Goal: Register for event/course: Sign up to attend an event or enroll in a course

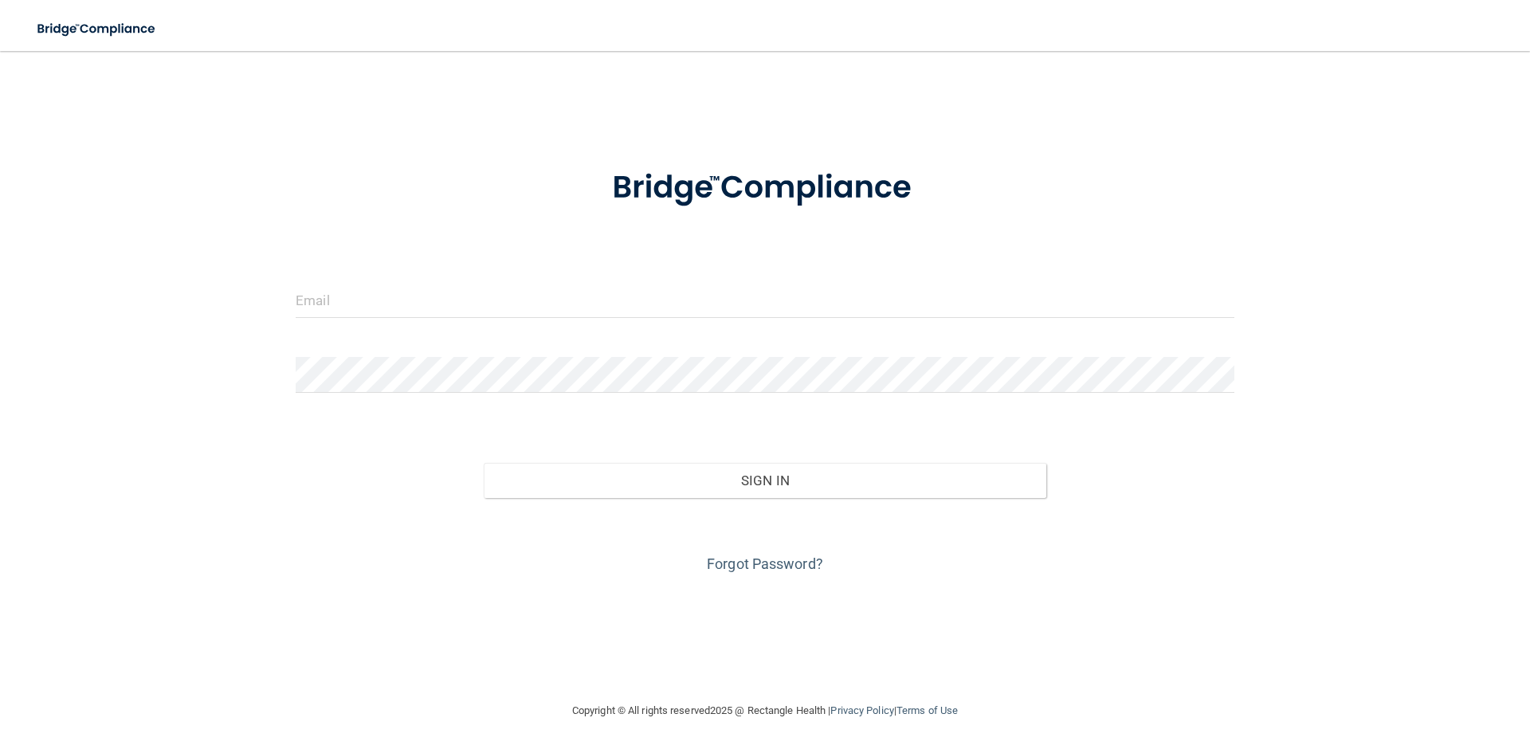
click at [1159, 152] on div at bounding box center [765, 188] width 963 height 83
click at [694, 316] on input "email" at bounding box center [765, 300] width 939 height 36
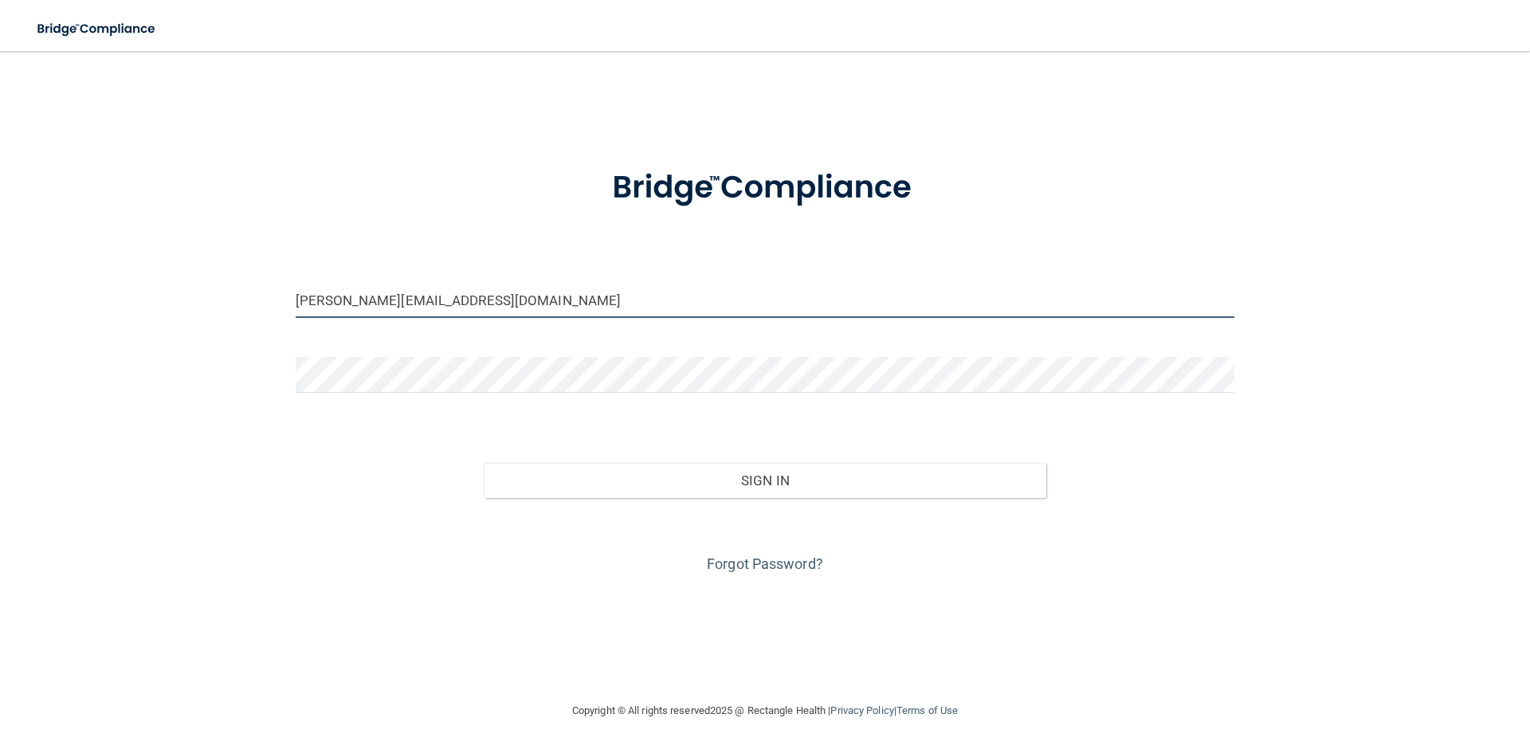
click at [324, 300] on input "dian@billwhitleydds.com" at bounding box center [765, 300] width 939 height 36
type input "[PERSON_NAME][EMAIL_ADDRESS][DOMAIN_NAME]"
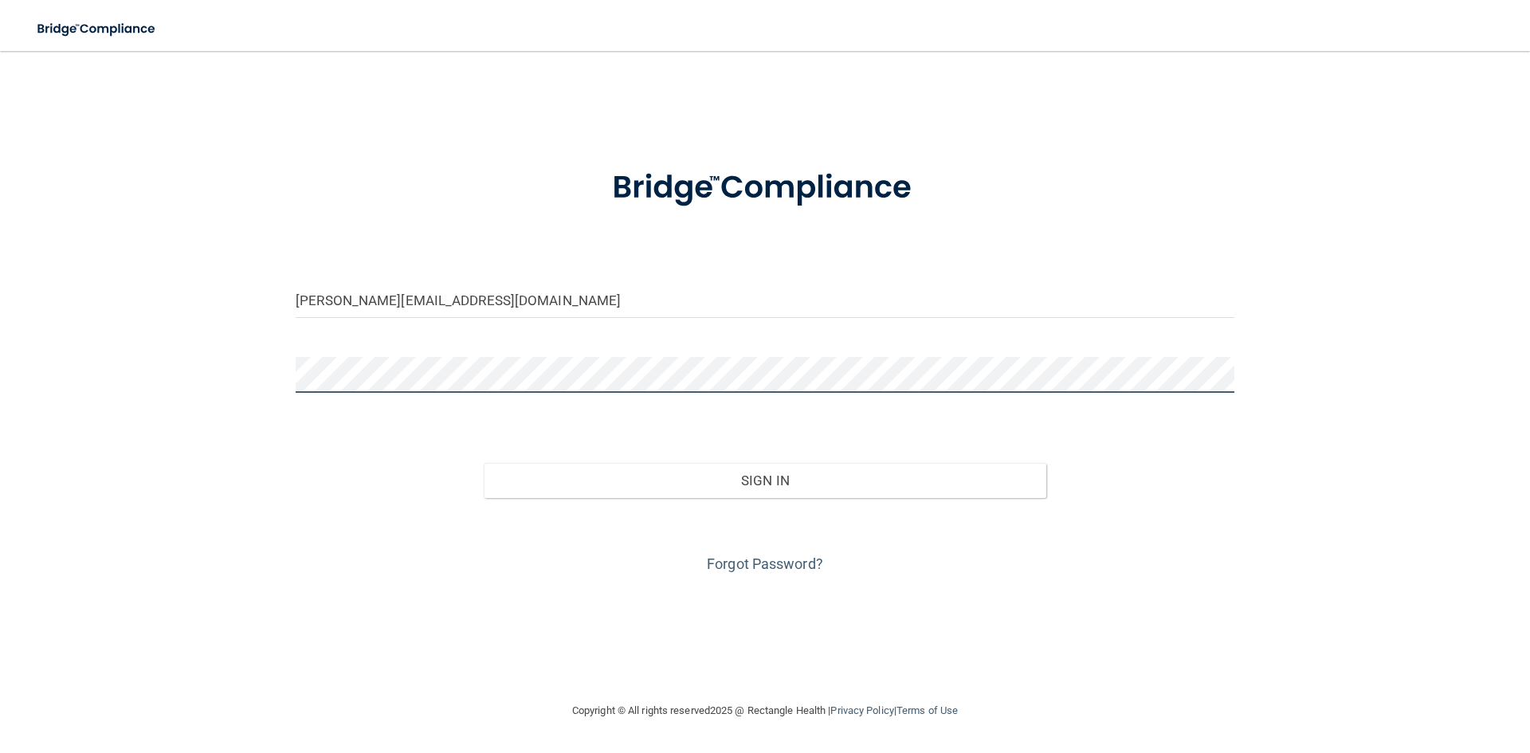
click at [484, 463] on button "Sign In" at bounding box center [765, 480] width 563 height 35
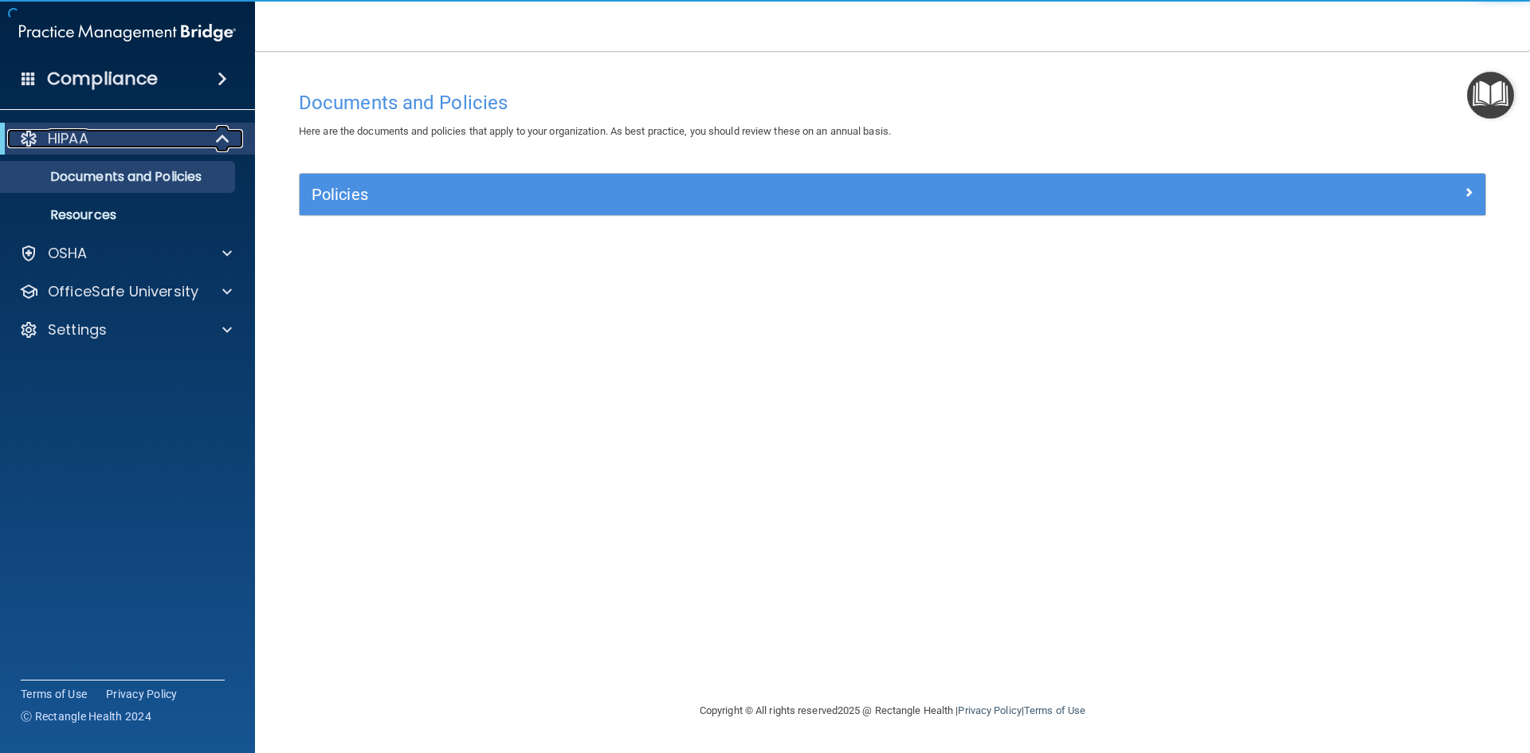
click at [213, 133] on div at bounding box center [223, 138] width 39 height 19
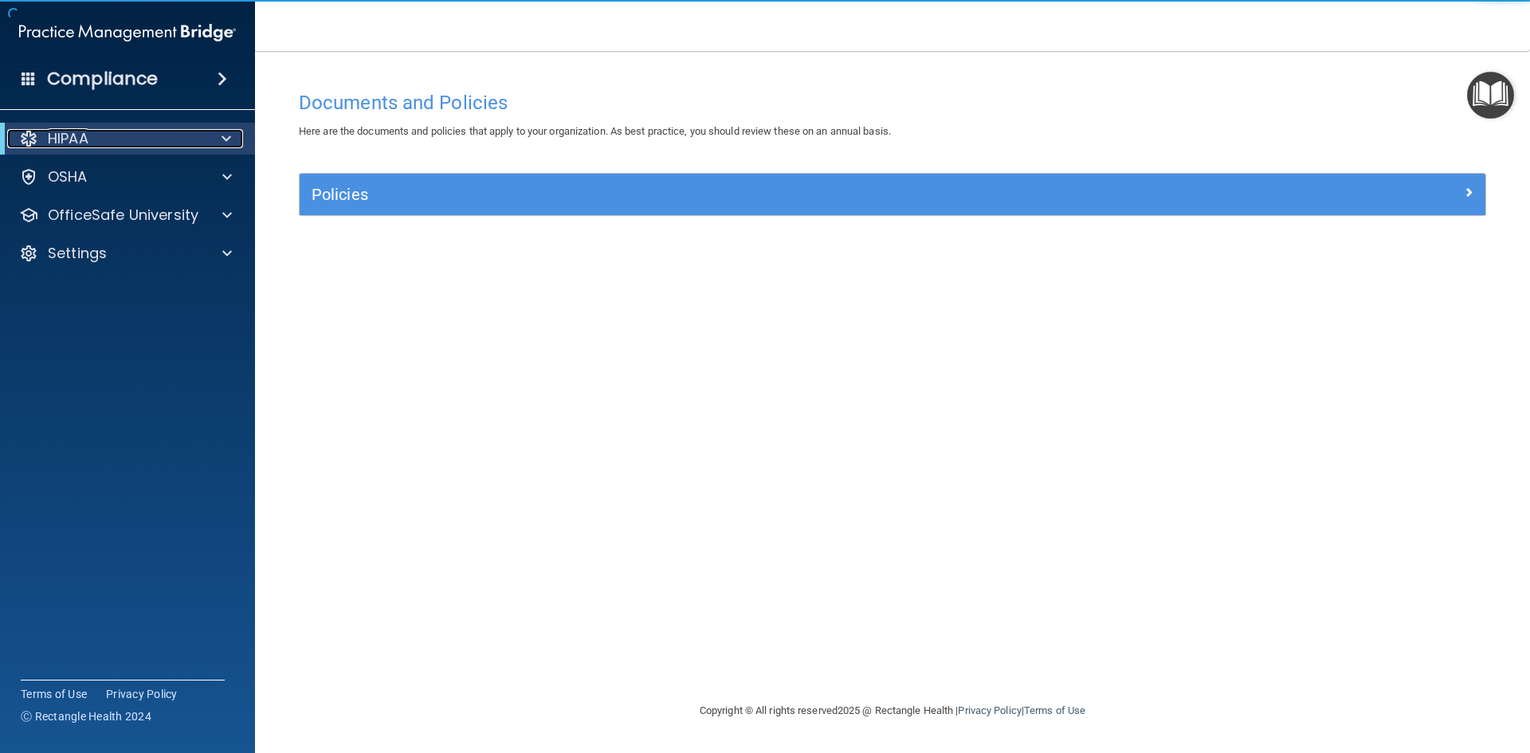
click at [215, 135] on div at bounding box center [223, 138] width 39 height 19
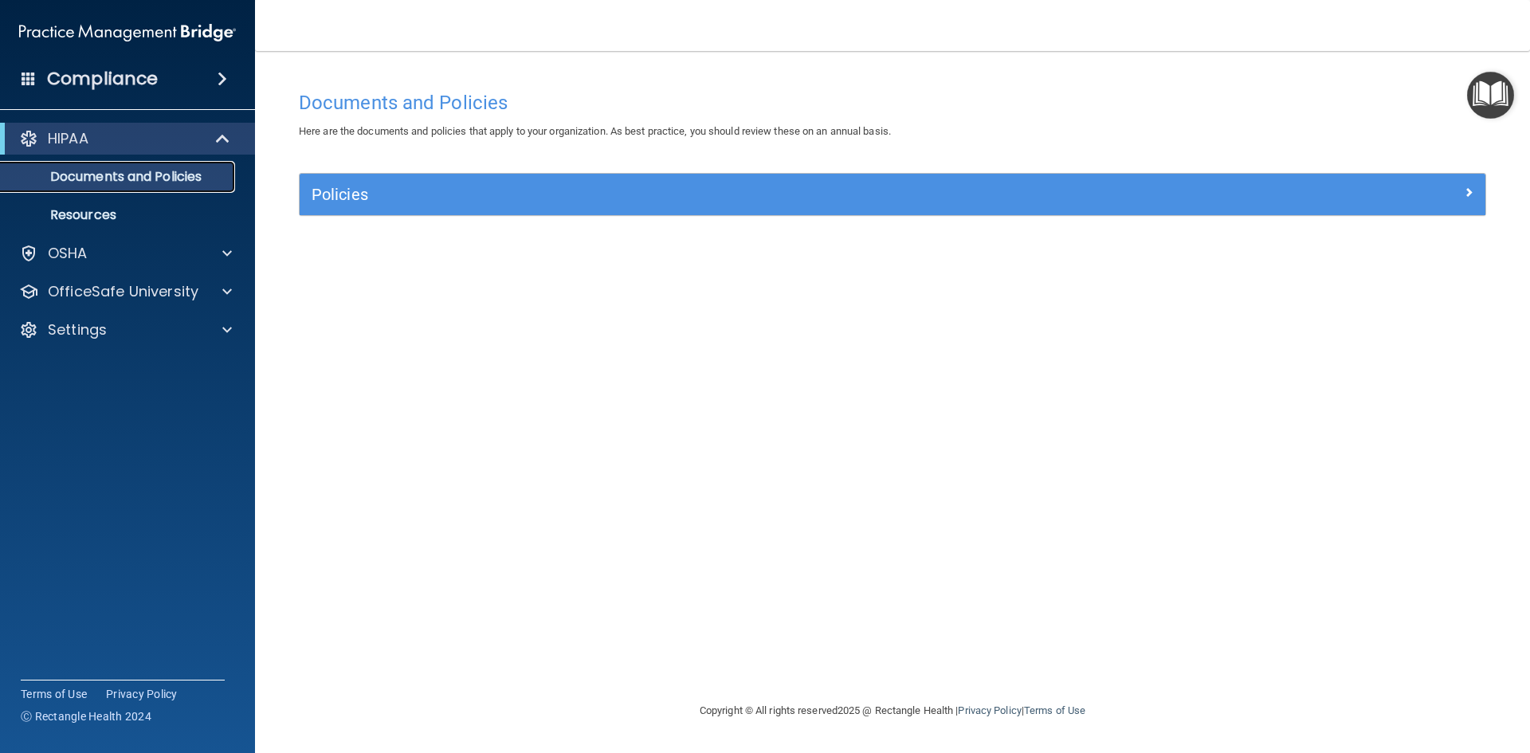
click at [90, 180] on p "Documents and Policies" at bounding box center [119, 177] width 218 height 16
click at [90, 179] on p "Documents and Policies" at bounding box center [119, 177] width 218 height 16
click at [83, 211] on p "Resources" at bounding box center [119, 215] width 218 height 16
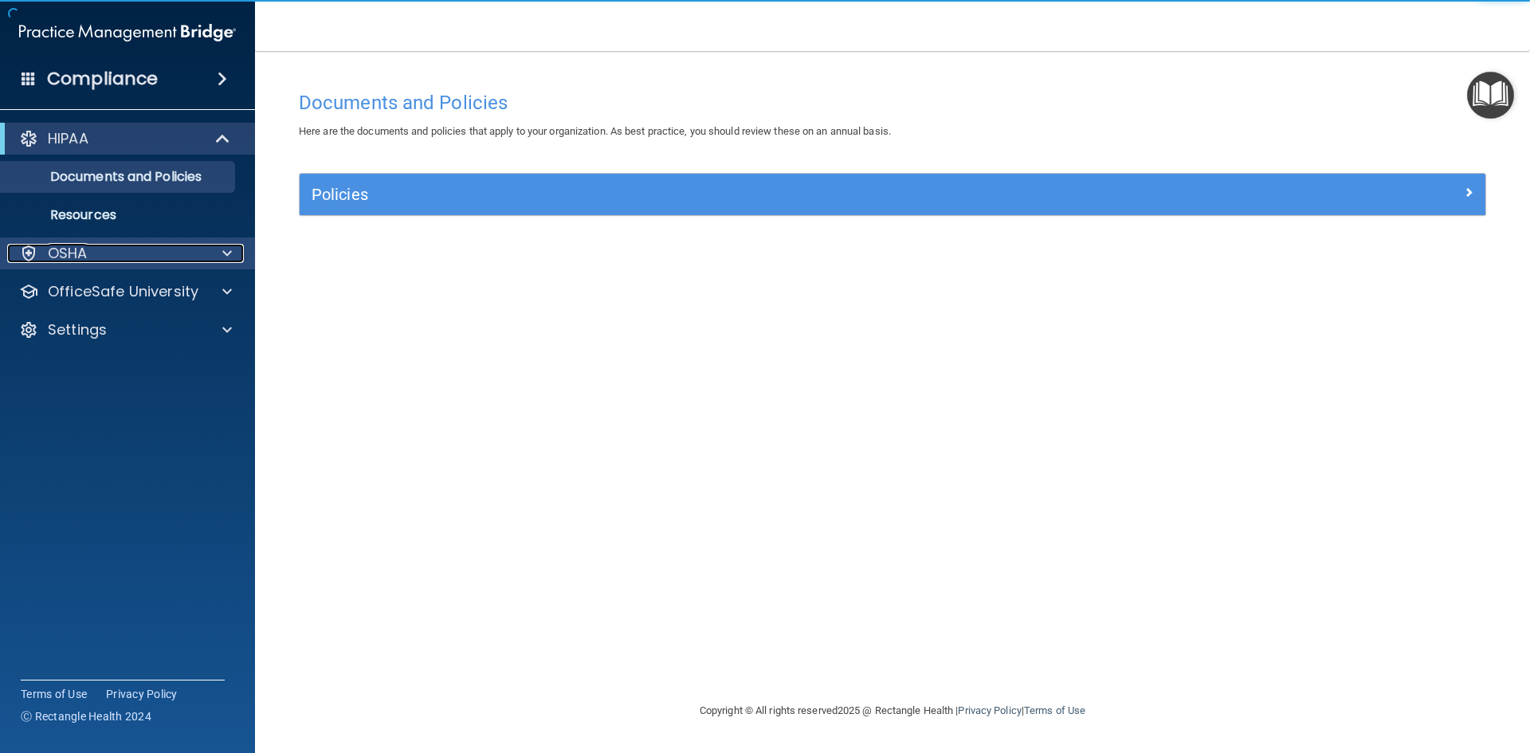
click at [85, 261] on p "OSHA" at bounding box center [68, 253] width 40 height 19
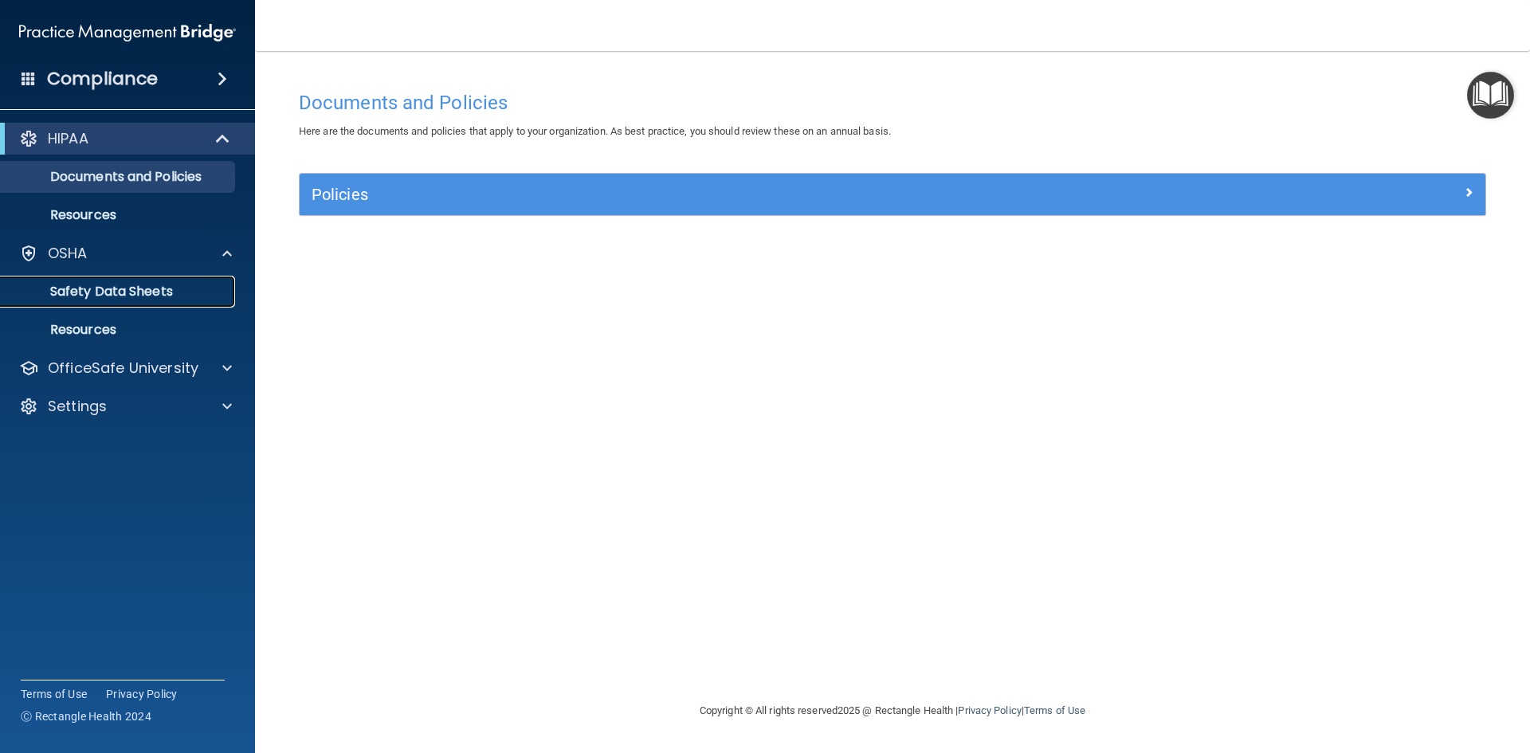
click at [145, 294] on p "Safety Data Sheets" at bounding box center [119, 292] width 218 height 16
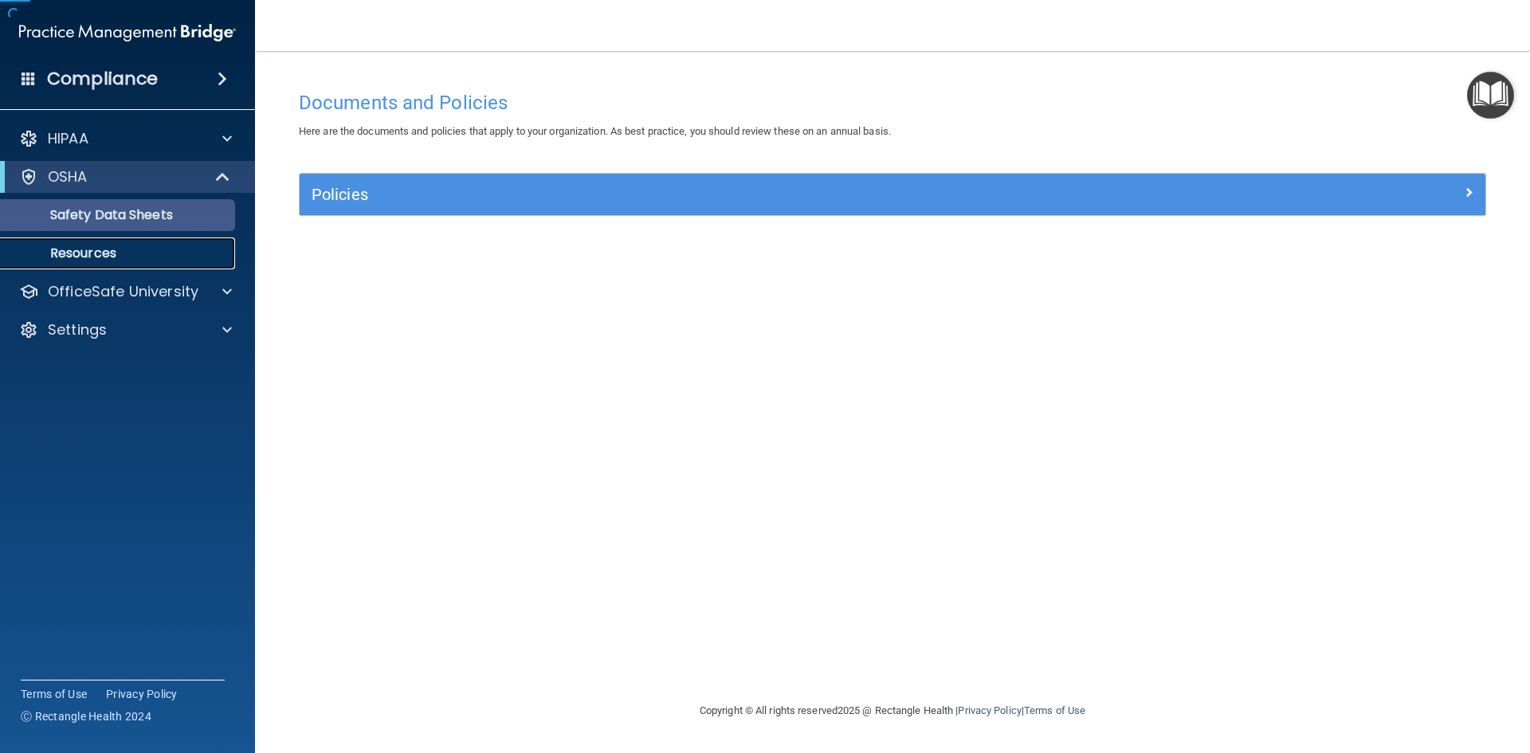
click at [145, 294] on div "HIPAA Documents and Policies Report an Incident Business Associates Emergency P…" at bounding box center [128, 237] width 256 height 242
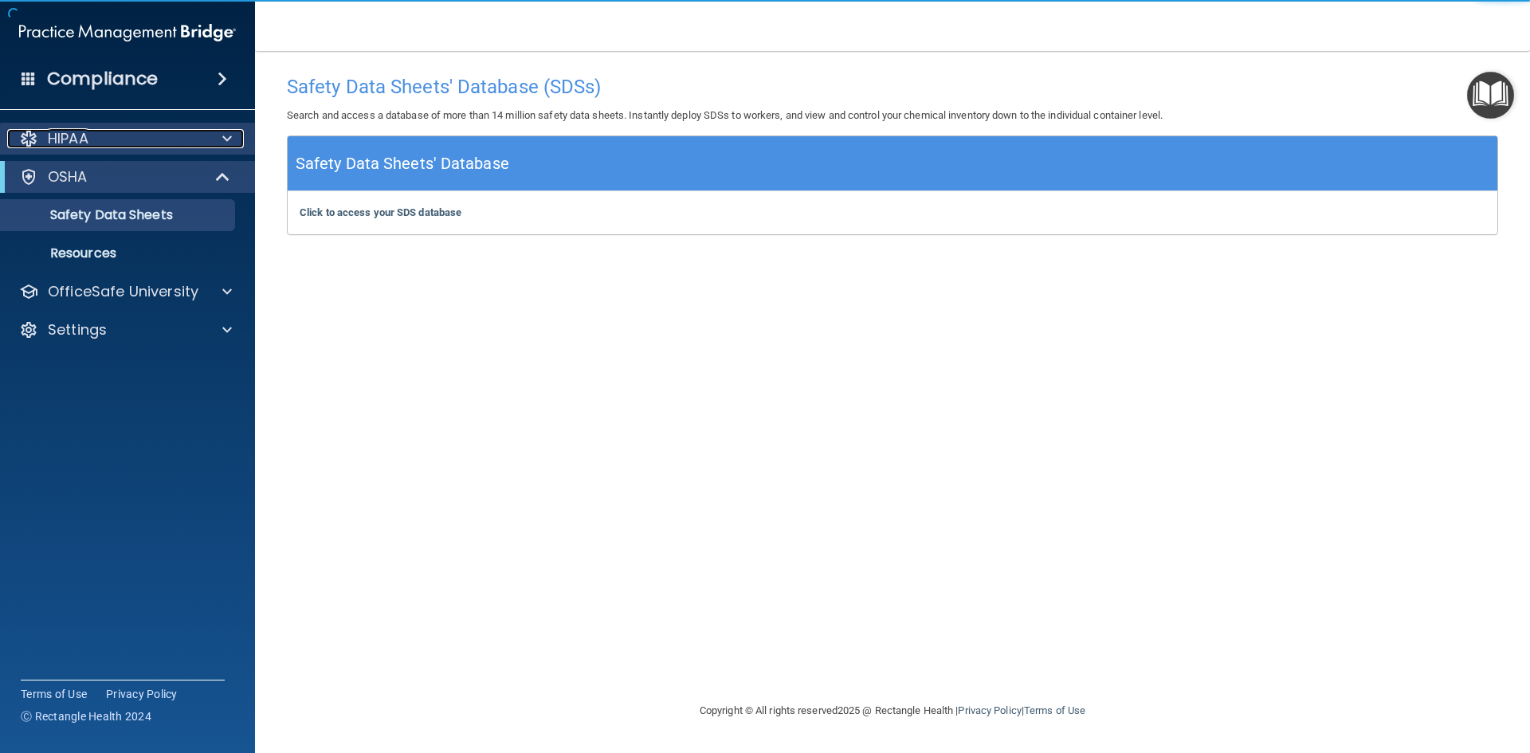
click at [222, 138] on span at bounding box center [227, 138] width 10 height 19
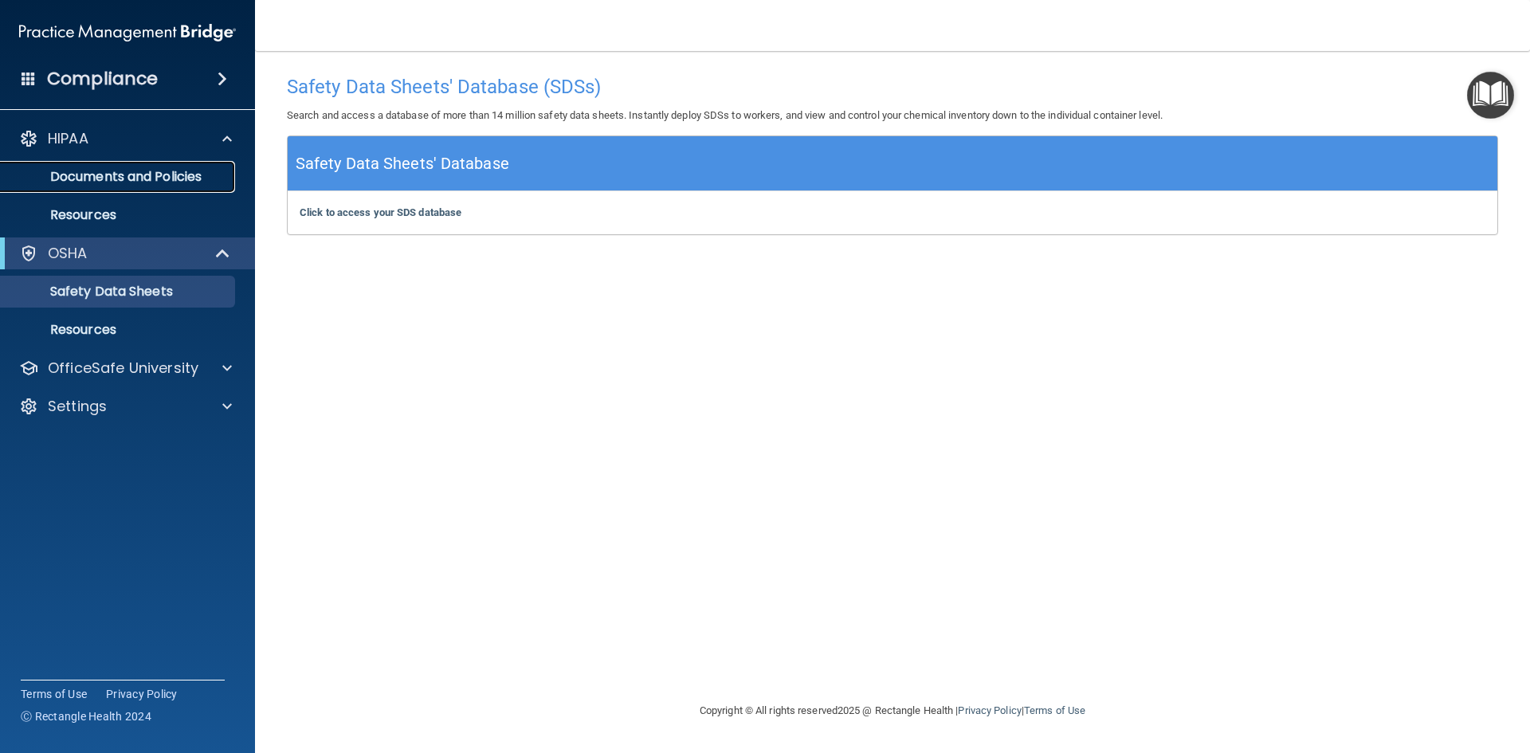
click at [155, 173] on p "Documents and Policies" at bounding box center [119, 177] width 218 height 16
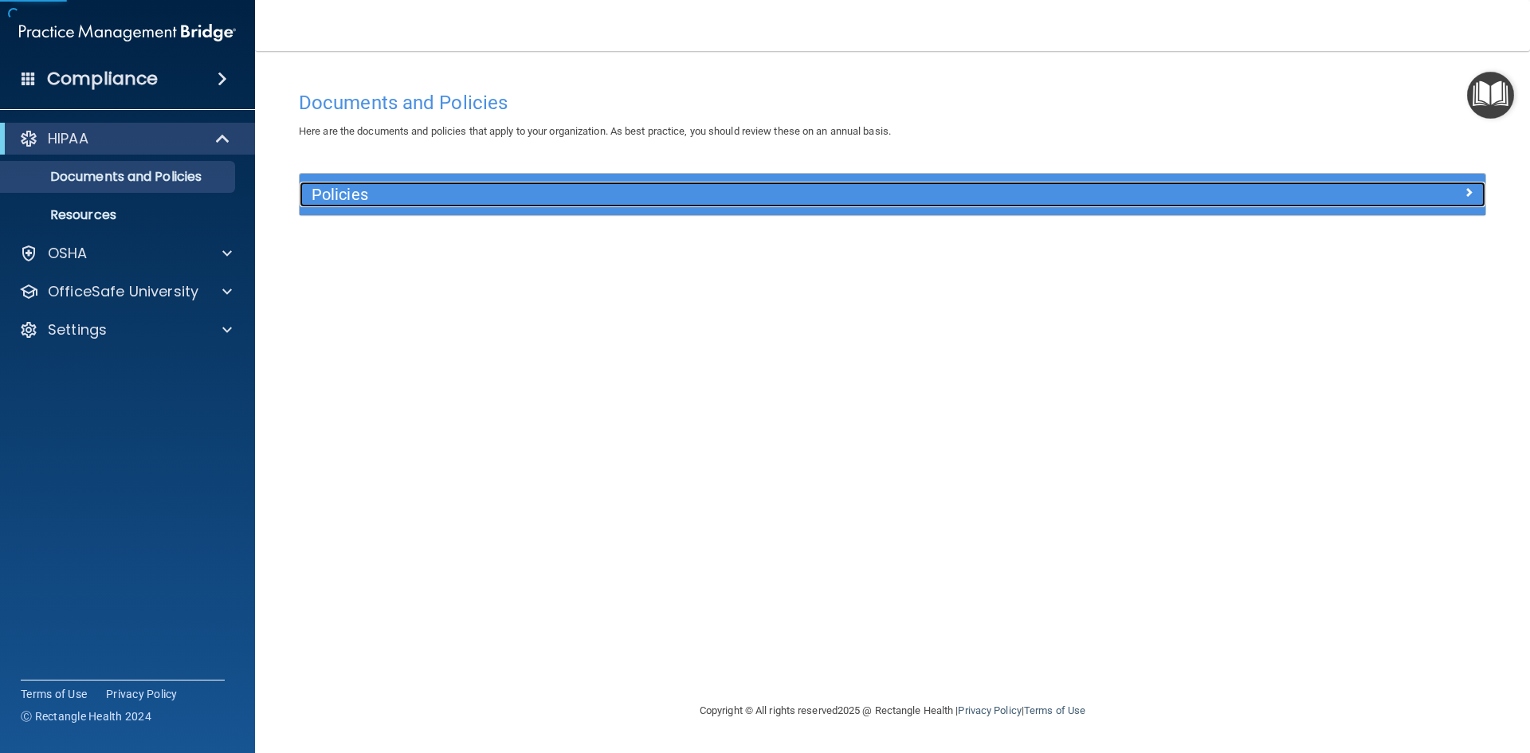
click at [362, 197] on h5 "Policies" at bounding box center [744, 195] width 865 height 18
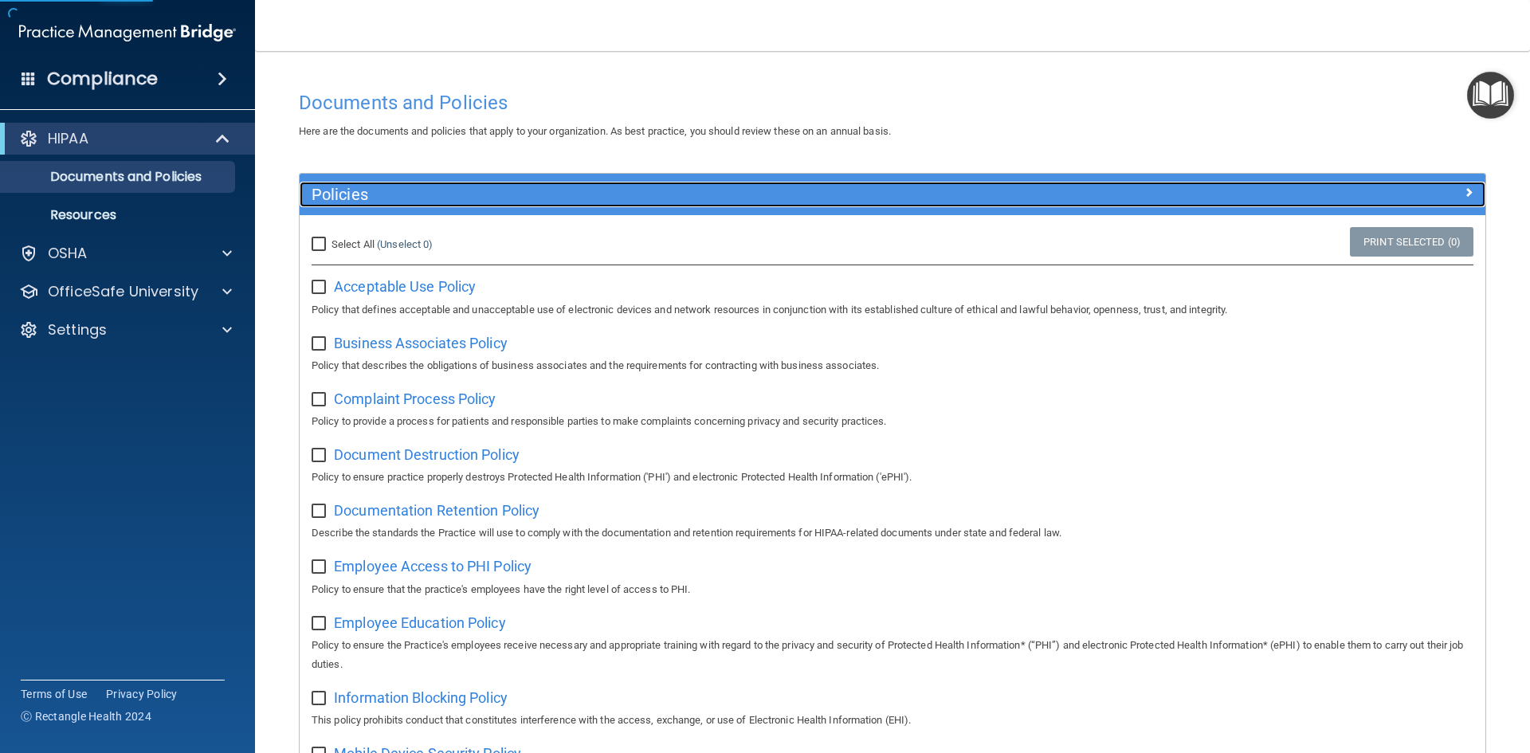
click at [362, 197] on h5 "Policies" at bounding box center [744, 195] width 865 height 18
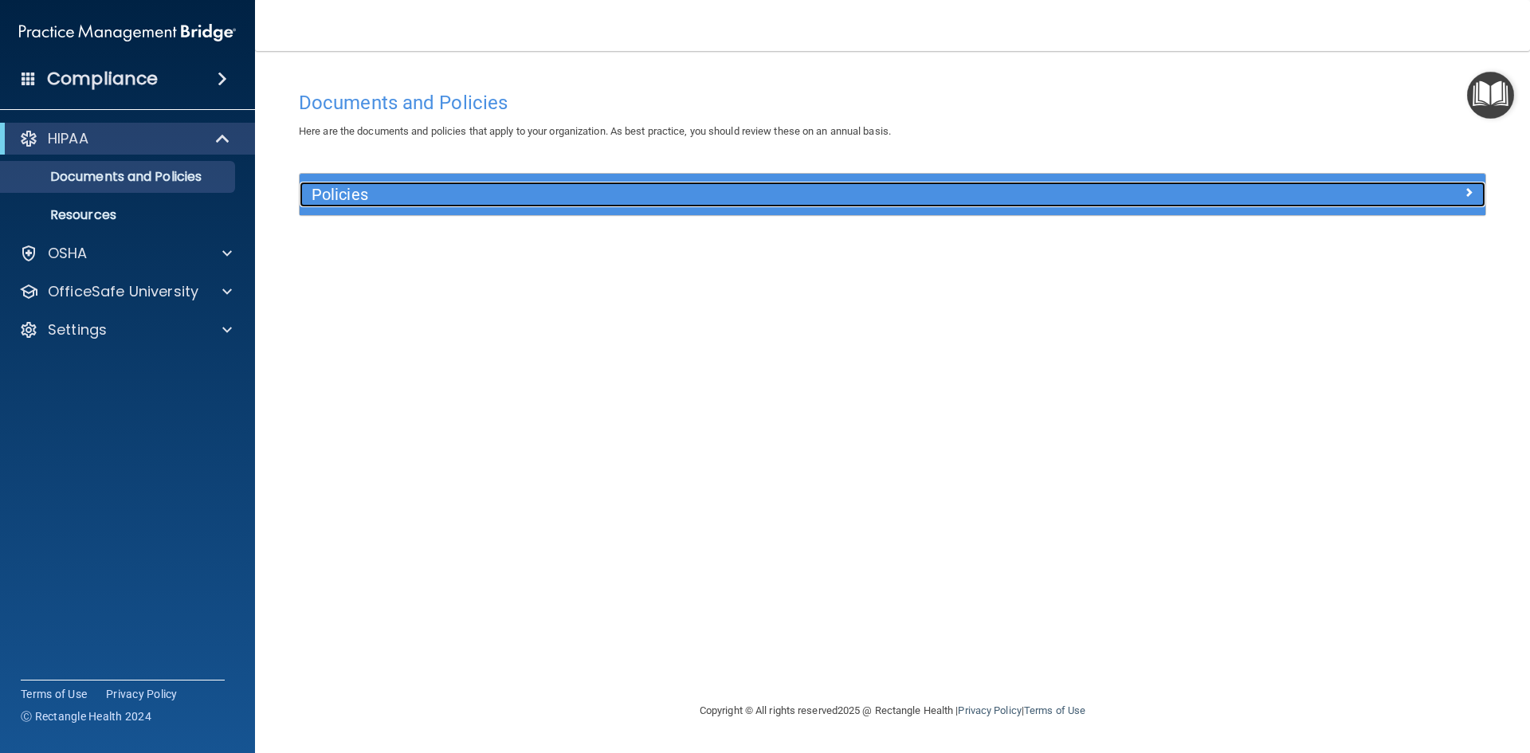
click at [355, 205] on div "Policies" at bounding box center [744, 194] width 889 height 25
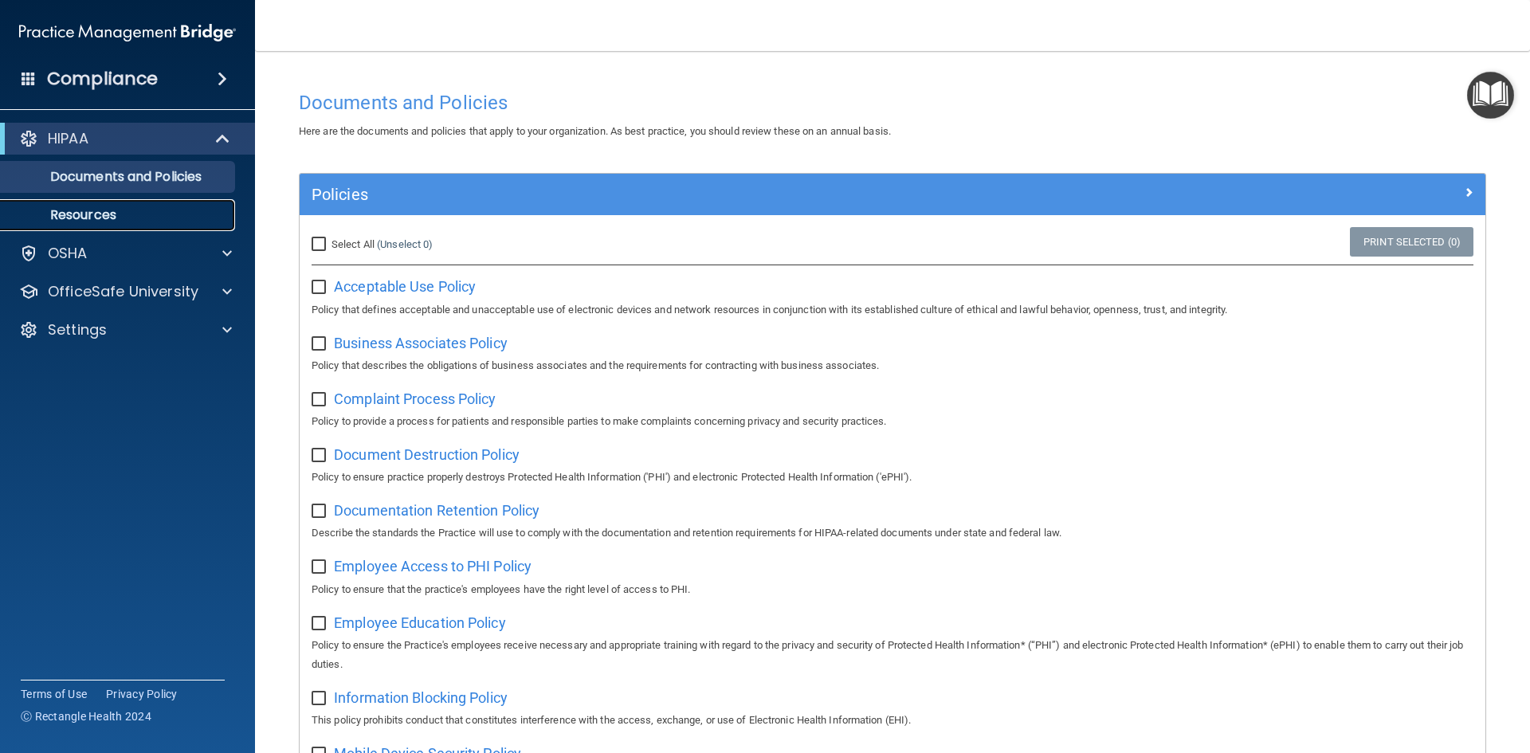
click at [205, 214] on p "Resources" at bounding box center [119, 215] width 218 height 16
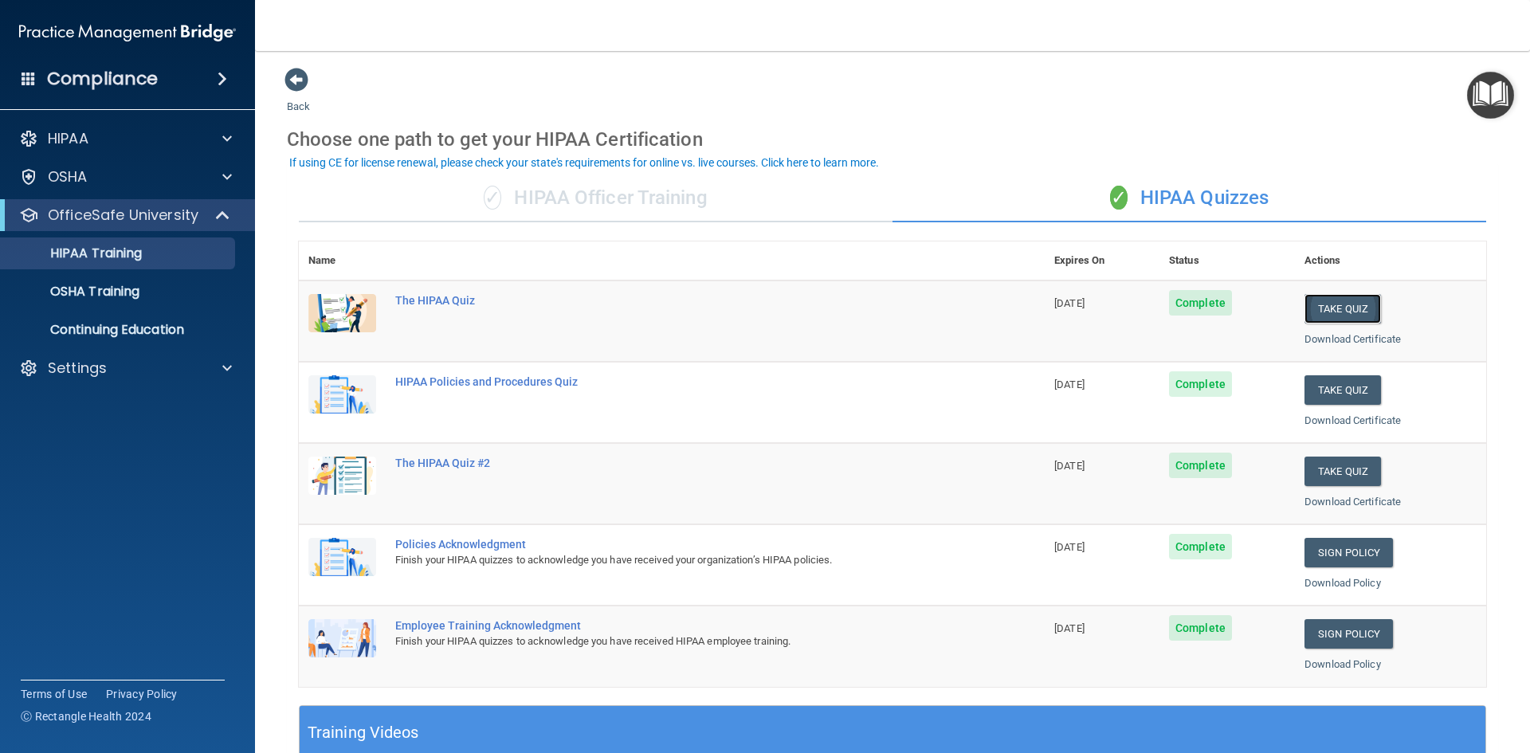
click at [1332, 306] on button "Take Quiz" at bounding box center [1342, 308] width 76 height 29
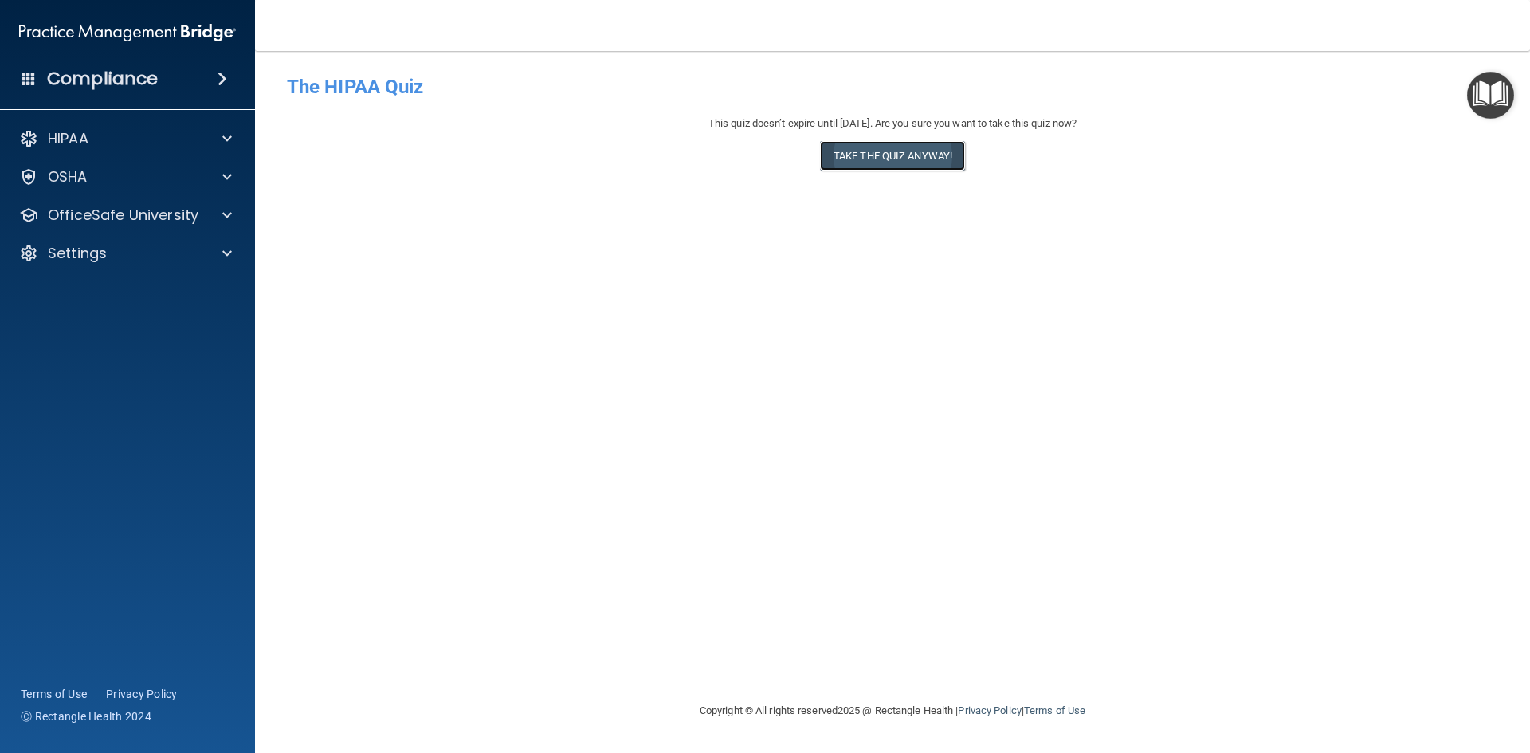
click at [885, 161] on button "Take the quiz anyway!" at bounding box center [892, 155] width 145 height 29
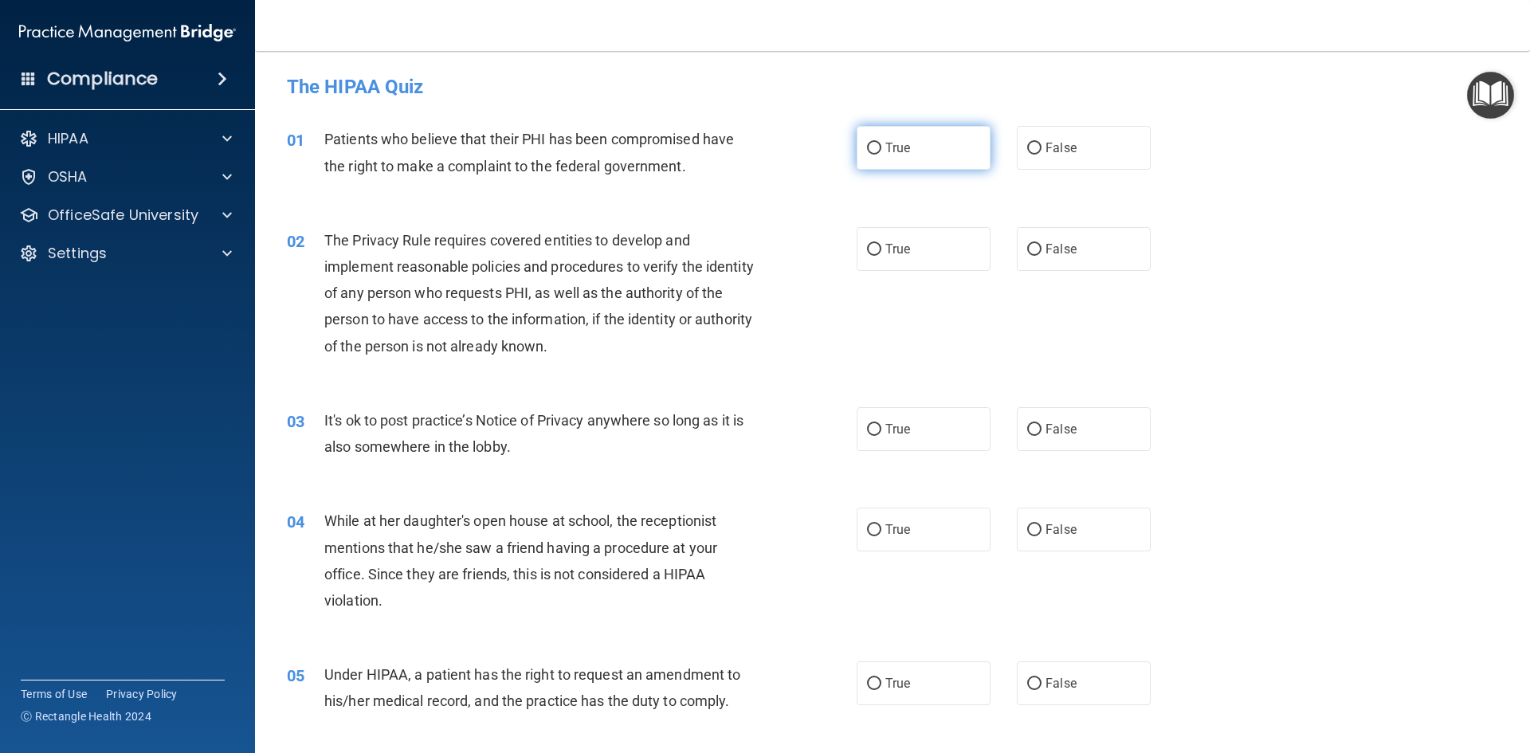
click at [909, 131] on label "True" at bounding box center [924, 148] width 134 height 44
click at [881, 143] on input "True" at bounding box center [874, 149] width 14 height 12
radio input "true"
click at [885, 237] on label "True" at bounding box center [924, 249] width 134 height 44
click at [881, 244] on input "True" at bounding box center [874, 250] width 14 height 12
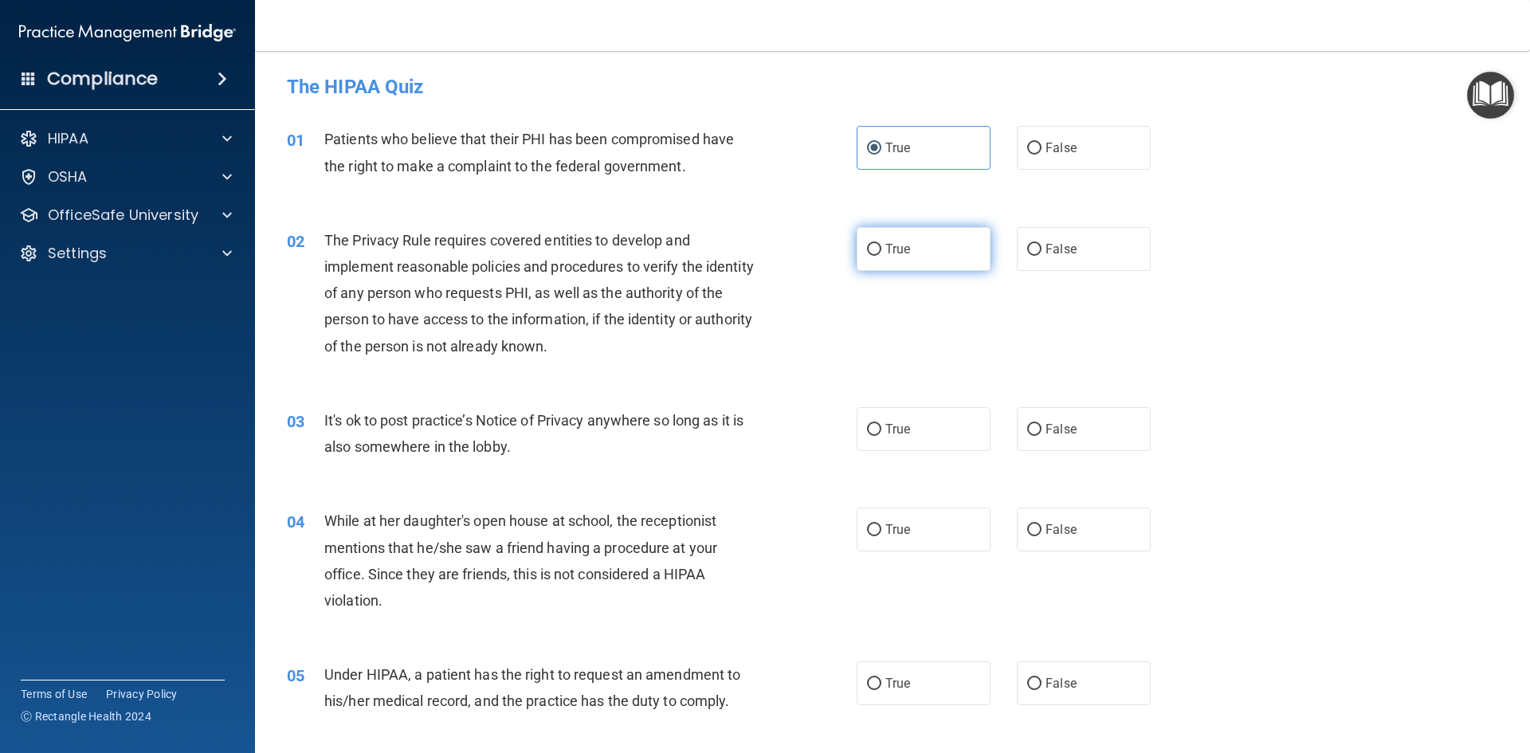
radio input "true"
click at [877, 424] on label "True" at bounding box center [924, 429] width 134 height 44
click at [877, 424] on input "True" at bounding box center [874, 430] width 14 height 12
radio input "true"
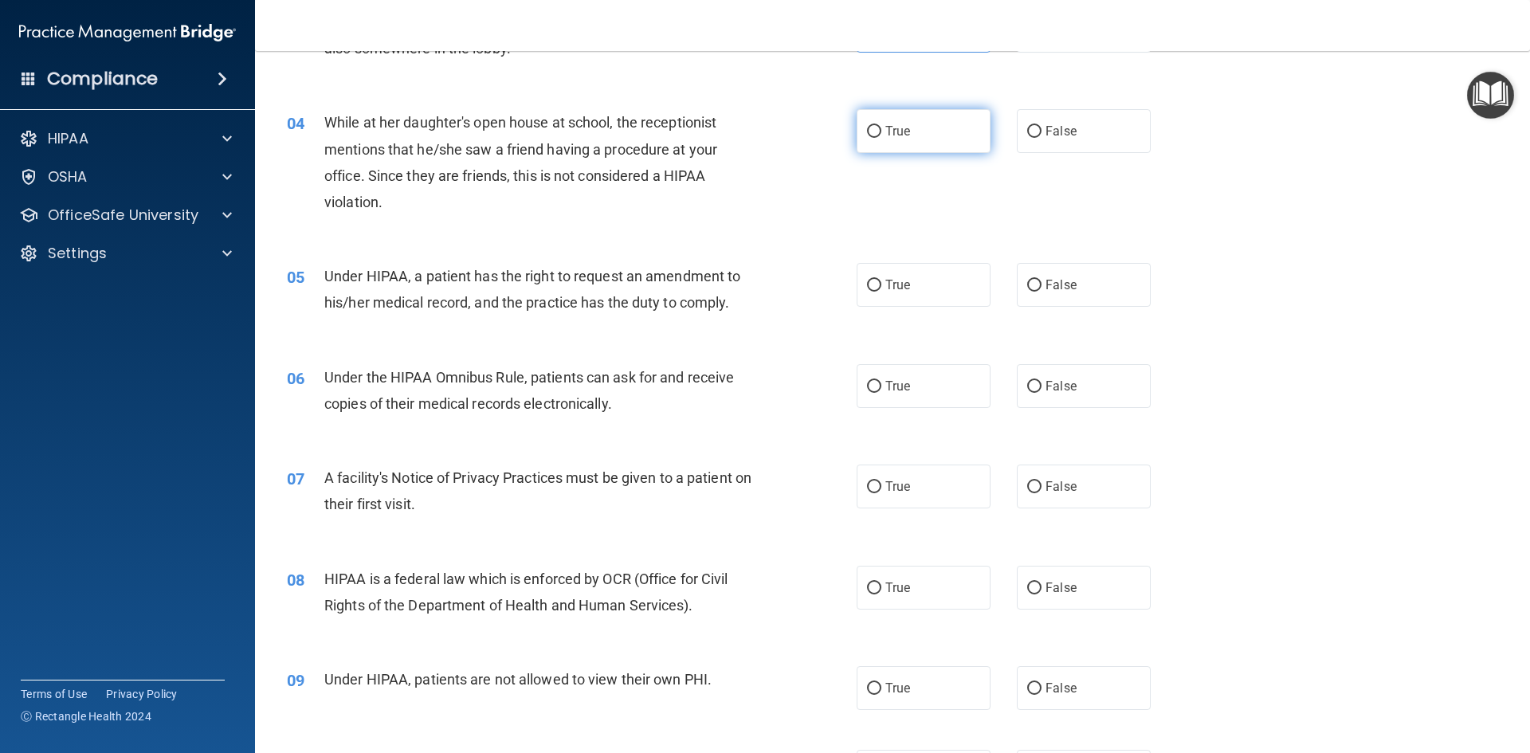
scroll to position [319, 0]
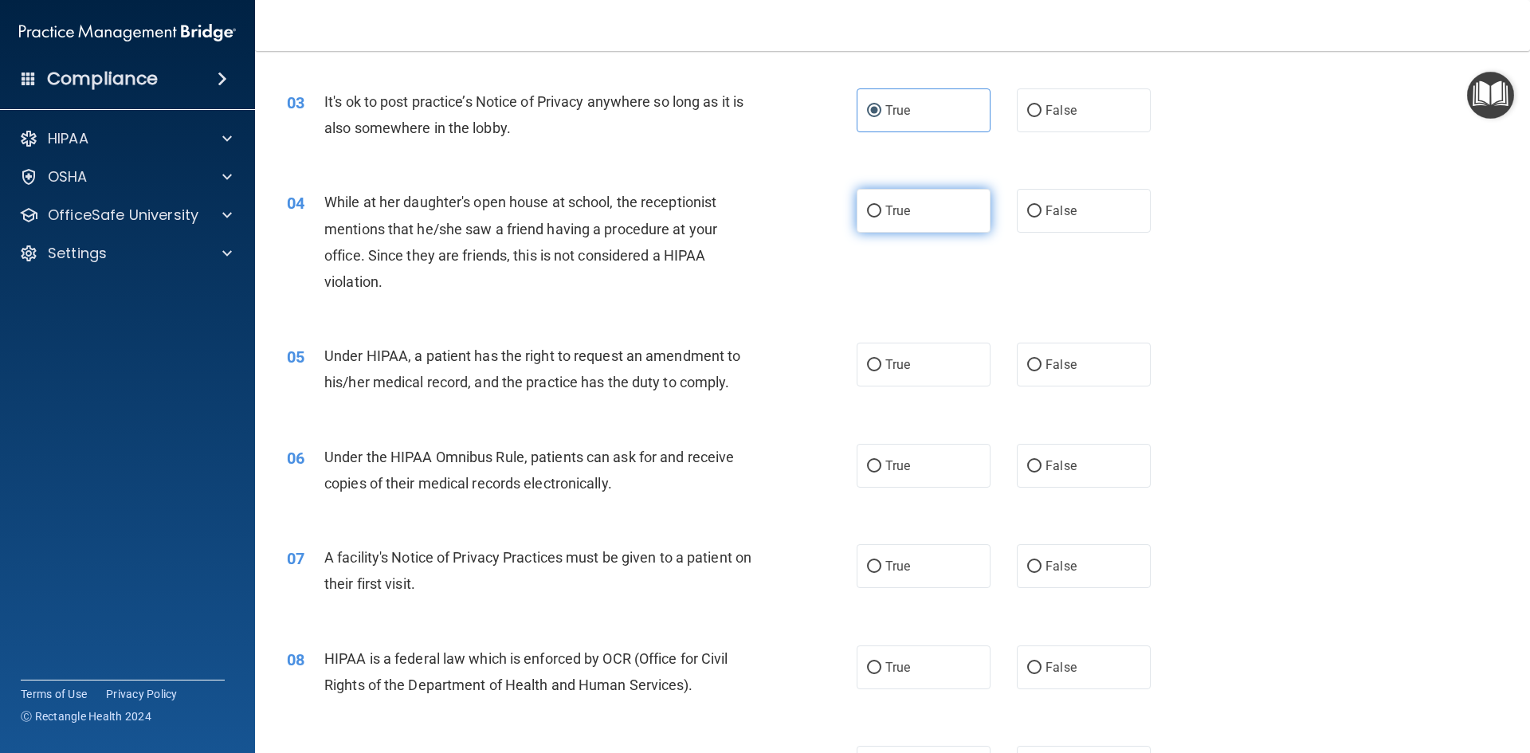
click at [890, 214] on span "True" at bounding box center [897, 210] width 25 height 15
click at [881, 214] on input "True" at bounding box center [874, 212] width 14 height 12
radio input "true"
click at [870, 363] on input "True" at bounding box center [874, 365] width 14 height 12
radio input "true"
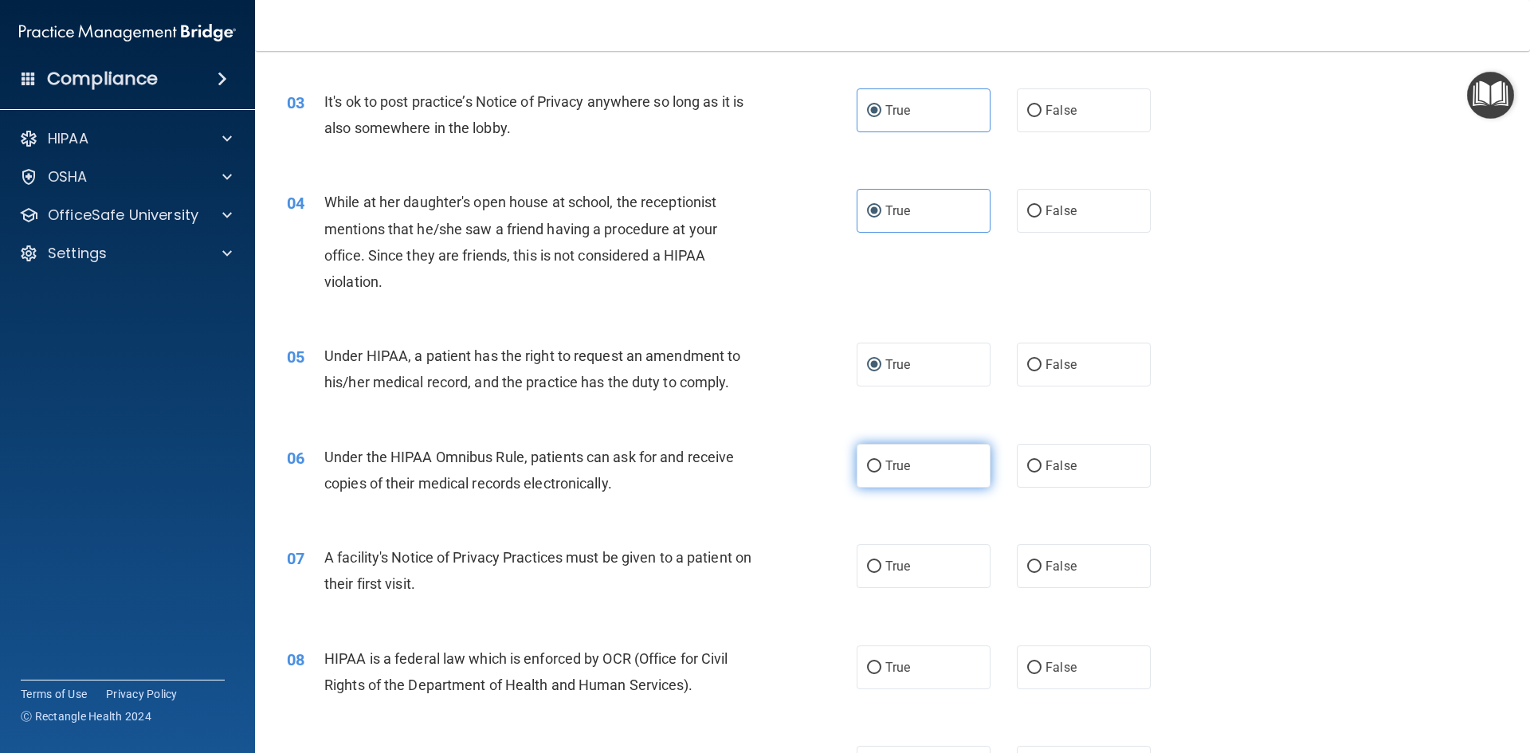
drag, startPoint x: 878, startPoint y: 466, endPoint x: 878, endPoint y: 477, distance: 11.2
click at [878, 465] on label "True" at bounding box center [924, 466] width 134 height 44
click at [878, 465] on input "True" at bounding box center [874, 467] width 14 height 12
radio input "true"
drag, startPoint x: 891, startPoint y: 553, endPoint x: 892, endPoint y: 582, distance: 29.5
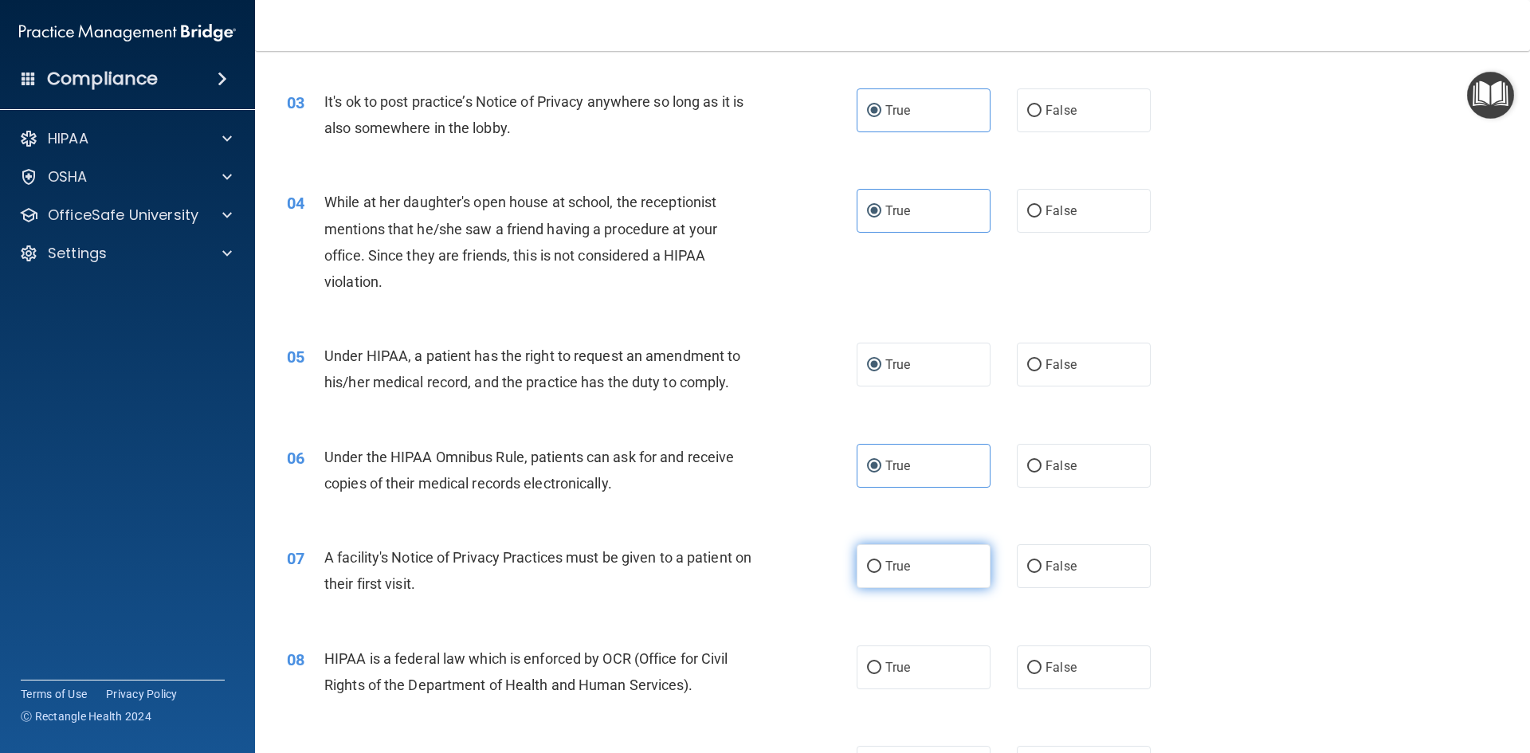
click at [891, 557] on label "True" at bounding box center [924, 566] width 134 height 44
click at [881, 561] on input "True" at bounding box center [874, 567] width 14 height 12
radio input "true"
drag, startPoint x: 890, startPoint y: 670, endPoint x: 911, endPoint y: 635, distance: 40.7
click at [890, 671] on span "True" at bounding box center [897, 667] width 25 height 15
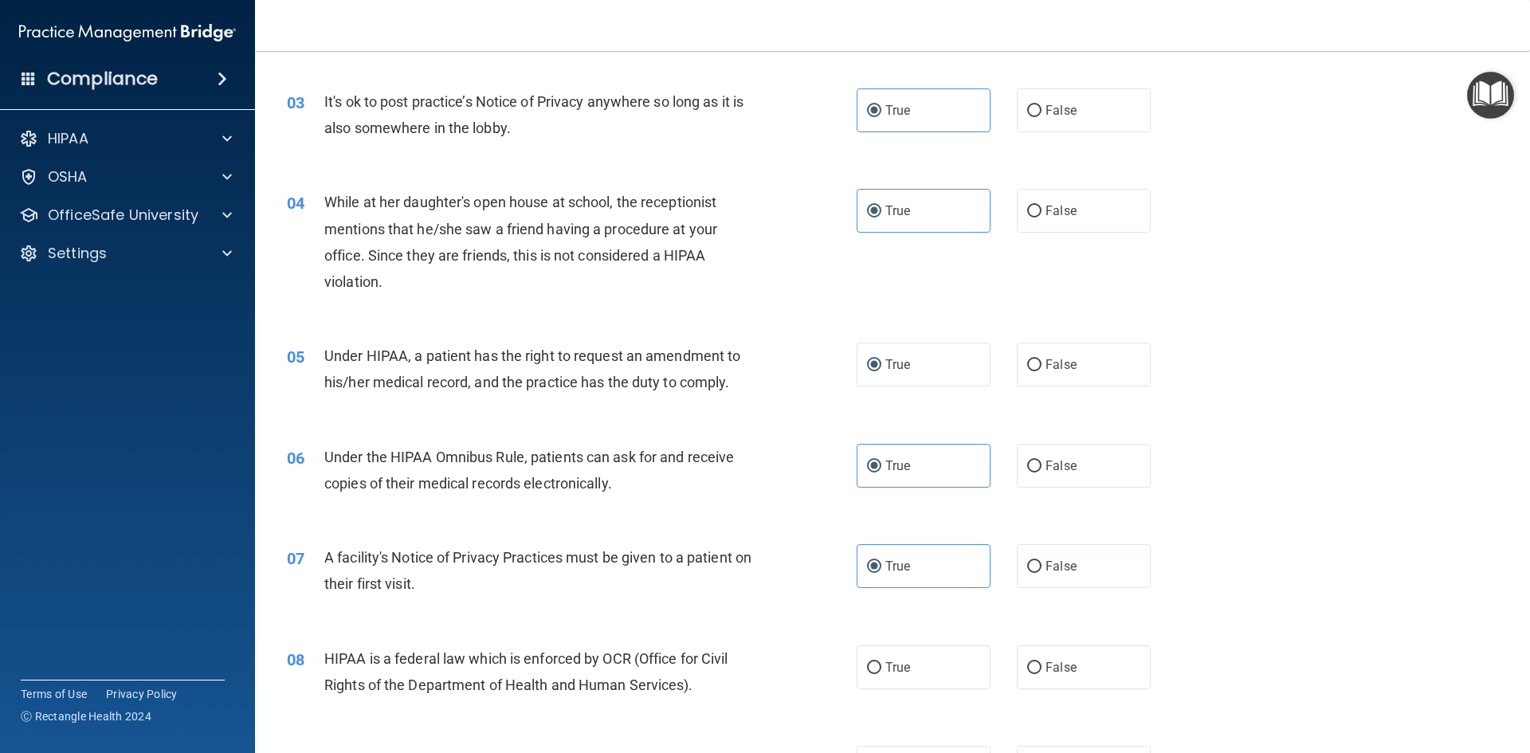
click at [881, 671] on input "True" at bounding box center [874, 668] width 14 height 12
radio input "true"
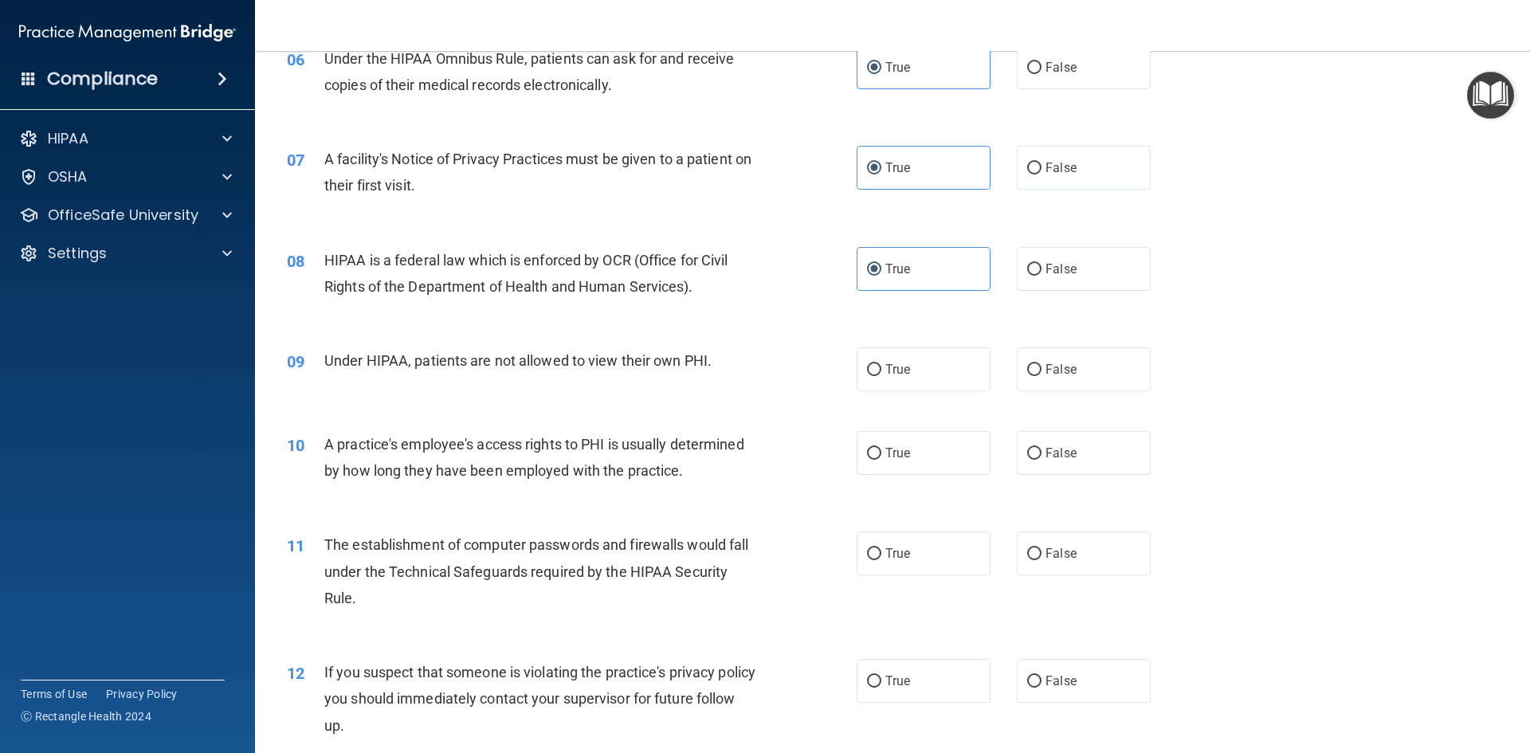
scroll to position [877, 0]
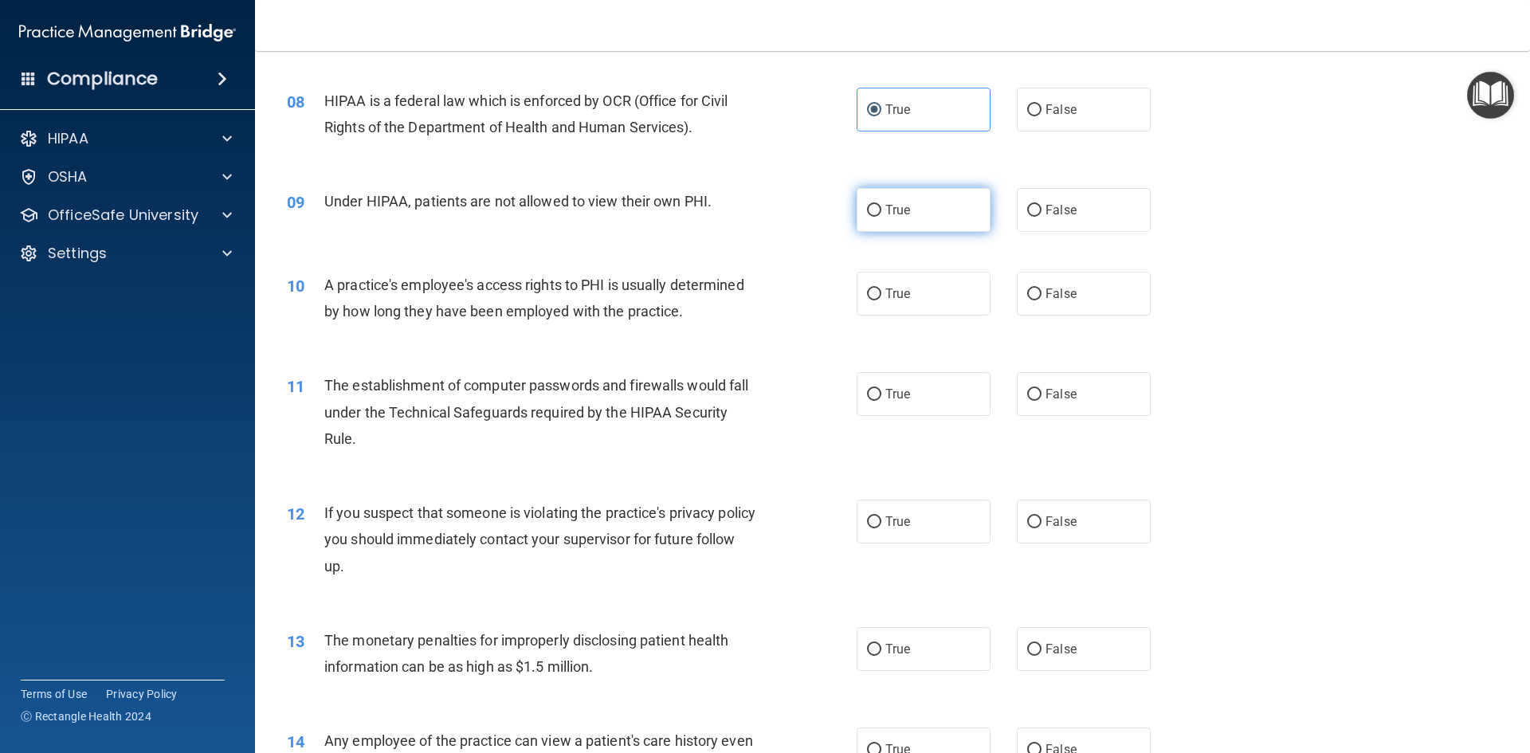
click at [875, 191] on label "True" at bounding box center [924, 210] width 134 height 44
click at [875, 205] on input "True" at bounding box center [874, 211] width 14 height 12
radio input "true"
click at [898, 291] on span "True" at bounding box center [897, 293] width 25 height 15
click at [881, 291] on input "True" at bounding box center [874, 294] width 14 height 12
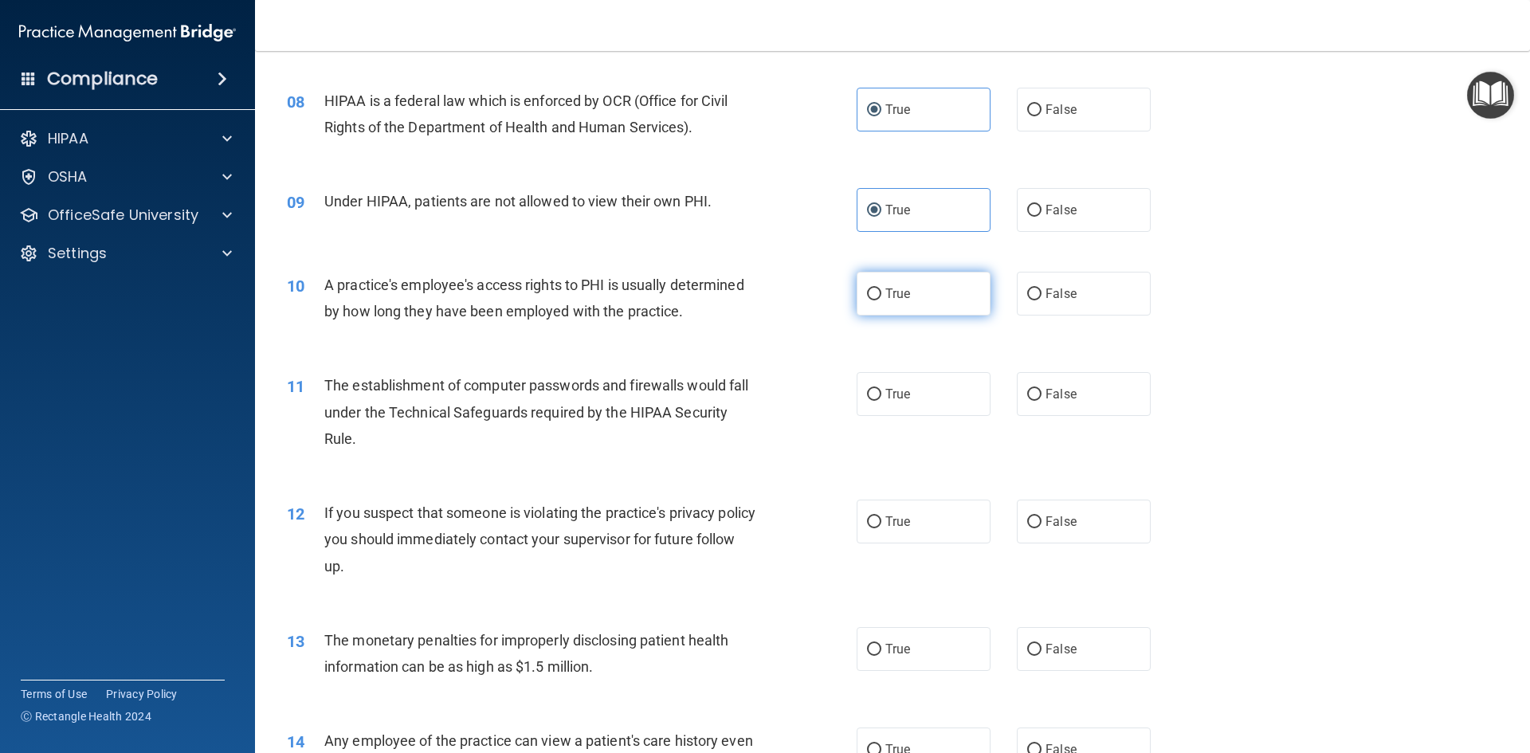
radio input "true"
click at [891, 417] on div "11 The establishment of computer passwords and firewalls would fall under the T…" at bounding box center [892, 415] width 1235 height 127
click at [892, 395] on span "True" at bounding box center [897, 393] width 25 height 15
click at [881, 395] on input "True" at bounding box center [874, 395] width 14 height 12
radio input "true"
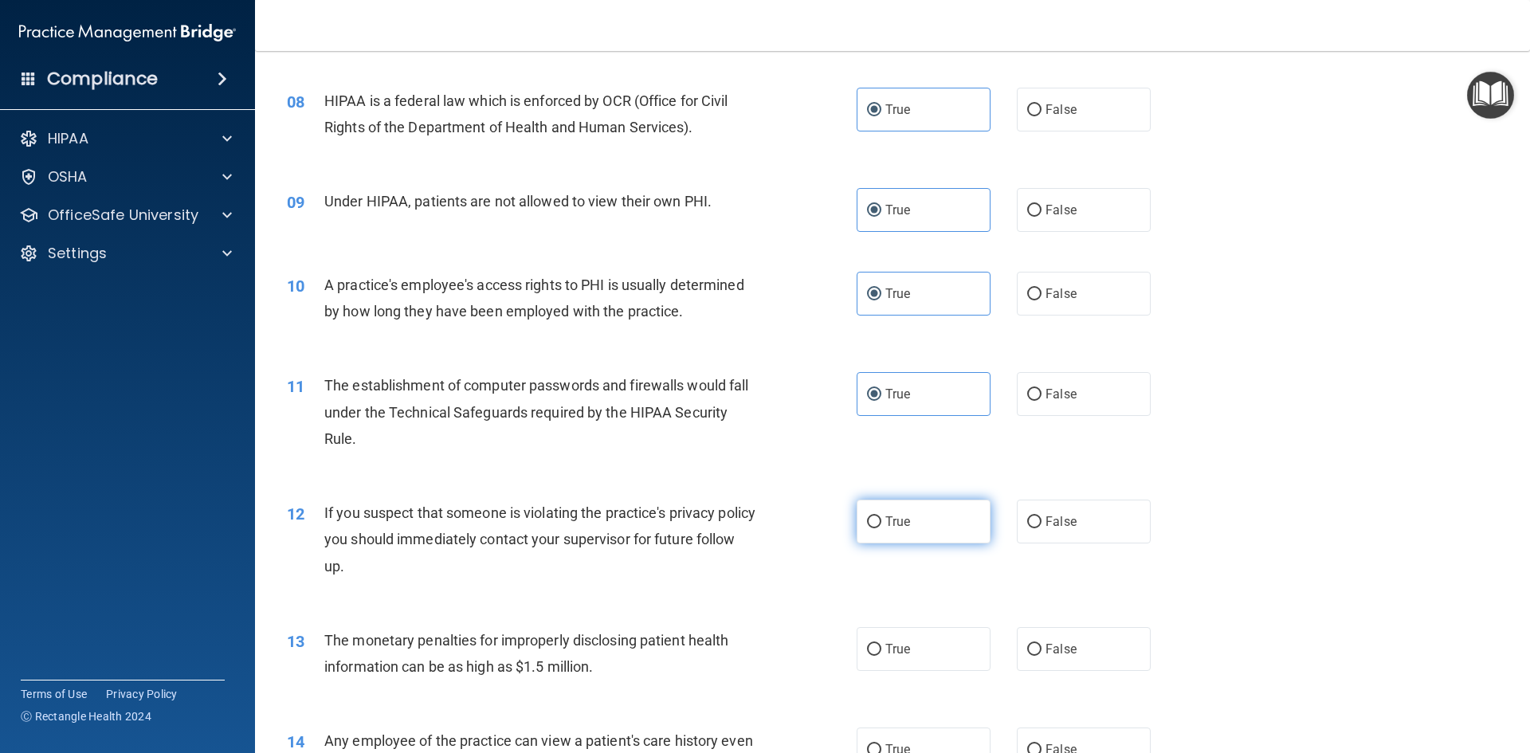
click at [885, 513] on label "True" at bounding box center [924, 522] width 134 height 44
click at [881, 516] on input "True" at bounding box center [874, 522] width 14 height 12
radio input "true"
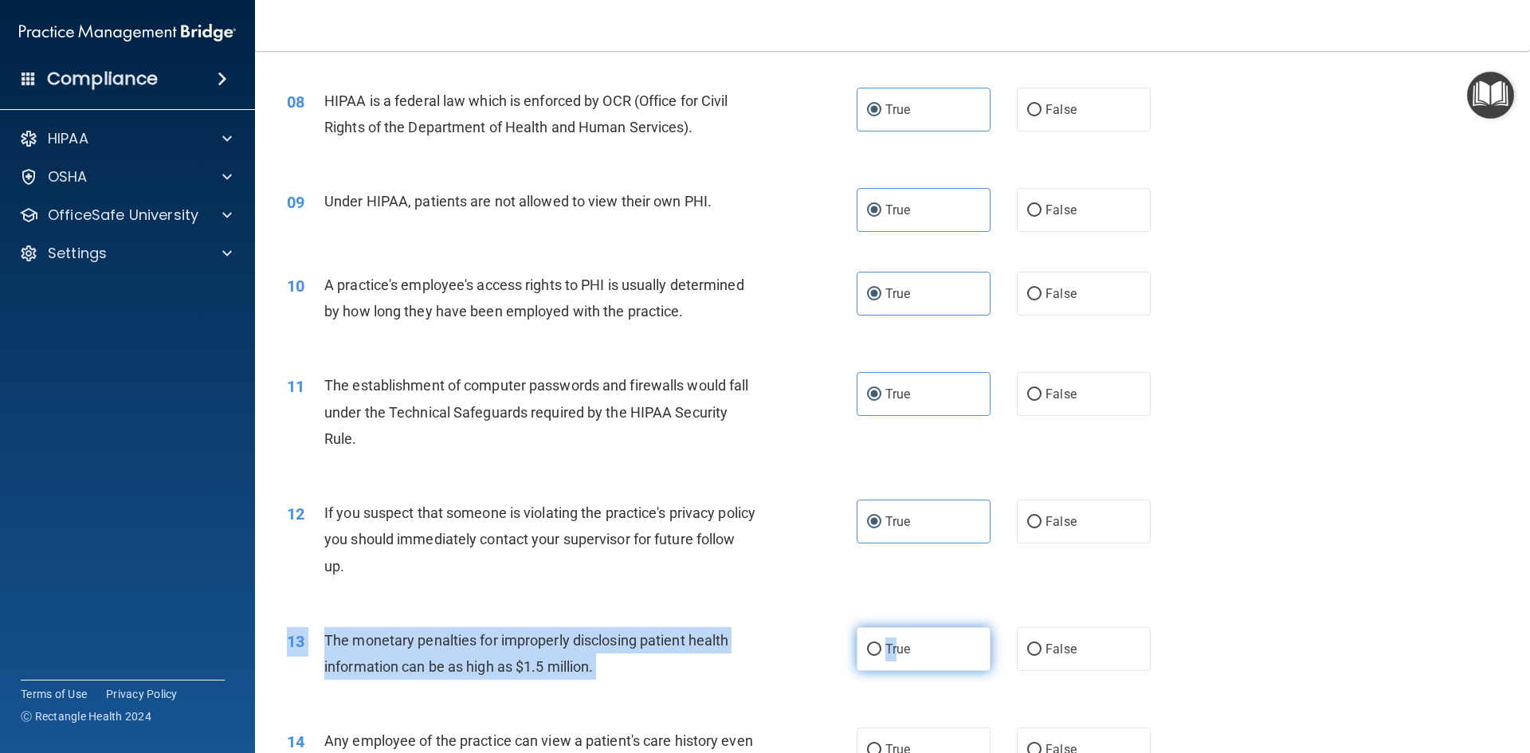
click at [889, 626] on div "13 The monetary penalties for improperly disclosing patient health information …" at bounding box center [892, 657] width 1235 height 100
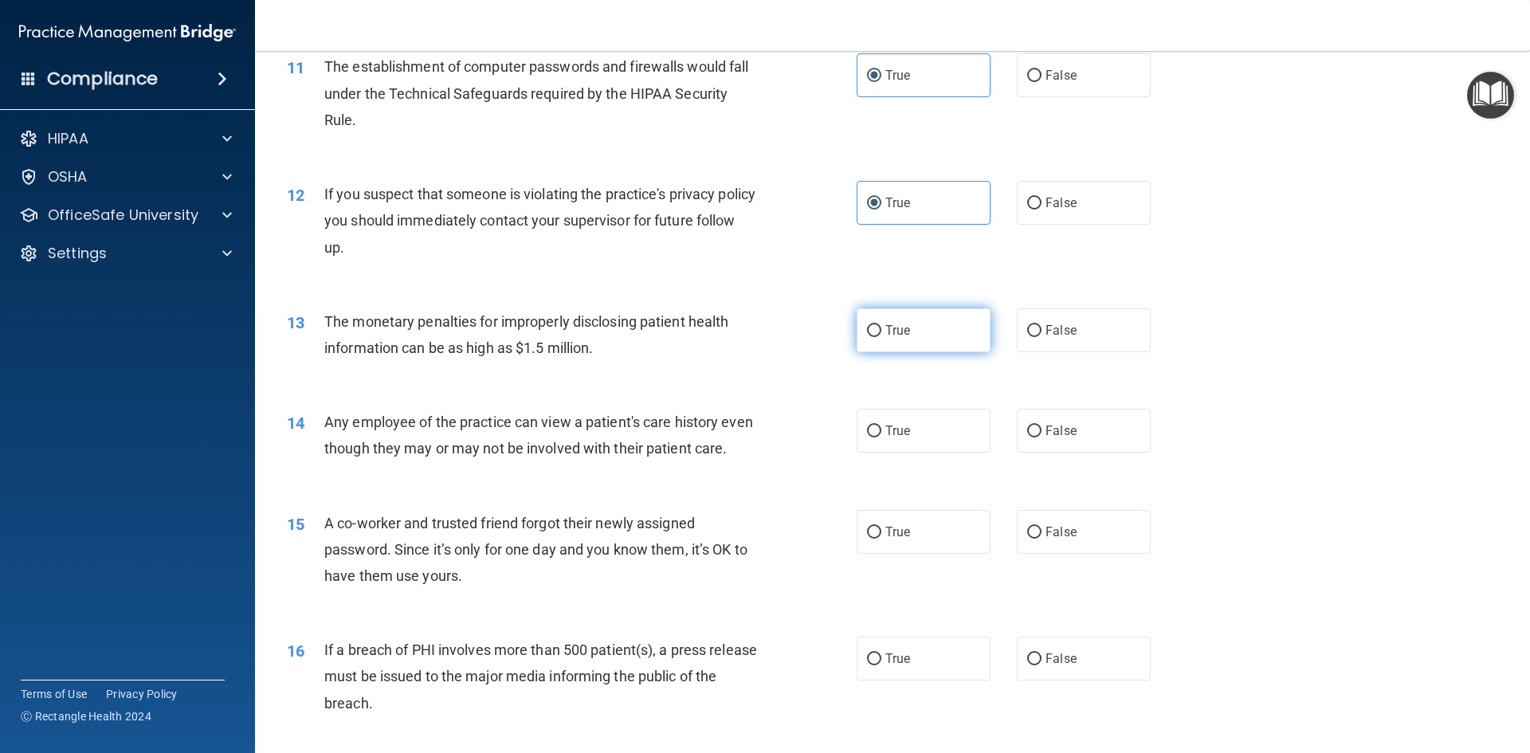
click at [907, 341] on label "True" at bounding box center [924, 330] width 134 height 44
click at [881, 337] on input "True" at bounding box center [874, 331] width 14 height 12
radio input "true"
click at [893, 437] on span "True" at bounding box center [897, 430] width 25 height 15
click at [881, 437] on input "True" at bounding box center [874, 432] width 14 height 12
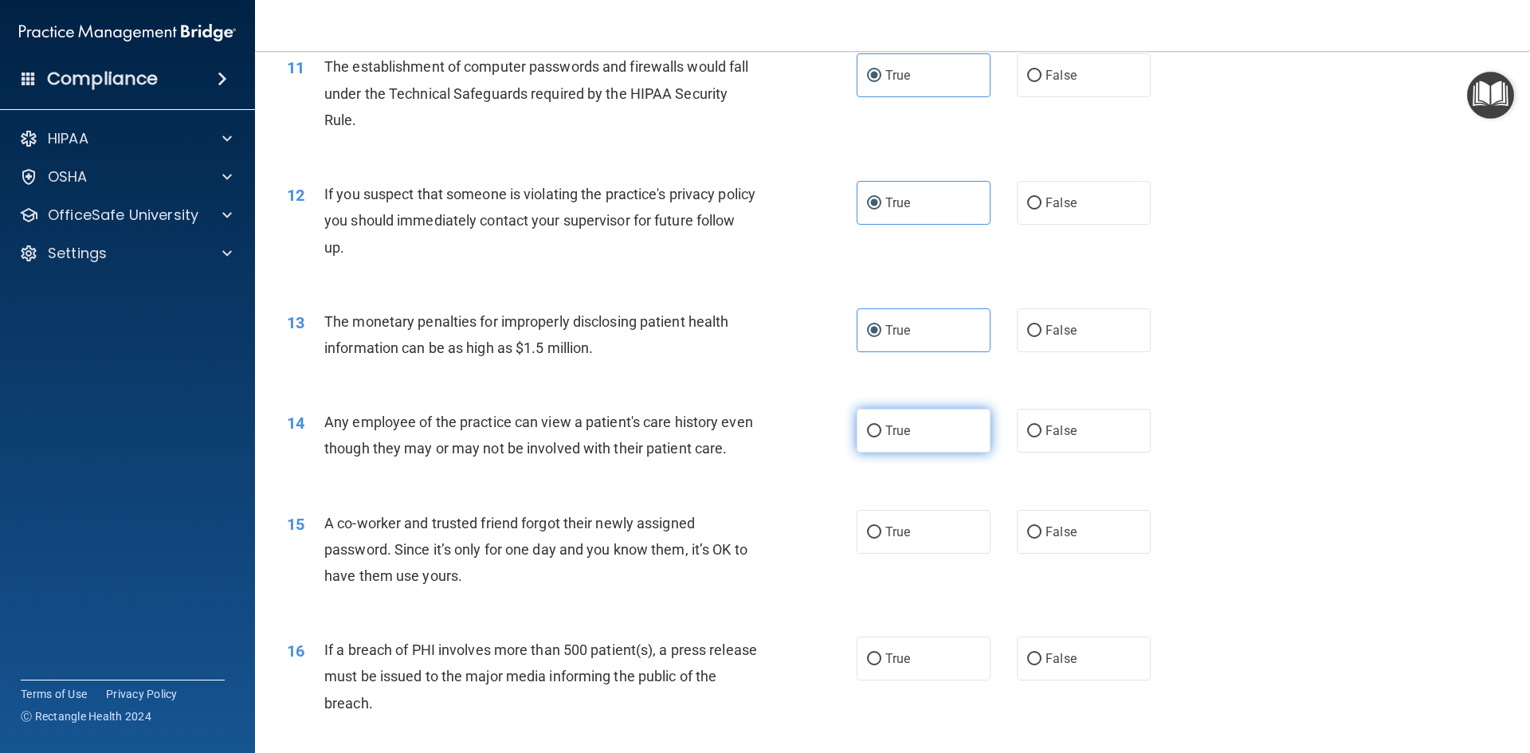
radio input "true"
click at [900, 581] on div "15 A co-worker and trusted friend forgot their newly assigned password. Since i…" at bounding box center [892, 553] width 1235 height 127
click at [900, 539] on span "True" at bounding box center [897, 531] width 25 height 15
click at [881, 539] on input "True" at bounding box center [874, 533] width 14 height 12
radio input "true"
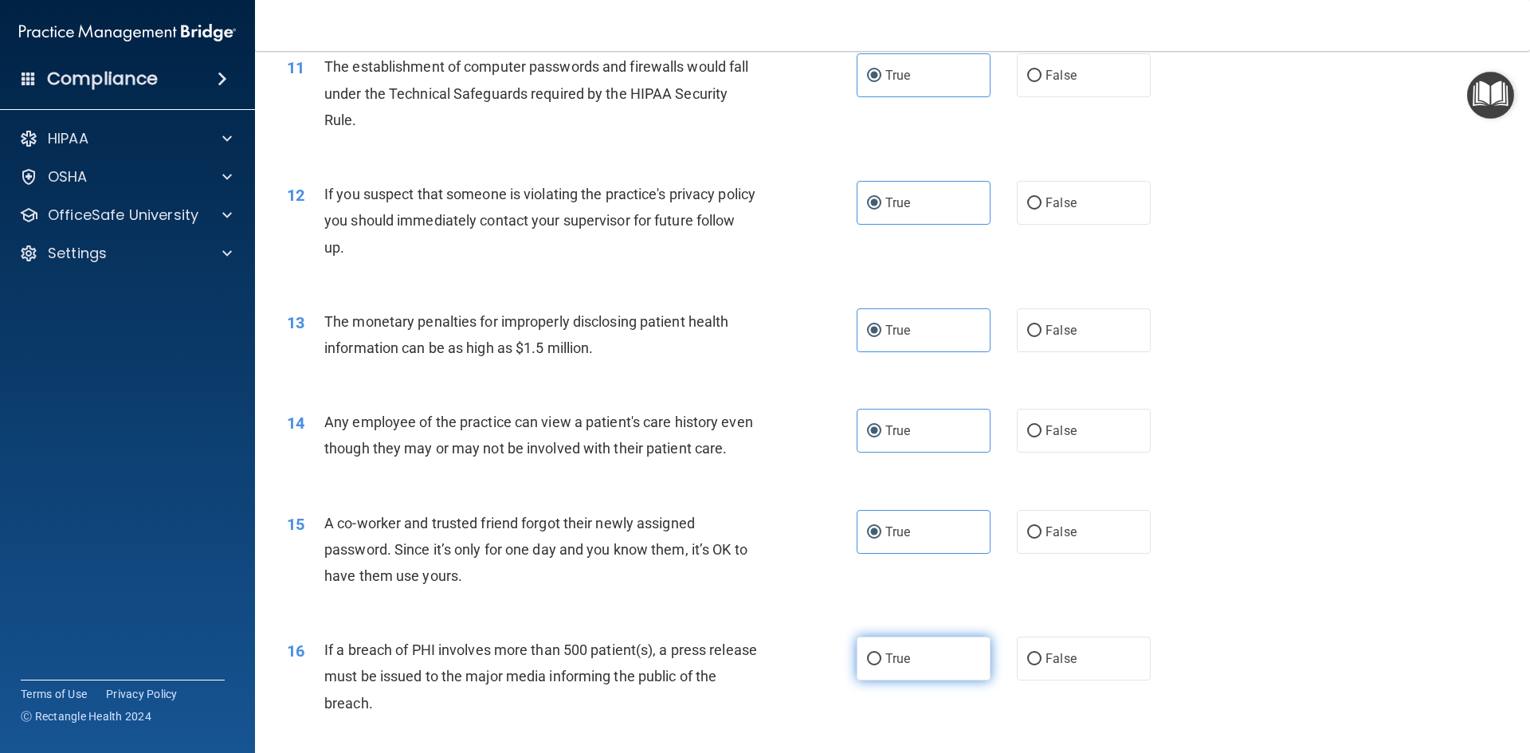
click at [905, 674] on label "True" at bounding box center [924, 659] width 134 height 44
click at [881, 665] on input "True" at bounding box center [874, 659] width 14 height 12
radio input "true"
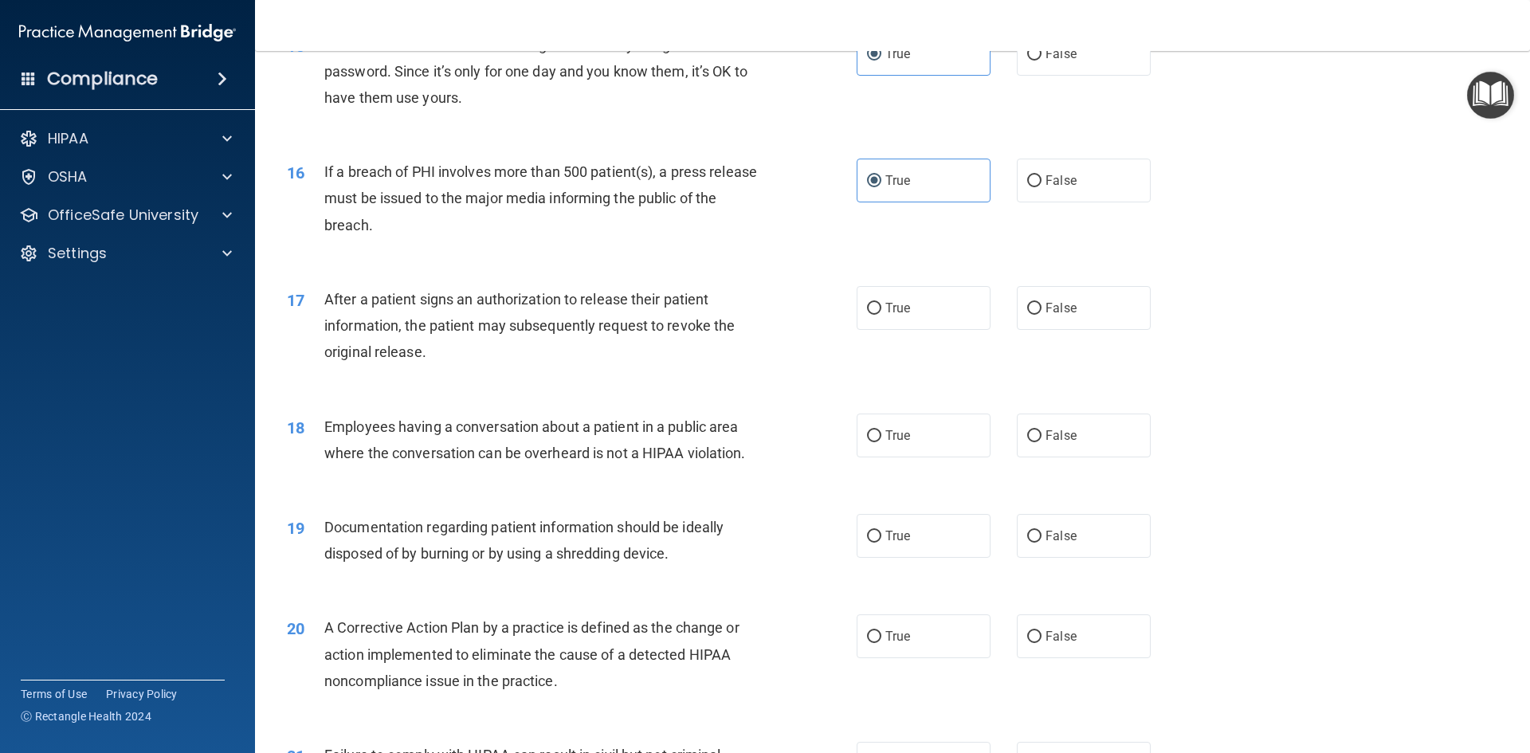
scroll to position [1753, 0]
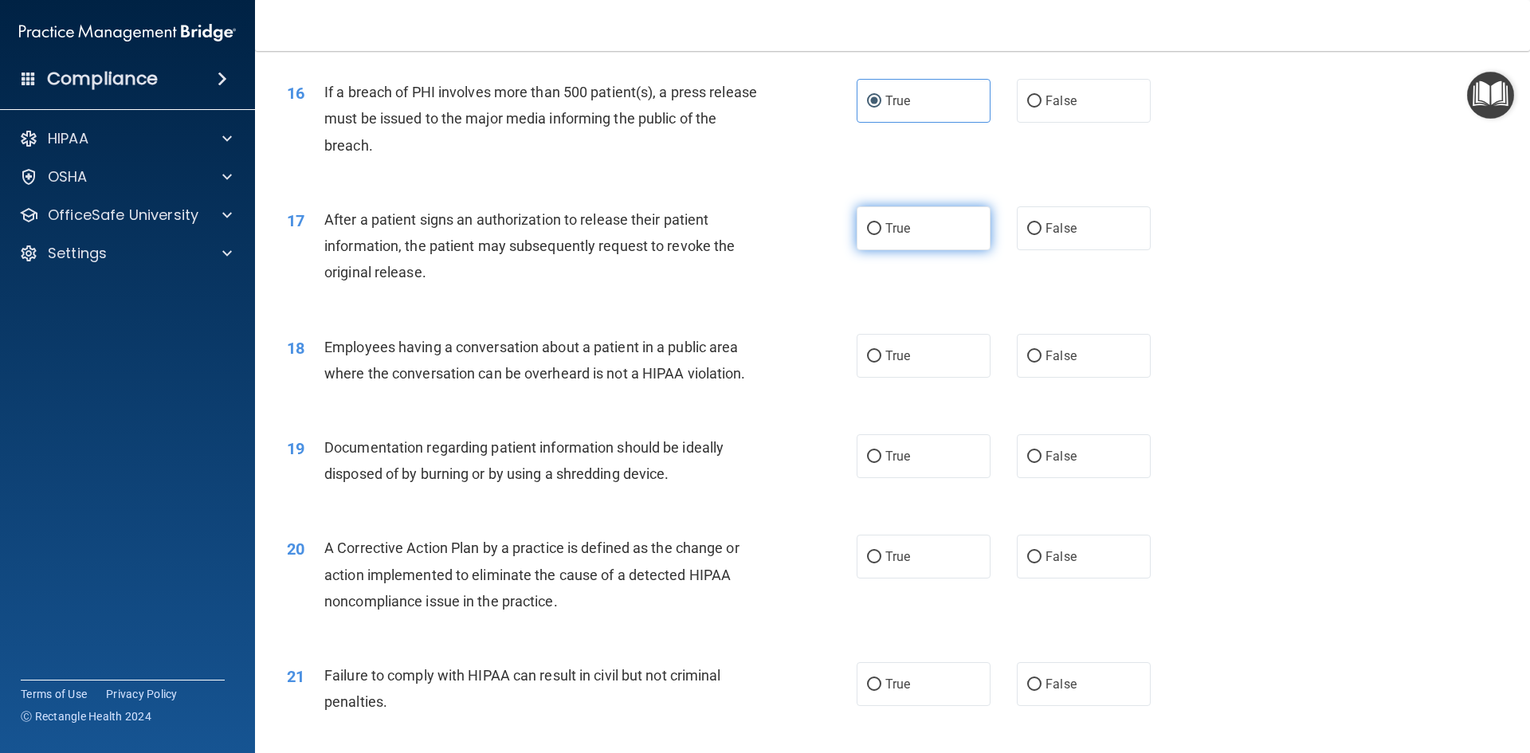
click at [888, 239] on label "True" at bounding box center [924, 228] width 134 height 44
click at [881, 235] on input "True" at bounding box center [874, 229] width 14 height 12
radio input "true"
click at [888, 378] on label "True" at bounding box center [924, 356] width 134 height 44
click at [863, 378] on label "True" at bounding box center [924, 356] width 134 height 44
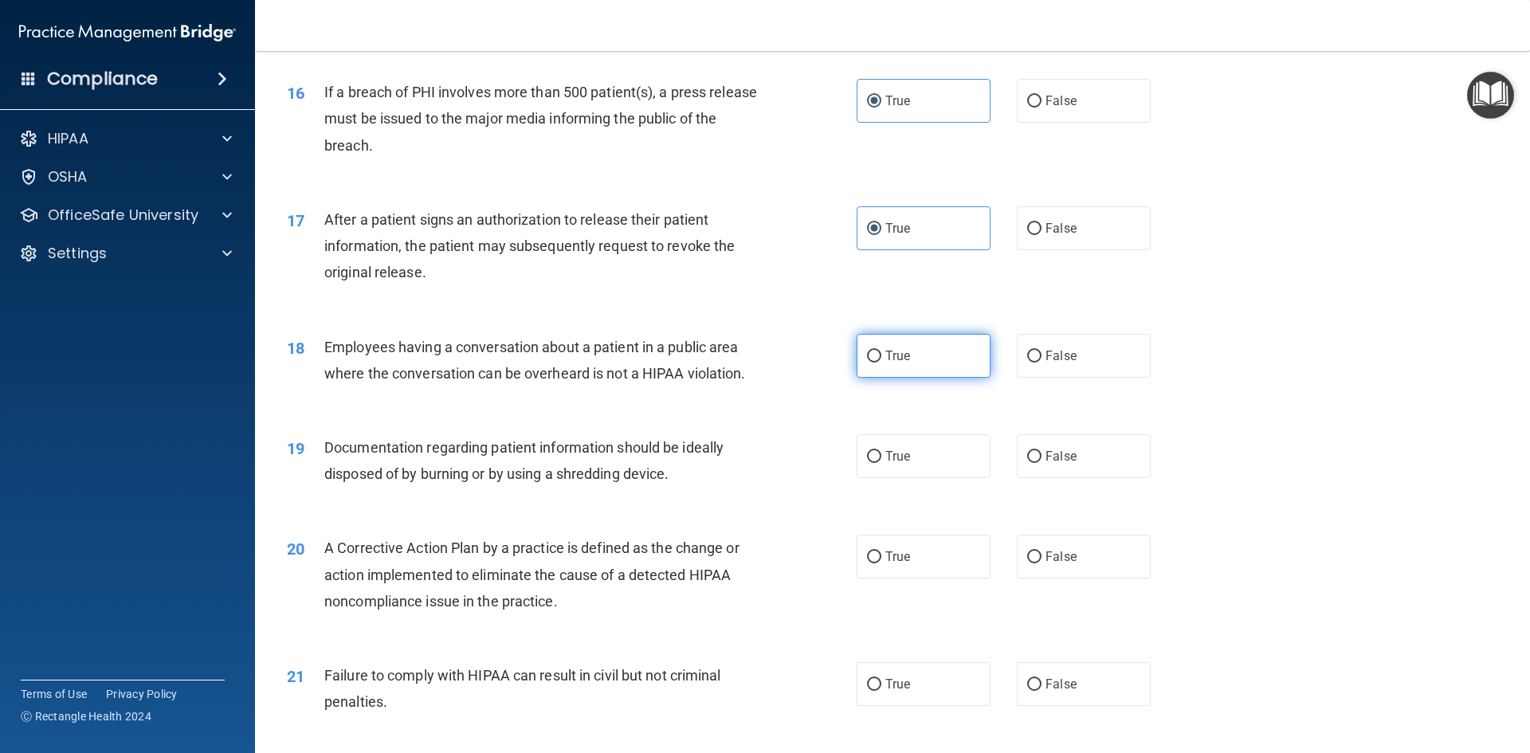
click at [867, 363] on input "True" at bounding box center [874, 357] width 14 height 12
radio input "true"
click at [888, 513] on div "19 Documentation regarding patient information should be ideally disposed of by…" at bounding box center [892, 464] width 1235 height 100
click at [872, 463] on input "True" at bounding box center [874, 457] width 14 height 12
radio input "true"
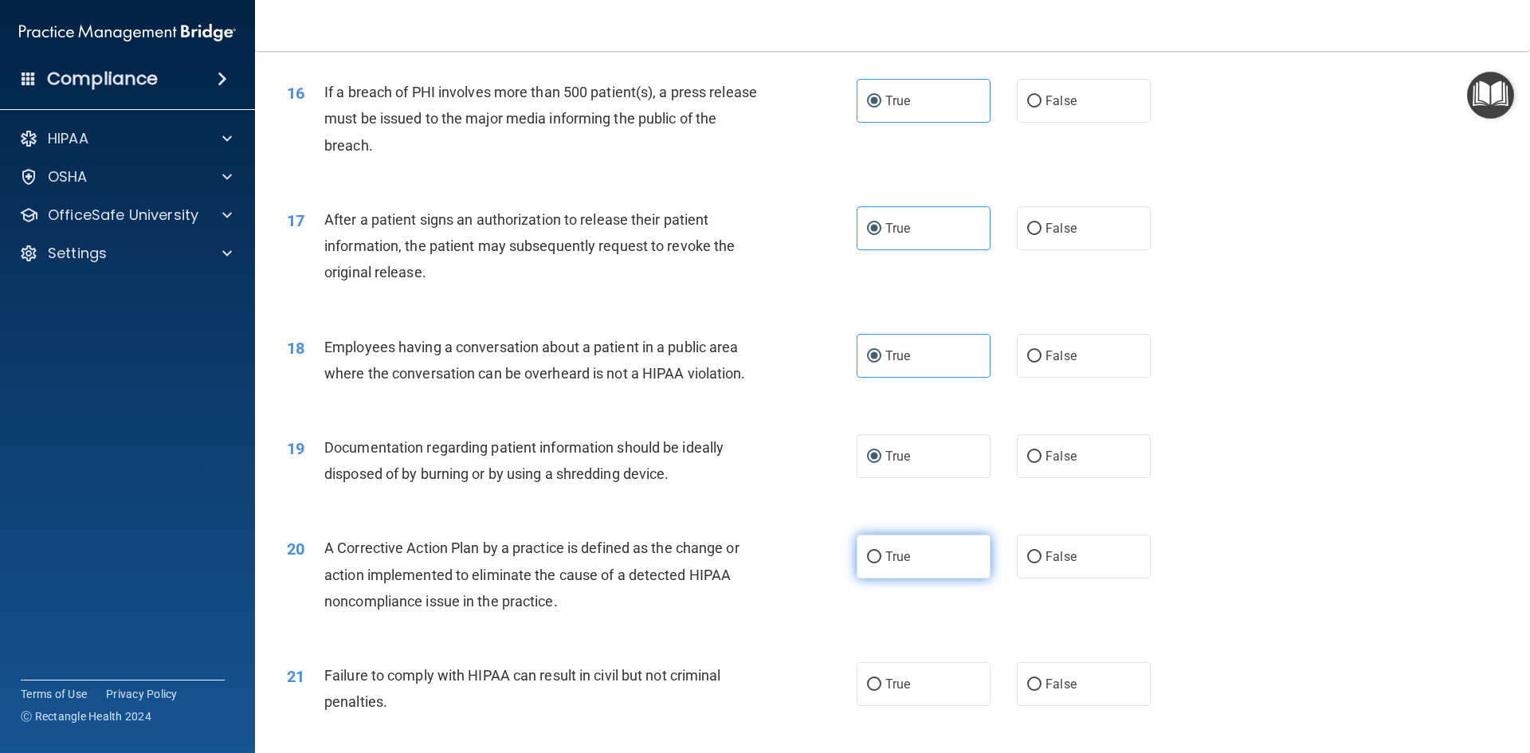
click at [871, 563] on input "True" at bounding box center [874, 557] width 14 height 12
radio input "true"
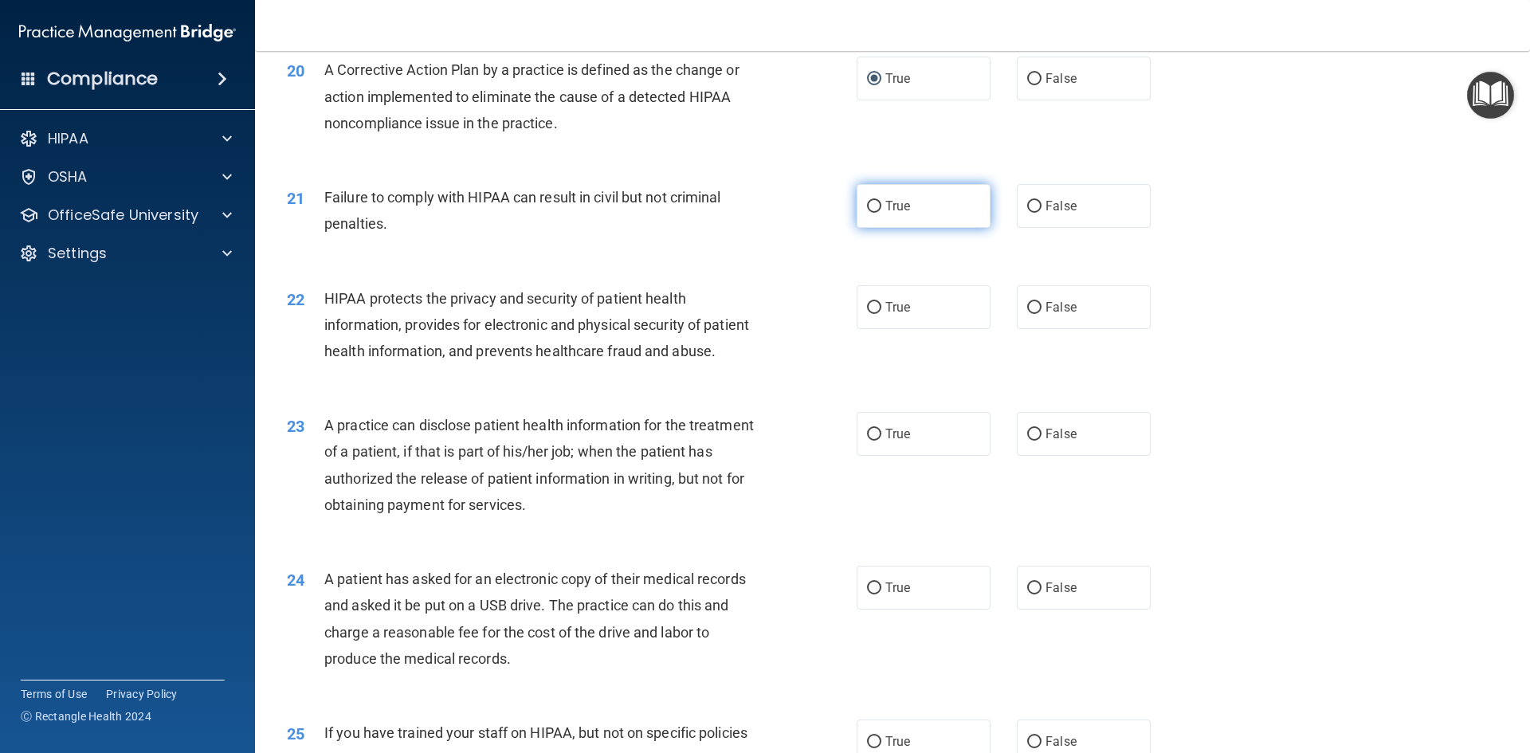
click at [865, 221] on label "True" at bounding box center [924, 206] width 134 height 44
click at [867, 213] on input "True" at bounding box center [874, 207] width 14 height 12
radio input "true"
click at [880, 329] on label "True" at bounding box center [924, 307] width 134 height 44
click at [880, 314] on input "True" at bounding box center [874, 308] width 14 height 12
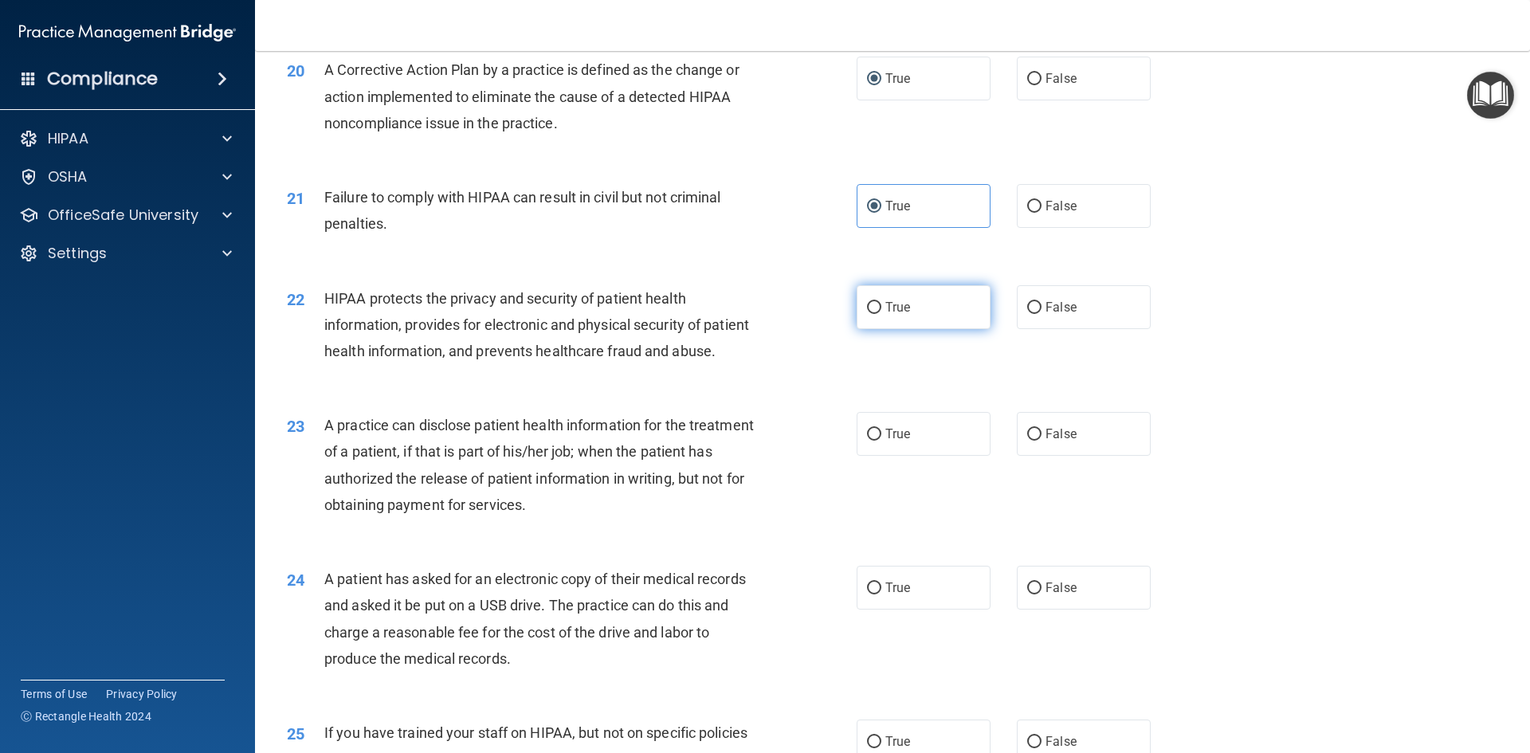
radio input "true"
click at [885, 441] on span "True" at bounding box center [897, 433] width 25 height 15
click at [881, 441] on input "True" at bounding box center [874, 435] width 14 height 12
radio input "true"
click at [881, 610] on label "True" at bounding box center [924, 588] width 134 height 44
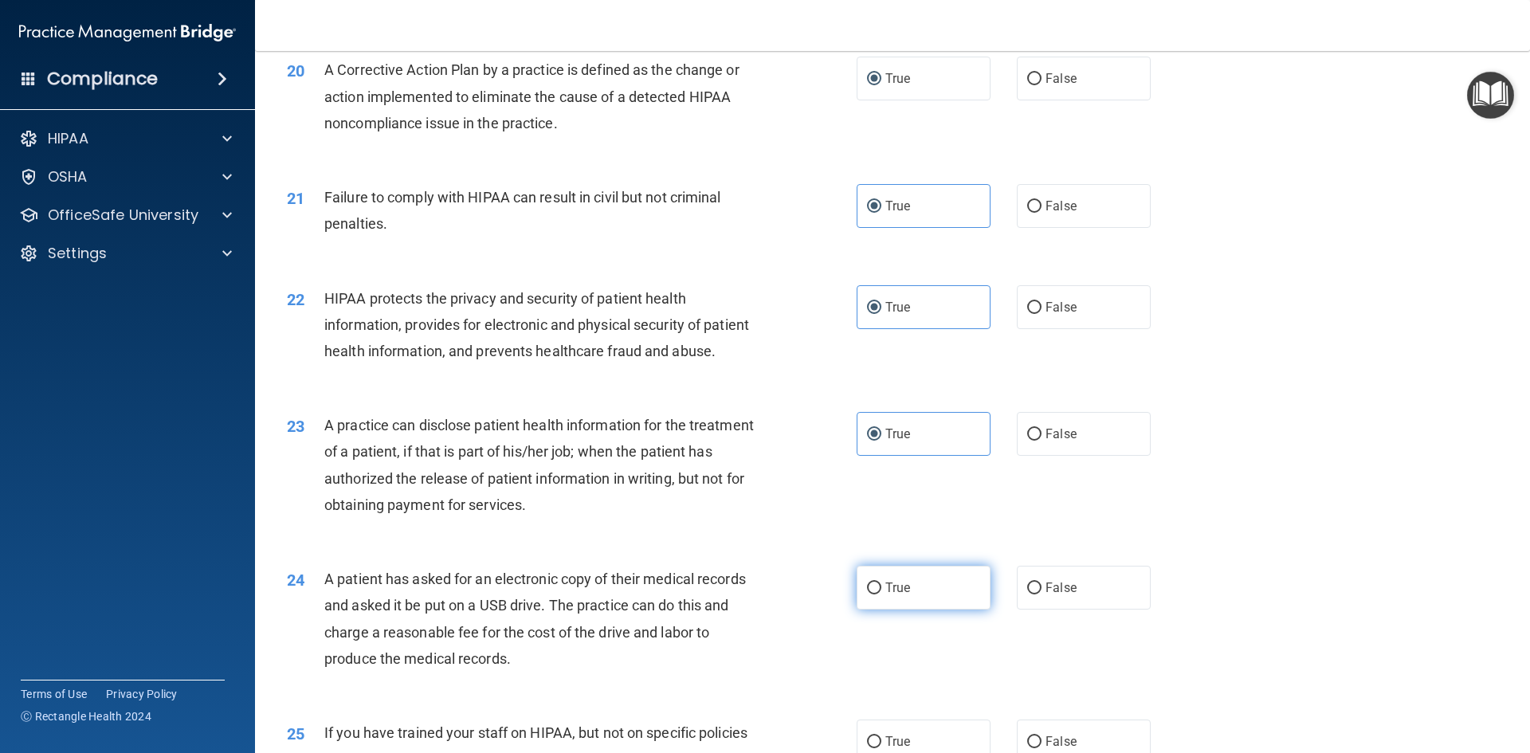
click at [881, 594] on input "True" at bounding box center [874, 588] width 14 height 12
radio input "true"
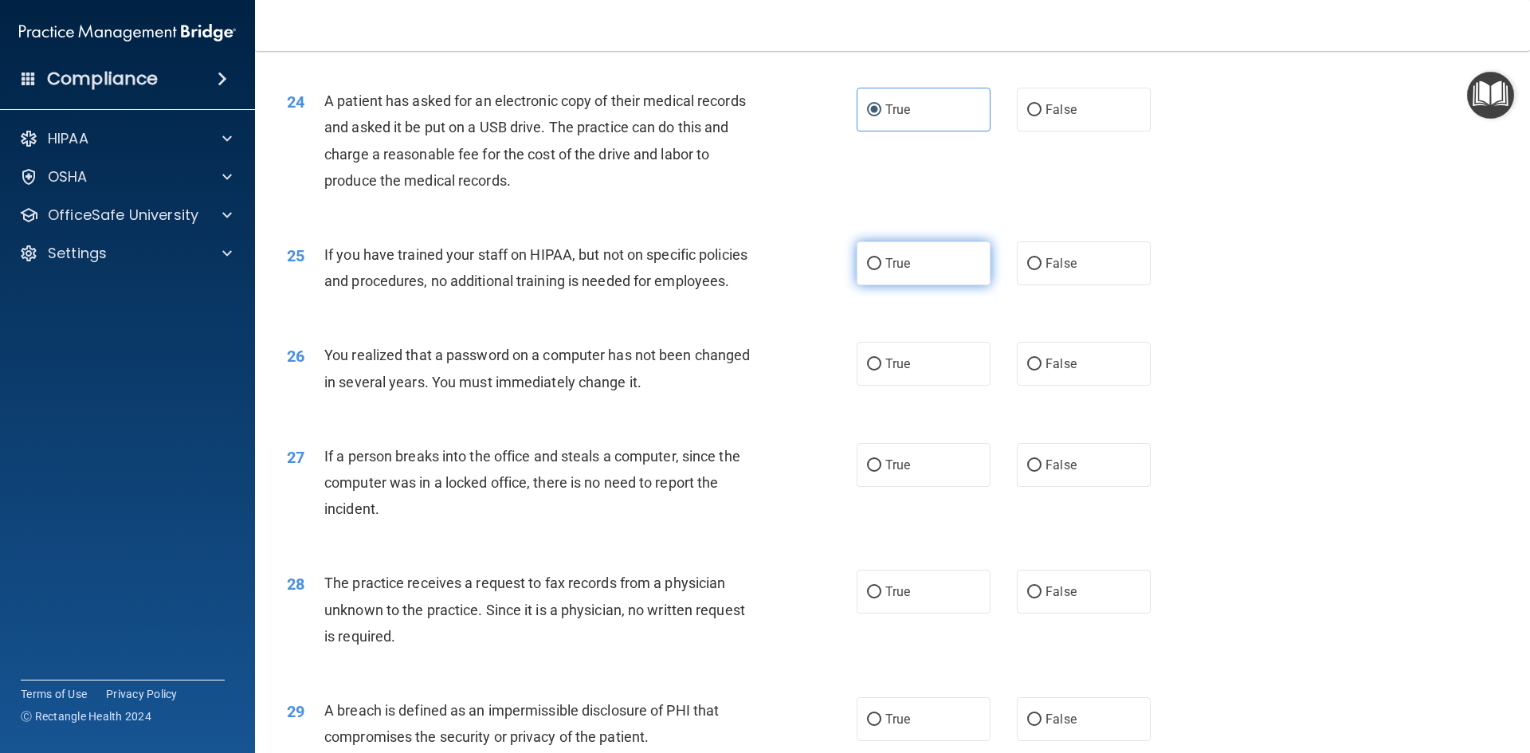
click at [896, 271] on span "True" at bounding box center [897, 263] width 25 height 15
click at [881, 270] on input "True" at bounding box center [874, 264] width 14 height 12
radio input "true"
click at [873, 371] on input "True" at bounding box center [874, 365] width 14 height 12
radio input "true"
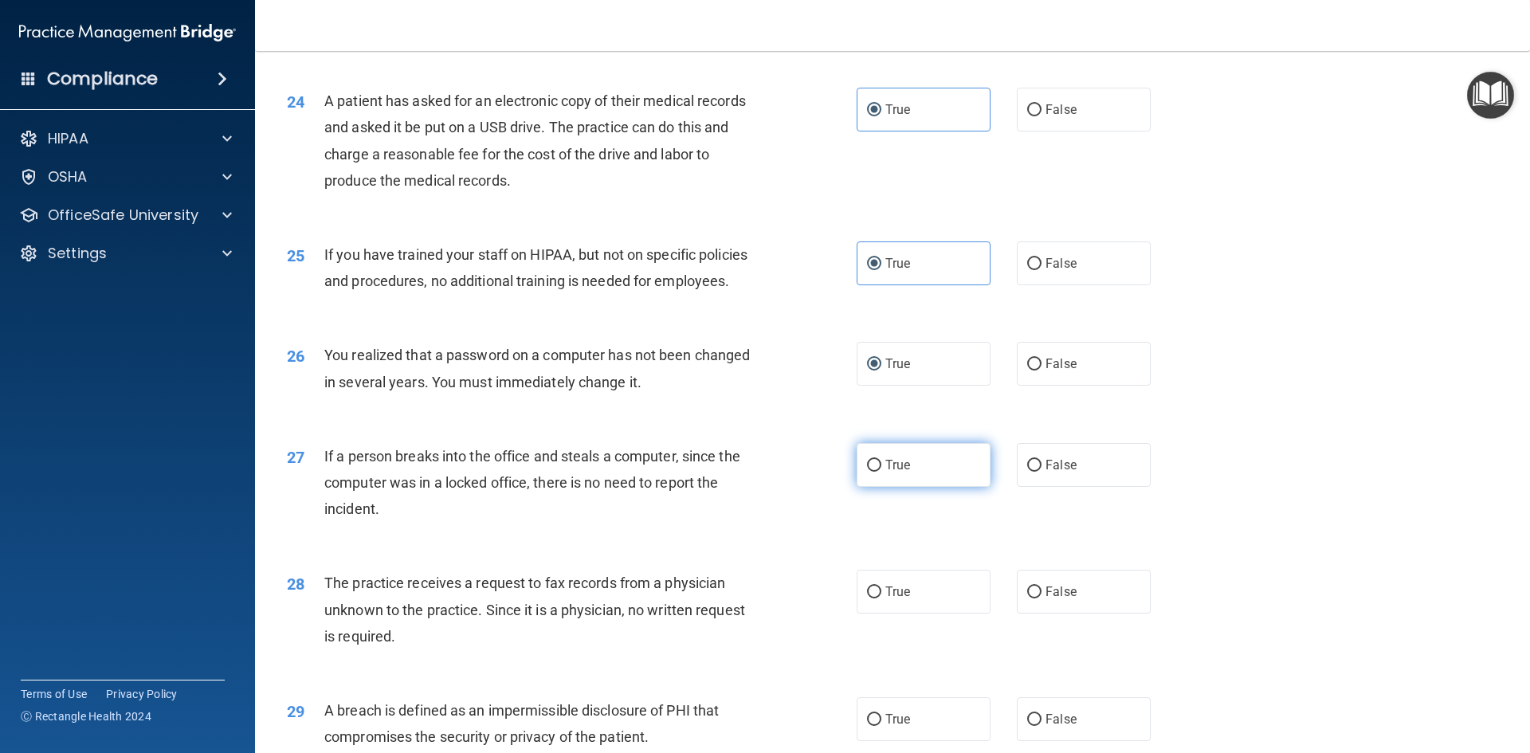
click at [881, 487] on label "True" at bounding box center [924, 465] width 134 height 44
click at [881, 472] on input "True" at bounding box center [874, 466] width 14 height 12
radio input "true"
click at [882, 614] on label "True" at bounding box center [924, 592] width 134 height 44
click at [881, 598] on input "True" at bounding box center [874, 592] width 14 height 12
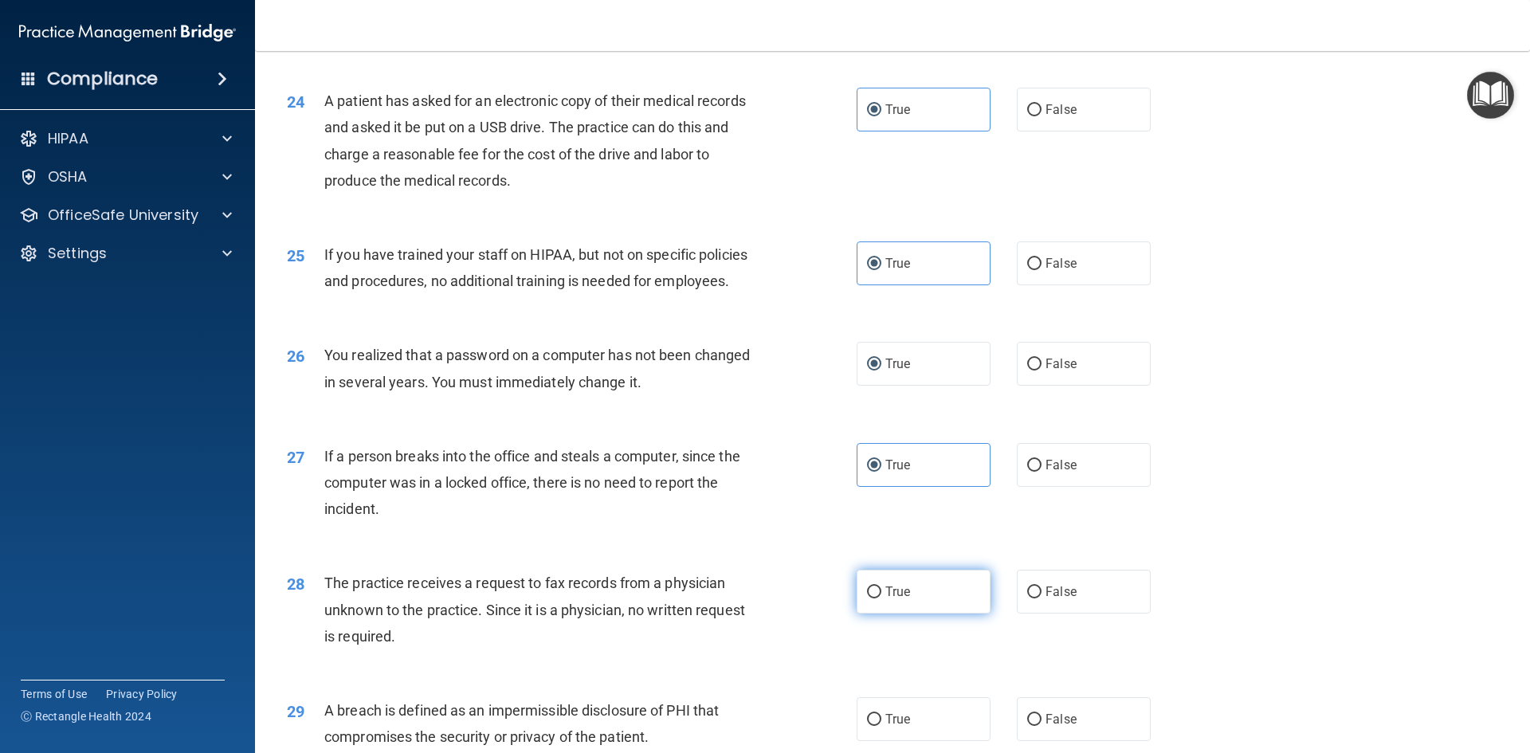
radio input "true"
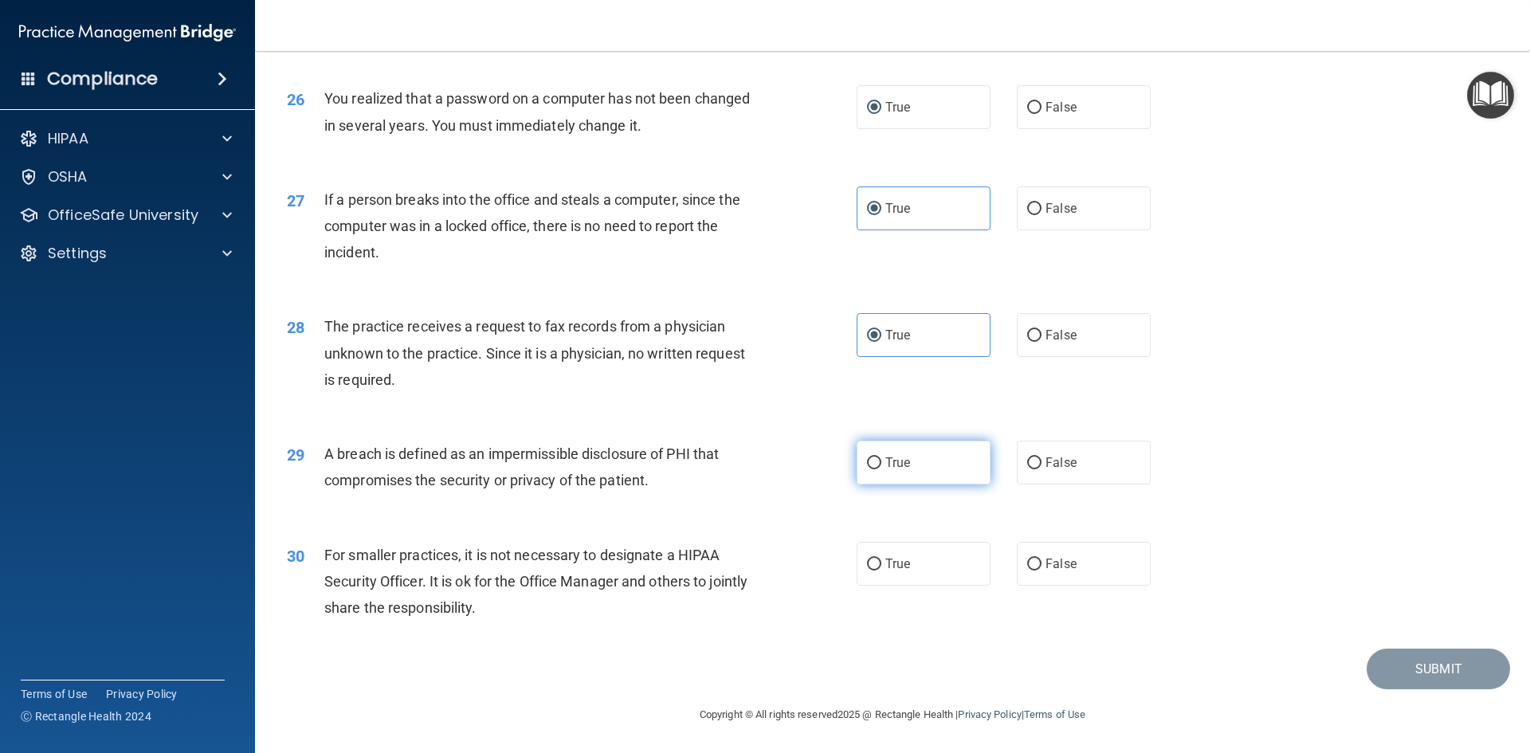
click at [903, 468] on span "True" at bounding box center [897, 462] width 25 height 15
click at [881, 468] on input "True" at bounding box center [874, 463] width 14 height 12
radio input "true"
click at [893, 578] on label "True" at bounding box center [924, 564] width 134 height 44
click at [881, 571] on input "True" at bounding box center [874, 565] width 14 height 12
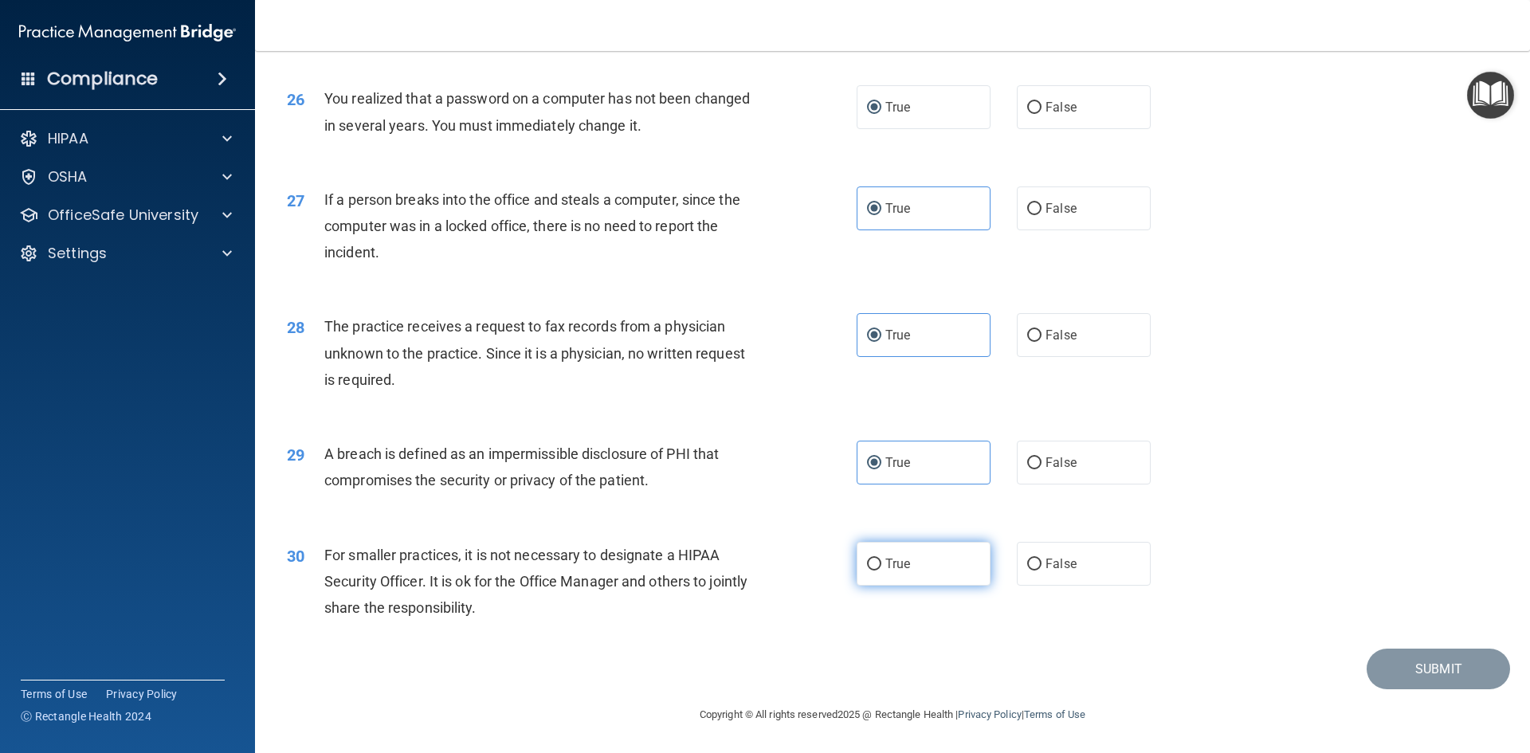
radio input "true"
click at [1393, 664] on button "Submit" at bounding box center [1438, 669] width 143 height 41
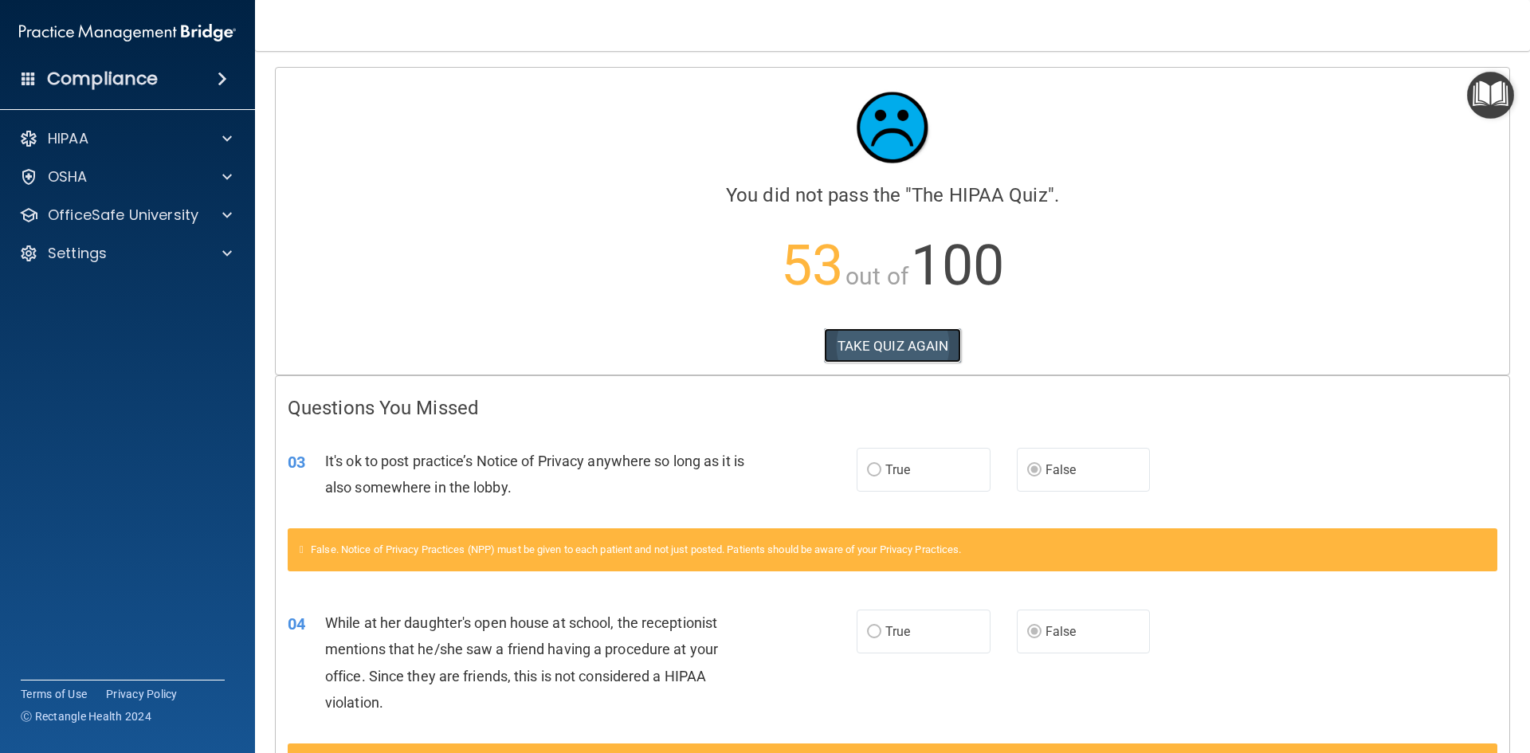
click at [908, 352] on button "TAKE QUIZ AGAIN" at bounding box center [893, 345] width 138 height 35
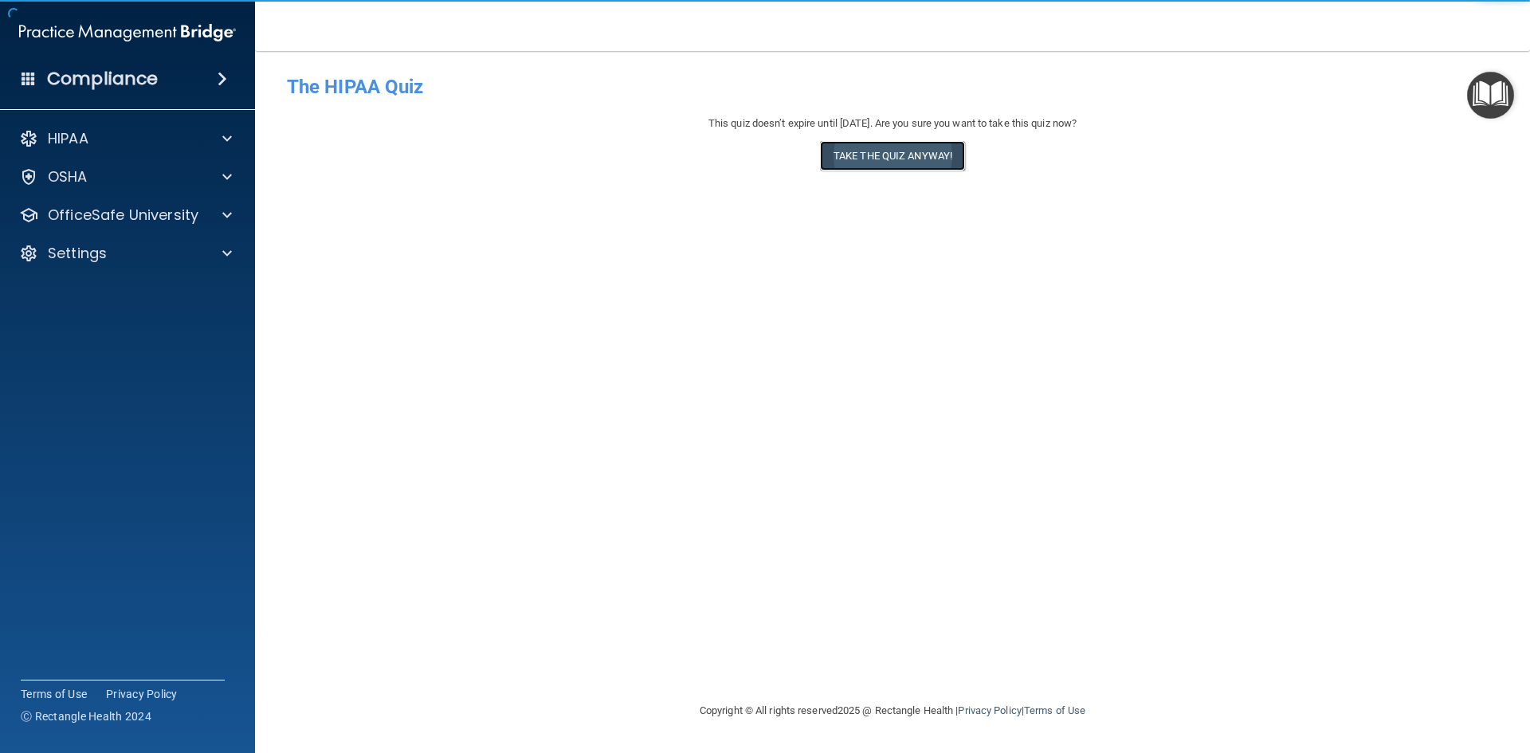
click at [893, 160] on button "Take the quiz anyway!" at bounding box center [892, 155] width 145 height 29
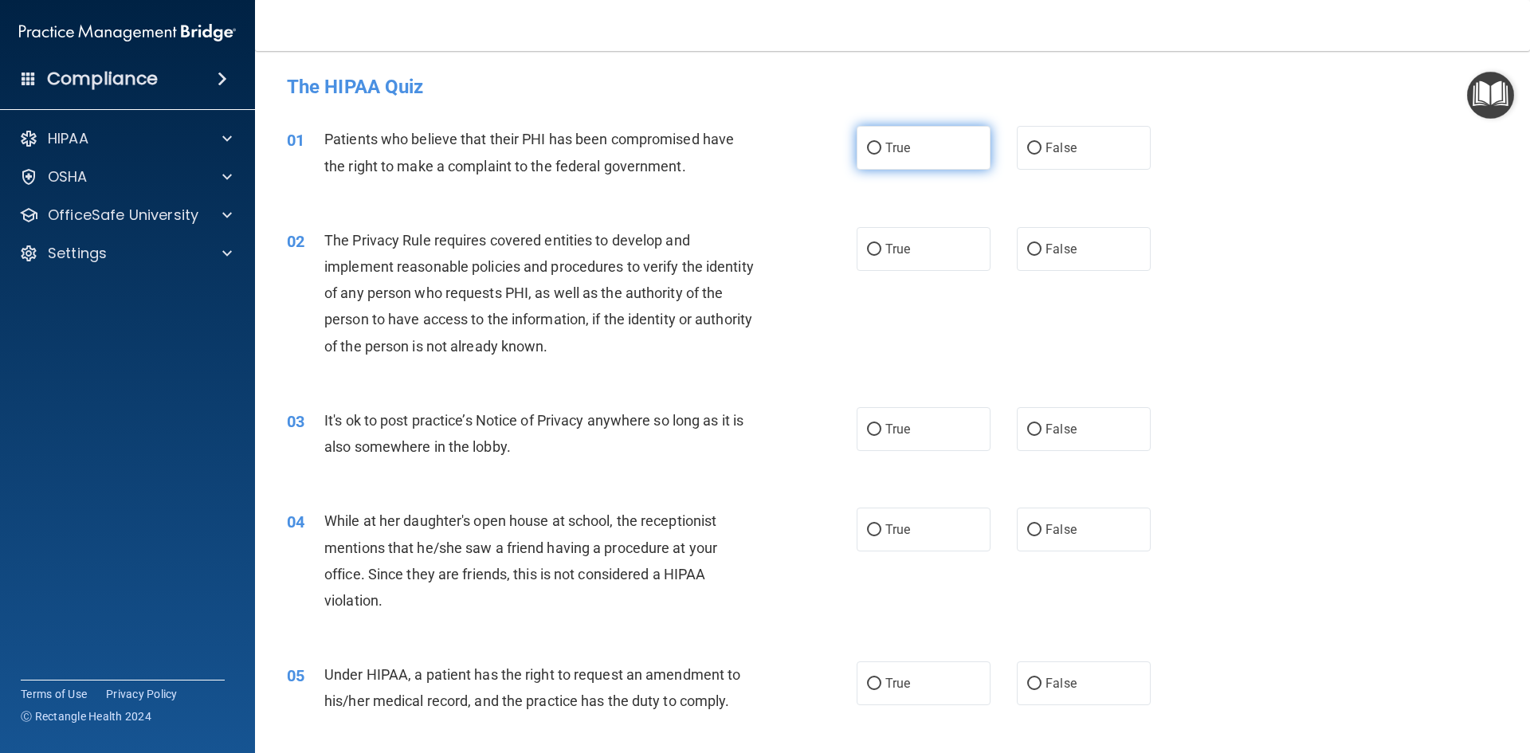
click at [896, 160] on label "True" at bounding box center [924, 148] width 134 height 44
click at [881, 155] on input "True" at bounding box center [874, 149] width 14 height 12
radio input "true"
click at [1028, 258] on label "False" at bounding box center [1084, 249] width 134 height 44
click at [1028, 256] on input "False" at bounding box center [1034, 250] width 14 height 12
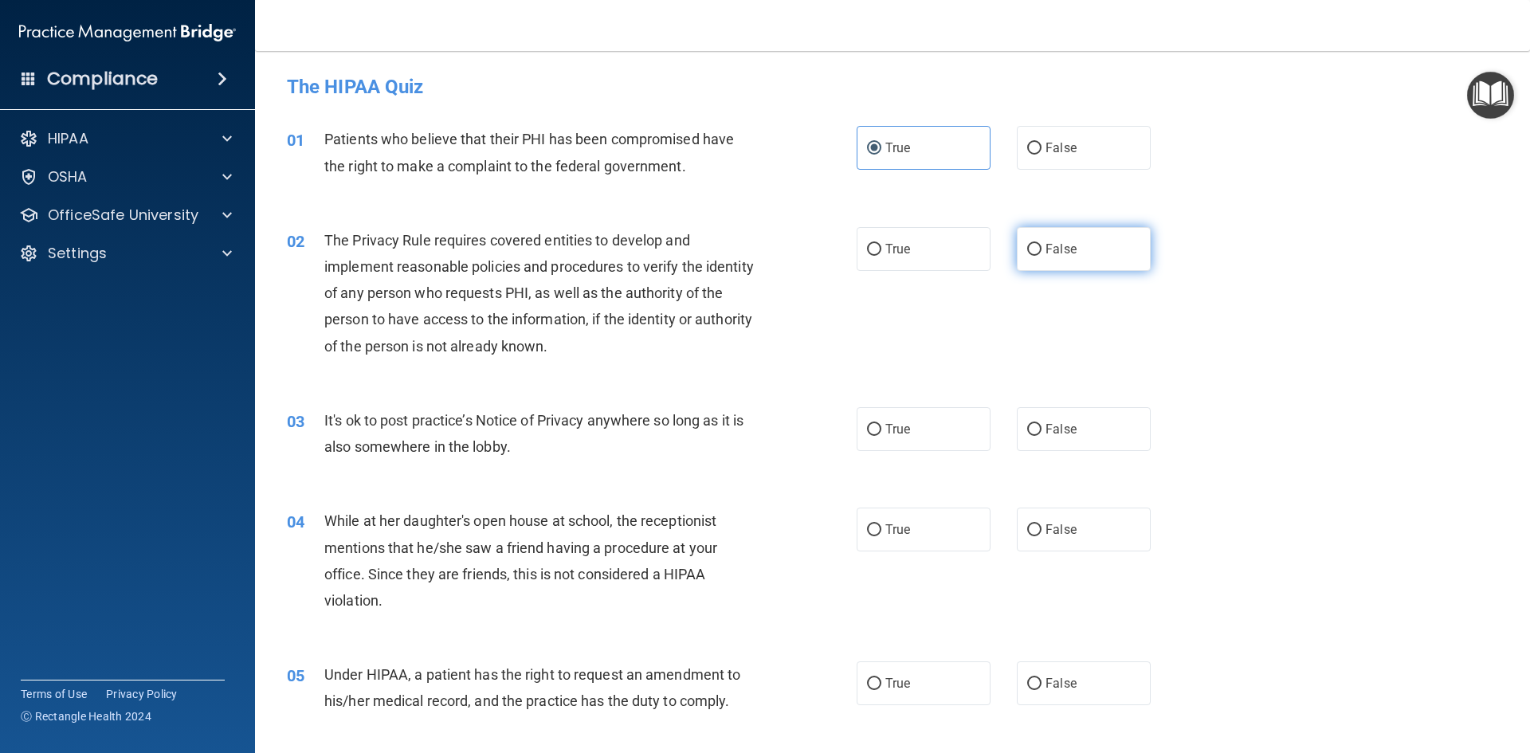
radio input "true"
click at [918, 417] on label "True" at bounding box center [924, 429] width 134 height 44
click at [881, 424] on input "True" at bounding box center [874, 430] width 14 height 12
radio input "true"
click at [924, 528] on label "True" at bounding box center [924, 530] width 134 height 44
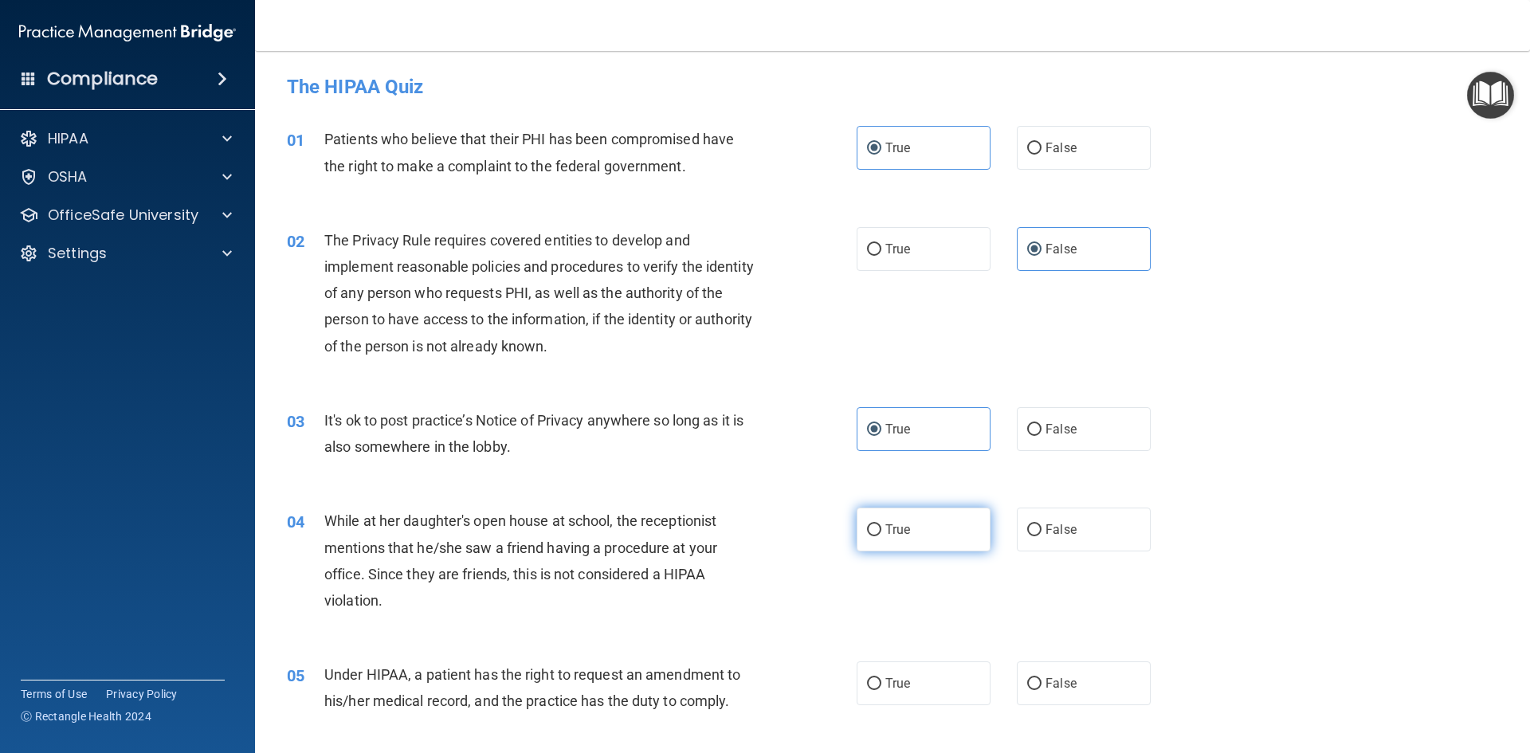
click at [881, 528] on input "True" at bounding box center [874, 530] width 14 height 12
radio input "true"
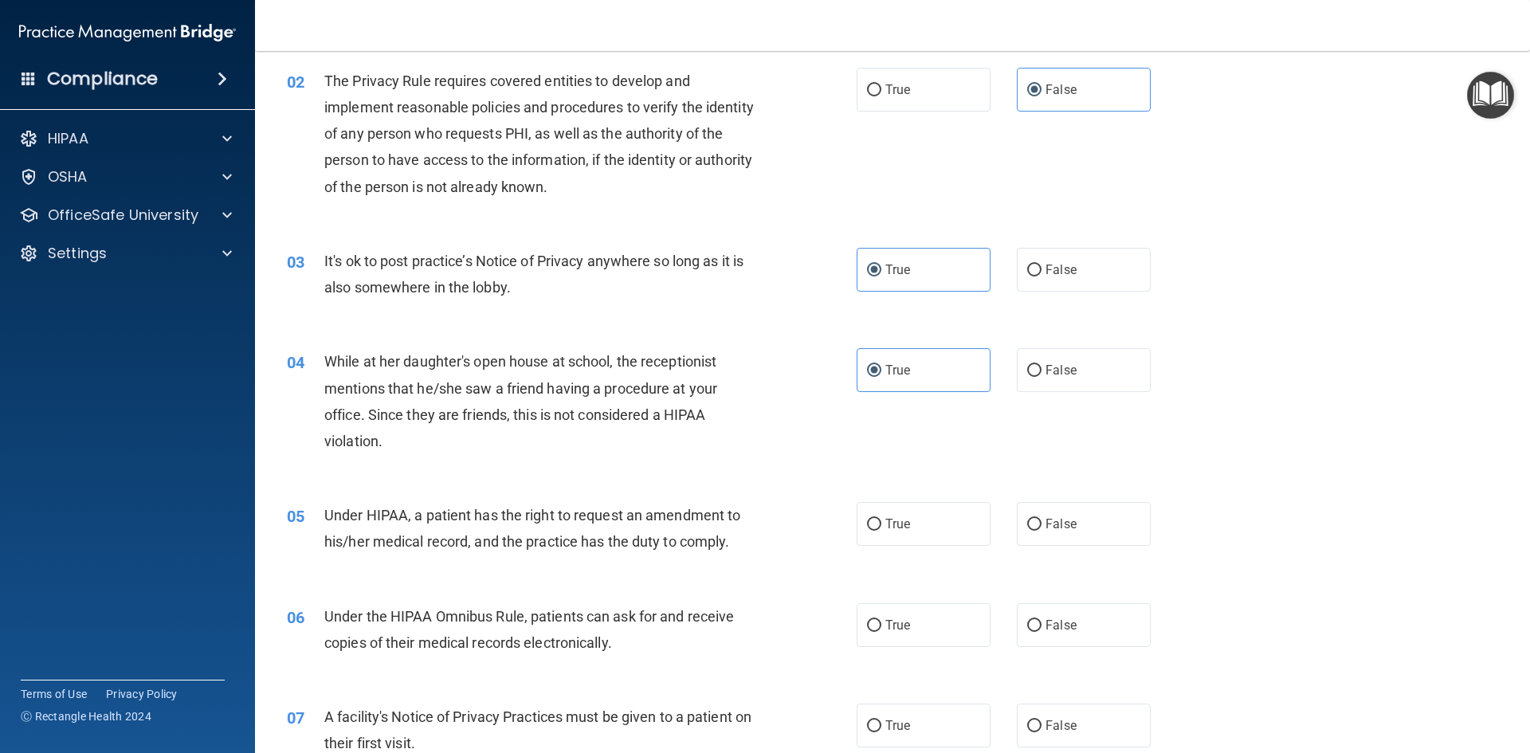
scroll to position [239, 0]
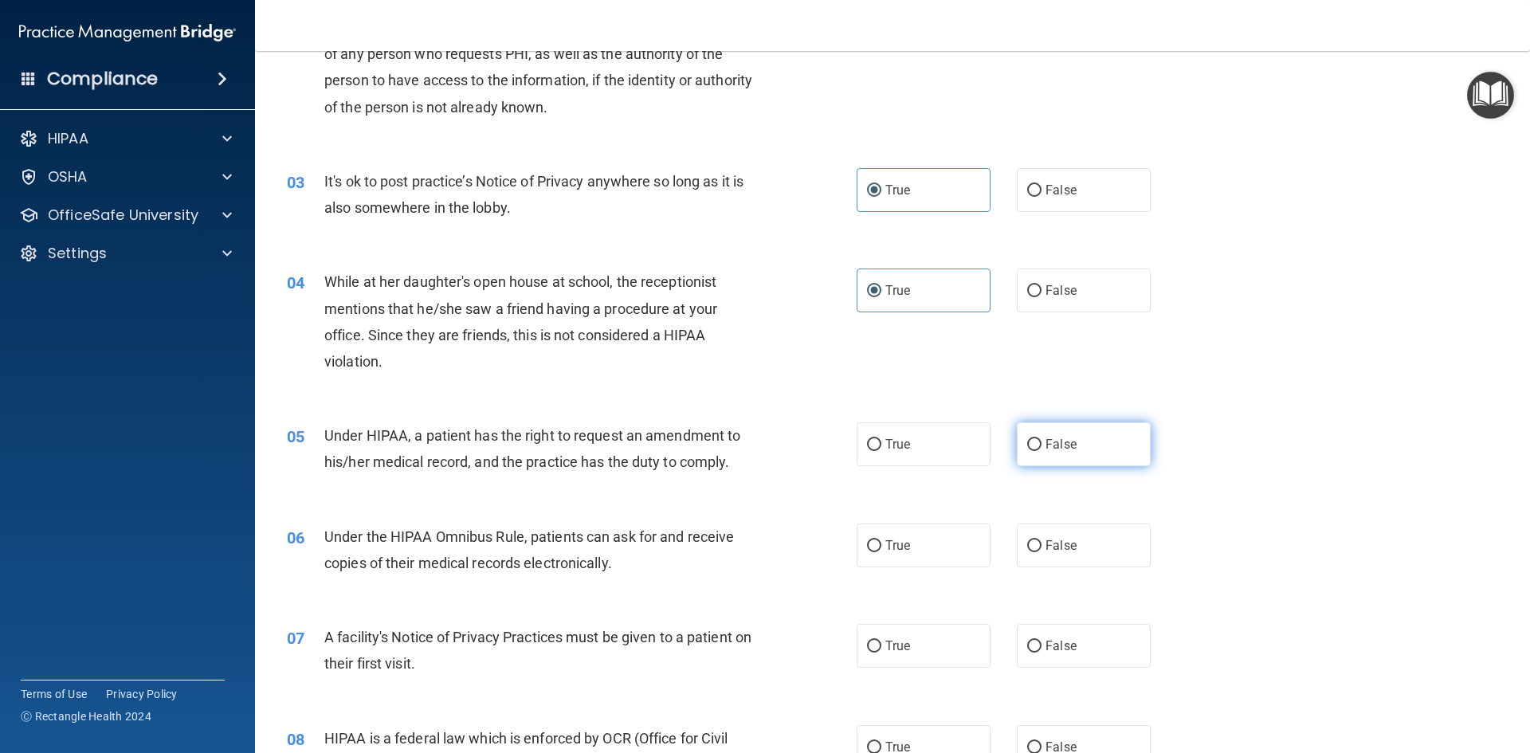
click at [1069, 437] on label "False" at bounding box center [1084, 444] width 134 height 44
click at [1041, 439] on input "False" at bounding box center [1034, 445] width 14 height 12
radio input "true"
click at [927, 555] on label "True" at bounding box center [924, 546] width 134 height 44
click at [881, 552] on input "True" at bounding box center [874, 546] width 14 height 12
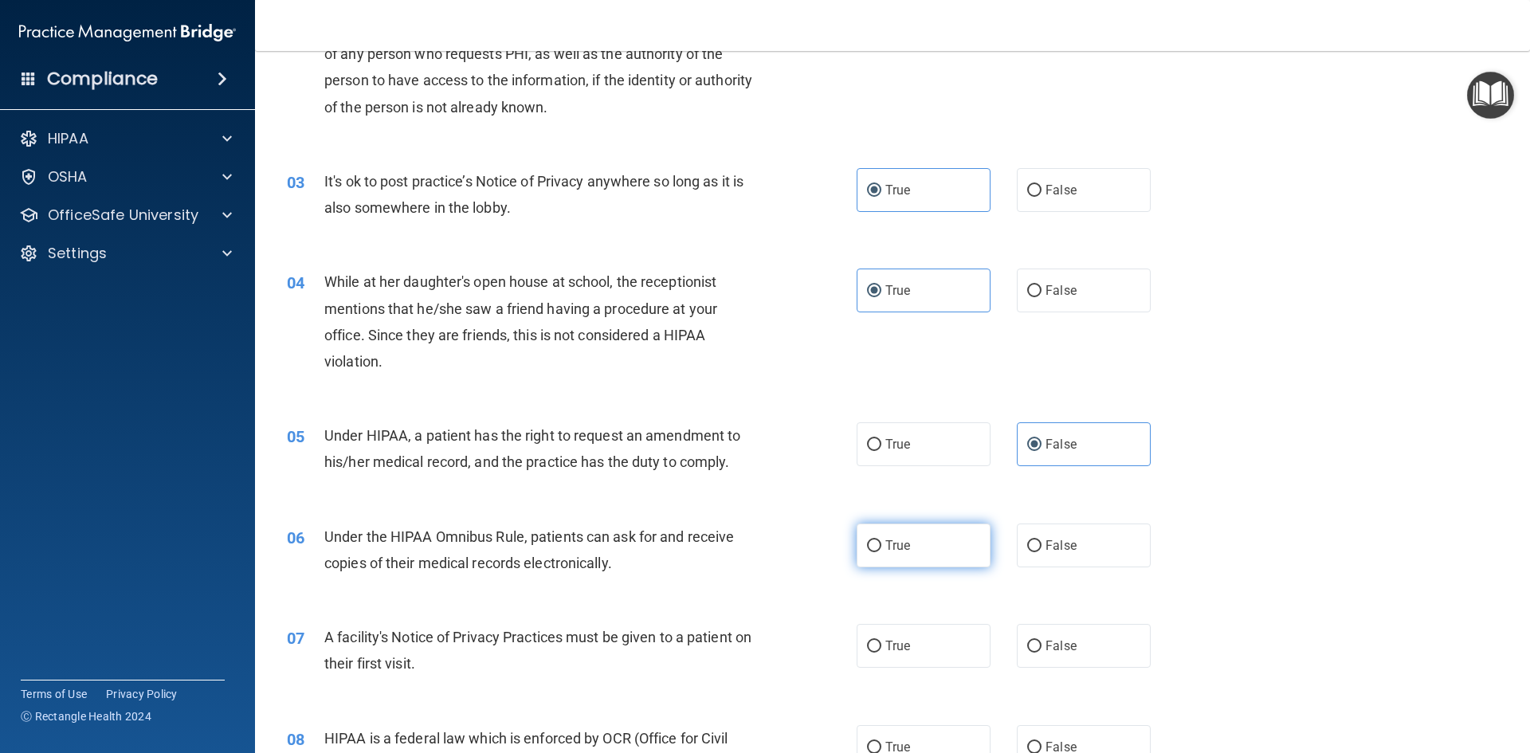
radio input "true"
click at [1058, 644] on span "False" at bounding box center [1060, 645] width 31 height 15
click at [1041, 644] on input "False" at bounding box center [1034, 647] width 14 height 12
radio input "true"
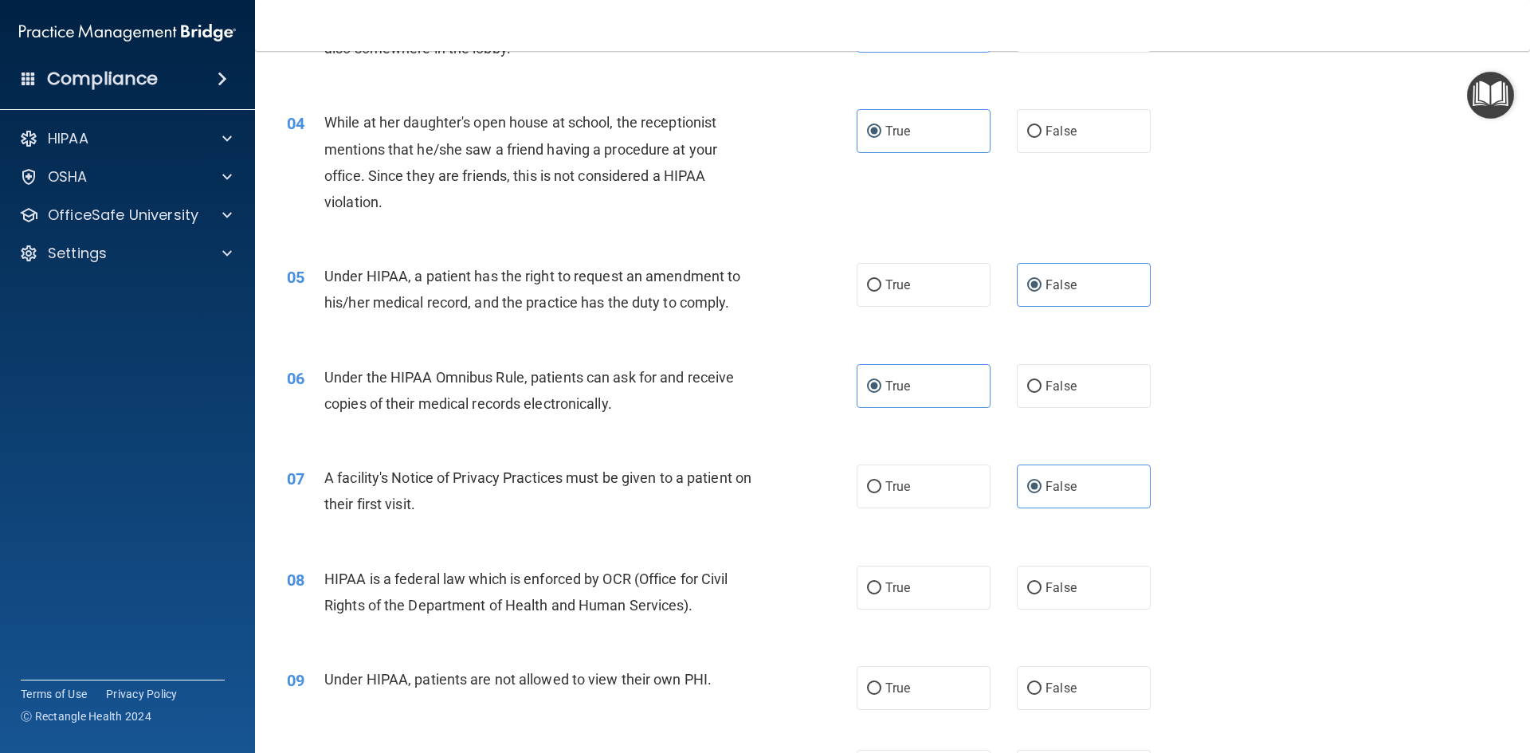
scroll to position [478, 0]
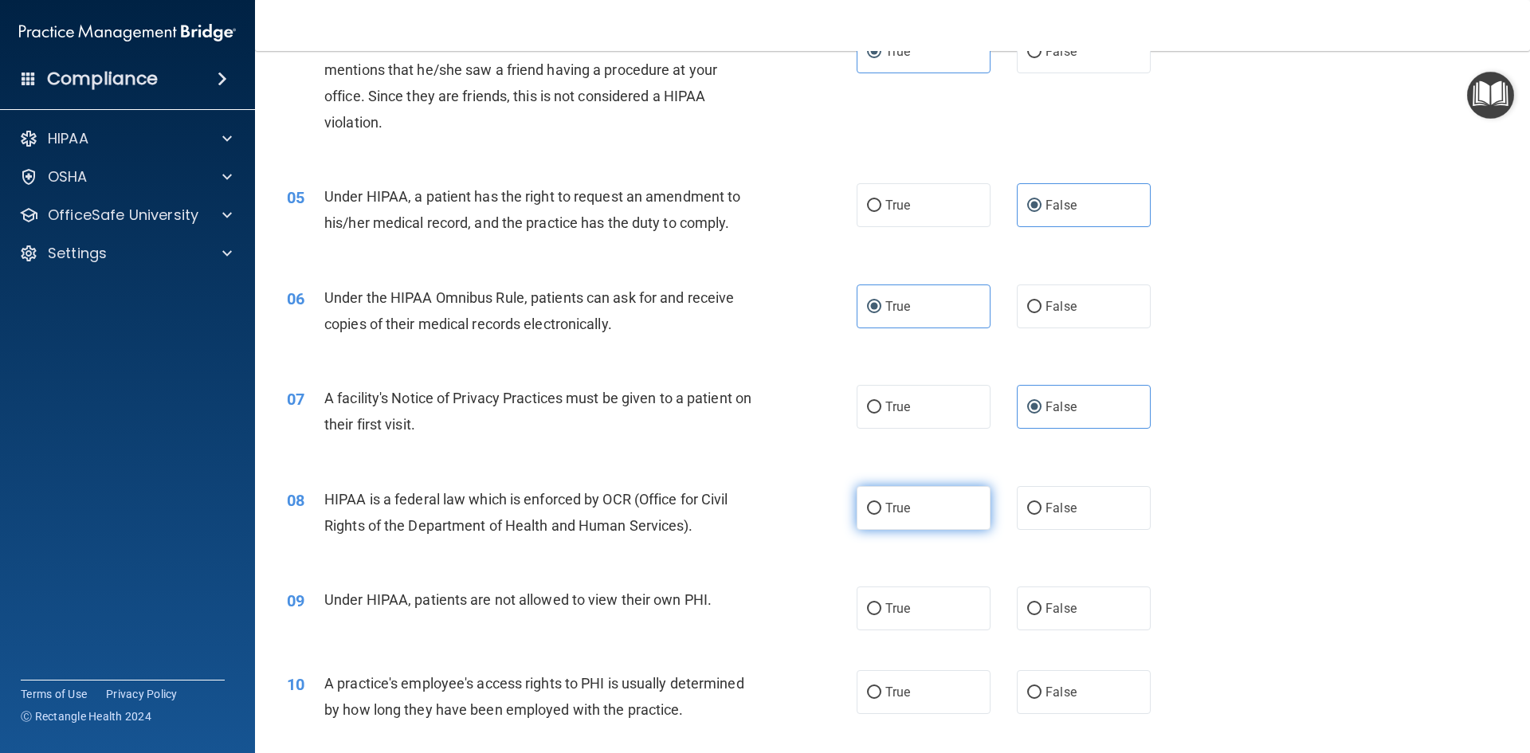
click at [936, 504] on label "True" at bounding box center [924, 508] width 134 height 44
click at [881, 504] on input "True" at bounding box center [874, 509] width 14 height 12
radio input "true"
drag, startPoint x: 908, startPoint y: 615, endPoint x: 927, endPoint y: 678, distance: 65.6
click at [913, 626] on label "True" at bounding box center [924, 608] width 134 height 44
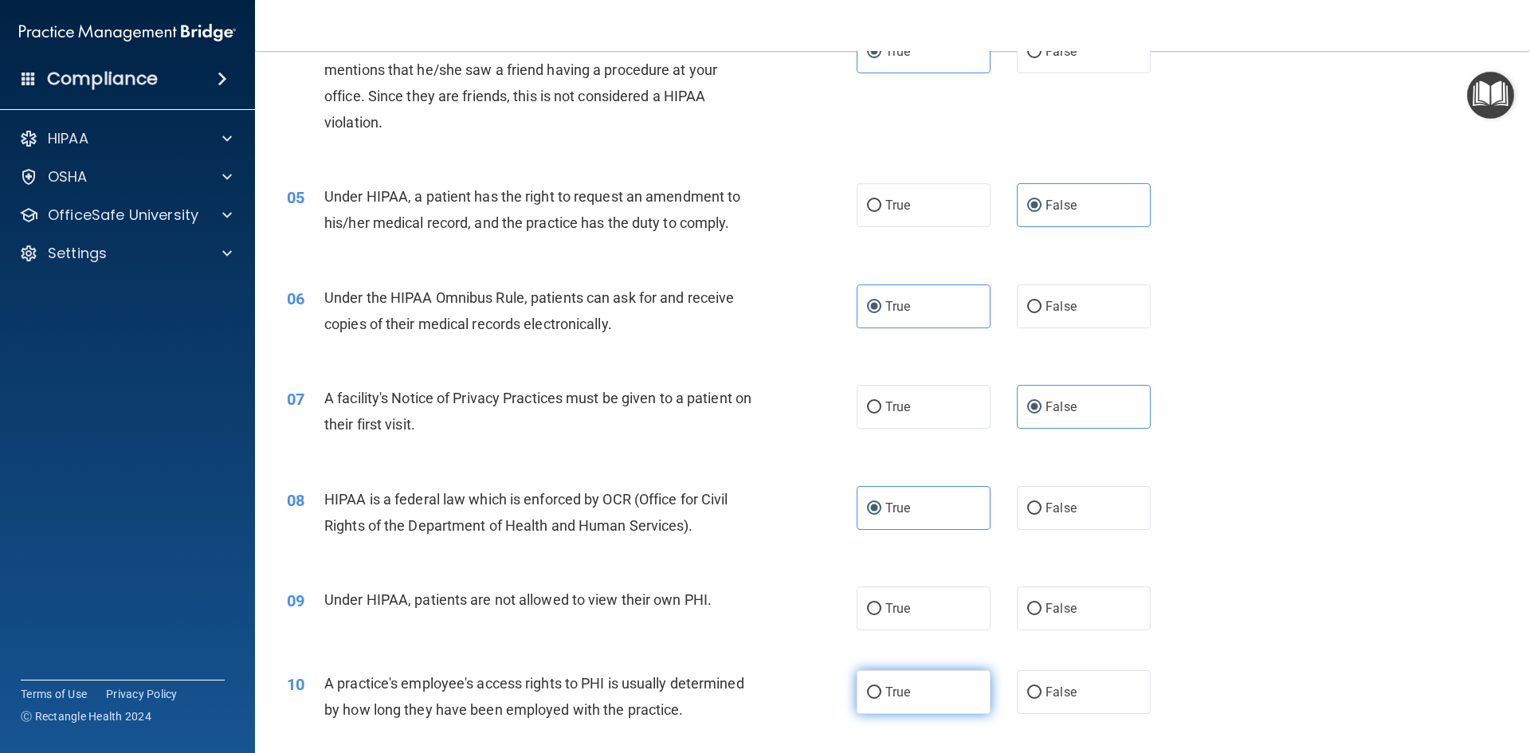
click at [881, 615] on input "True" at bounding box center [874, 609] width 14 height 12
radio input "true"
click at [925, 694] on label "True" at bounding box center [924, 692] width 134 height 44
click at [881, 694] on input "True" at bounding box center [874, 693] width 14 height 12
radio input "true"
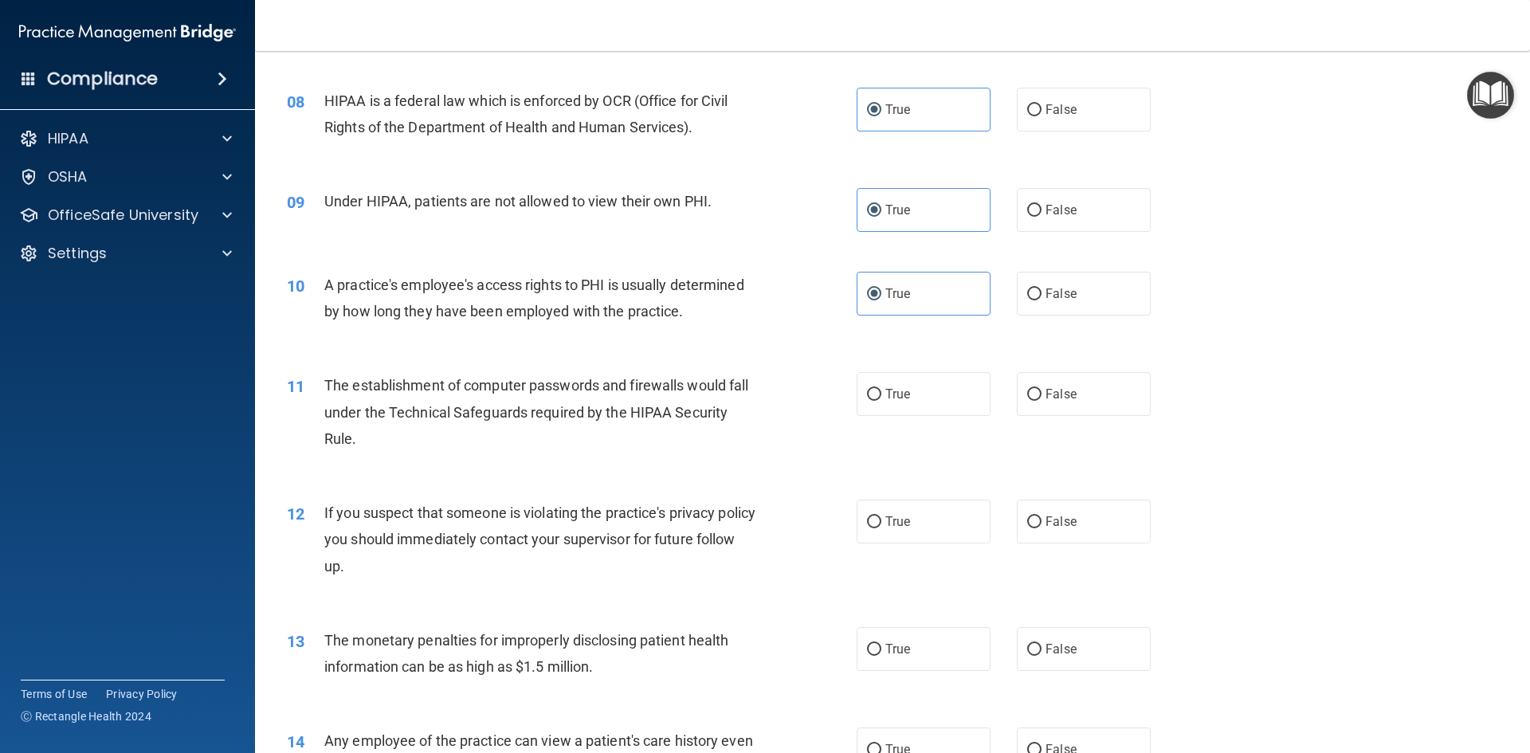
scroll to position [956, 0]
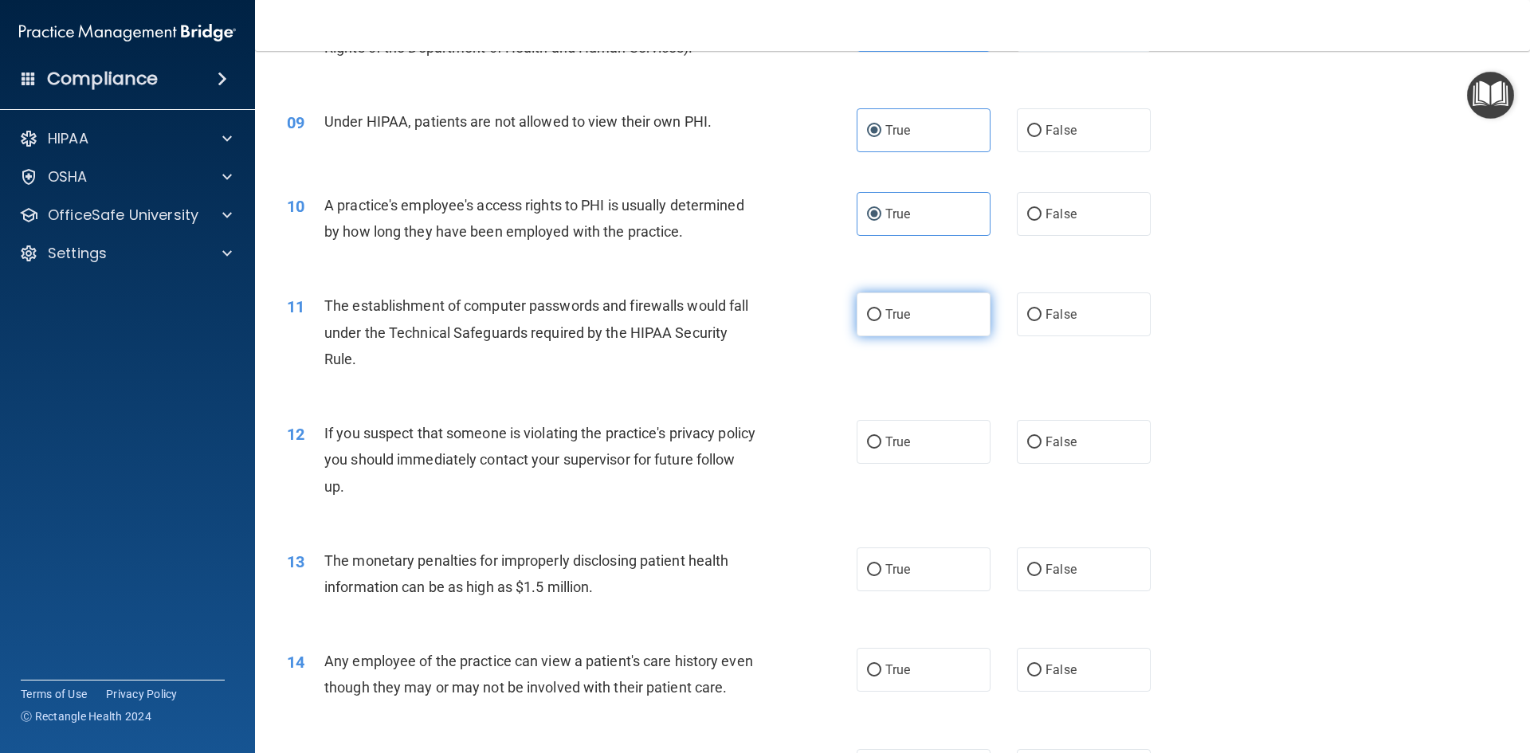
click at [921, 327] on label "True" at bounding box center [924, 314] width 134 height 44
click at [881, 321] on input "True" at bounding box center [874, 315] width 14 height 12
radio input "true"
click at [899, 437] on span "True" at bounding box center [897, 441] width 25 height 15
click at [881, 437] on input "True" at bounding box center [874, 443] width 14 height 12
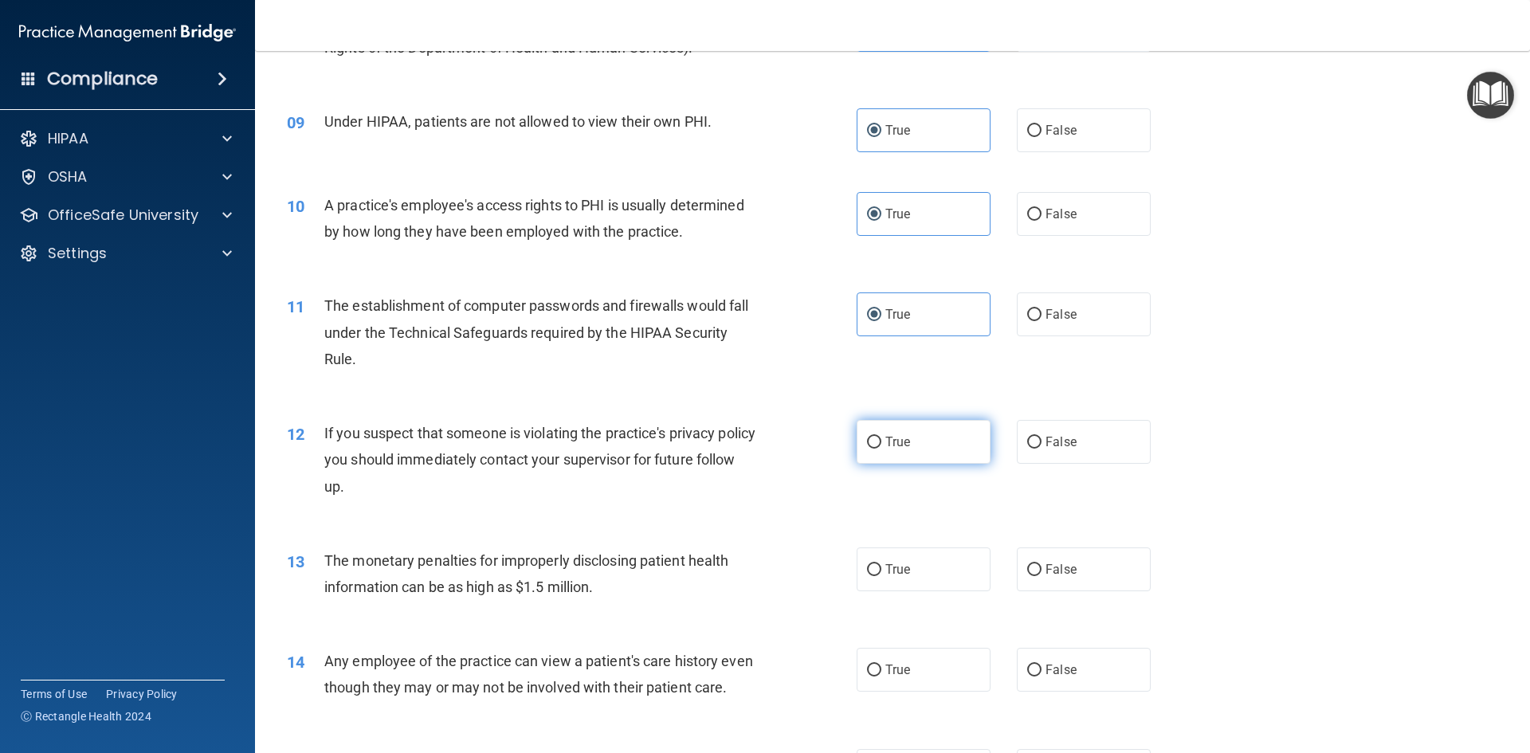
radio input "true"
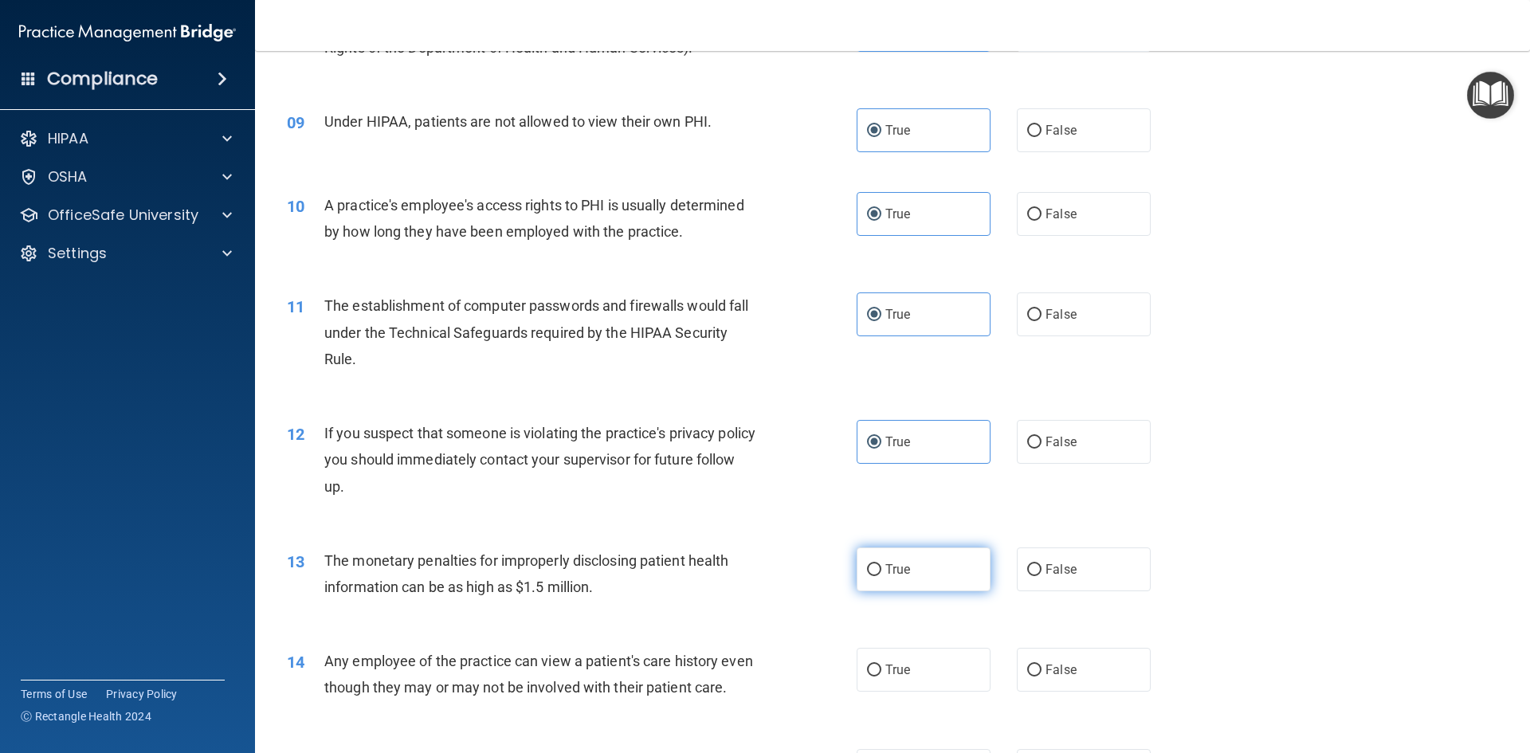
click at [894, 558] on label "True" at bounding box center [924, 569] width 134 height 44
click at [881, 564] on input "True" at bounding box center [874, 570] width 14 height 12
radio input "true"
click at [904, 677] on label "True" at bounding box center [924, 670] width 134 height 44
click at [881, 677] on input "True" at bounding box center [874, 671] width 14 height 12
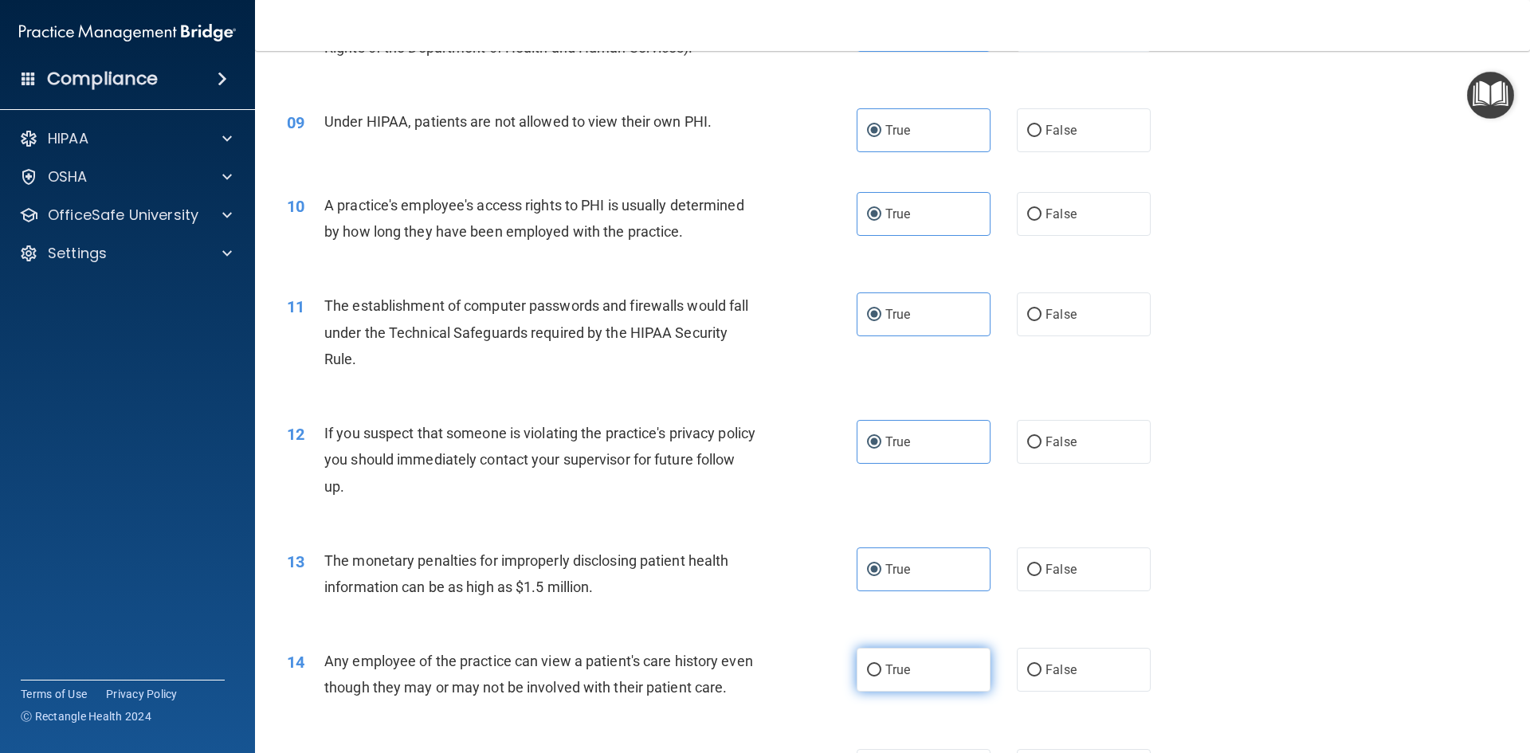
radio input "true"
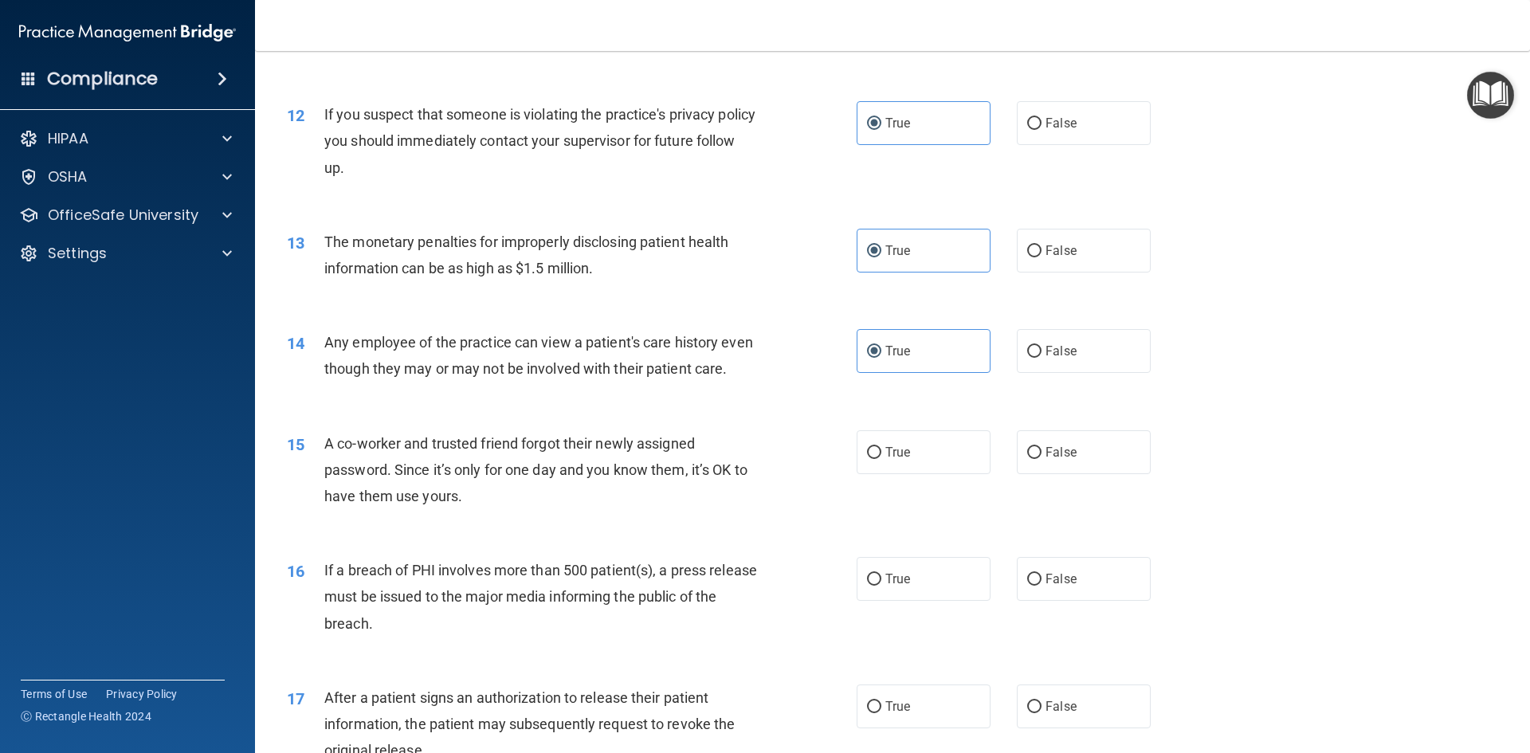
scroll to position [1355, 0]
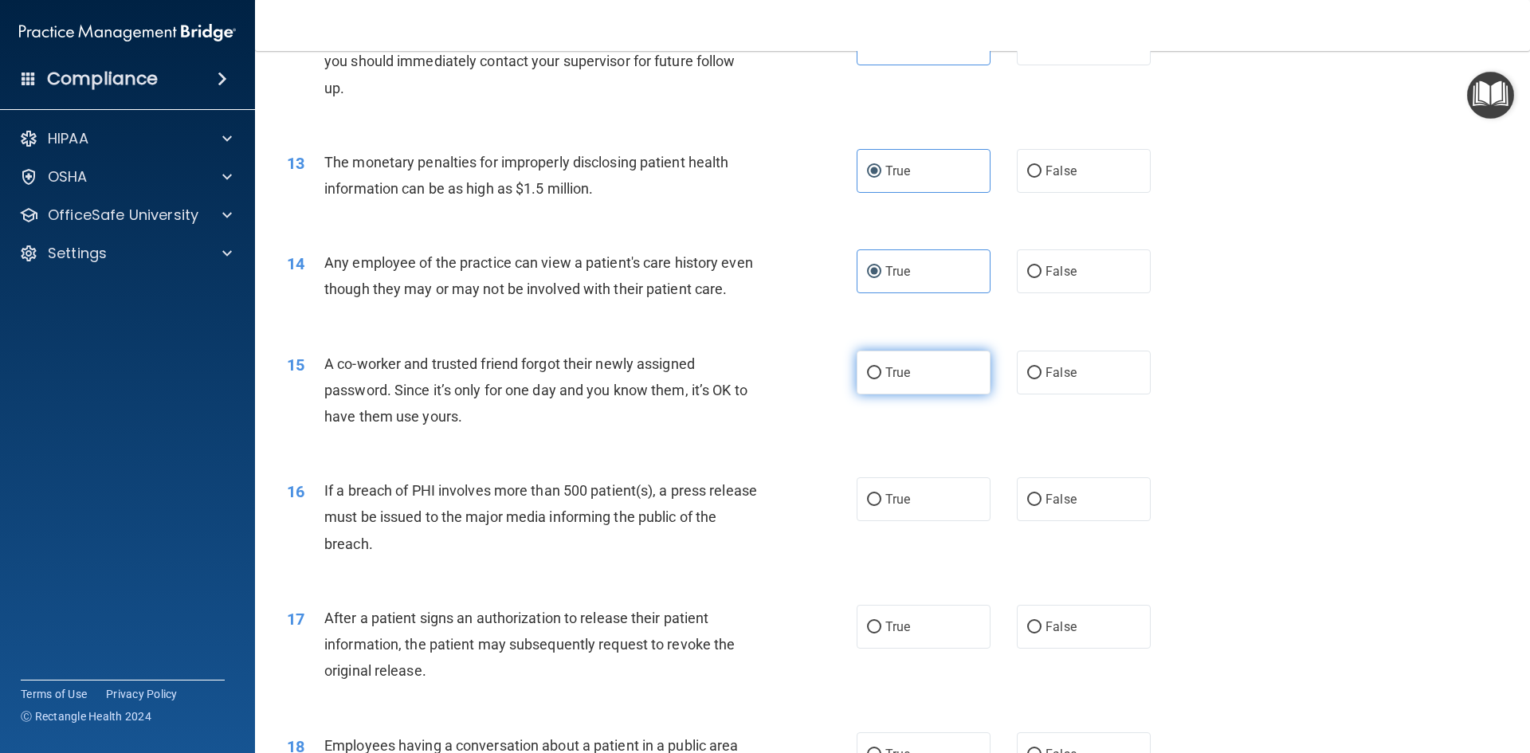
click at [905, 388] on label "True" at bounding box center [924, 373] width 134 height 44
click at [881, 379] on input "True" at bounding box center [874, 373] width 14 height 12
radio input "true"
drag, startPoint x: 890, startPoint y: 528, endPoint x: 895, endPoint y: 594, distance: 67.1
click at [891, 507] on span "True" at bounding box center [897, 499] width 25 height 15
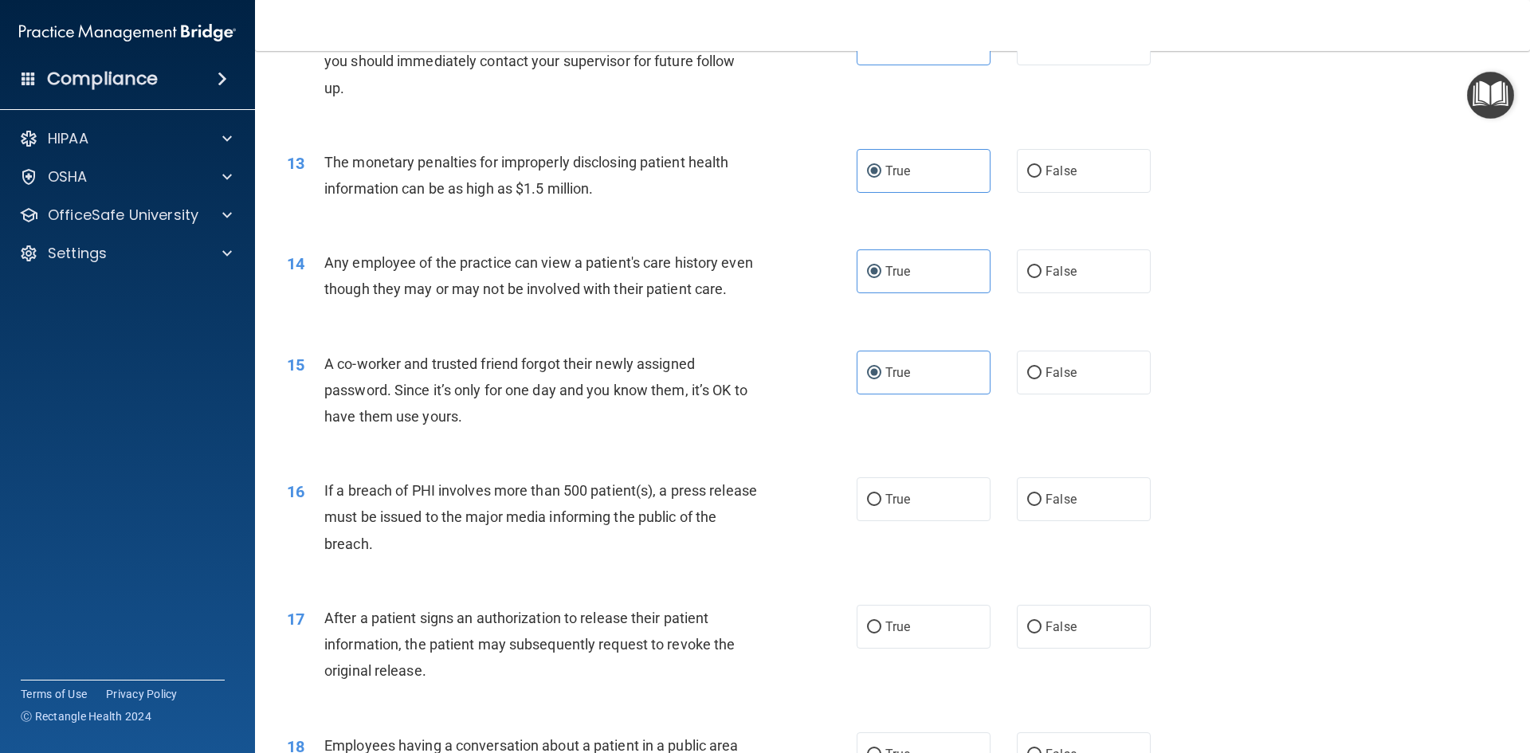
click at [881, 506] on input "True" at bounding box center [874, 500] width 14 height 12
radio input "true"
click at [895, 640] on label "True" at bounding box center [924, 627] width 134 height 44
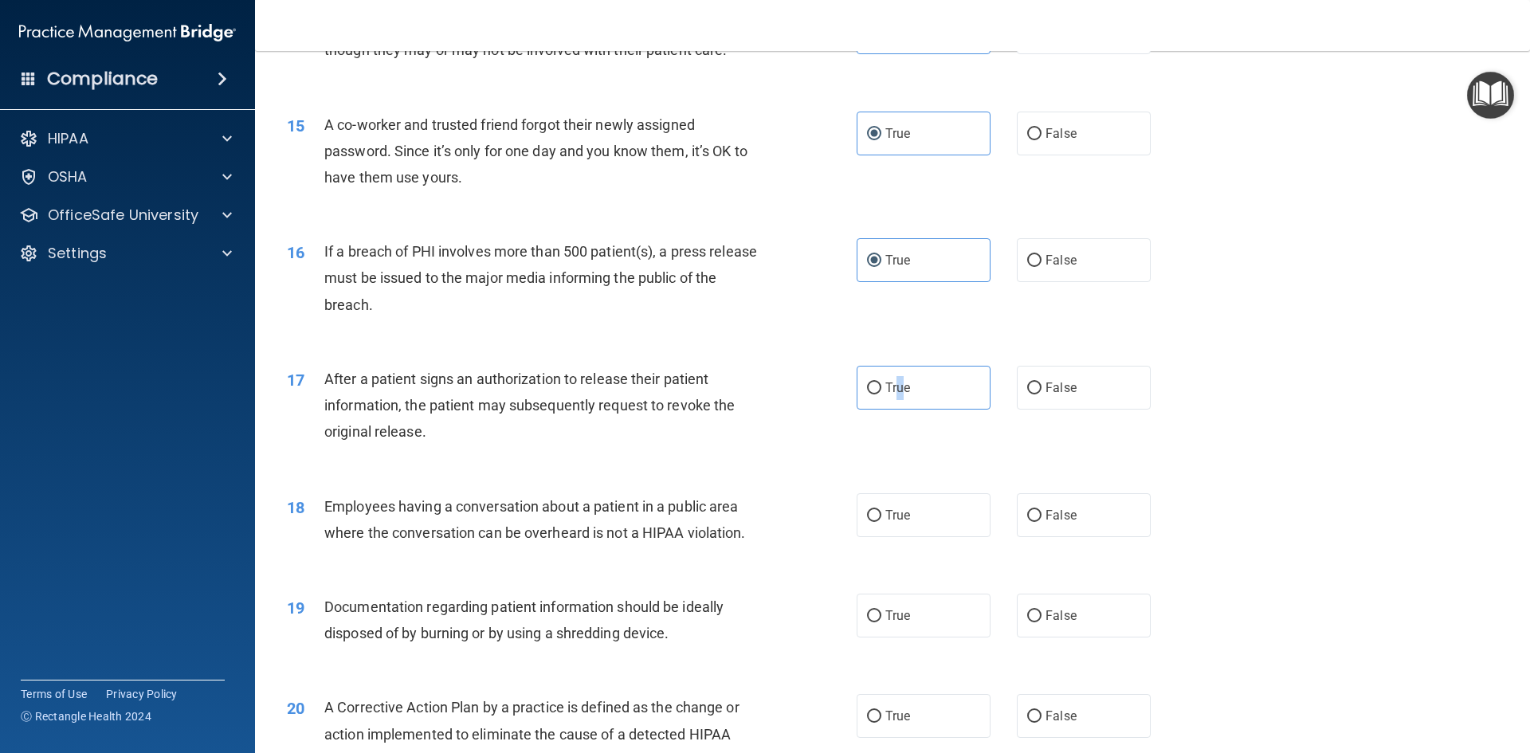
scroll to position [1753, 0]
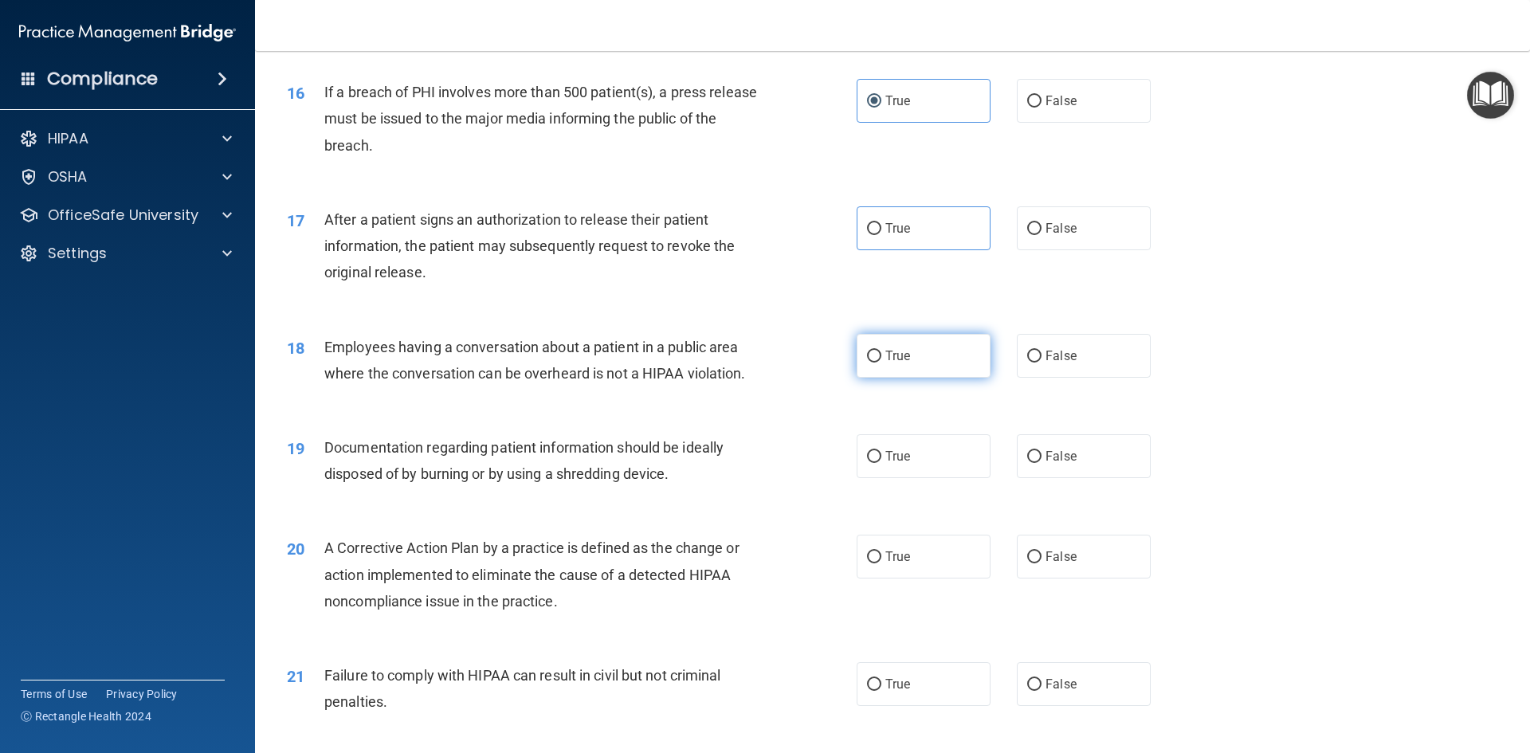
click at [887, 359] on label "True" at bounding box center [924, 356] width 134 height 44
click at [881, 359] on input "True" at bounding box center [874, 357] width 14 height 12
radio input "true"
click at [901, 236] on span "True" at bounding box center [897, 228] width 25 height 15
click at [894, 469] on label "True" at bounding box center [924, 456] width 134 height 44
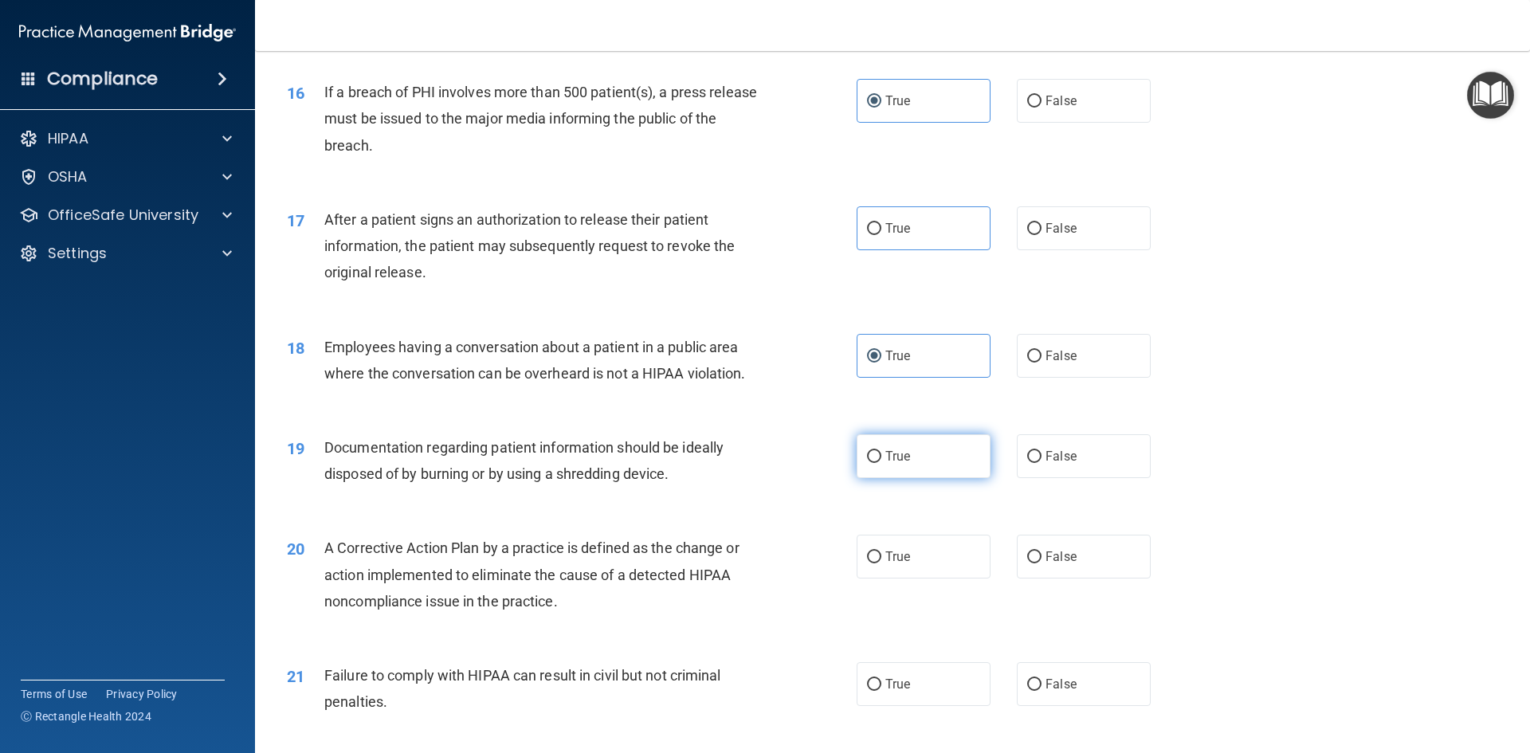
click at [881, 463] on input "True" at bounding box center [874, 457] width 14 height 12
radio input "true"
click at [922, 250] on label "True" at bounding box center [924, 228] width 134 height 44
click at [881, 235] on input "True" at bounding box center [874, 229] width 14 height 12
radio input "true"
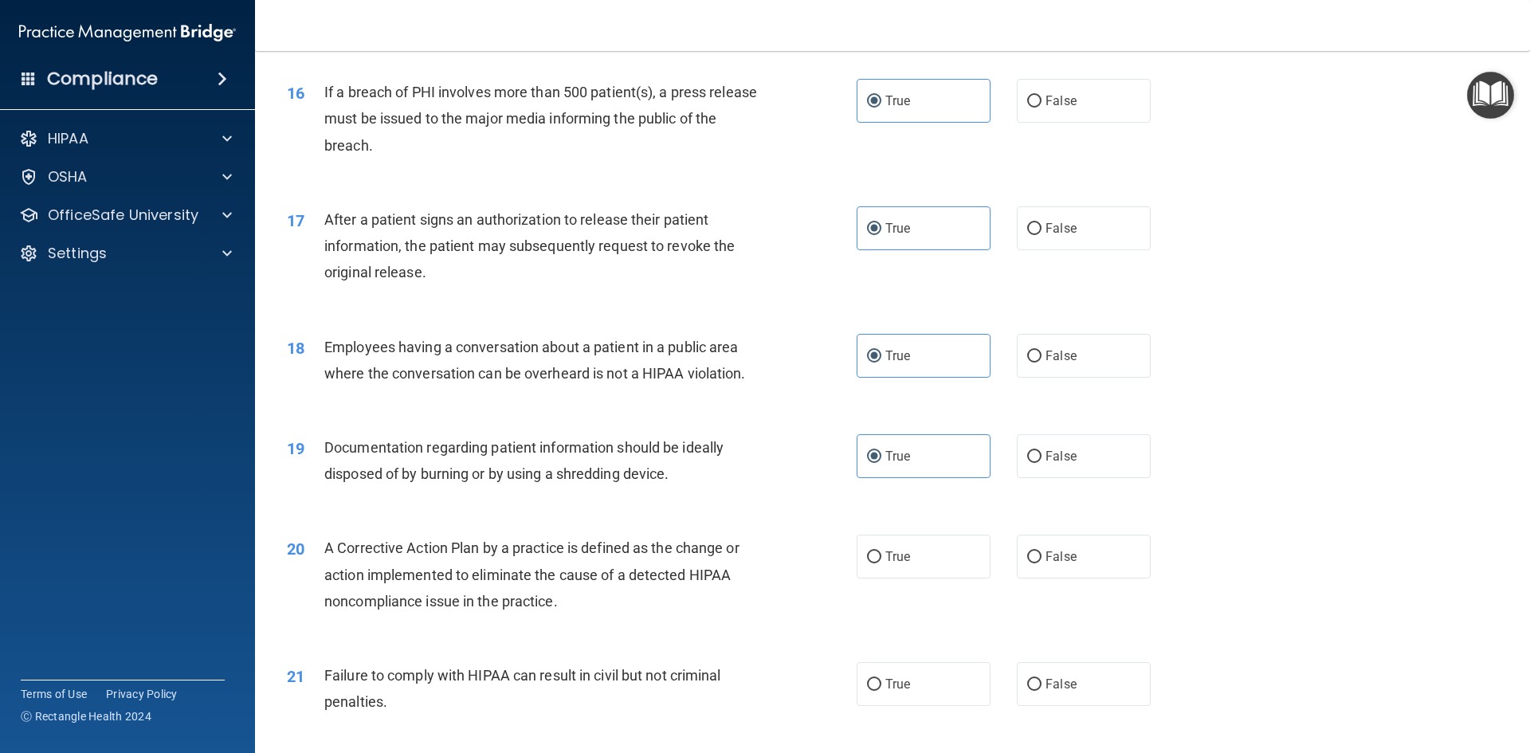
scroll to position [2072, 0]
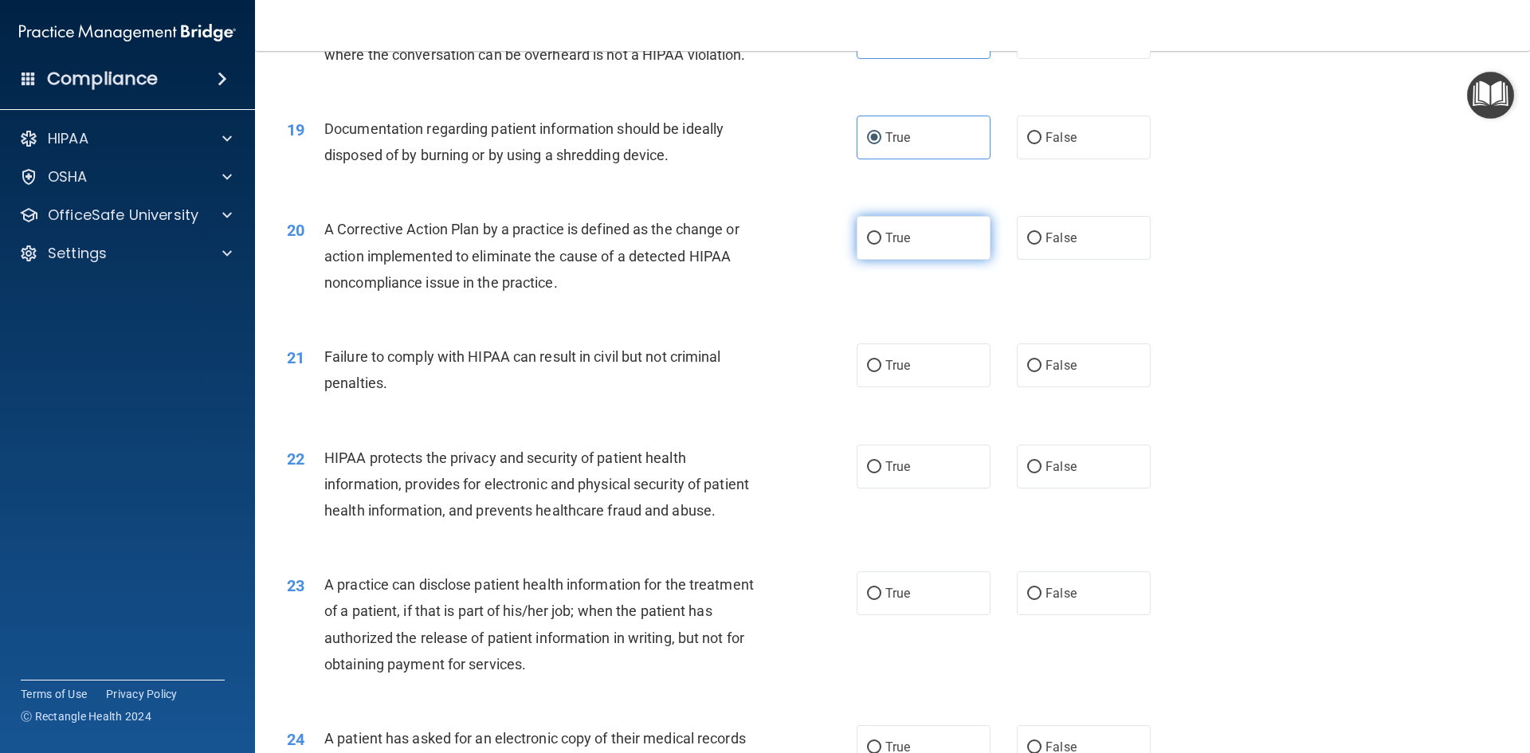
click at [917, 260] on label "True" at bounding box center [924, 238] width 134 height 44
click at [881, 245] on input "True" at bounding box center [874, 239] width 14 height 12
radio input "true"
click at [907, 387] on label "True" at bounding box center [924, 365] width 134 height 44
click at [881, 372] on input "True" at bounding box center [874, 366] width 14 height 12
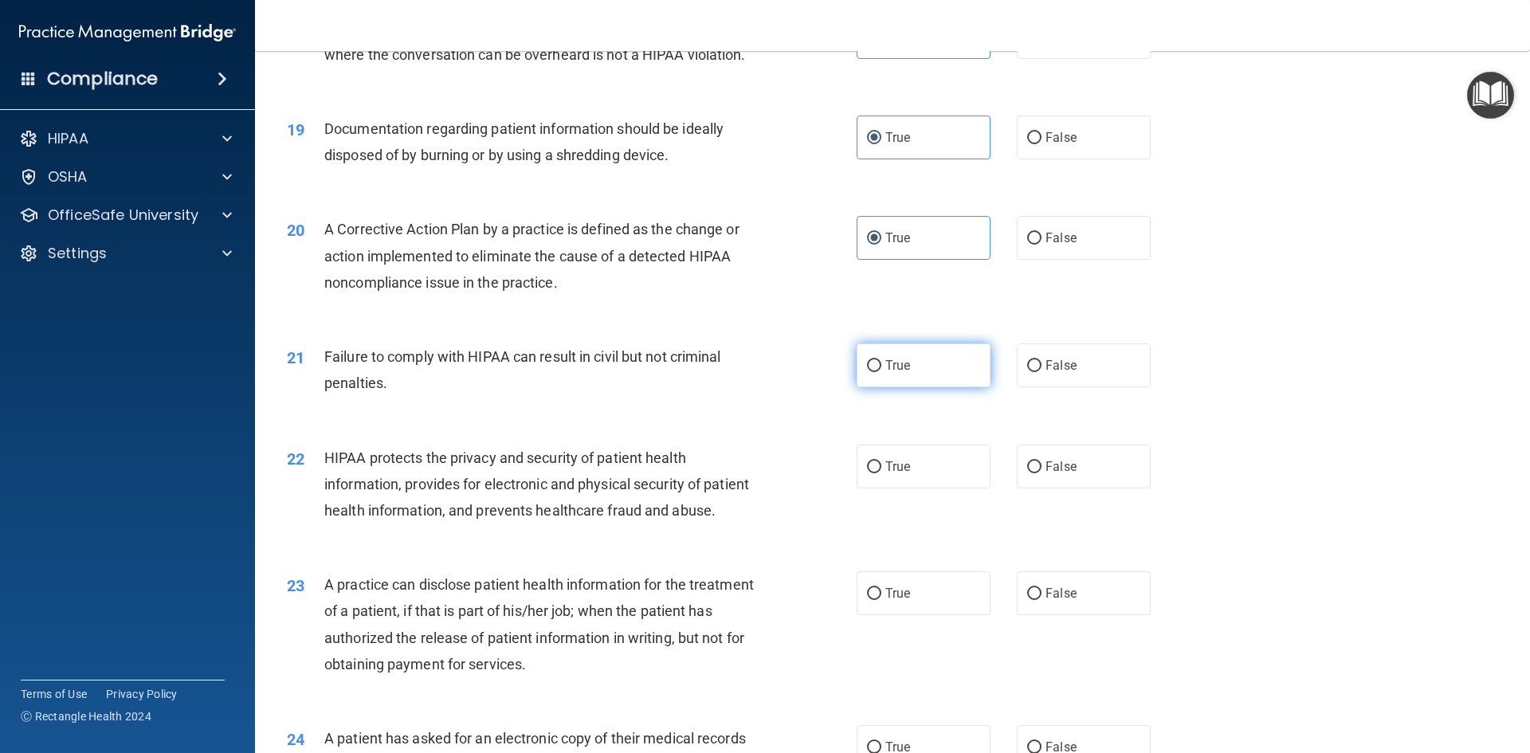
radio input "true"
click at [871, 484] on label "True" at bounding box center [924, 467] width 134 height 44
click at [871, 473] on input "True" at bounding box center [874, 467] width 14 height 12
radio input "true"
drag, startPoint x: 863, startPoint y: 673, endPoint x: 862, endPoint y: 665, distance: 8.0
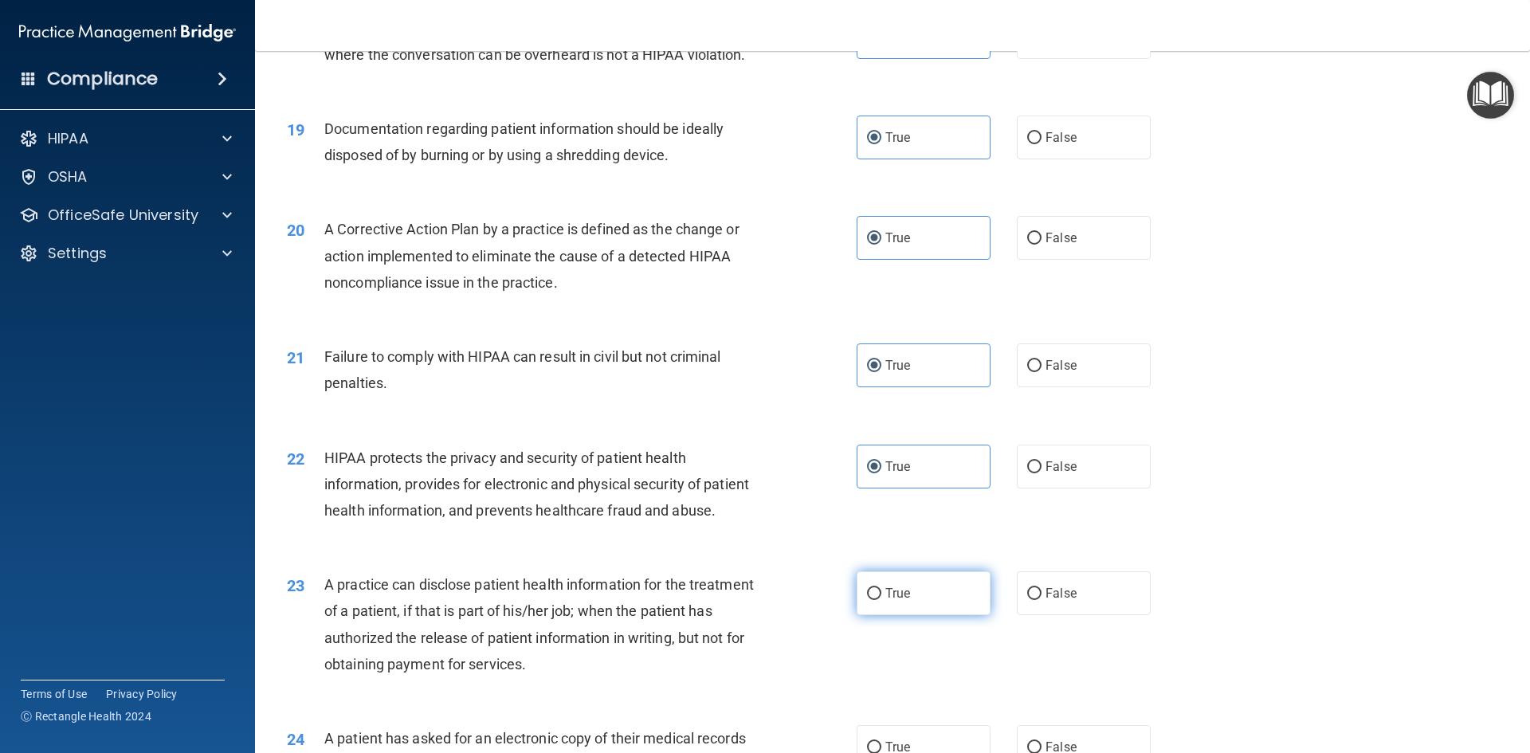
click at [863, 669] on div "23 A practice can disclose patient health information for the treatment of a pa…" at bounding box center [572, 628] width 618 height 114
click at [872, 600] on input "True" at bounding box center [874, 594] width 14 height 12
radio input "true"
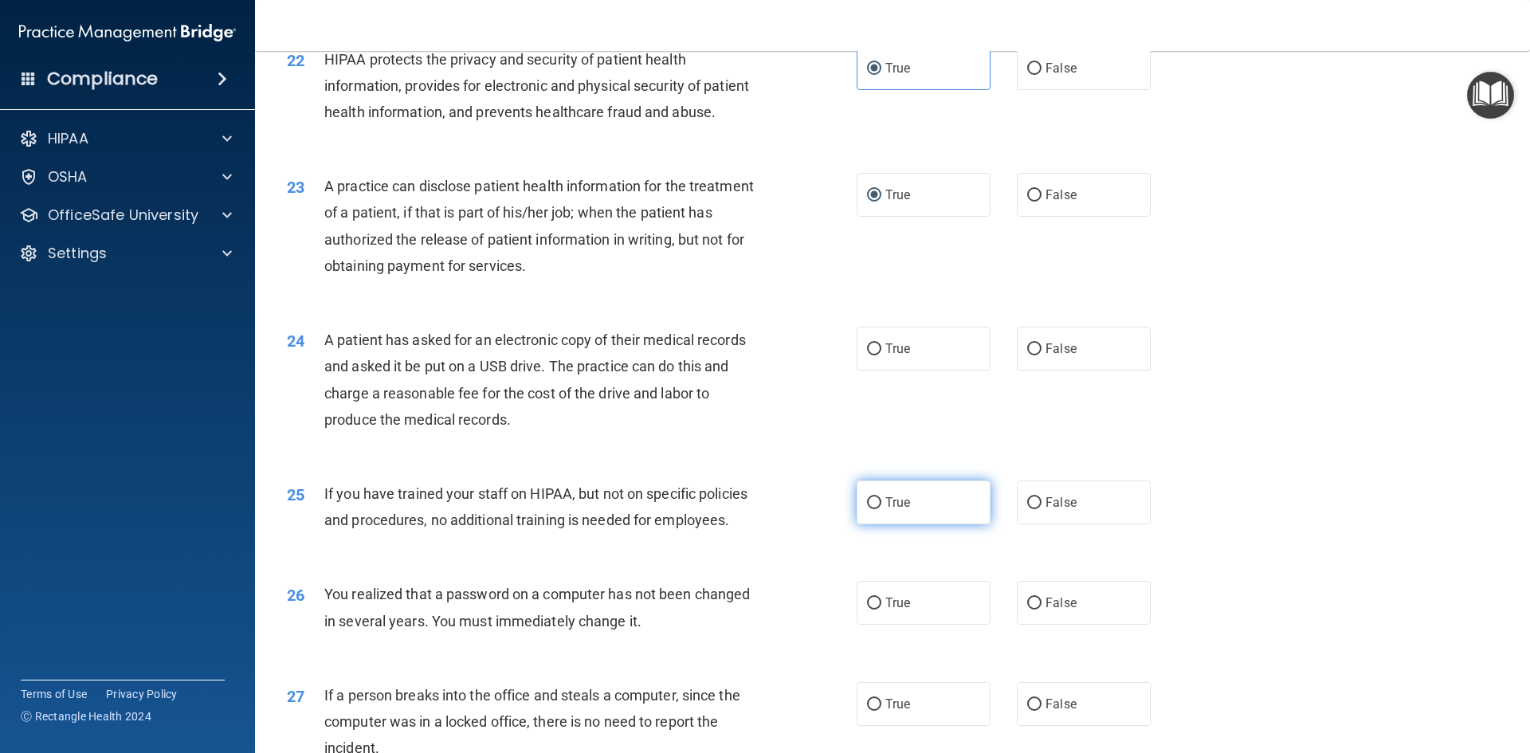
scroll to position [2550, 0]
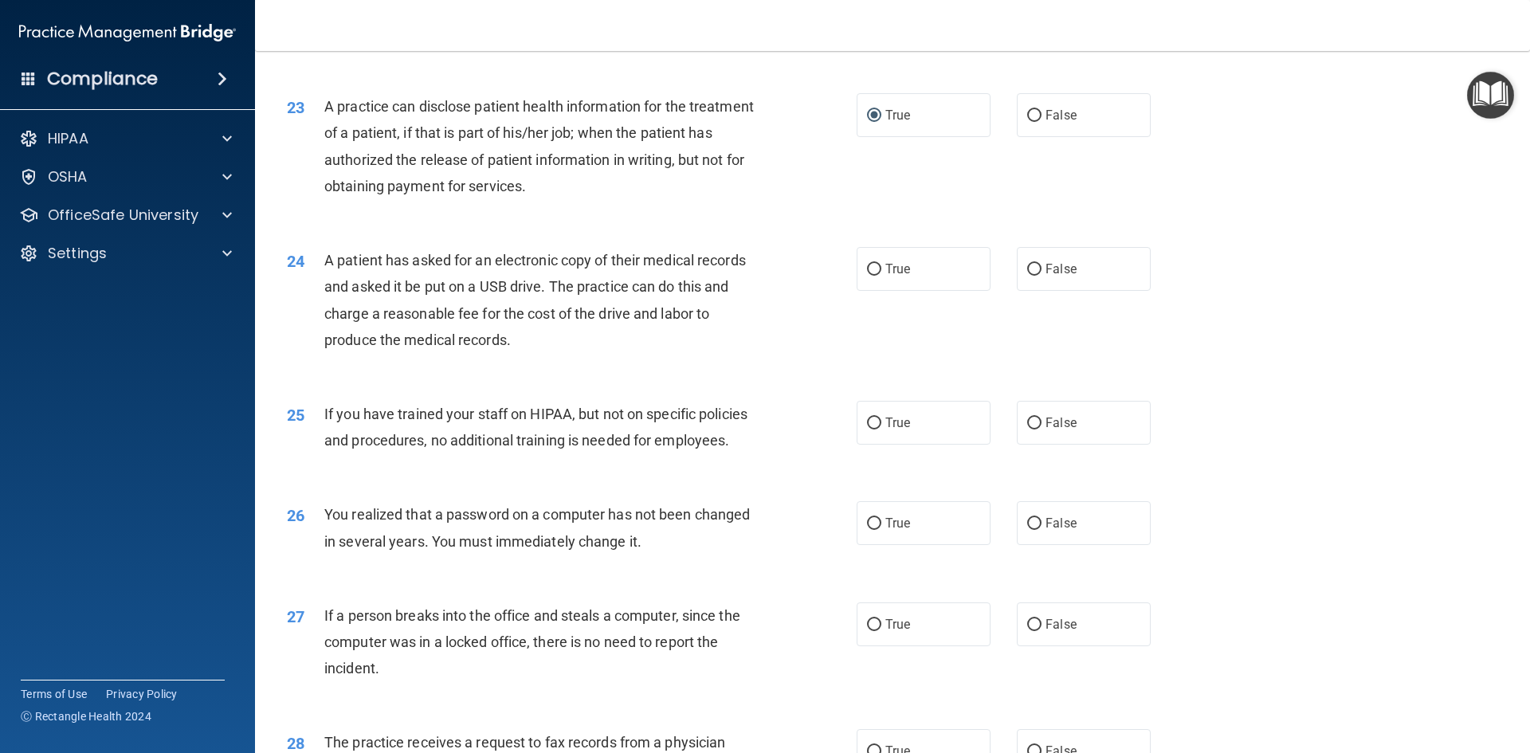
click at [907, 356] on div "24 A patient has asked for an electronic copy of their medical records and aske…" at bounding box center [892, 304] width 1235 height 154
click at [906, 291] on label "True" at bounding box center [924, 269] width 134 height 44
click at [881, 276] on input "True" at bounding box center [874, 270] width 14 height 12
radio input "true"
click at [903, 430] on span "True" at bounding box center [897, 422] width 25 height 15
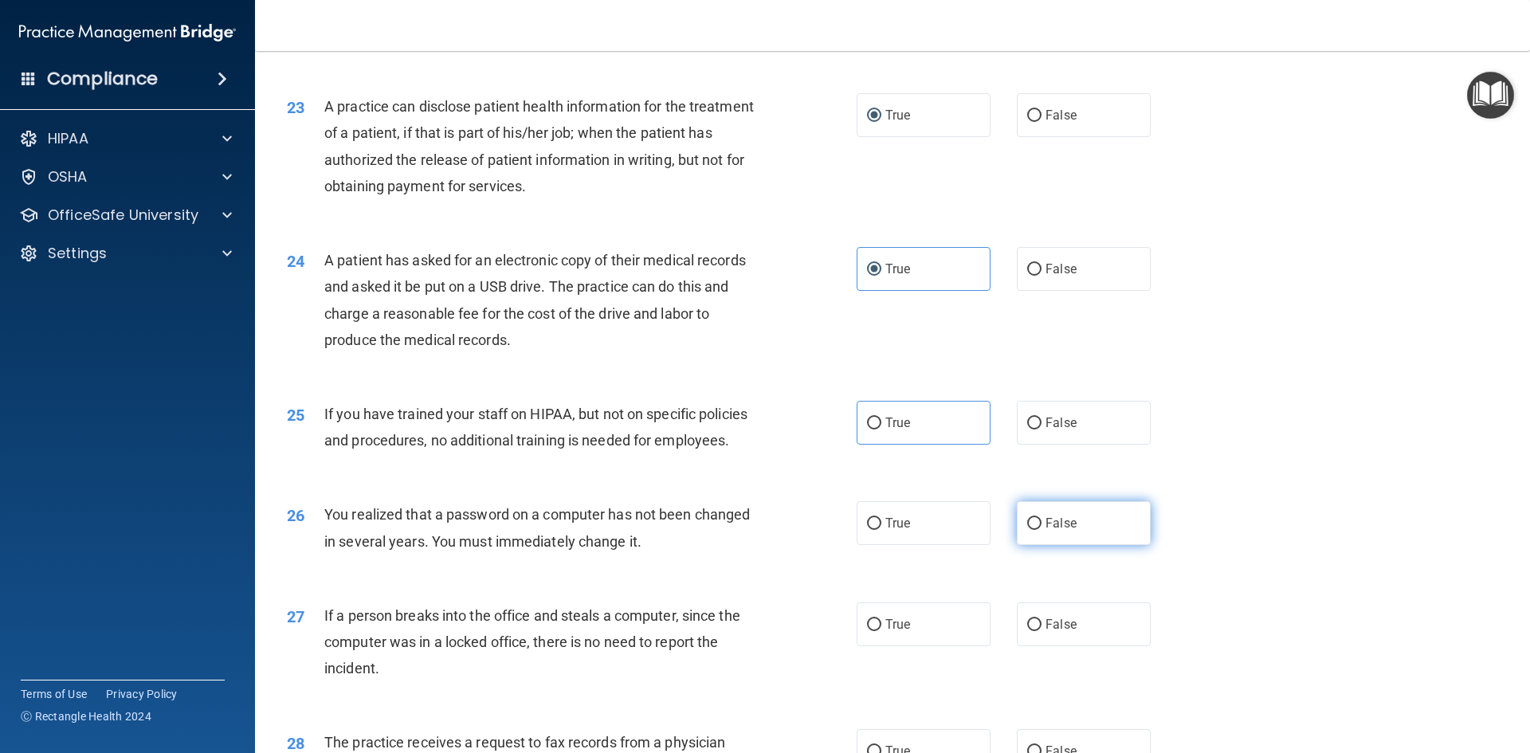
click at [1061, 545] on label "False" at bounding box center [1084, 523] width 134 height 44
click at [1041, 530] on input "False" at bounding box center [1034, 524] width 14 height 12
radio input "true"
click at [883, 445] on label "True" at bounding box center [924, 423] width 134 height 44
click at [881, 430] on input "True" at bounding box center [874, 424] width 14 height 12
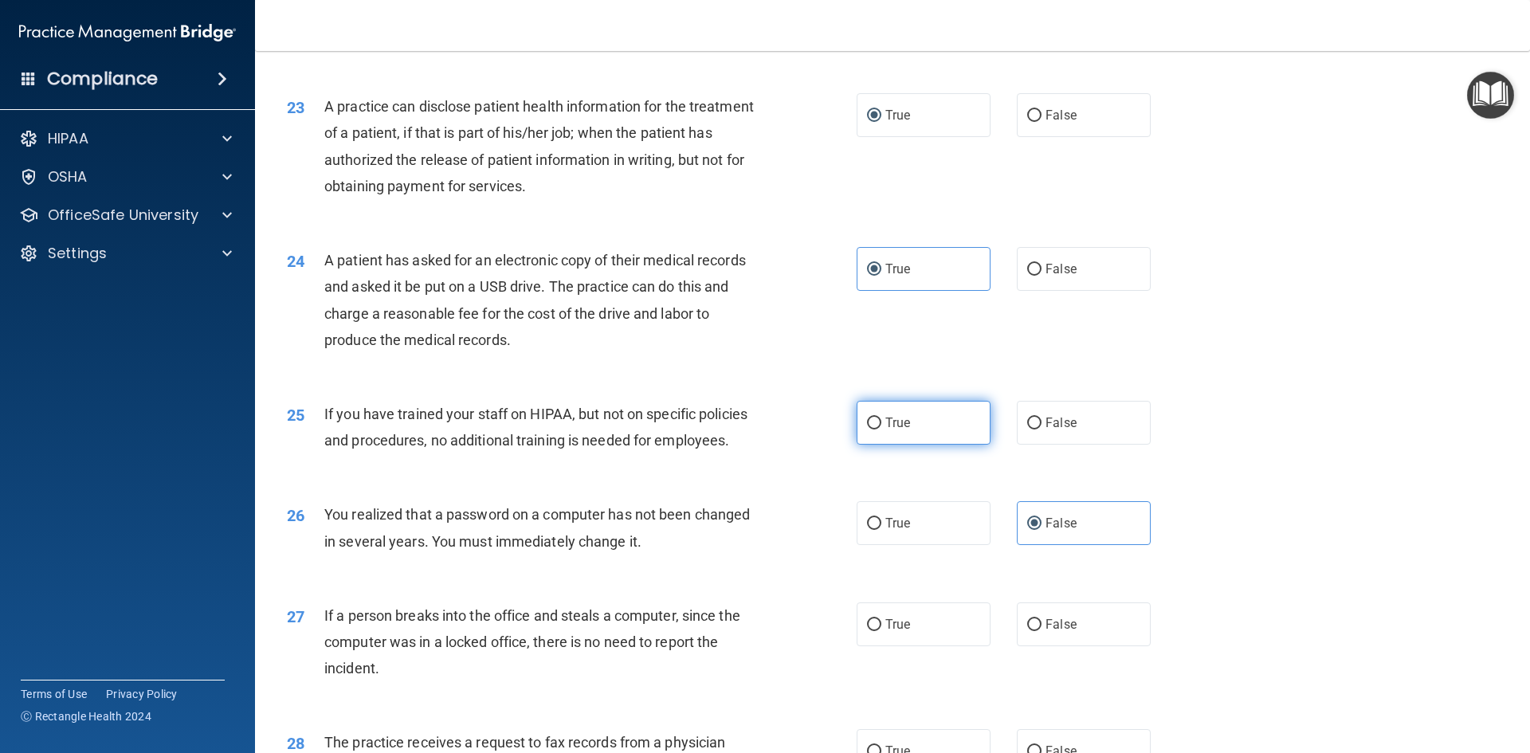
radio input "true"
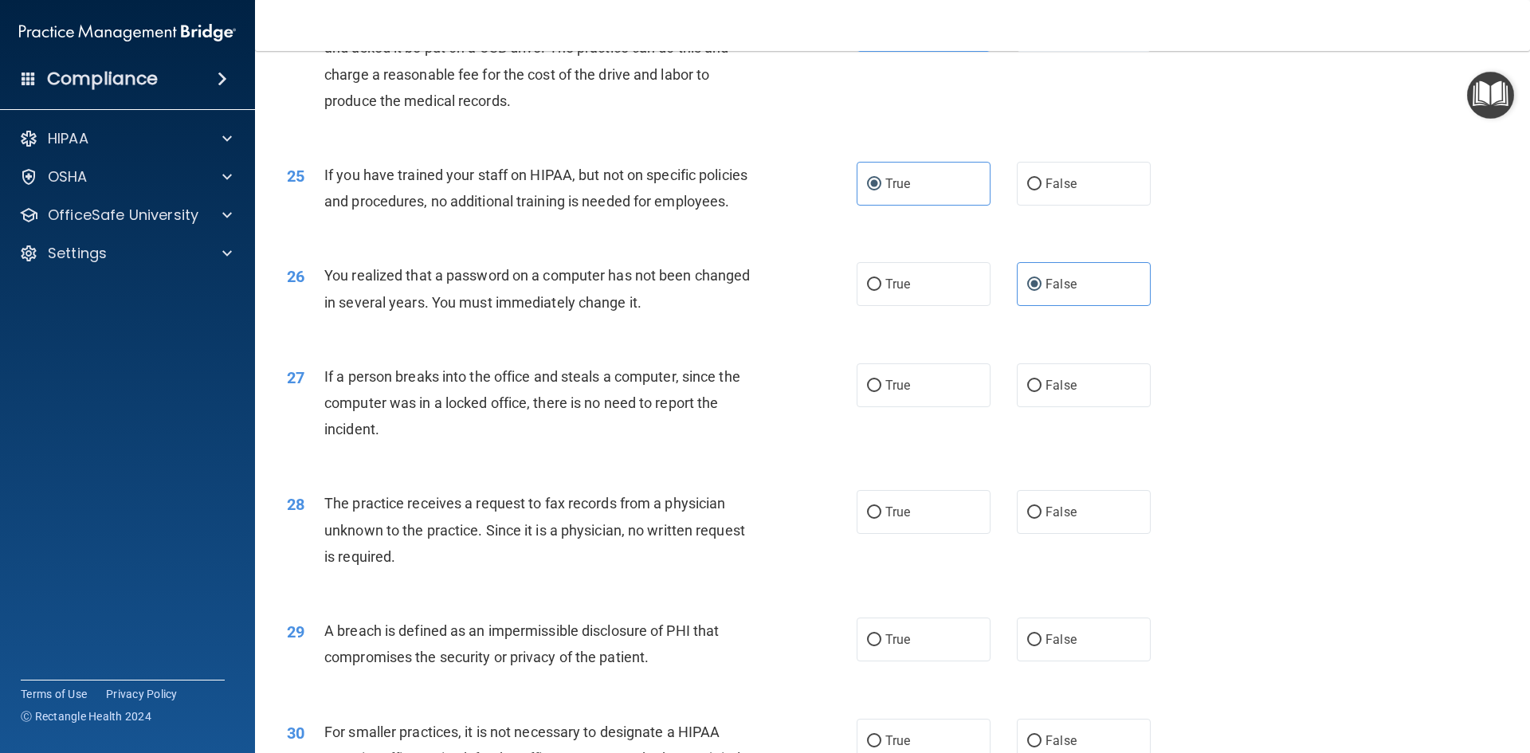
scroll to position [2869, 0]
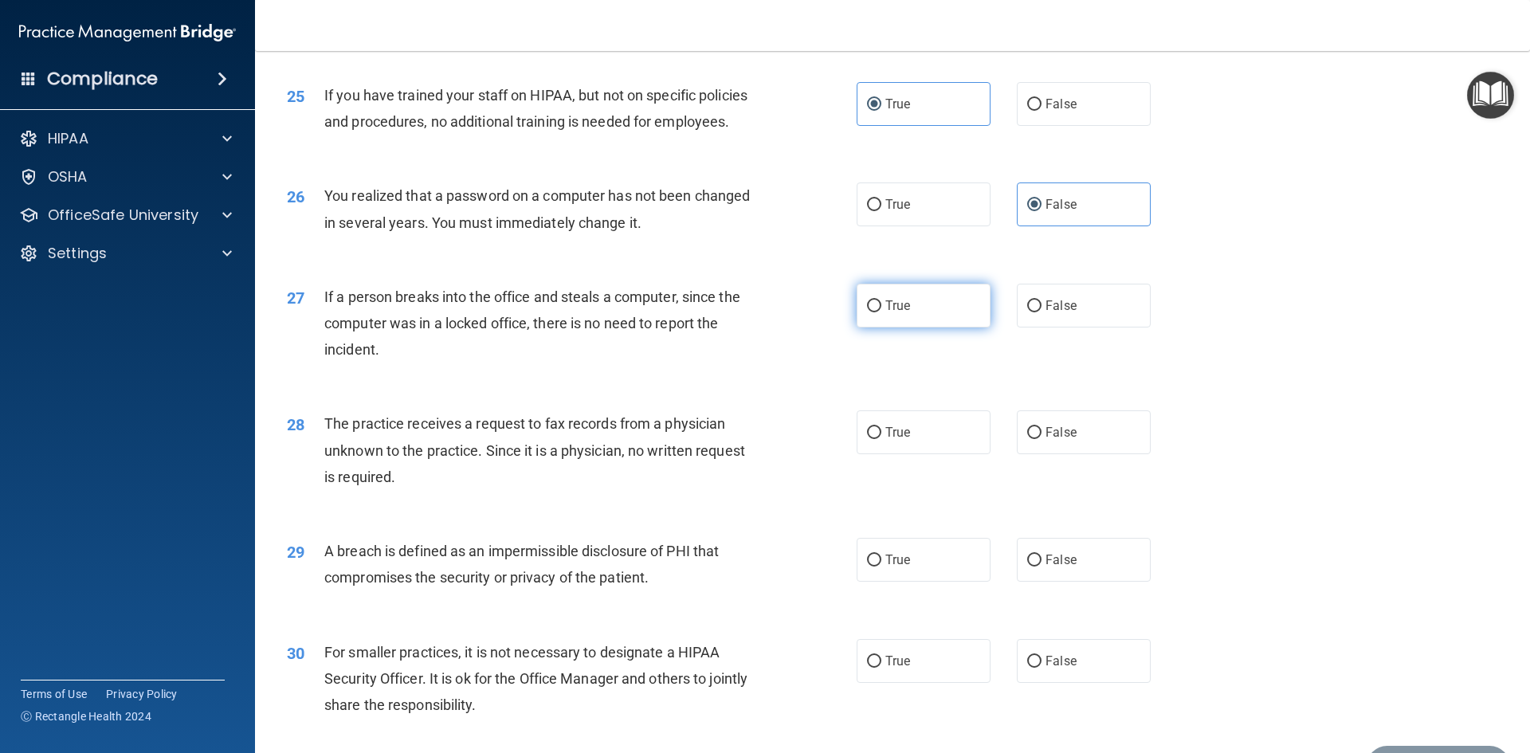
click at [904, 313] on span "True" at bounding box center [897, 305] width 25 height 15
click at [881, 312] on input "True" at bounding box center [874, 306] width 14 height 12
radio input "true"
click at [888, 440] on span "True" at bounding box center [897, 432] width 25 height 15
click at [881, 439] on input "True" at bounding box center [874, 433] width 14 height 12
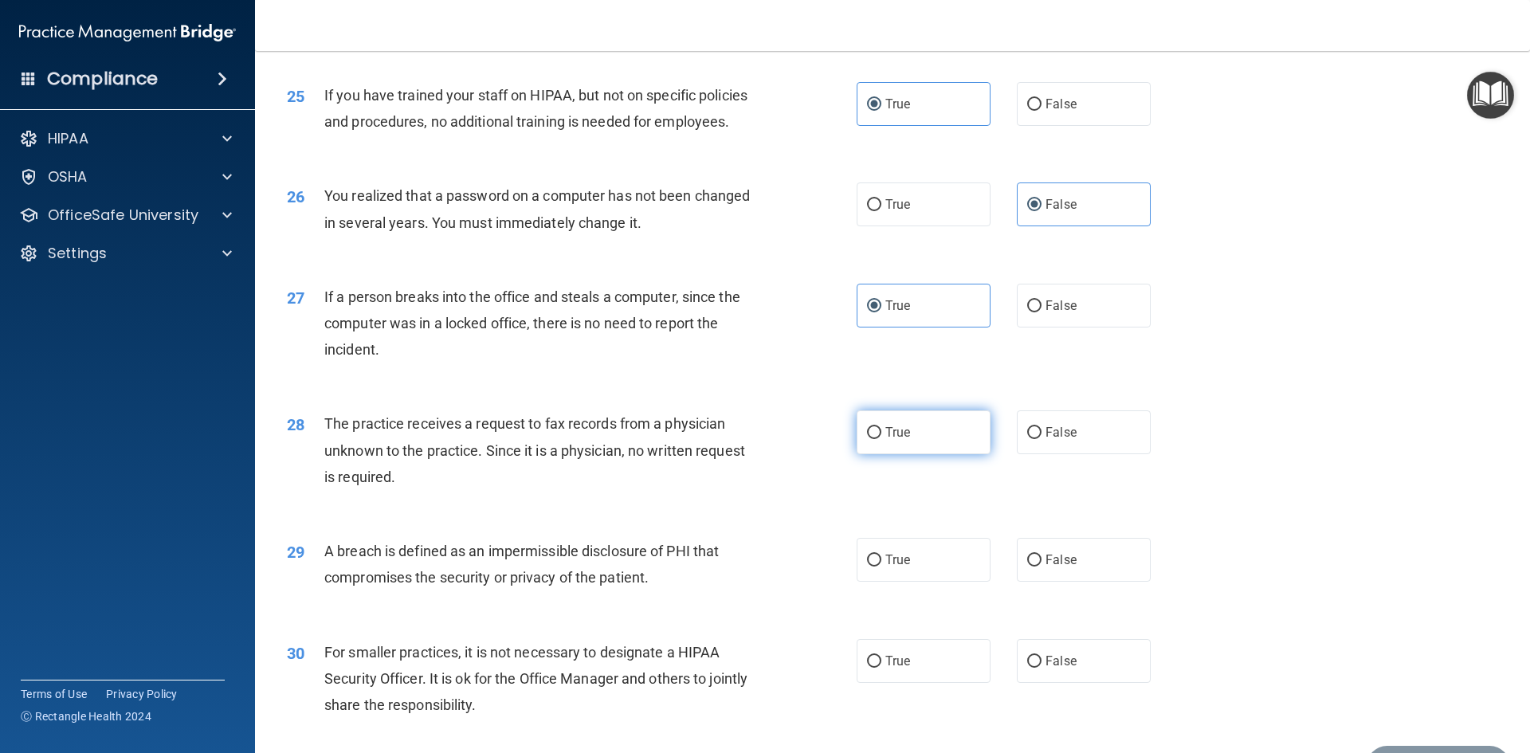
radio input "true"
click at [894, 582] on label "True" at bounding box center [924, 560] width 134 height 44
click at [881, 567] on input "True" at bounding box center [874, 561] width 14 height 12
radio input "true"
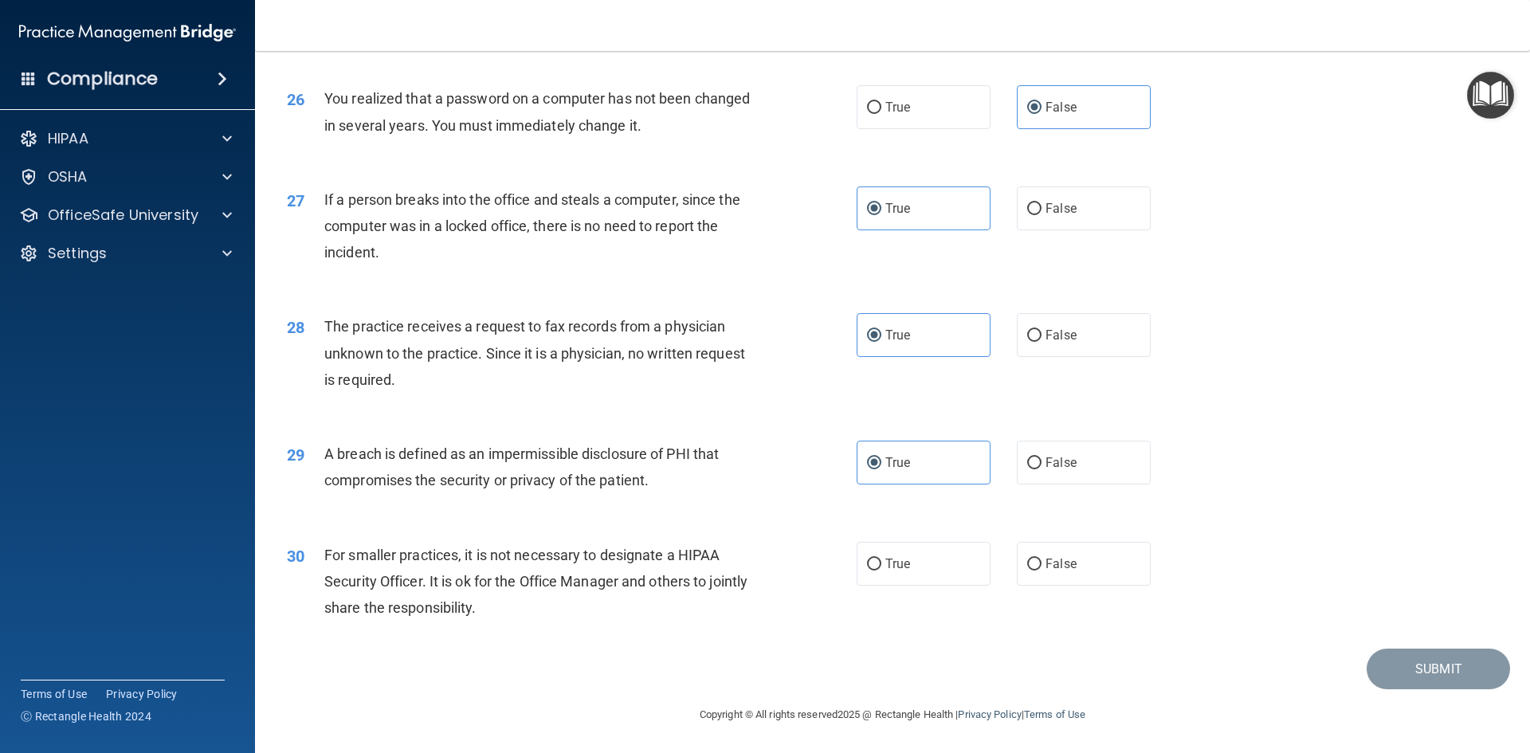
click at [900, 589] on div "30 For smaller practices, it is not necessary to designate a HIPAA Security Off…" at bounding box center [892, 585] width 1235 height 127
click at [939, 553] on label "True" at bounding box center [924, 564] width 134 height 44
click at [881, 559] on input "True" at bounding box center [874, 565] width 14 height 12
radio input "true"
click at [1458, 671] on button "Submit" at bounding box center [1438, 669] width 143 height 41
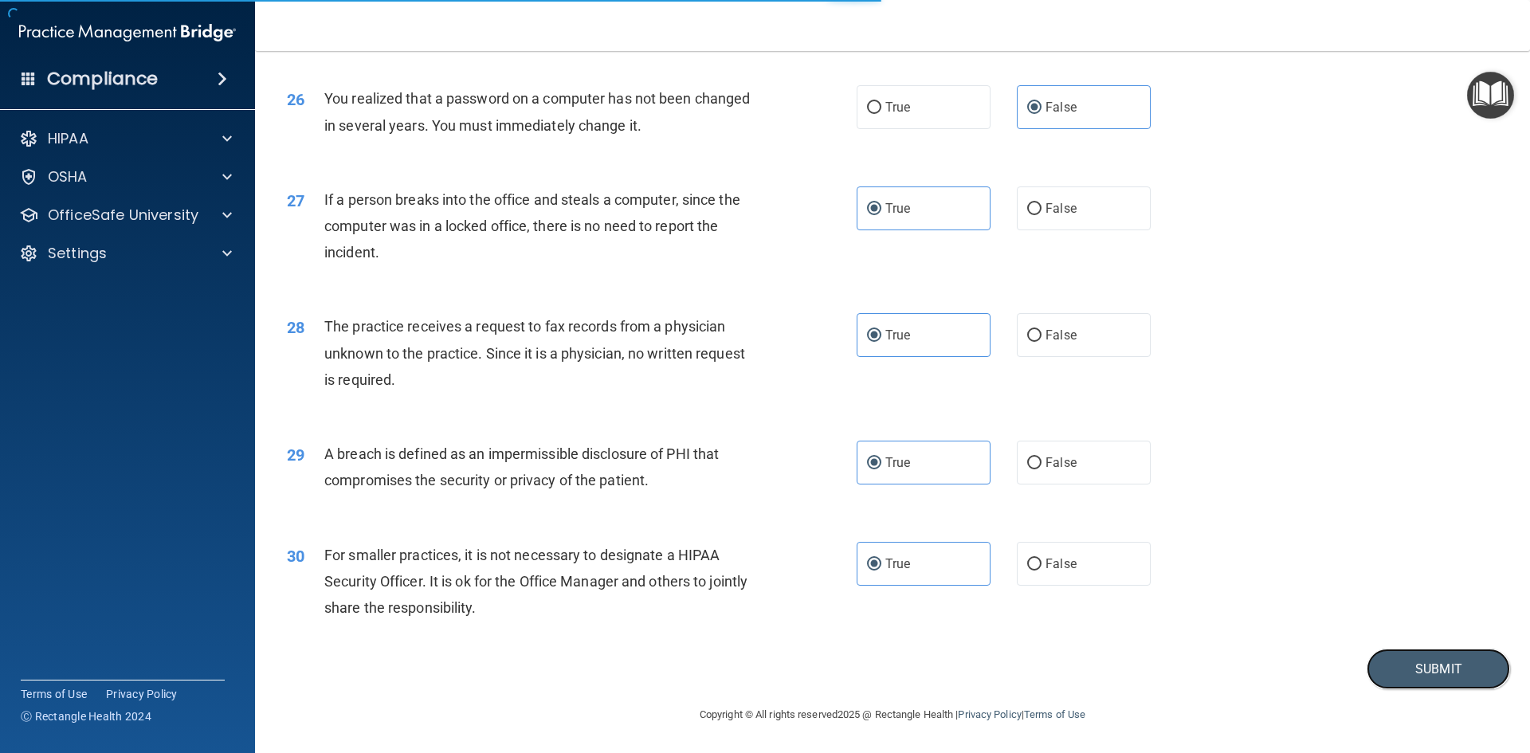
scroll to position [2939, 0]
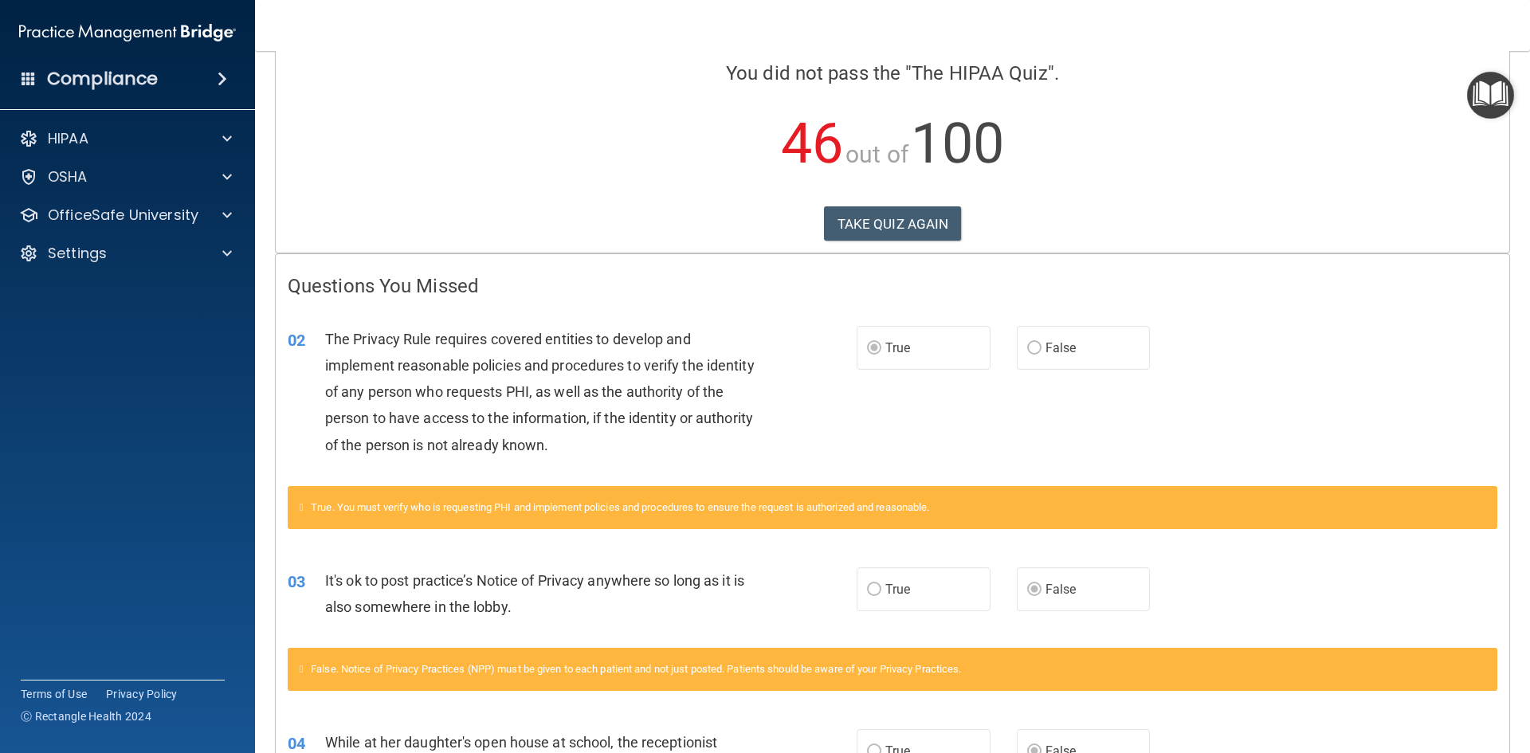
scroll to position [42, 0]
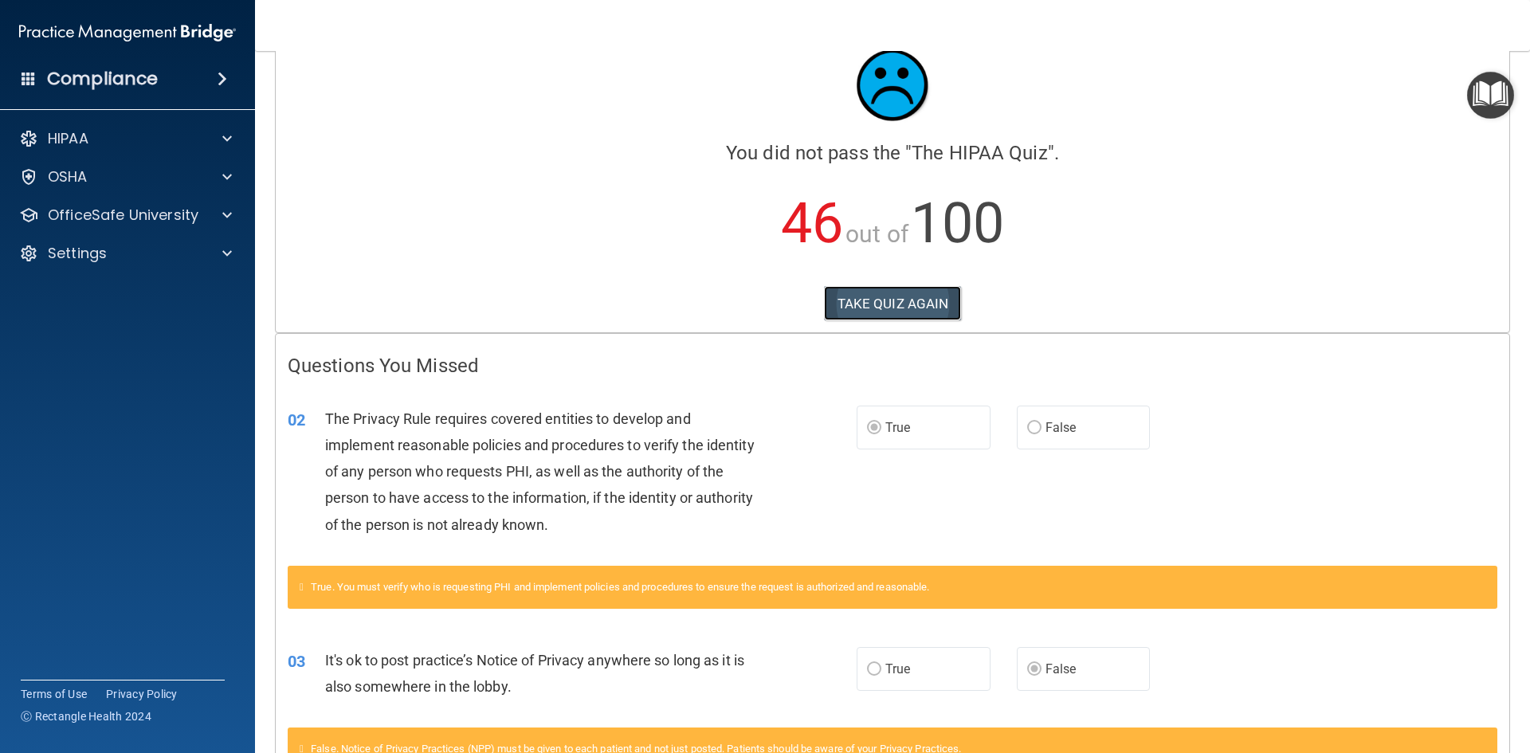
click at [938, 314] on button "TAKE QUIZ AGAIN" at bounding box center [893, 303] width 138 height 35
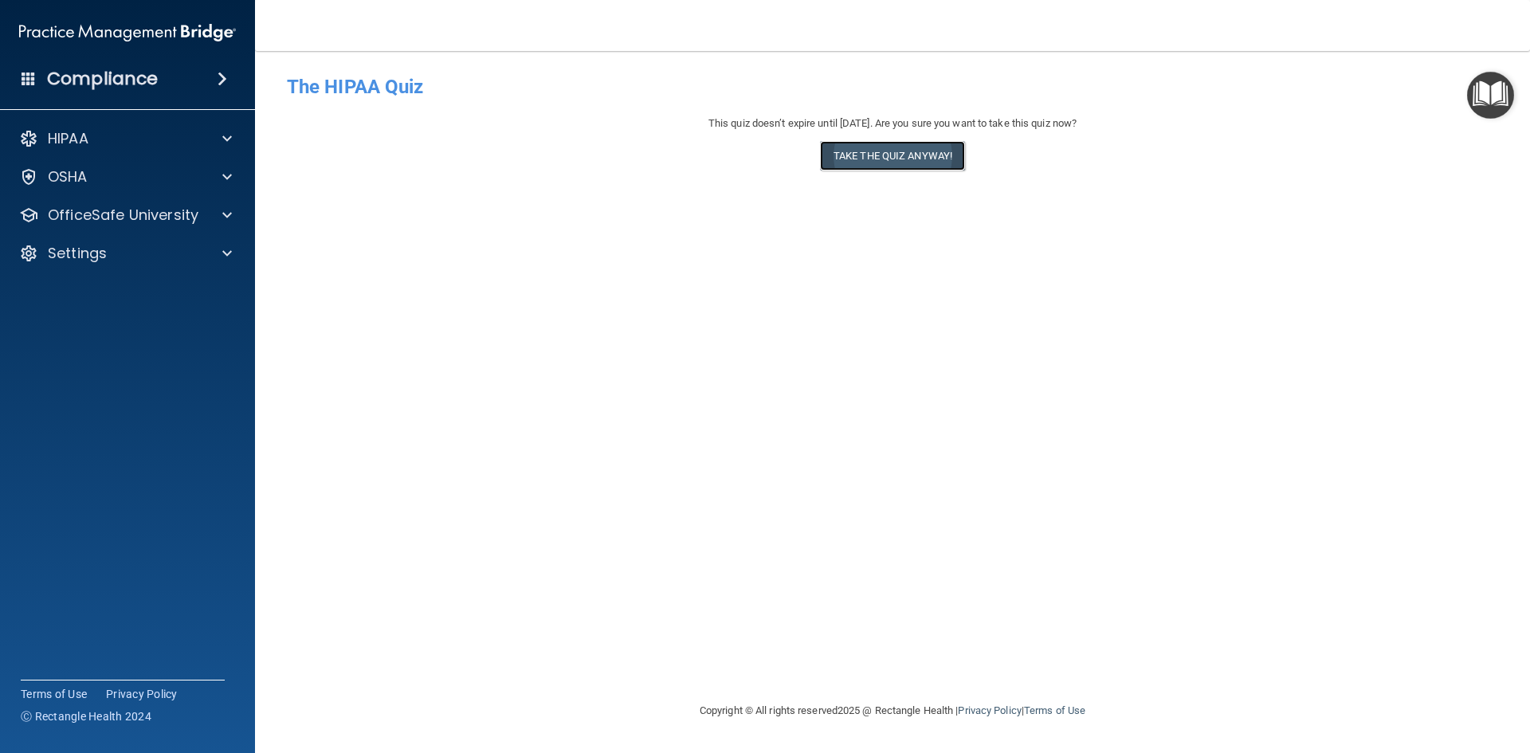
click at [916, 165] on button "Take the quiz anyway!" at bounding box center [892, 155] width 145 height 29
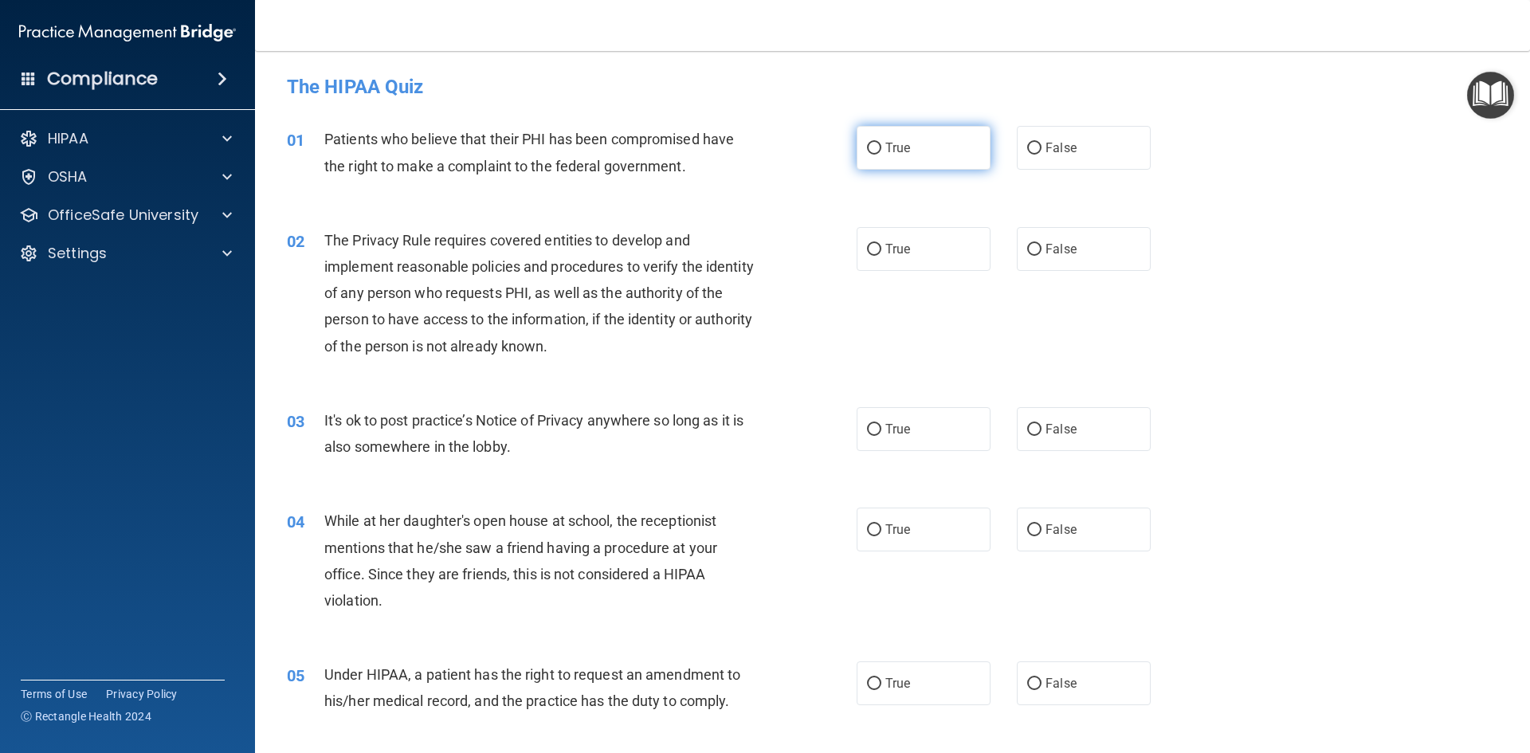
click at [865, 155] on label "True" at bounding box center [924, 148] width 134 height 44
drag, startPoint x: 867, startPoint y: 239, endPoint x: 875, endPoint y: 242, distance: 8.6
click at [869, 241] on label "True" at bounding box center [924, 249] width 134 height 44
click at [858, 253] on label "True" at bounding box center [924, 249] width 134 height 44
click at [867, 253] on input "True" at bounding box center [874, 250] width 14 height 12
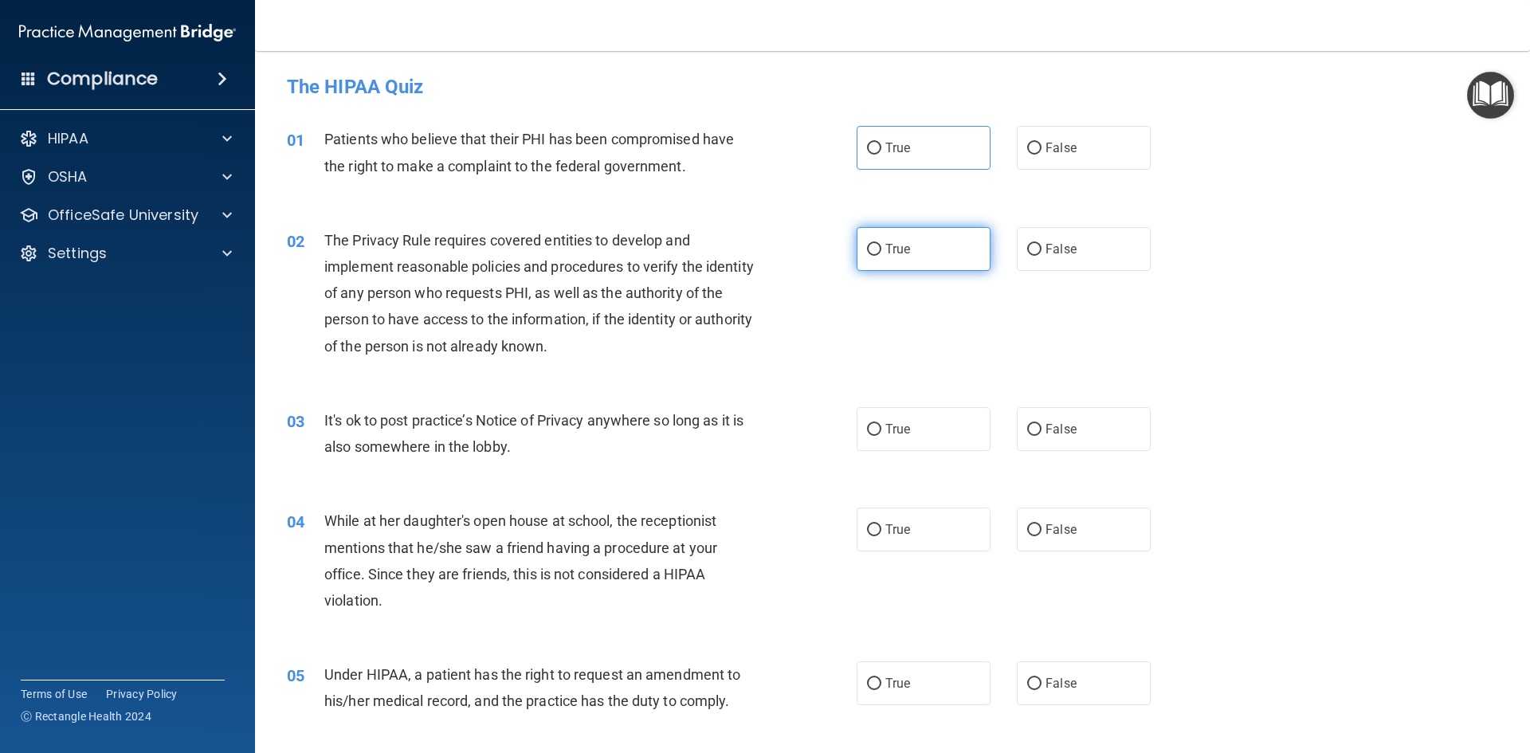
radio input "true"
click at [877, 155] on label "True" at bounding box center [924, 148] width 134 height 44
click at [877, 155] on input "True" at bounding box center [874, 149] width 14 height 12
radio input "true"
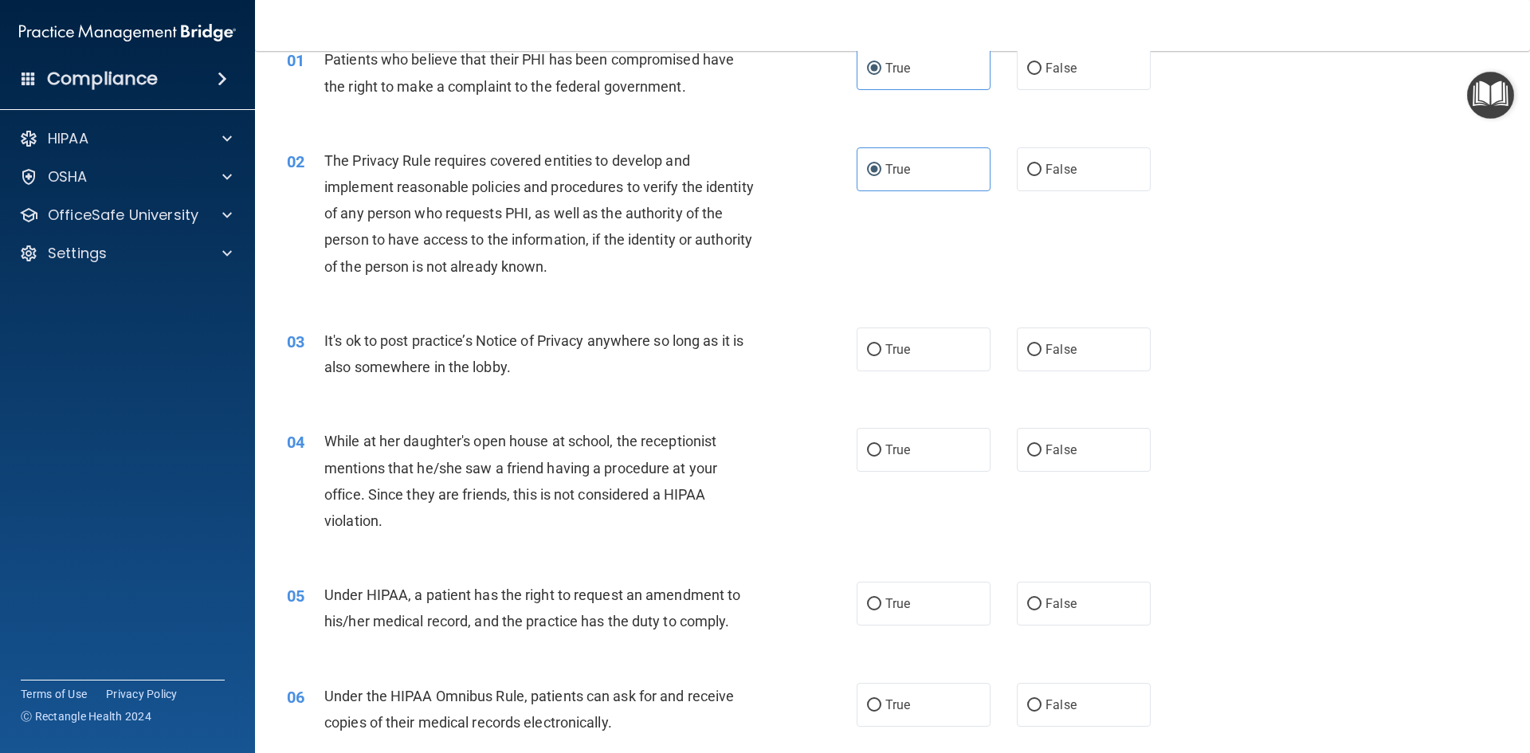
scroll to position [159, 0]
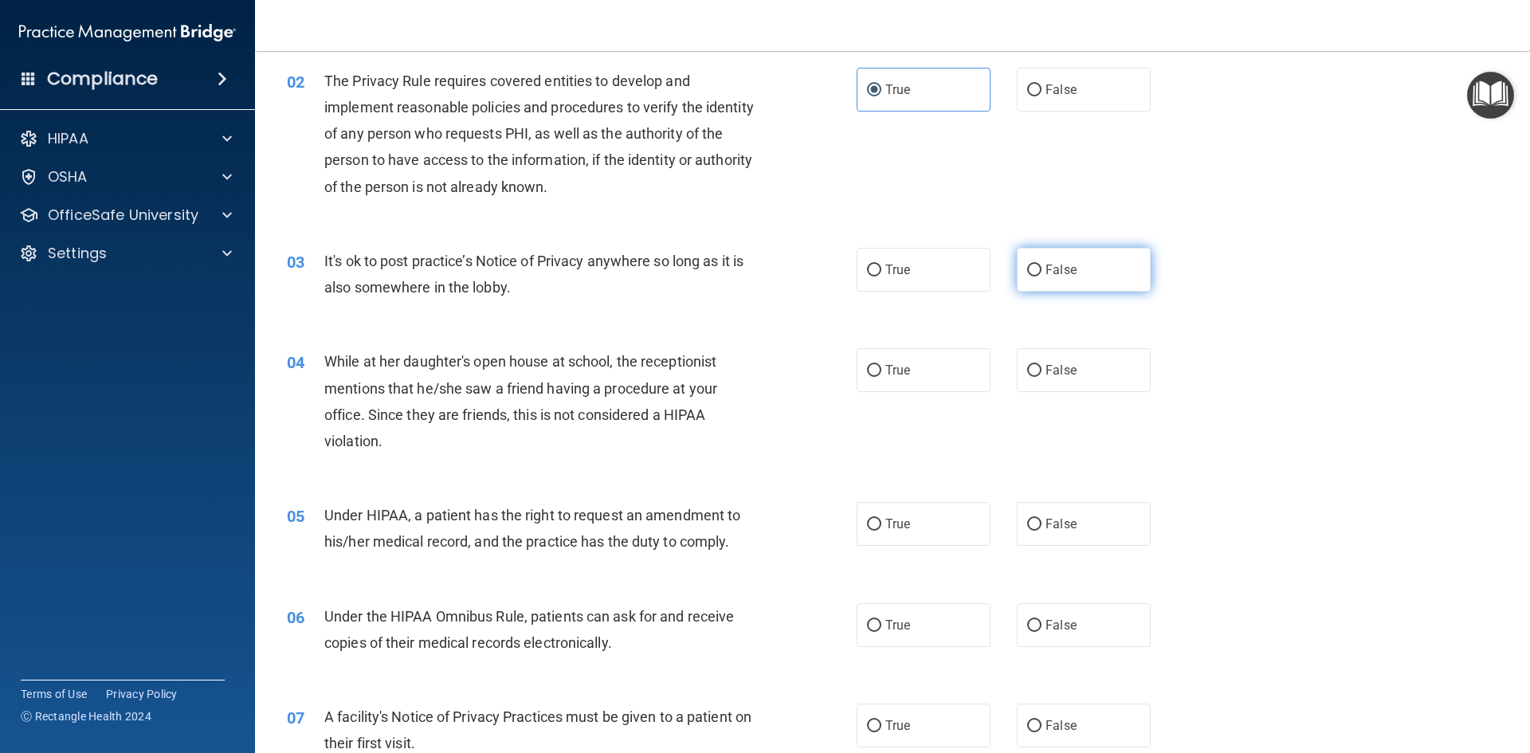
click at [1045, 272] on span "False" at bounding box center [1060, 269] width 31 height 15
click at [1041, 272] on input "False" at bounding box center [1034, 271] width 14 height 12
radio input "true"
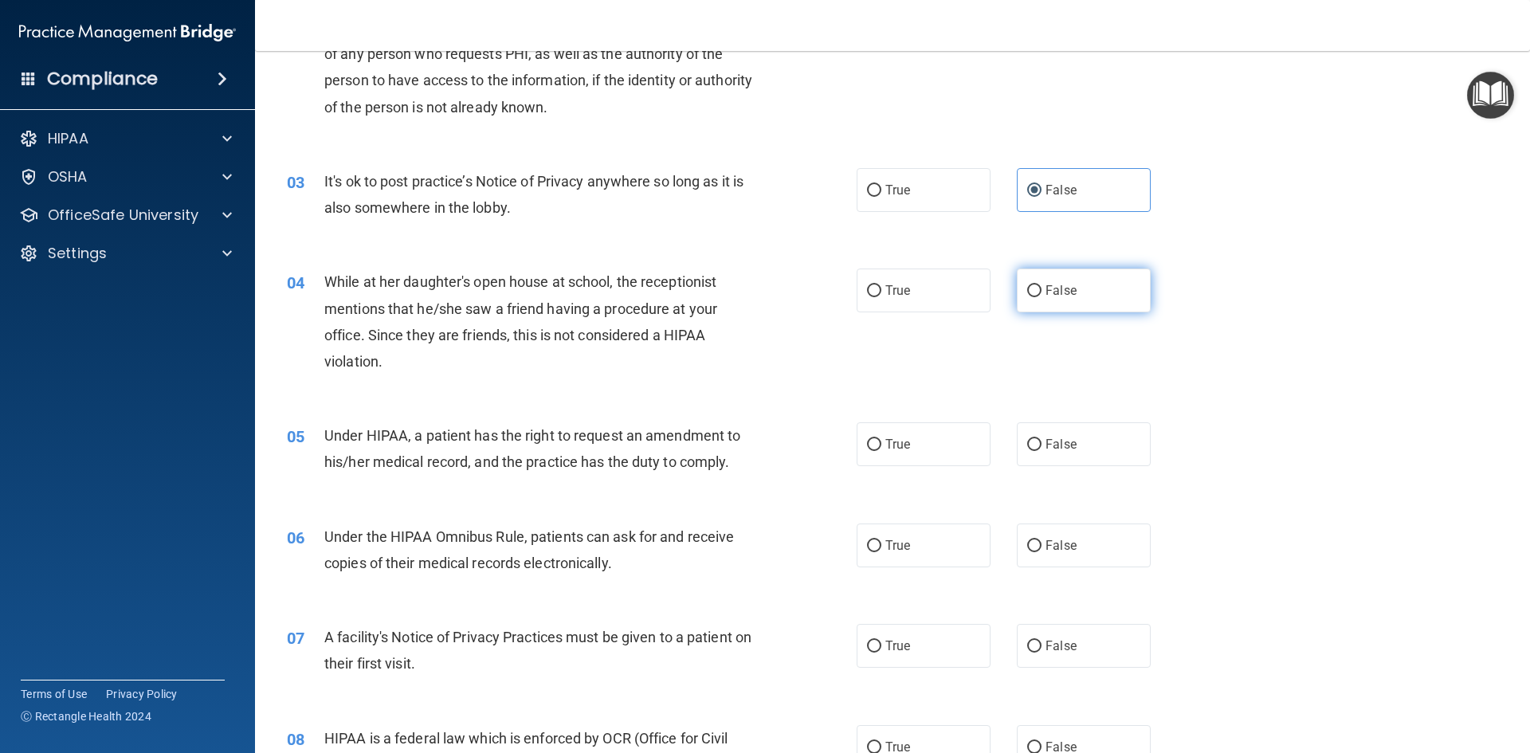
click at [1056, 292] on span "False" at bounding box center [1060, 290] width 31 height 15
click at [1041, 292] on input "False" at bounding box center [1034, 291] width 14 height 12
radio input "true"
click at [1030, 439] on input "False" at bounding box center [1034, 445] width 14 height 12
radio input "true"
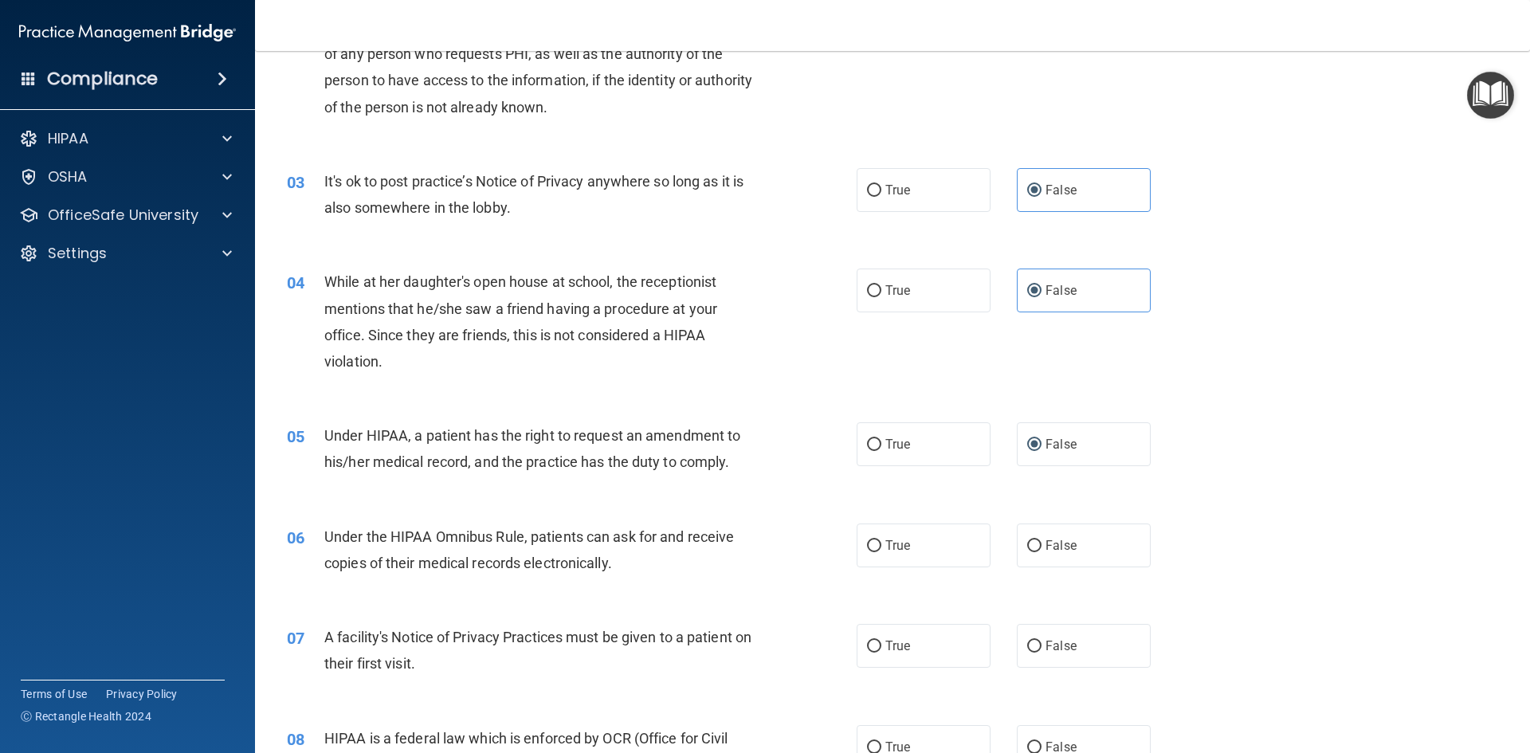
scroll to position [319, 0]
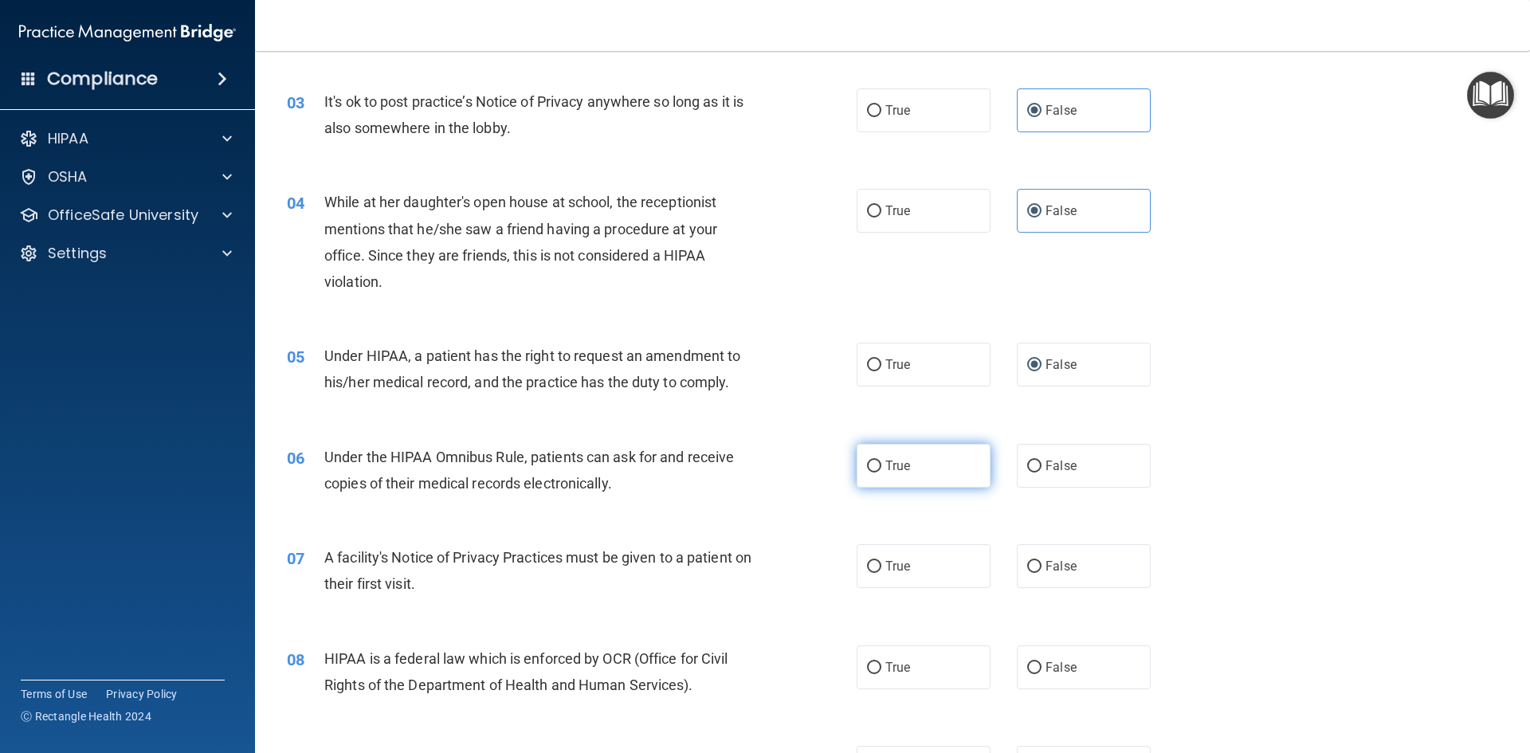
click at [886, 467] on span "True" at bounding box center [897, 465] width 25 height 15
click at [881, 467] on input "True" at bounding box center [874, 467] width 14 height 12
radio input "true"
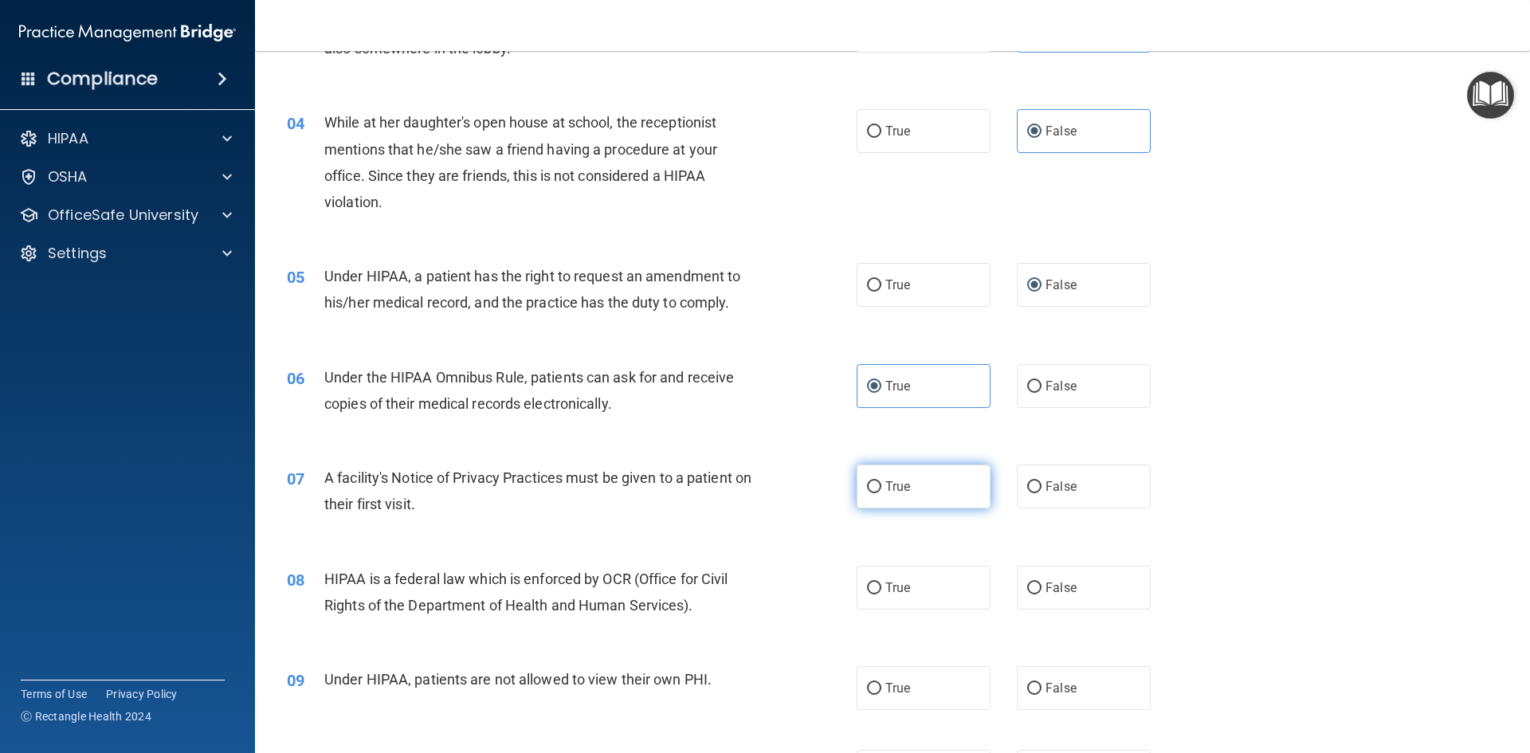
click at [874, 502] on label "True" at bounding box center [924, 487] width 134 height 44
click at [874, 493] on input "True" at bounding box center [874, 487] width 14 height 12
radio input "true"
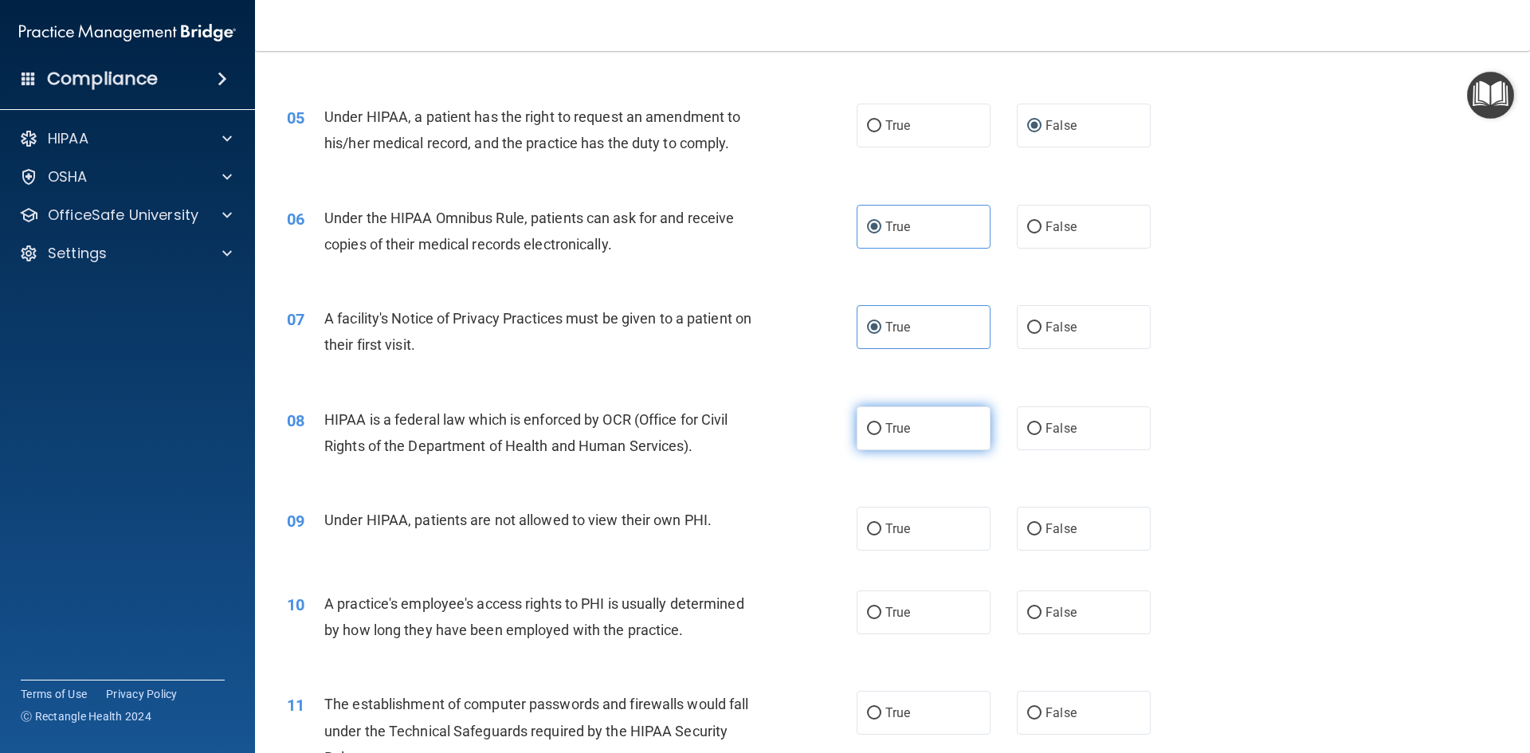
click at [897, 431] on span "True" at bounding box center [897, 428] width 25 height 15
click at [881, 431] on input "True" at bounding box center [874, 429] width 14 height 12
radio input "true"
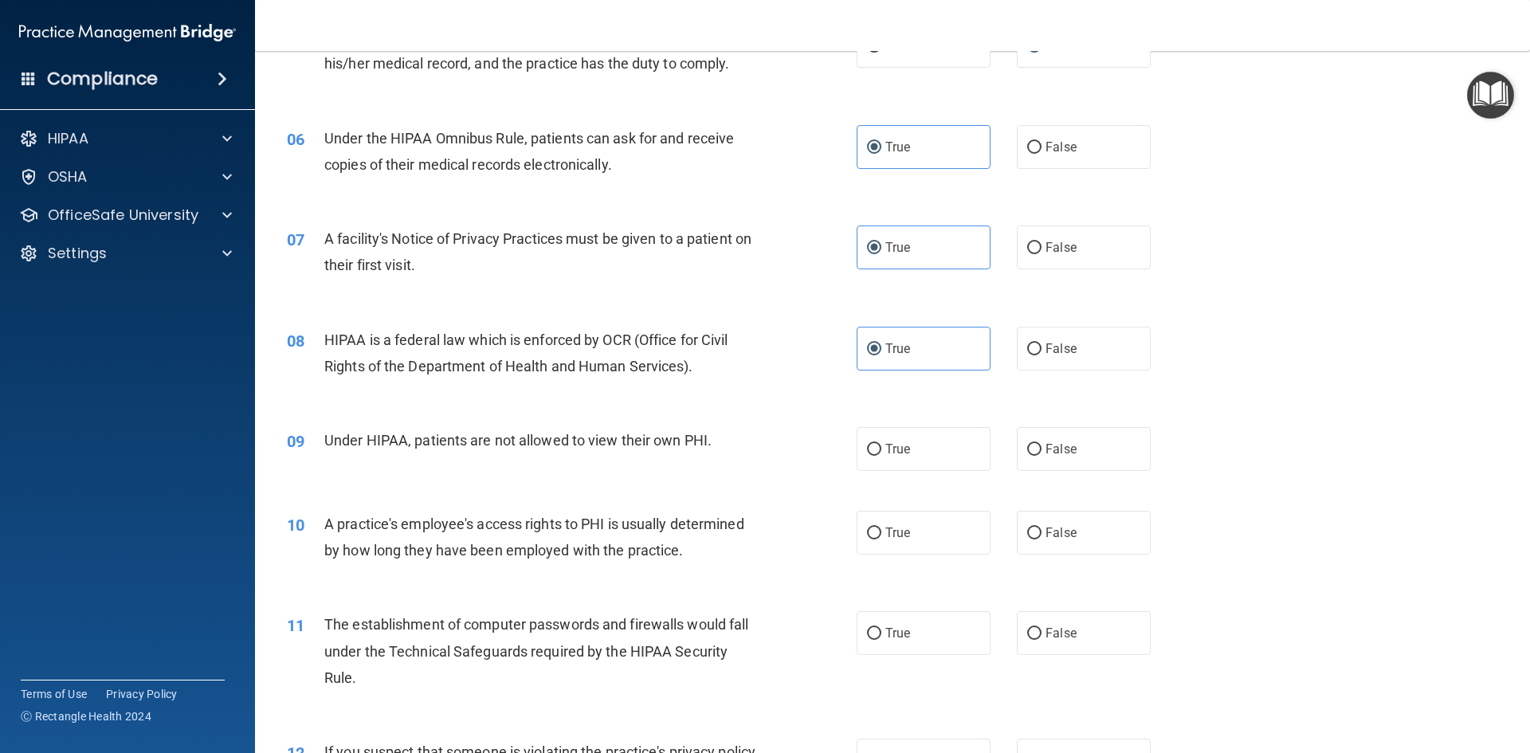
scroll to position [717, 0]
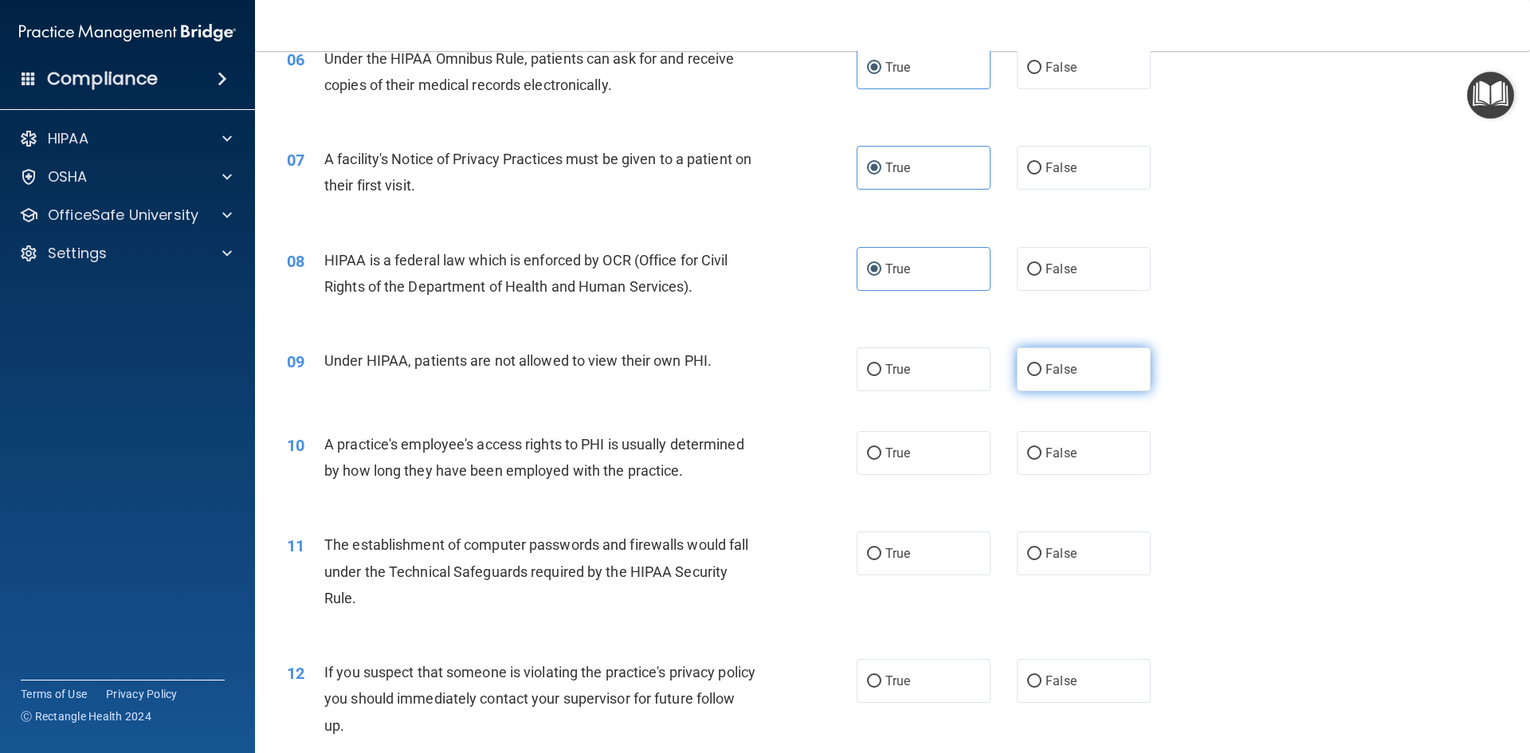
click at [1067, 372] on span "False" at bounding box center [1060, 369] width 31 height 15
click at [1041, 372] on input "False" at bounding box center [1034, 370] width 14 height 12
radio input "true"
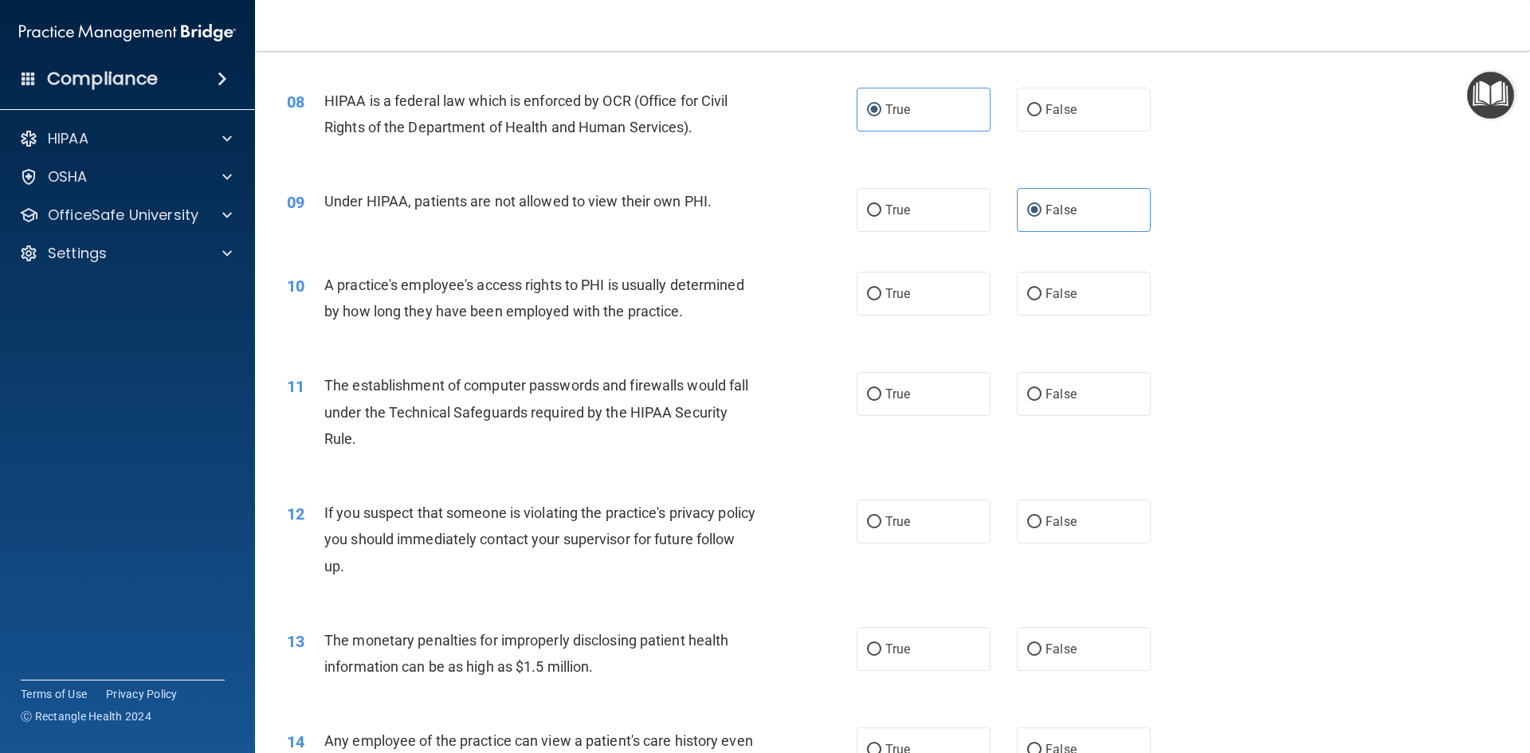
scroll to position [956, 0]
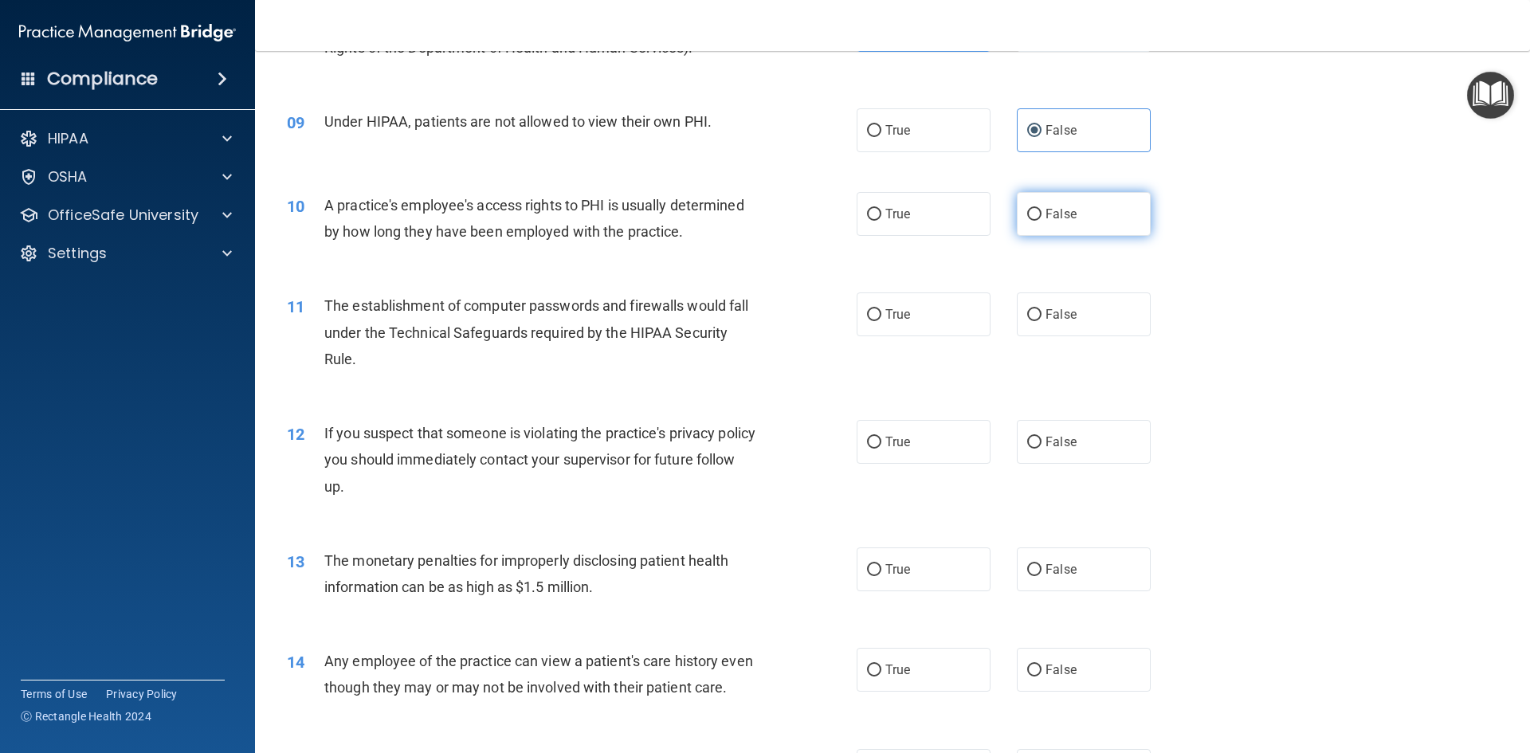
click at [1084, 219] on label "False" at bounding box center [1084, 214] width 134 height 44
click at [1041, 219] on input "False" at bounding box center [1034, 215] width 14 height 12
radio input "true"
click at [882, 297] on label "True" at bounding box center [924, 314] width 134 height 44
click at [881, 309] on input "True" at bounding box center [874, 315] width 14 height 12
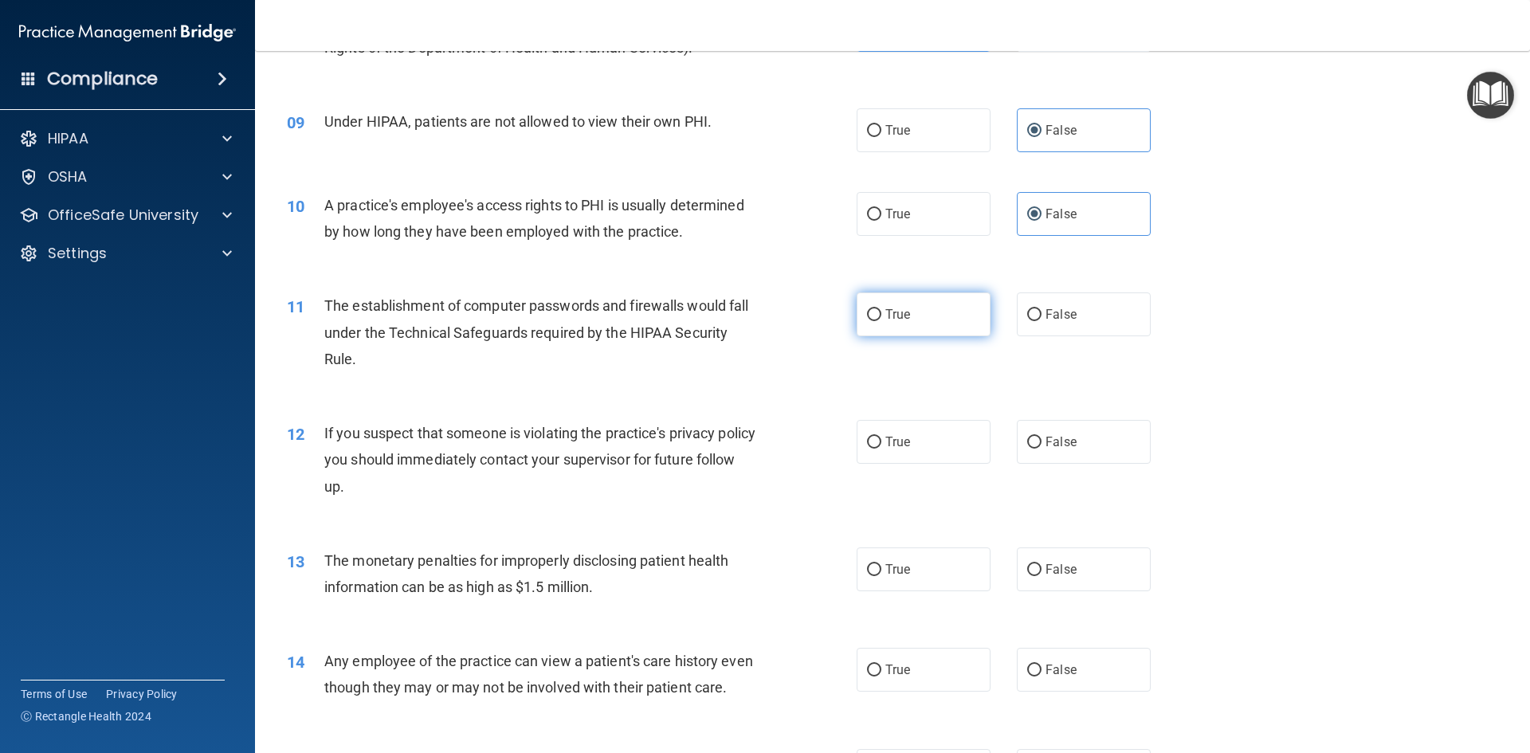
radio input "true"
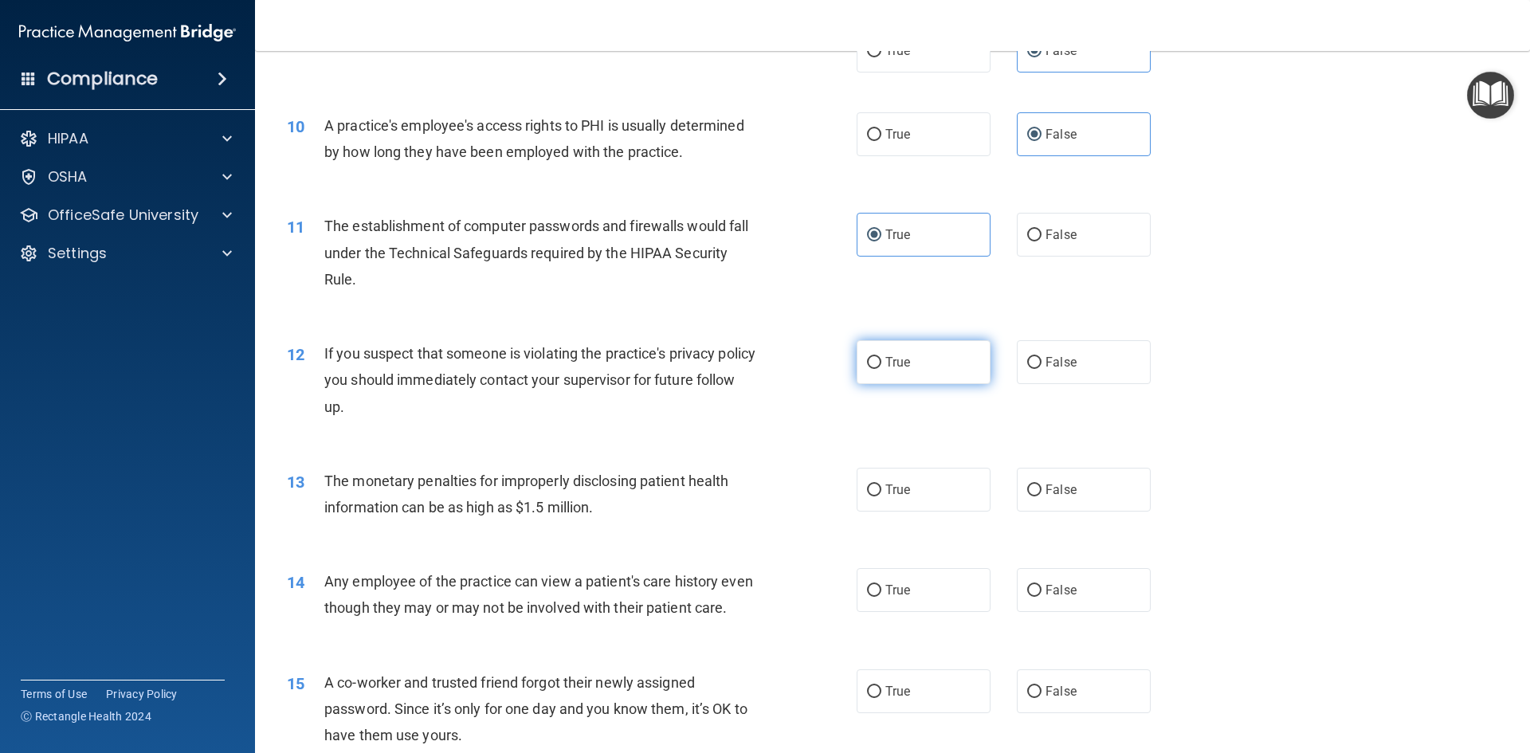
click at [897, 363] on span "True" at bounding box center [897, 362] width 25 height 15
click at [881, 363] on input "True" at bounding box center [874, 363] width 14 height 12
radio input "true"
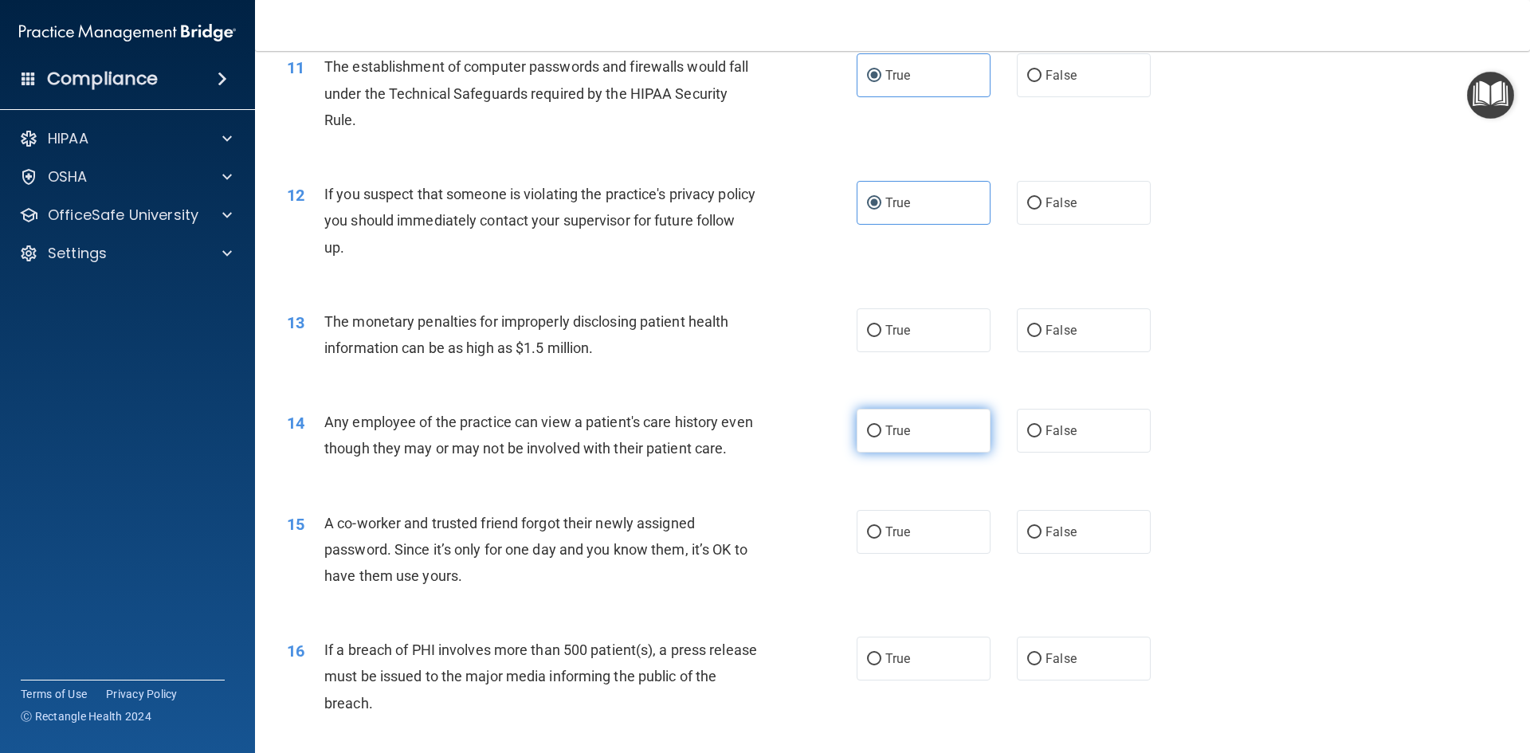
scroll to position [1275, 0]
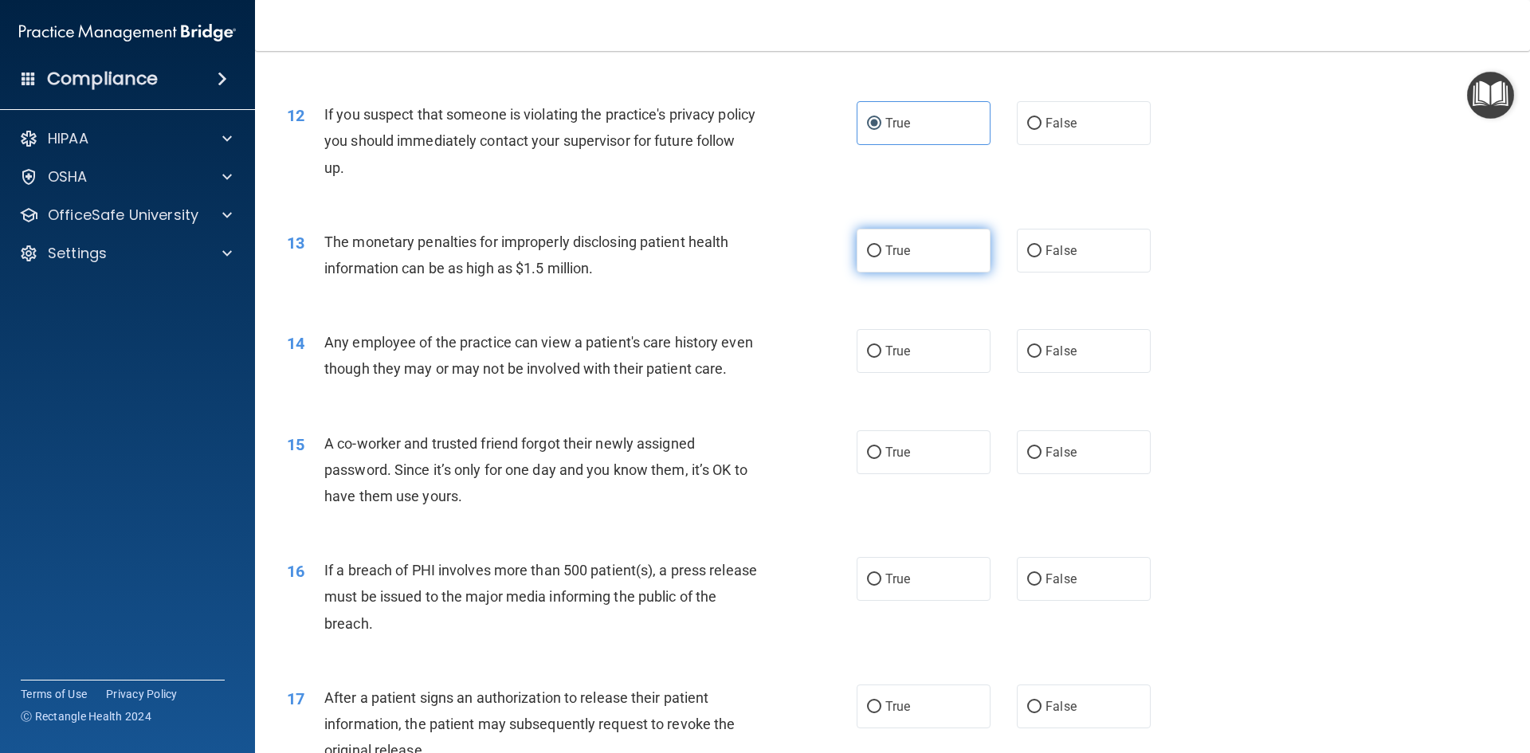
click at [892, 256] on span "True" at bounding box center [897, 250] width 25 height 15
click at [881, 256] on input "True" at bounding box center [874, 251] width 14 height 12
radio input "true"
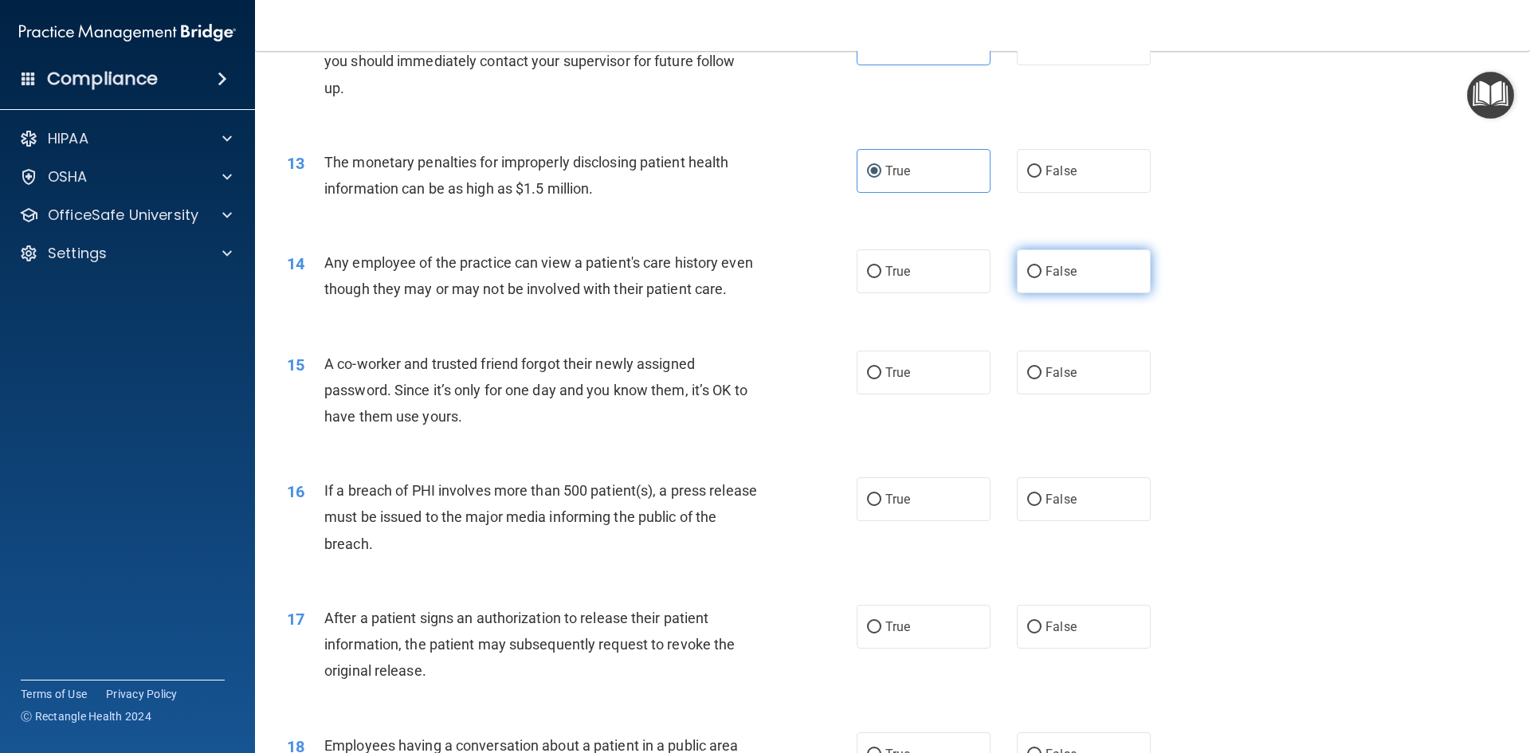
click at [1065, 282] on label "False" at bounding box center [1084, 271] width 134 height 44
click at [1041, 278] on input "False" at bounding box center [1034, 272] width 14 height 12
radio input "true"
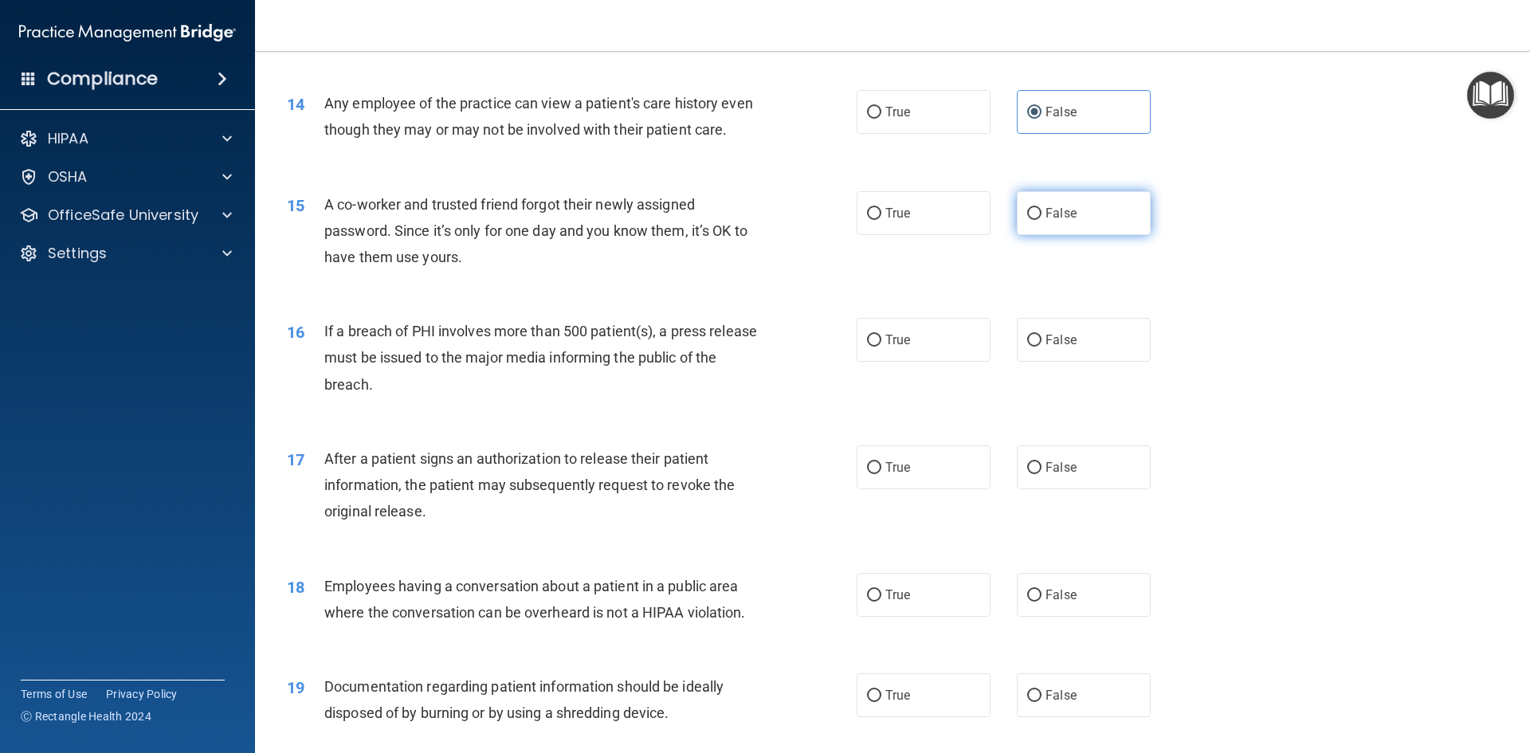
click at [1070, 235] on label "False" at bounding box center [1084, 213] width 134 height 44
click at [1041, 220] on input "False" at bounding box center [1034, 214] width 14 height 12
radio input "true"
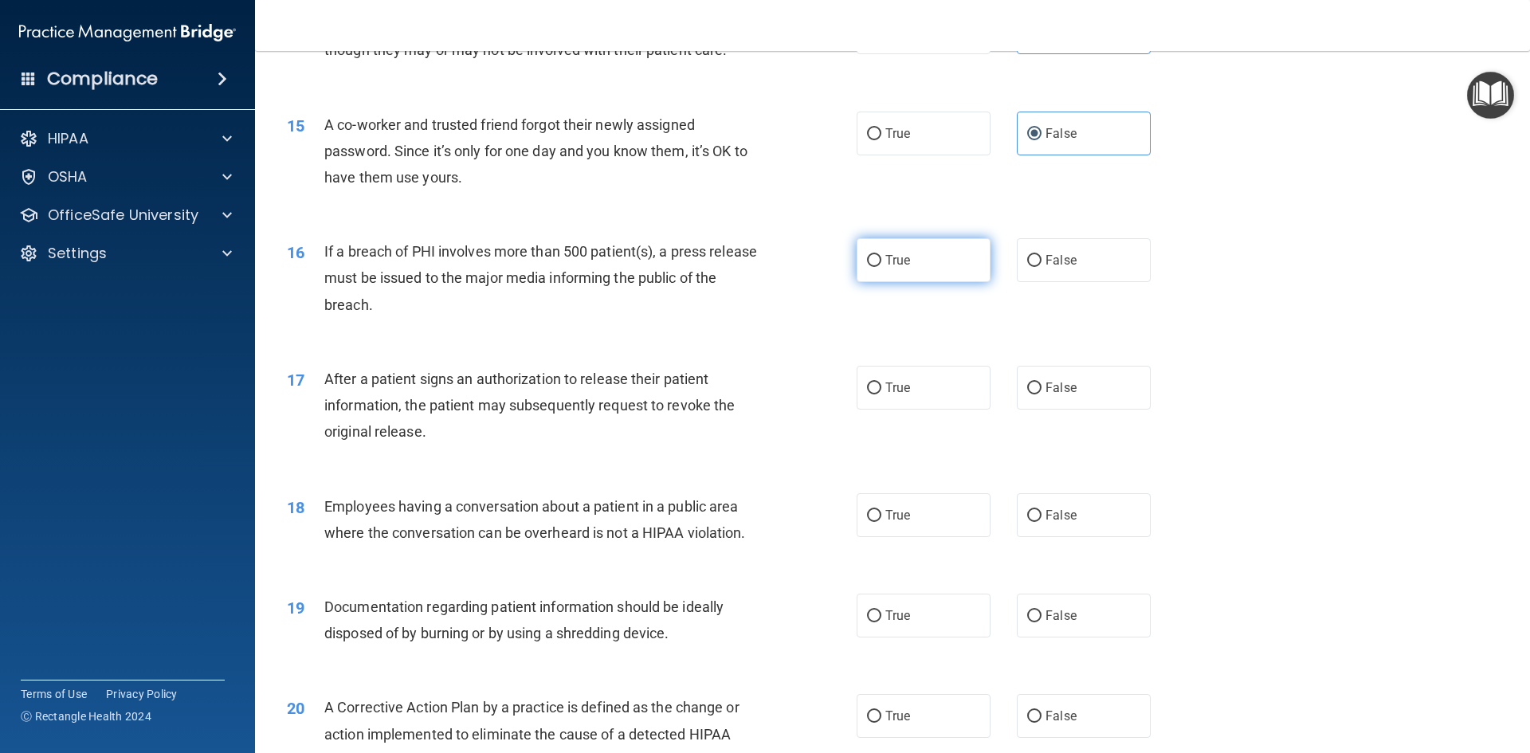
click at [903, 268] on span "True" at bounding box center [897, 260] width 25 height 15
click at [881, 267] on input "True" at bounding box center [874, 261] width 14 height 12
radio input "true"
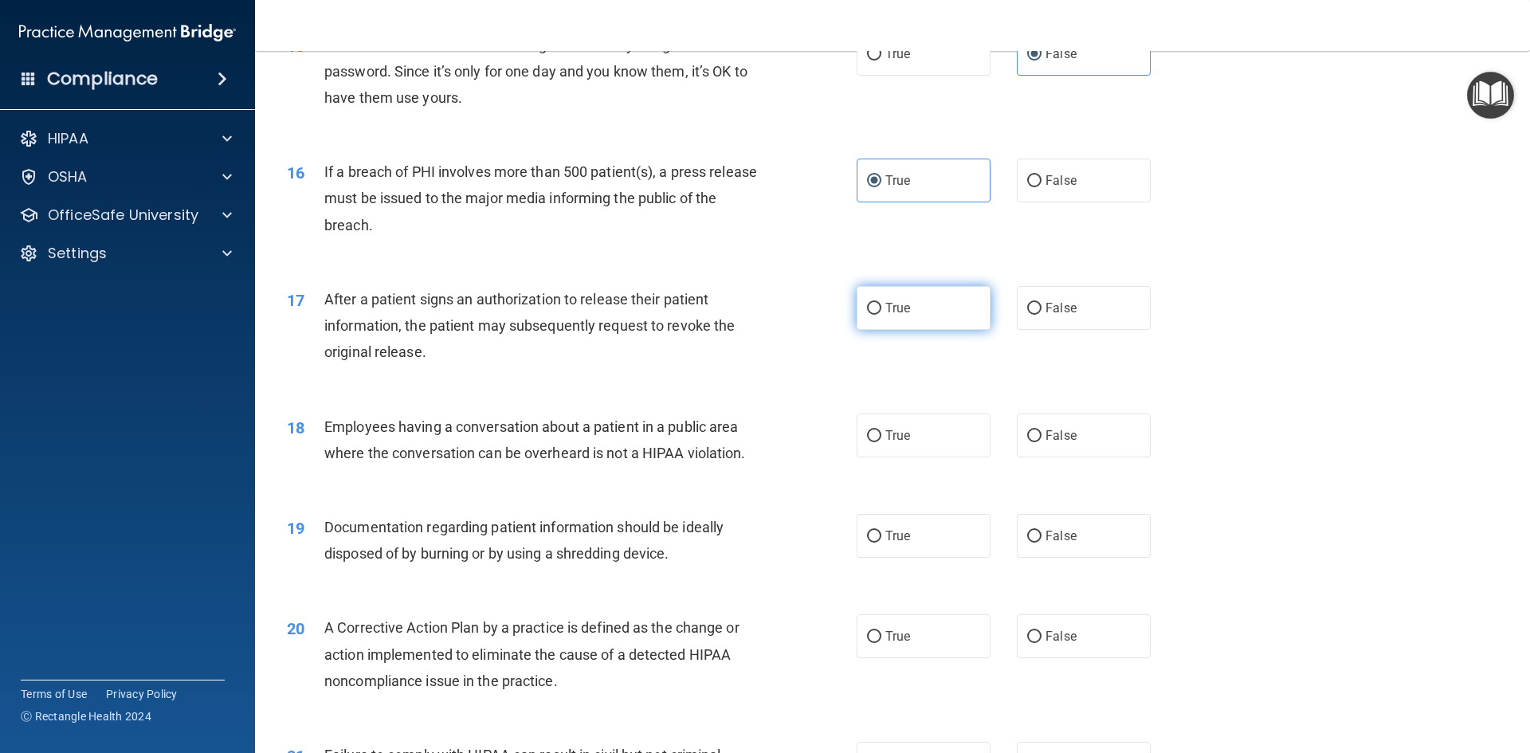
click at [913, 330] on label "True" at bounding box center [924, 308] width 134 height 44
click at [881, 315] on input "True" at bounding box center [874, 309] width 14 height 12
radio input "true"
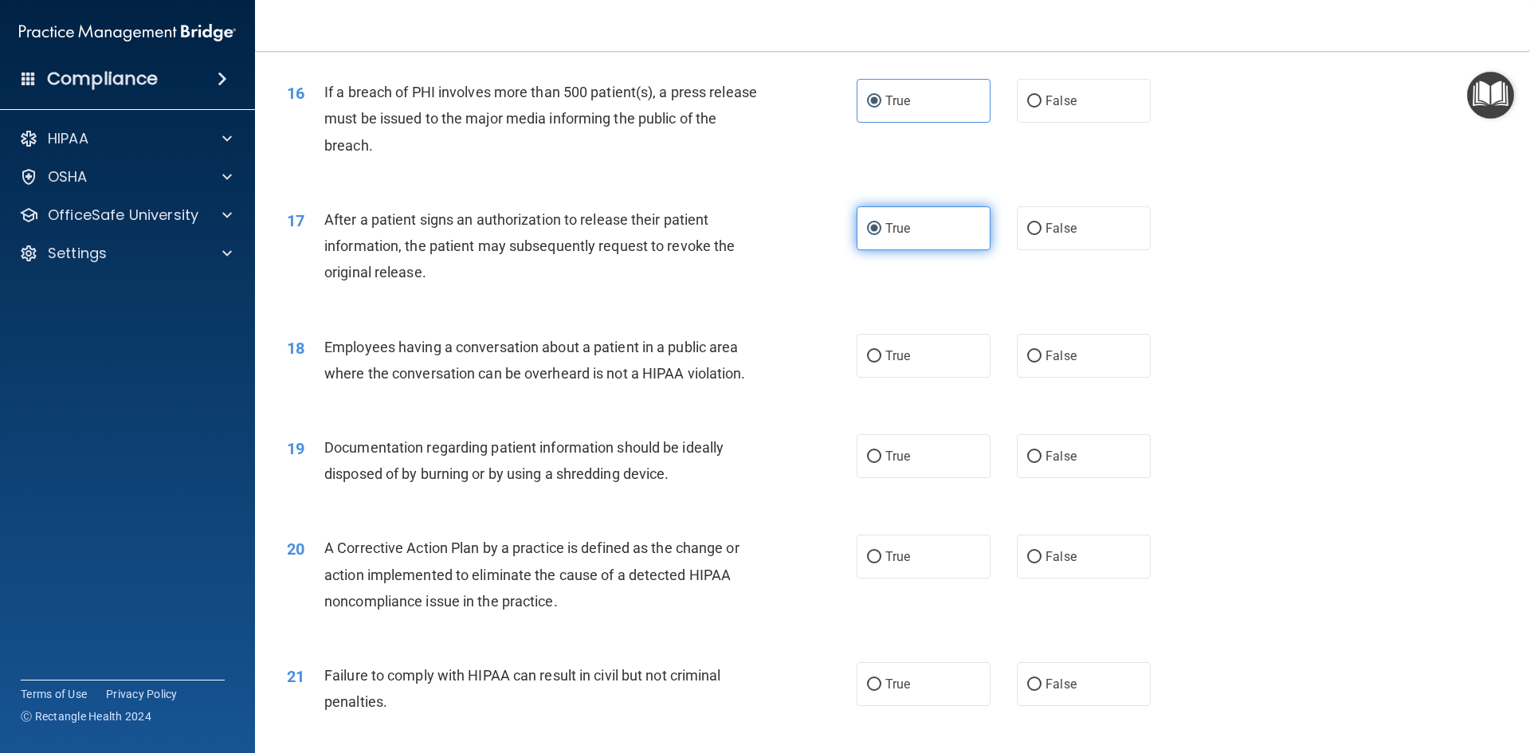
scroll to position [1833, 0]
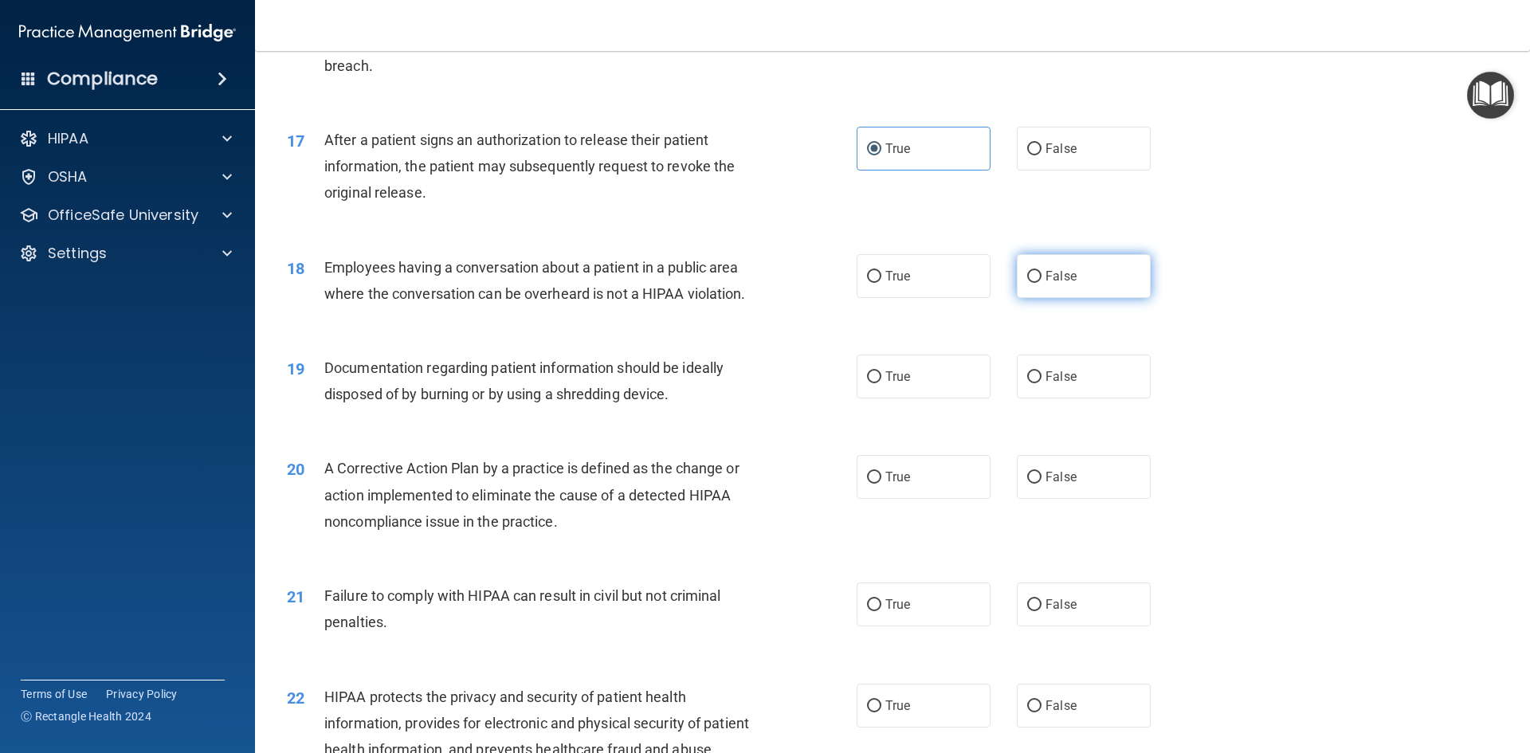
click at [1054, 298] on label "False" at bounding box center [1084, 276] width 134 height 44
click at [1041, 283] on input "False" at bounding box center [1034, 277] width 14 height 12
radio input "true"
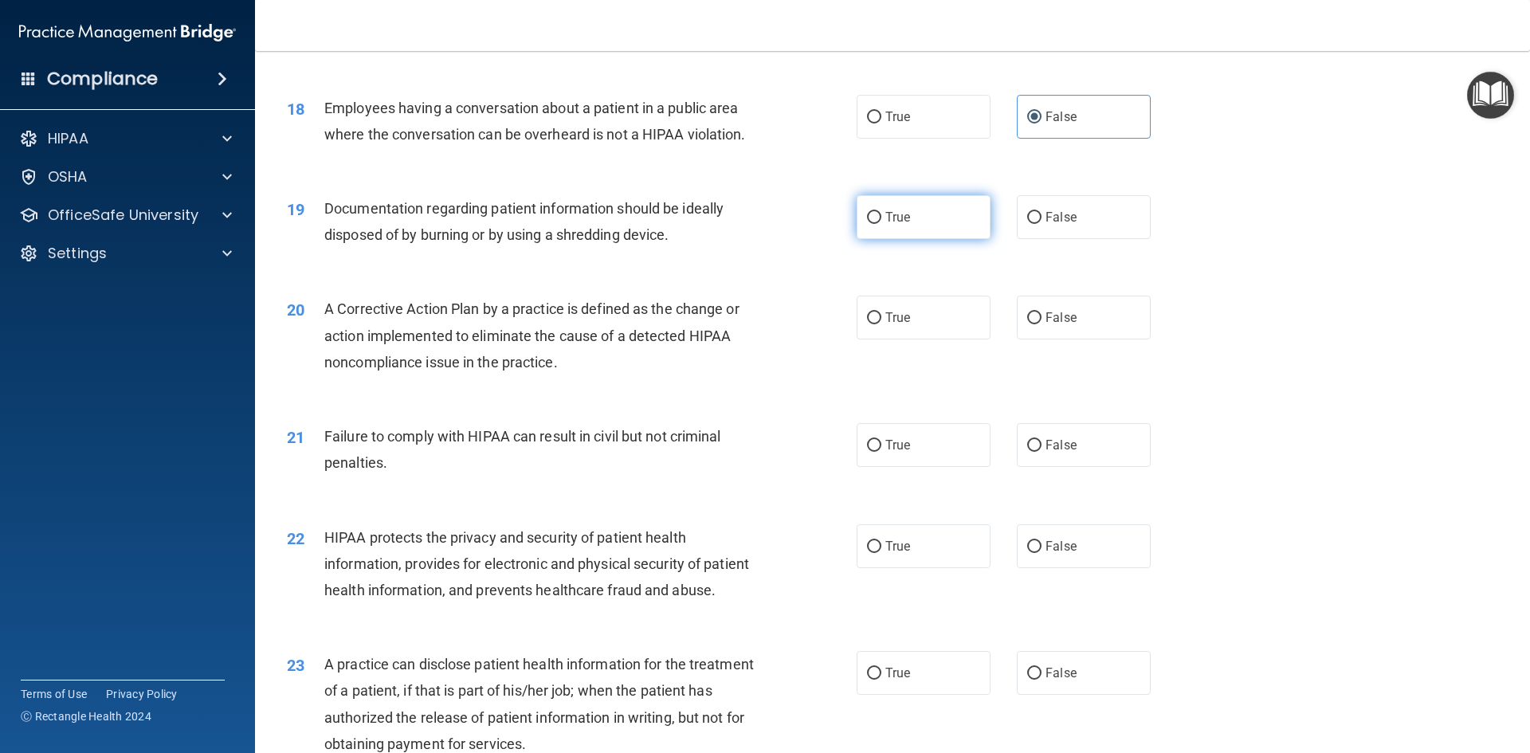
click at [923, 239] on label "True" at bounding box center [924, 217] width 134 height 44
click at [881, 224] on input "True" at bounding box center [874, 218] width 14 height 12
radio input "true"
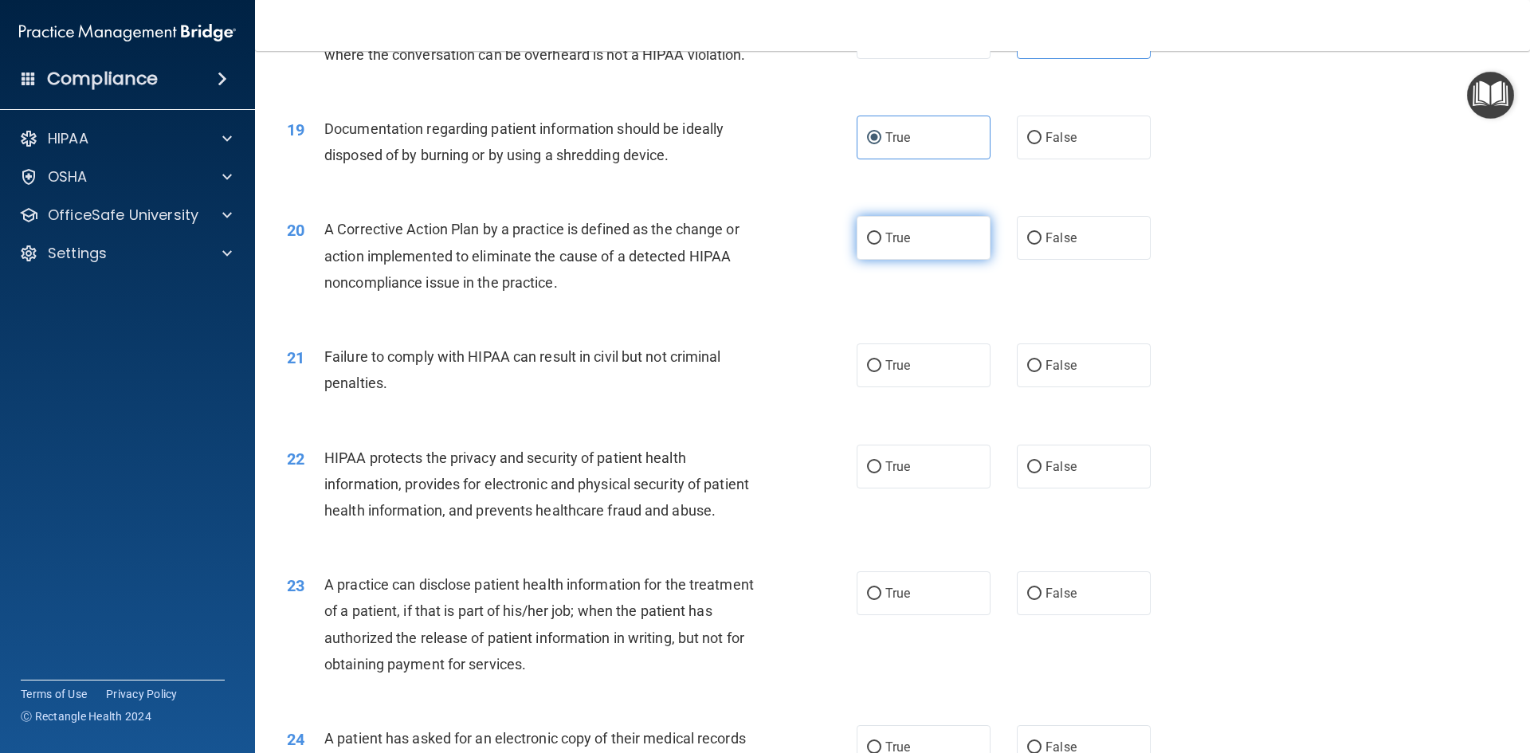
click at [912, 244] on label "True" at bounding box center [924, 238] width 134 height 44
click at [881, 244] on input "True" at bounding box center [874, 239] width 14 height 12
radio input "true"
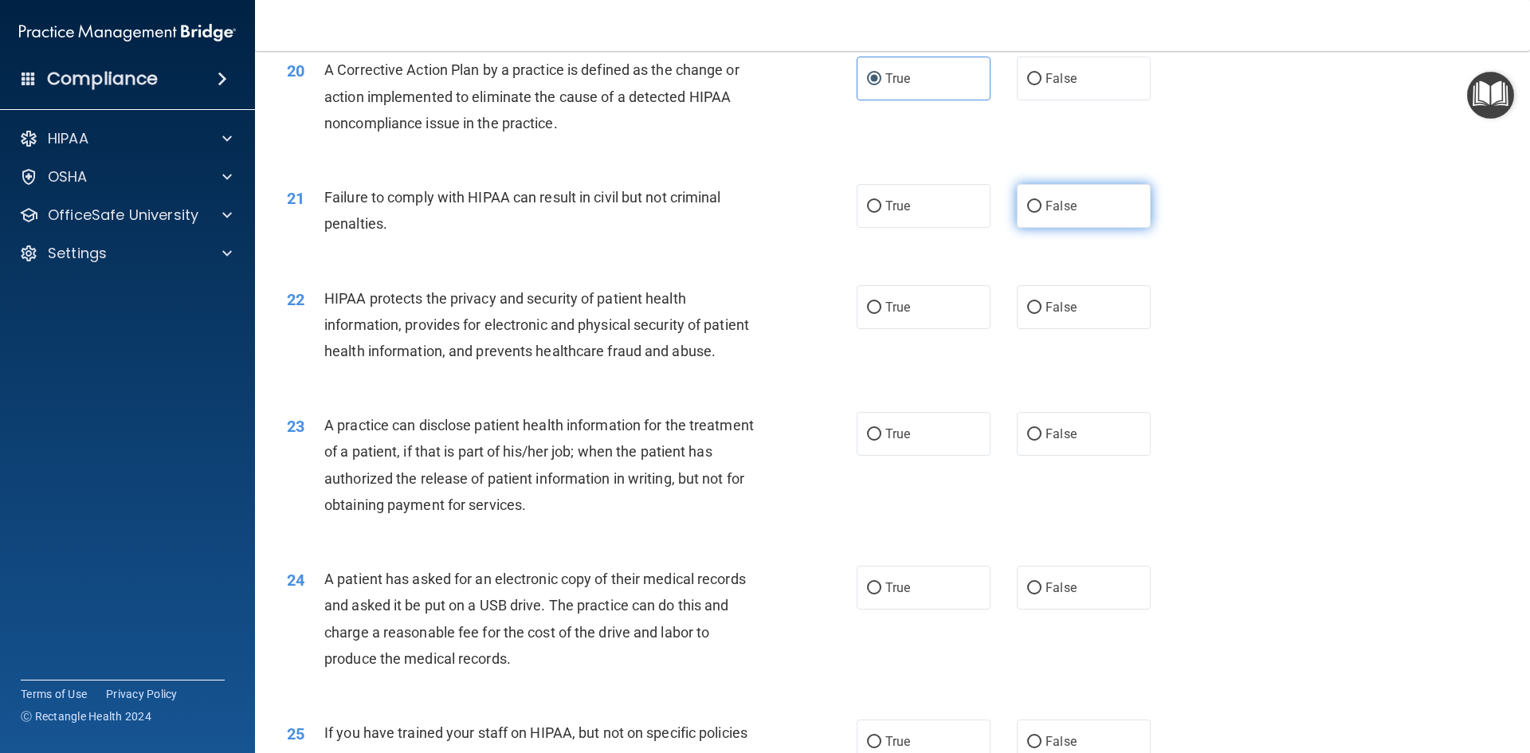
click at [1055, 214] on span "False" at bounding box center [1060, 205] width 31 height 15
click at [1041, 213] on input "False" at bounding box center [1034, 207] width 14 height 12
radio input "true"
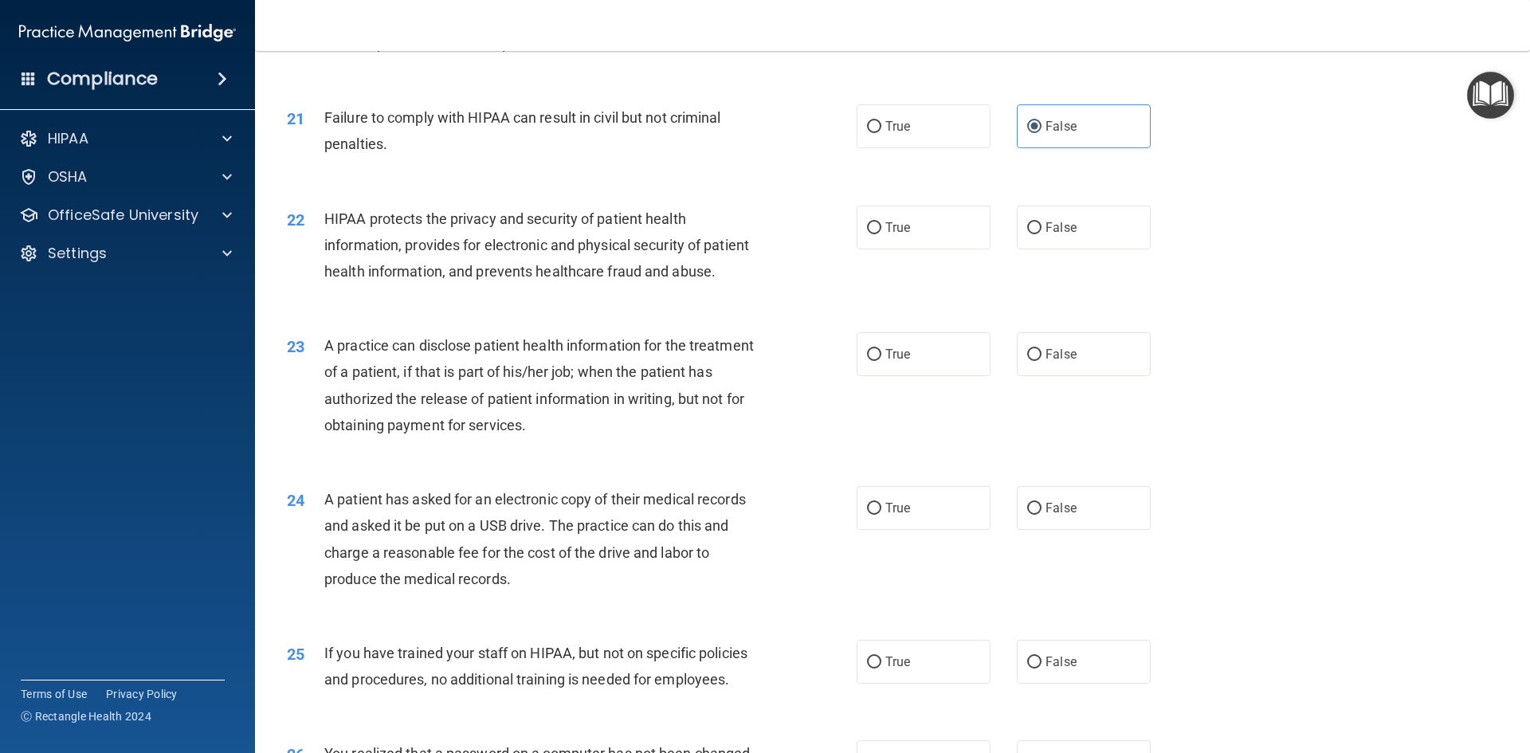
scroll to position [2391, 0]
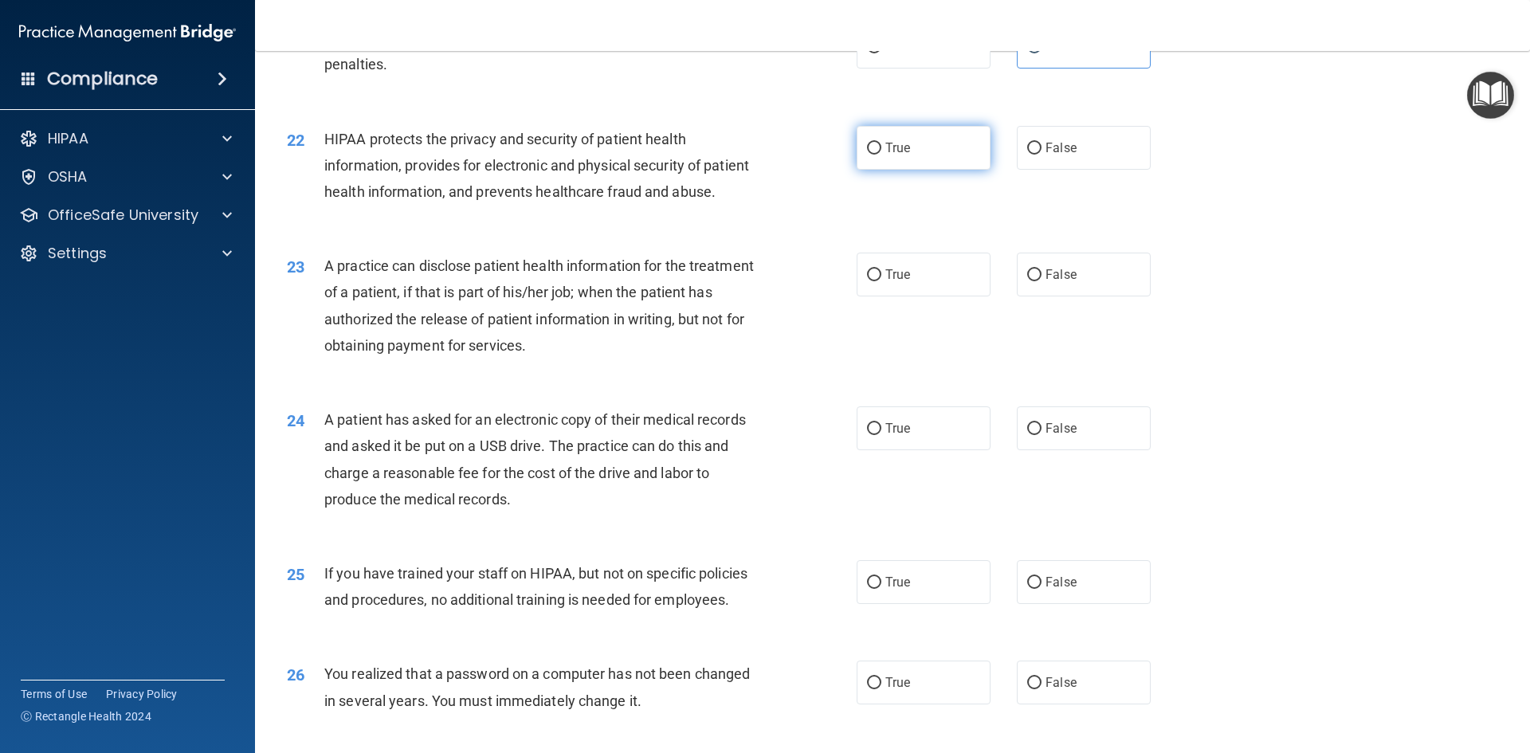
click at [898, 170] on label "True" at bounding box center [924, 148] width 134 height 44
click at [881, 155] on input "True" at bounding box center [874, 149] width 14 height 12
radio input "true"
click at [915, 296] on label "True" at bounding box center [924, 275] width 134 height 44
click at [881, 281] on input "True" at bounding box center [874, 275] width 14 height 12
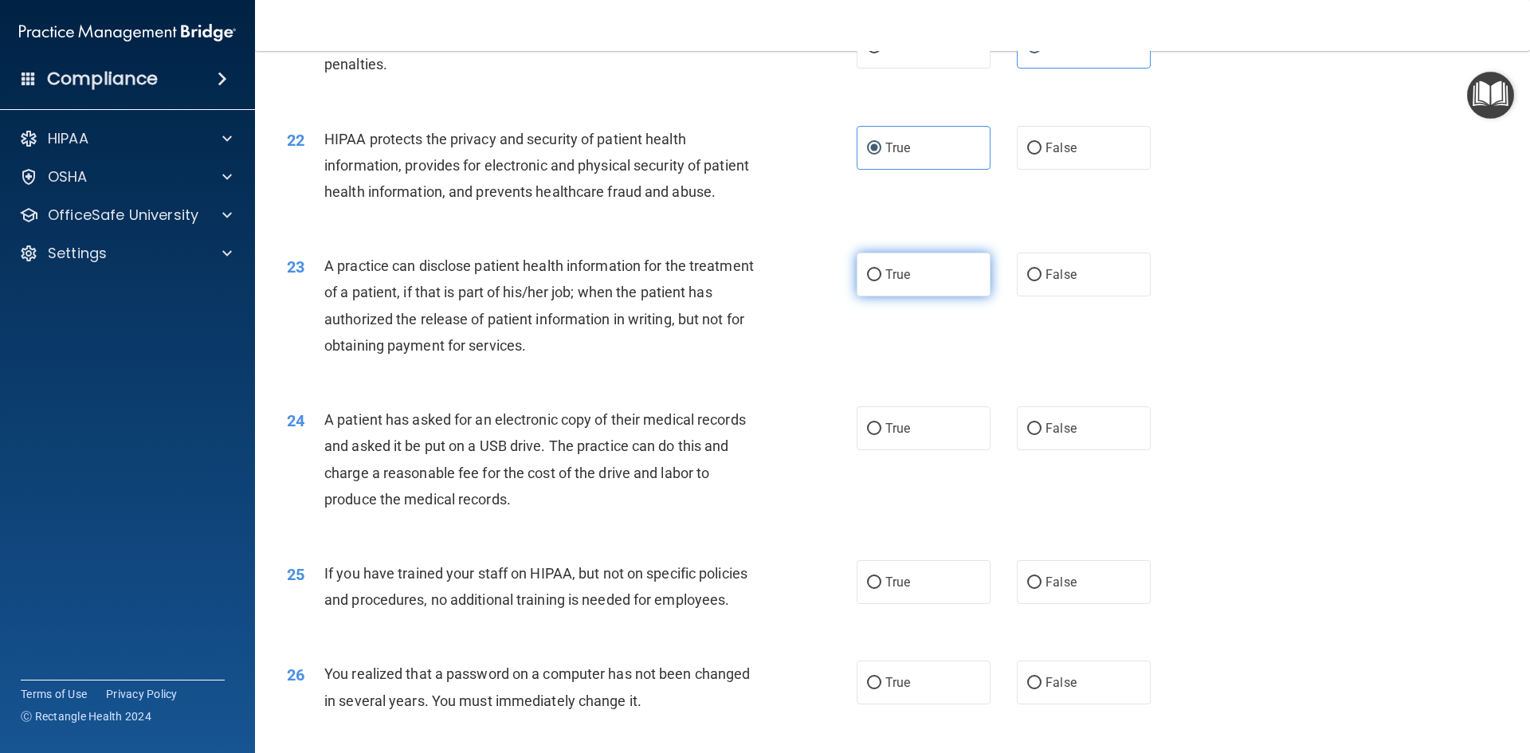
radio input "true"
click at [943, 450] on label "True" at bounding box center [924, 428] width 134 height 44
click at [881, 435] on input "True" at bounding box center [874, 429] width 14 height 12
radio input "true"
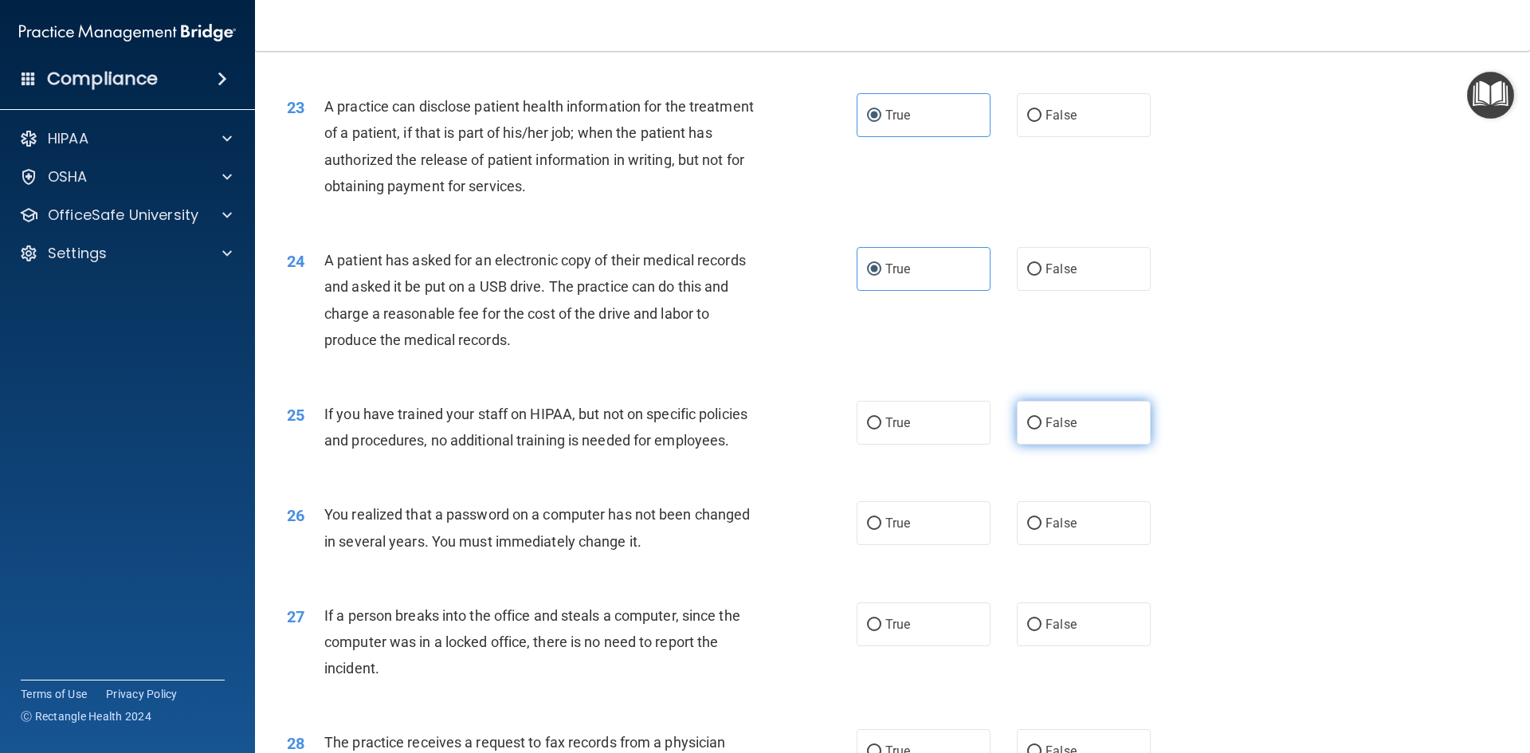
click at [1081, 445] on label "False" at bounding box center [1084, 423] width 134 height 44
click at [1041, 430] on input "False" at bounding box center [1034, 424] width 14 height 12
radio input "true"
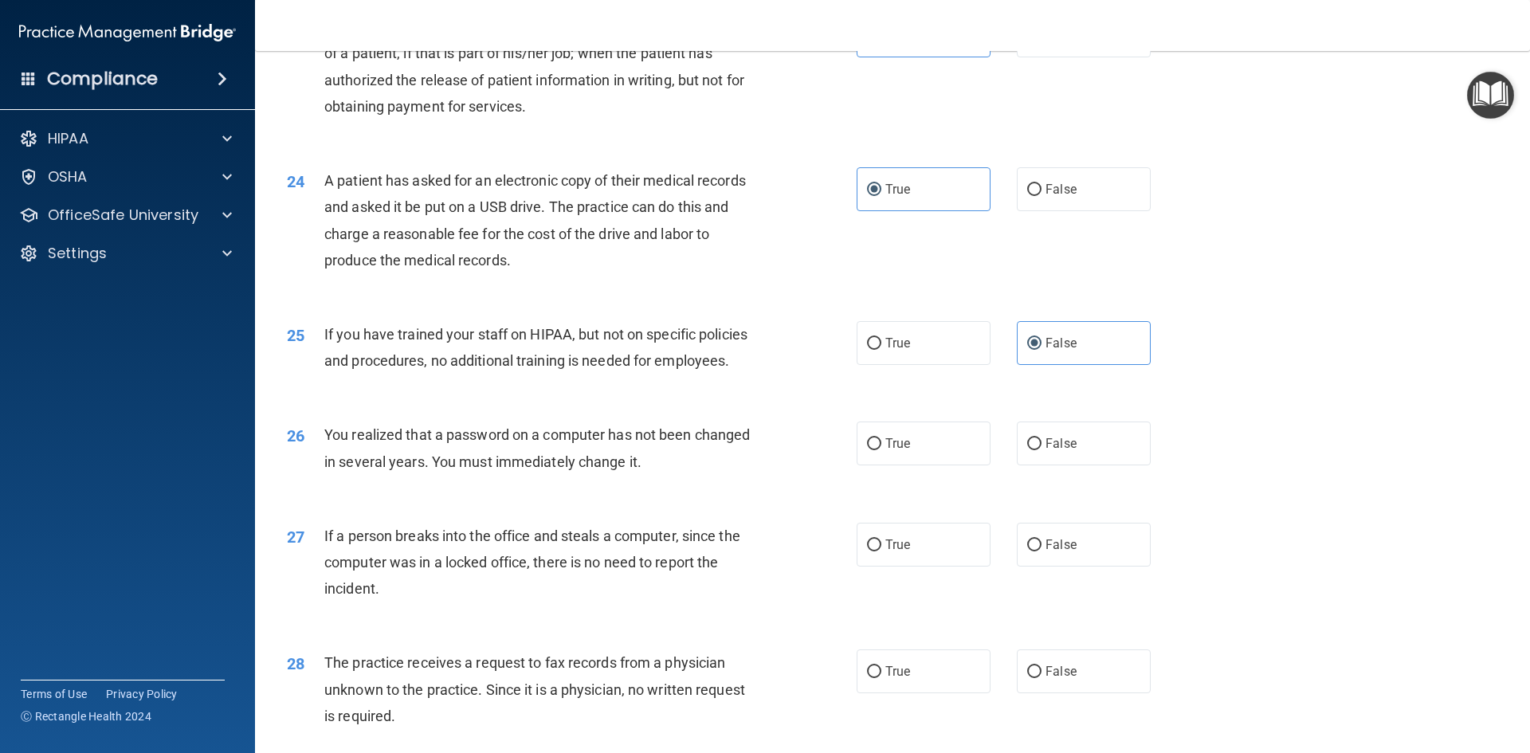
scroll to position [2709, 0]
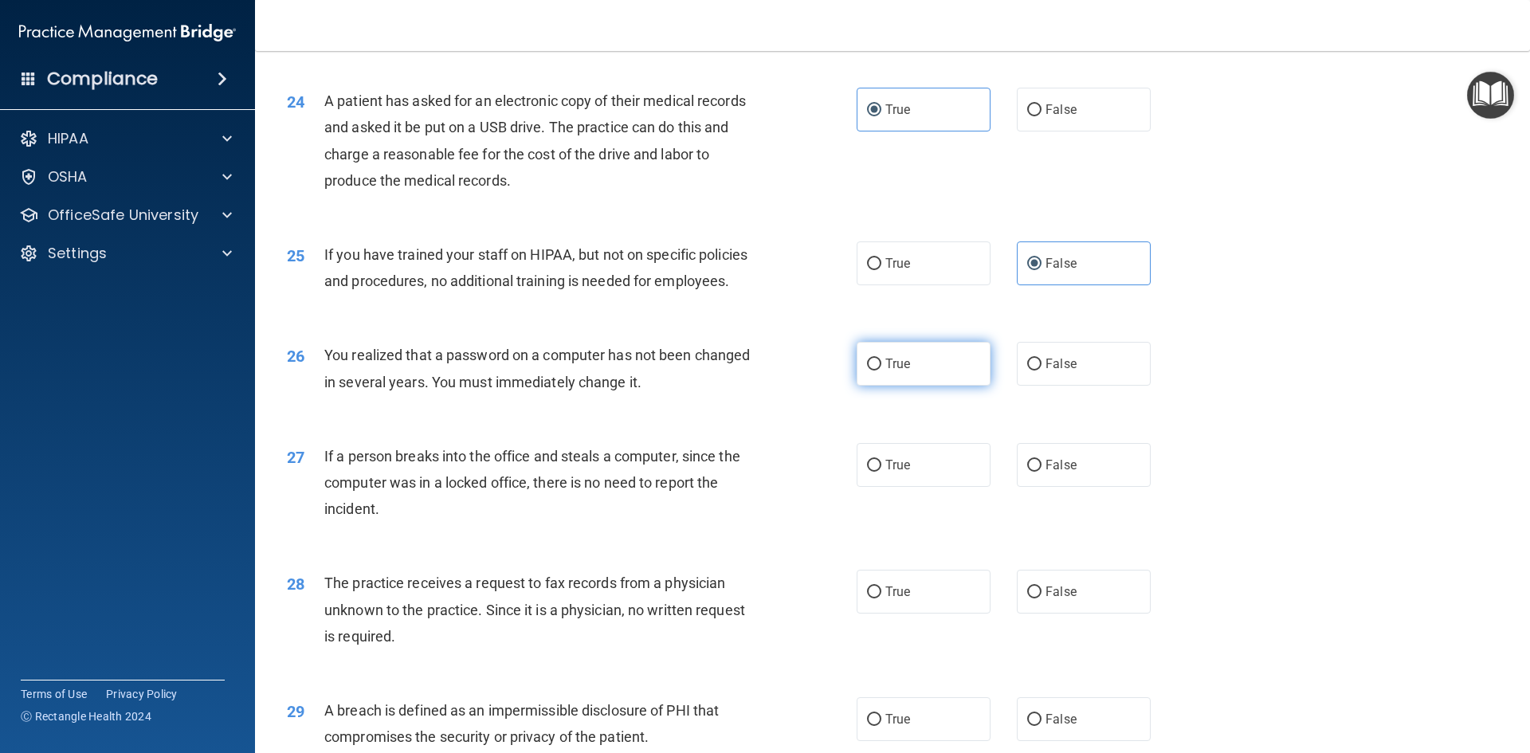
click at [931, 386] on label "True" at bounding box center [924, 364] width 134 height 44
click at [881, 371] on input "True" at bounding box center [874, 365] width 14 height 12
radio input "true"
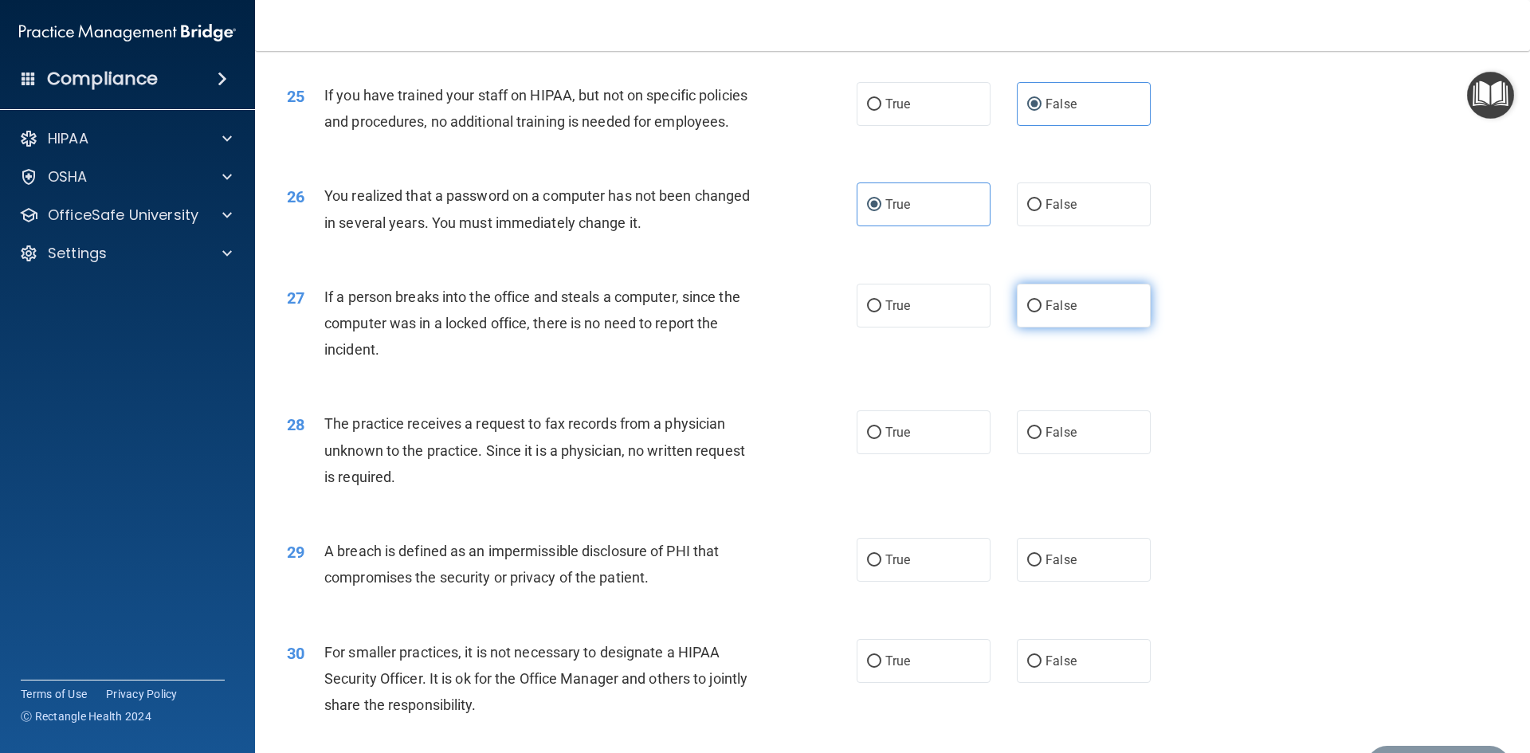
click at [1108, 328] on label "False" at bounding box center [1084, 306] width 134 height 44
click at [1041, 312] on input "False" at bounding box center [1034, 306] width 14 height 12
radio input "true"
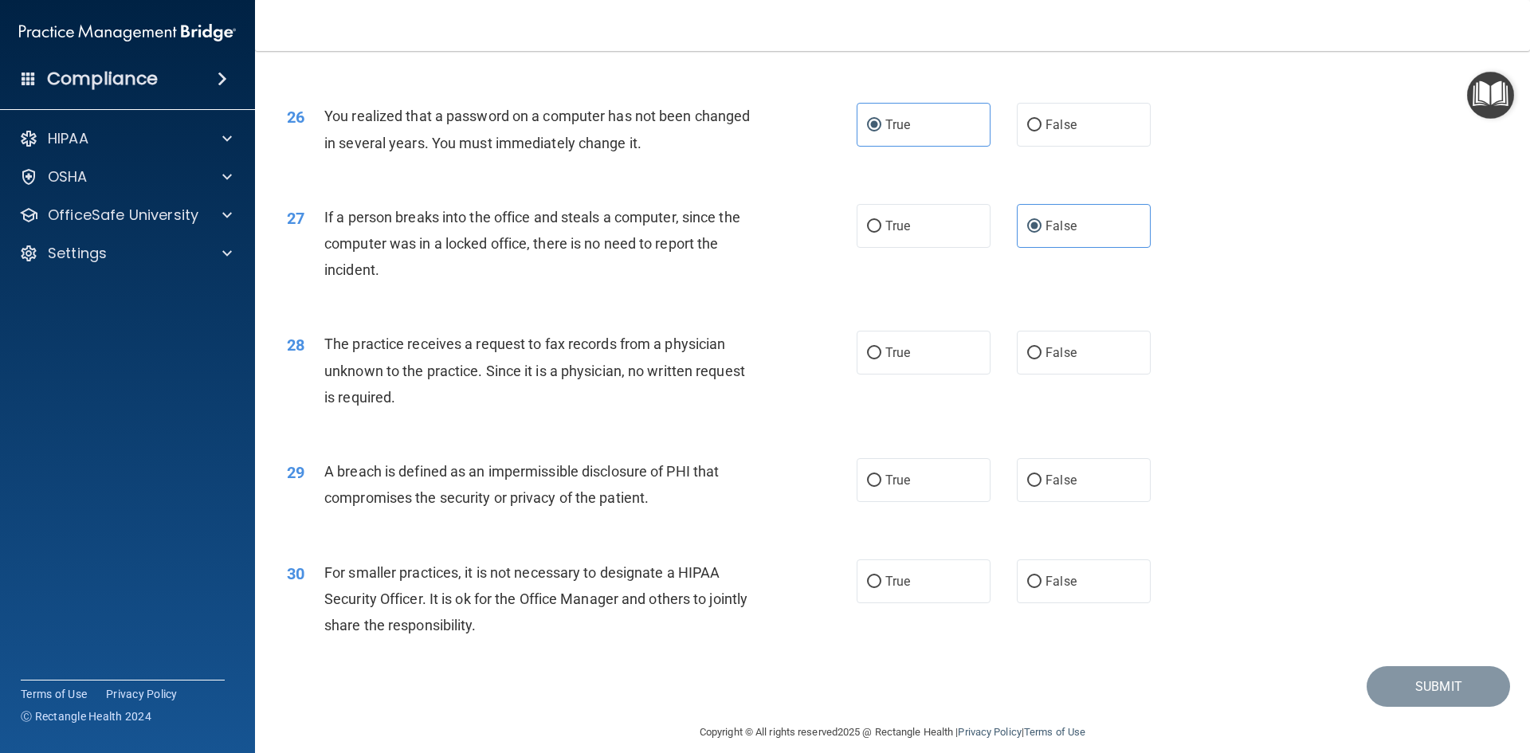
scroll to position [3018, 0]
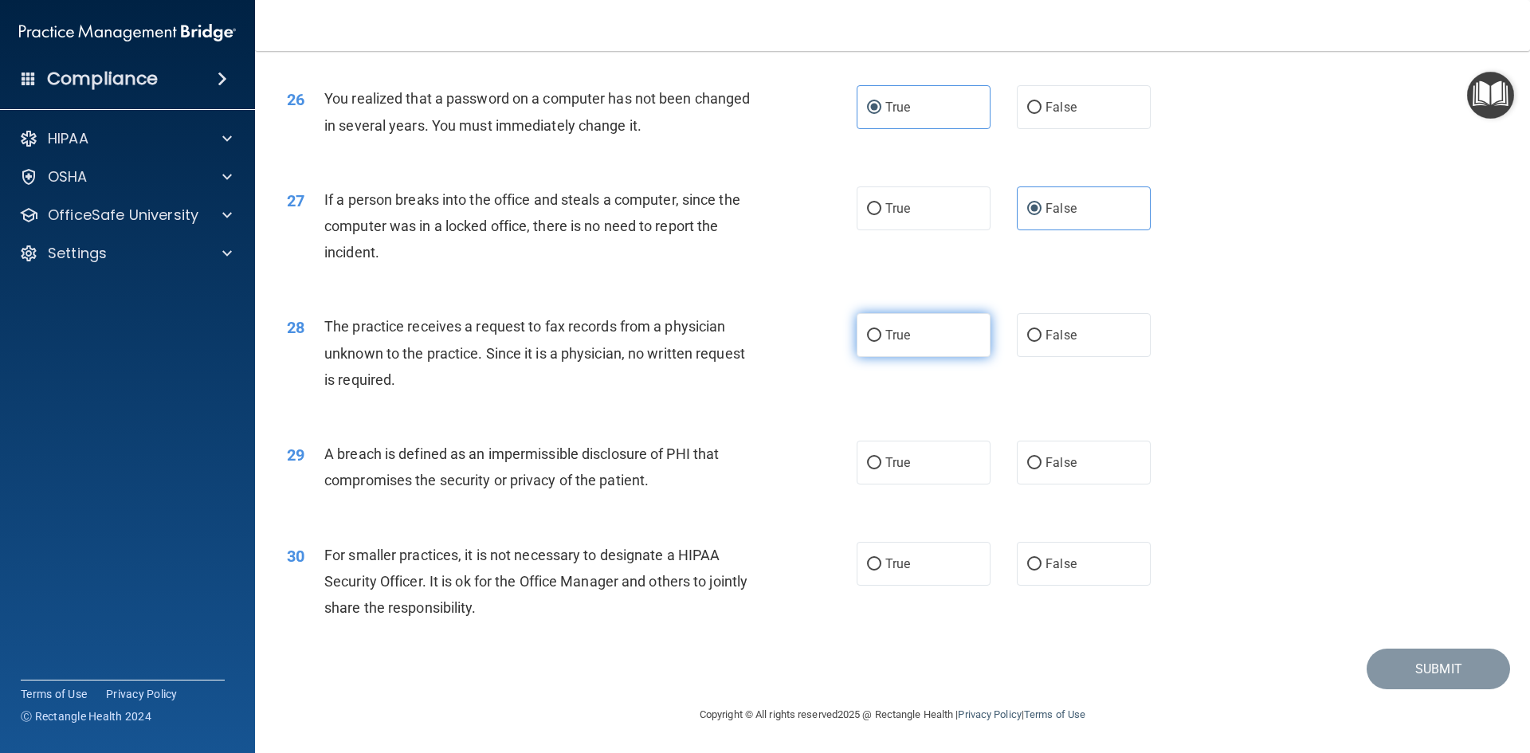
click at [932, 350] on label "True" at bounding box center [924, 335] width 134 height 44
click at [881, 342] on input "True" at bounding box center [874, 336] width 14 height 12
radio input "true"
click at [915, 476] on label "True" at bounding box center [924, 463] width 134 height 44
click at [881, 469] on input "True" at bounding box center [874, 463] width 14 height 12
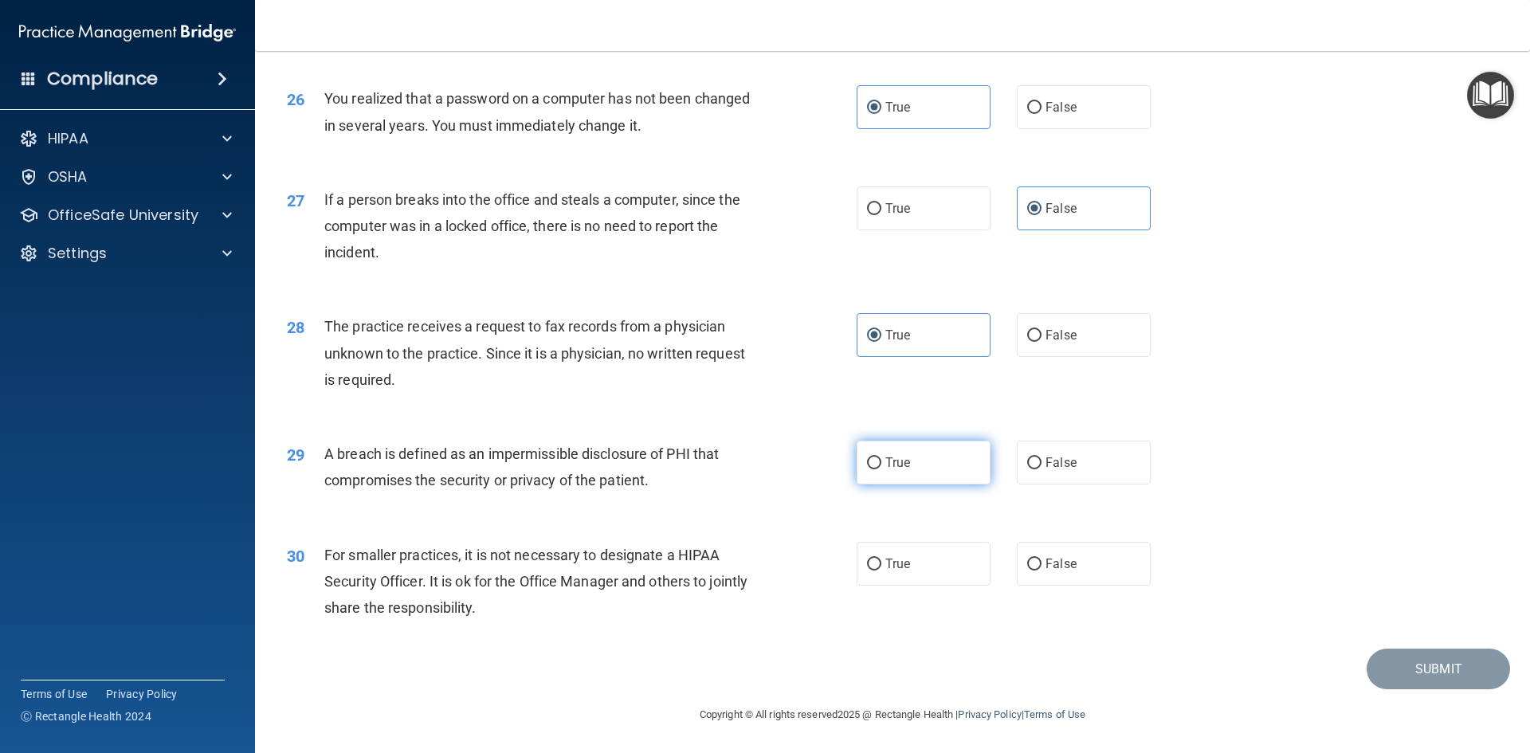
radio input "true"
click at [1046, 556] on span "False" at bounding box center [1060, 563] width 31 height 15
click at [1041, 559] on input "False" at bounding box center [1034, 565] width 14 height 12
radio input "true"
click at [1434, 681] on button "Submit" at bounding box center [1438, 669] width 143 height 41
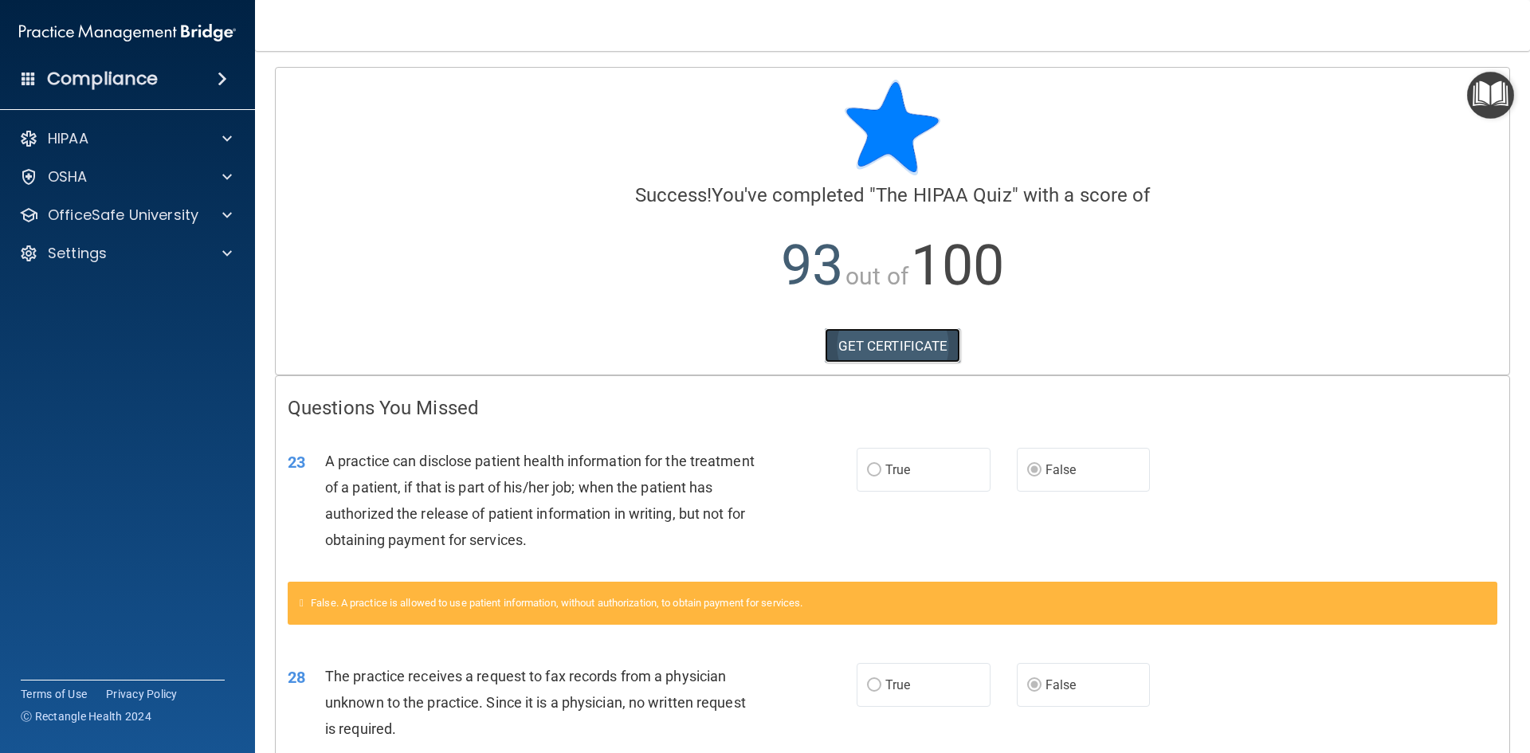
click at [870, 348] on link "GET CERTIFICATE" at bounding box center [893, 345] width 136 height 35
click at [222, 210] on div at bounding box center [225, 215] width 40 height 19
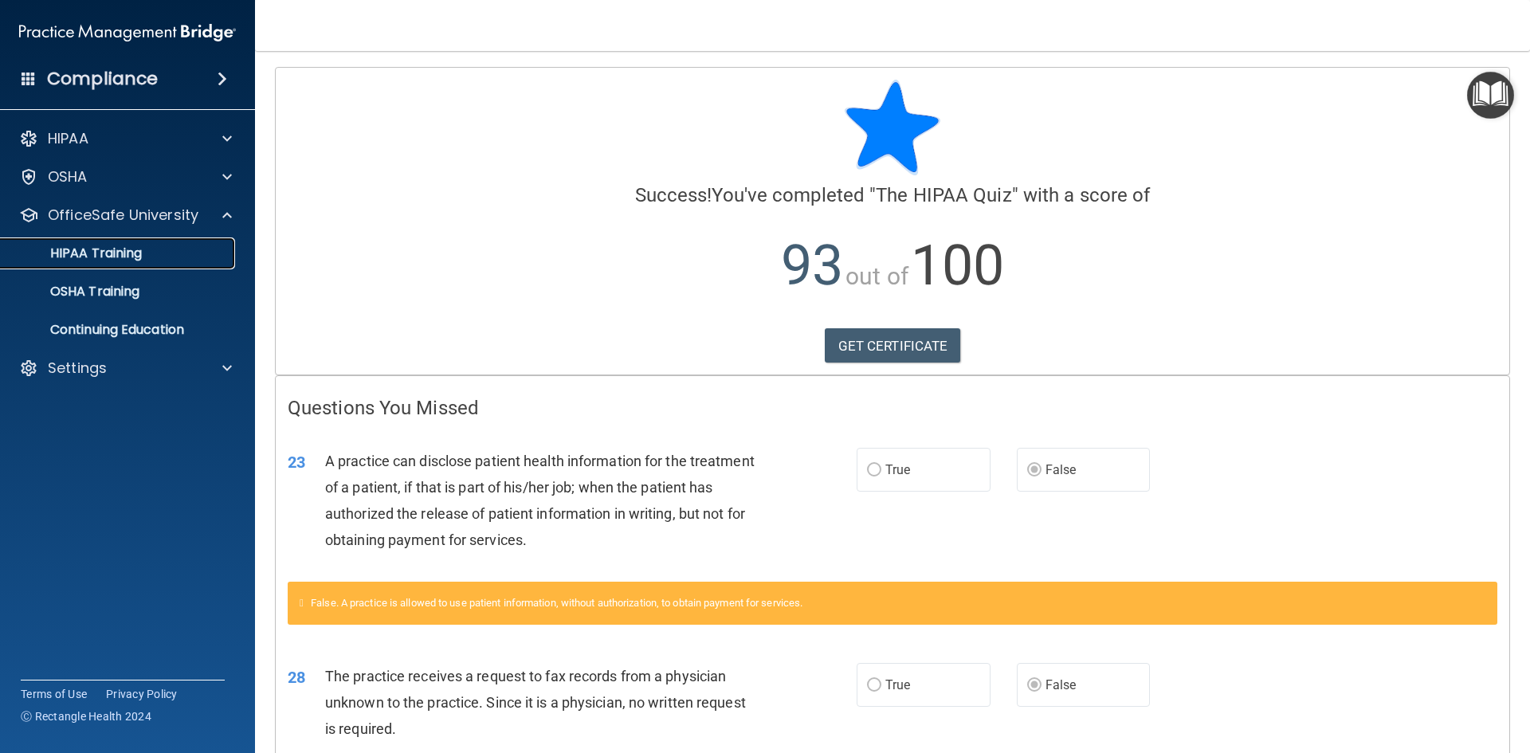
click at [122, 261] on p "HIPAA Training" at bounding box center [75, 253] width 131 height 16
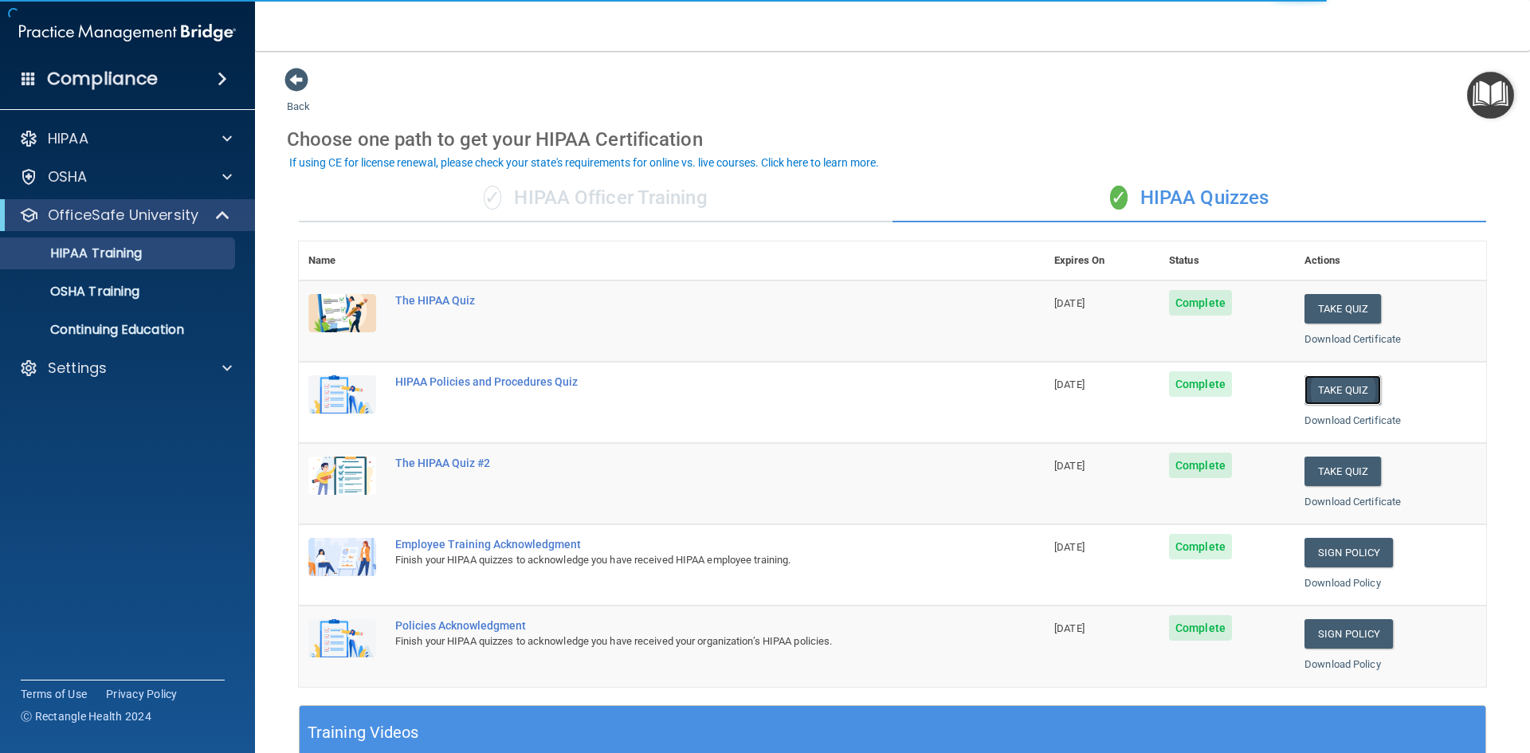
click at [1321, 398] on button "Take Quiz" at bounding box center [1342, 389] width 76 height 29
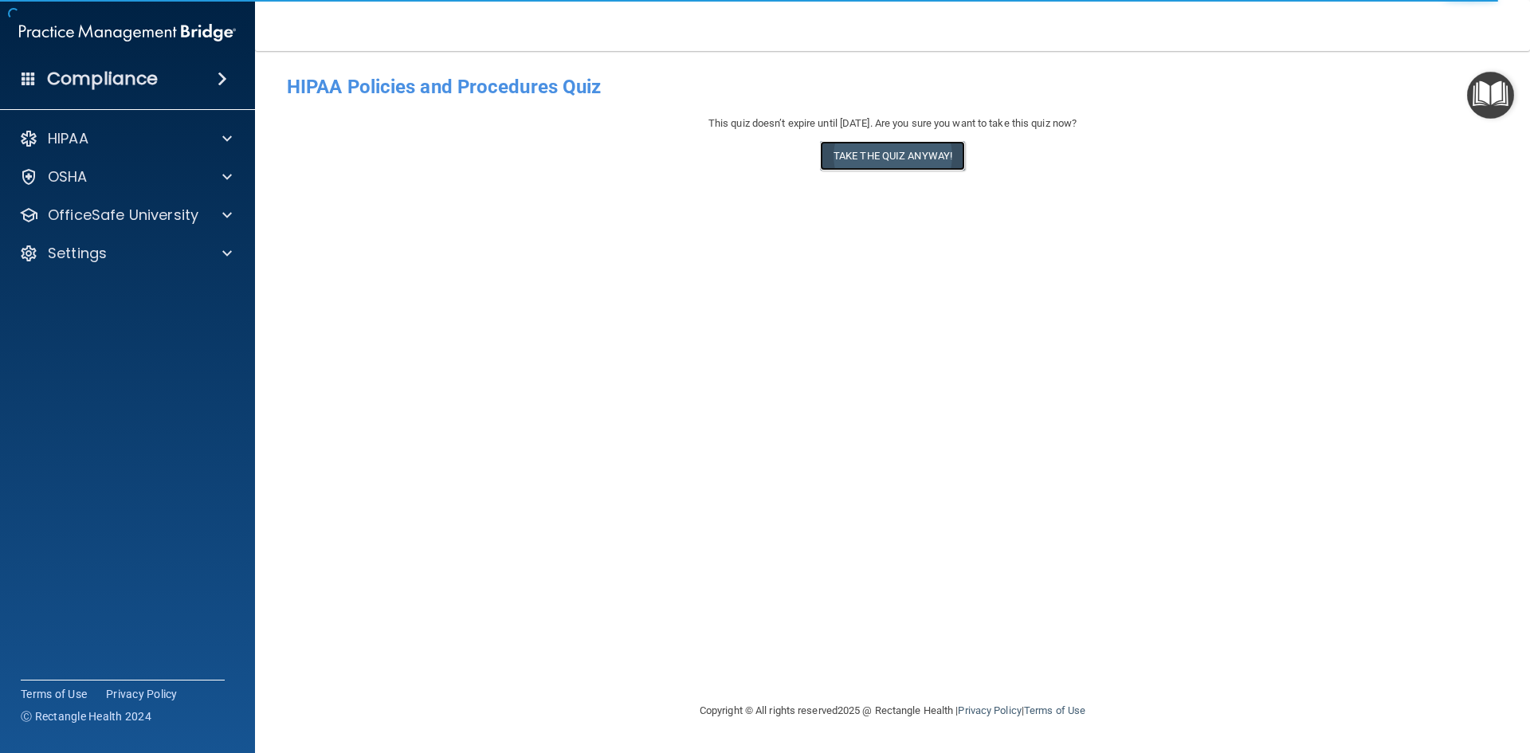
click at [881, 149] on button "Take the quiz anyway!" at bounding box center [892, 155] width 145 height 29
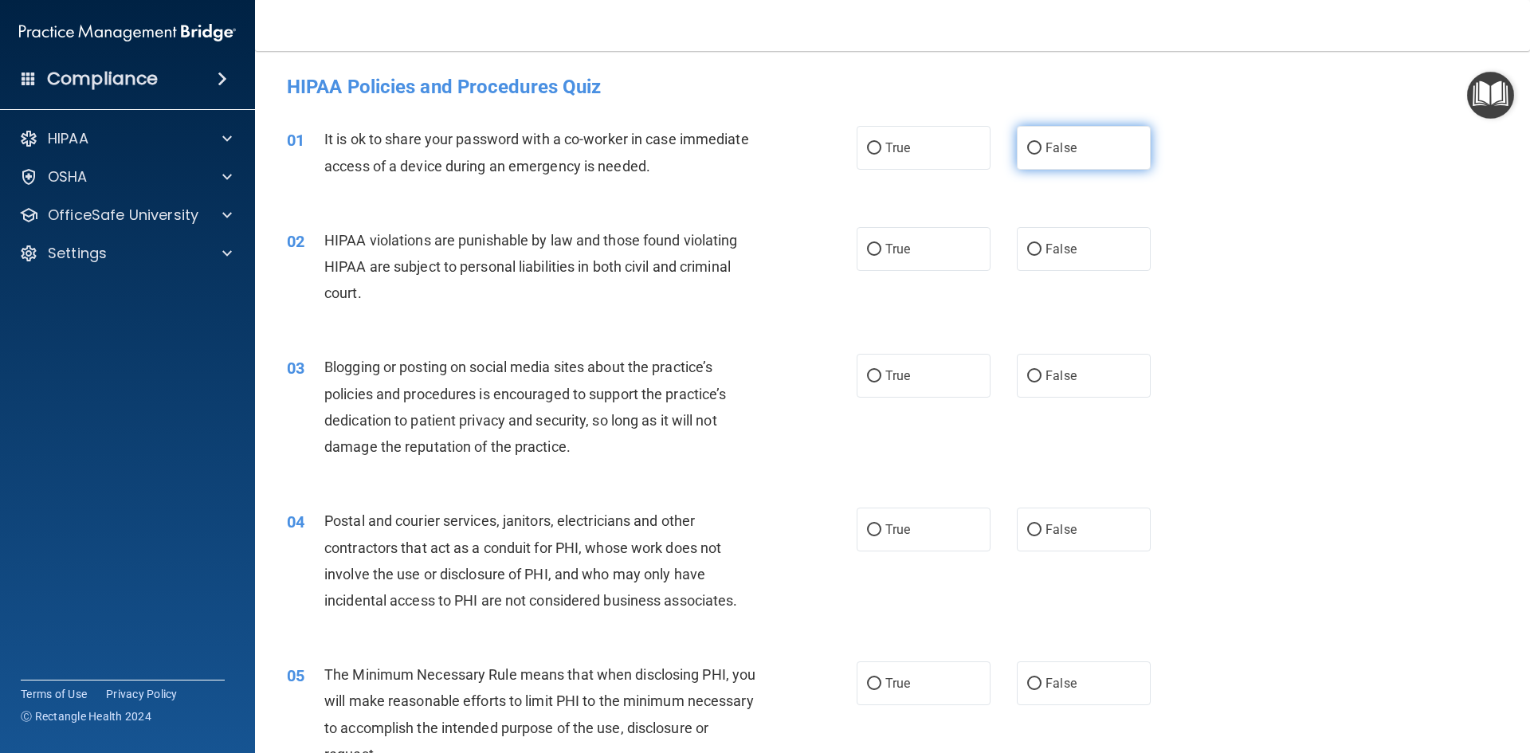
click at [1041, 161] on label "False" at bounding box center [1084, 148] width 134 height 44
click at [1041, 155] on input "False" at bounding box center [1034, 149] width 14 height 12
radio input "true"
click at [943, 252] on label "True" at bounding box center [924, 249] width 134 height 44
click at [881, 252] on input "True" at bounding box center [874, 250] width 14 height 12
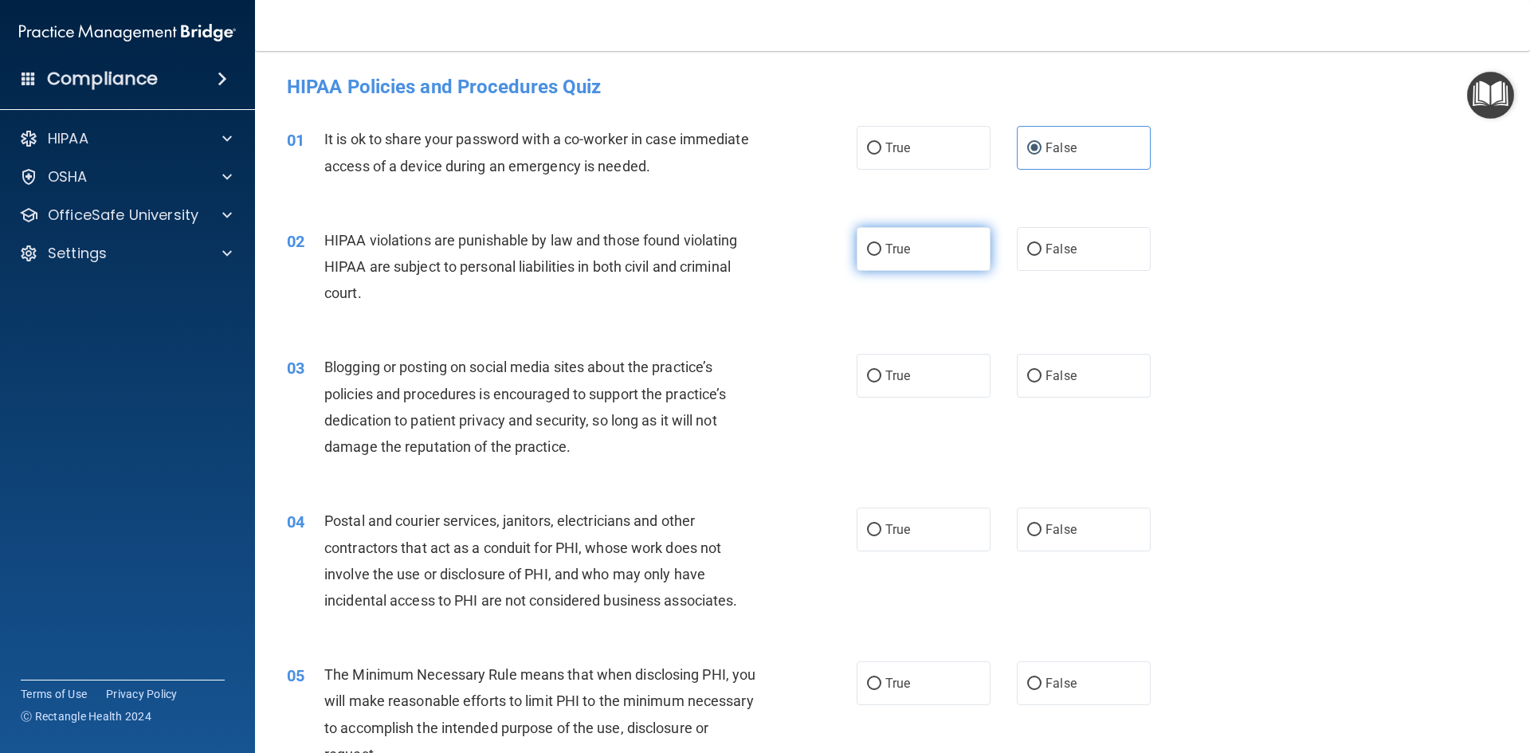
radio input "true"
click at [924, 390] on label "True" at bounding box center [924, 376] width 134 height 44
click at [881, 382] on input "True" at bounding box center [874, 377] width 14 height 12
radio input "true"
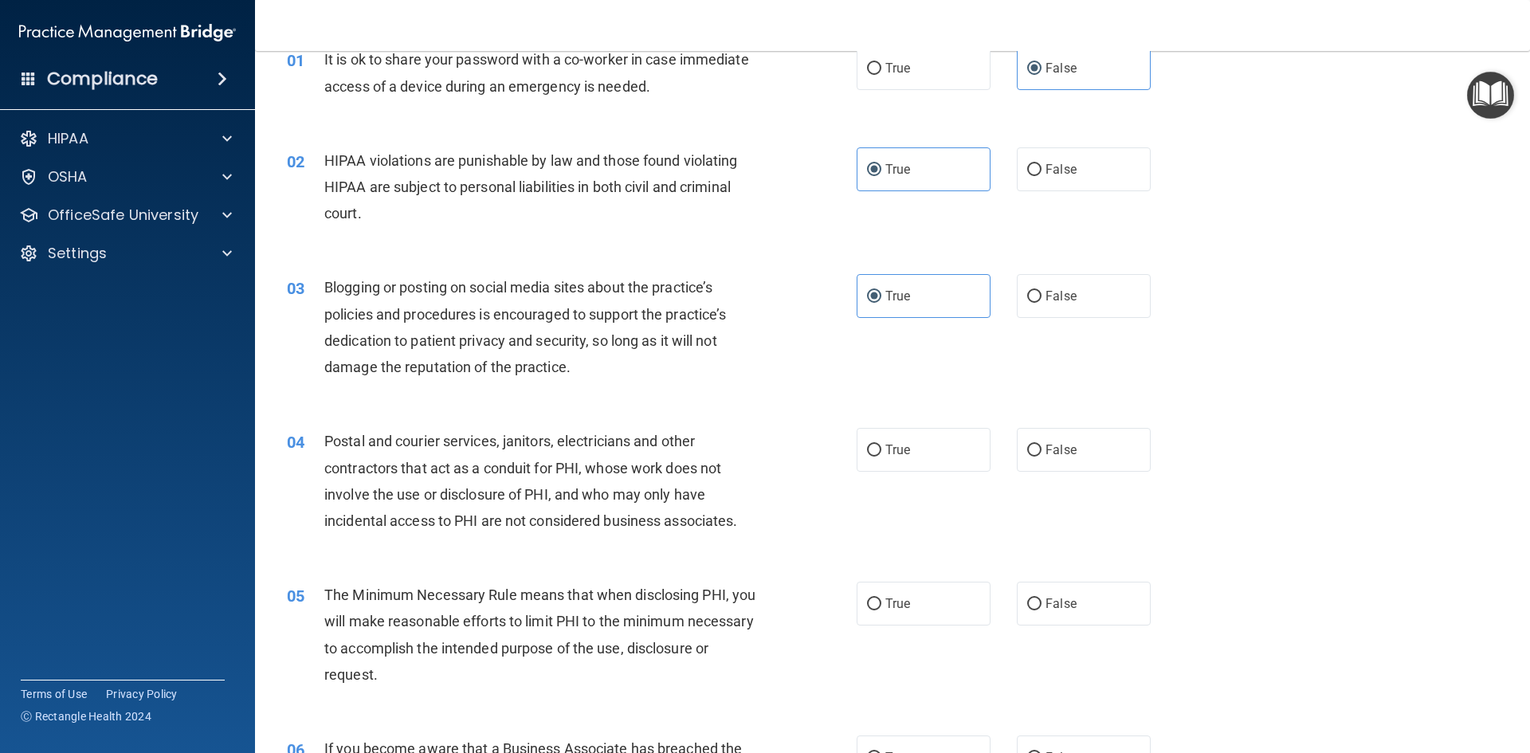
scroll to position [159, 0]
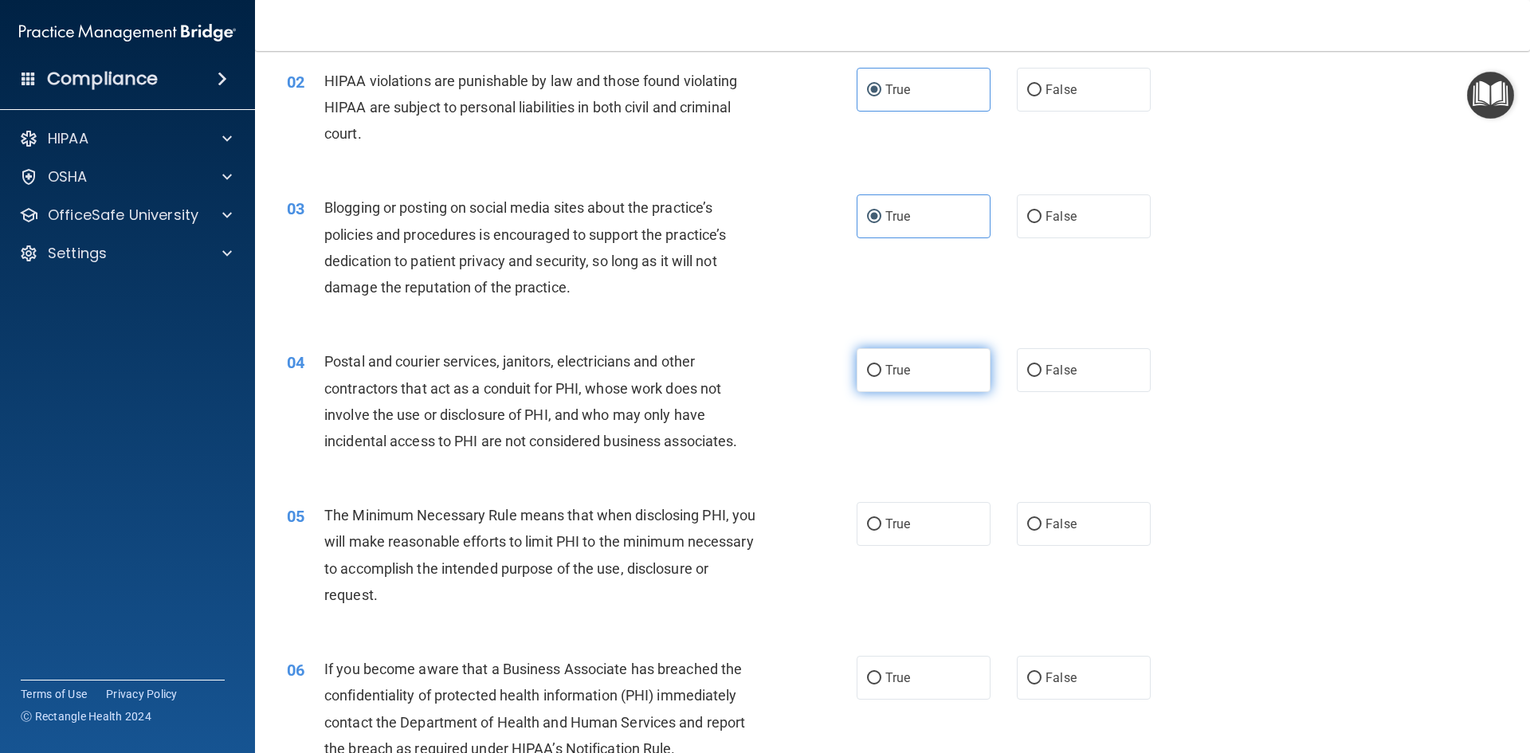
click at [910, 376] on label "True" at bounding box center [924, 370] width 134 height 44
click at [881, 376] on input "True" at bounding box center [874, 371] width 14 height 12
radio input "true"
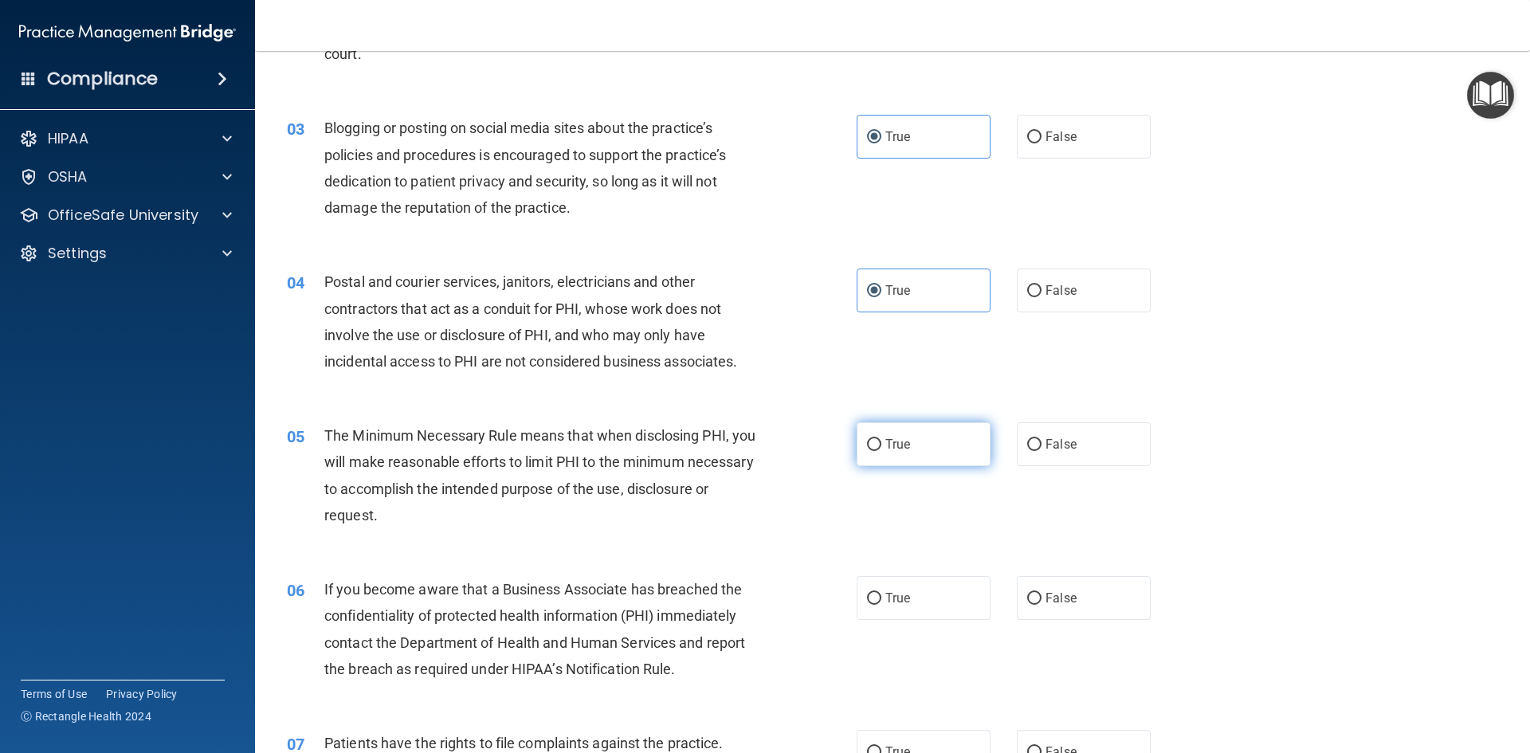
click at [898, 426] on label "True" at bounding box center [924, 444] width 134 height 44
click at [881, 439] on input "True" at bounding box center [874, 445] width 14 height 12
radio input "true"
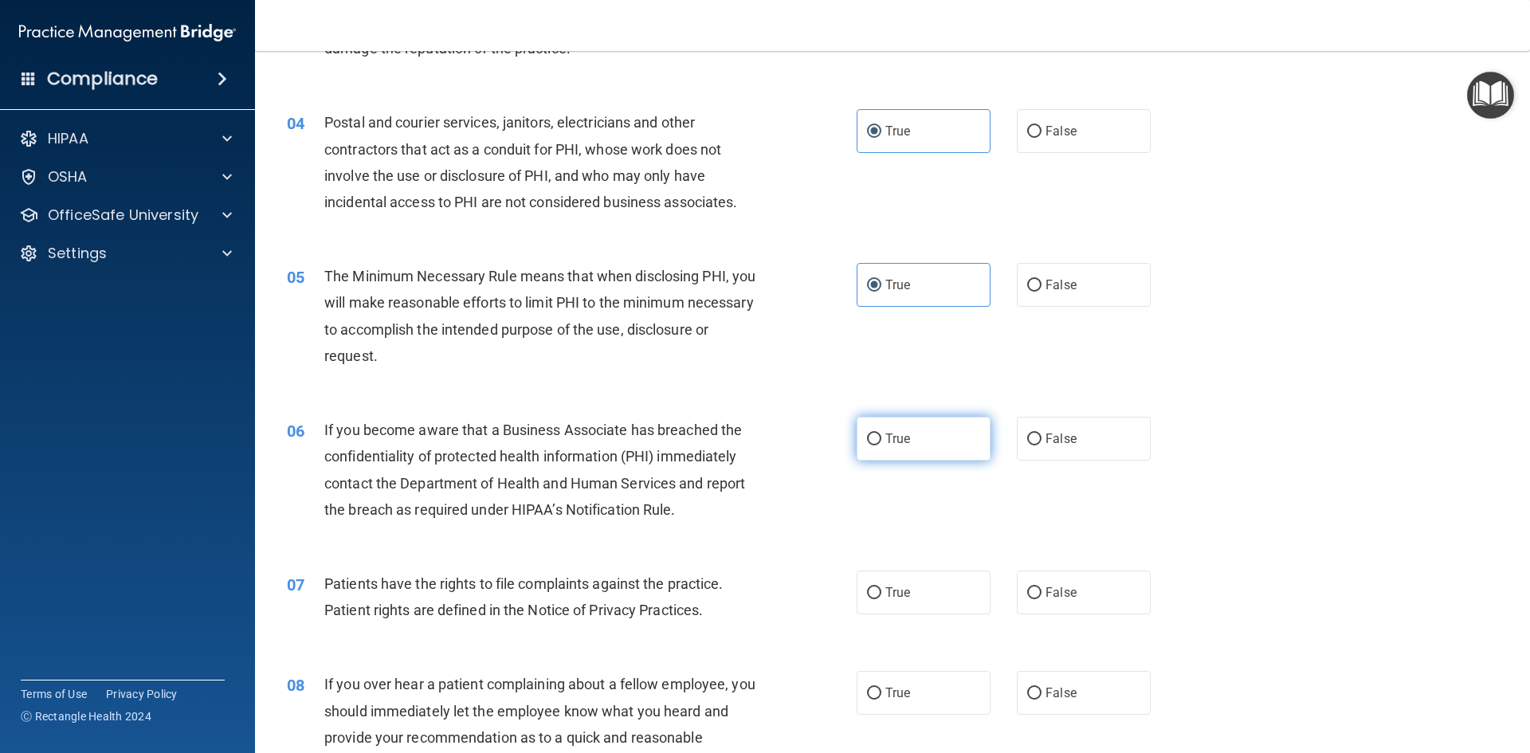
click at [894, 419] on label "True" at bounding box center [924, 439] width 134 height 44
click at [895, 430] on label "True" at bounding box center [924, 439] width 134 height 44
click at [881, 433] on input "True" at bounding box center [874, 439] width 14 height 12
radio input "true"
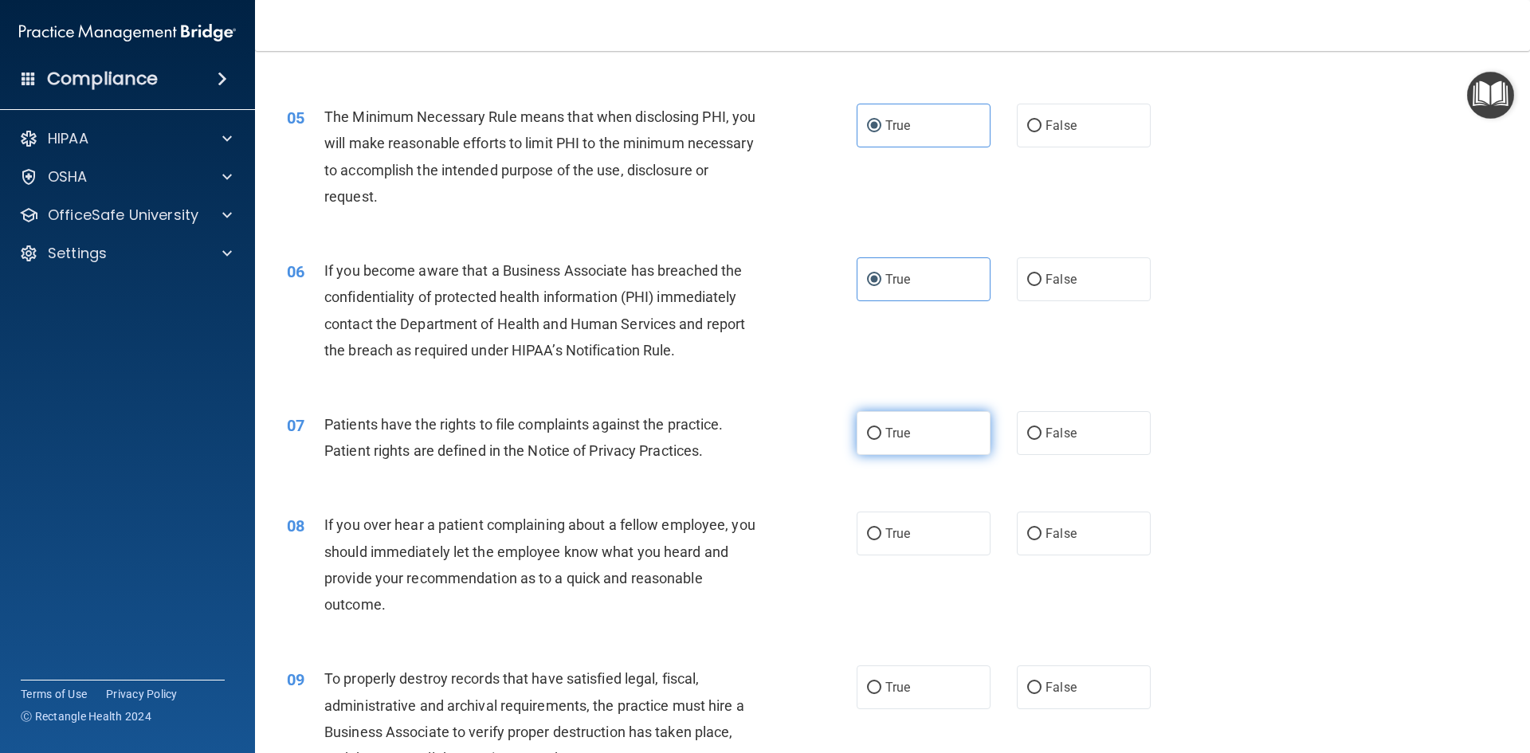
click at [919, 432] on label "True" at bounding box center [924, 433] width 134 height 44
click at [881, 432] on input "True" at bounding box center [874, 434] width 14 height 12
radio input "true"
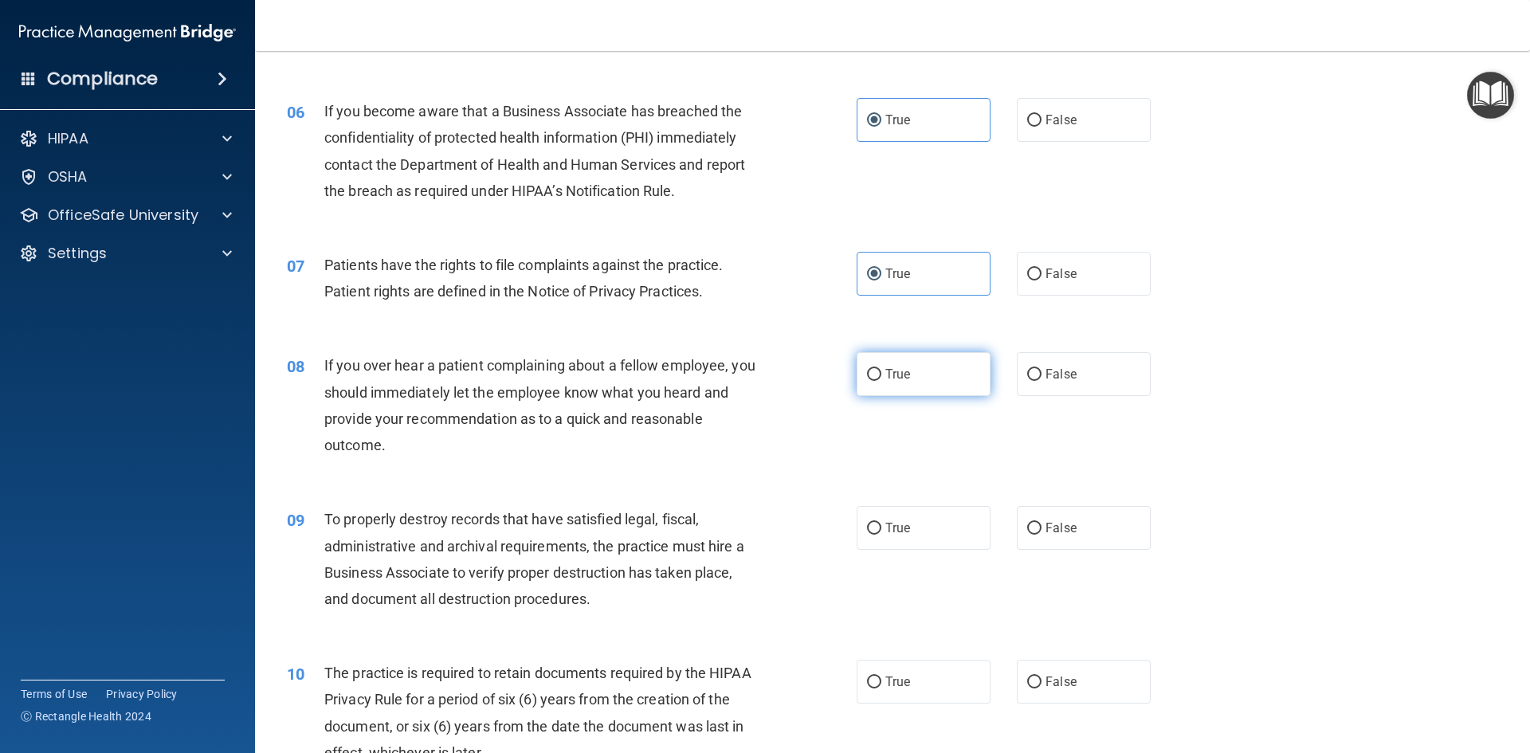
click at [892, 380] on span "True" at bounding box center [897, 374] width 25 height 15
click at [881, 380] on input "True" at bounding box center [874, 375] width 14 height 12
radio input "true"
click at [885, 519] on label "True" at bounding box center [924, 528] width 134 height 44
click at [881, 523] on input "True" at bounding box center [874, 529] width 14 height 12
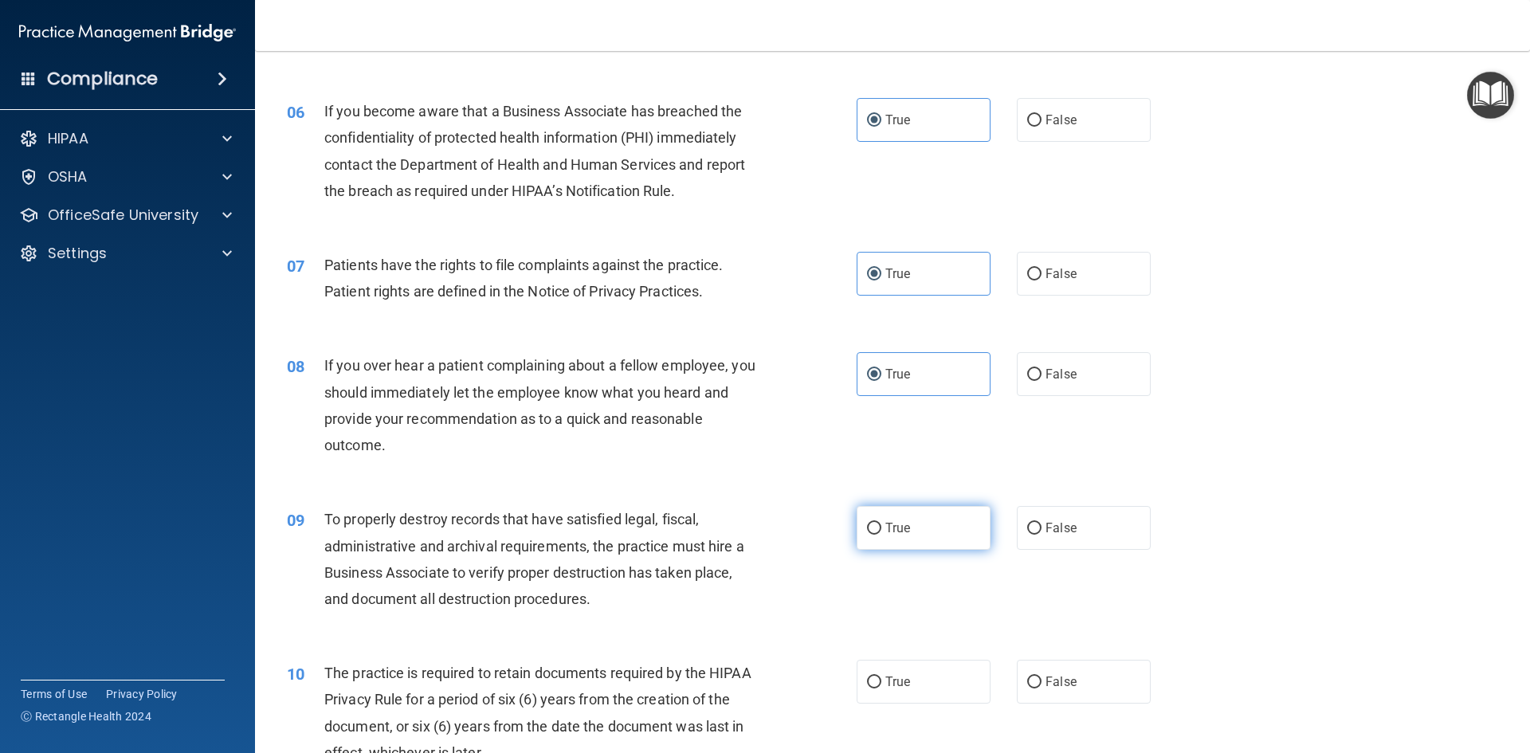
radio input "true"
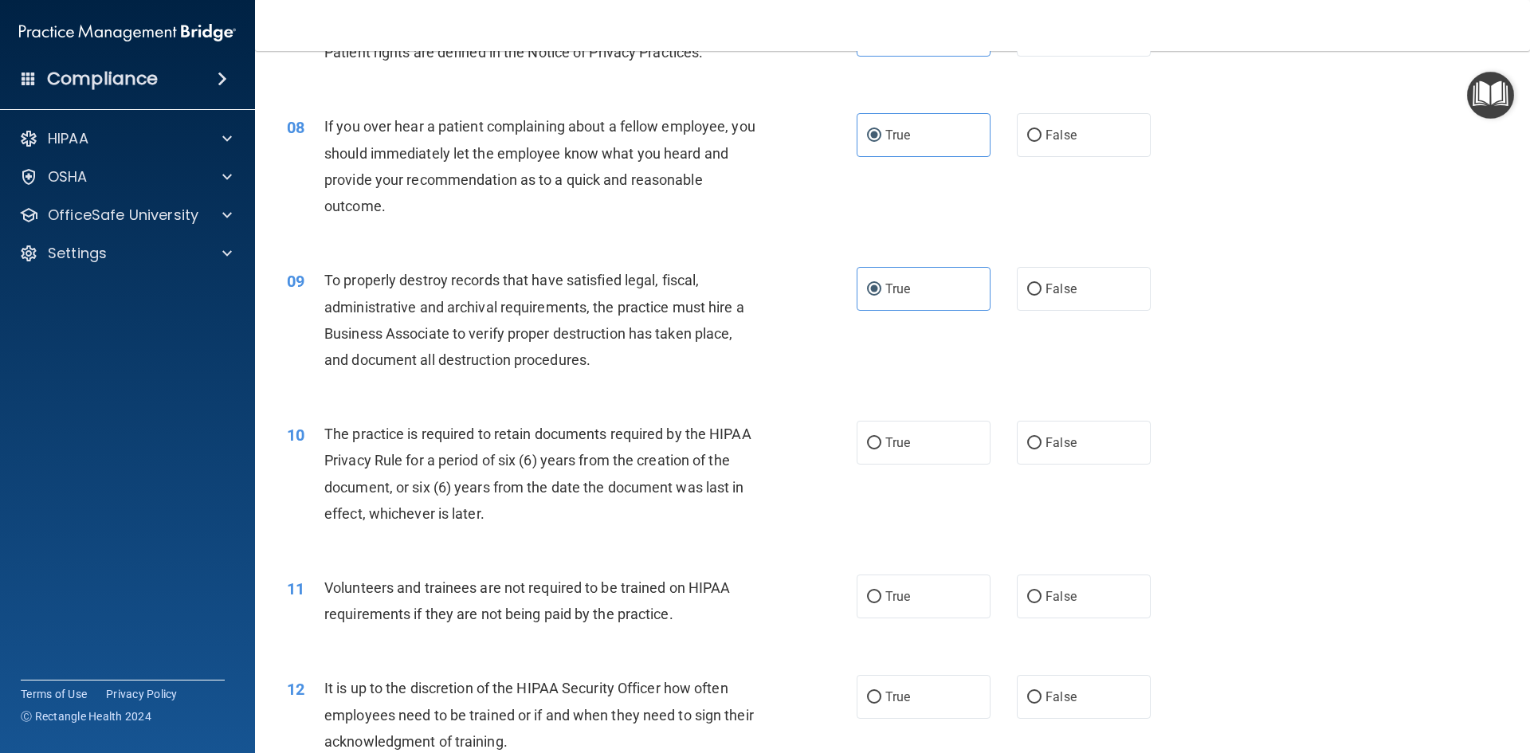
scroll to position [1036, 0]
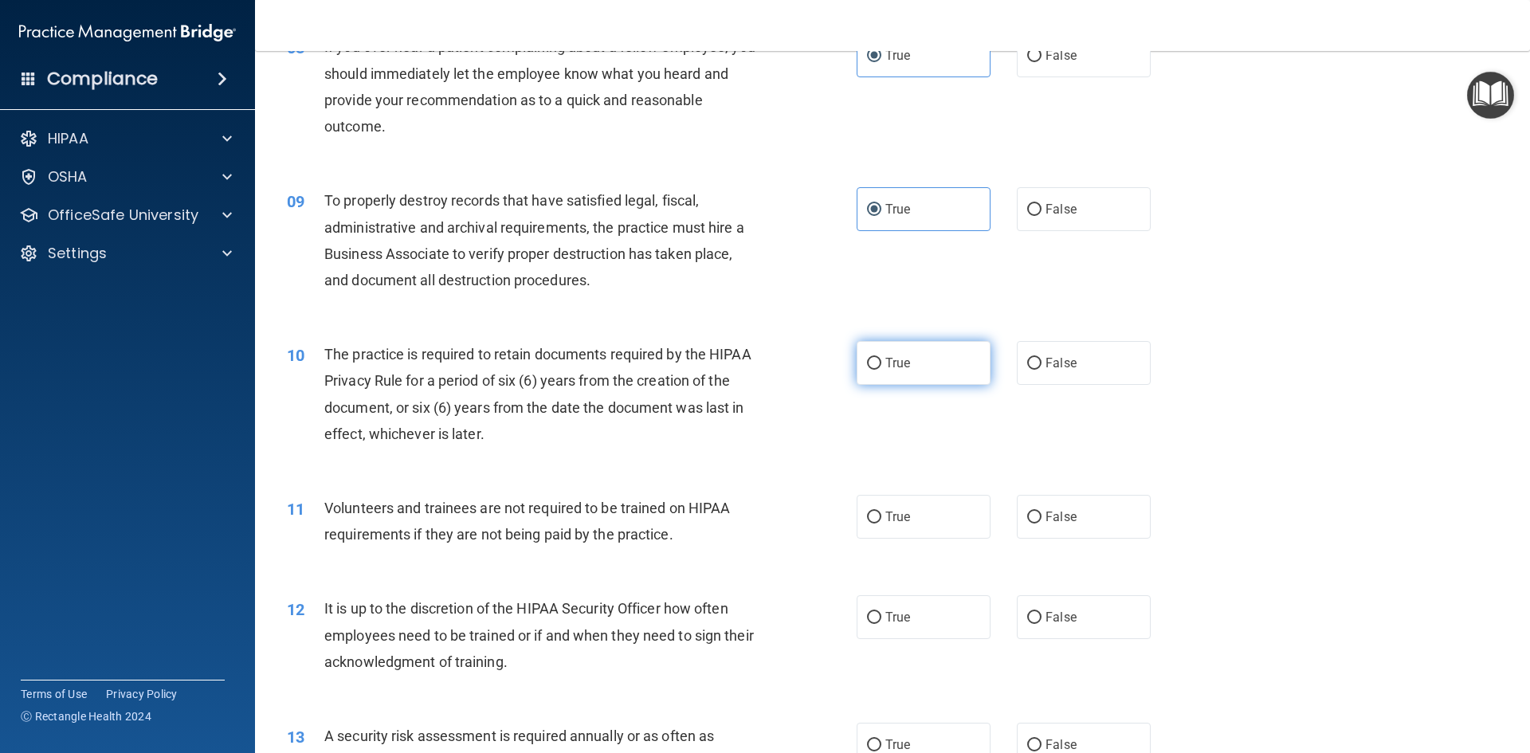
click at [888, 366] on span "True" at bounding box center [897, 362] width 25 height 15
click at [881, 366] on input "True" at bounding box center [874, 364] width 14 height 12
radio input "true"
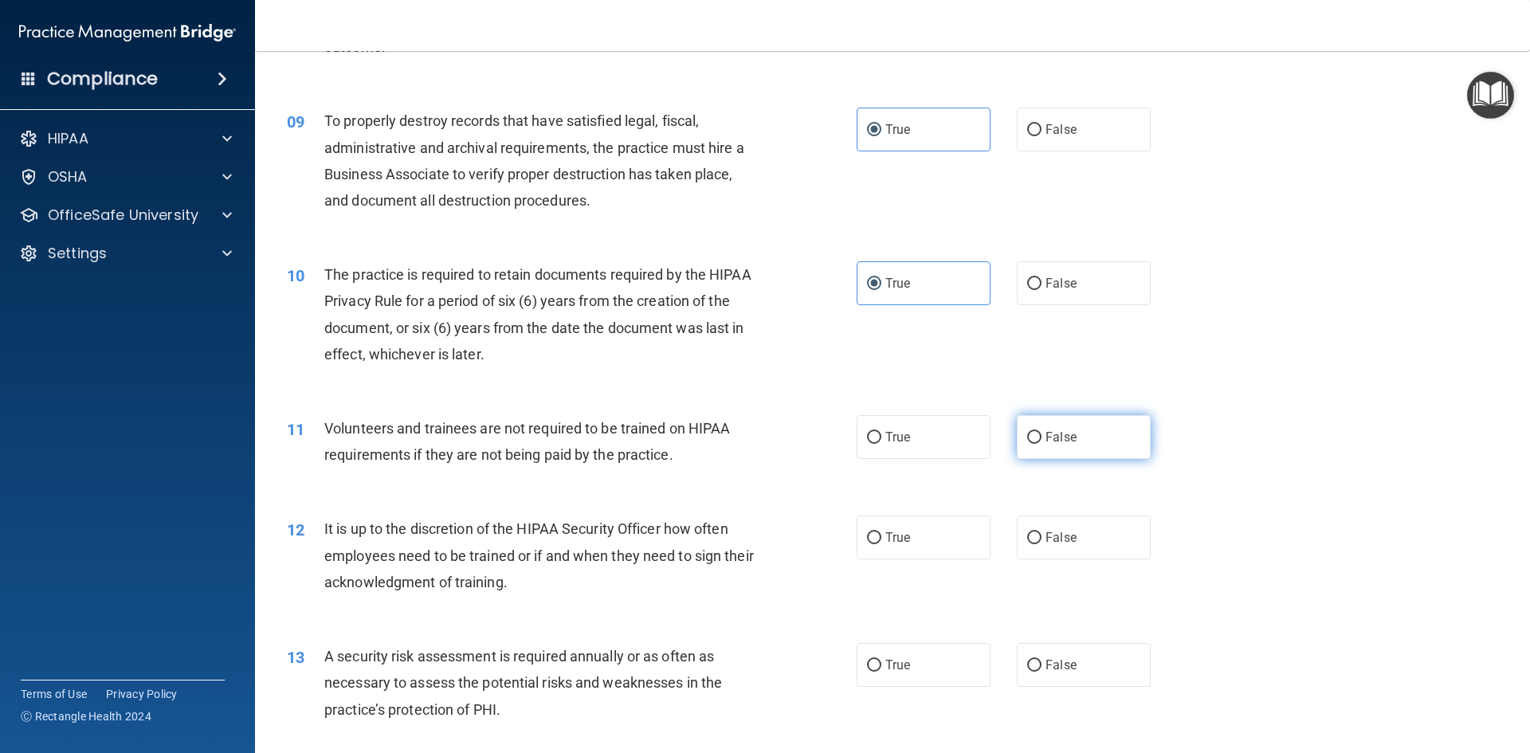
click at [1047, 436] on span "False" at bounding box center [1060, 437] width 31 height 15
click at [1041, 436] on input "False" at bounding box center [1034, 438] width 14 height 12
radio input "true"
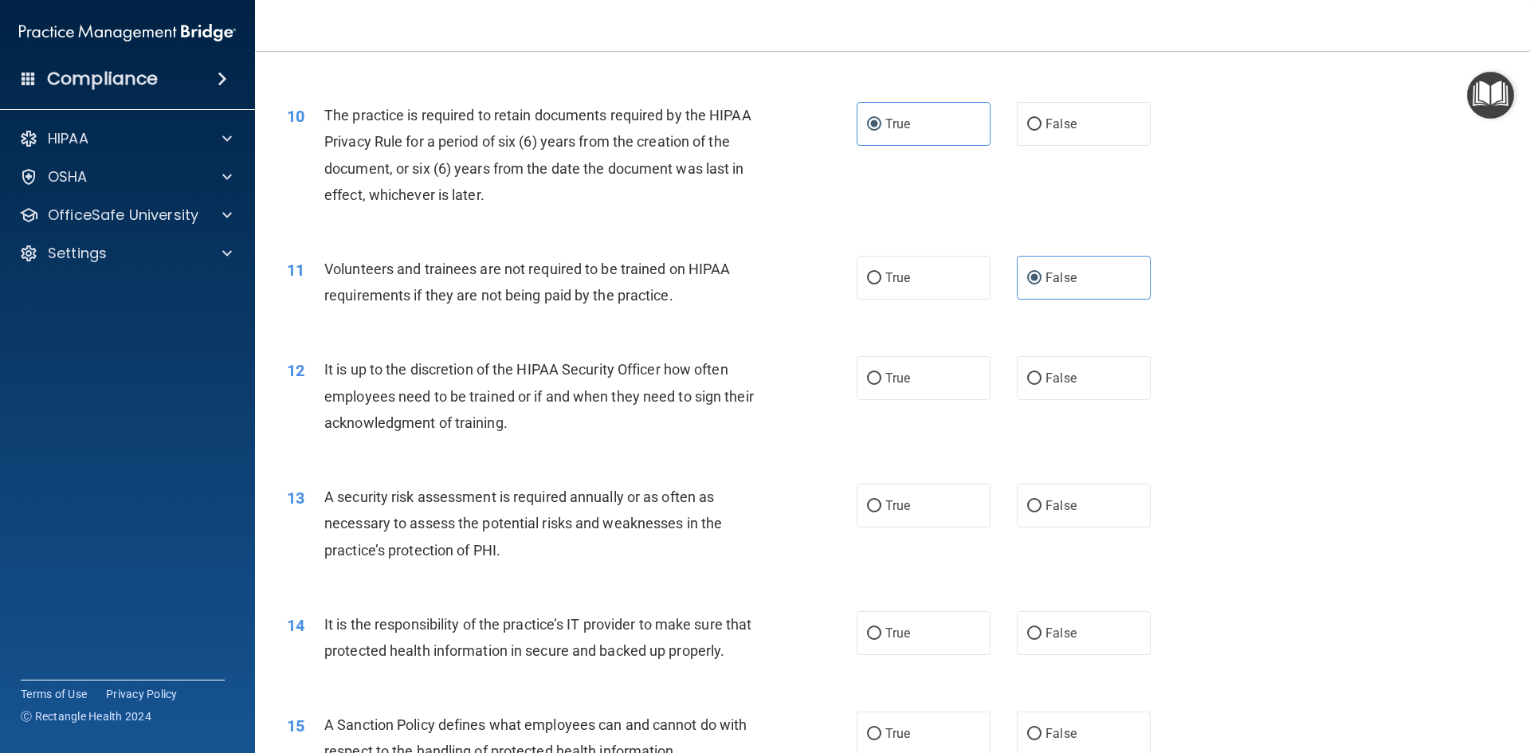
scroll to position [1355, 0]
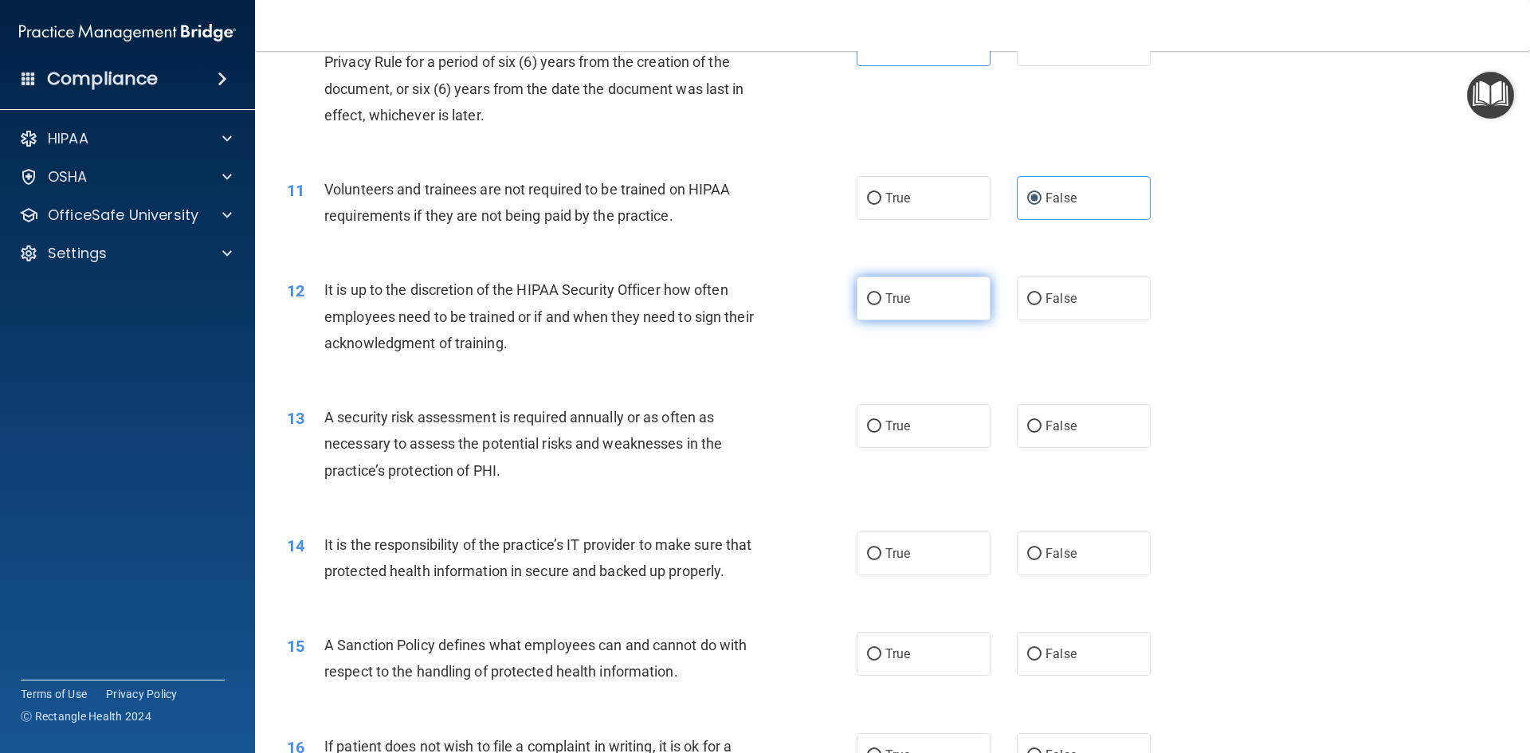
click at [928, 302] on label "True" at bounding box center [924, 299] width 134 height 44
click at [881, 302] on input "True" at bounding box center [874, 299] width 14 height 12
radio input "true"
click at [902, 428] on span "True" at bounding box center [897, 425] width 25 height 15
click at [881, 428] on input "True" at bounding box center [874, 427] width 14 height 12
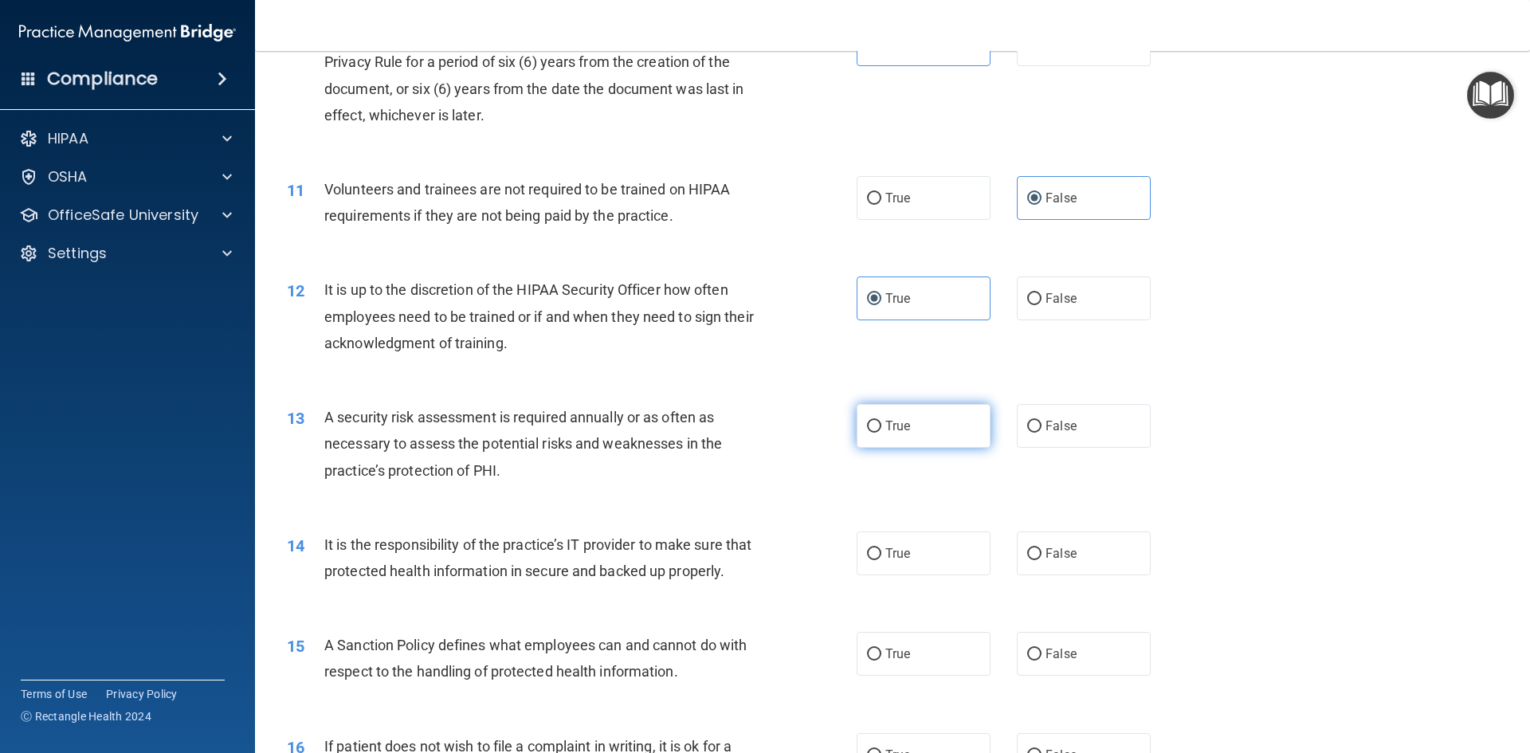
radio input "true"
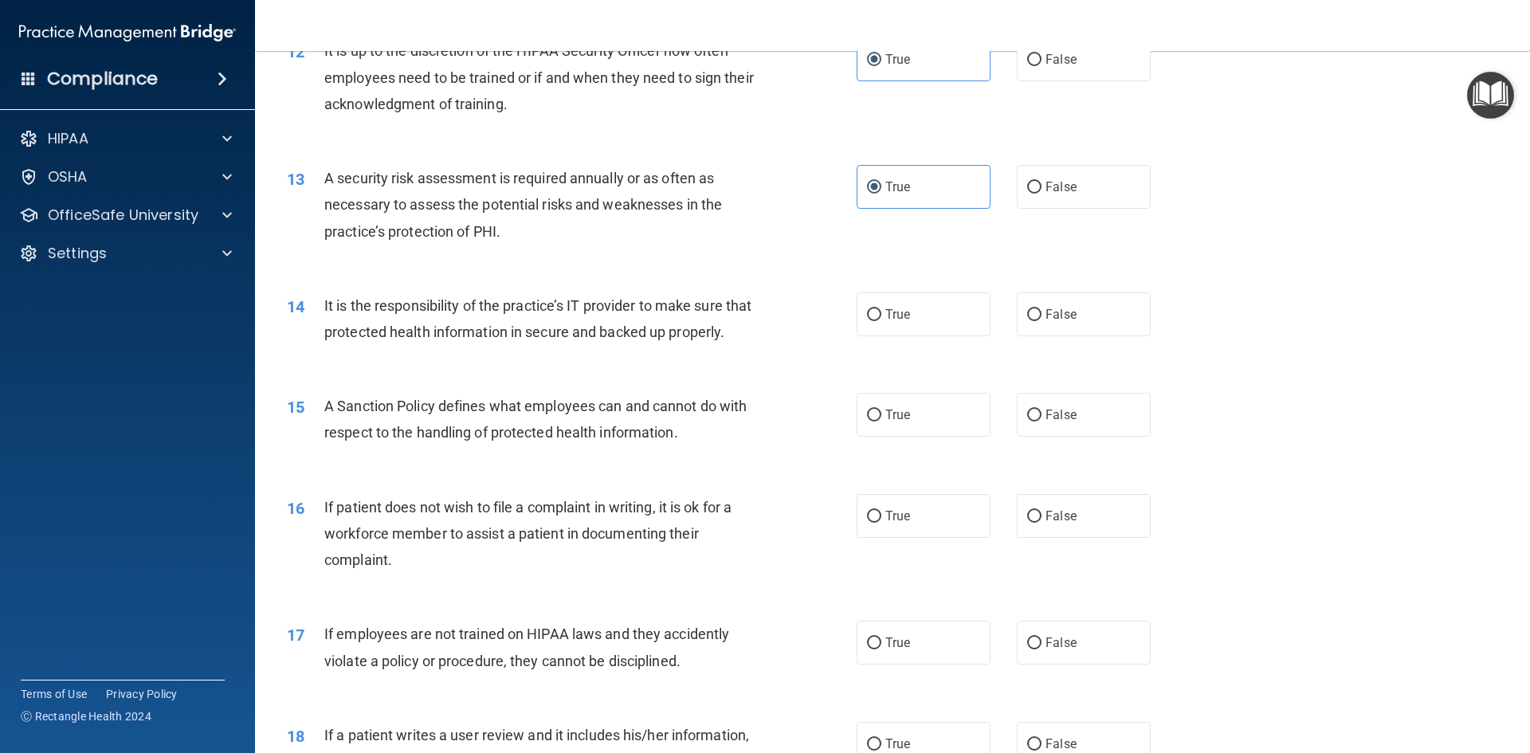
scroll to position [1673, 0]
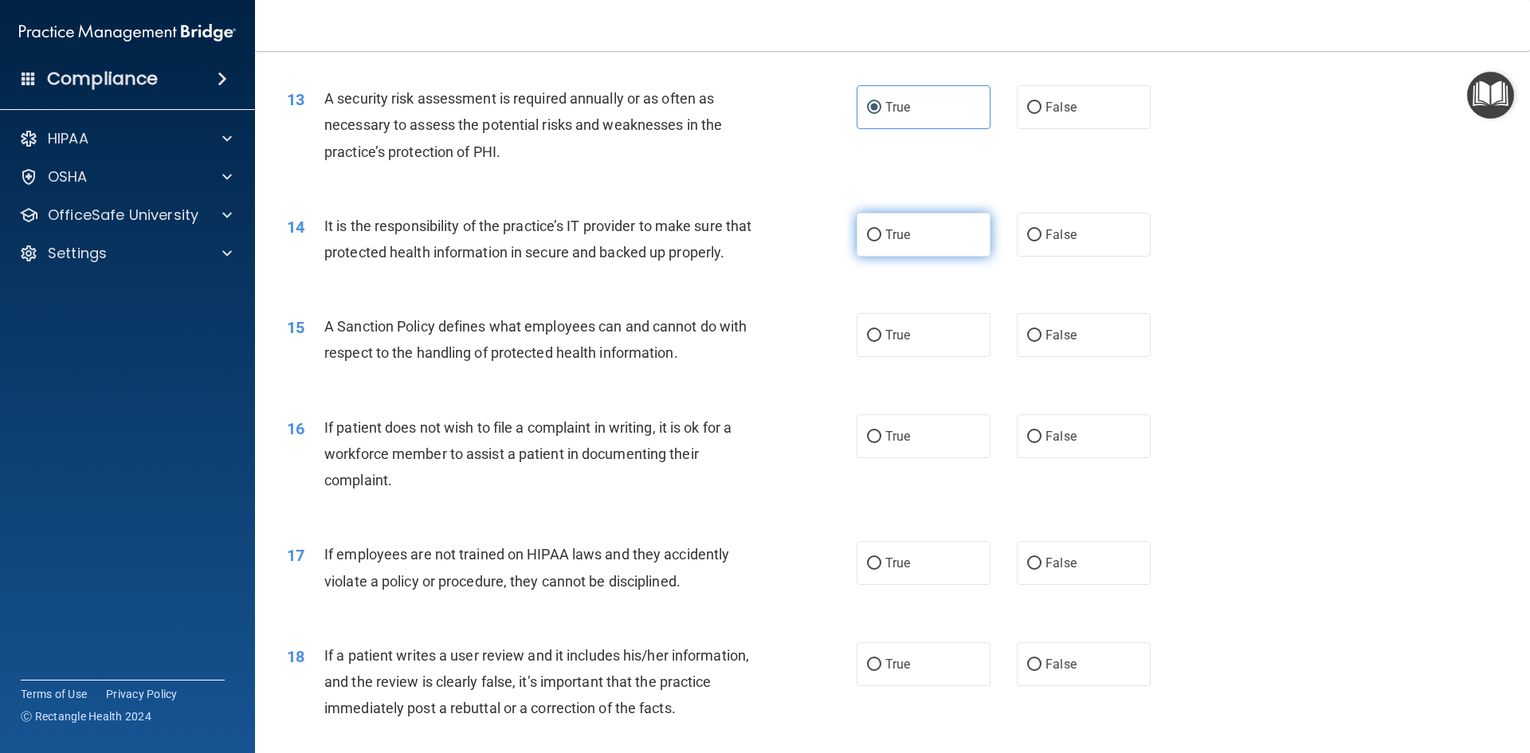
click at [889, 237] on span "True" at bounding box center [897, 234] width 25 height 15
click at [881, 237] on input "True" at bounding box center [874, 235] width 14 height 12
radio input "true"
click at [904, 357] on label "True" at bounding box center [924, 335] width 134 height 44
click at [881, 342] on input "True" at bounding box center [874, 336] width 14 height 12
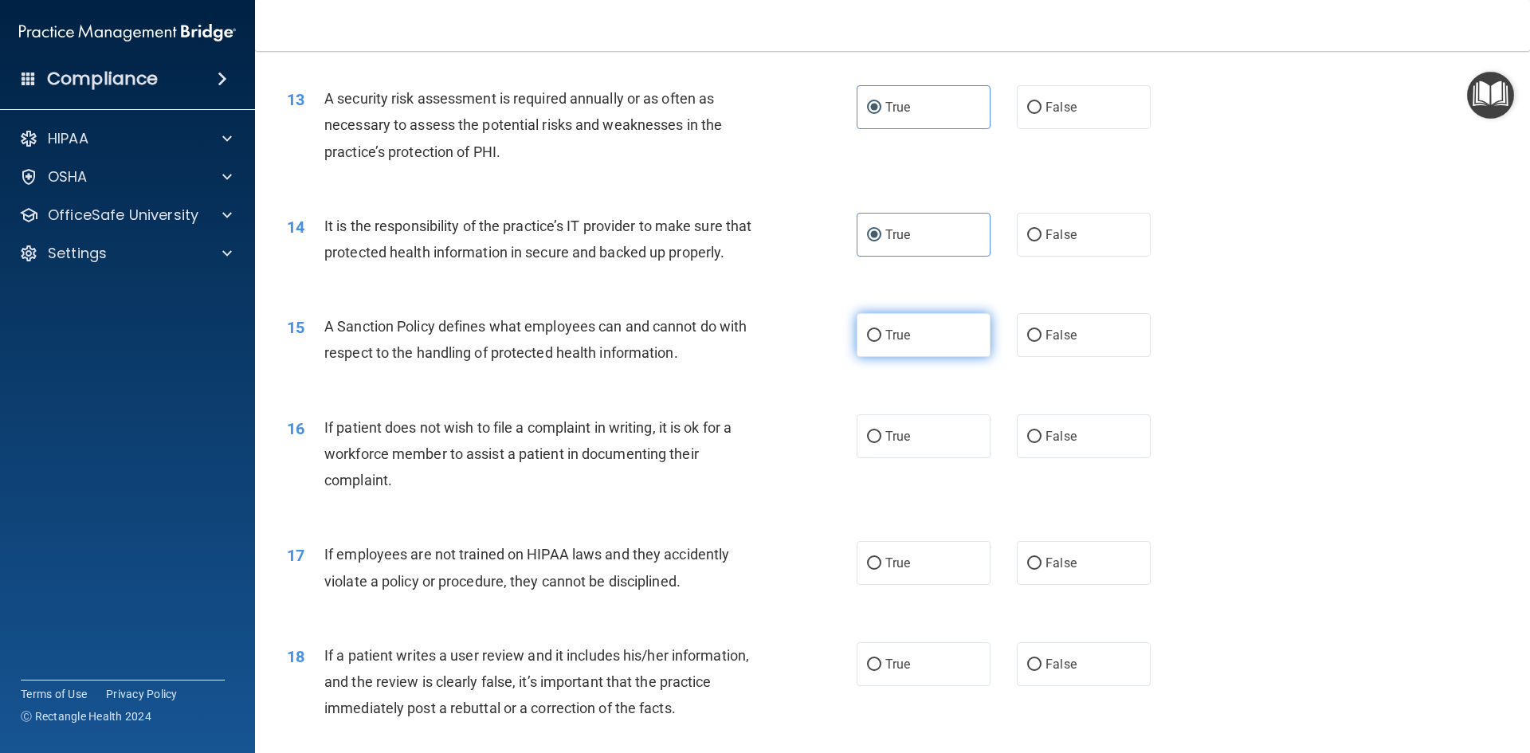
radio input "true"
click at [904, 444] on span "True" at bounding box center [897, 436] width 25 height 15
click at [881, 443] on input "True" at bounding box center [874, 437] width 14 height 12
radio input "true"
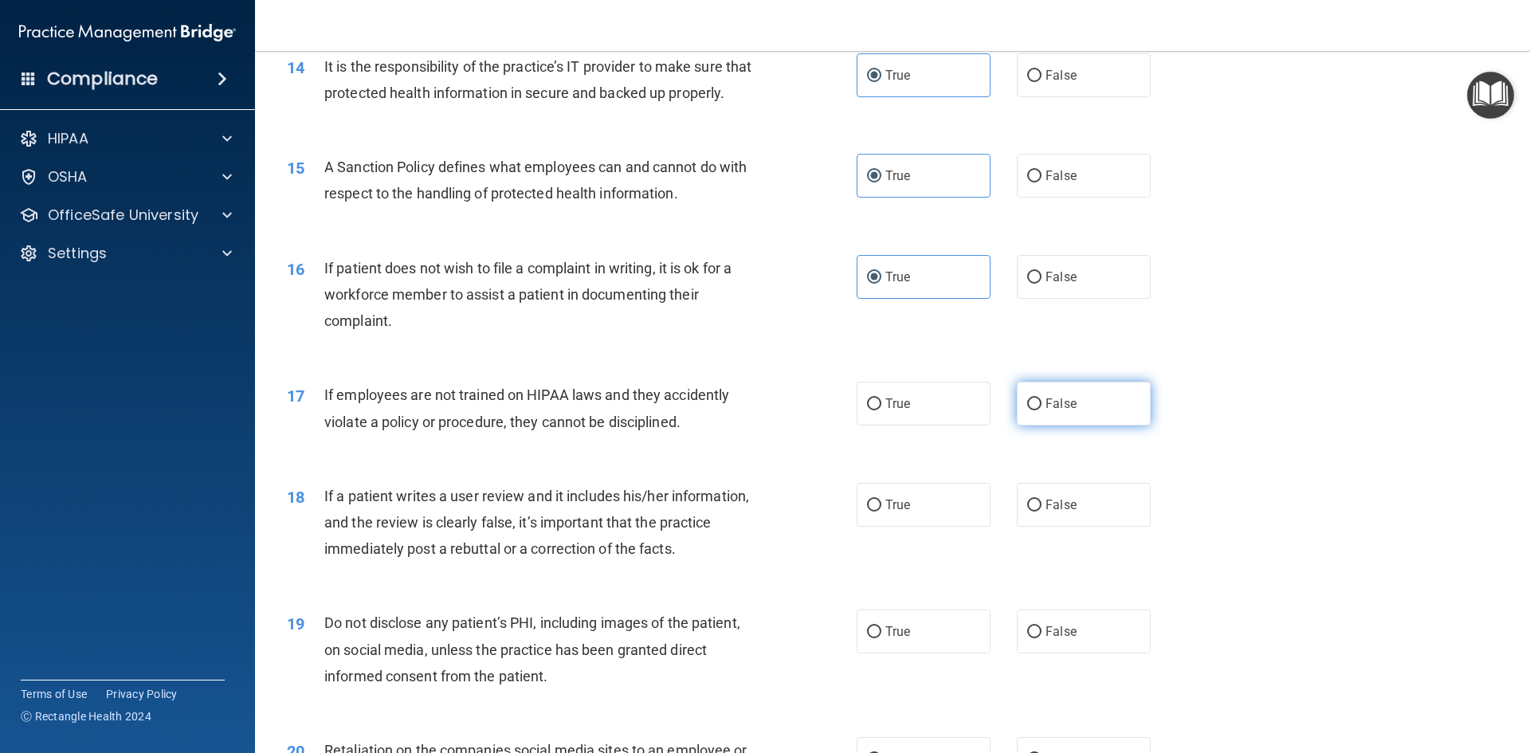
click at [1029, 410] on input "False" at bounding box center [1034, 404] width 14 height 12
radio input "true"
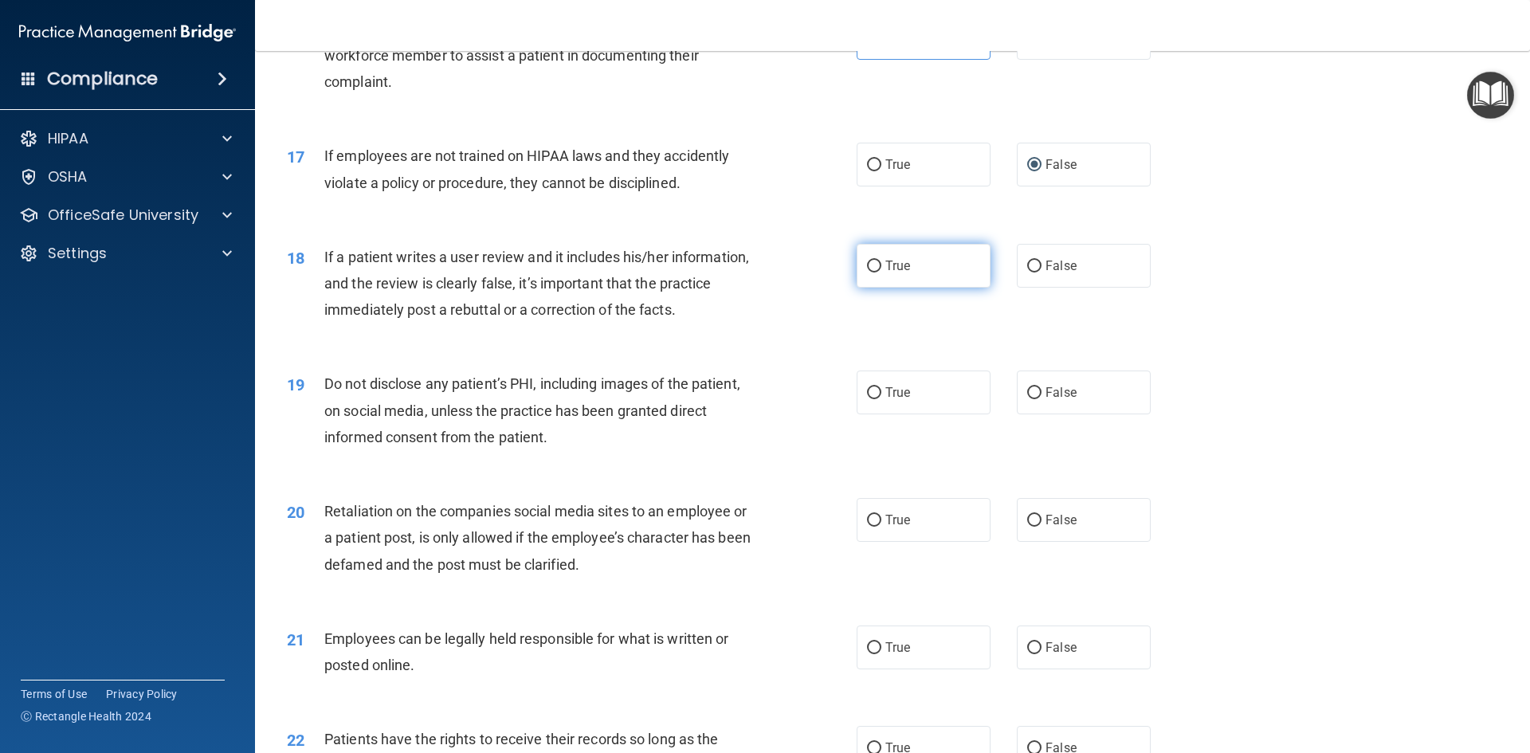
click at [911, 288] on label "True" at bounding box center [924, 266] width 134 height 44
click at [881, 273] on input "True" at bounding box center [874, 267] width 14 height 12
radio input "true"
click at [910, 414] on label "True" at bounding box center [924, 393] width 134 height 44
click at [881, 399] on input "True" at bounding box center [874, 393] width 14 height 12
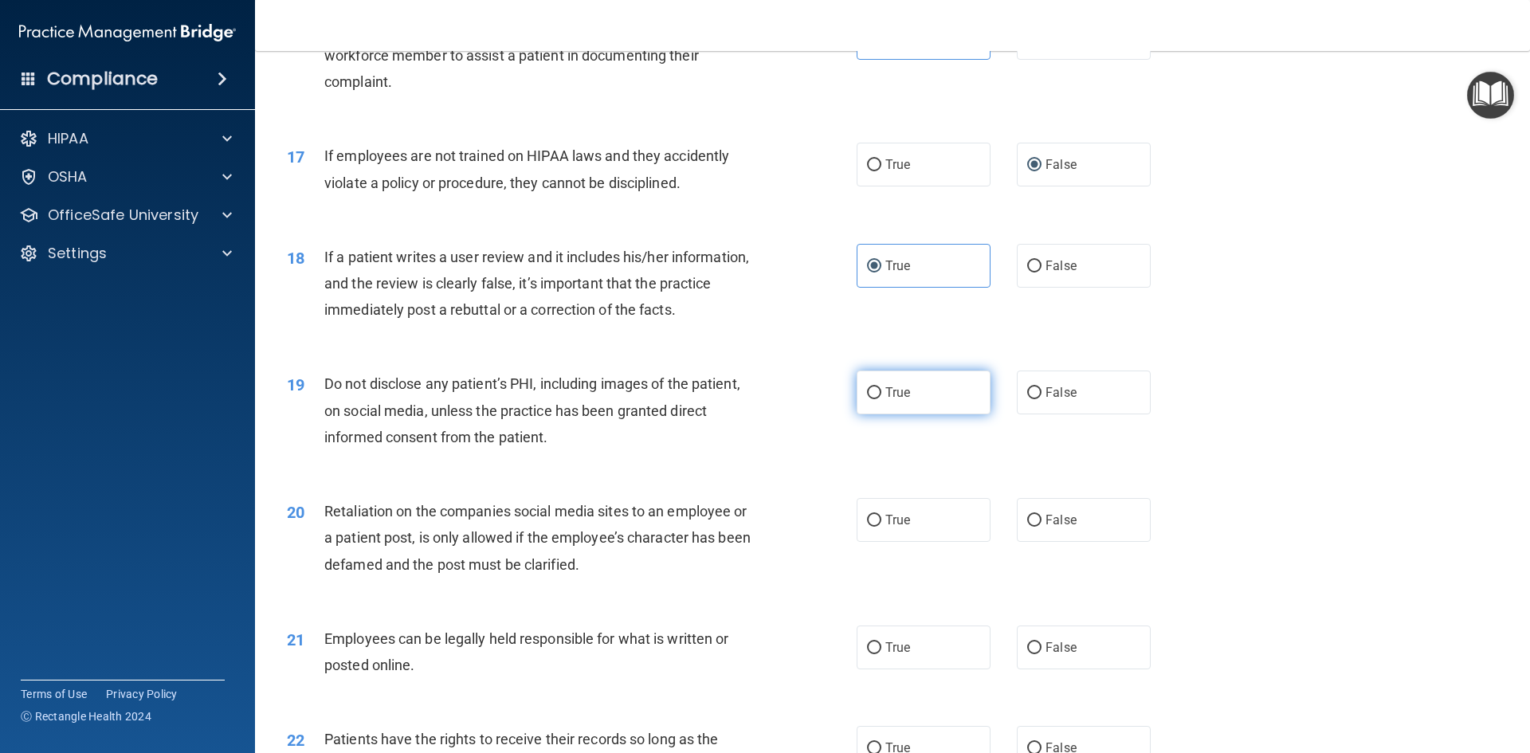
radio input "true"
click at [898, 528] on span "True" at bounding box center [897, 519] width 25 height 15
click at [881, 527] on input "True" at bounding box center [874, 521] width 14 height 12
radio input "true"
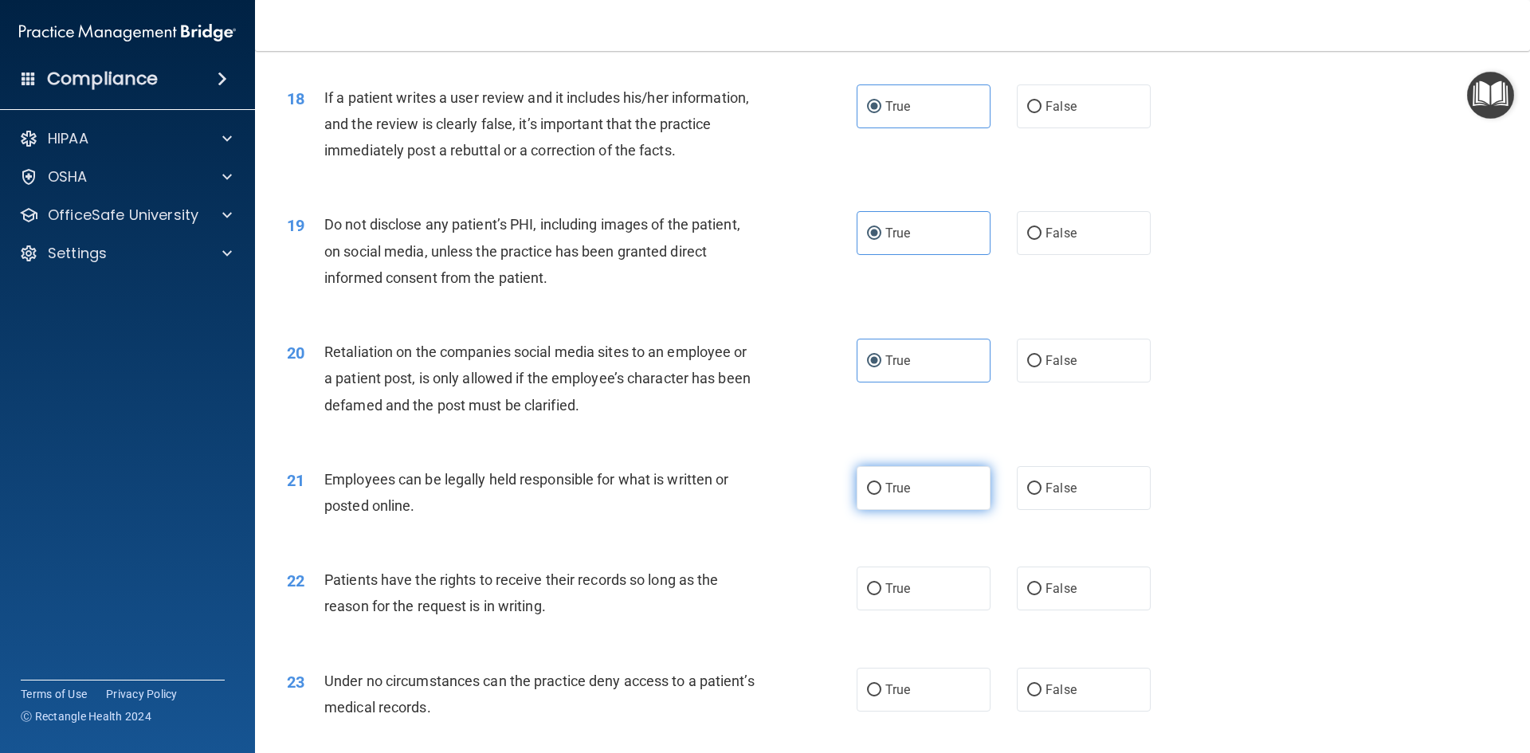
scroll to position [2311, 0]
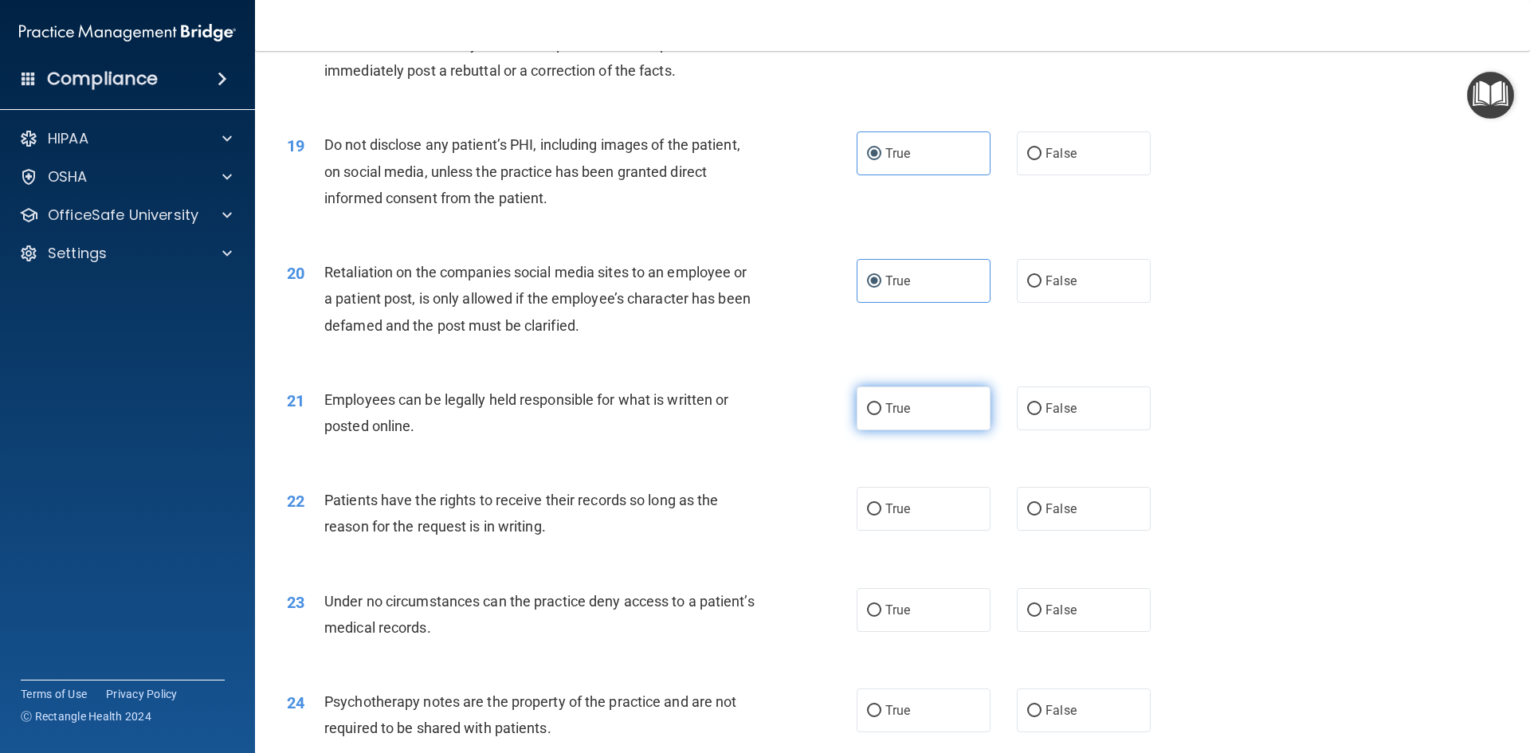
click at [886, 416] on span "True" at bounding box center [897, 408] width 25 height 15
click at [881, 415] on input "True" at bounding box center [874, 409] width 14 height 12
radio input "true"
click at [857, 531] on label "True" at bounding box center [924, 509] width 134 height 44
click at [867, 516] on input "True" at bounding box center [874, 510] width 14 height 12
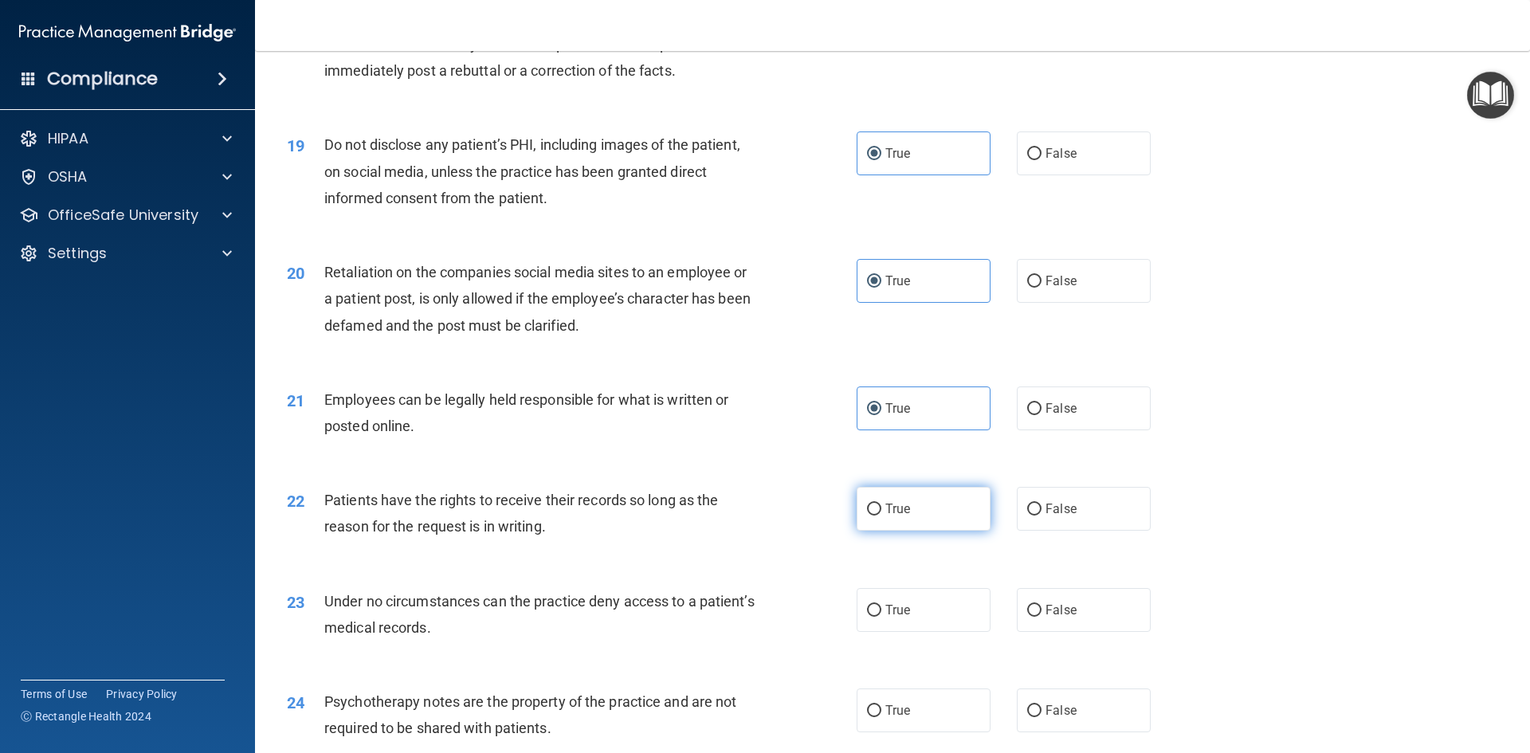
radio input "true"
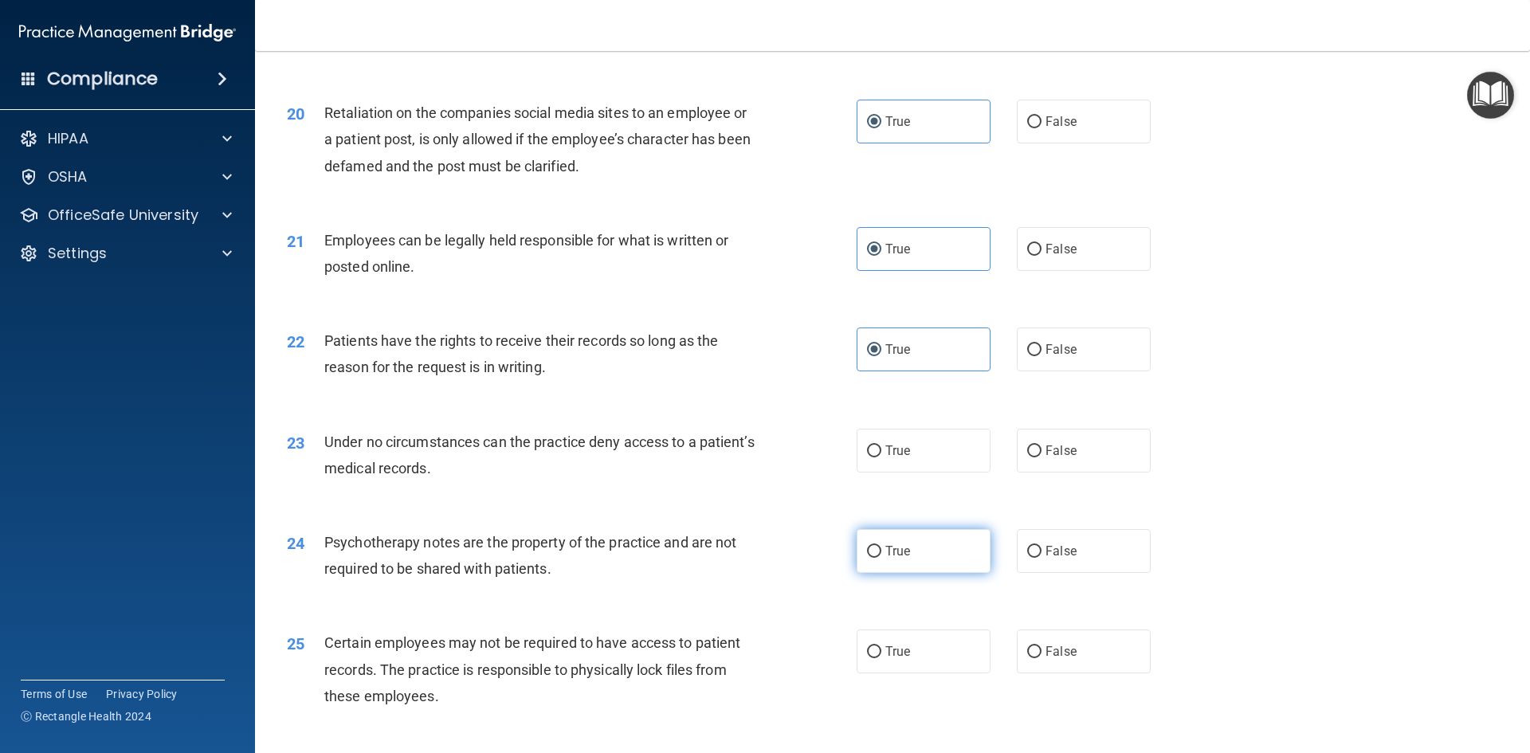
scroll to position [2550, 0]
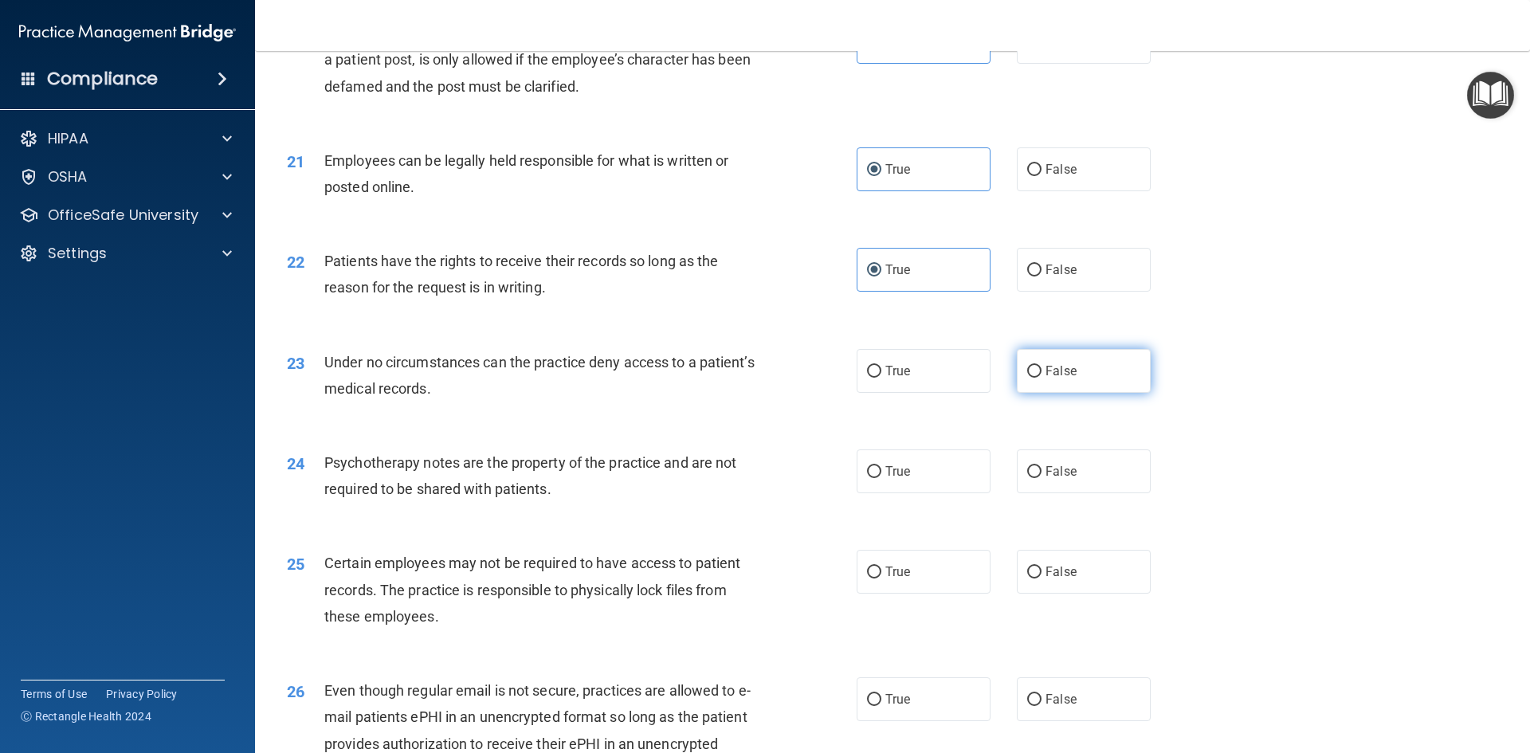
click at [1017, 393] on label "False" at bounding box center [1084, 371] width 134 height 44
click at [1027, 378] on input "False" at bounding box center [1034, 372] width 14 height 12
radio input "true"
click at [927, 493] on label "True" at bounding box center [924, 471] width 134 height 44
click at [881, 478] on input "True" at bounding box center [874, 472] width 14 height 12
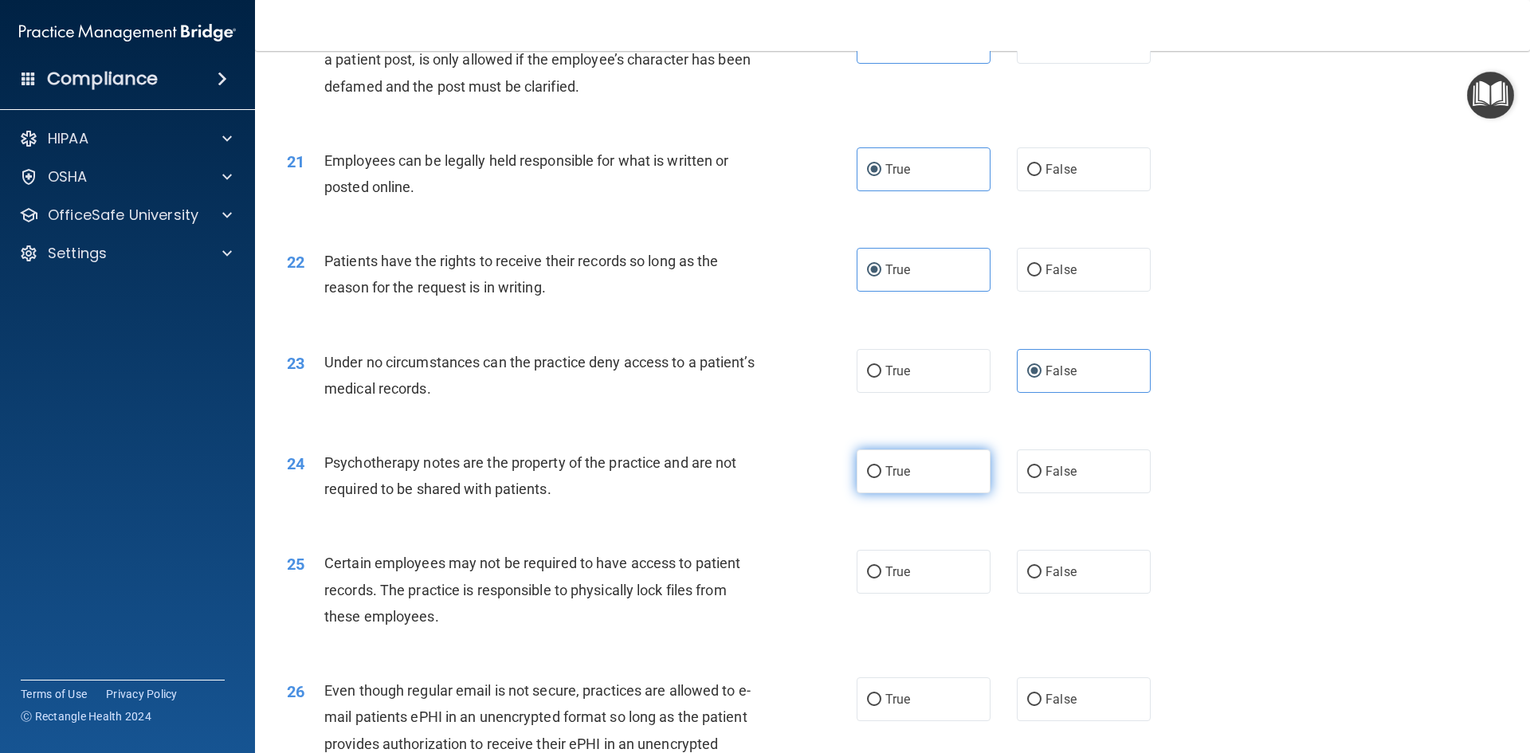
radio input "true"
click at [886, 579] on span "True" at bounding box center [897, 571] width 25 height 15
click at [881, 579] on input "True" at bounding box center [874, 573] width 14 height 12
radio input "true"
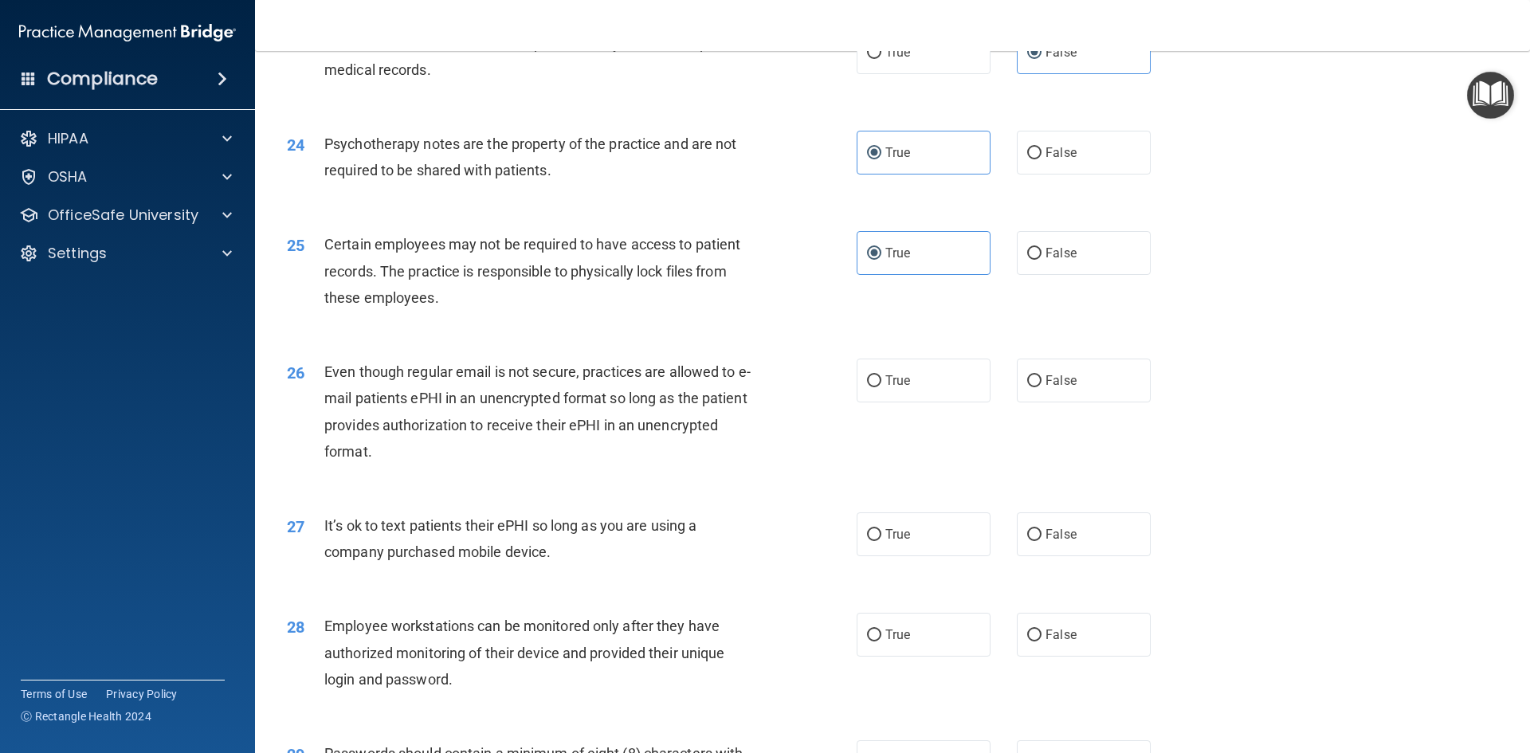
scroll to position [2948, 0]
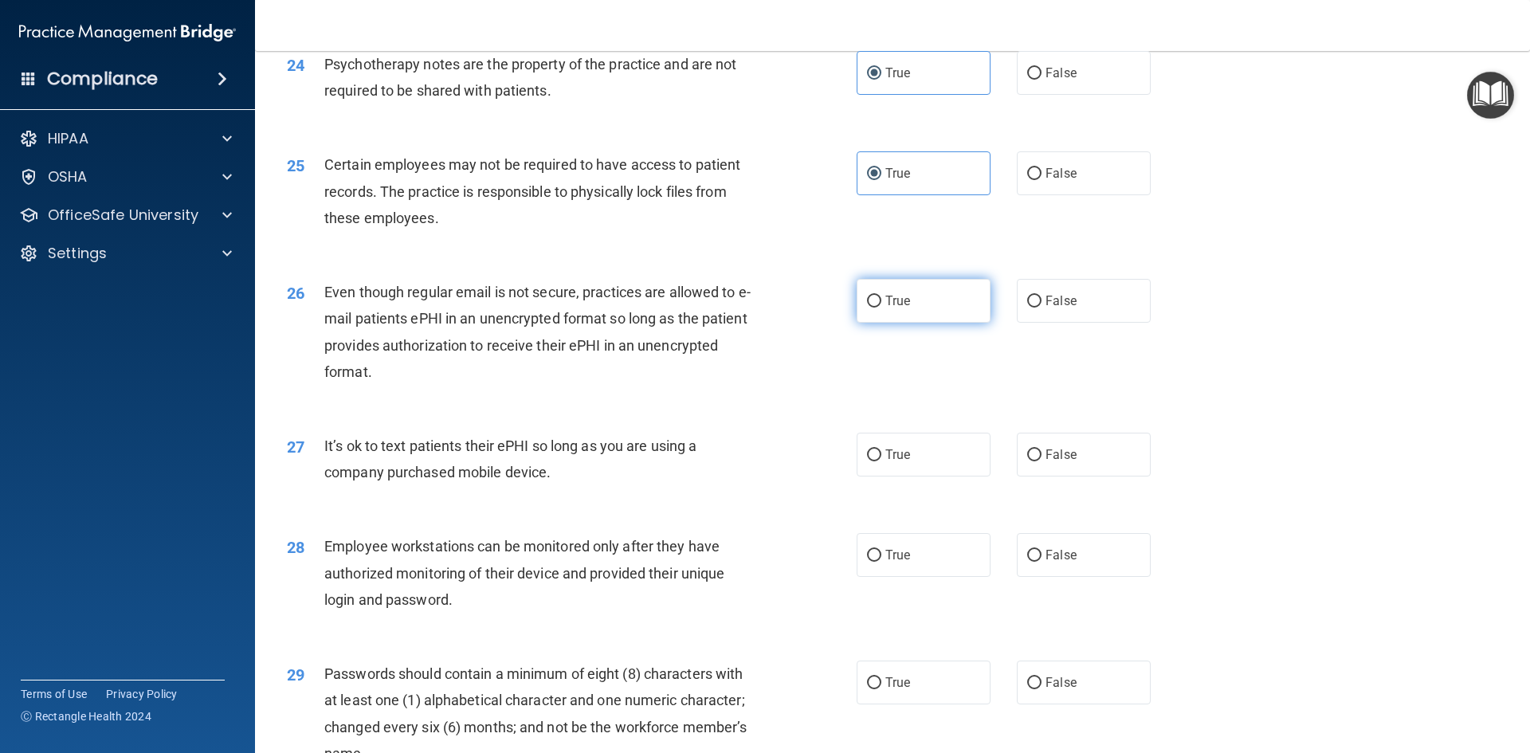
click at [888, 308] on span "True" at bounding box center [897, 300] width 25 height 15
click at [881, 308] on input "True" at bounding box center [874, 302] width 14 height 12
radio input "true"
click at [869, 461] on input "True" at bounding box center [874, 455] width 14 height 12
radio input "true"
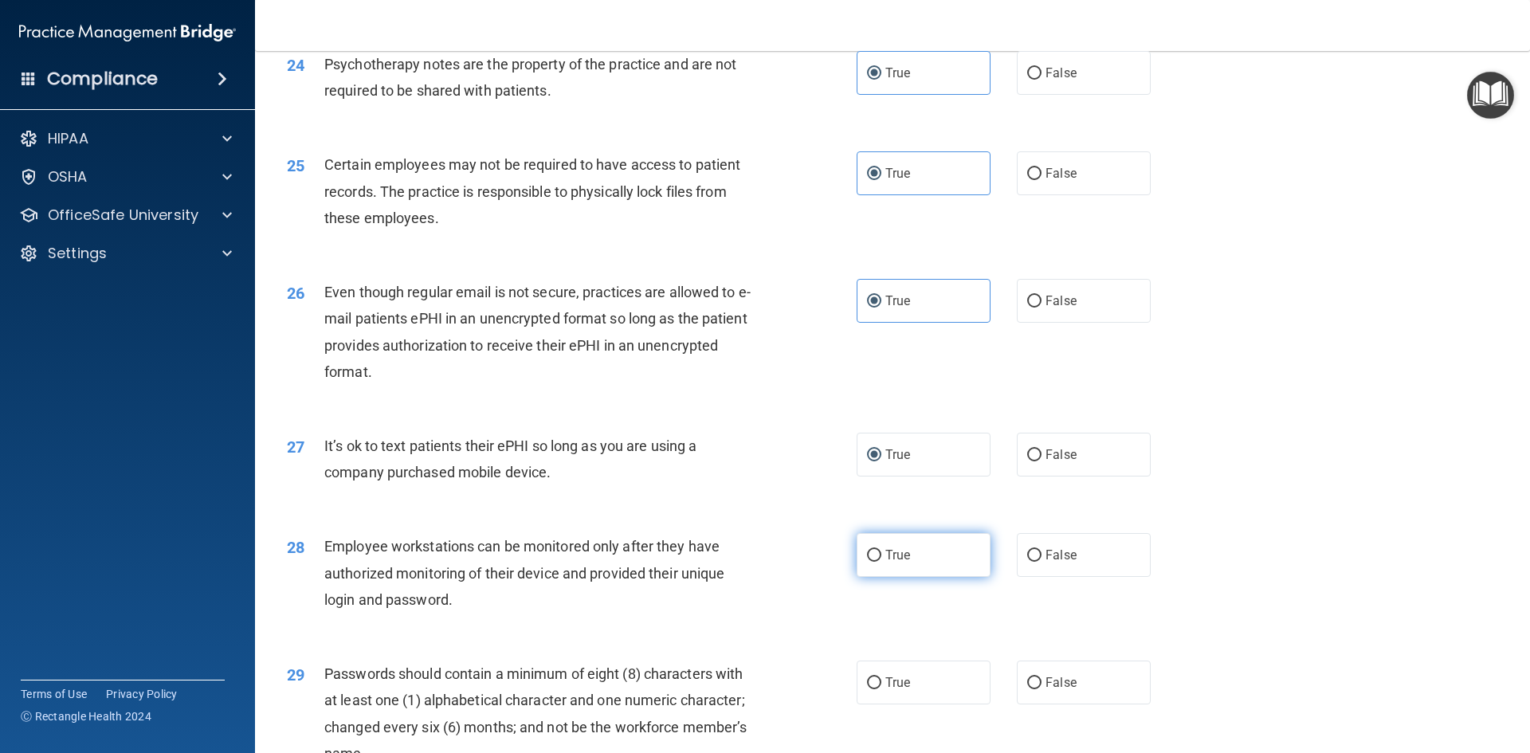
click at [931, 577] on label "True" at bounding box center [924, 555] width 134 height 44
click at [881, 562] on input "True" at bounding box center [874, 556] width 14 height 12
radio input "true"
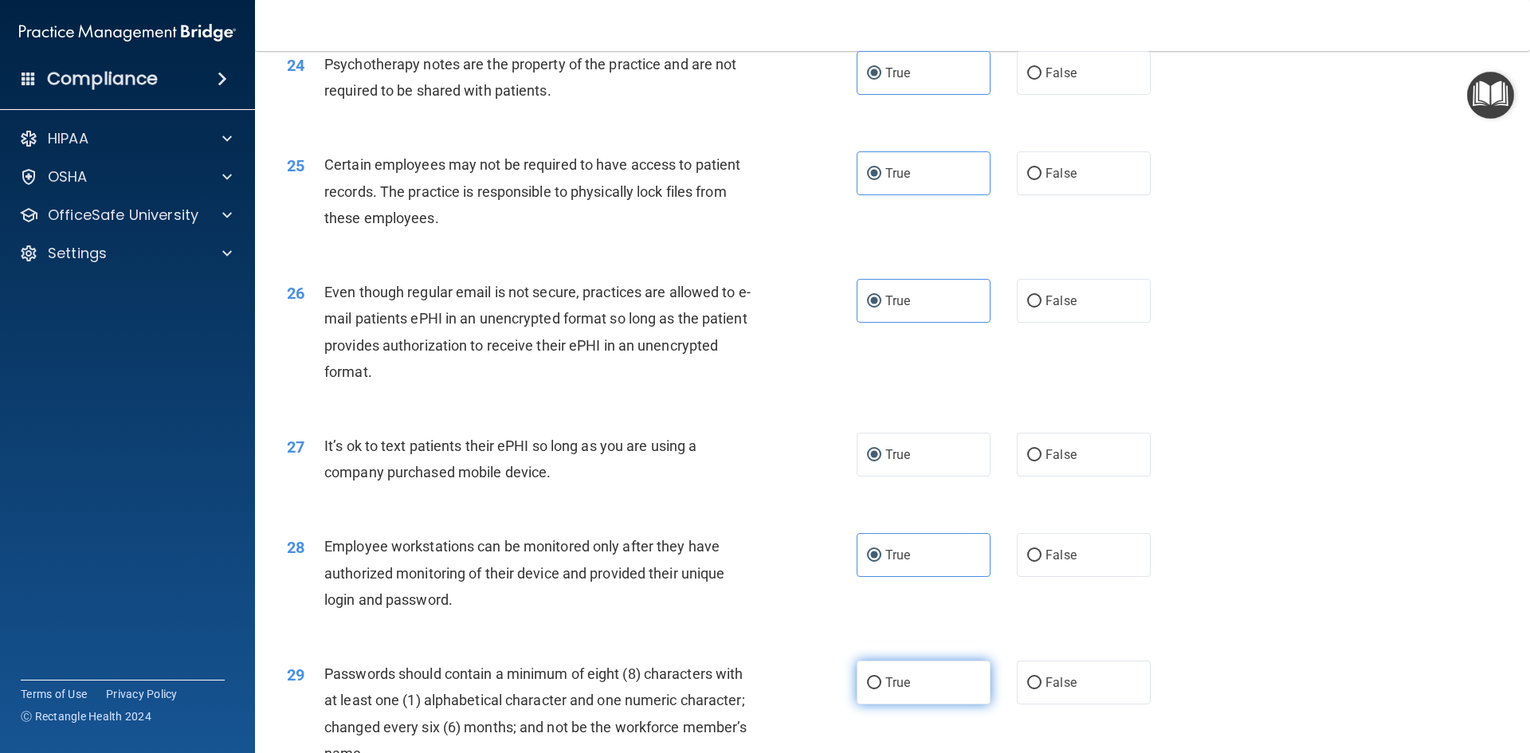
click at [908, 704] on label "True" at bounding box center [924, 683] width 134 height 44
click at [881, 689] on input "True" at bounding box center [874, 683] width 14 height 12
radio input "true"
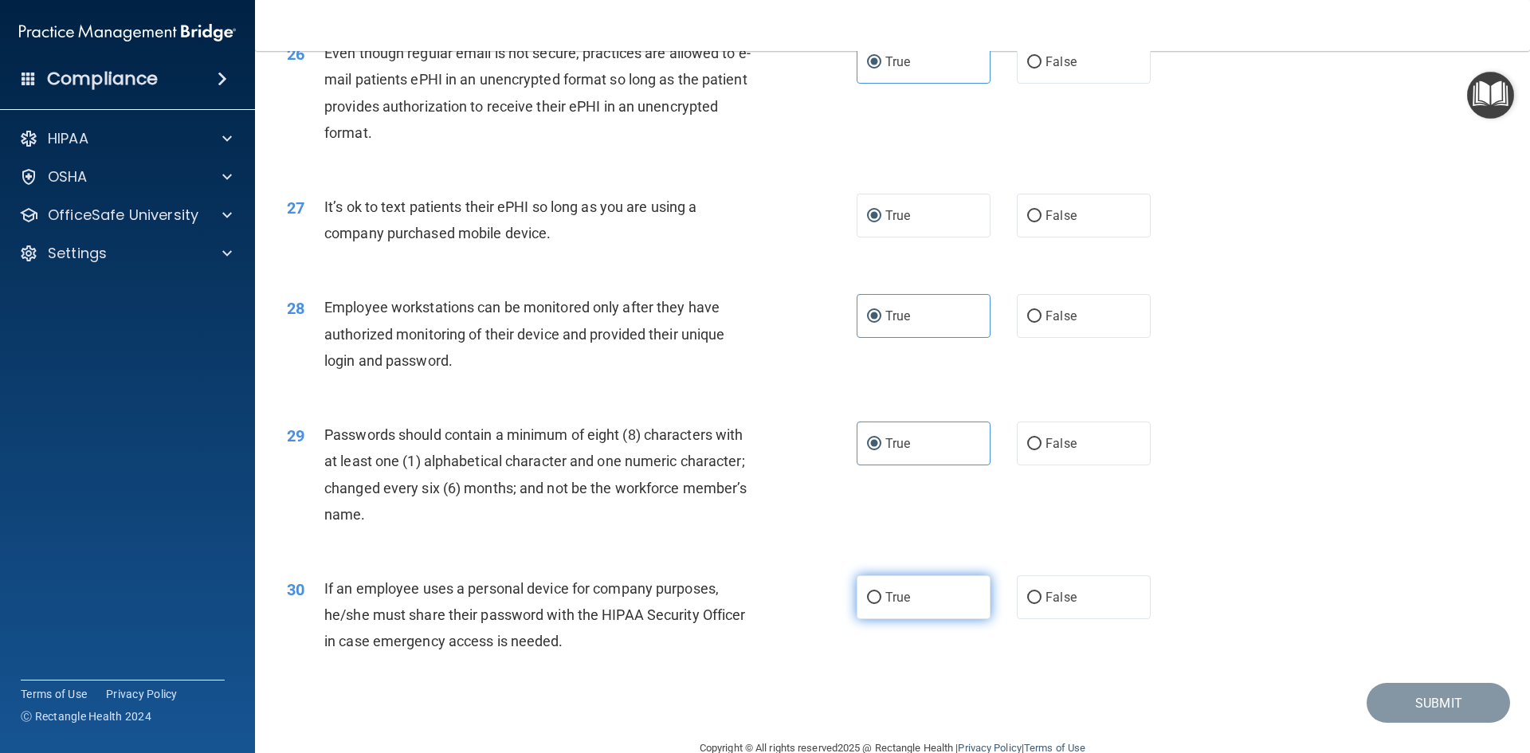
scroll to position [3247, 0]
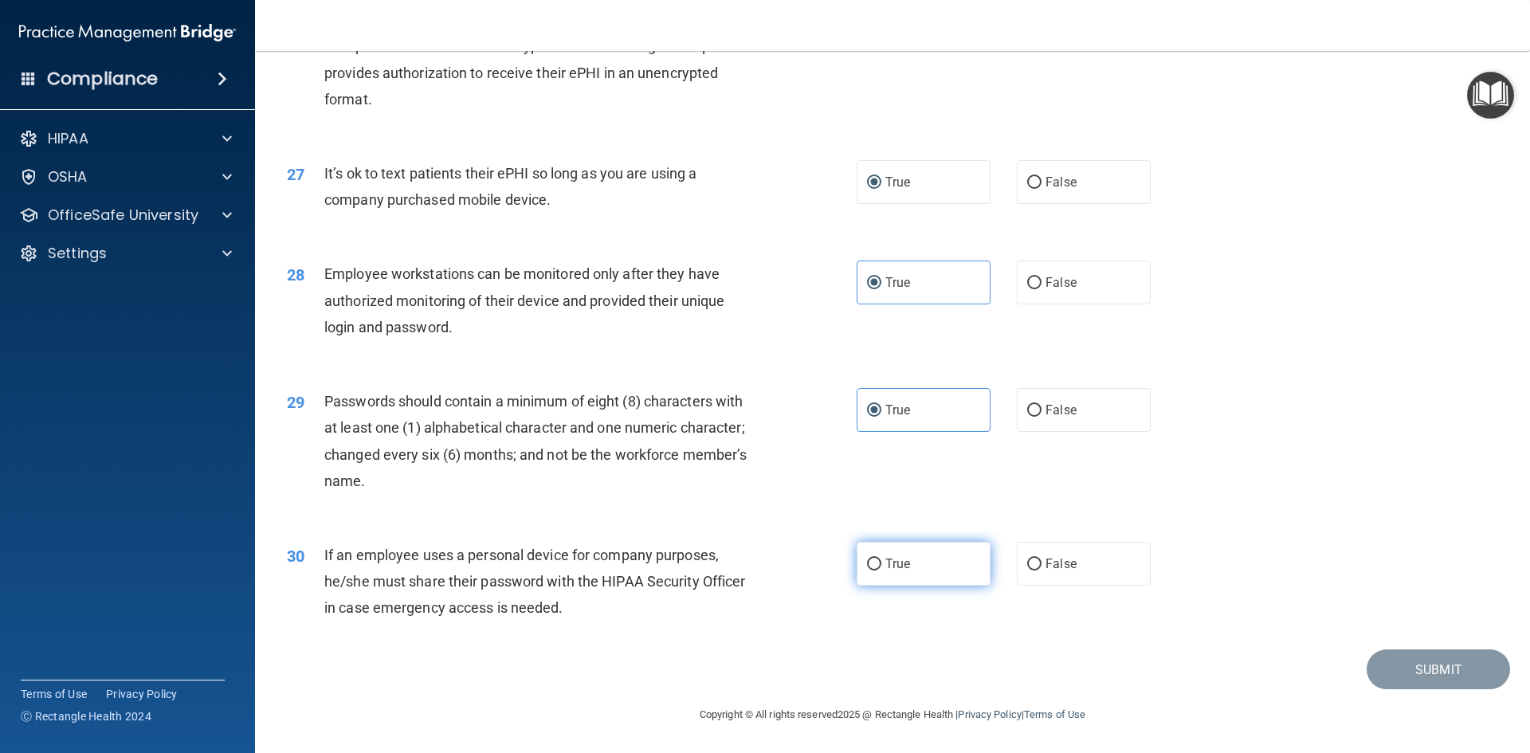
click at [912, 567] on label "True" at bounding box center [924, 564] width 134 height 44
click at [881, 567] on input "True" at bounding box center [874, 565] width 14 height 12
radio input "true"
click at [1393, 669] on button "Submit" at bounding box center [1438, 669] width 143 height 41
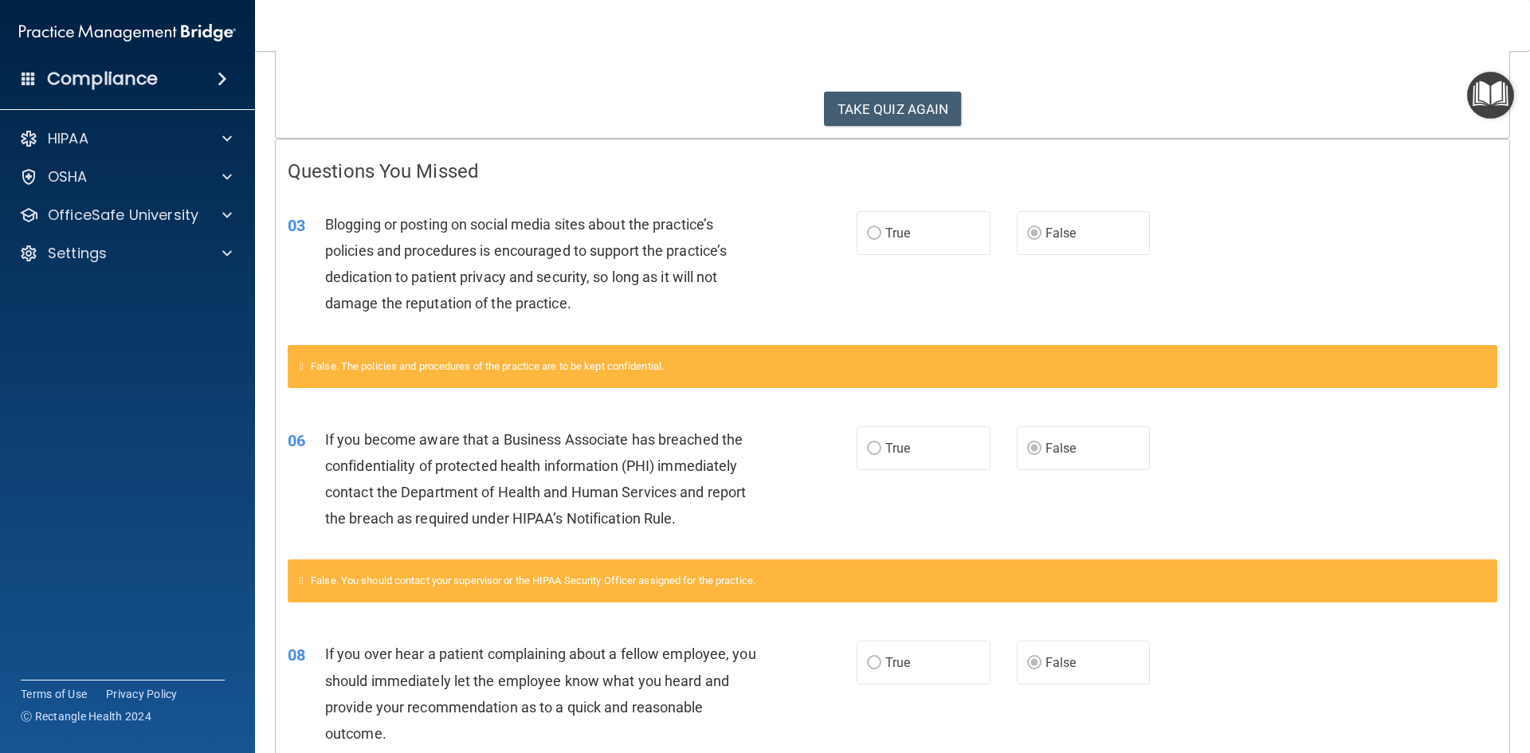
scroll to position [77, 0]
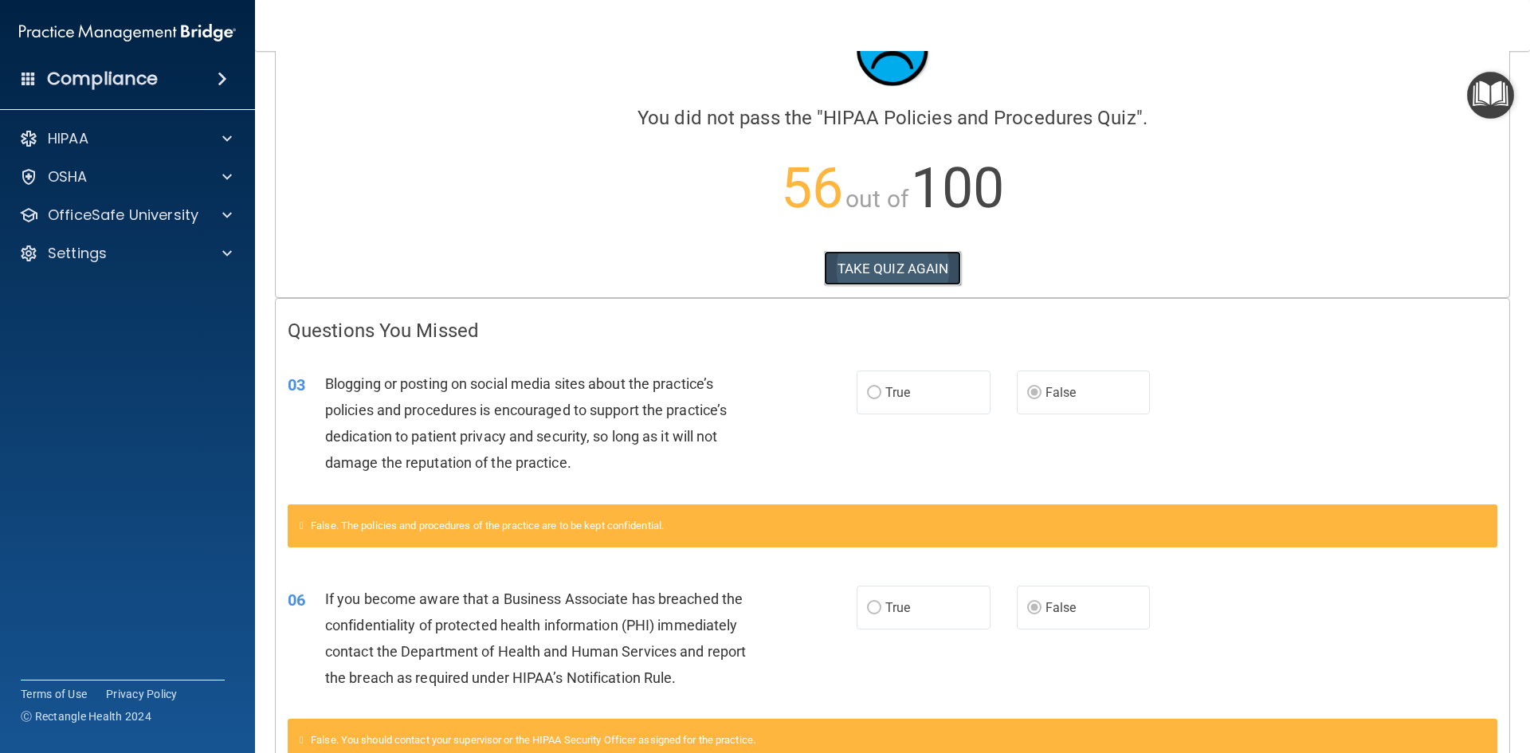
click at [900, 268] on button "TAKE QUIZ AGAIN" at bounding box center [893, 268] width 138 height 35
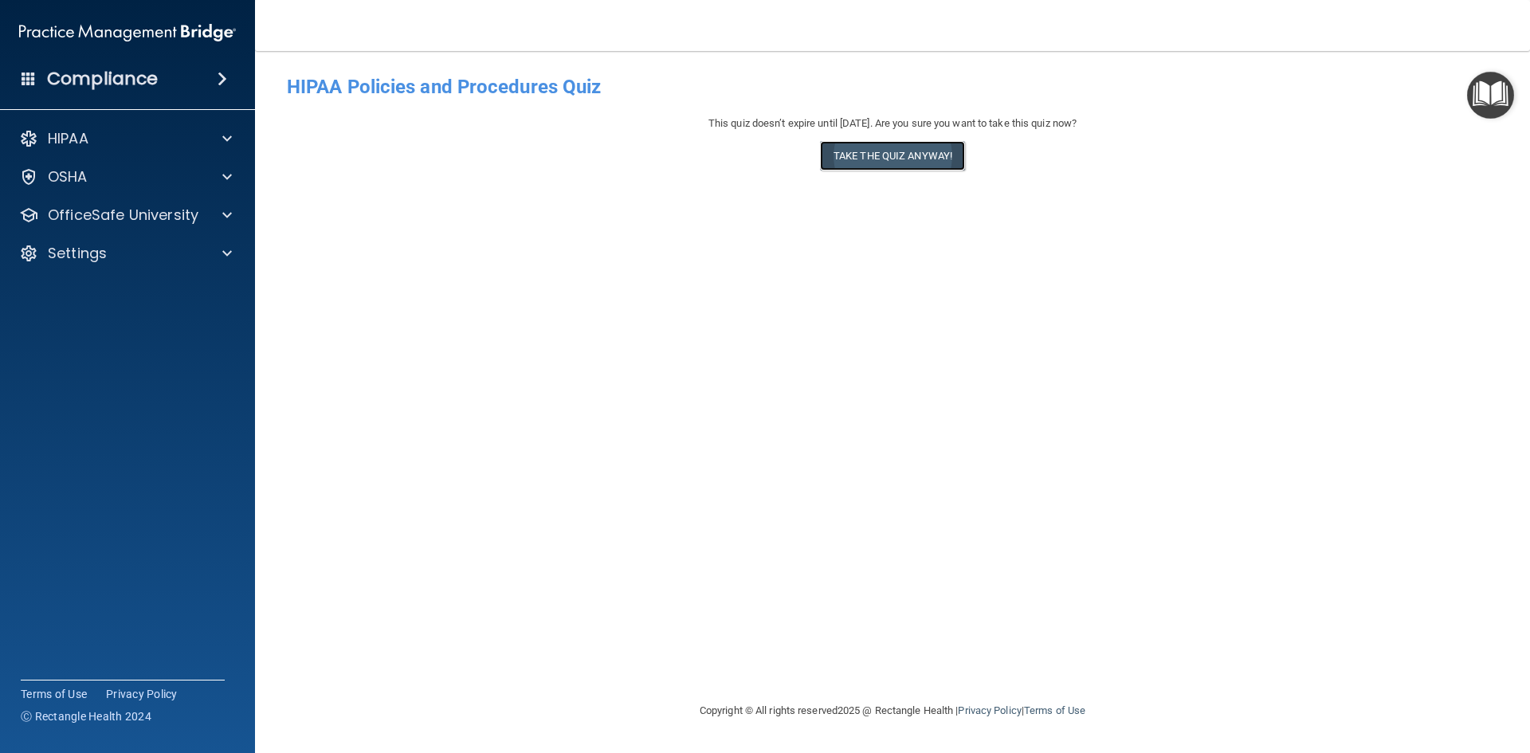
click at [873, 152] on button "Take the quiz anyway!" at bounding box center [892, 155] width 145 height 29
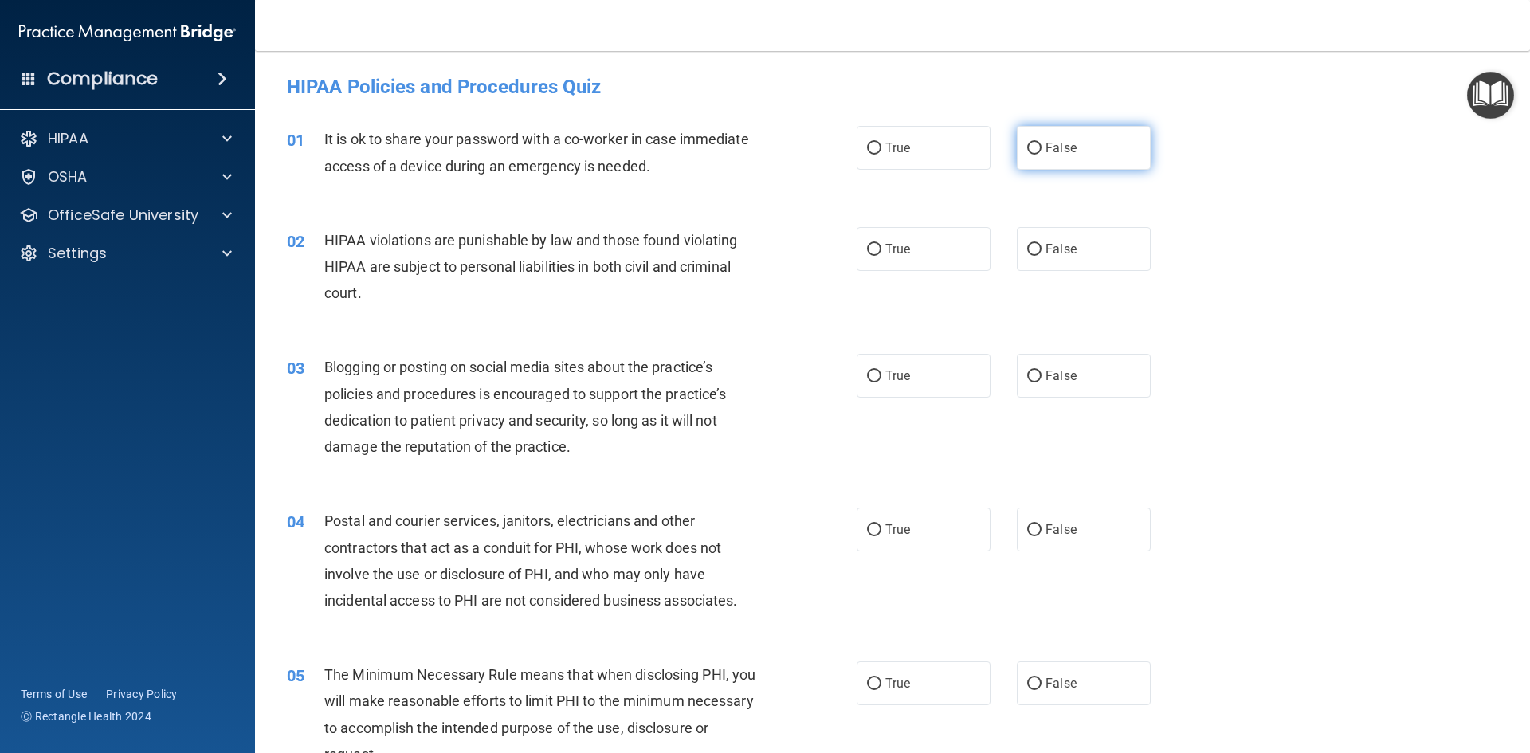
click at [1038, 163] on label "False" at bounding box center [1084, 148] width 134 height 44
click at [1038, 155] on input "False" at bounding box center [1034, 149] width 14 height 12
radio input "true"
click at [931, 255] on label "True" at bounding box center [924, 249] width 134 height 44
click at [881, 255] on input "True" at bounding box center [874, 250] width 14 height 12
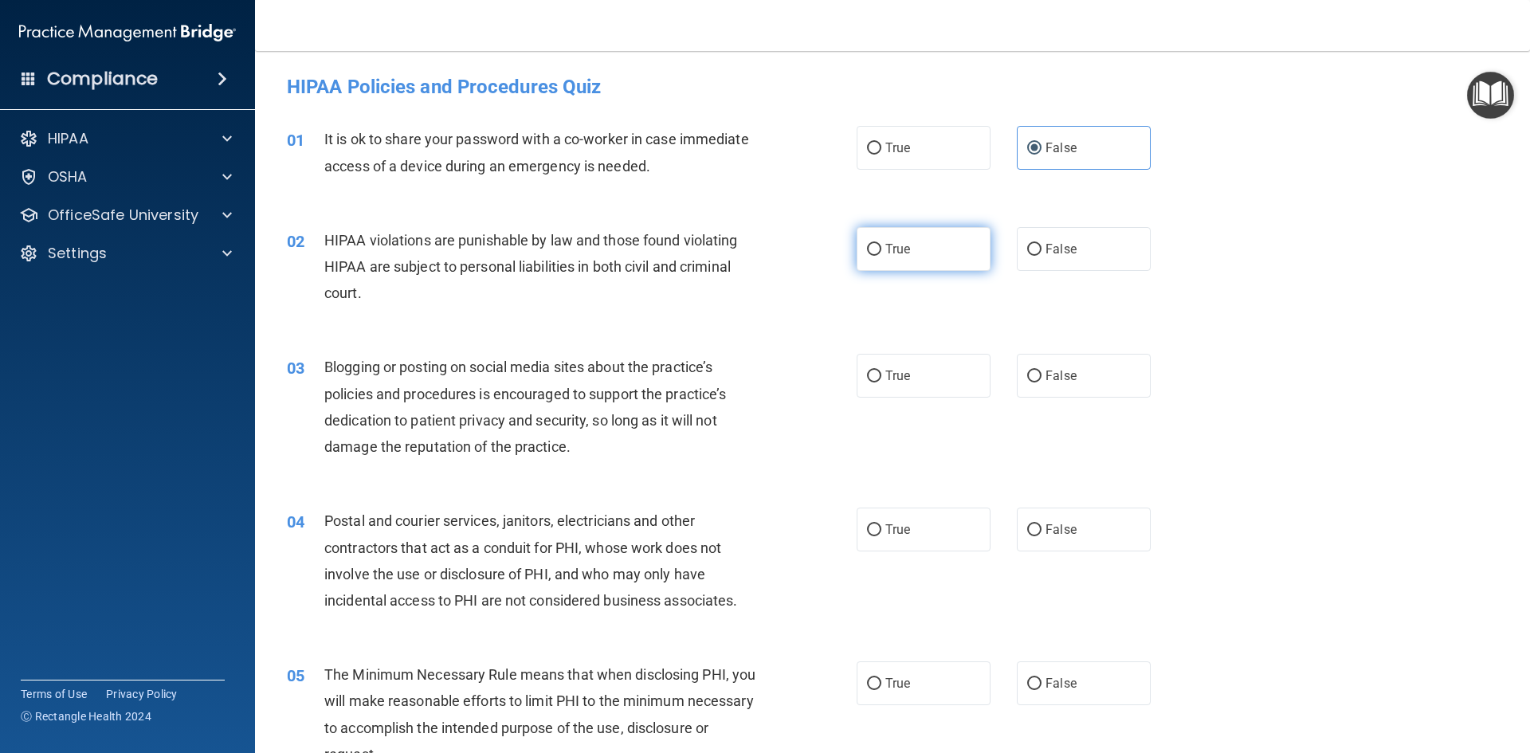
radio input "true"
click at [889, 379] on span "True" at bounding box center [897, 375] width 25 height 15
click at [881, 379] on input "True" at bounding box center [874, 377] width 14 height 12
radio input "true"
click at [1101, 387] on label "False" at bounding box center [1084, 376] width 134 height 44
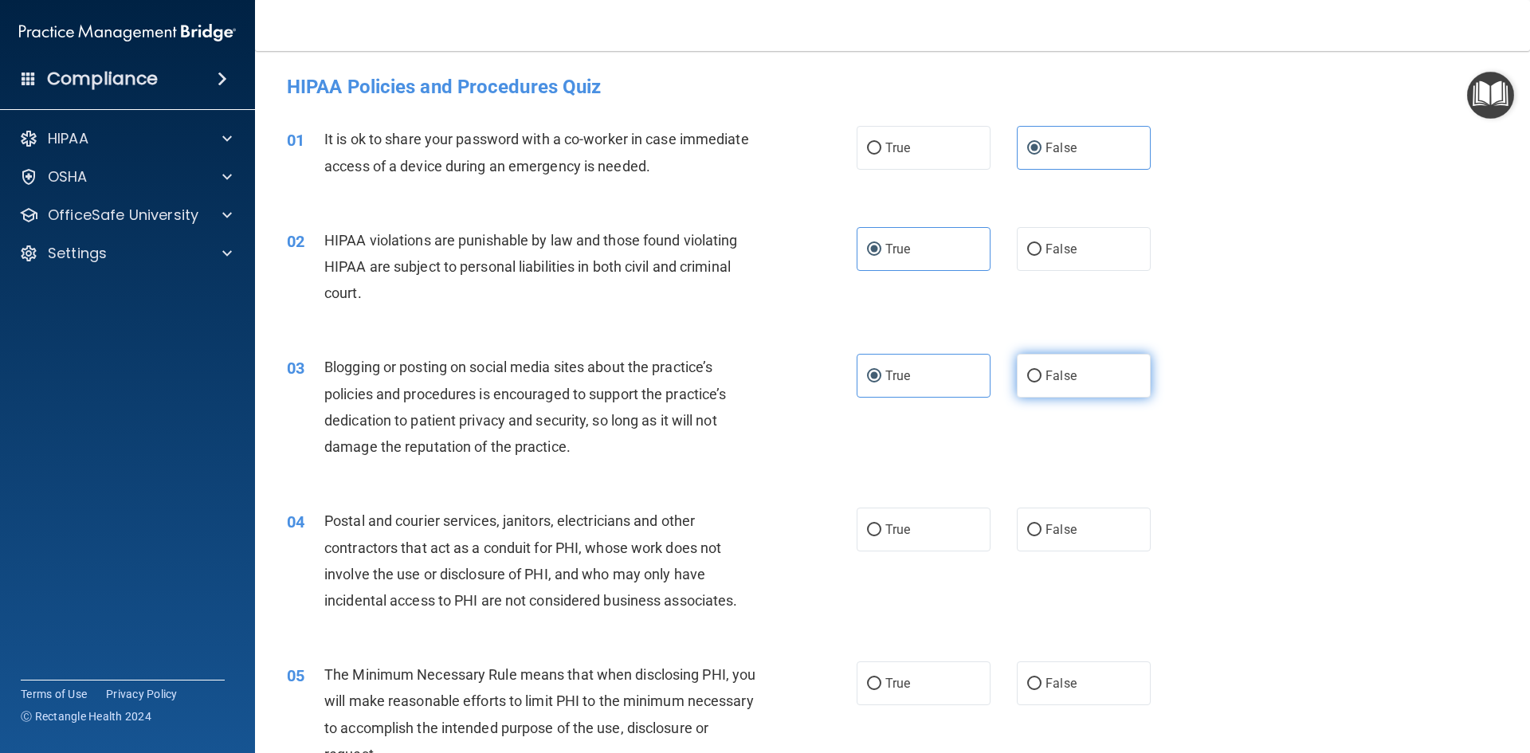
click at [1041, 382] on input "False" at bounding box center [1034, 377] width 14 height 12
radio input "true"
radio input "false"
click at [905, 523] on label "True" at bounding box center [924, 530] width 134 height 44
click at [881, 524] on input "True" at bounding box center [874, 530] width 14 height 12
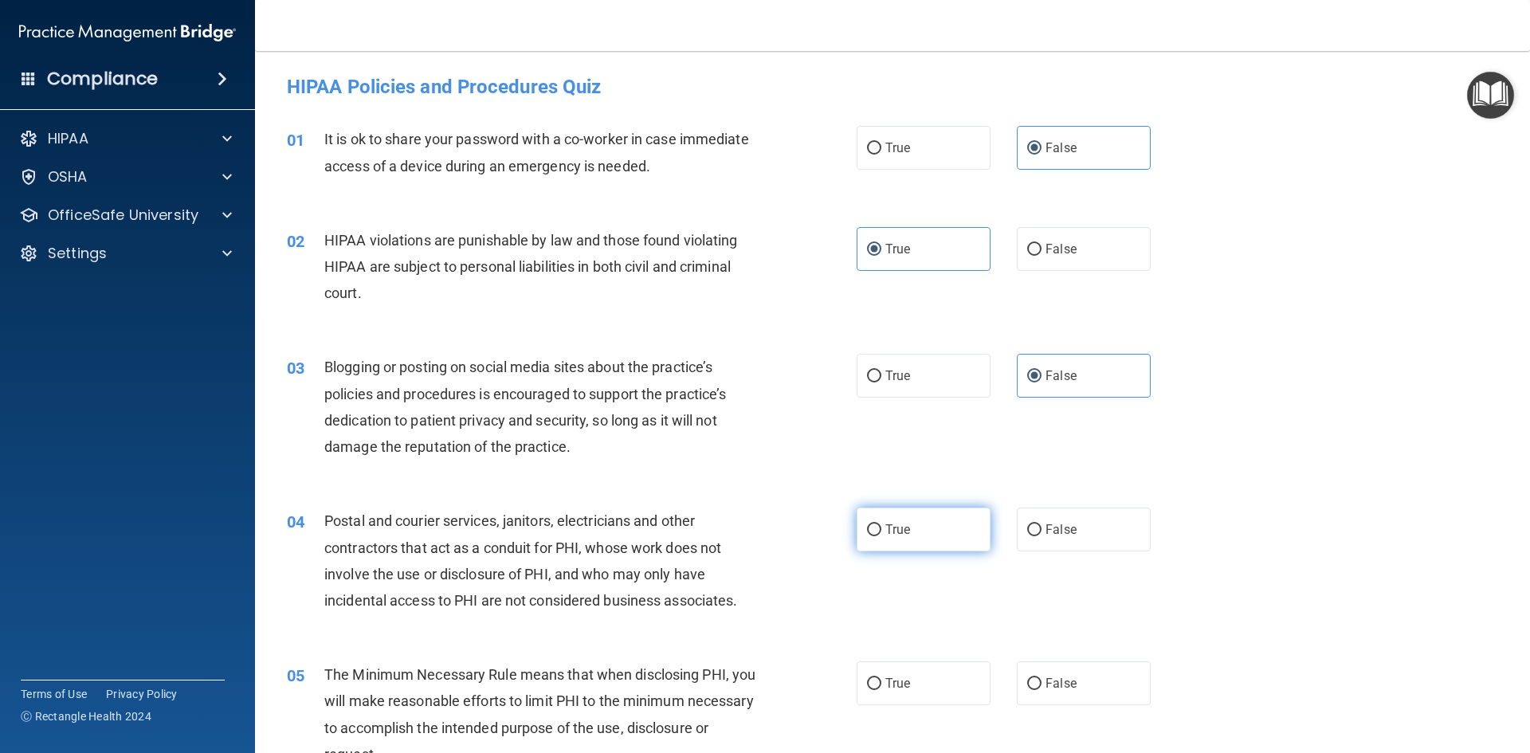
radio input "true"
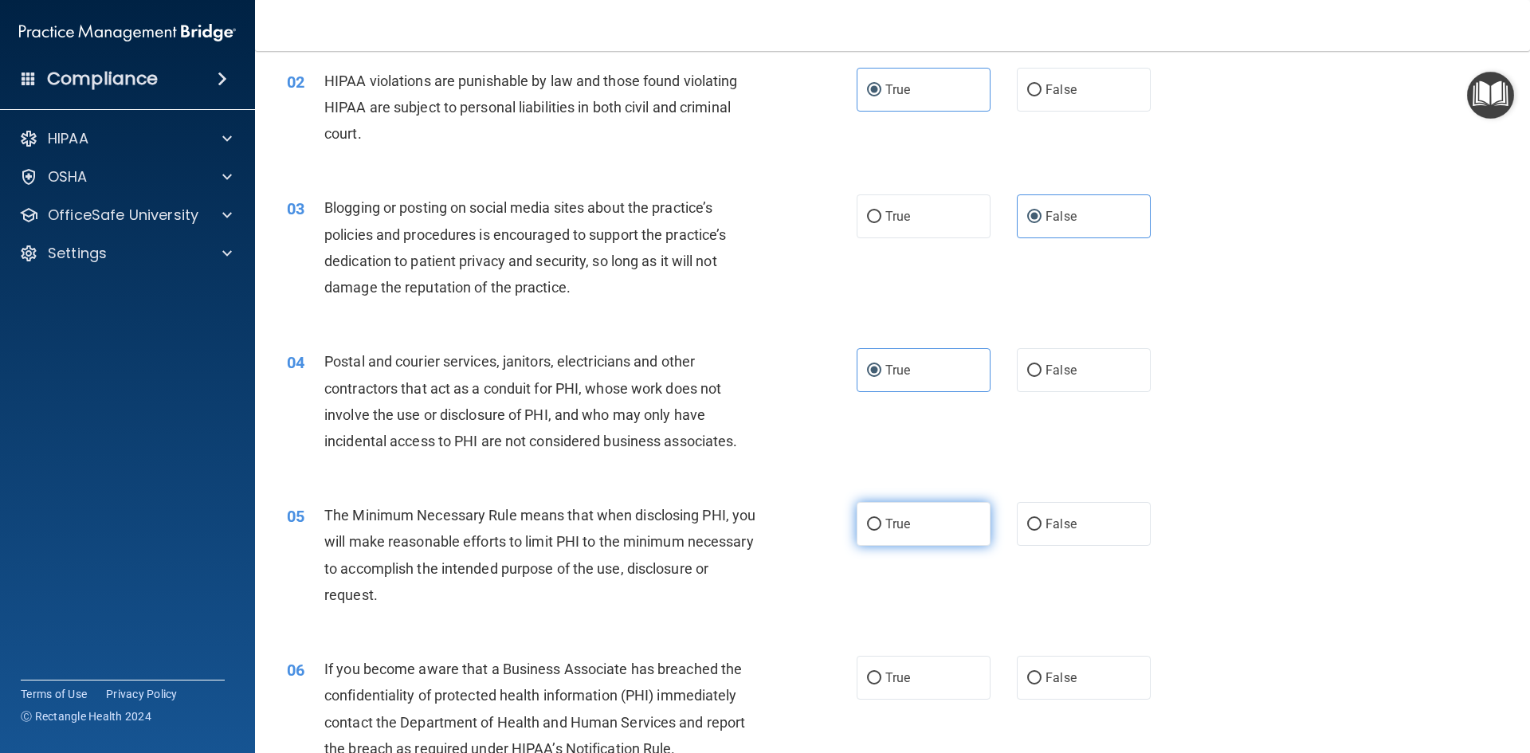
click at [896, 513] on label "True" at bounding box center [924, 524] width 134 height 44
click at [881, 519] on input "True" at bounding box center [874, 525] width 14 height 12
radio input "true"
click at [1050, 657] on label "False" at bounding box center [1084, 678] width 134 height 44
click at [1041, 673] on input "False" at bounding box center [1034, 679] width 14 height 12
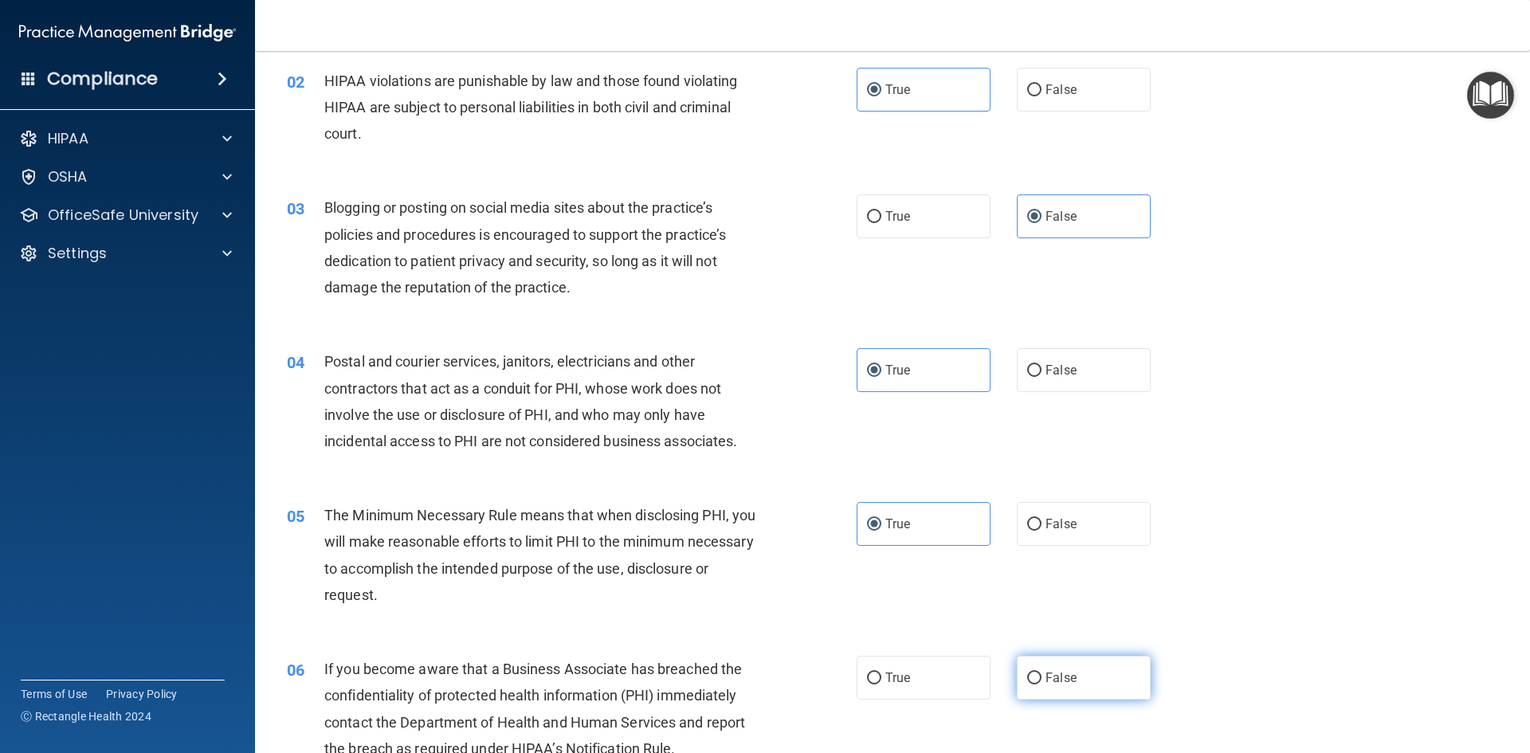
radio input "true"
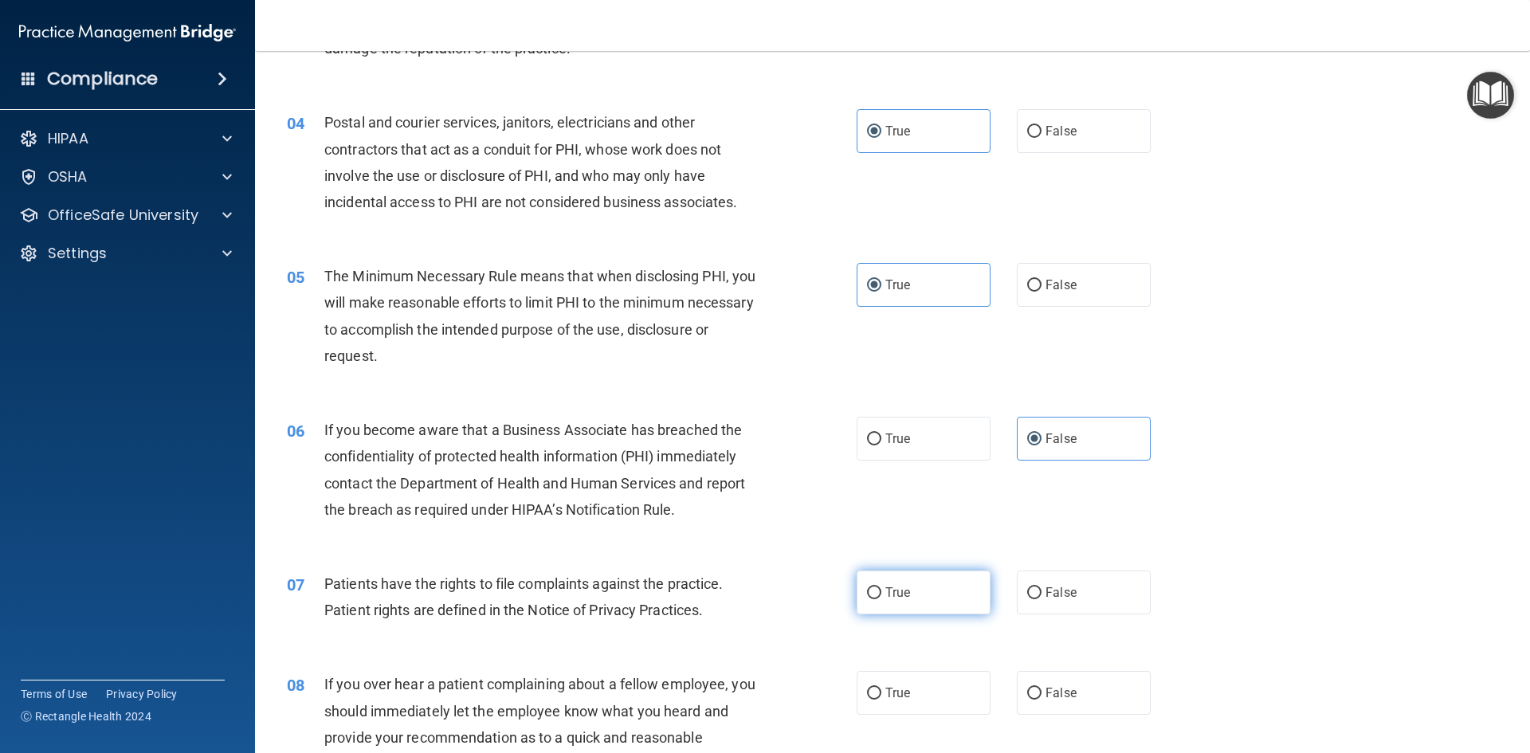
scroll to position [478, 0]
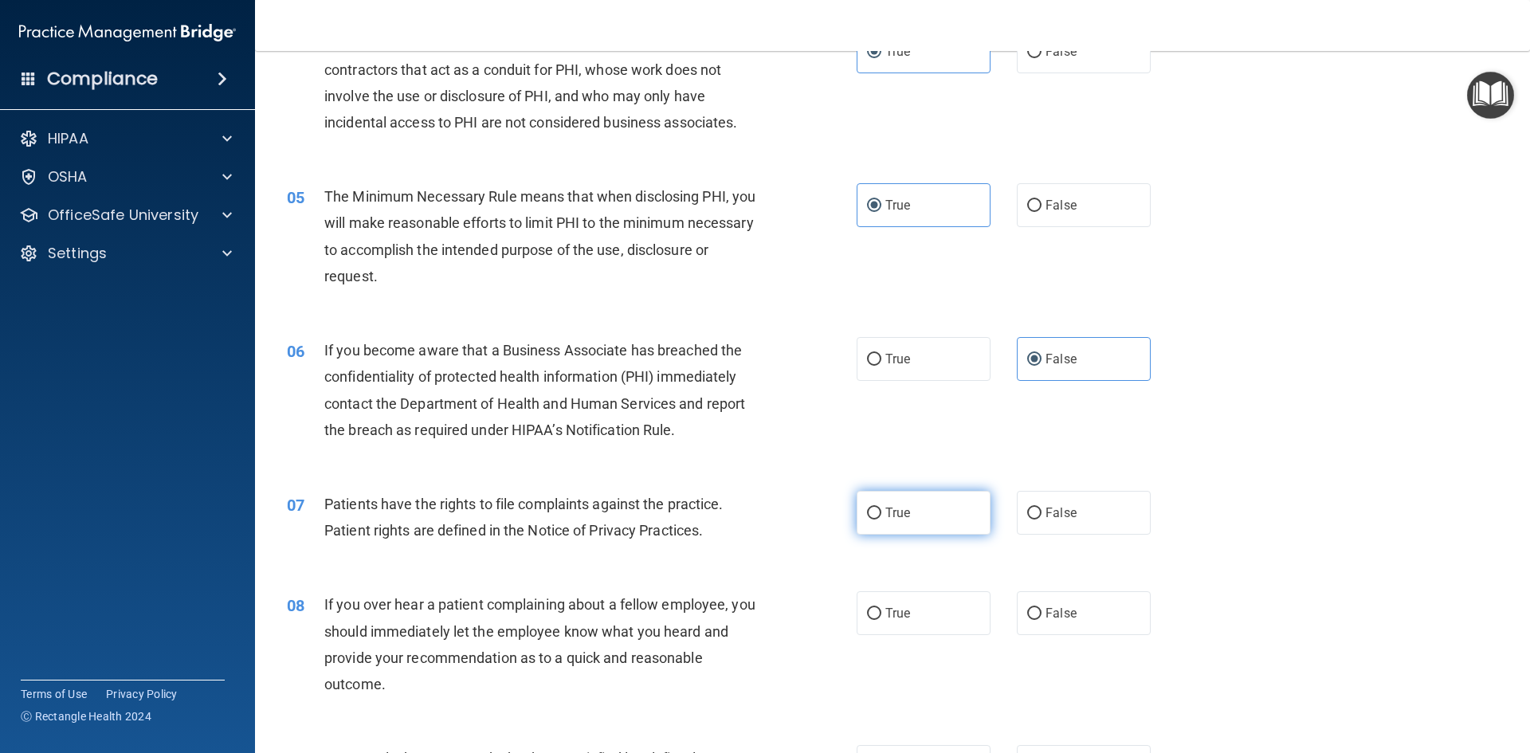
click at [916, 521] on label "True" at bounding box center [924, 513] width 134 height 44
click at [881, 520] on input "True" at bounding box center [874, 514] width 14 height 12
radio input "true"
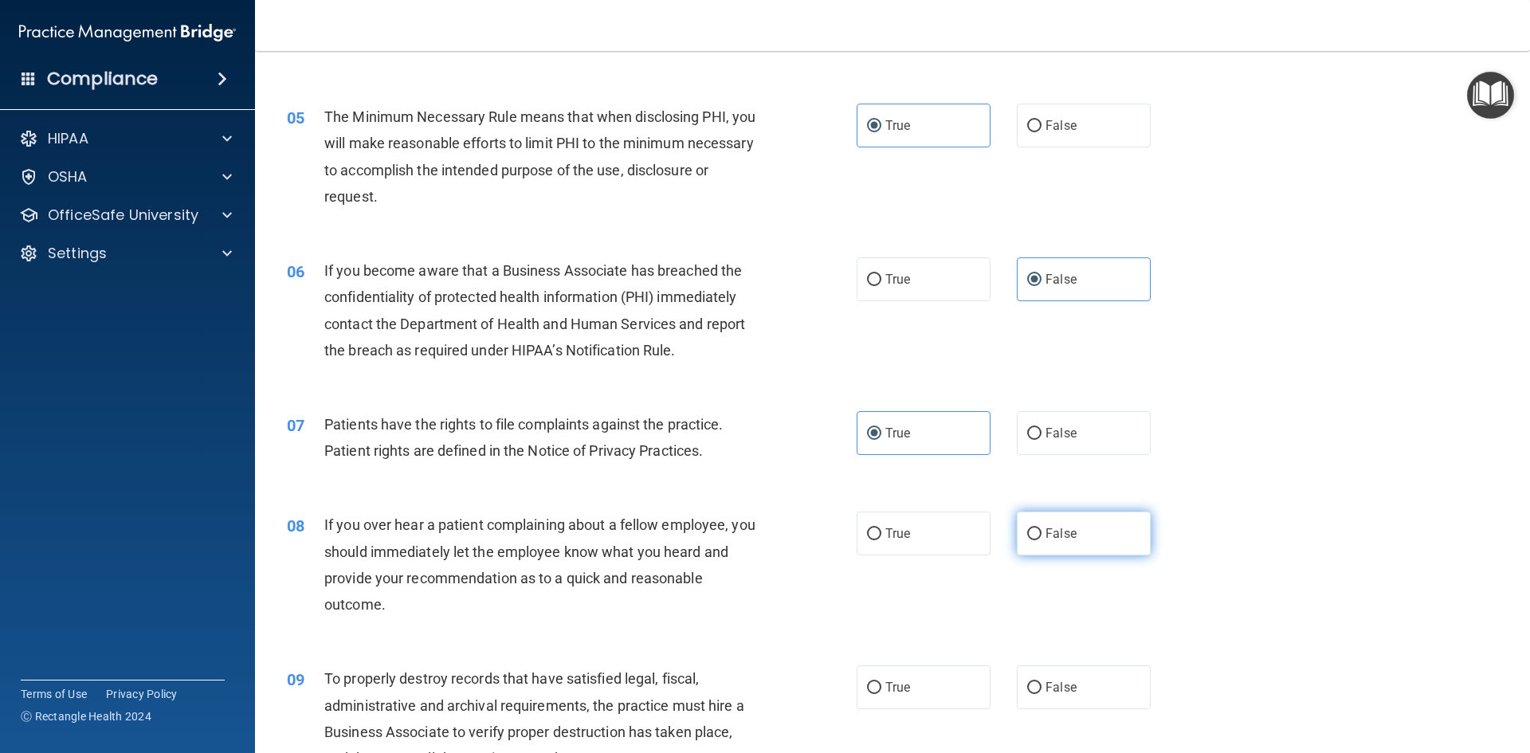
click at [1051, 540] on span "False" at bounding box center [1060, 533] width 31 height 15
click at [1041, 540] on input "False" at bounding box center [1034, 534] width 14 height 12
radio input "true"
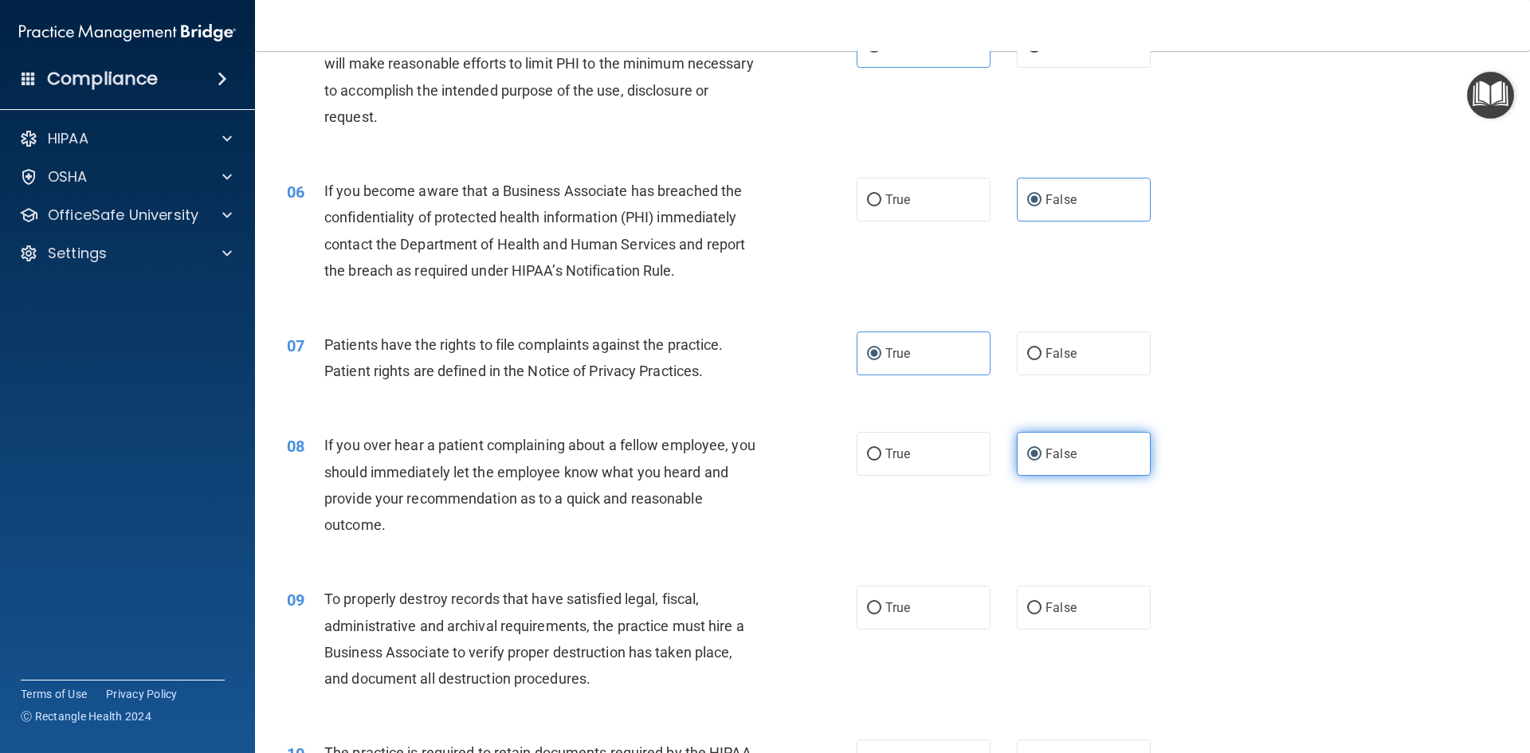
scroll to position [717, 0]
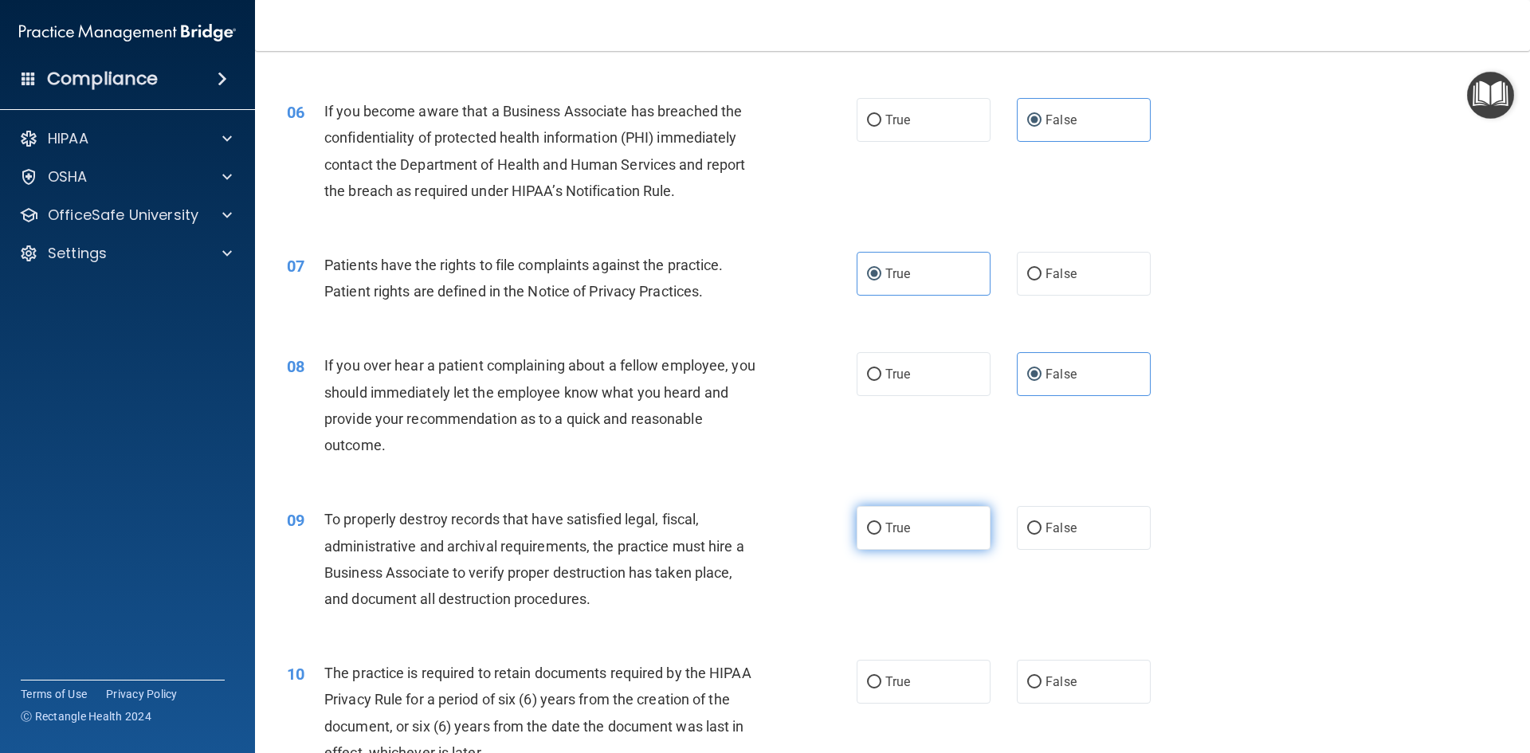
click at [944, 531] on label "True" at bounding box center [924, 528] width 134 height 44
click at [881, 531] on input "True" at bounding box center [874, 529] width 14 height 12
radio input "true"
click at [1057, 524] on span "False" at bounding box center [1060, 527] width 31 height 15
click at [1041, 524] on input "False" at bounding box center [1034, 529] width 14 height 12
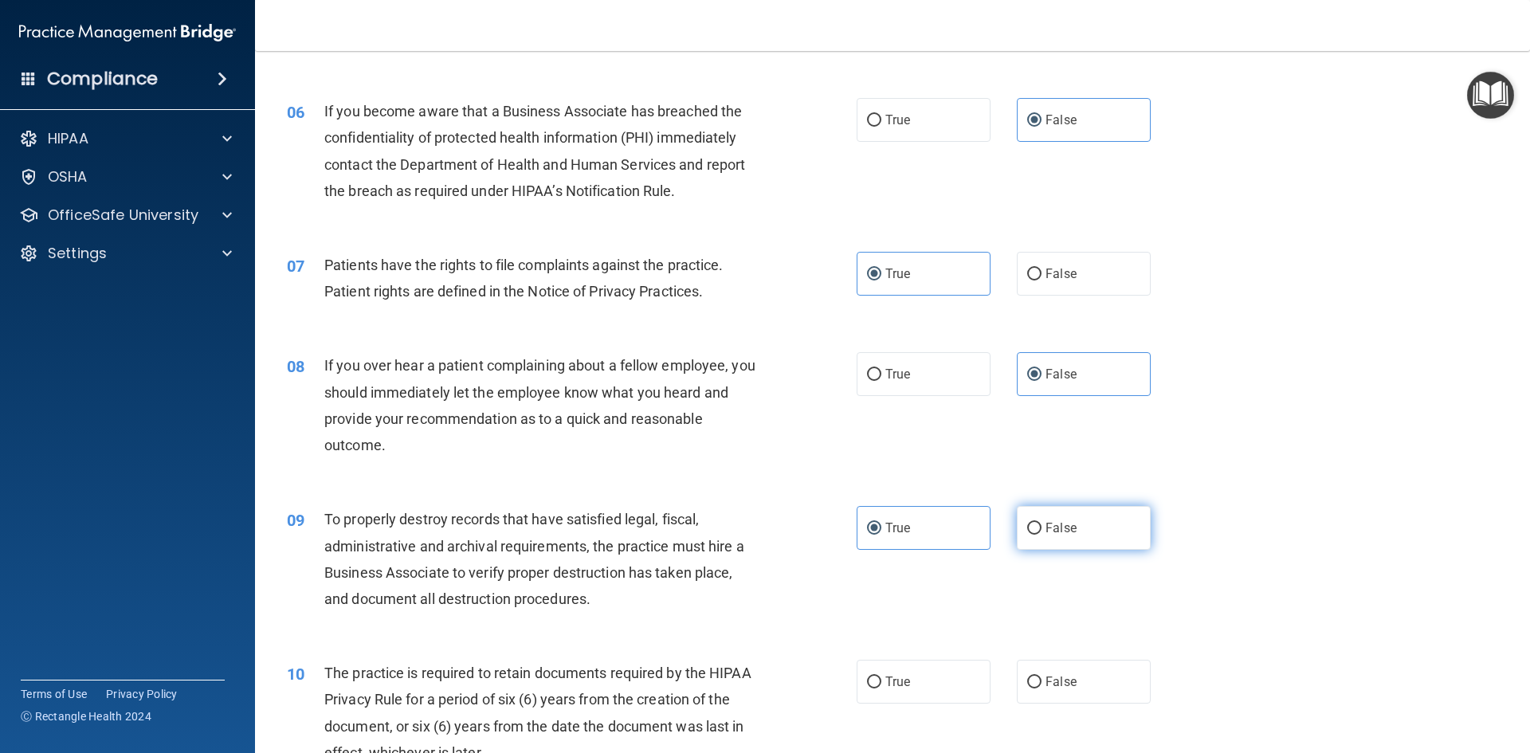
radio input "true"
radio input "false"
drag, startPoint x: 986, startPoint y: 682, endPoint x: 962, endPoint y: 684, distance: 24.8
click at [964, 684] on div "True False" at bounding box center [1017, 682] width 321 height 44
click at [956, 682] on label "True" at bounding box center [924, 682] width 134 height 44
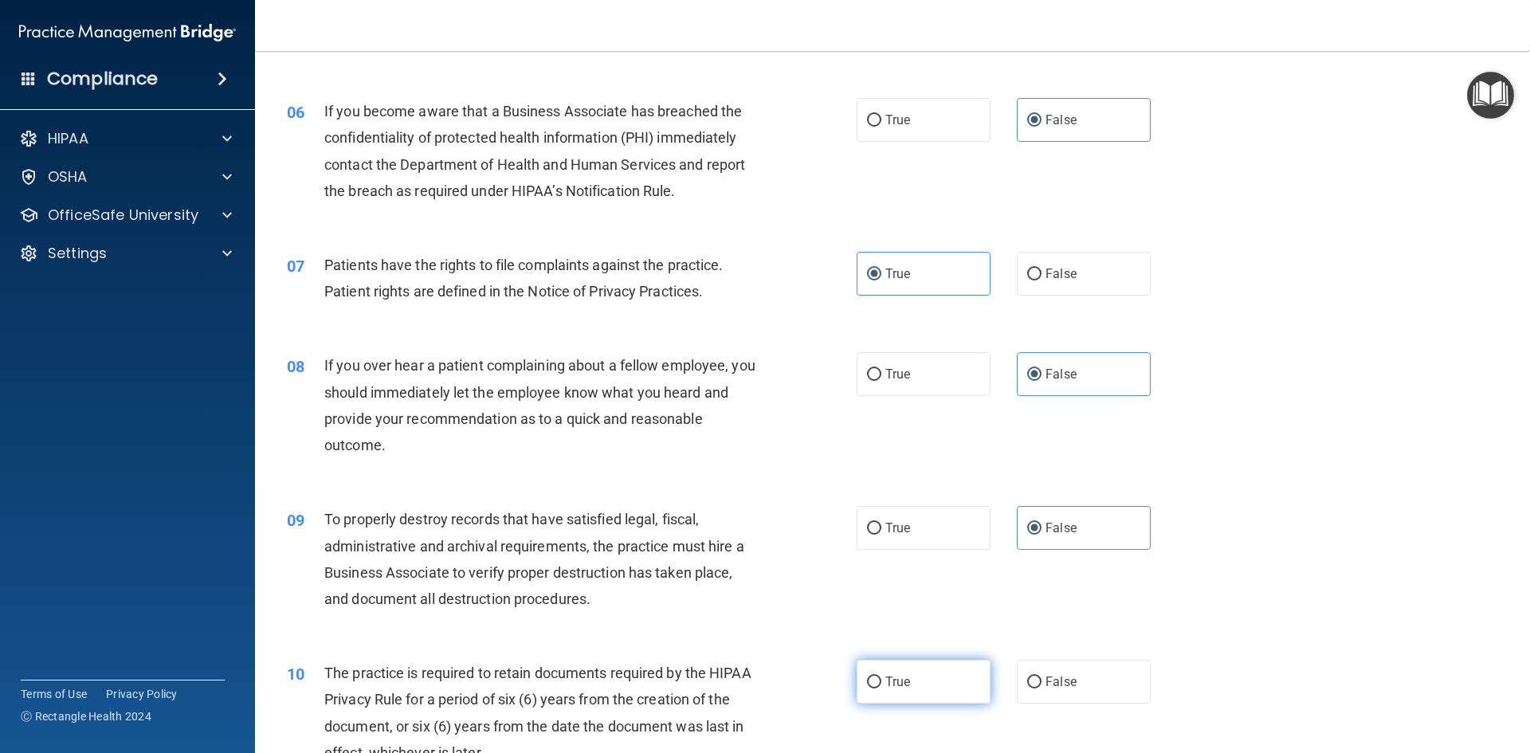
click at [881, 682] on input "True" at bounding box center [874, 683] width 14 height 12
radio input "true"
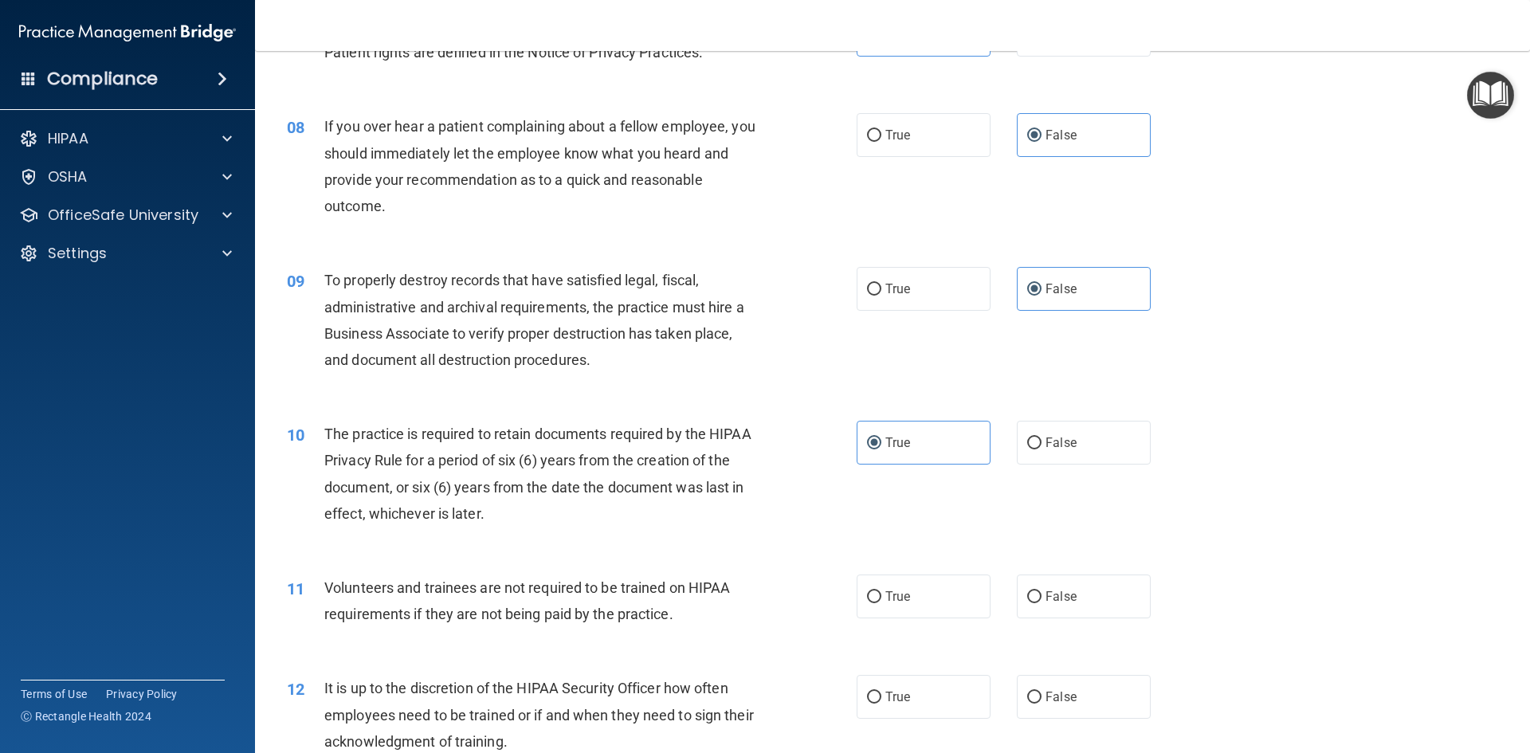
scroll to position [1036, 0]
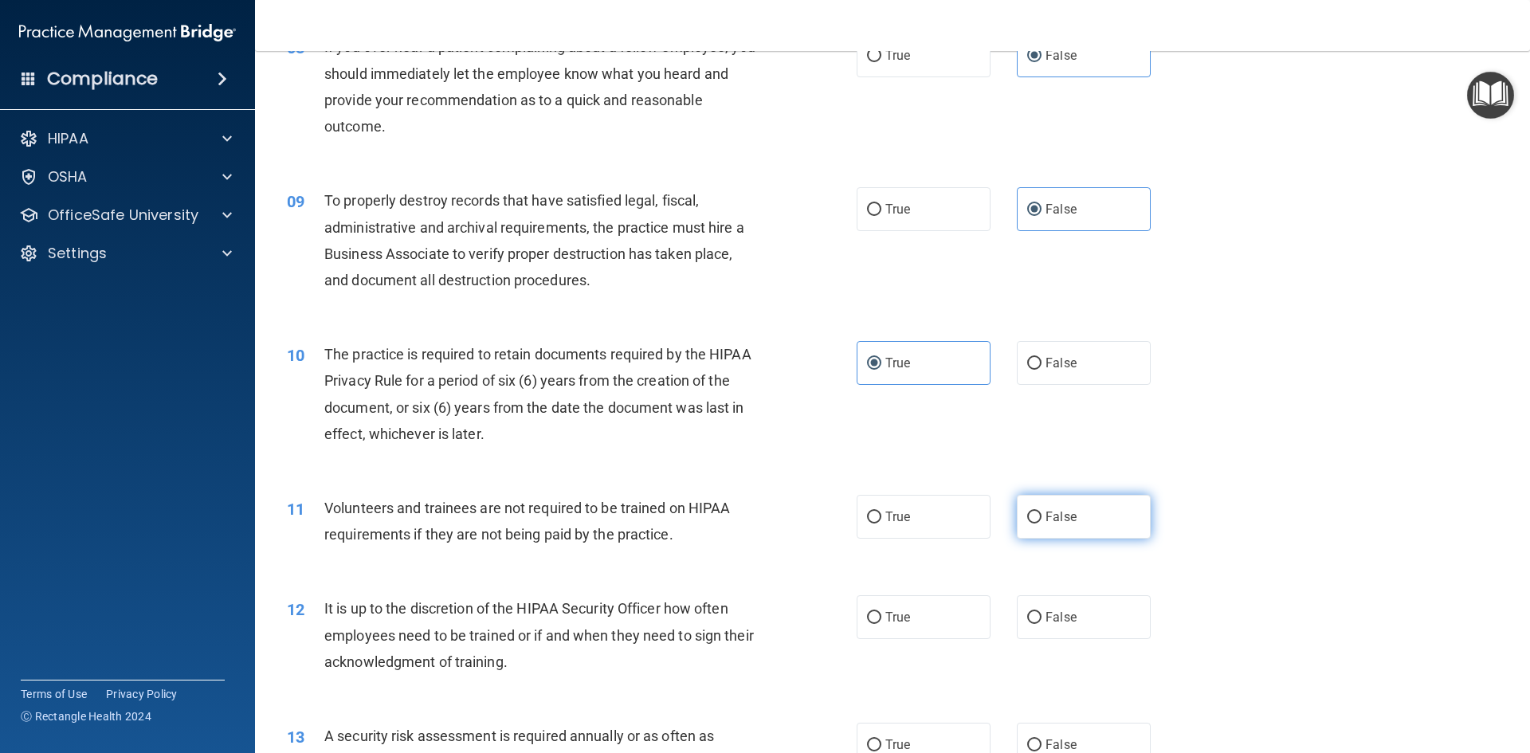
click at [1046, 509] on span "False" at bounding box center [1060, 516] width 31 height 15
click at [1041, 512] on input "False" at bounding box center [1034, 518] width 14 height 12
radio input "true"
click at [933, 528] on label "True" at bounding box center [924, 517] width 134 height 44
click at [881, 524] on input "True" at bounding box center [874, 518] width 14 height 12
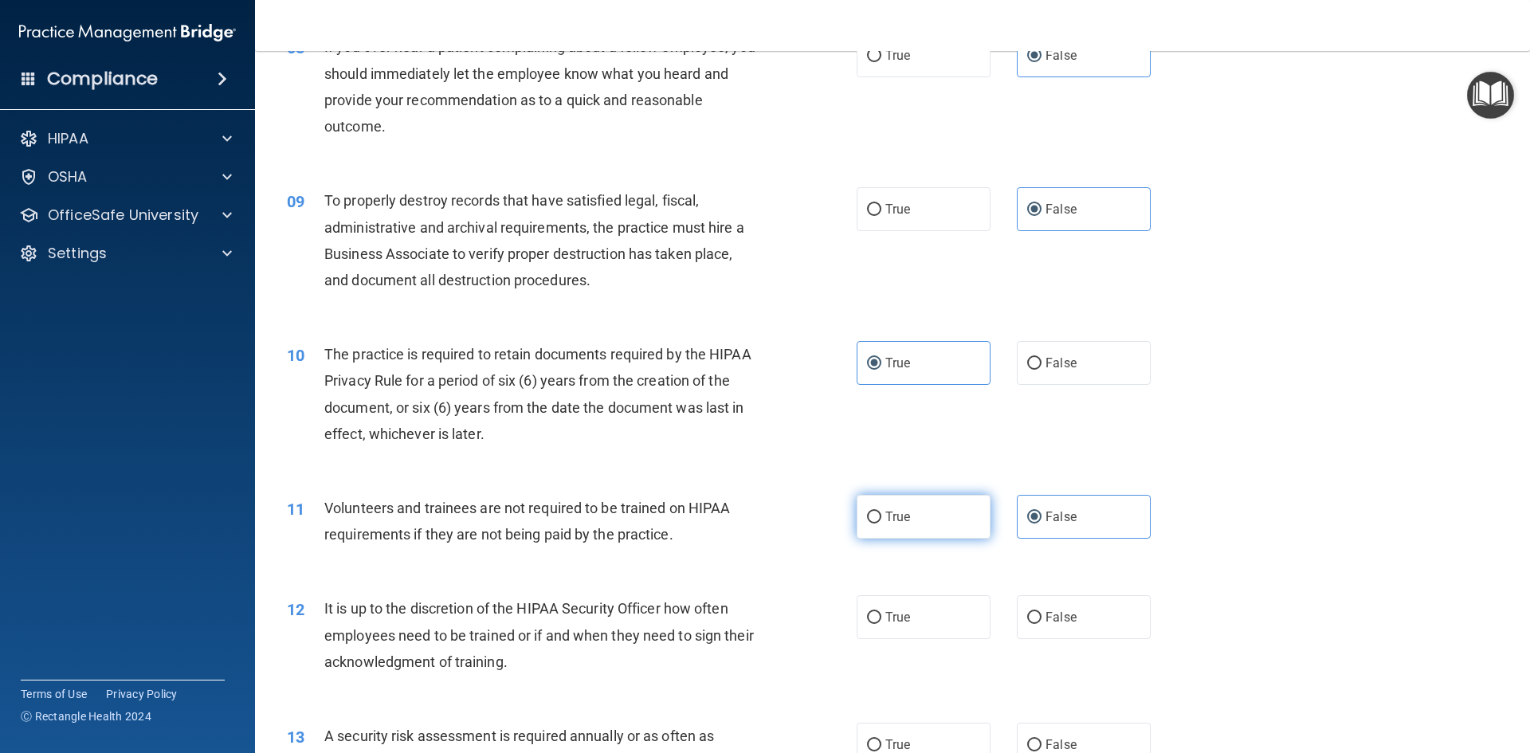
radio input "true"
radio input "false"
click at [1075, 633] on label "False" at bounding box center [1084, 617] width 134 height 44
click at [1041, 624] on input "False" at bounding box center [1034, 618] width 14 height 12
radio input "true"
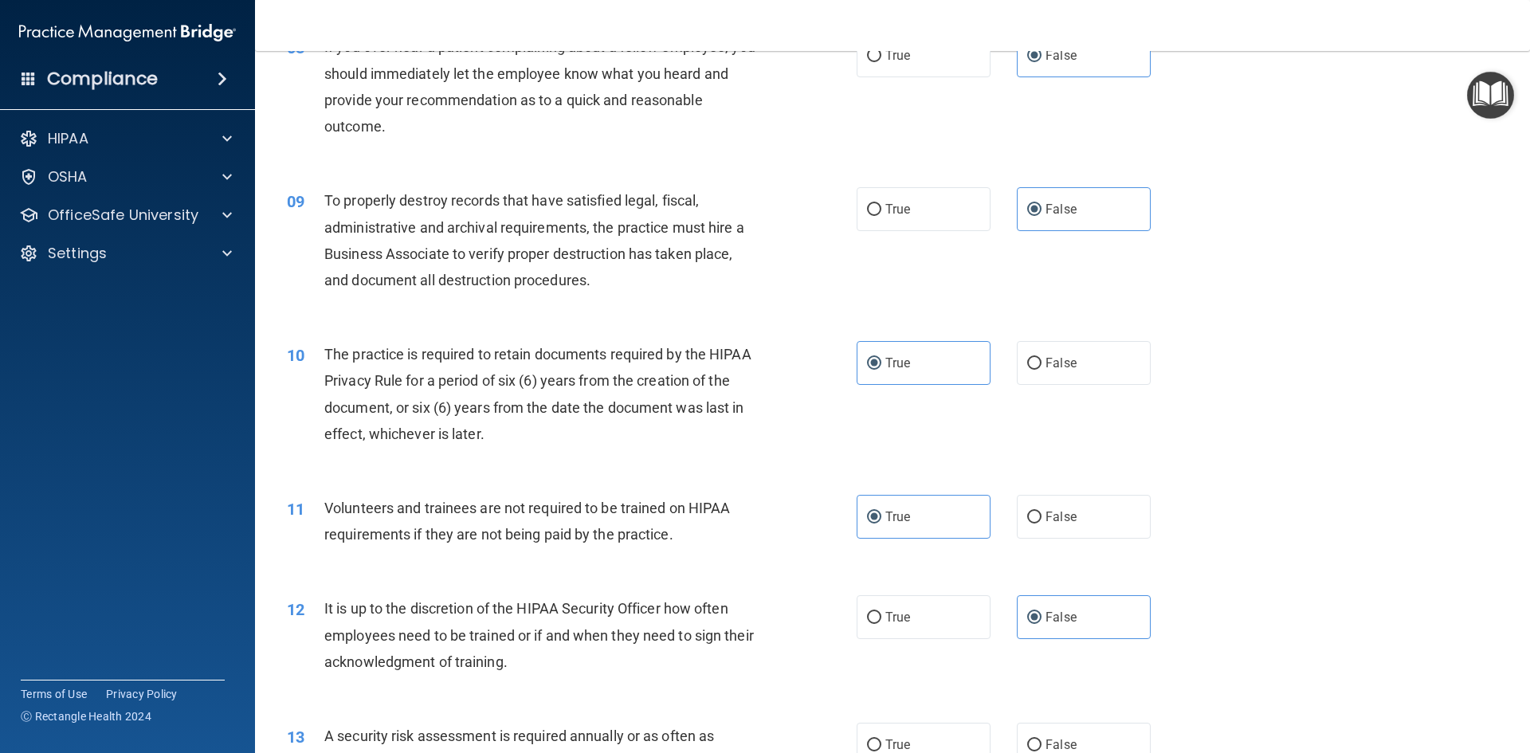
scroll to position [1275, 0]
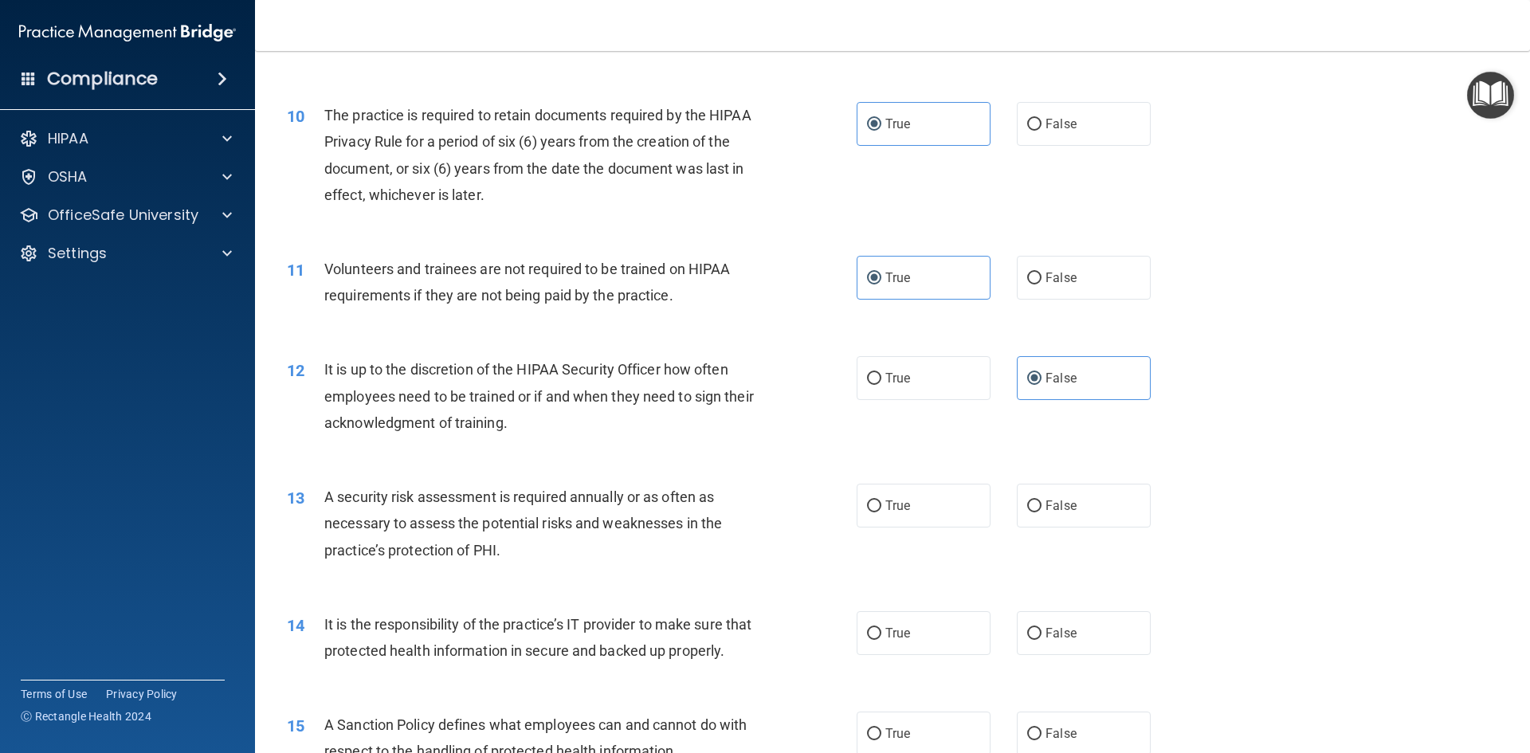
drag, startPoint x: 932, startPoint y: 513, endPoint x: 934, endPoint y: 539, distance: 25.6
click at [932, 512] on label "True" at bounding box center [924, 506] width 134 height 44
click at [881, 512] on input "True" at bounding box center [874, 506] width 14 height 12
radio input "true"
click at [1045, 632] on span "False" at bounding box center [1060, 633] width 31 height 15
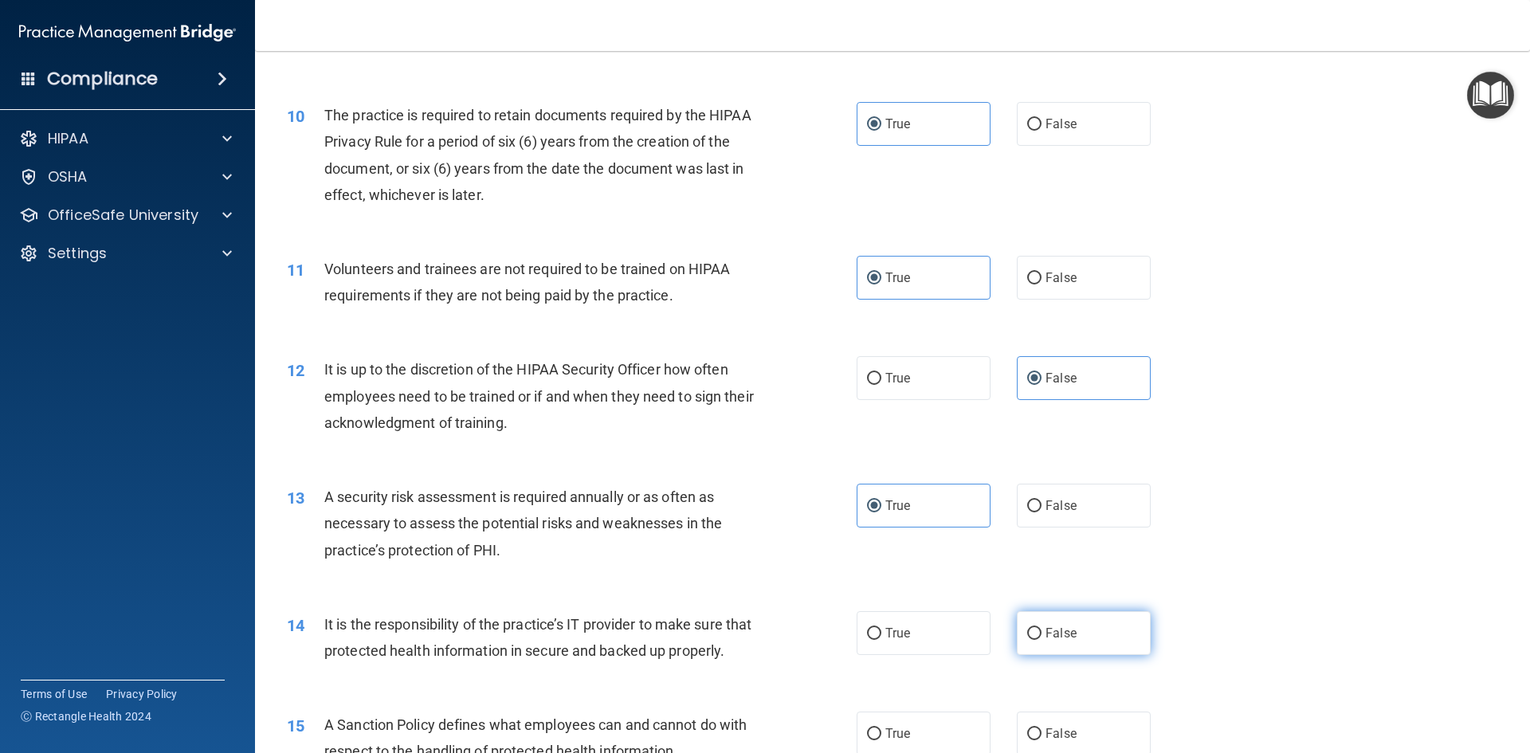
click at [1041, 632] on input "False" at bounding box center [1034, 634] width 14 height 12
radio input "true"
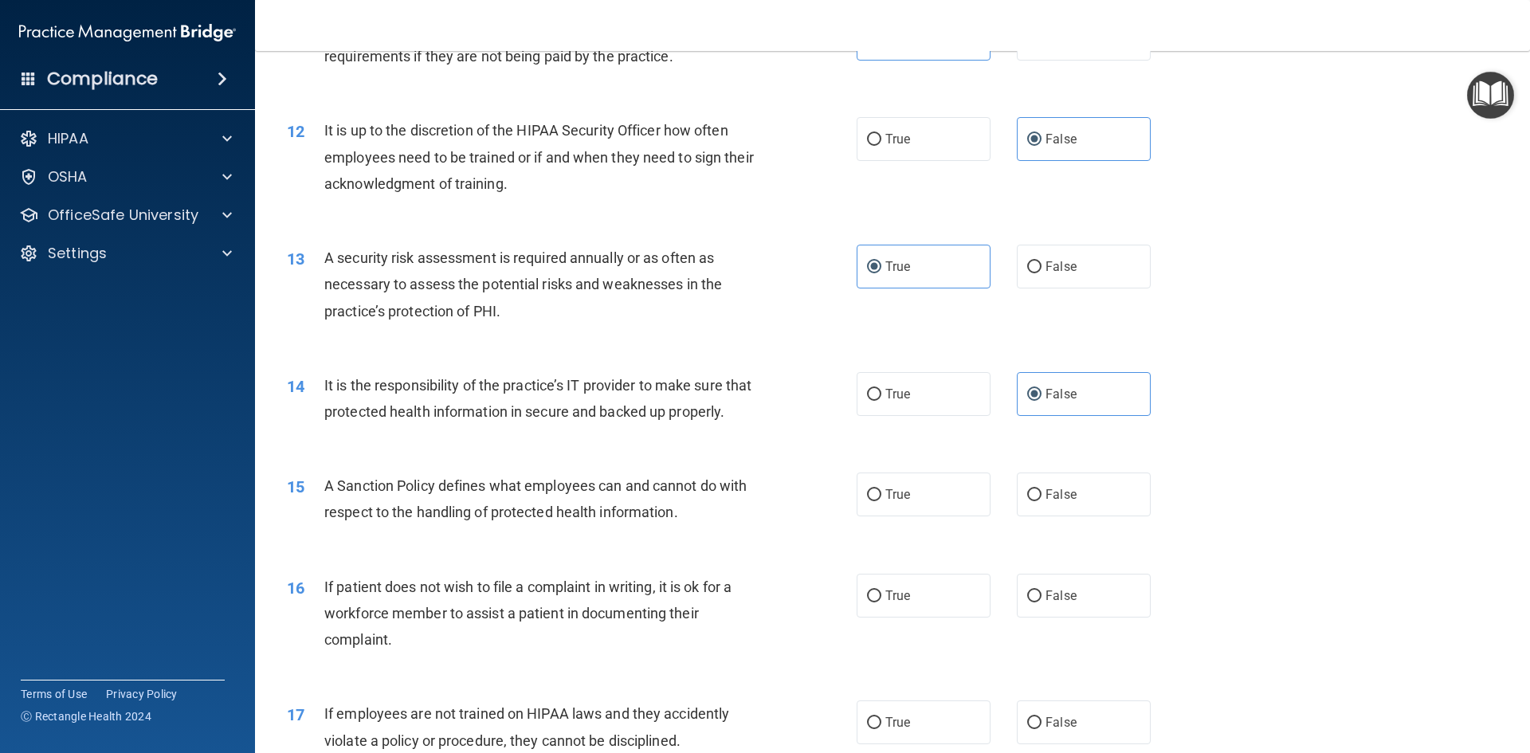
scroll to position [1594, 0]
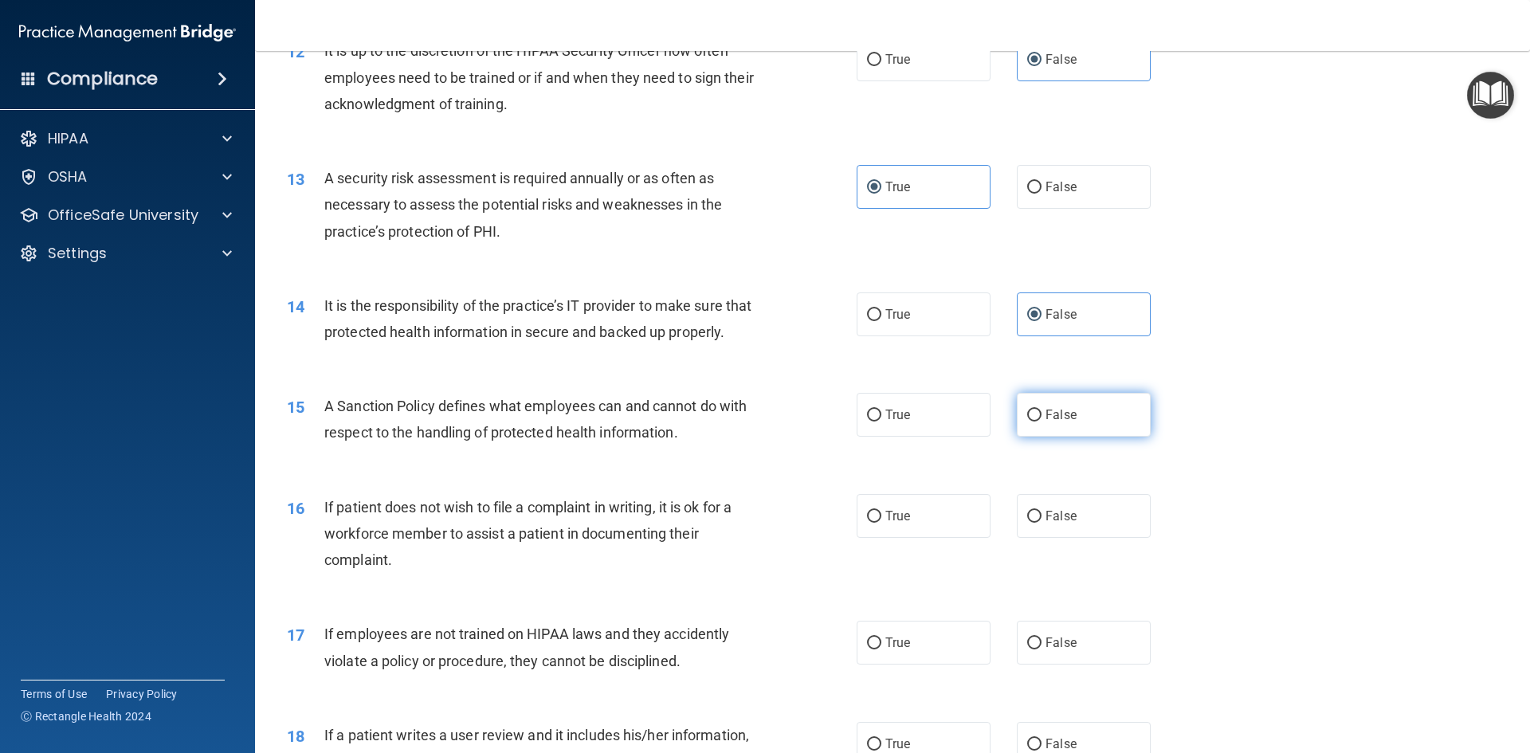
click at [1062, 422] on span "False" at bounding box center [1060, 414] width 31 height 15
click at [1041, 422] on input "False" at bounding box center [1034, 416] width 14 height 12
radio input "true"
click at [1065, 524] on span "False" at bounding box center [1060, 515] width 31 height 15
click at [1041, 523] on input "False" at bounding box center [1034, 517] width 14 height 12
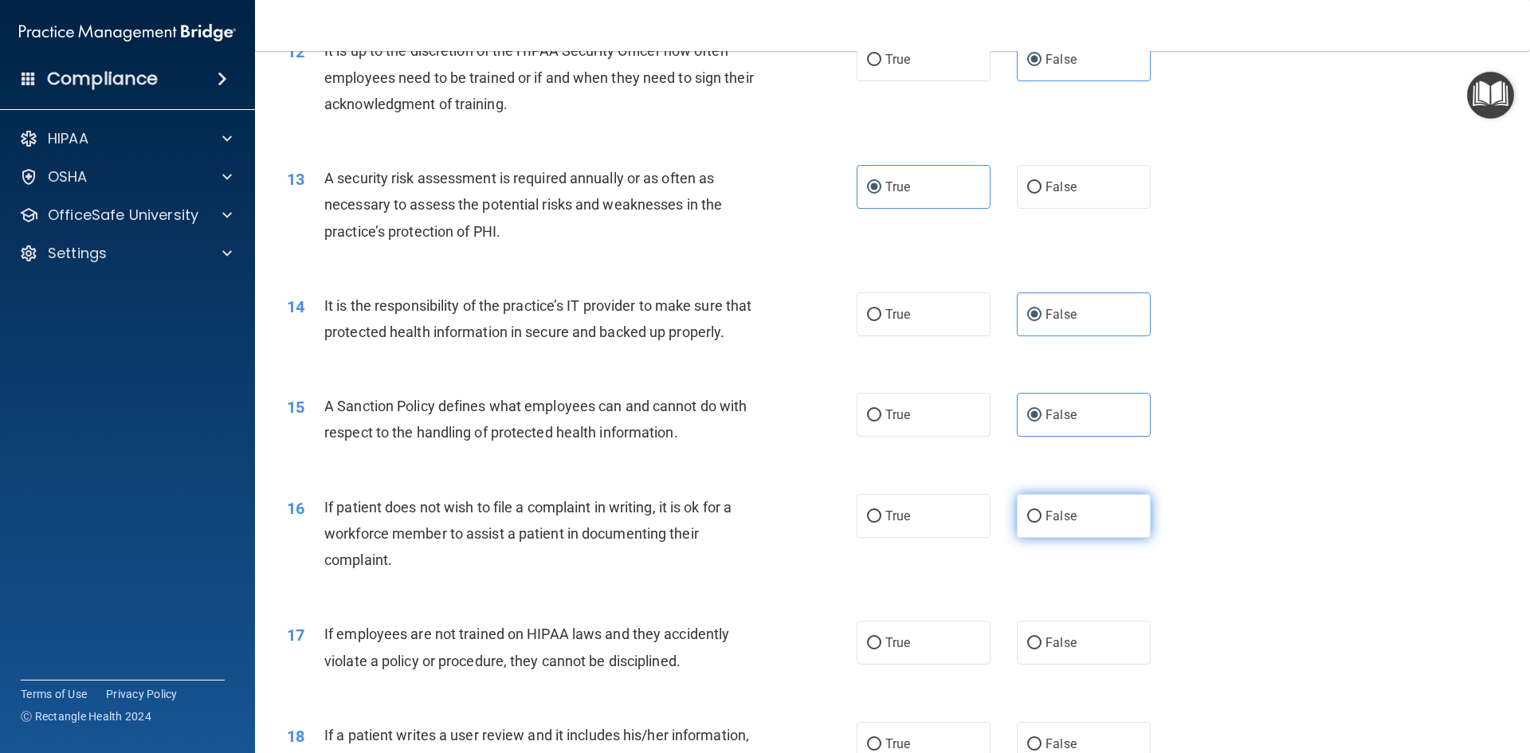
radio input "true"
click at [929, 538] on label "True" at bounding box center [924, 516] width 134 height 44
click at [881, 523] on input "True" at bounding box center [874, 517] width 14 height 12
radio input "true"
radio input "false"
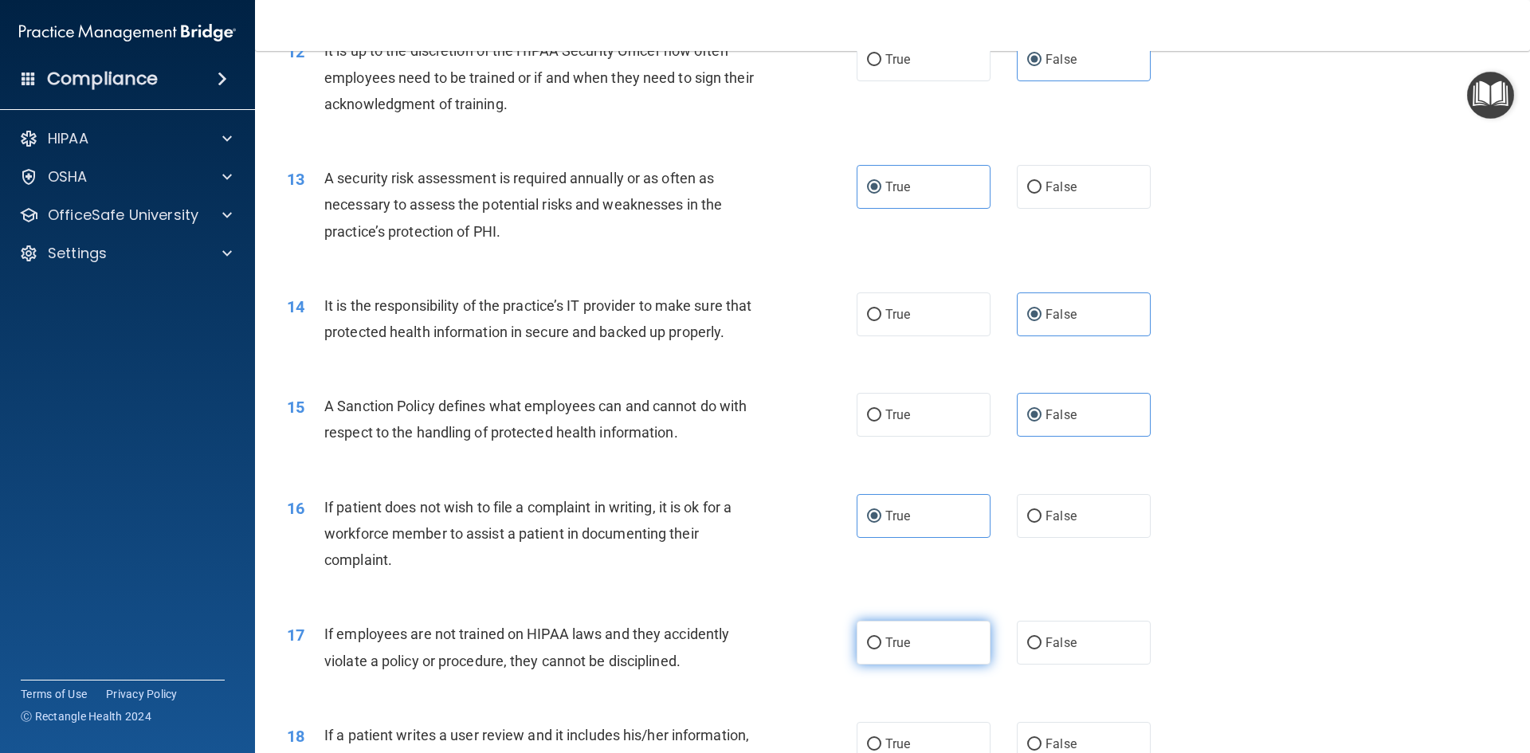
click at [932, 647] on label "True" at bounding box center [924, 643] width 134 height 44
click at [881, 647] on input "True" at bounding box center [874, 643] width 14 height 12
radio input "true"
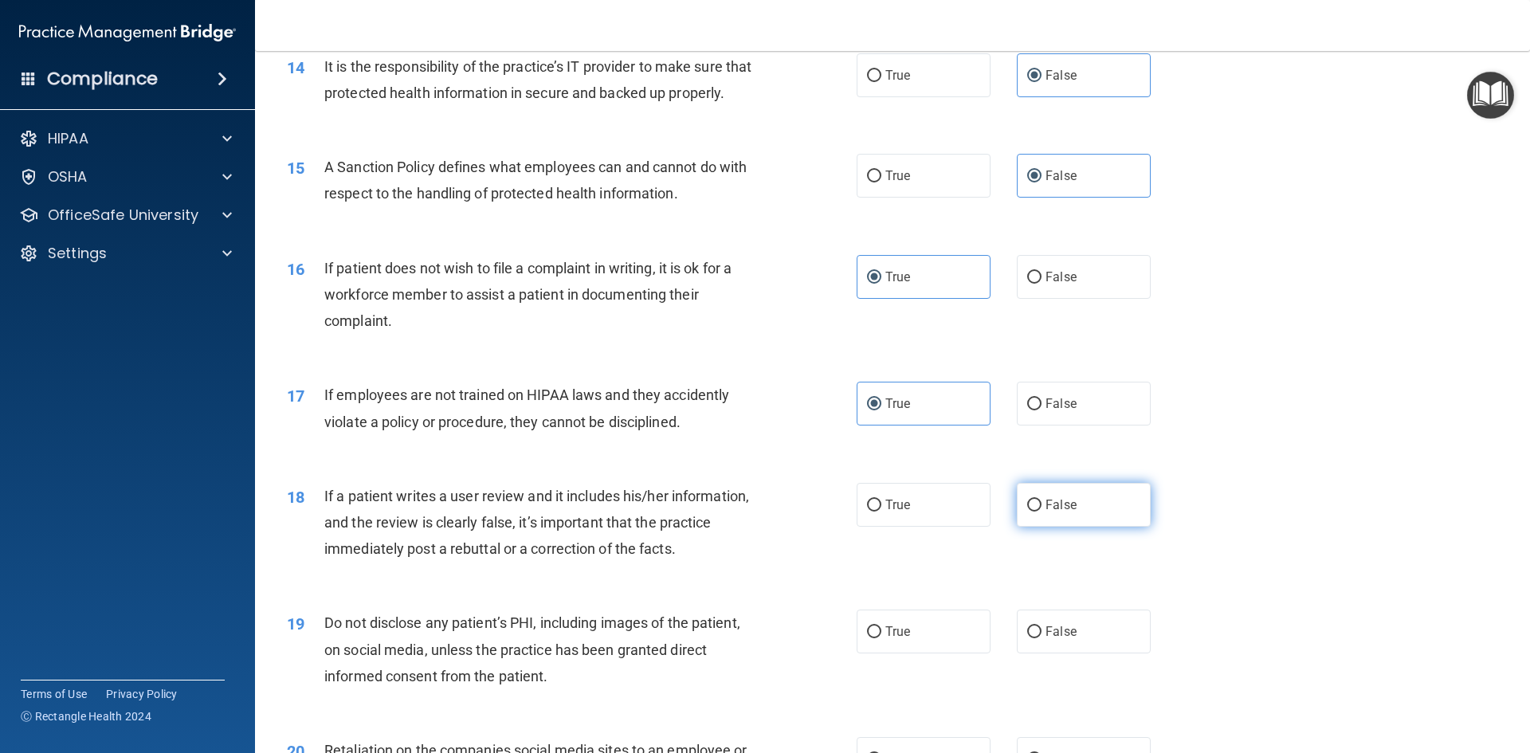
click at [1079, 520] on label "False" at bounding box center [1084, 505] width 134 height 44
click at [1041, 512] on input "False" at bounding box center [1034, 506] width 14 height 12
radio input "true"
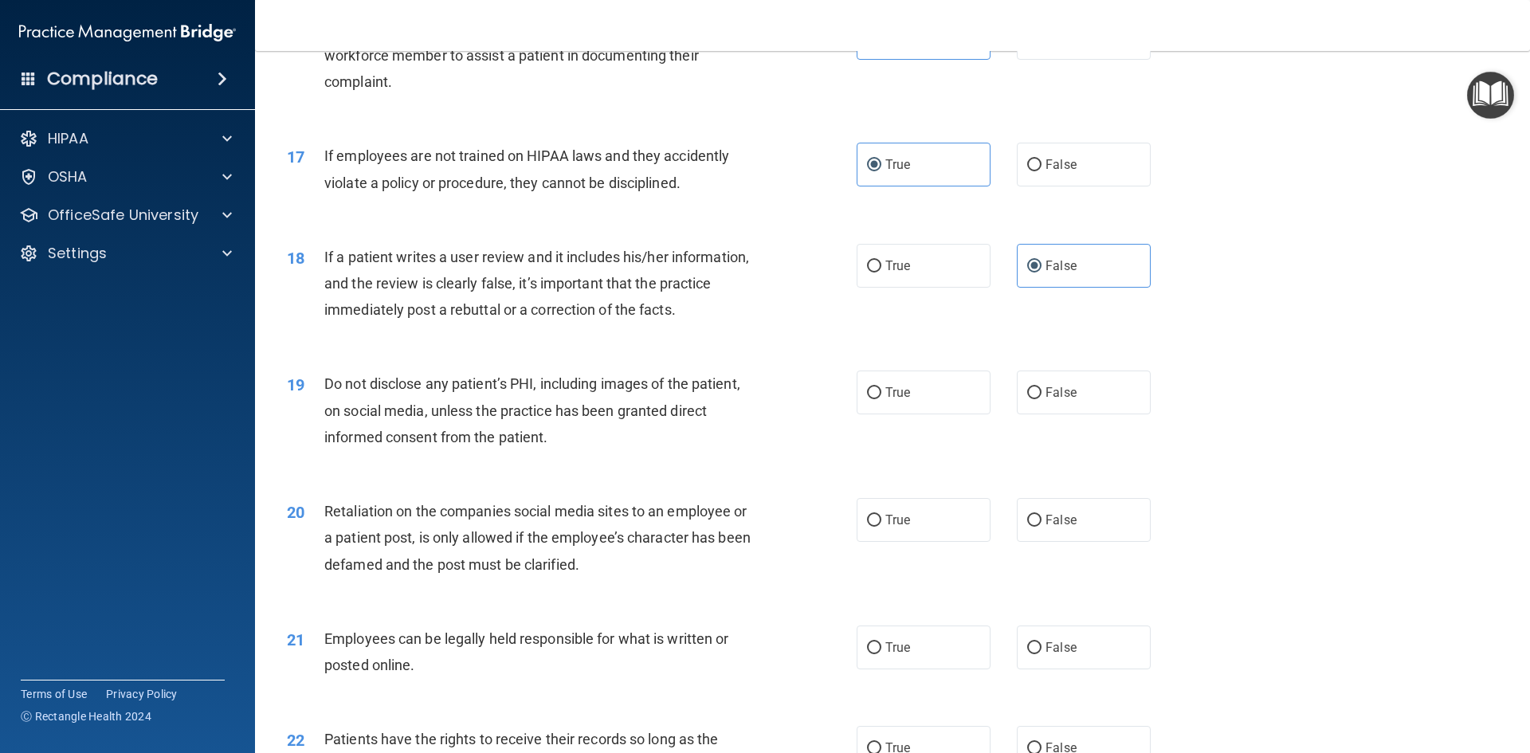
drag, startPoint x: 915, startPoint y: 424, endPoint x: 1013, endPoint y: 489, distance: 117.8
click at [916, 414] on label "True" at bounding box center [924, 393] width 134 height 44
click at [881, 399] on input "True" at bounding box center [874, 393] width 14 height 12
radio input "true"
click at [1033, 531] on label "False" at bounding box center [1084, 520] width 134 height 44
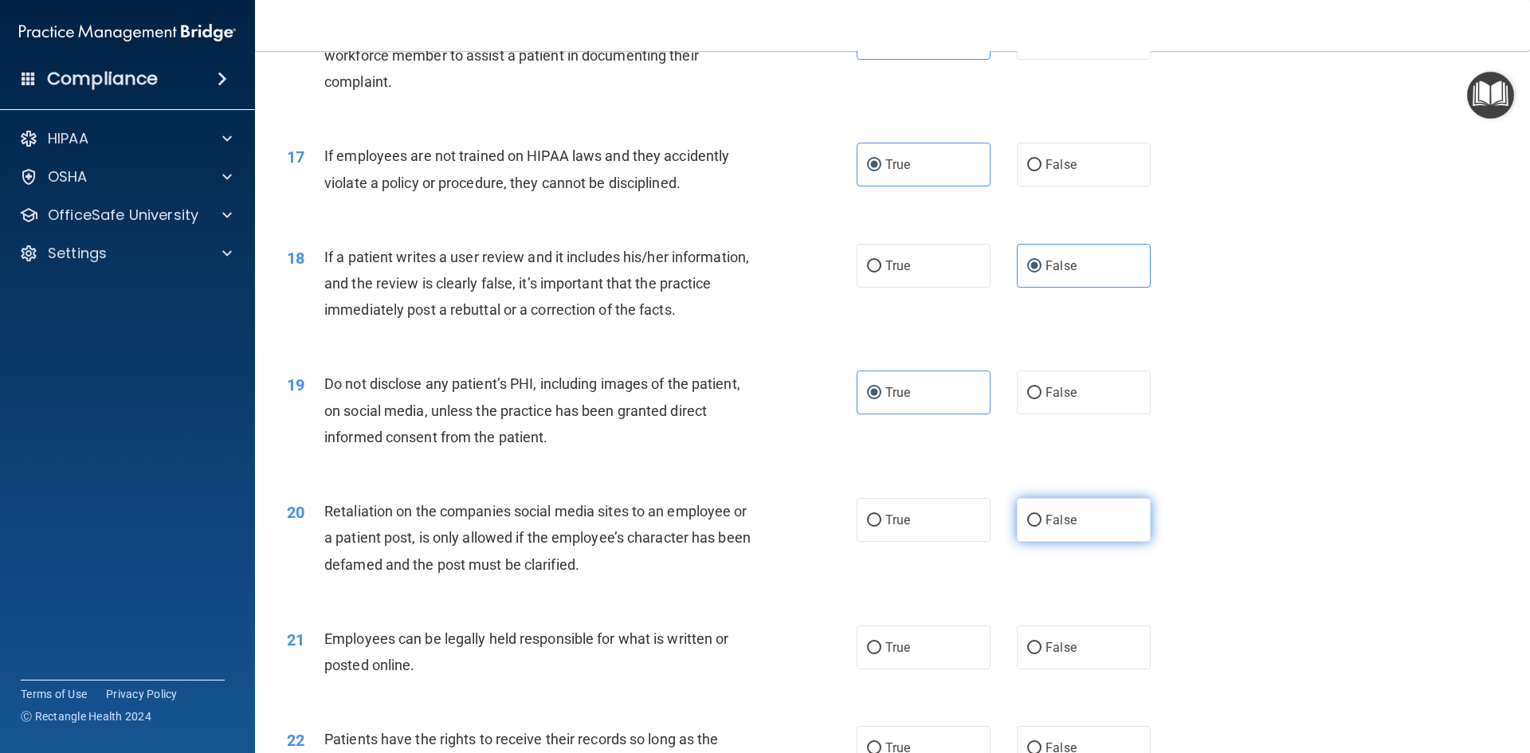
click at [1033, 527] on input "False" at bounding box center [1034, 521] width 14 height 12
radio input "true"
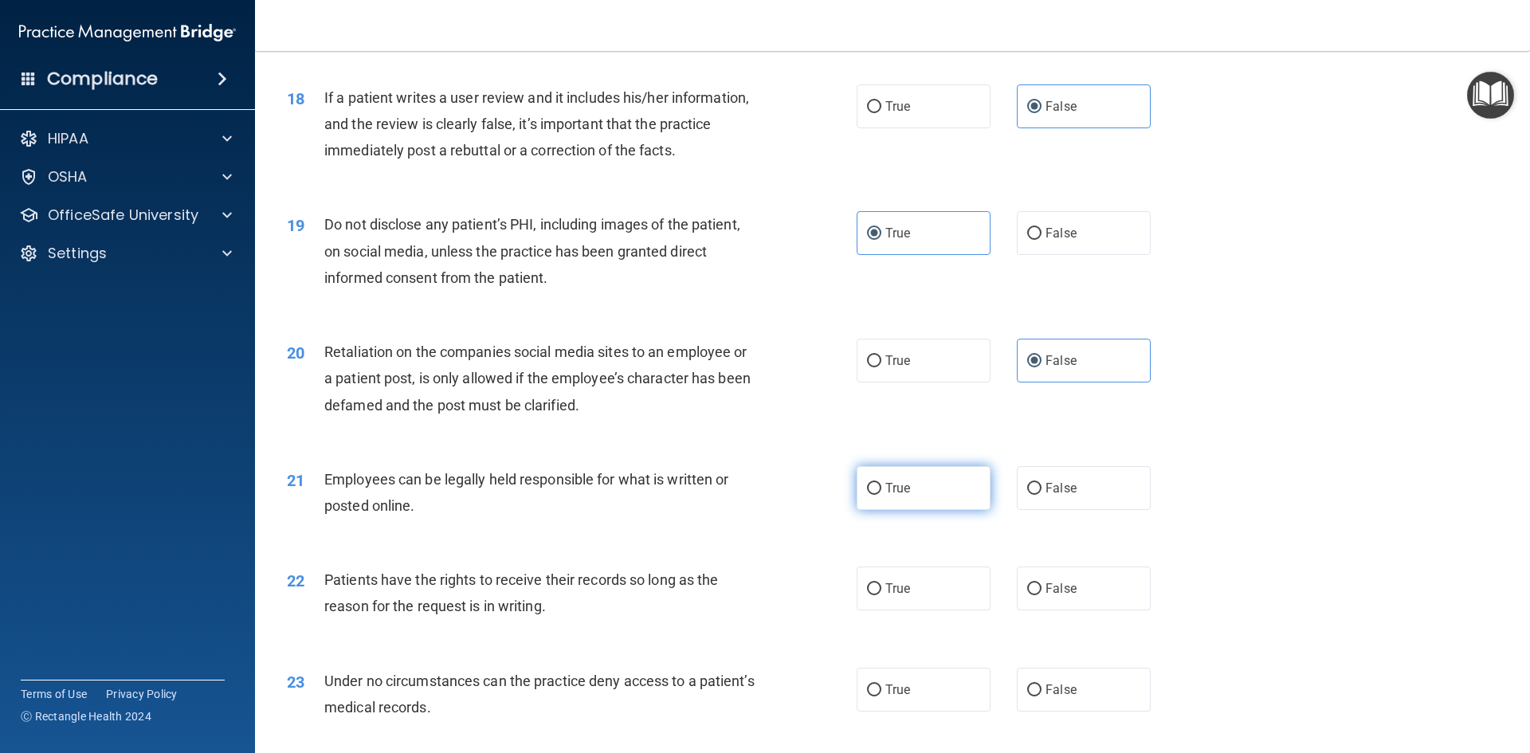
click at [919, 510] on label "True" at bounding box center [924, 488] width 134 height 44
click at [881, 495] on input "True" at bounding box center [874, 489] width 14 height 12
radio input "true"
click at [1033, 597] on label "False" at bounding box center [1084, 589] width 134 height 44
click at [1033, 595] on input "False" at bounding box center [1034, 589] width 14 height 12
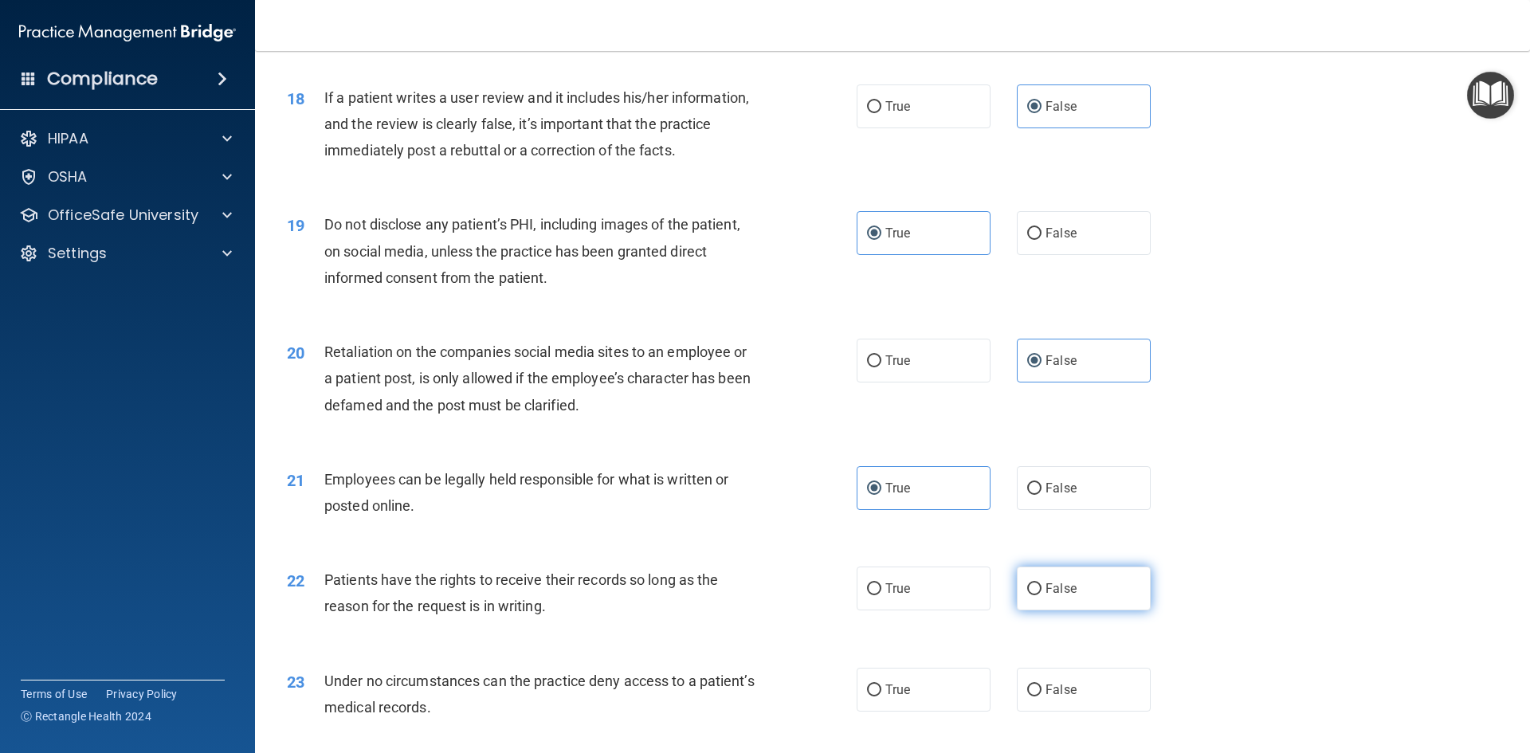
radio input "true"
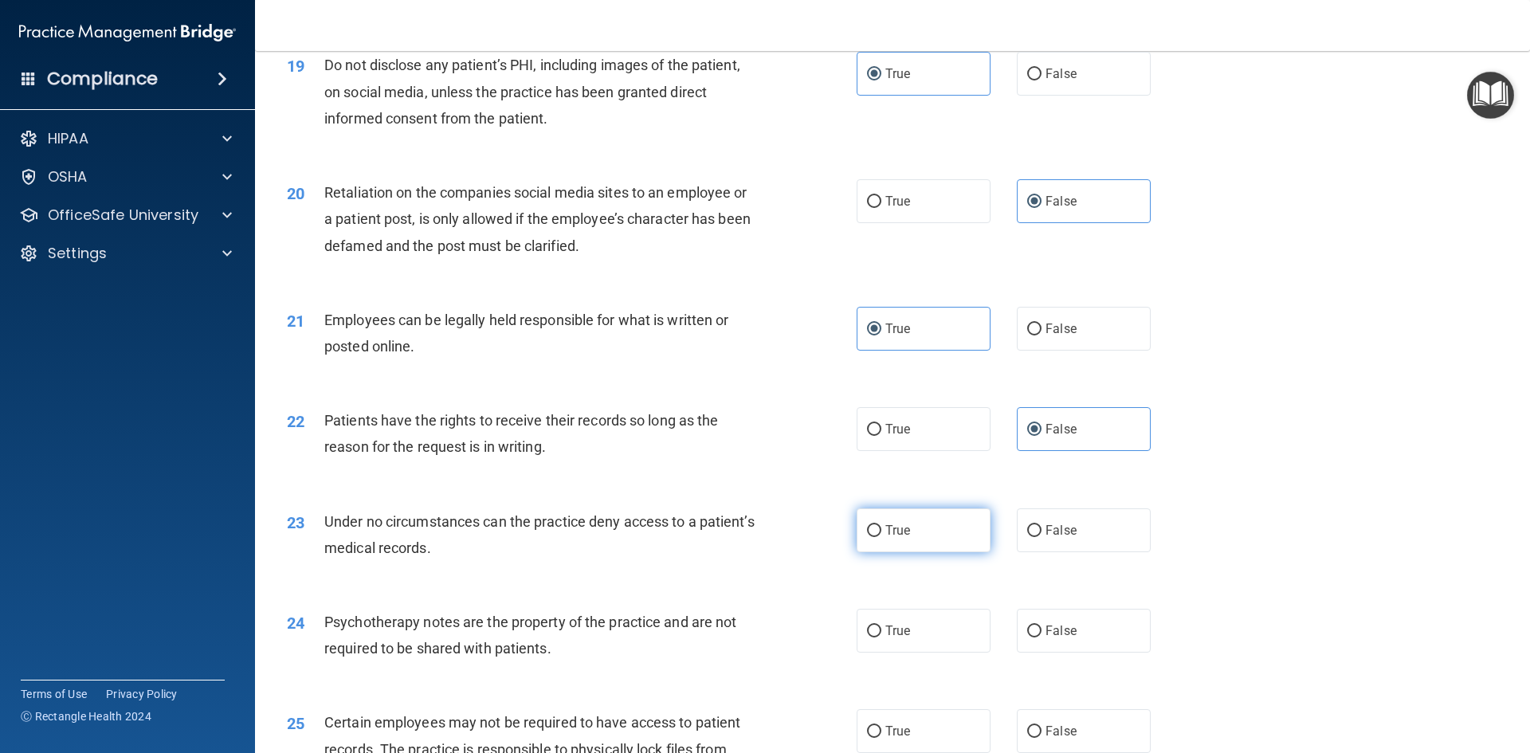
scroll to position [2470, 0]
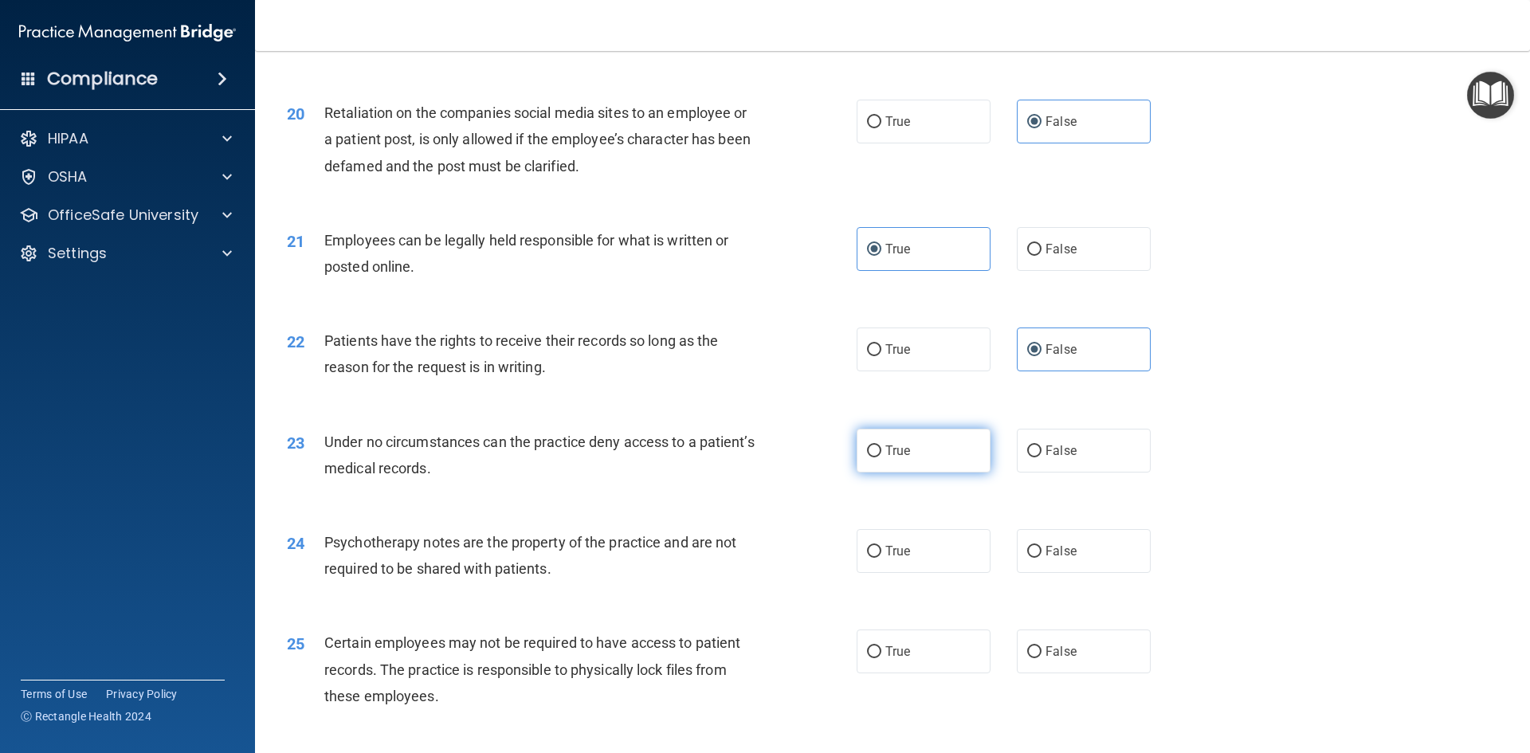
click at [916, 473] on label "True" at bounding box center [924, 451] width 134 height 44
click at [881, 457] on input "True" at bounding box center [874, 451] width 14 height 12
radio input "true"
click at [1032, 558] on input "False" at bounding box center [1034, 552] width 14 height 12
radio input "true"
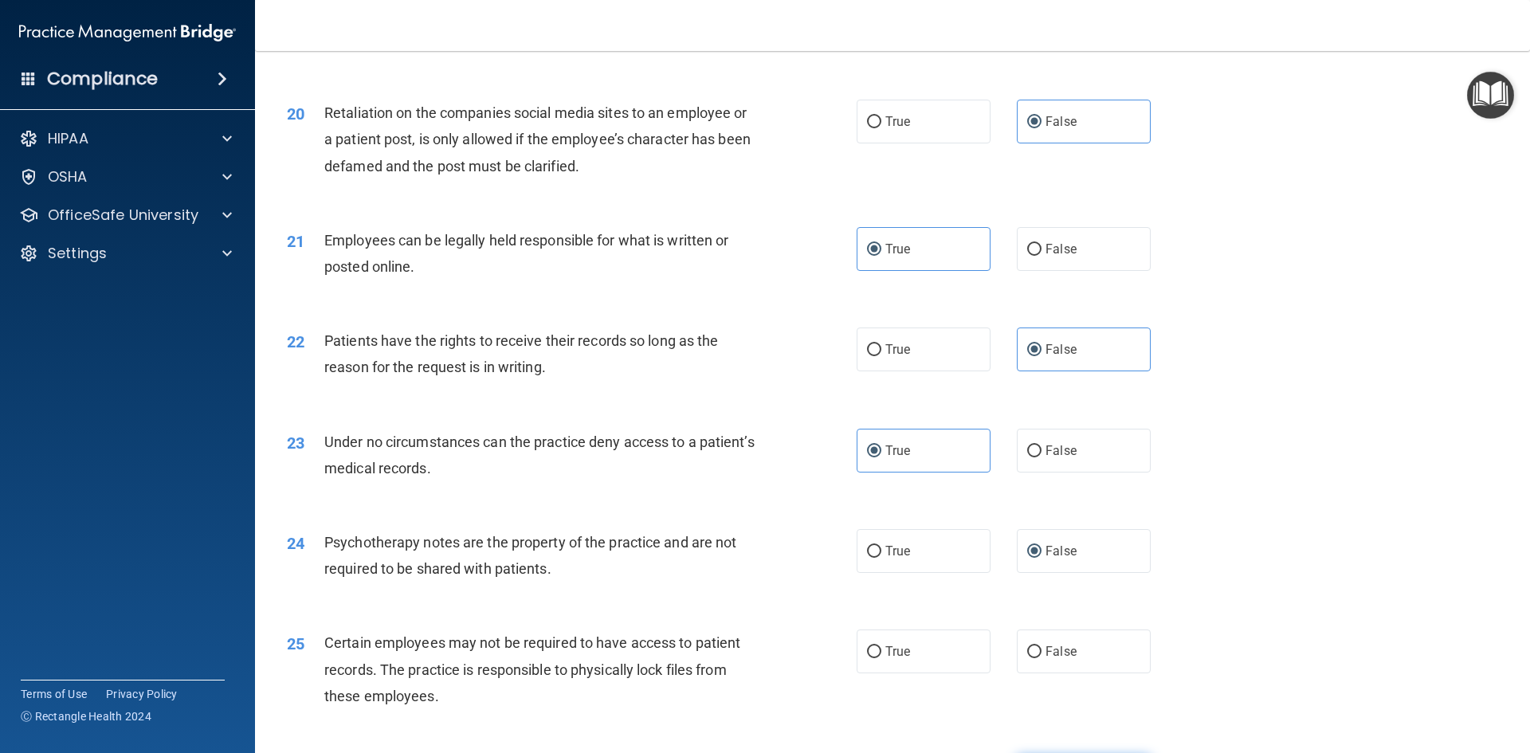
scroll to position [2709, 0]
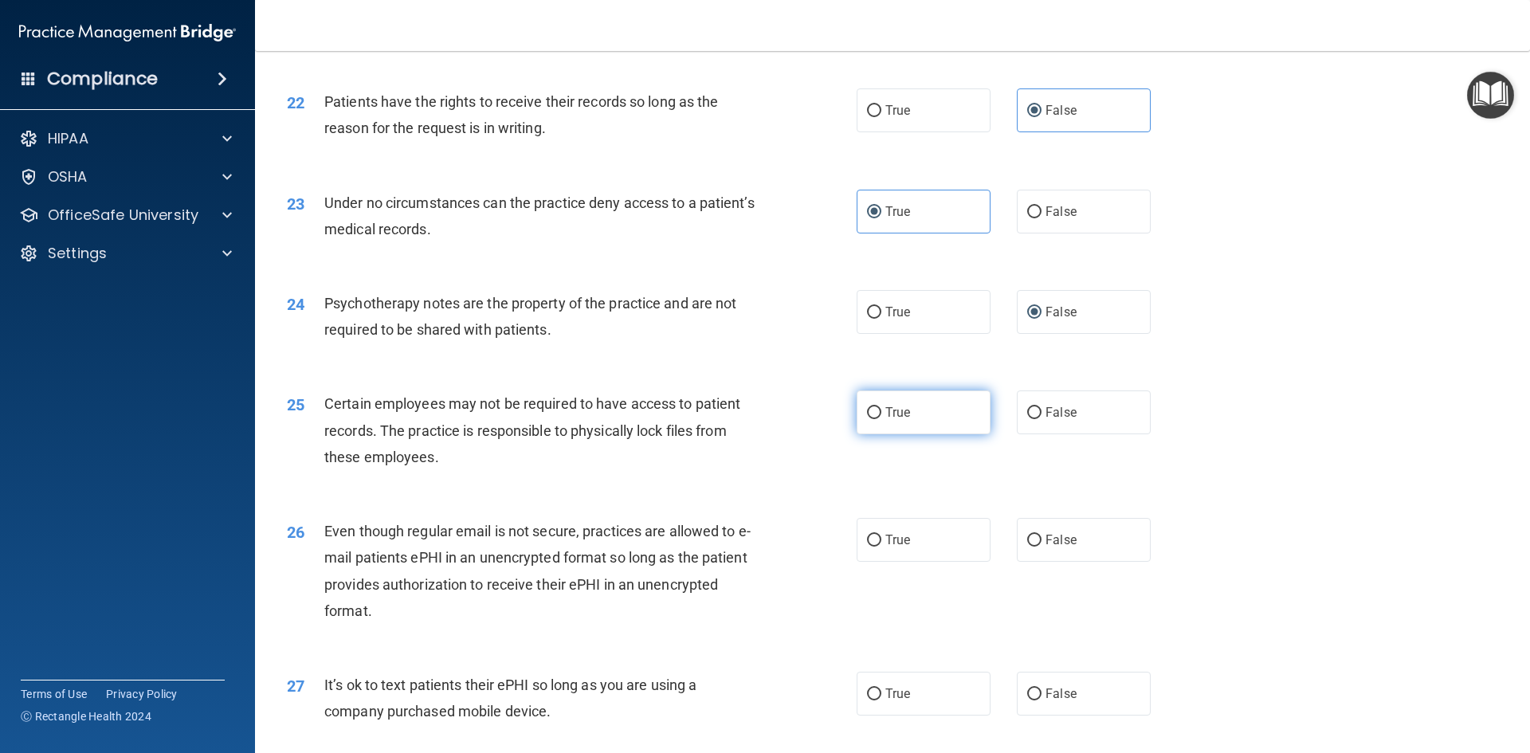
click at [929, 434] on label "True" at bounding box center [924, 412] width 134 height 44
click at [881, 419] on input "True" at bounding box center [874, 413] width 14 height 12
radio input "true"
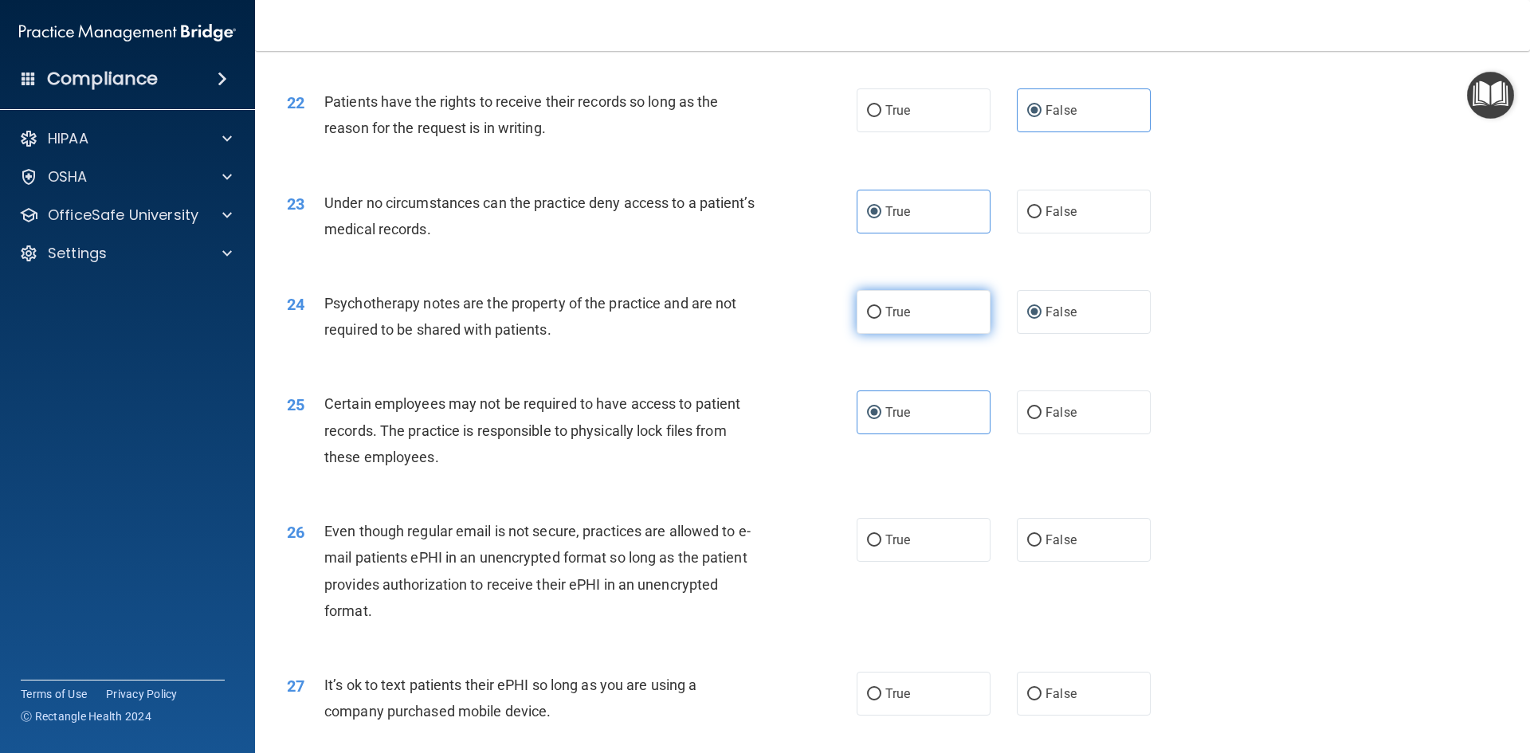
click at [904, 320] on span "True" at bounding box center [897, 311] width 25 height 15
click at [881, 319] on input "True" at bounding box center [874, 313] width 14 height 12
radio input "true"
radio input "false"
click at [926, 555] on label "True" at bounding box center [924, 540] width 134 height 44
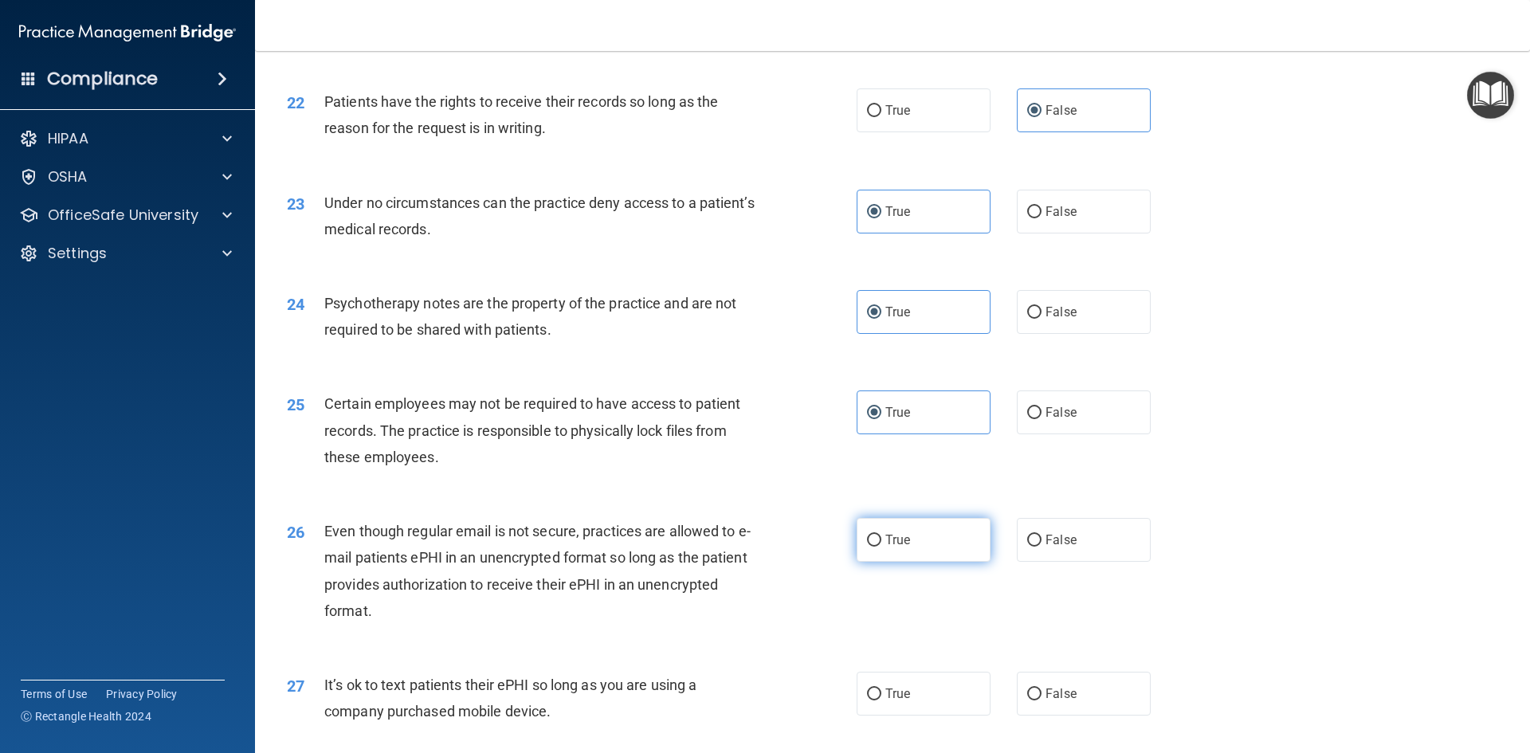
click at [881, 547] on input "True" at bounding box center [874, 541] width 14 height 12
radio input "true"
click at [1045, 701] on span "False" at bounding box center [1060, 693] width 31 height 15
click at [1038, 700] on input "False" at bounding box center [1034, 694] width 14 height 12
radio input "true"
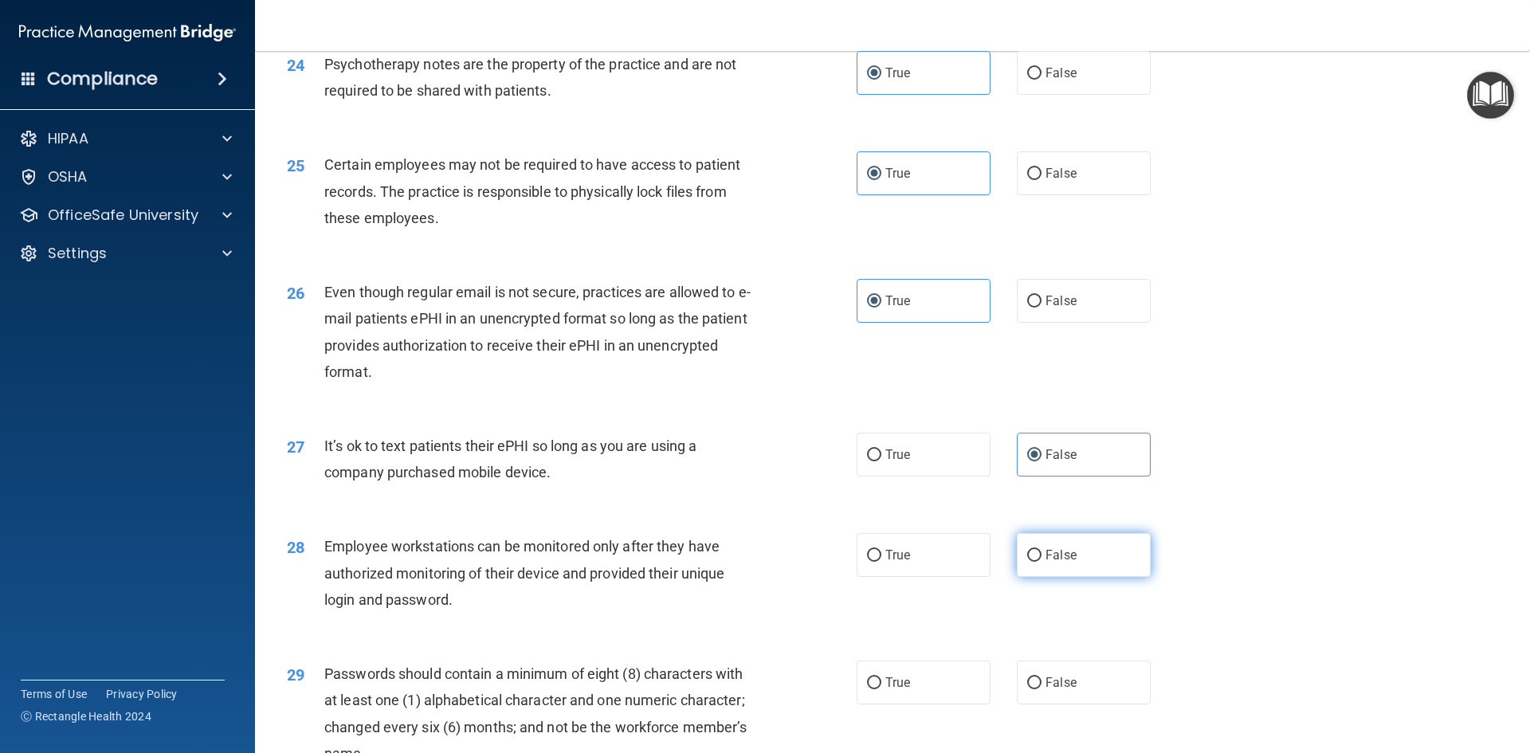
scroll to position [3028, 0]
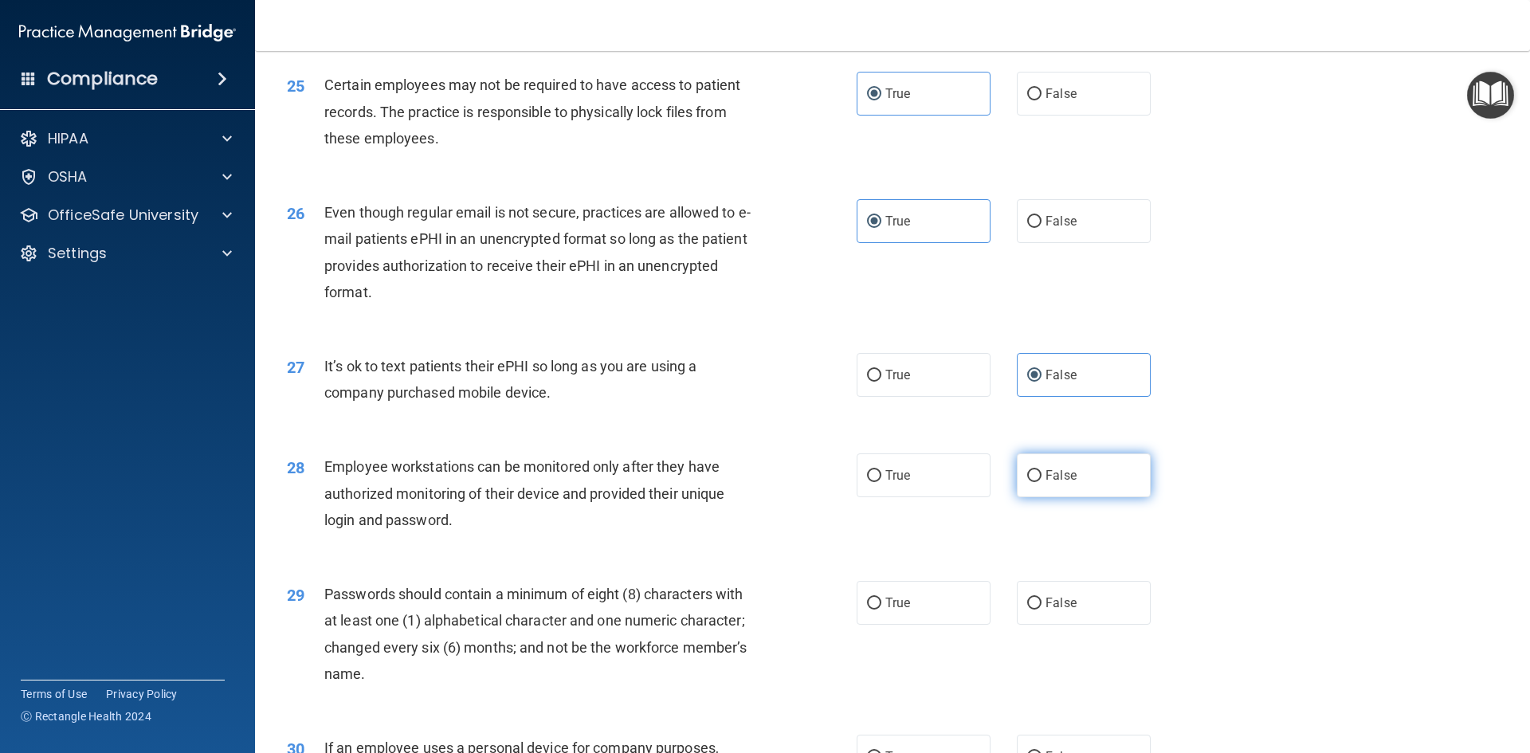
click at [1058, 483] on span "False" at bounding box center [1060, 475] width 31 height 15
click at [1041, 482] on input "False" at bounding box center [1034, 476] width 14 height 12
radio input "true"
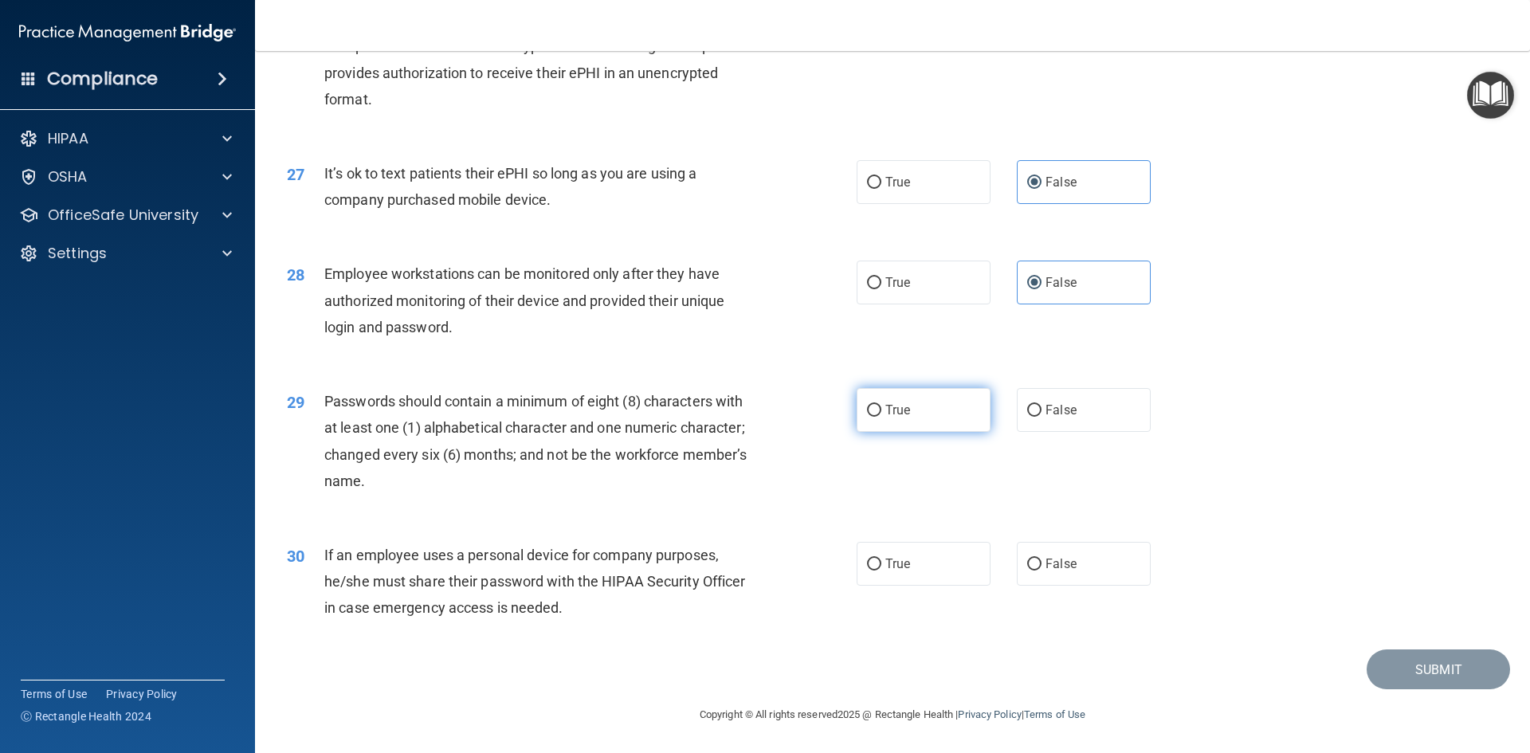
click at [942, 398] on label "True" at bounding box center [924, 410] width 134 height 44
click at [881, 405] on input "True" at bounding box center [874, 411] width 14 height 12
radio input "true"
click at [1030, 559] on input "False" at bounding box center [1034, 565] width 14 height 12
radio input "true"
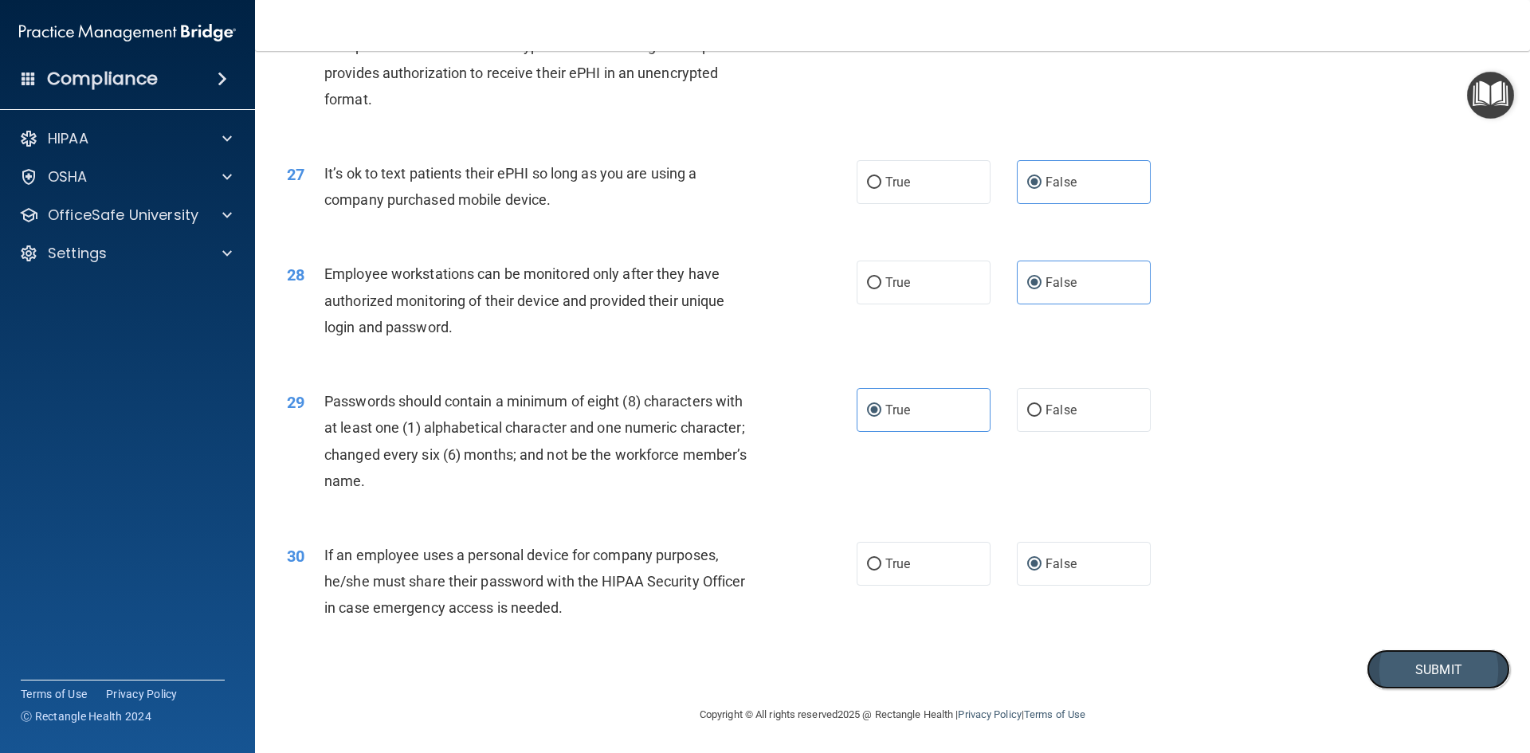
click at [1426, 669] on button "Submit" at bounding box center [1438, 669] width 143 height 41
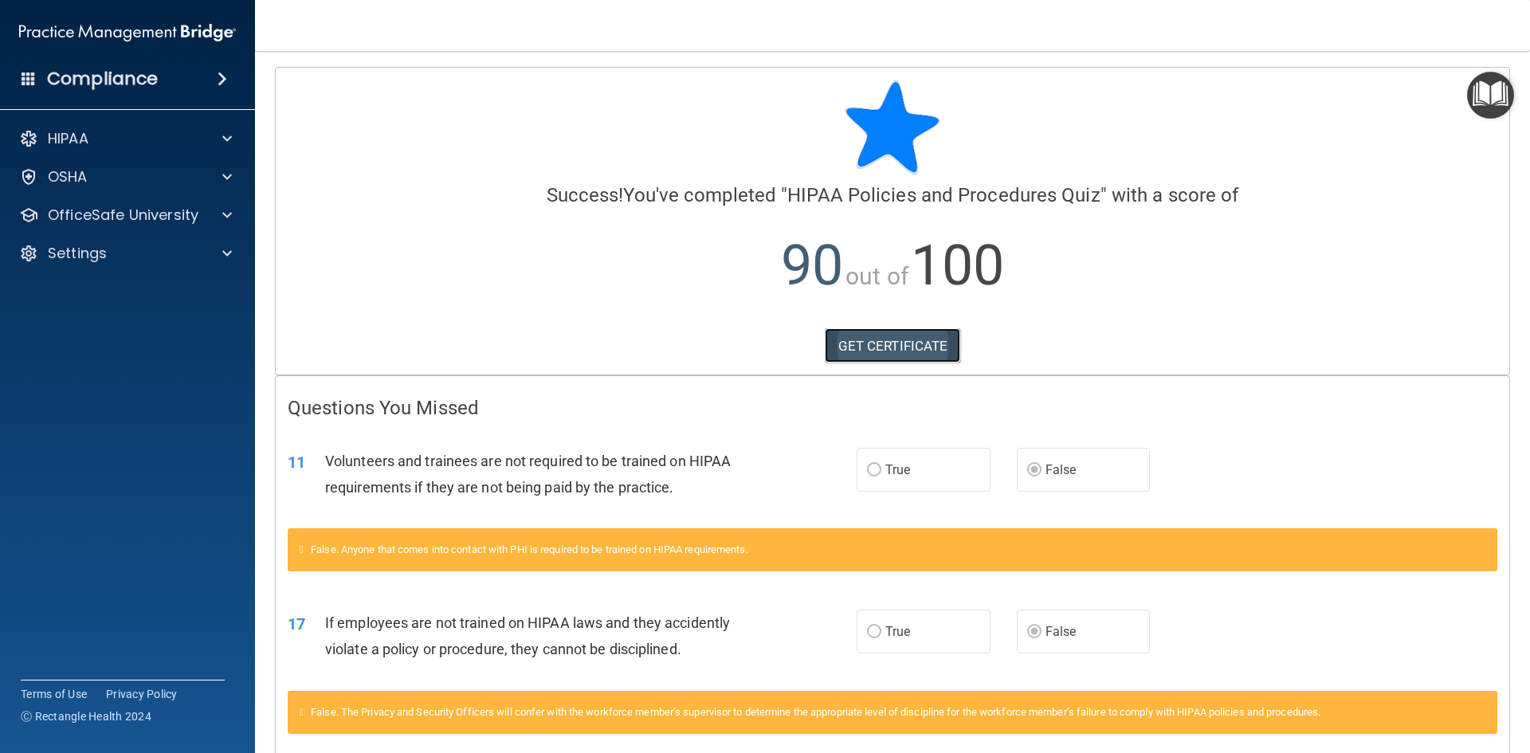
click at [944, 347] on link "GET CERTIFICATE" at bounding box center [893, 345] width 136 height 35
click at [213, 215] on div at bounding box center [225, 215] width 40 height 19
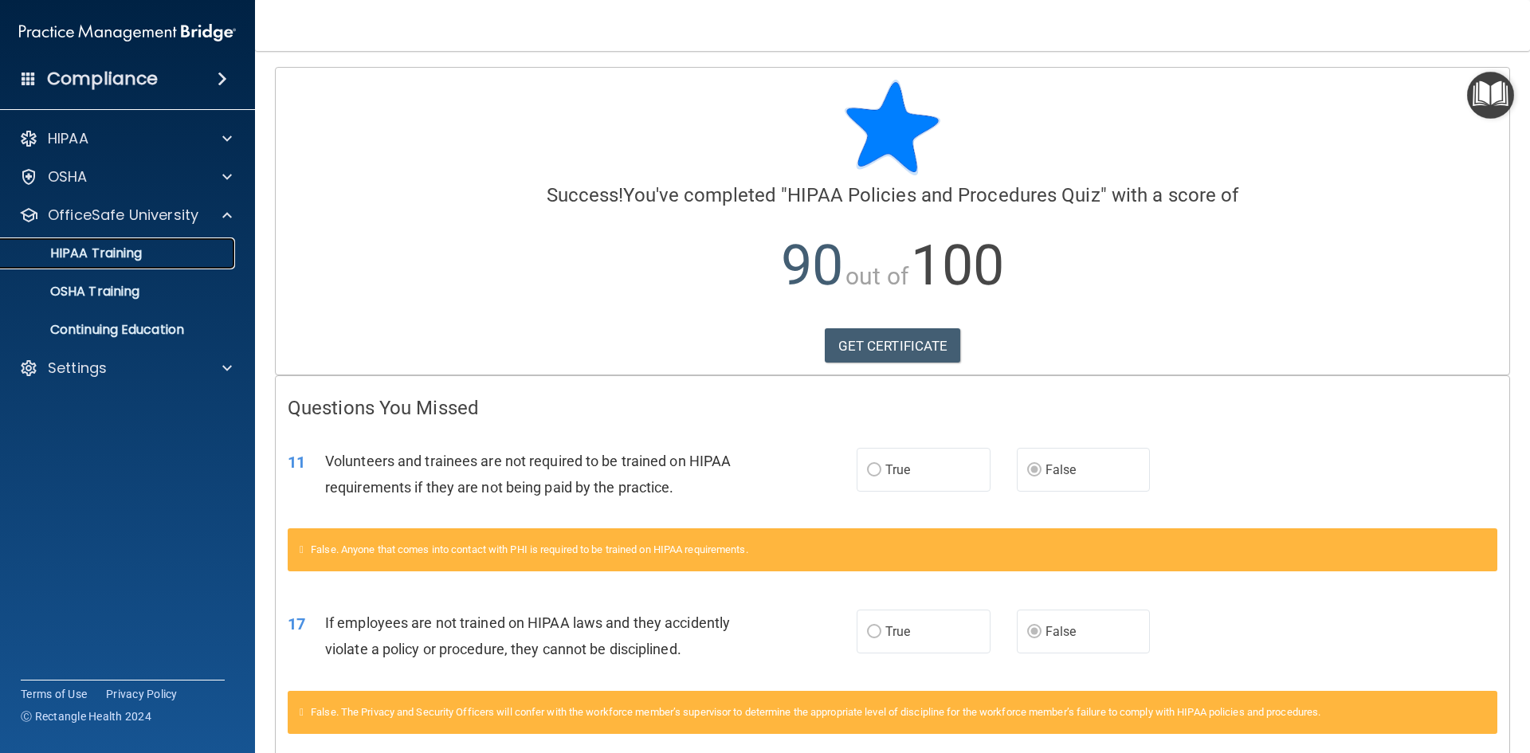
click at [137, 252] on p "HIPAA Training" at bounding box center [75, 253] width 131 height 16
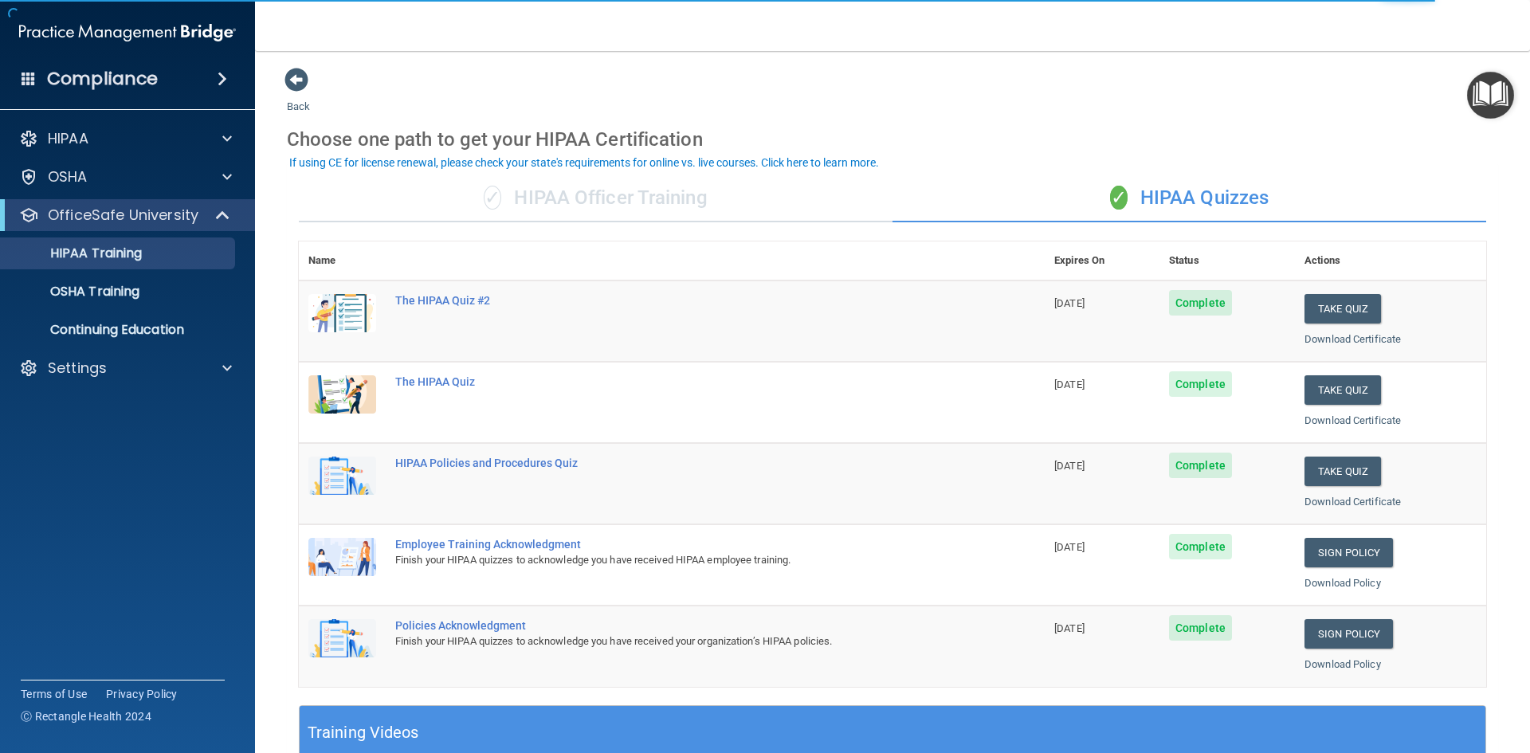
scroll to position [80, 0]
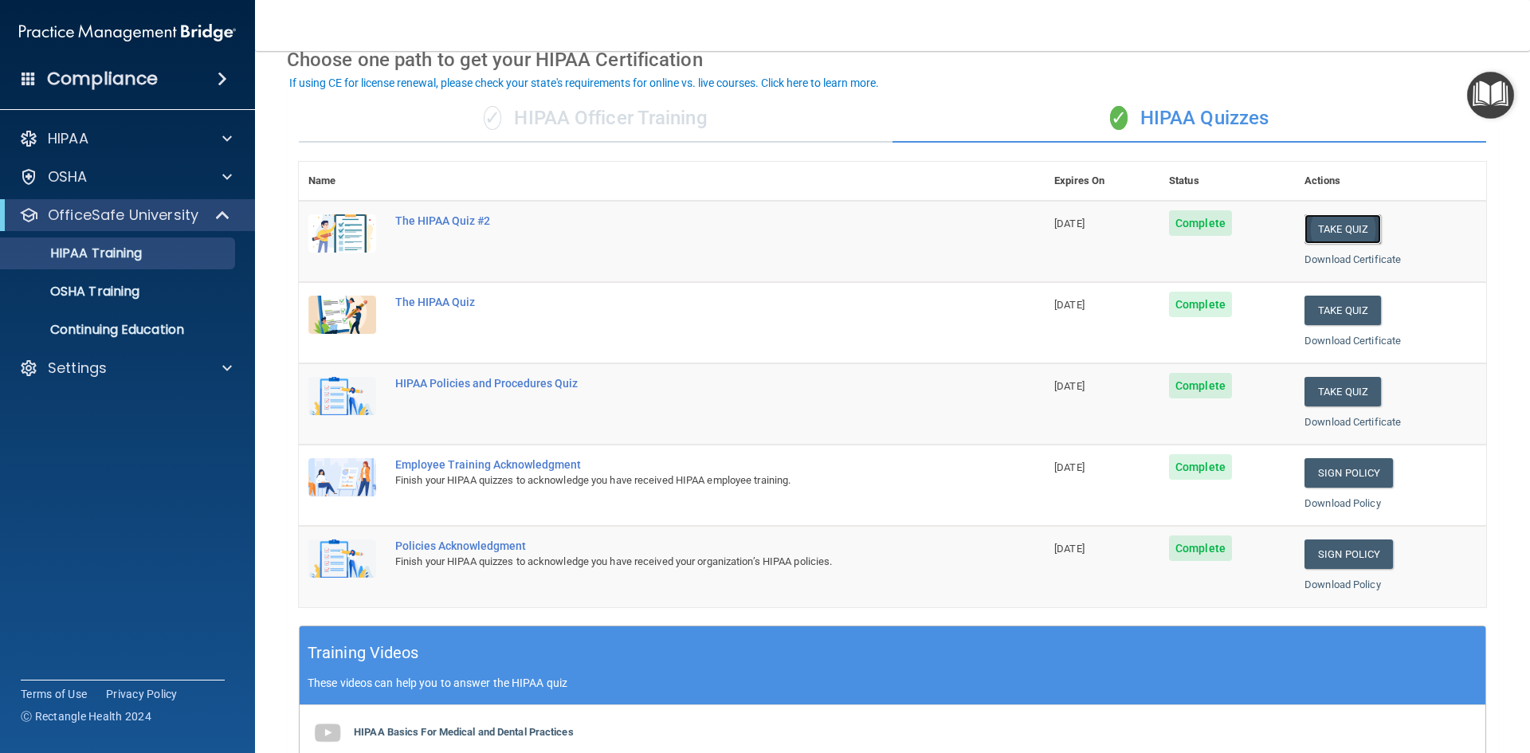
click at [1331, 226] on button "Take Quiz" at bounding box center [1342, 228] width 76 height 29
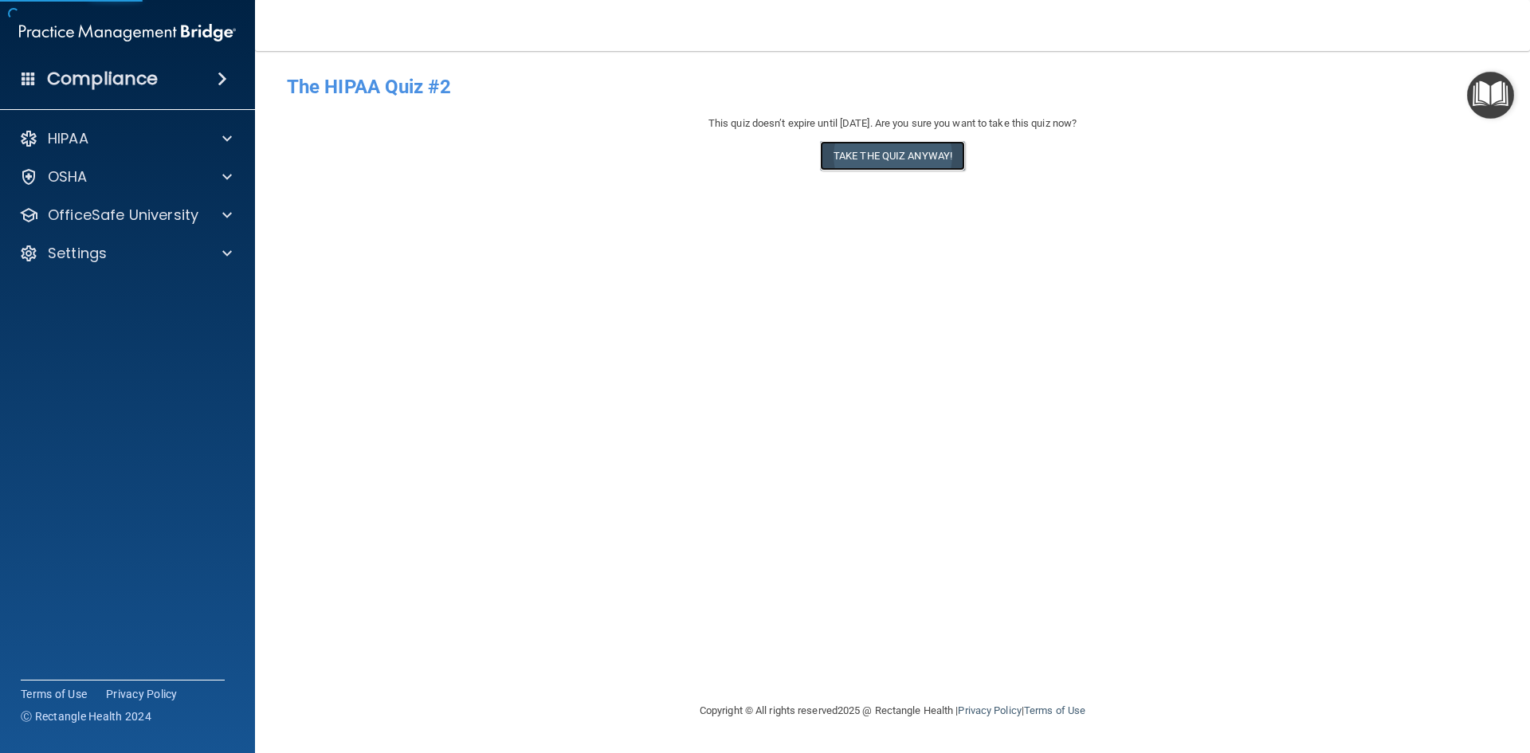
click at [908, 161] on button "Take the quiz anyway!" at bounding box center [892, 155] width 145 height 29
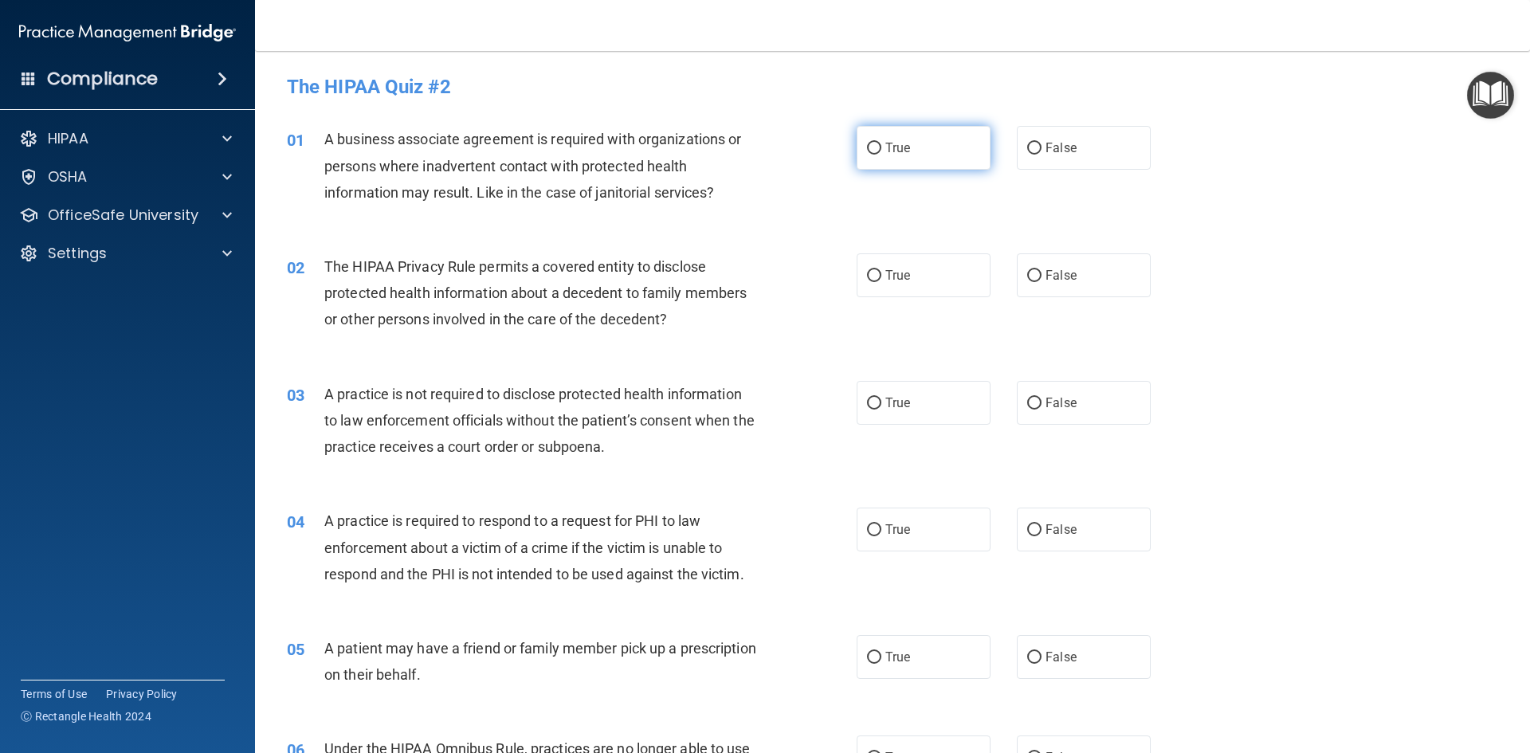
click at [914, 152] on label "True" at bounding box center [924, 148] width 134 height 44
click at [881, 152] on input "True" at bounding box center [874, 149] width 14 height 12
radio input "true"
click at [946, 275] on label "True" at bounding box center [924, 275] width 134 height 44
click at [881, 275] on input "True" at bounding box center [874, 276] width 14 height 12
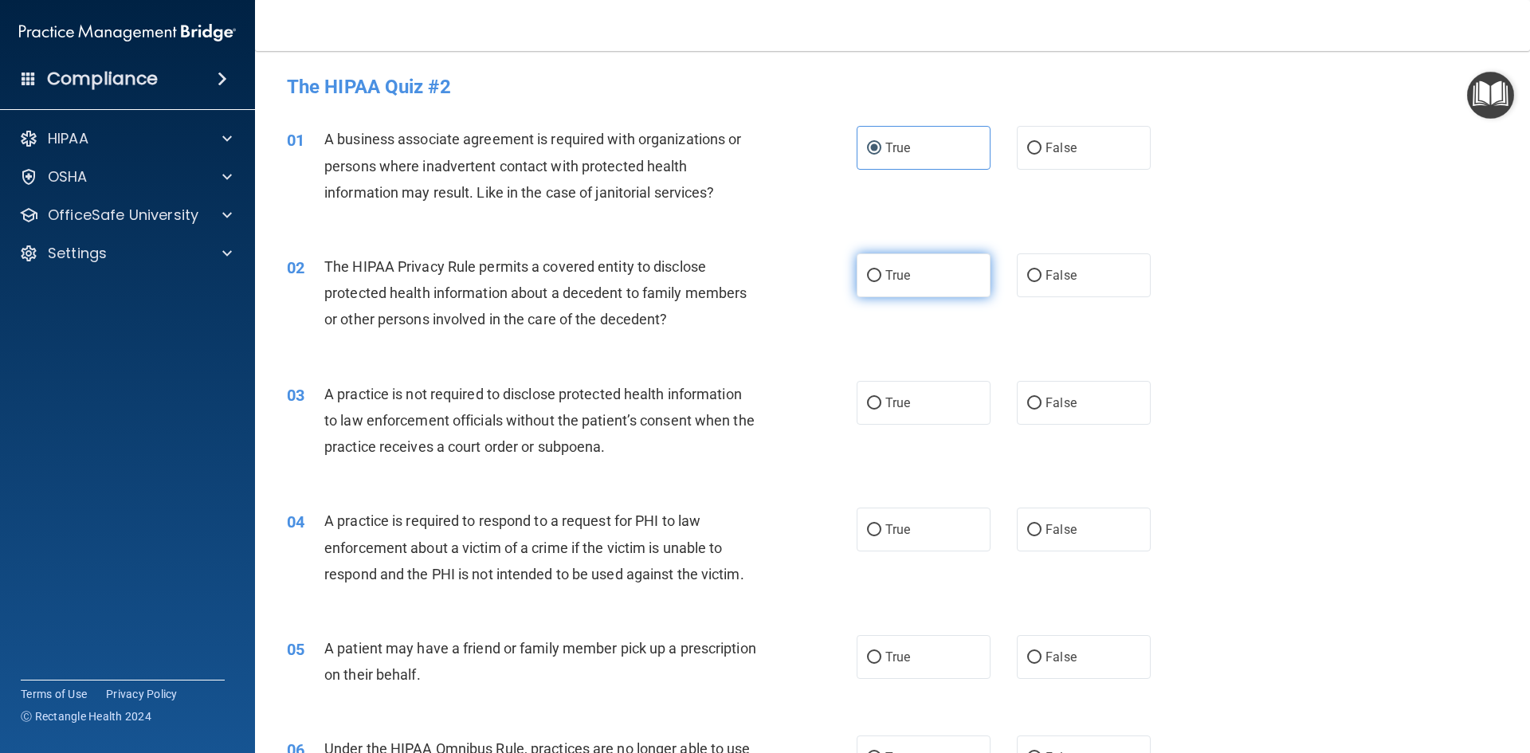
radio input "true"
click at [878, 381] on label "True" at bounding box center [924, 403] width 134 height 44
click at [878, 398] on input "True" at bounding box center [874, 404] width 14 height 12
radio input "true"
click at [912, 531] on label "True" at bounding box center [924, 530] width 134 height 44
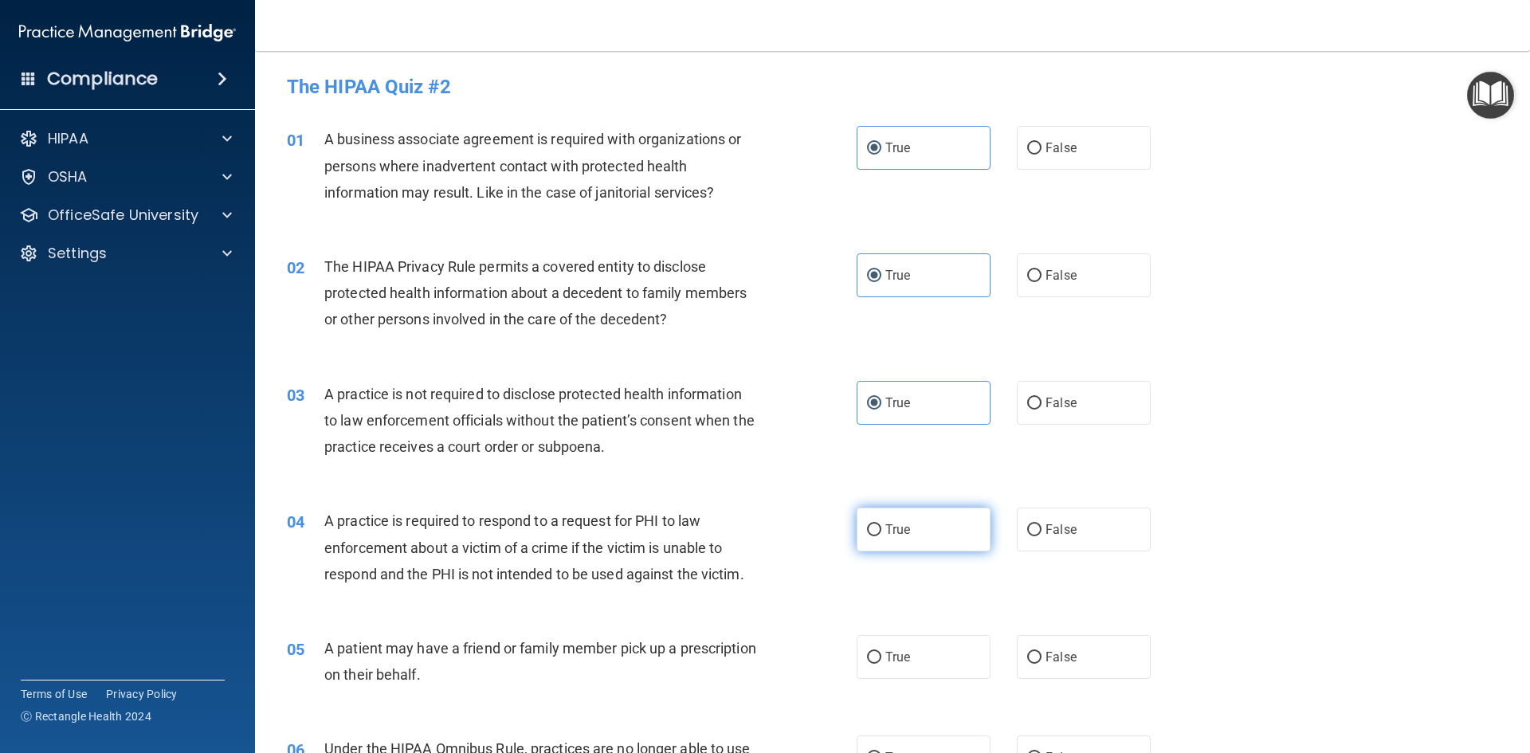
click at [881, 531] on input "True" at bounding box center [874, 530] width 14 height 12
radio input "true"
click at [905, 676] on label "True" at bounding box center [924, 657] width 134 height 44
click at [881, 664] on input "True" at bounding box center [874, 658] width 14 height 12
radio input "true"
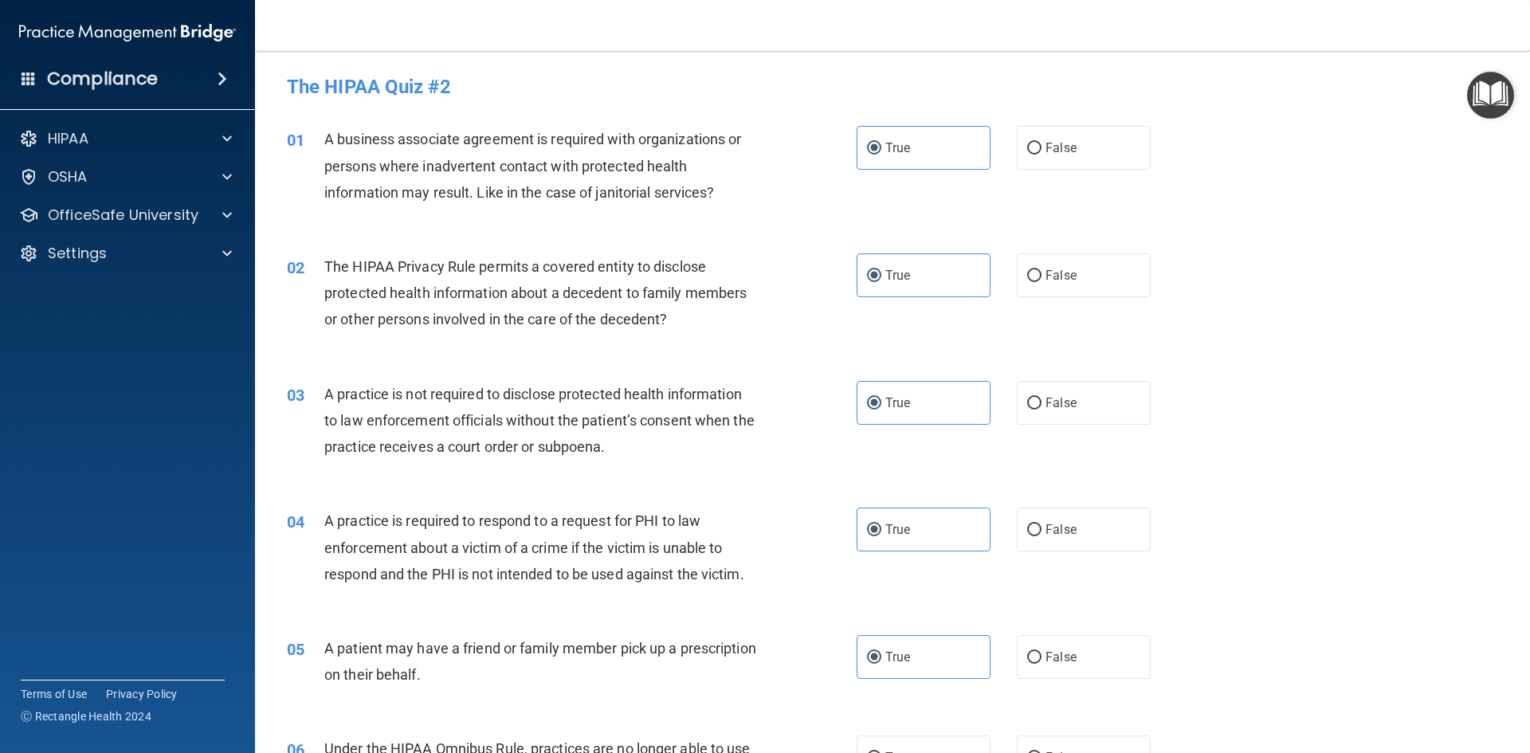
scroll to position [319, 0]
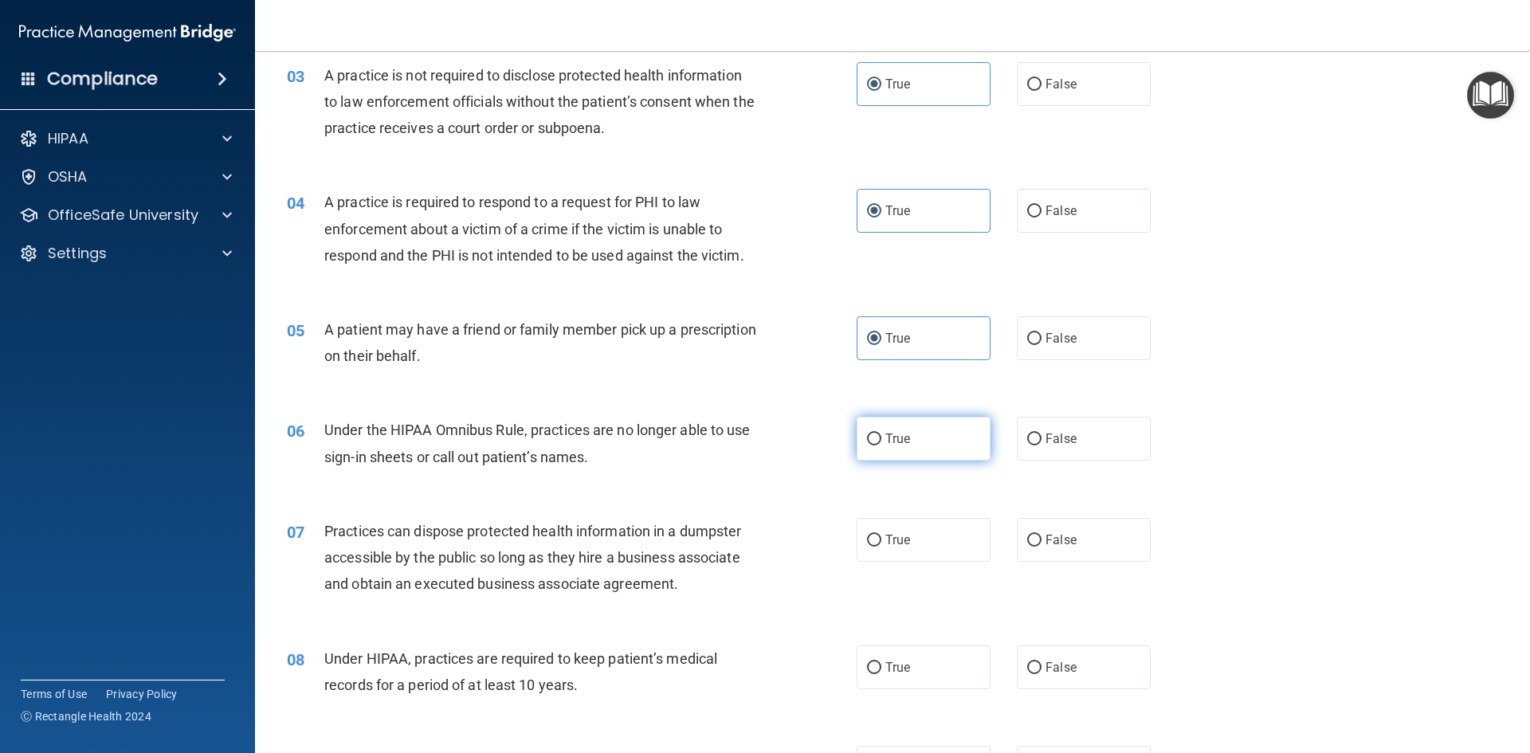
click at [904, 428] on label "True" at bounding box center [924, 439] width 134 height 44
click at [881, 433] on input "True" at bounding box center [874, 439] width 14 height 12
radio input "true"
click at [918, 546] on label "True" at bounding box center [924, 540] width 134 height 44
click at [881, 546] on input "True" at bounding box center [874, 541] width 14 height 12
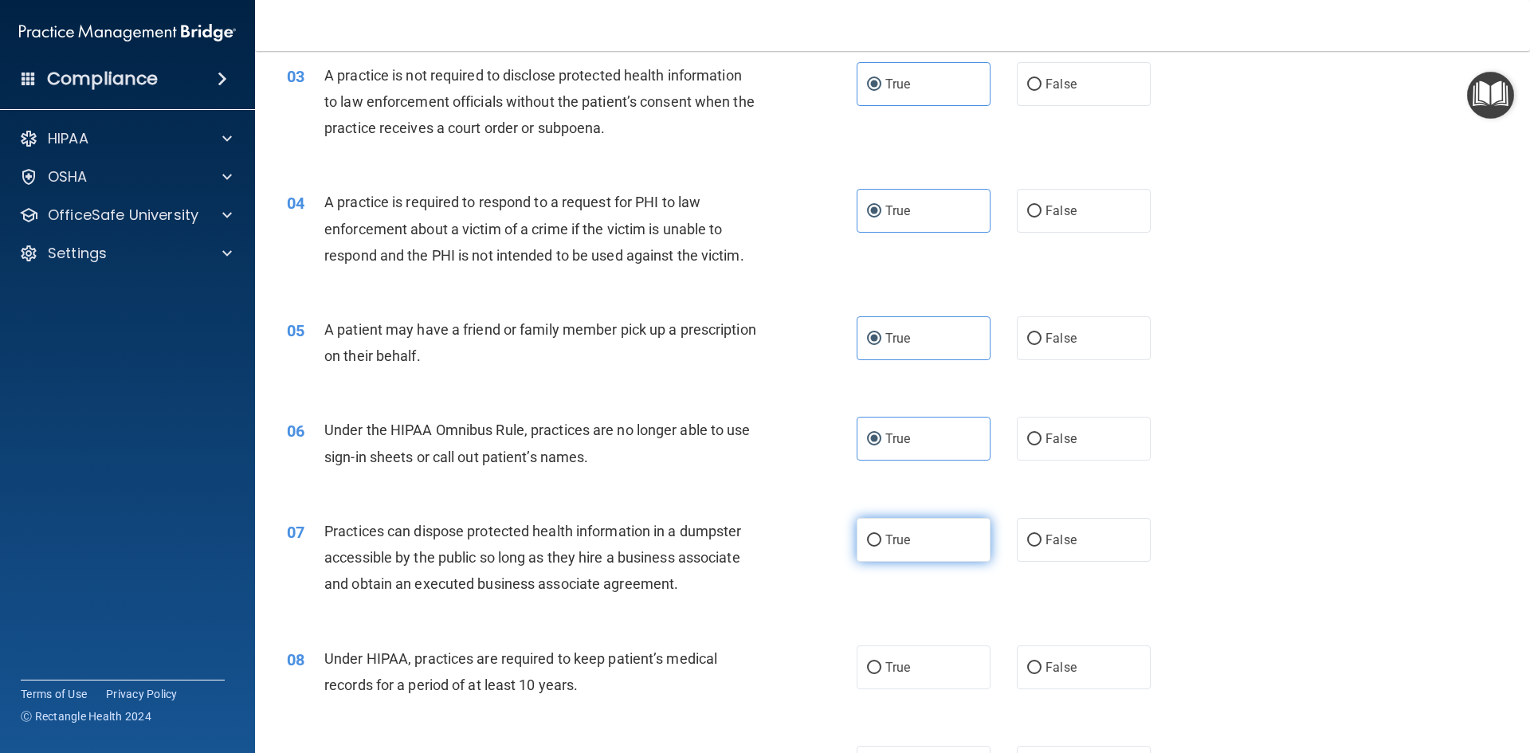
radio input "true"
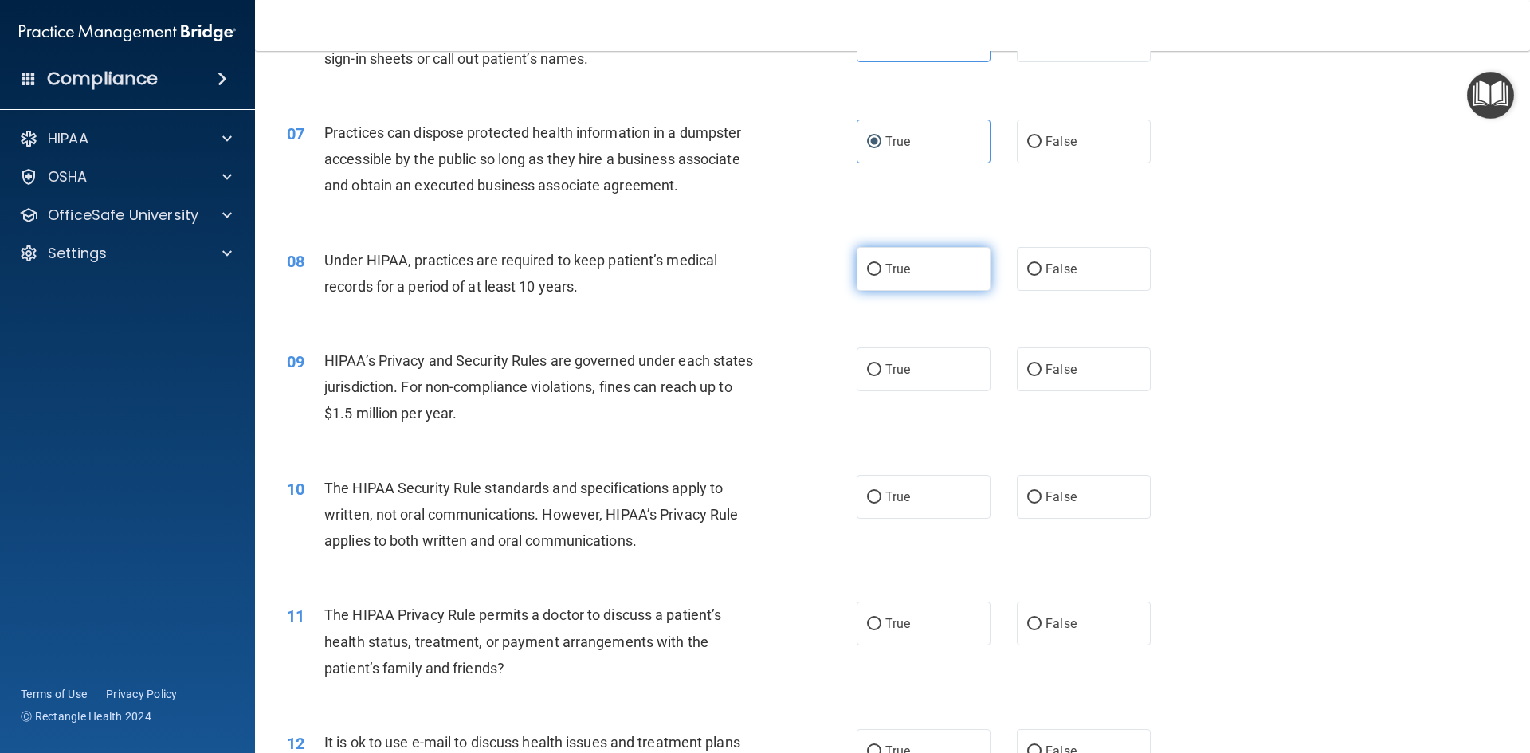
click at [898, 279] on label "True" at bounding box center [924, 269] width 134 height 44
click at [881, 276] on input "True" at bounding box center [874, 270] width 14 height 12
radio input "true"
click at [913, 380] on label "True" at bounding box center [924, 369] width 134 height 44
click at [881, 376] on input "True" at bounding box center [874, 370] width 14 height 12
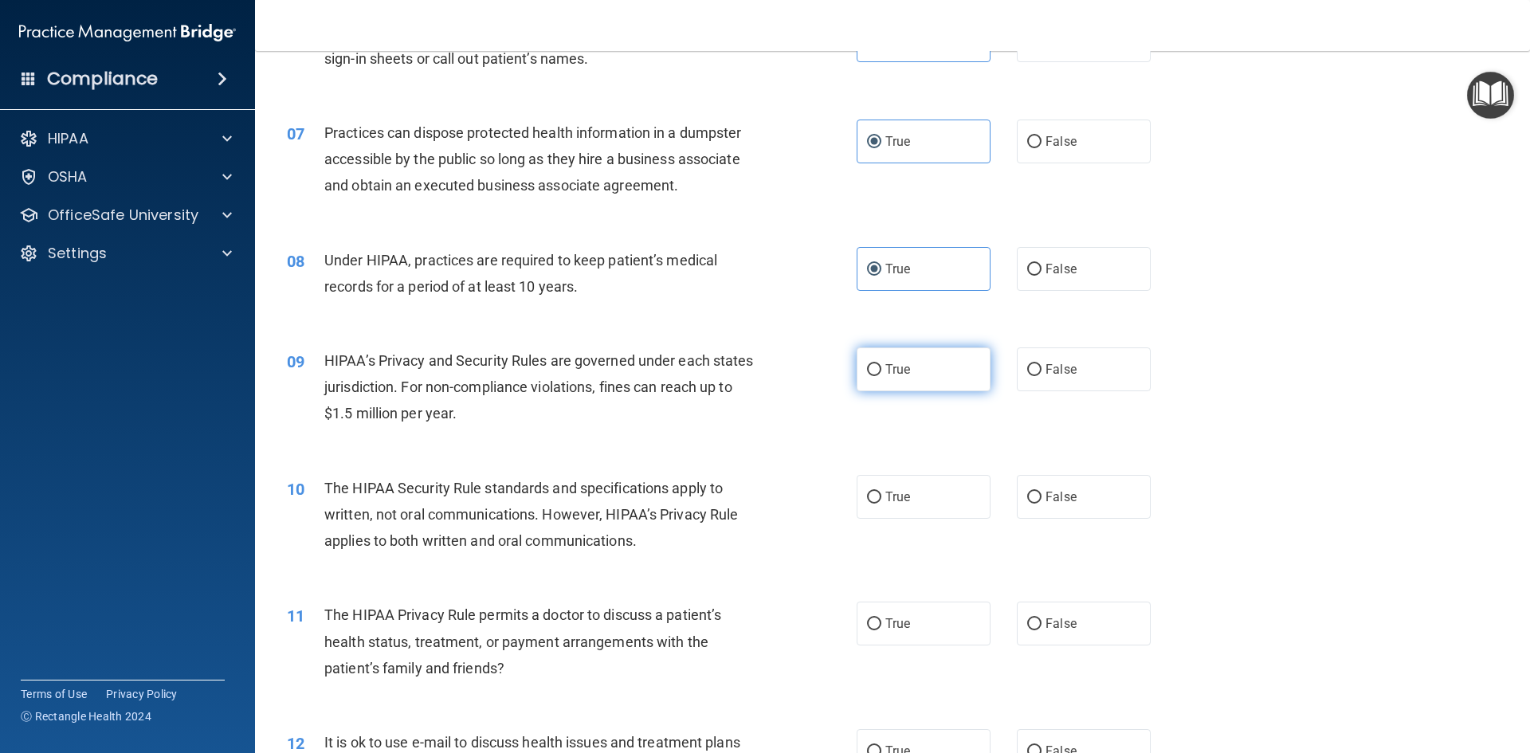
radio input "true"
click at [896, 518] on label "True" at bounding box center [924, 497] width 134 height 44
click at [881, 504] on input "True" at bounding box center [874, 498] width 14 height 12
radio input "true"
click at [892, 634] on label "True" at bounding box center [924, 624] width 134 height 44
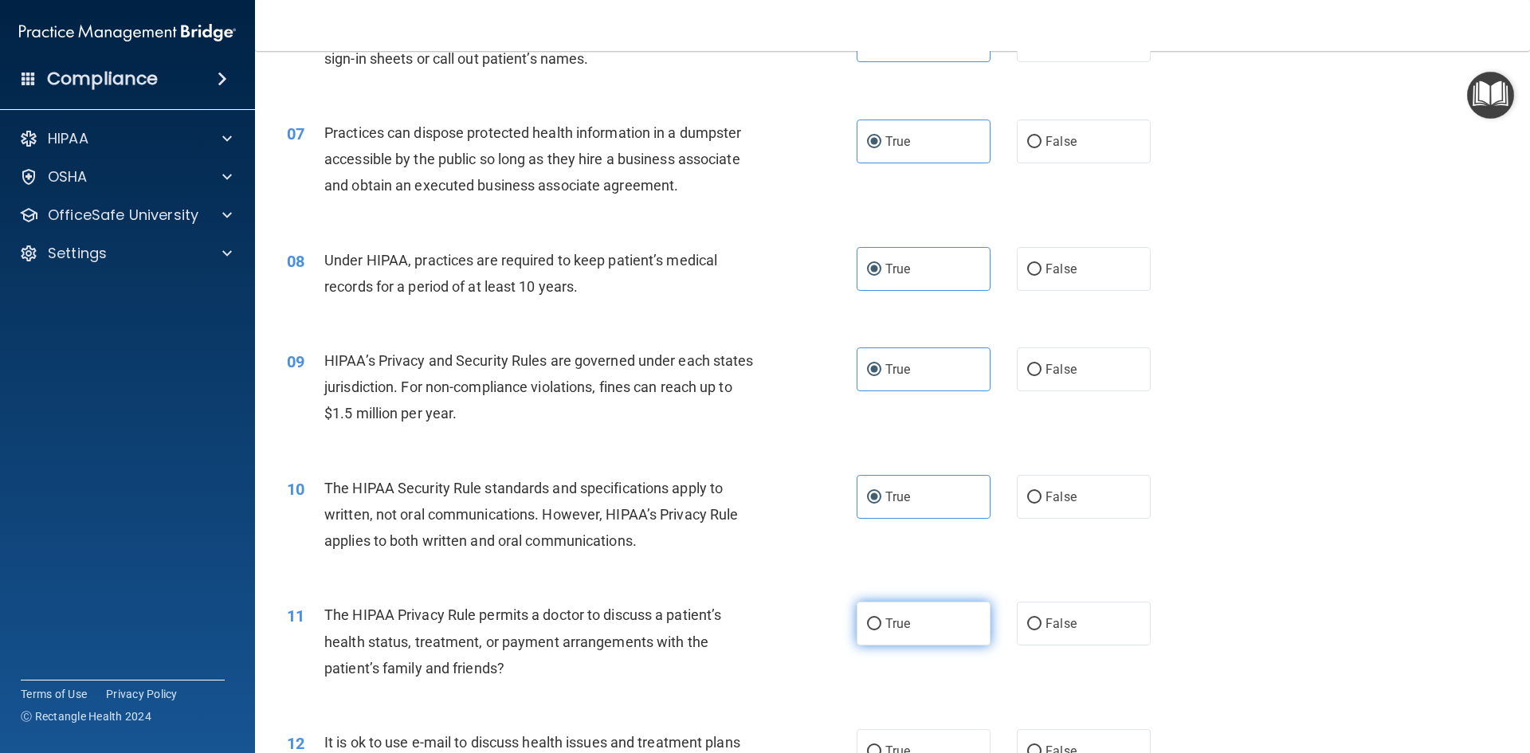
click at [881, 630] on input "True" at bounding box center [874, 624] width 14 height 12
radio input "true"
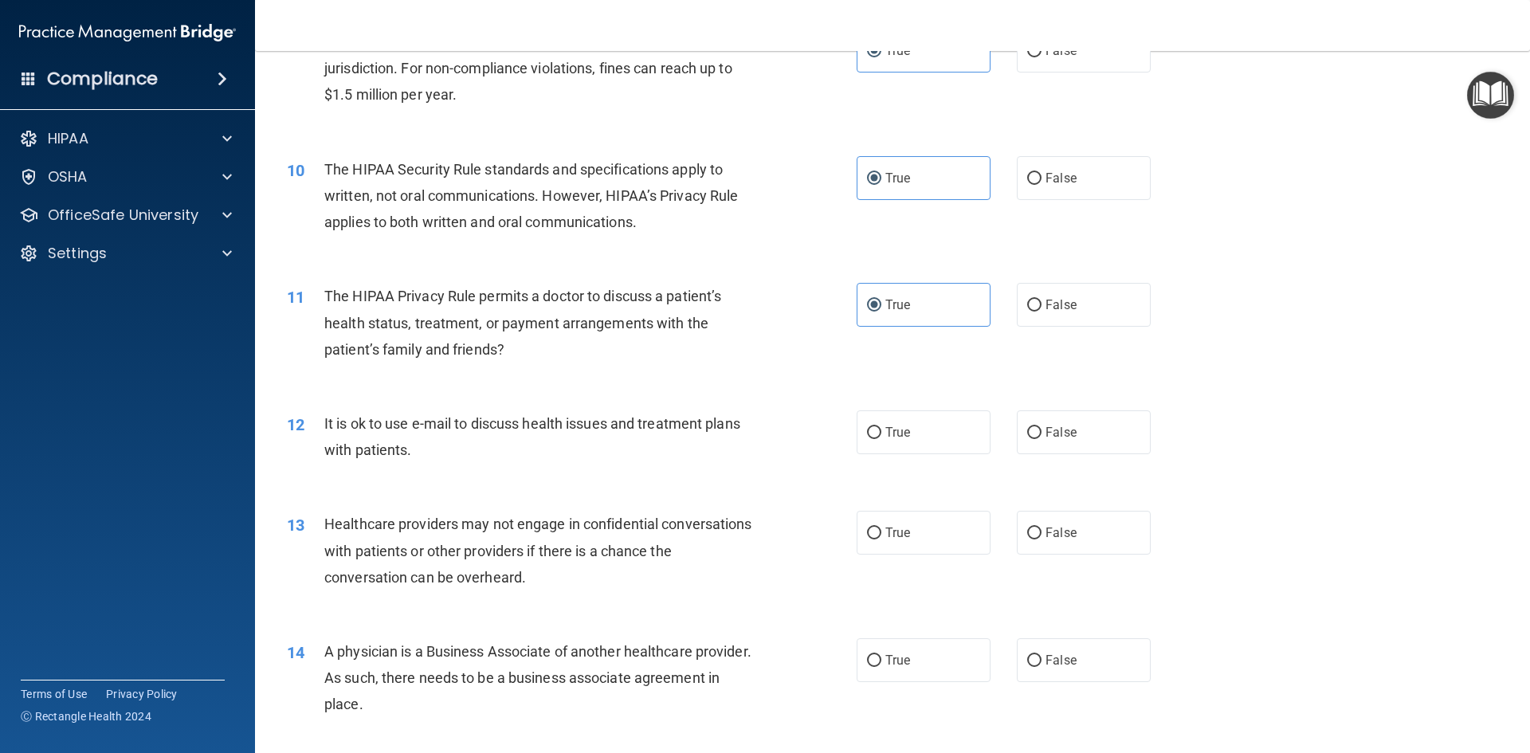
drag, startPoint x: 889, startPoint y: 451, endPoint x: 888, endPoint y: 481, distance: 30.3
click at [889, 453] on label "True" at bounding box center [924, 432] width 134 height 44
click at [881, 439] on input "True" at bounding box center [874, 433] width 14 height 12
radio input "true"
click at [881, 542] on label "True" at bounding box center [924, 533] width 134 height 44
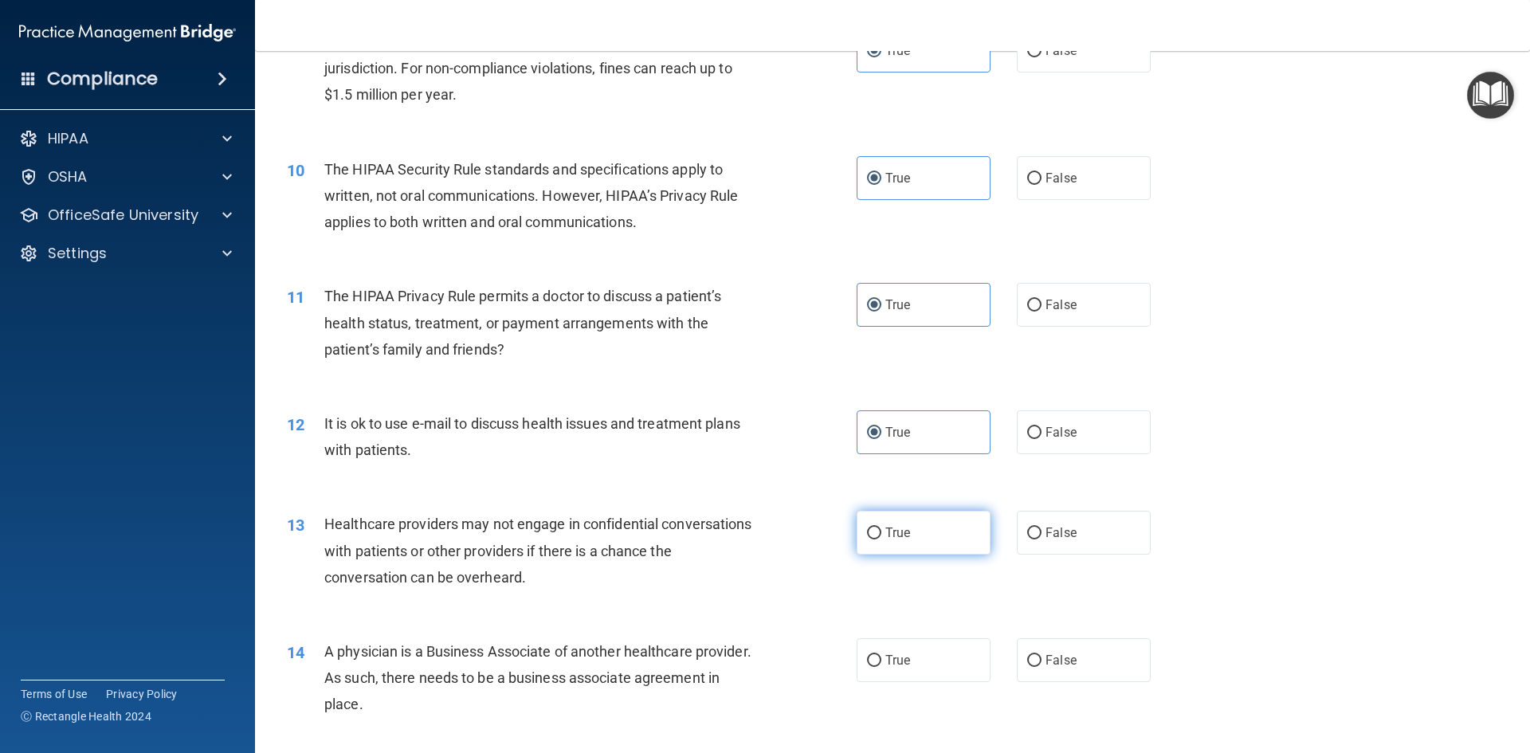
click at [881, 539] on input "True" at bounding box center [874, 534] width 14 height 12
radio input "true"
click at [885, 665] on span "True" at bounding box center [897, 660] width 25 height 15
click at [881, 665] on input "True" at bounding box center [874, 661] width 14 height 12
radio input "true"
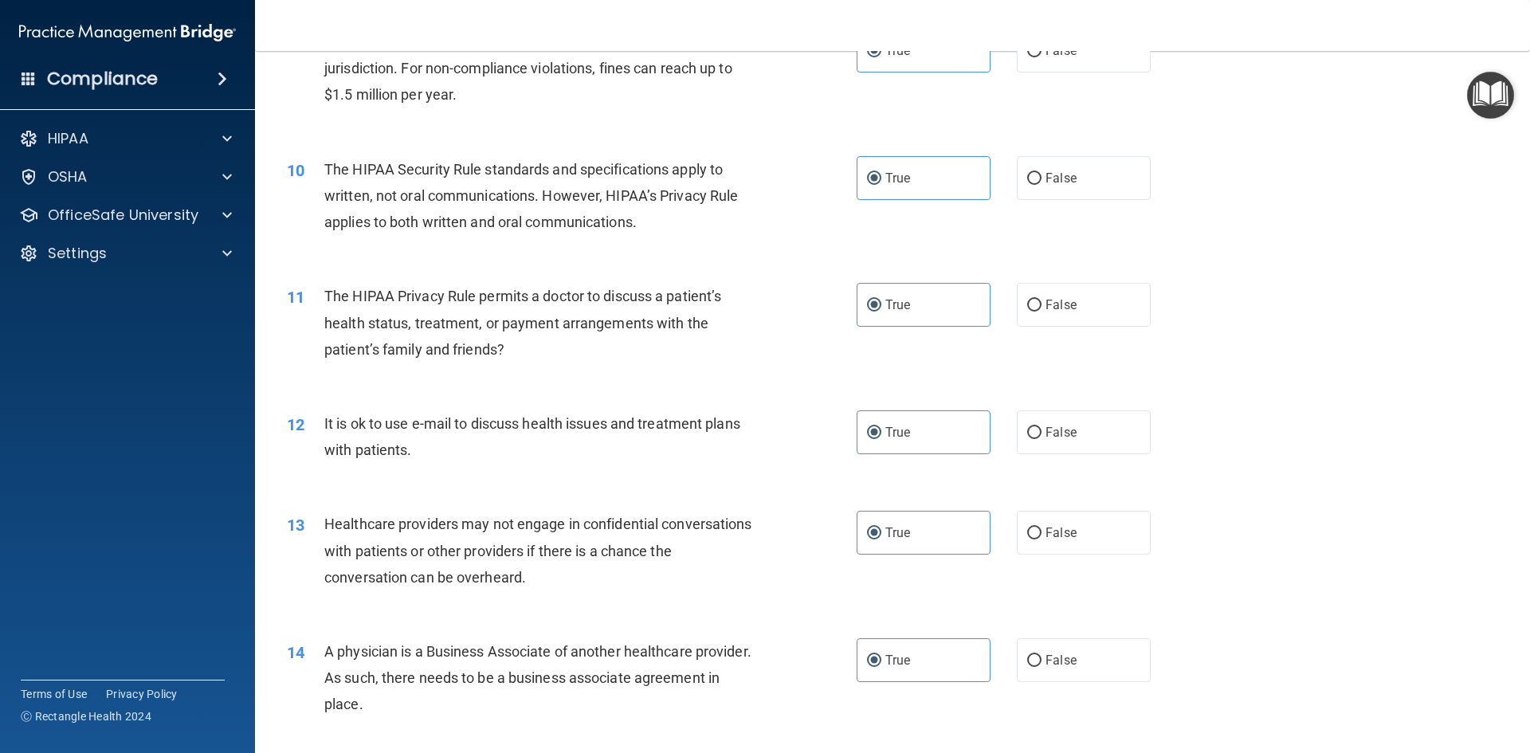
scroll to position [1434, 0]
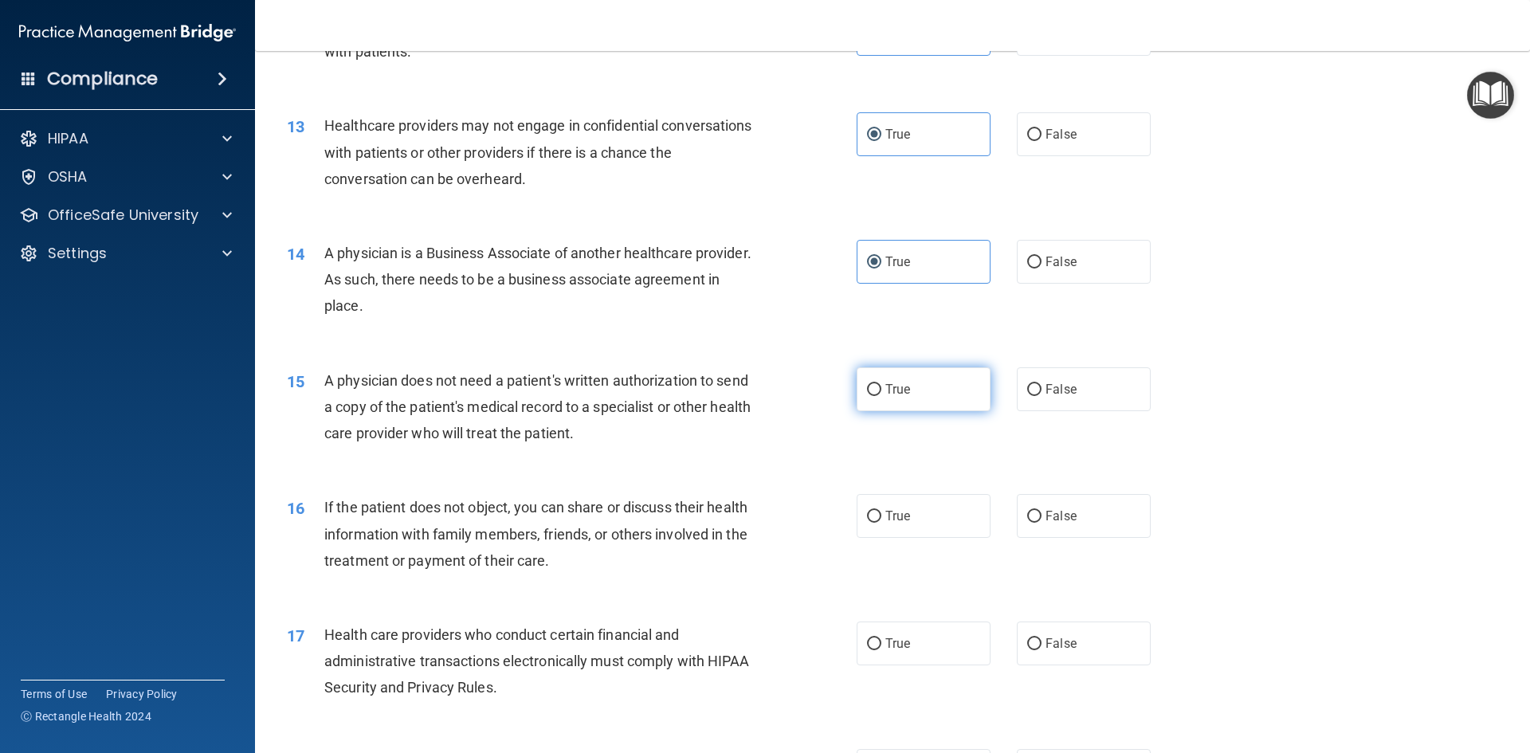
click at [892, 371] on label "True" at bounding box center [924, 389] width 134 height 44
click at [881, 384] on input "True" at bounding box center [874, 390] width 14 height 12
radio input "true"
click at [884, 526] on label "True" at bounding box center [924, 516] width 134 height 44
click at [910, 644] on label "True" at bounding box center [924, 644] width 134 height 44
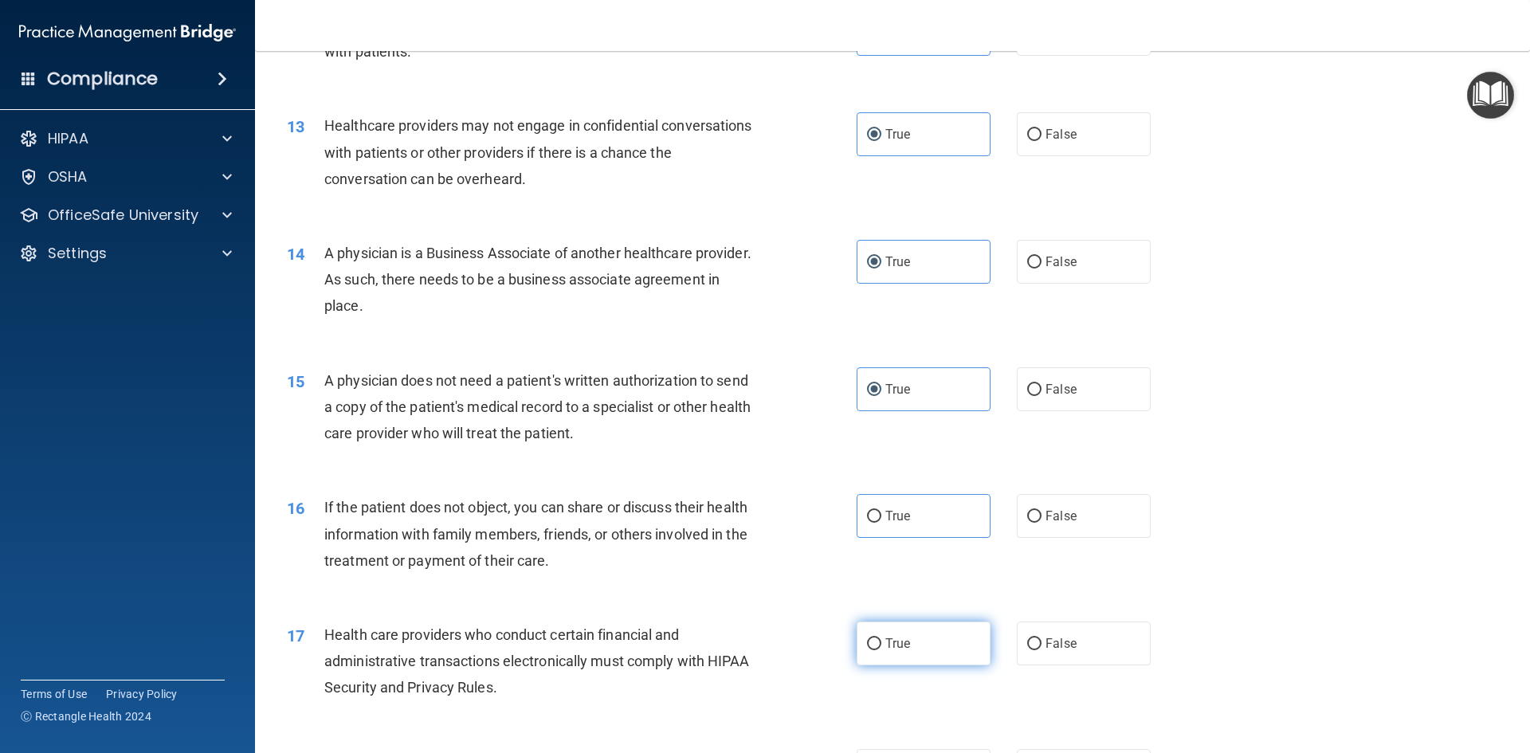
click at [881, 644] on input "True" at bounding box center [874, 644] width 14 height 12
radio input "true"
click at [907, 512] on label "True" at bounding box center [924, 516] width 134 height 44
click at [881, 512] on input "True" at bounding box center [874, 517] width 14 height 12
radio input "true"
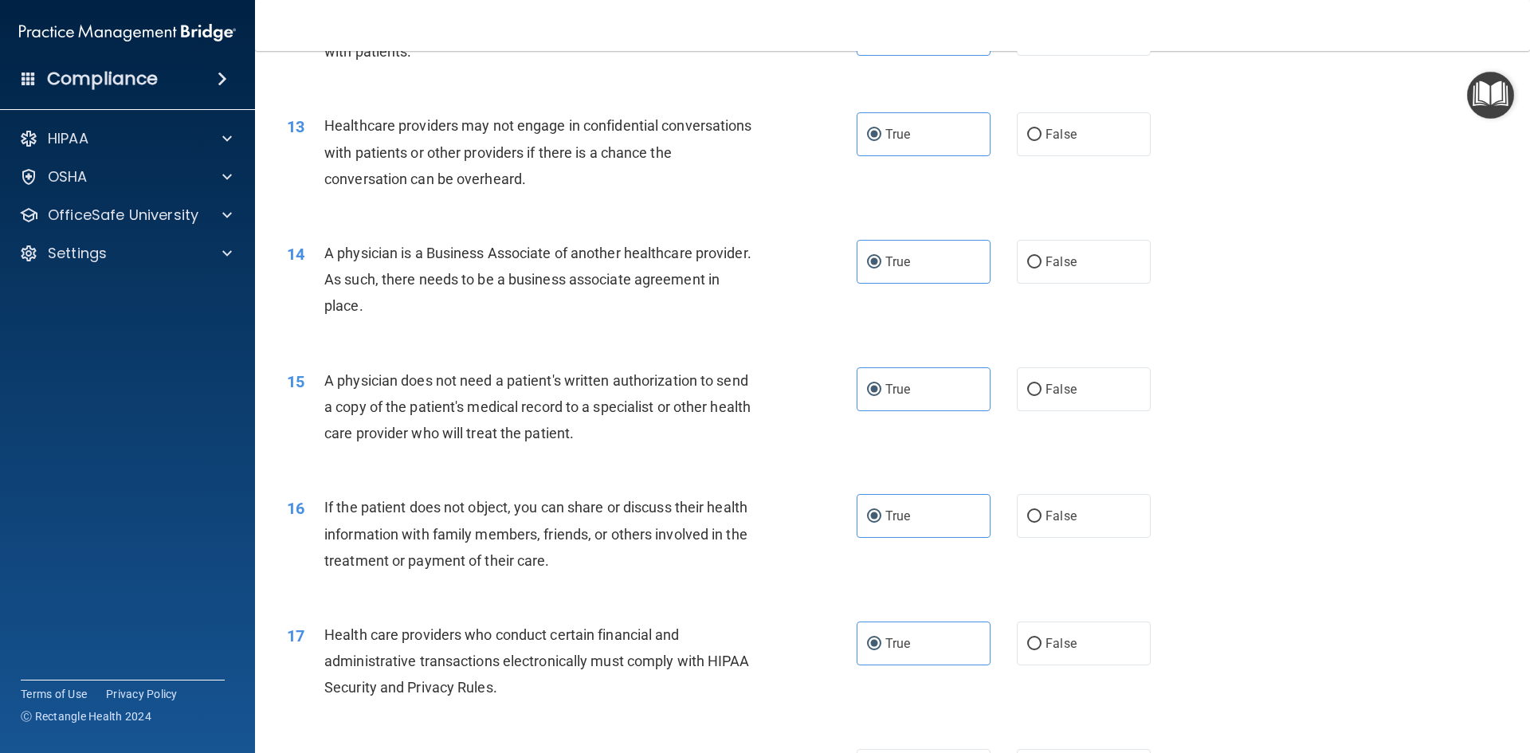
scroll to position [1833, 0]
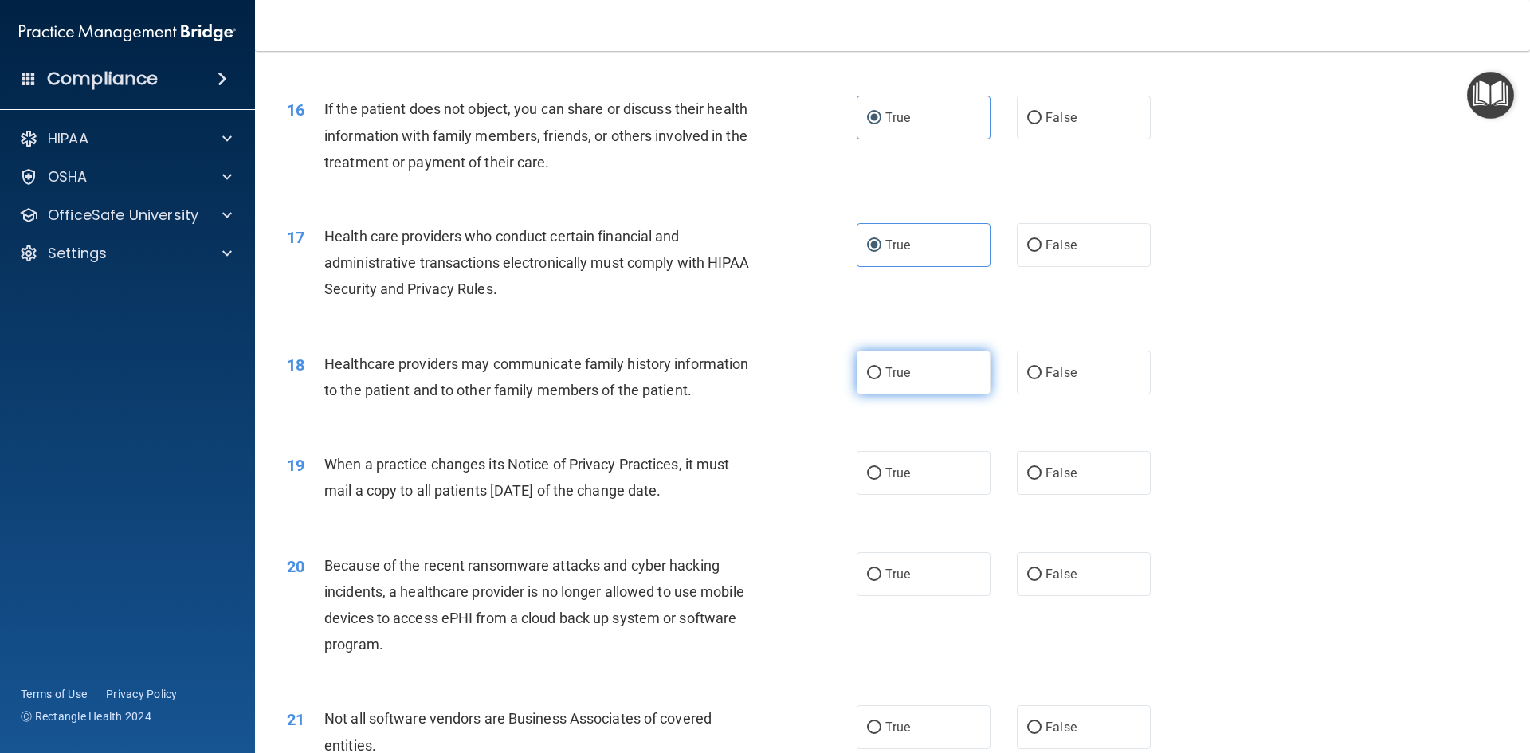
click at [909, 371] on label "True" at bounding box center [924, 373] width 134 height 44
click at [881, 371] on input "True" at bounding box center [874, 373] width 14 height 12
radio input "true"
click at [893, 484] on label "True" at bounding box center [924, 473] width 134 height 44
click at [881, 480] on input "True" at bounding box center [874, 474] width 14 height 12
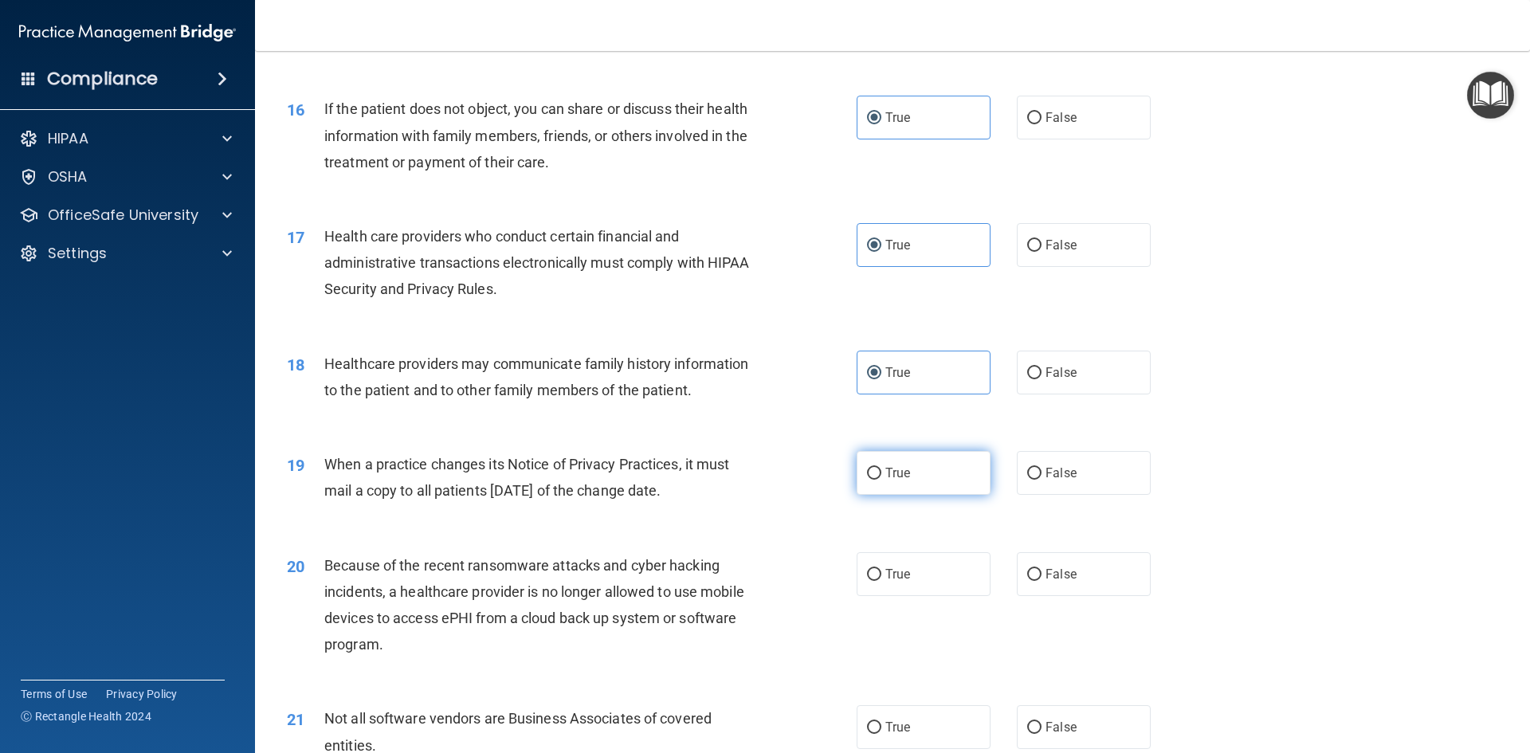
radio input "true"
drag, startPoint x: 895, startPoint y: 579, endPoint x: 892, endPoint y: 562, distance: 16.9
click at [894, 578] on span "True" at bounding box center [897, 574] width 25 height 15
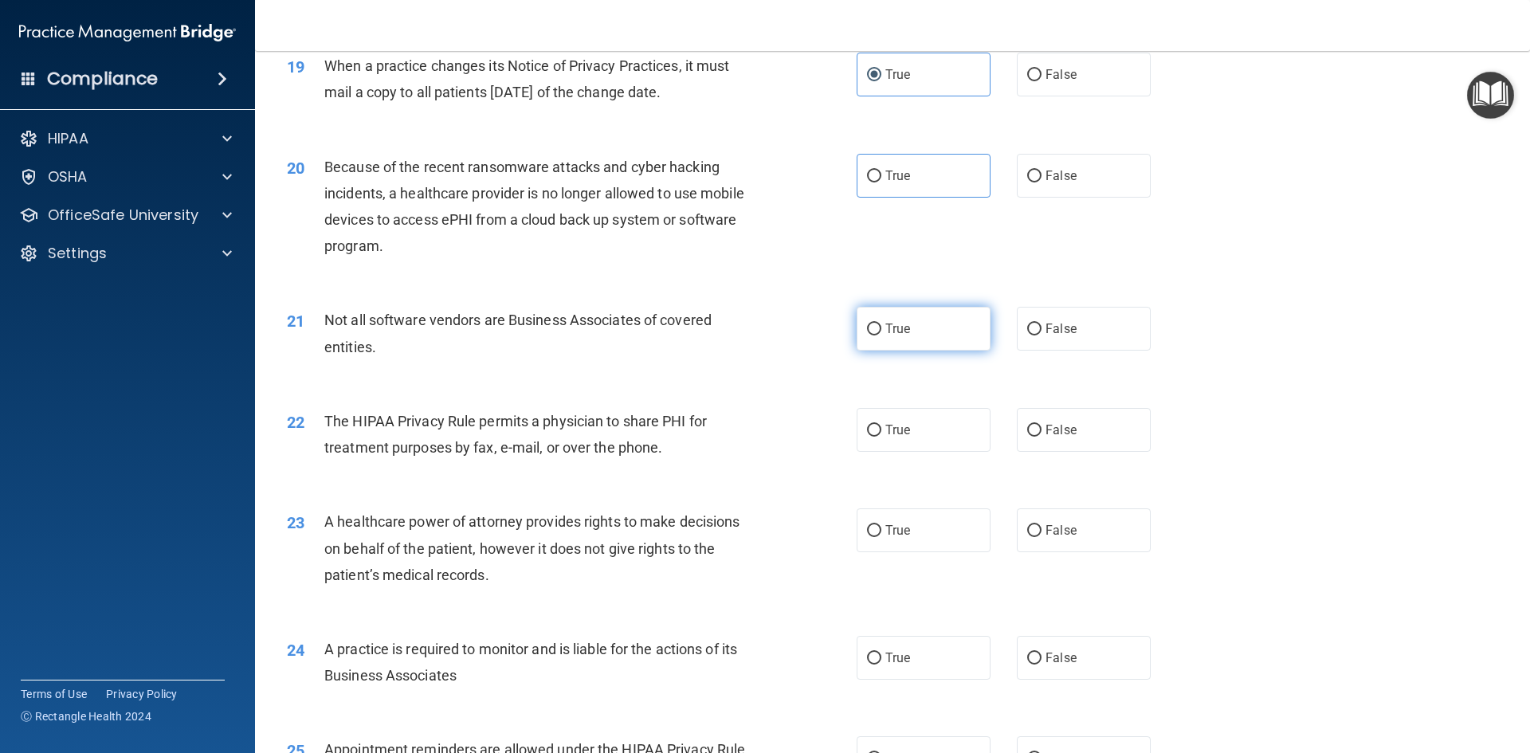
click at [888, 334] on span "True" at bounding box center [897, 328] width 25 height 15
click at [881, 334] on input "True" at bounding box center [874, 330] width 14 height 12
radio input "true"
click at [857, 447] on label "True" at bounding box center [924, 430] width 134 height 44
click at [867, 437] on input "True" at bounding box center [874, 431] width 14 height 12
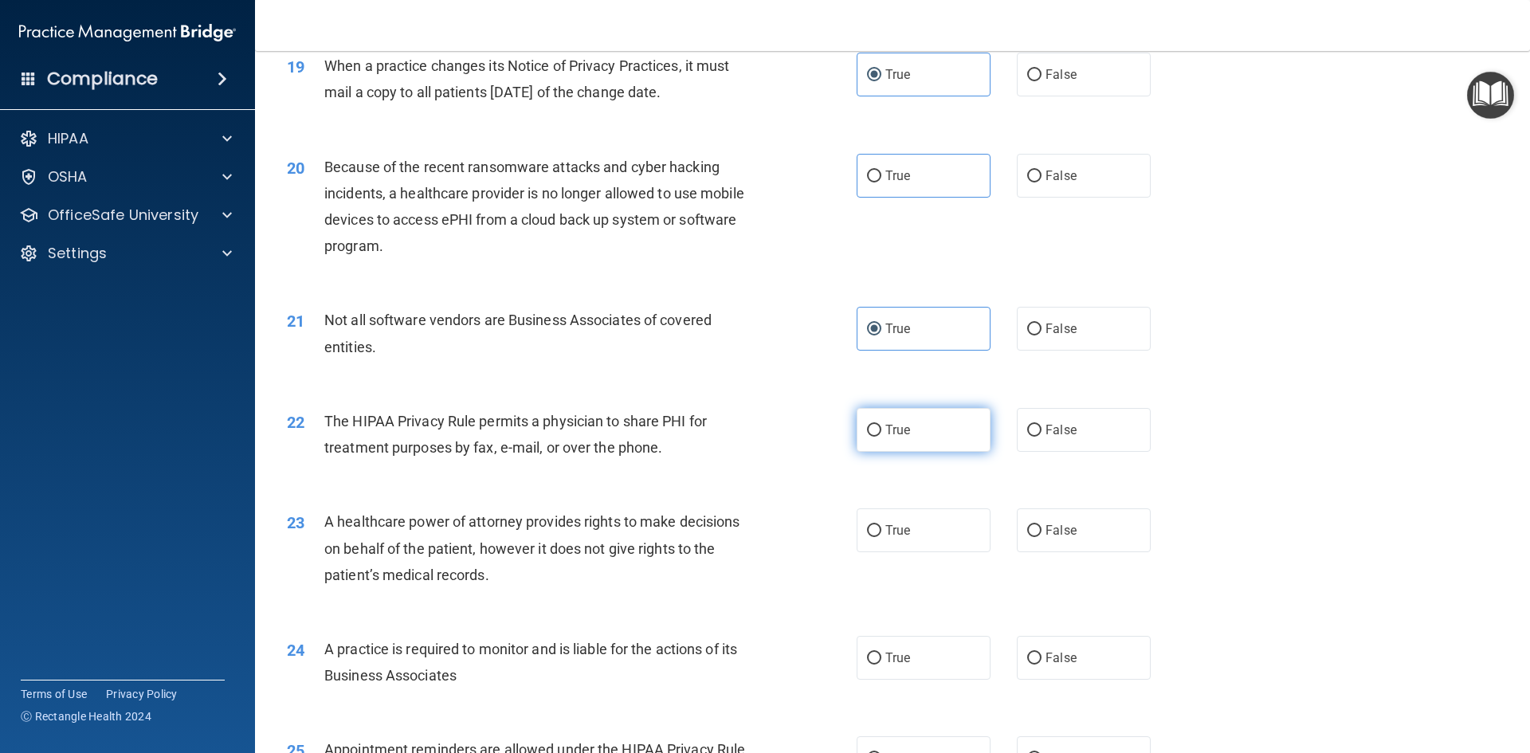
radio input "true"
click at [881, 165] on label "True" at bounding box center [924, 176] width 134 height 44
click at [881, 171] on input "True" at bounding box center [874, 177] width 14 height 12
radio input "true"
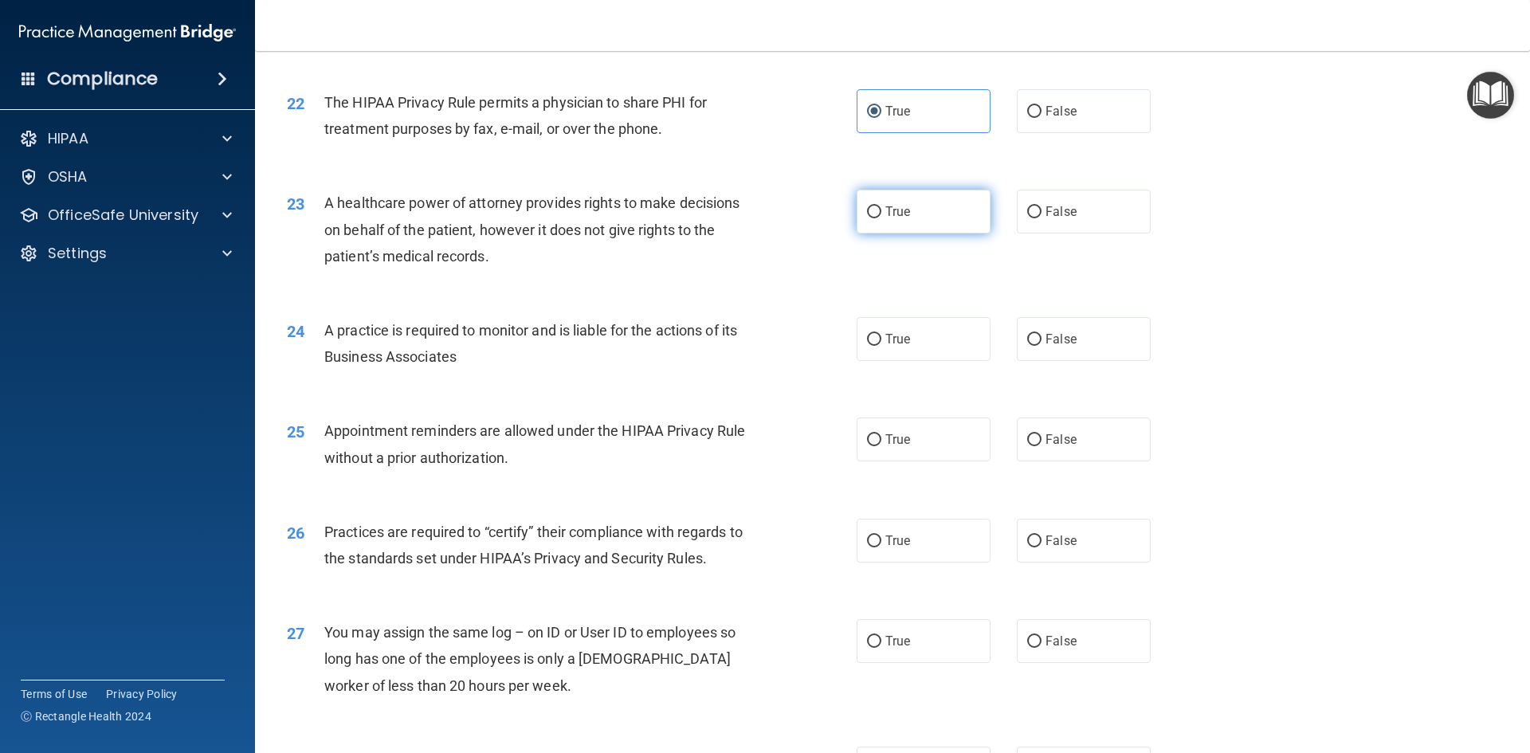
click at [908, 202] on label "True" at bounding box center [924, 212] width 134 height 44
click at [881, 206] on input "True" at bounding box center [874, 212] width 14 height 12
radio input "true"
click at [907, 347] on label "True" at bounding box center [924, 339] width 134 height 44
click at [881, 346] on input "True" at bounding box center [874, 340] width 14 height 12
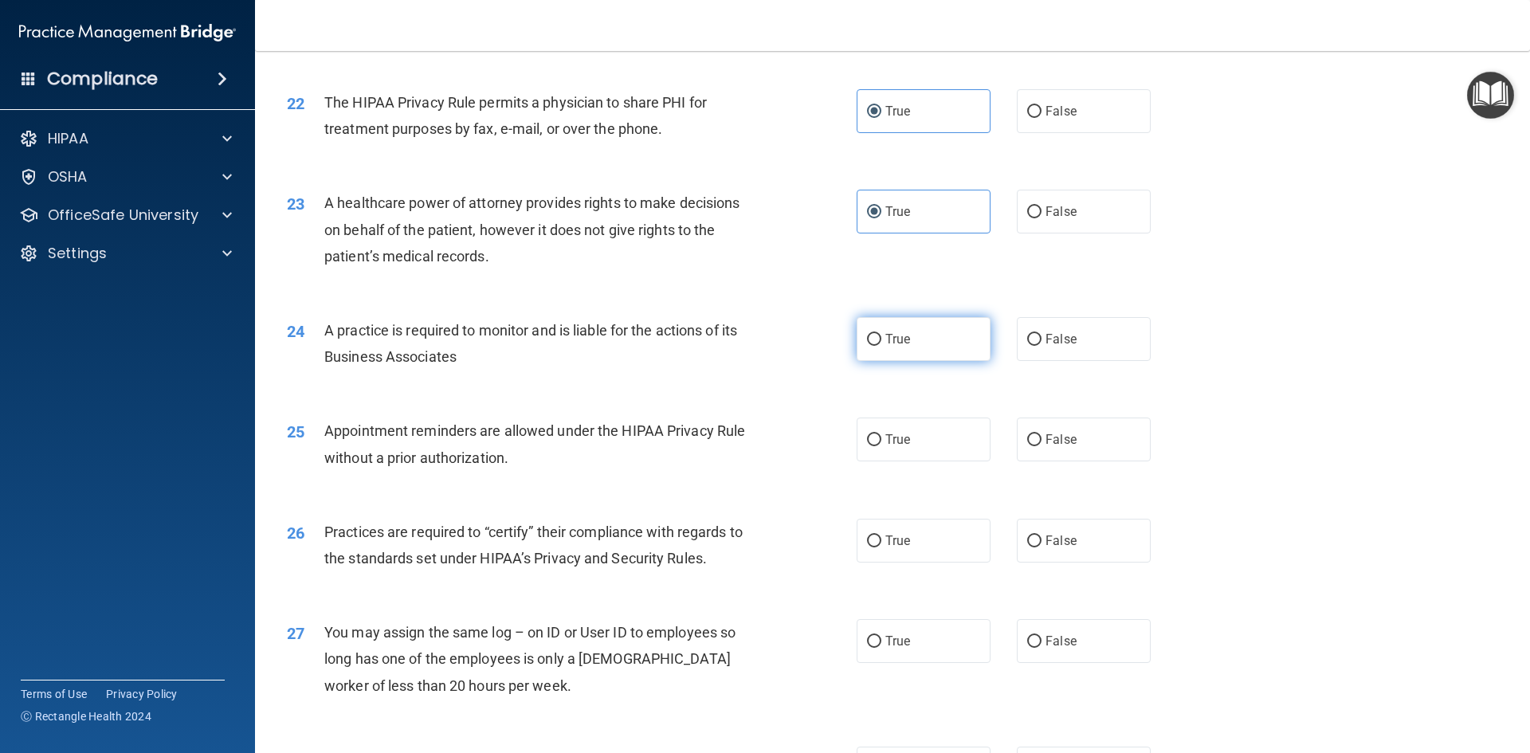
radio input "true"
click at [895, 434] on span "True" at bounding box center [897, 439] width 25 height 15
click at [881, 434] on input "True" at bounding box center [874, 440] width 14 height 12
radio input "true"
click at [888, 520] on label "True" at bounding box center [924, 541] width 134 height 44
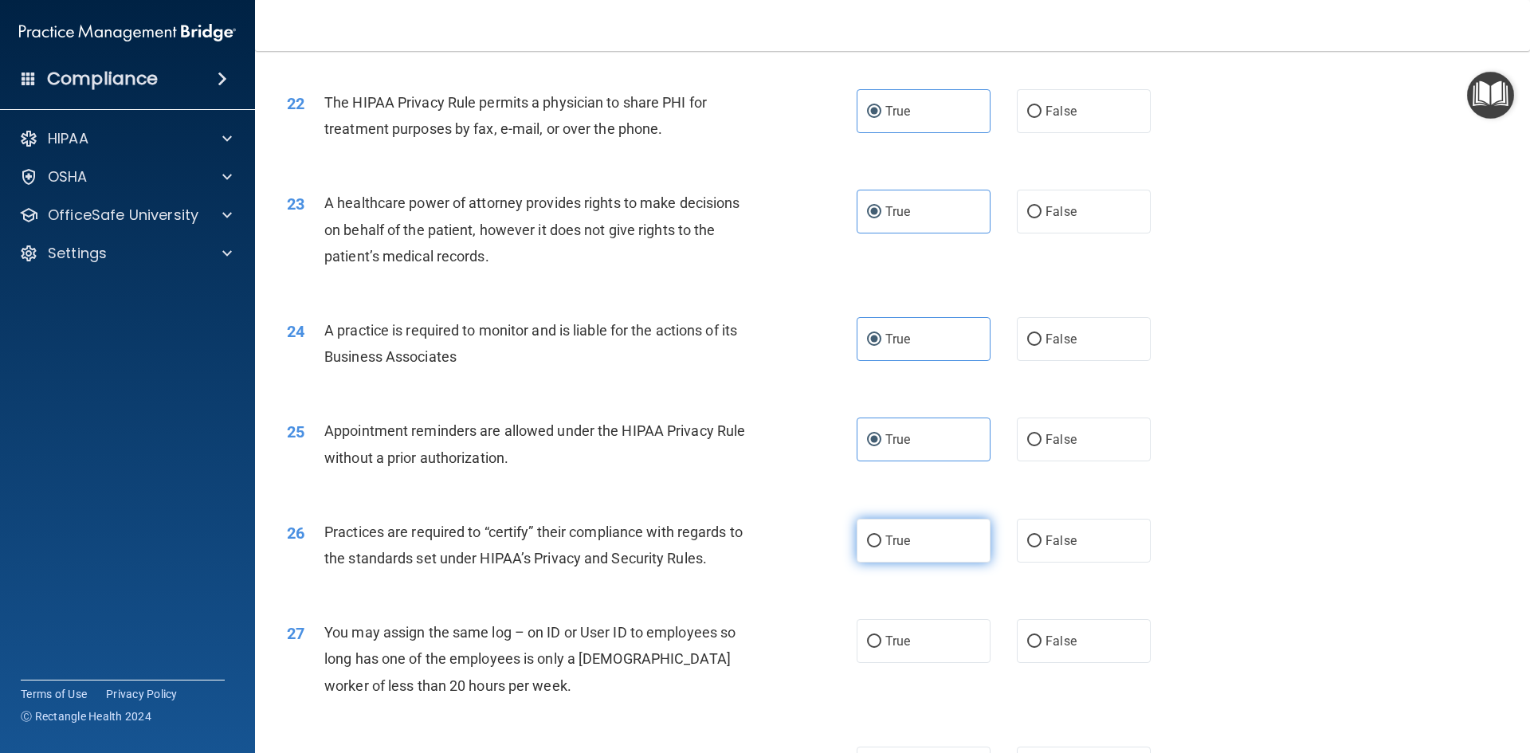
click at [881, 535] on input "True" at bounding box center [874, 541] width 14 height 12
radio input "true"
click at [886, 617] on div "27 You may assign the same log – on ID or User ID to employees so long has one …" at bounding box center [892, 662] width 1235 height 127
click at [891, 642] on span "True" at bounding box center [897, 640] width 25 height 15
click at [881, 642] on input "True" at bounding box center [874, 642] width 14 height 12
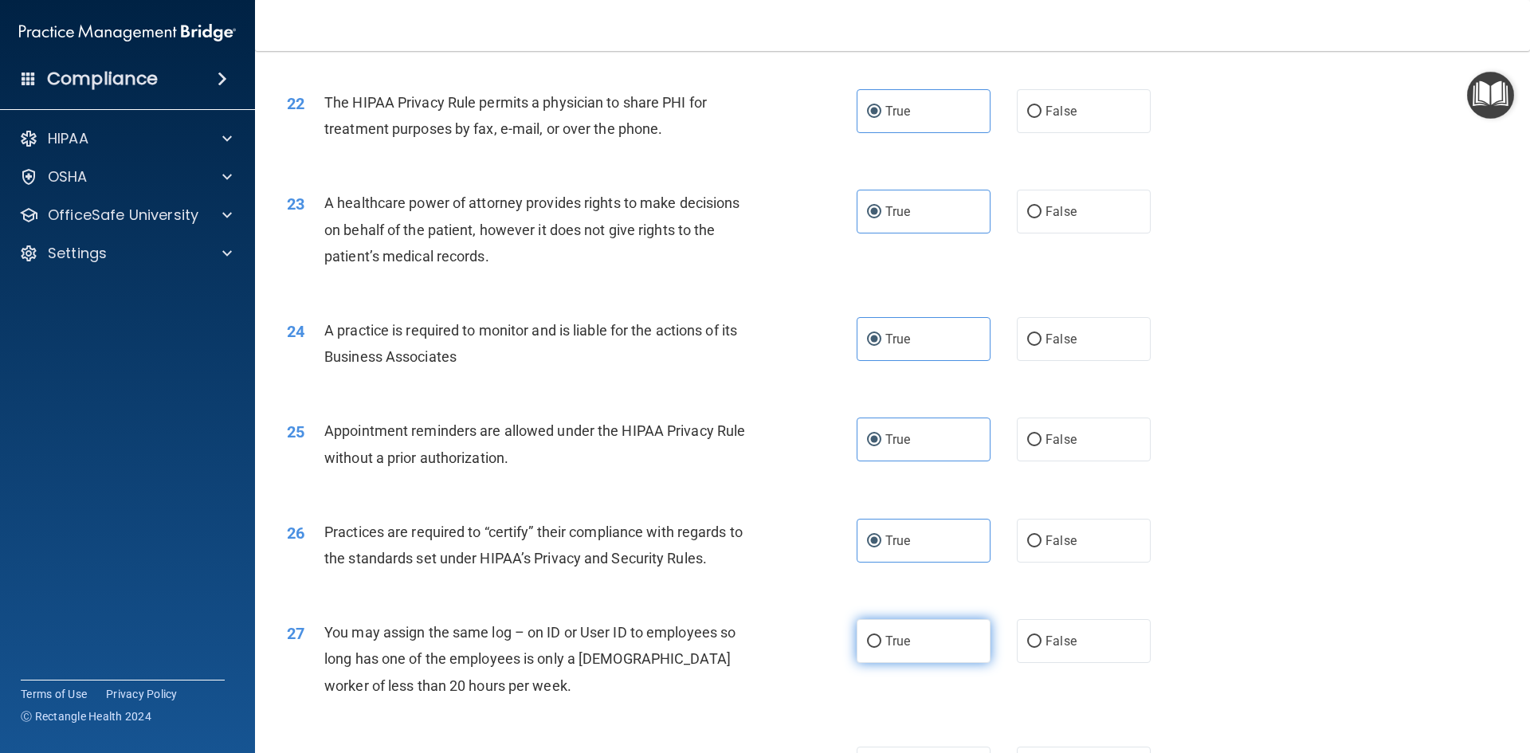
radio input "true"
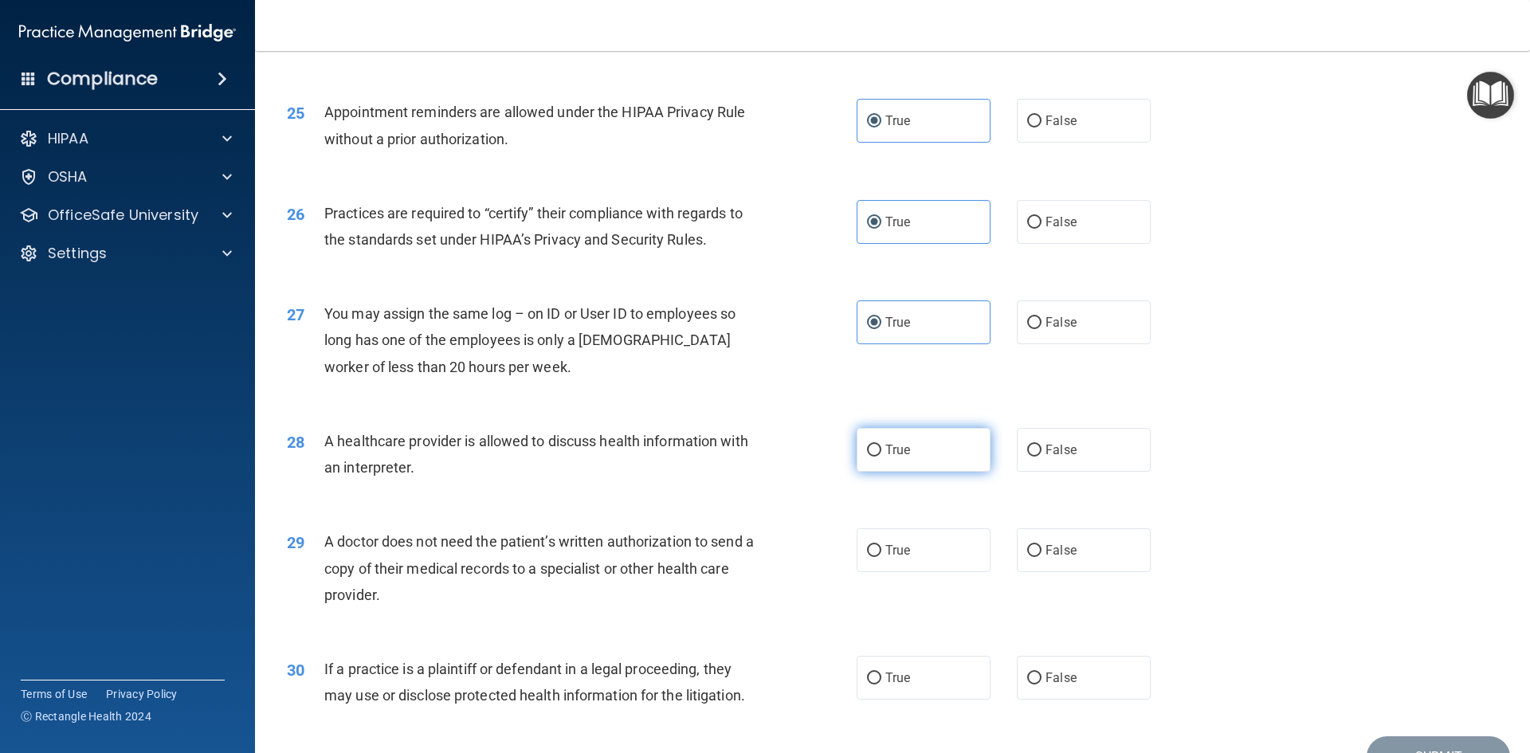
click at [921, 460] on label "True" at bounding box center [924, 450] width 134 height 44
click at [881, 457] on input "True" at bounding box center [874, 451] width 14 height 12
radio input "true"
click at [887, 551] on span "True" at bounding box center [897, 550] width 25 height 15
click at [881, 551] on input "True" at bounding box center [874, 551] width 14 height 12
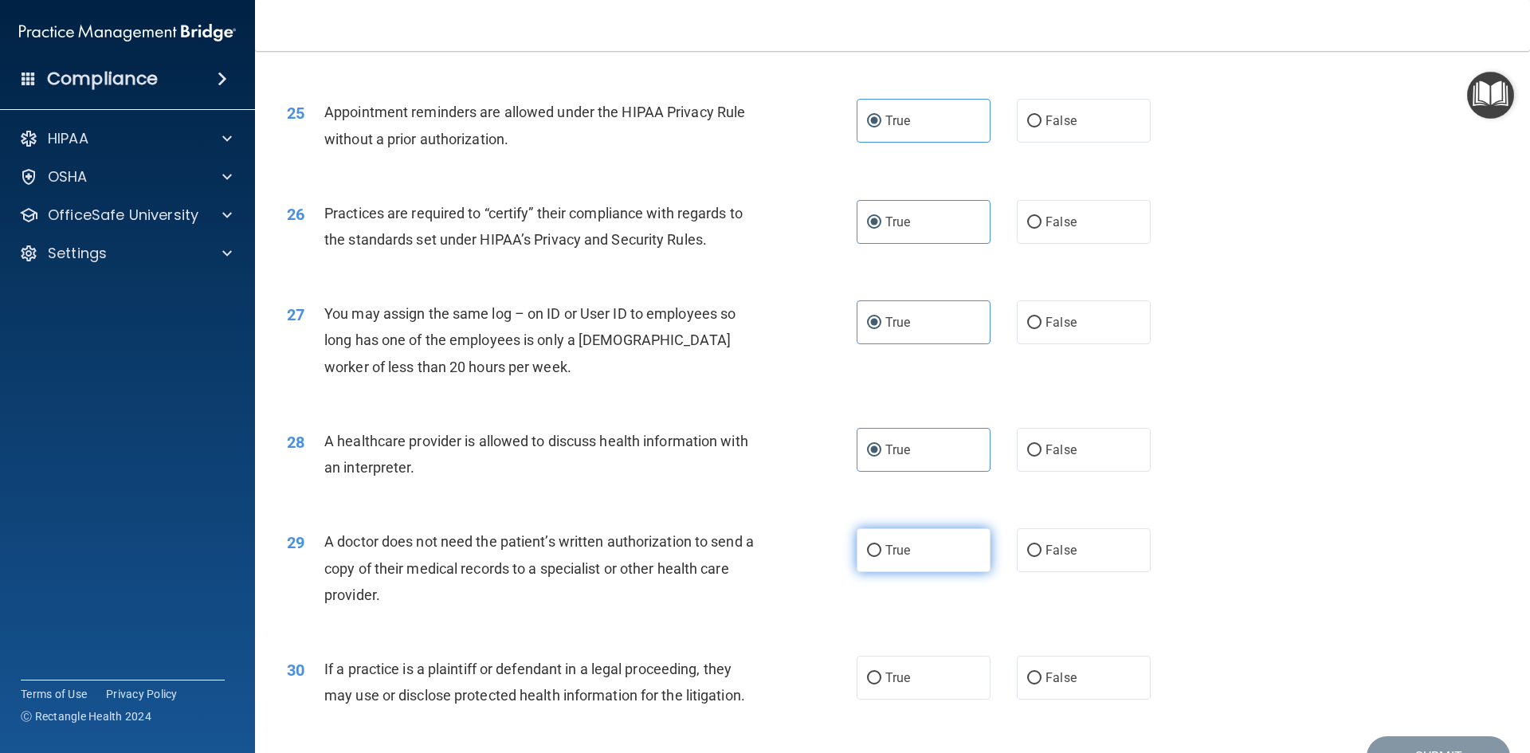
radio input "true"
drag, startPoint x: 867, startPoint y: 665, endPoint x: 866, endPoint y: 641, distance: 24.7
click at [868, 665] on label "True" at bounding box center [924, 678] width 134 height 44
click at [868, 673] on input "True" at bounding box center [874, 679] width 14 height 12
radio input "true"
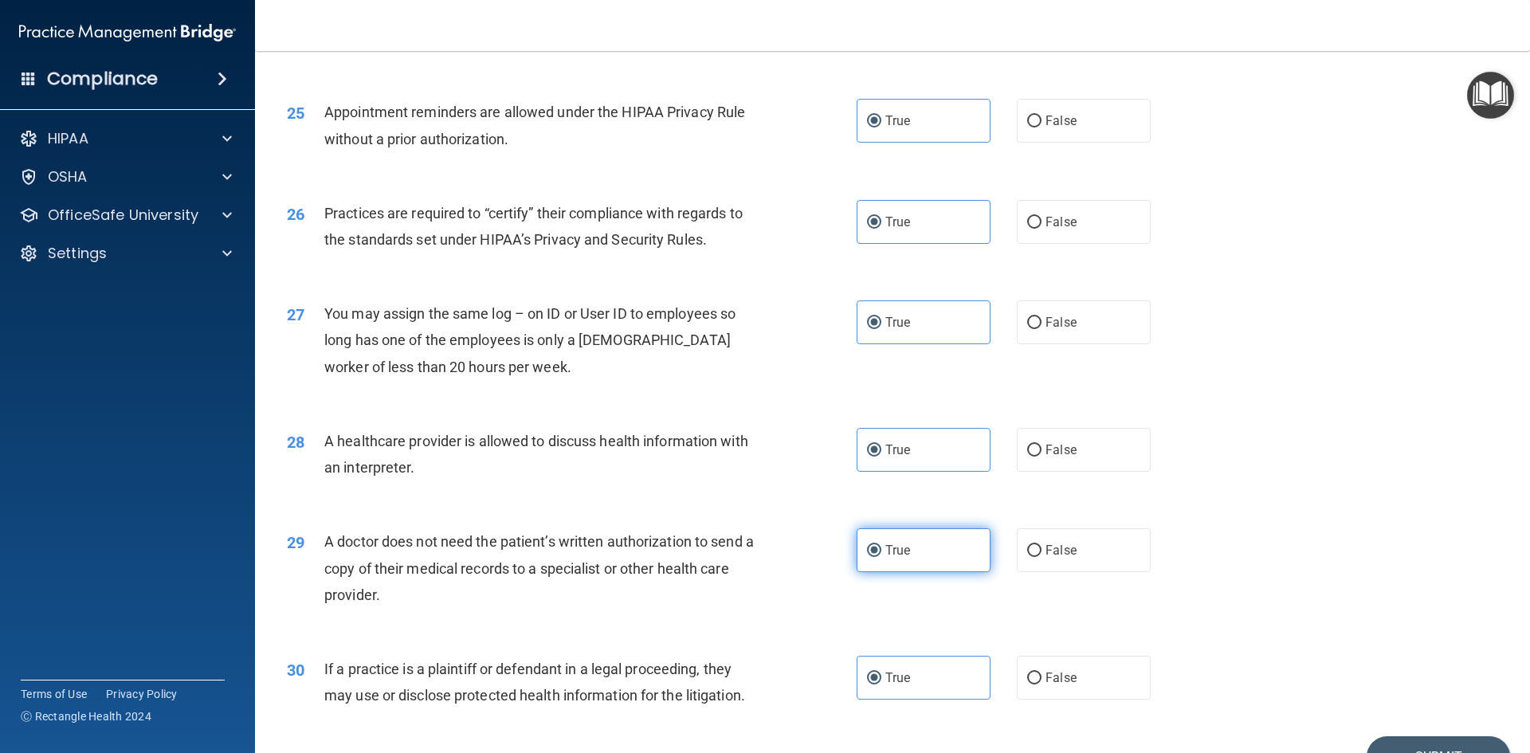
scroll to position [2956, 0]
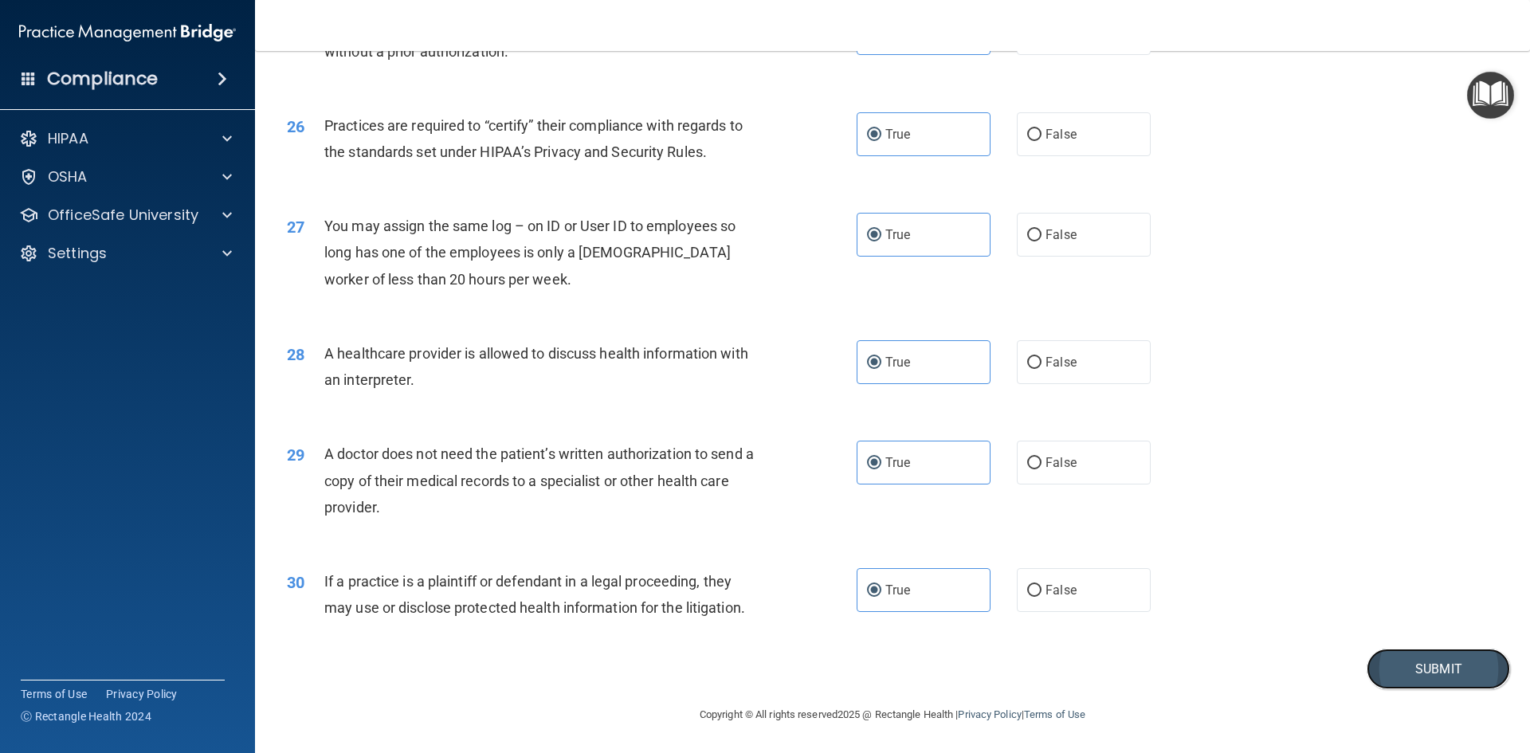
click at [1419, 653] on button "Submit" at bounding box center [1438, 669] width 143 height 41
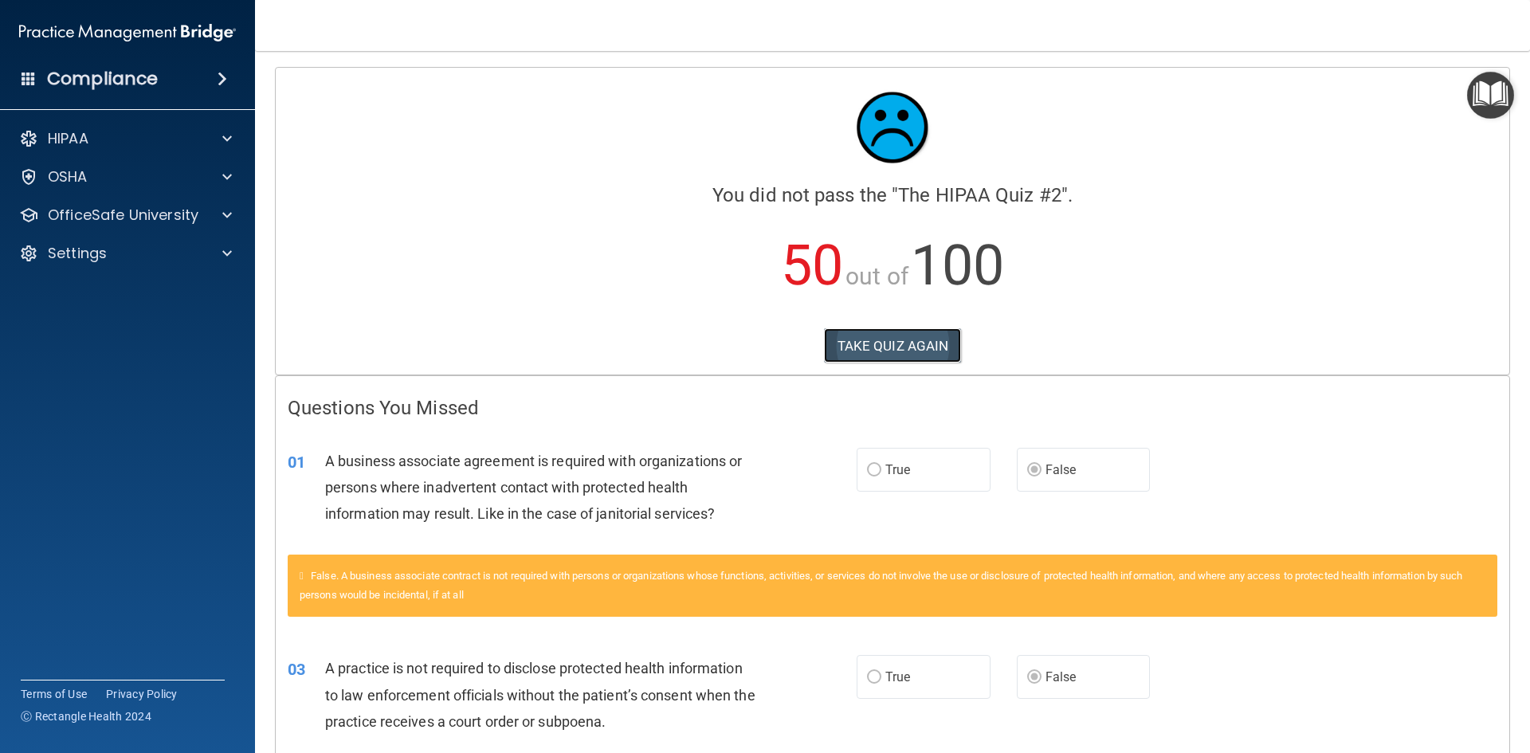
click at [904, 353] on button "TAKE QUIZ AGAIN" at bounding box center [893, 345] width 138 height 35
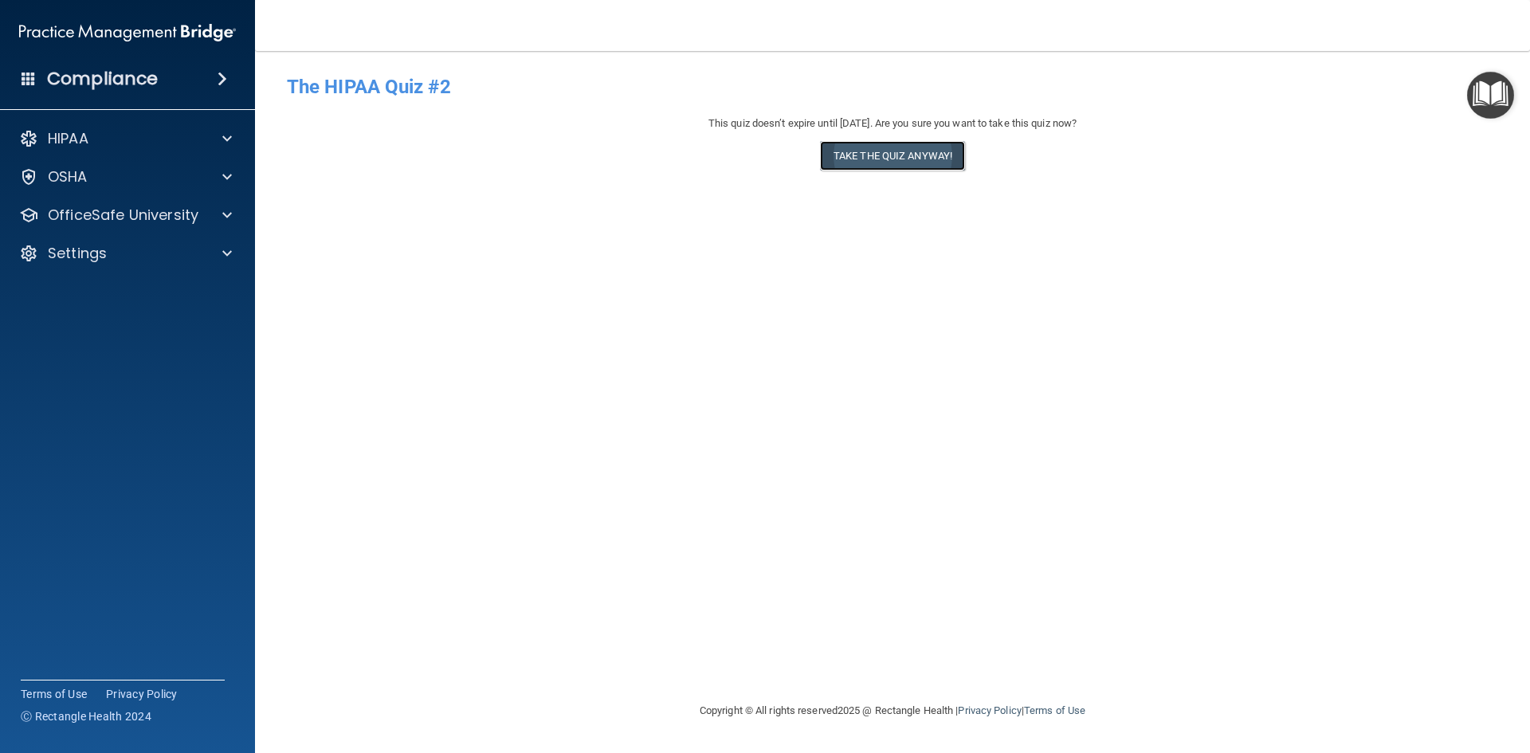
click at [900, 147] on button "Take the quiz anyway!" at bounding box center [892, 155] width 145 height 29
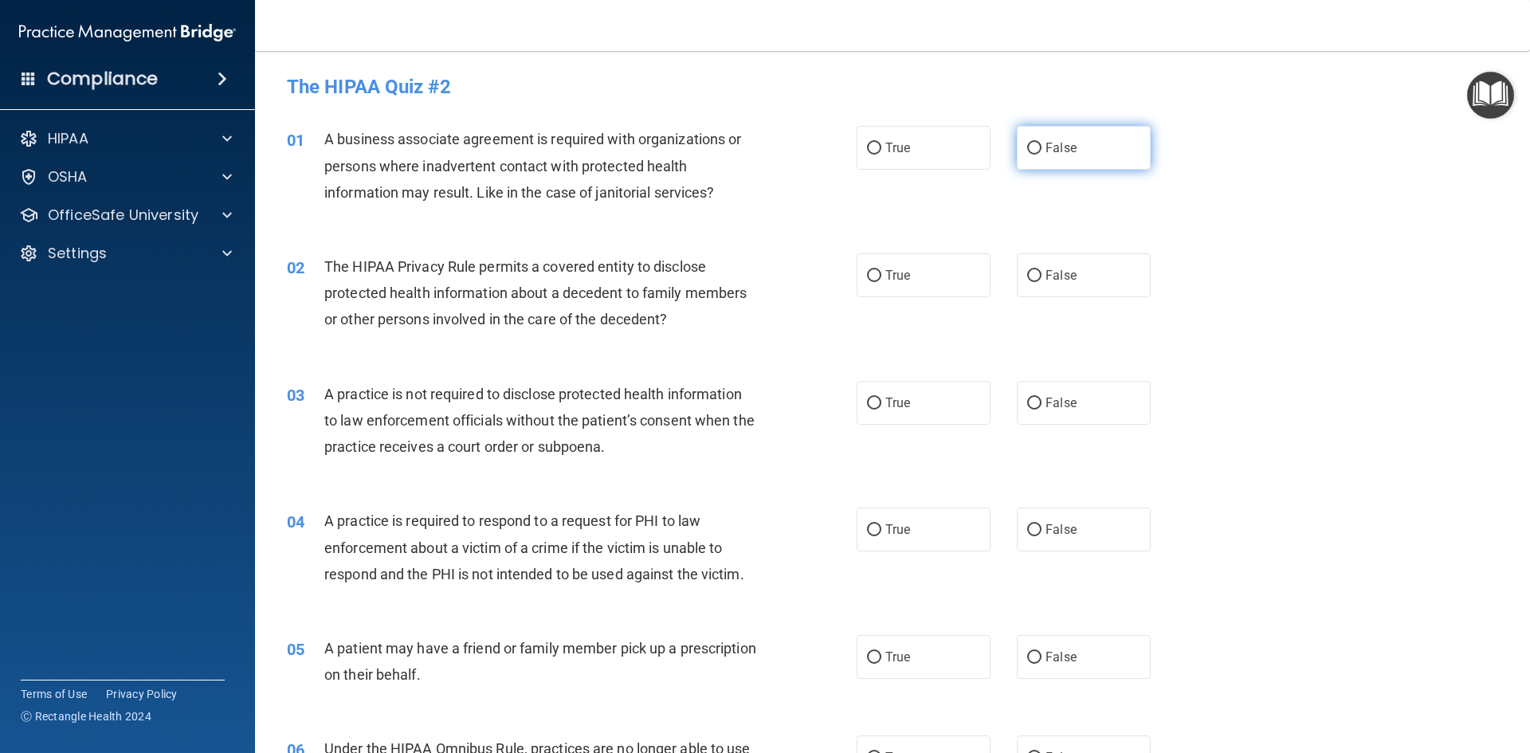
click at [1072, 164] on label "False" at bounding box center [1084, 148] width 134 height 44
click at [1041, 155] on input "False" at bounding box center [1034, 149] width 14 height 12
radio input "true"
click at [913, 273] on label "True" at bounding box center [924, 275] width 134 height 44
click at [881, 273] on input "True" at bounding box center [874, 276] width 14 height 12
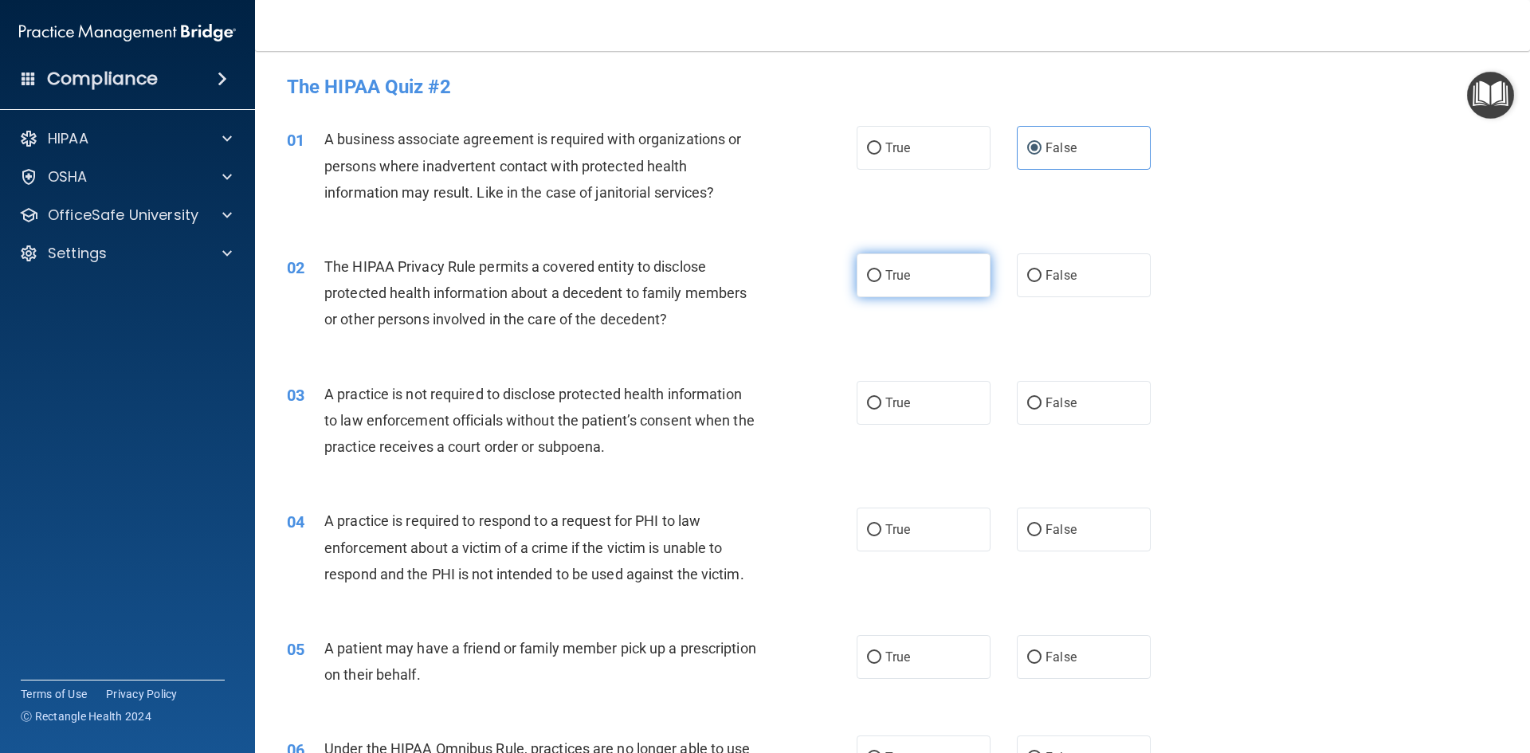
radio input "true"
click at [1071, 408] on label "False" at bounding box center [1084, 403] width 134 height 44
click at [1041, 408] on input "False" at bounding box center [1034, 404] width 14 height 12
radio input "true"
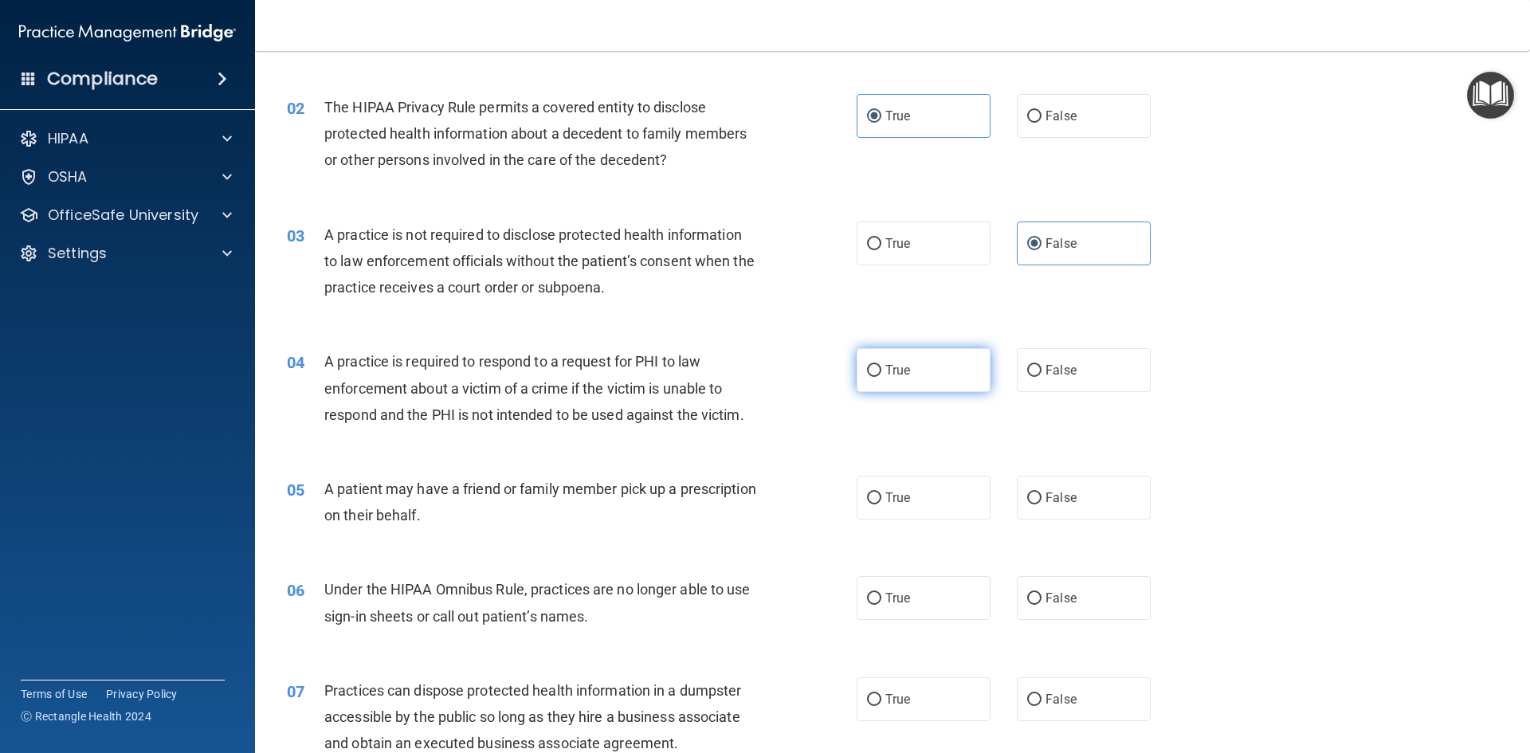
click at [922, 370] on label "True" at bounding box center [924, 370] width 134 height 44
click at [881, 370] on input "True" at bounding box center [874, 371] width 14 height 12
radio input "true"
click at [925, 507] on label "True" at bounding box center [924, 498] width 134 height 44
click at [881, 504] on input "True" at bounding box center [874, 498] width 14 height 12
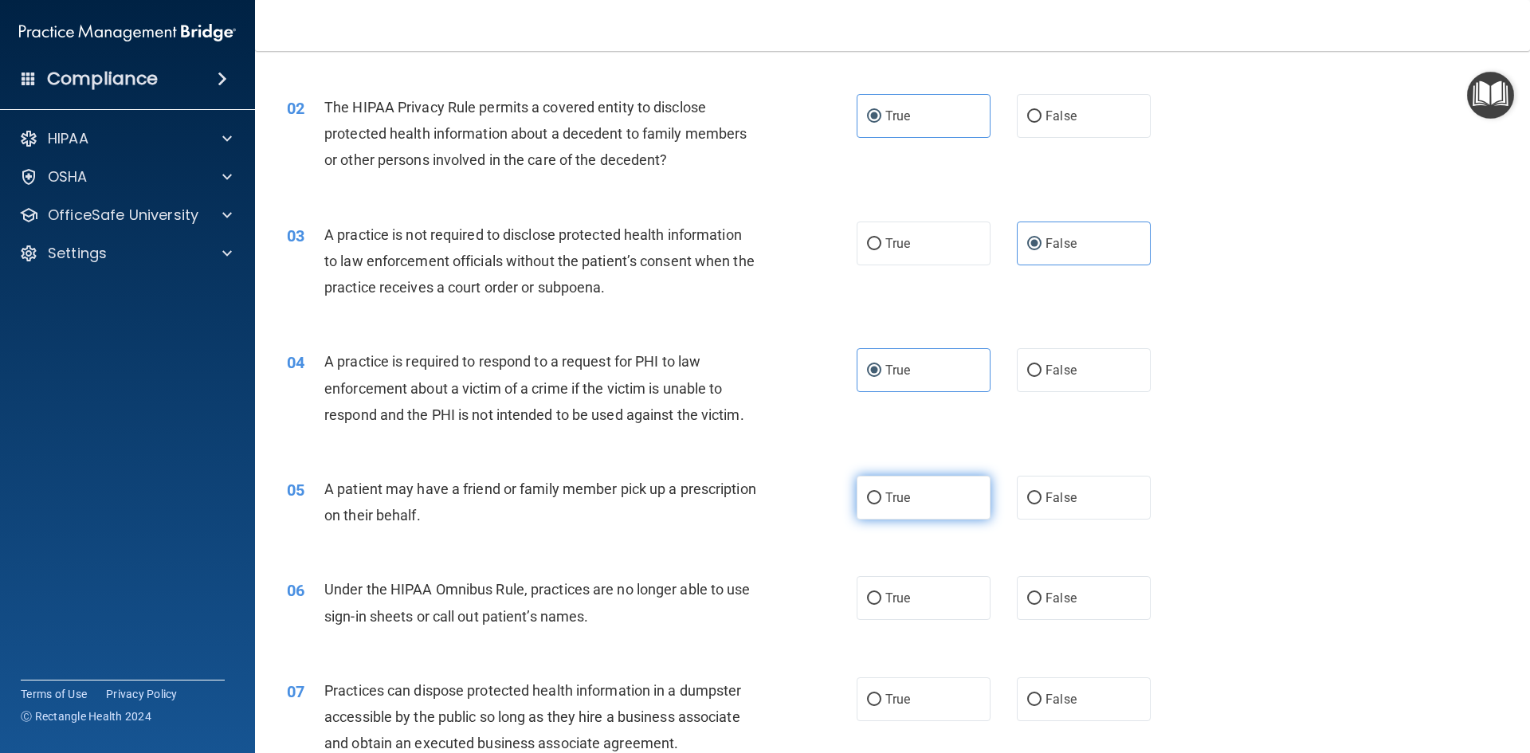
radio input "true"
click at [1018, 579] on label "False" at bounding box center [1084, 598] width 134 height 44
click at [1027, 593] on input "False" at bounding box center [1034, 599] width 14 height 12
radio input "true"
click at [1100, 704] on label "False" at bounding box center [1084, 699] width 134 height 44
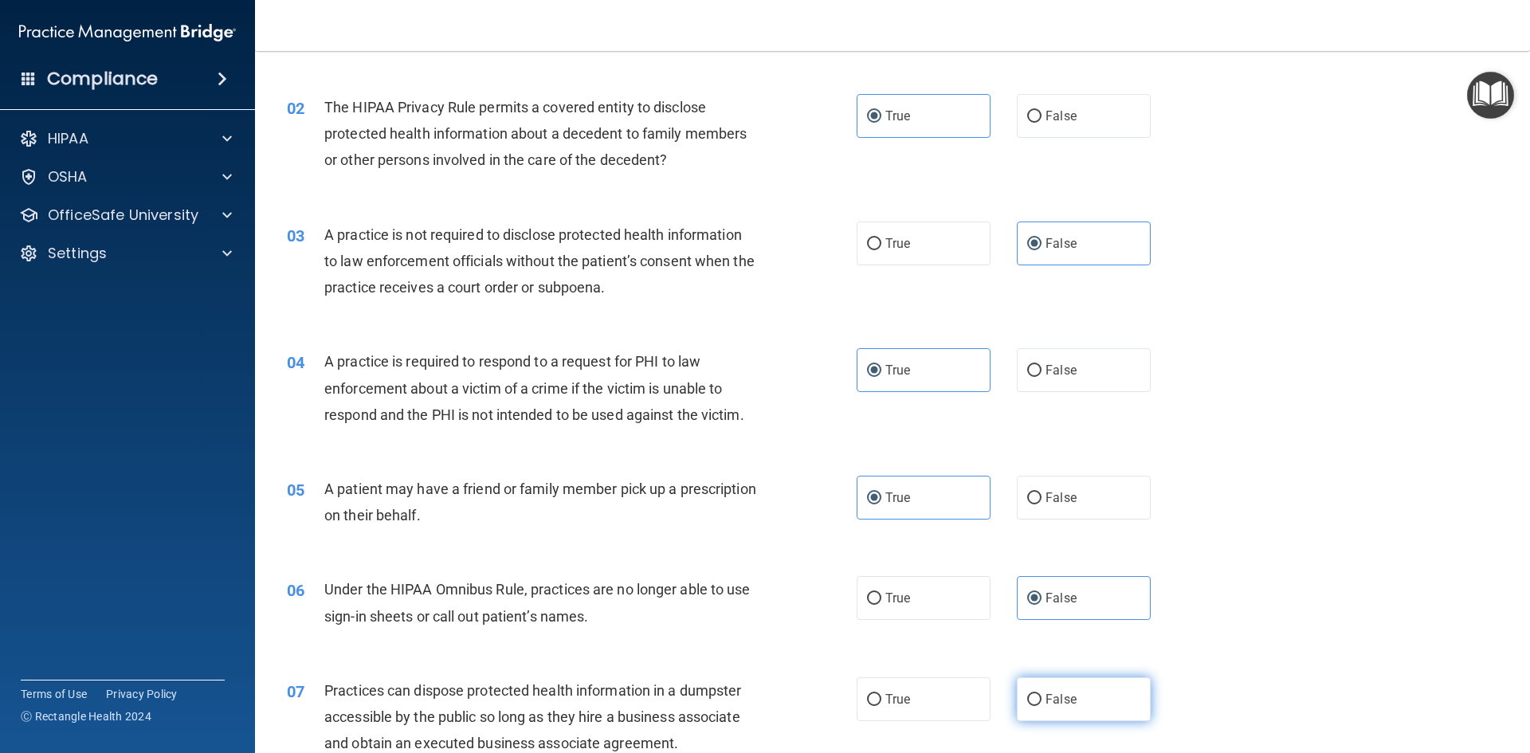
click at [1041, 704] on input "False" at bounding box center [1034, 700] width 14 height 12
radio input "true"
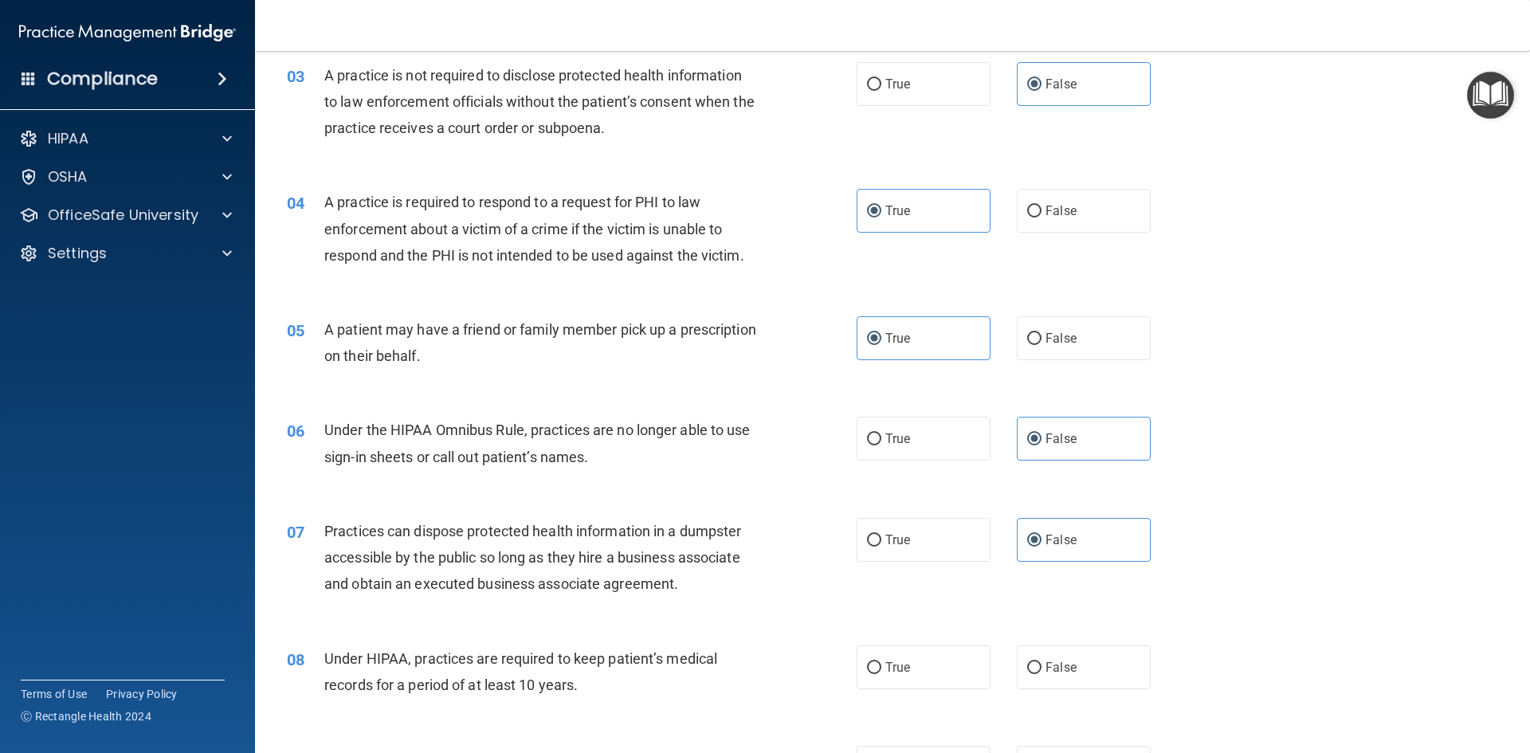
scroll to position [478, 0]
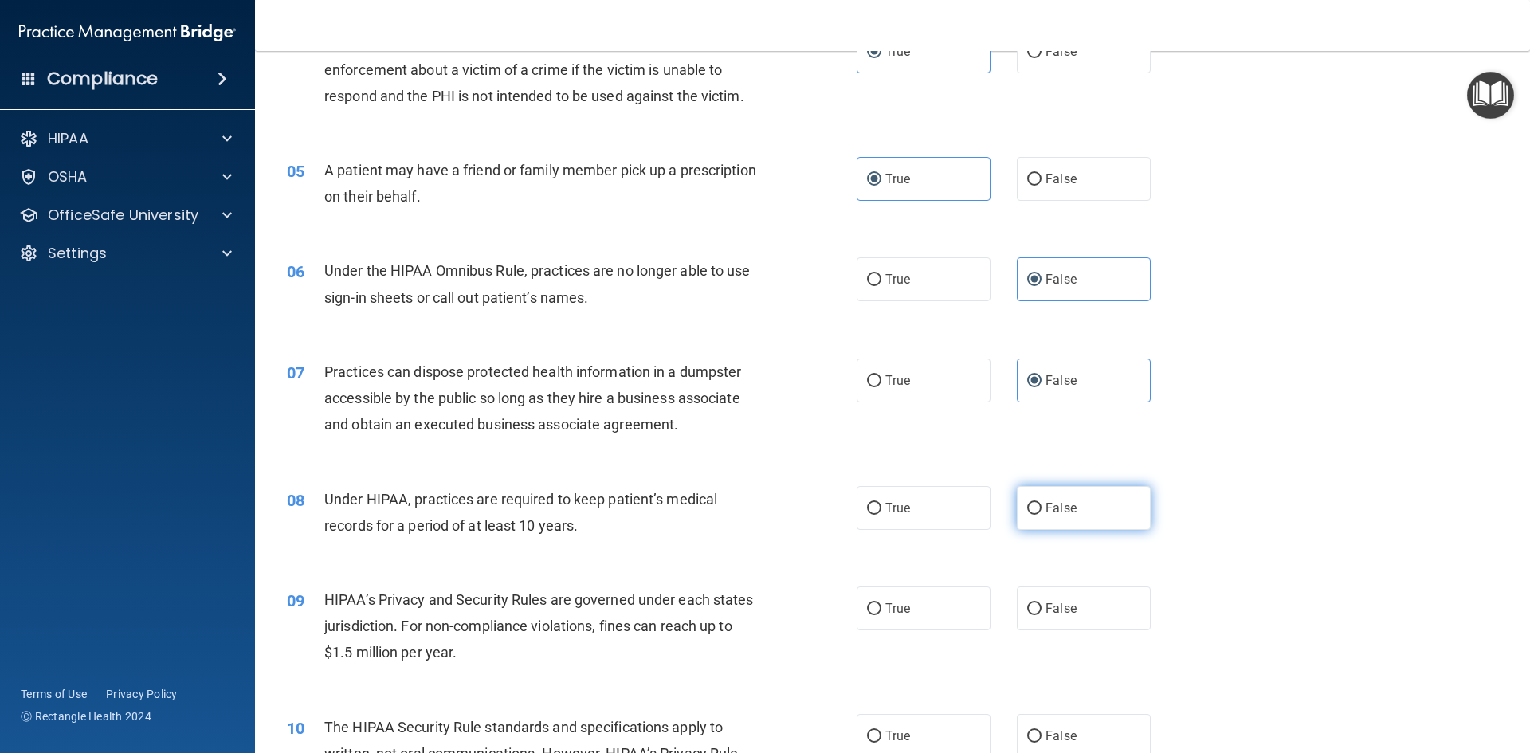
click at [1040, 493] on label "False" at bounding box center [1084, 508] width 134 height 44
click at [1040, 503] on input "False" at bounding box center [1034, 509] width 14 height 12
radio input "true"
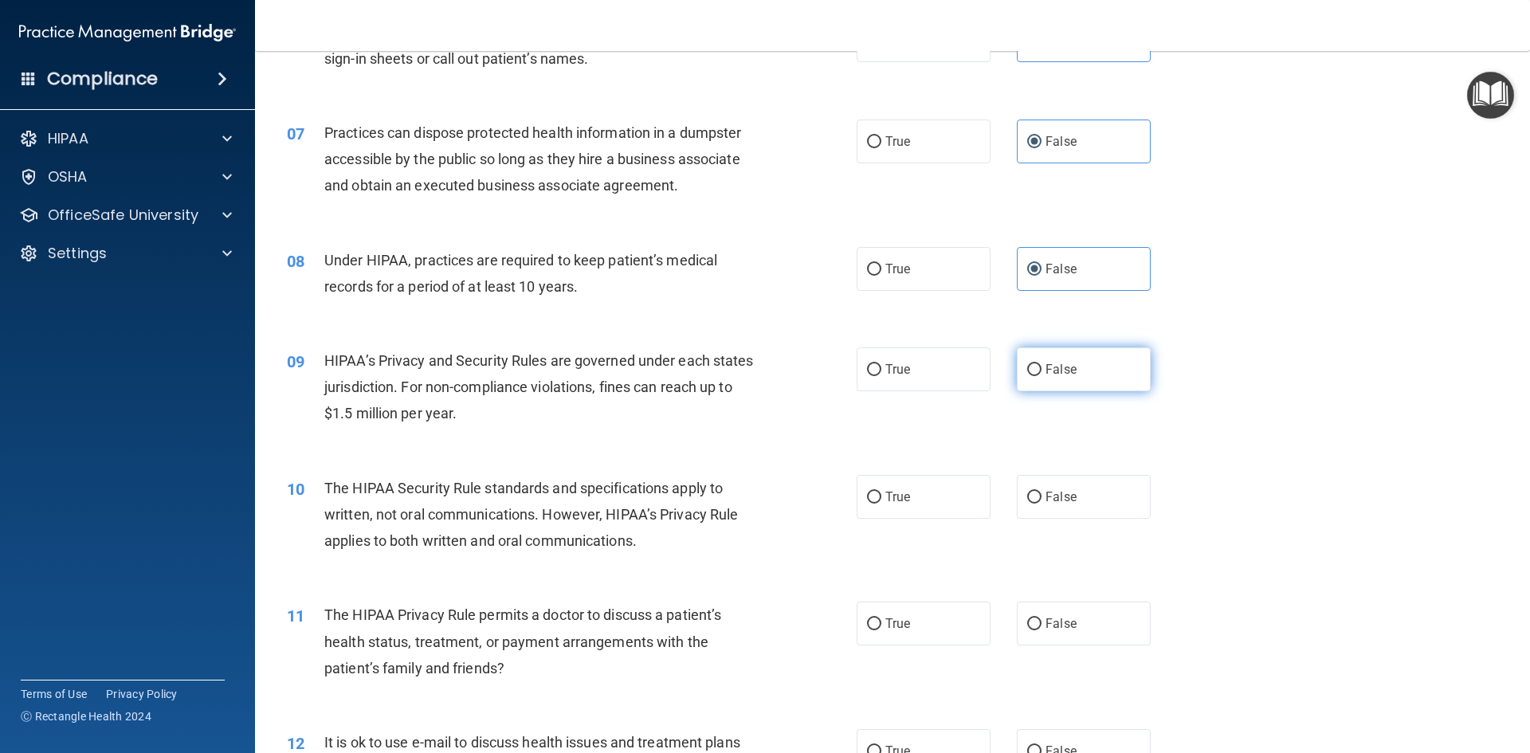
click at [1065, 387] on label "False" at bounding box center [1084, 369] width 134 height 44
click at [1041, 376] on input "False" at bounding box center [1034, 370] width 14 height 12
radio input "true"
click at [940, 493] on label "True" at bounding box center [924, 497] width 134 height 44
click at [881, 493] on input "True" at bounding box center [874, 498] width 14 height 12
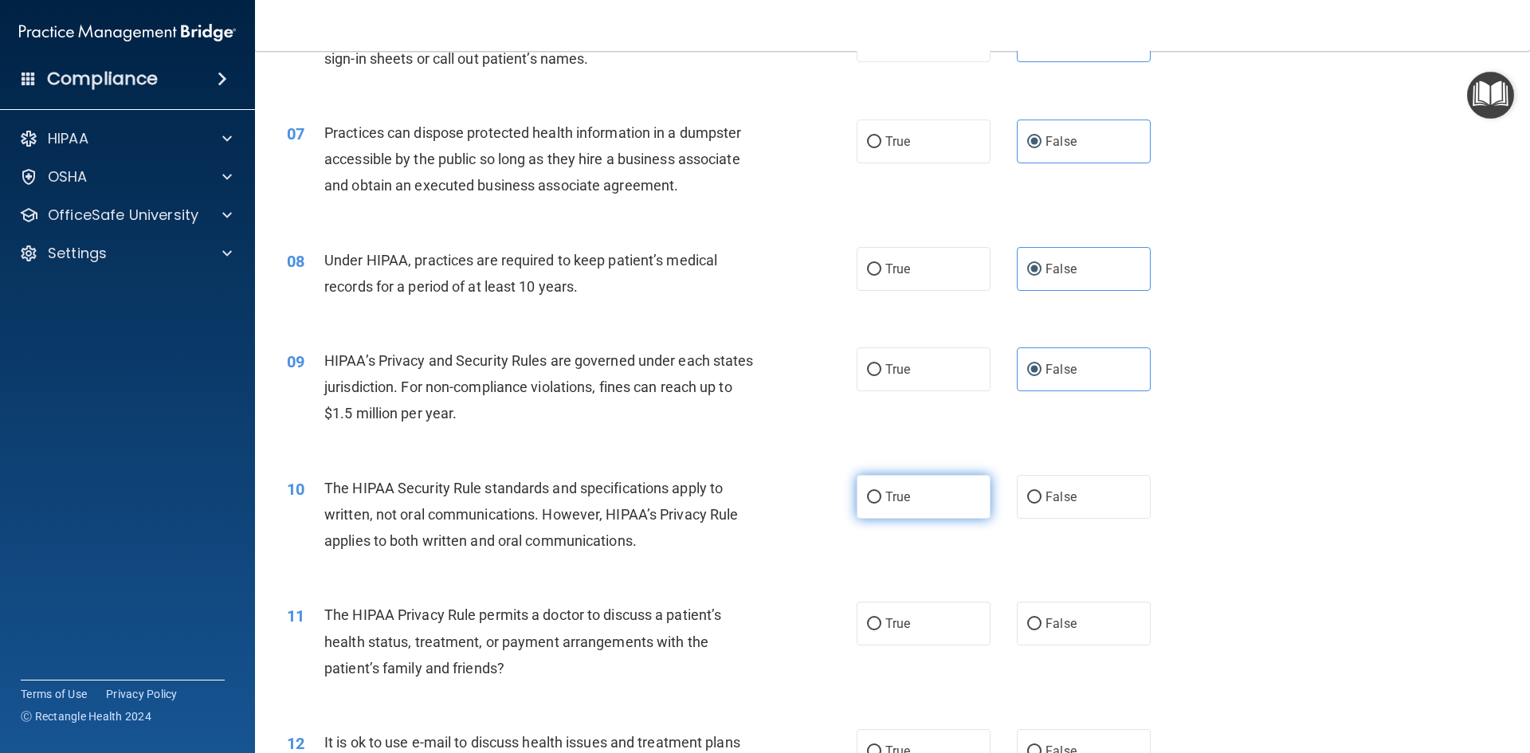
radio input "true"
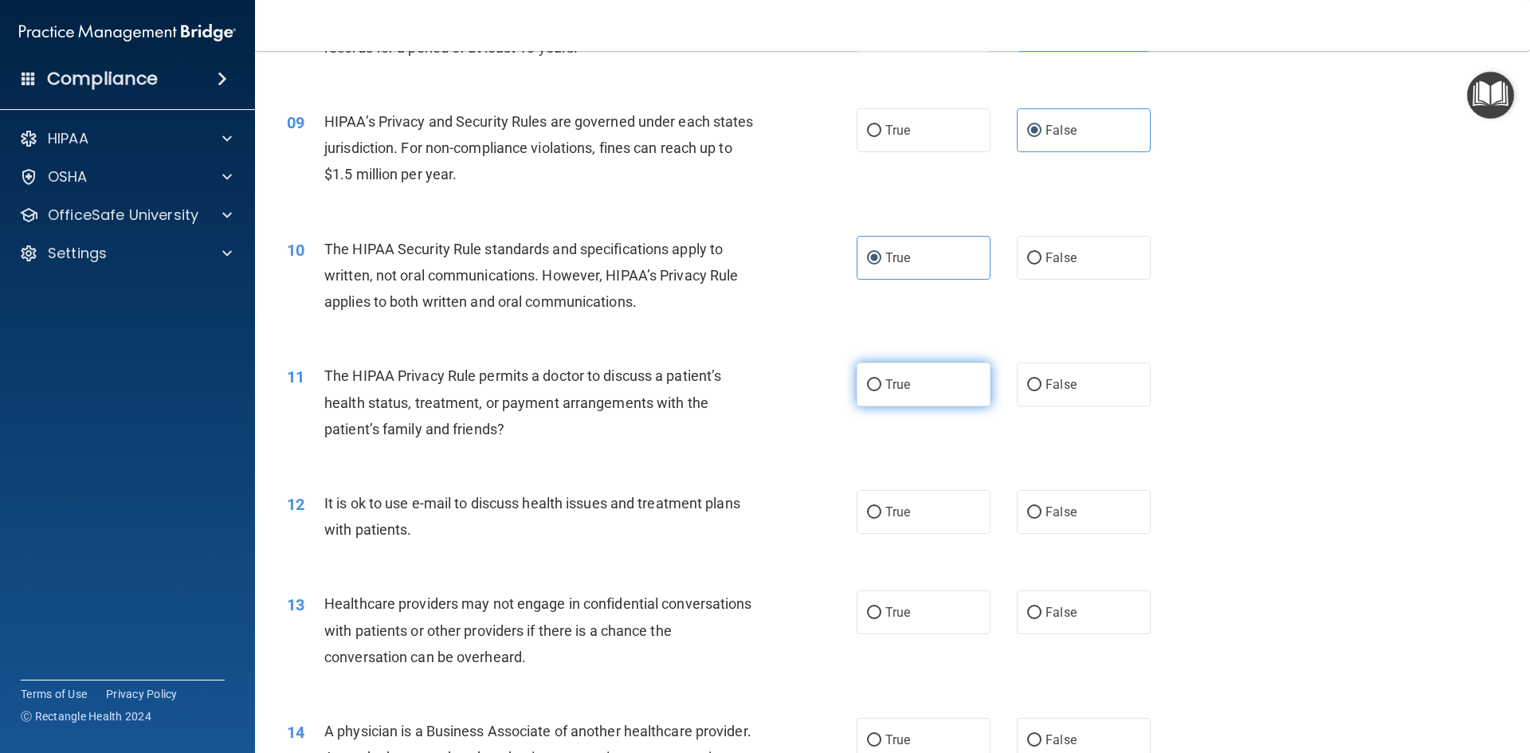
click at [904, 395] on label "True" at bounding box center [924, 385] width 134 height 44
click at [881, 391] on input "True" at bounding box center [874, 385] width 14 height 12
radio input "true"
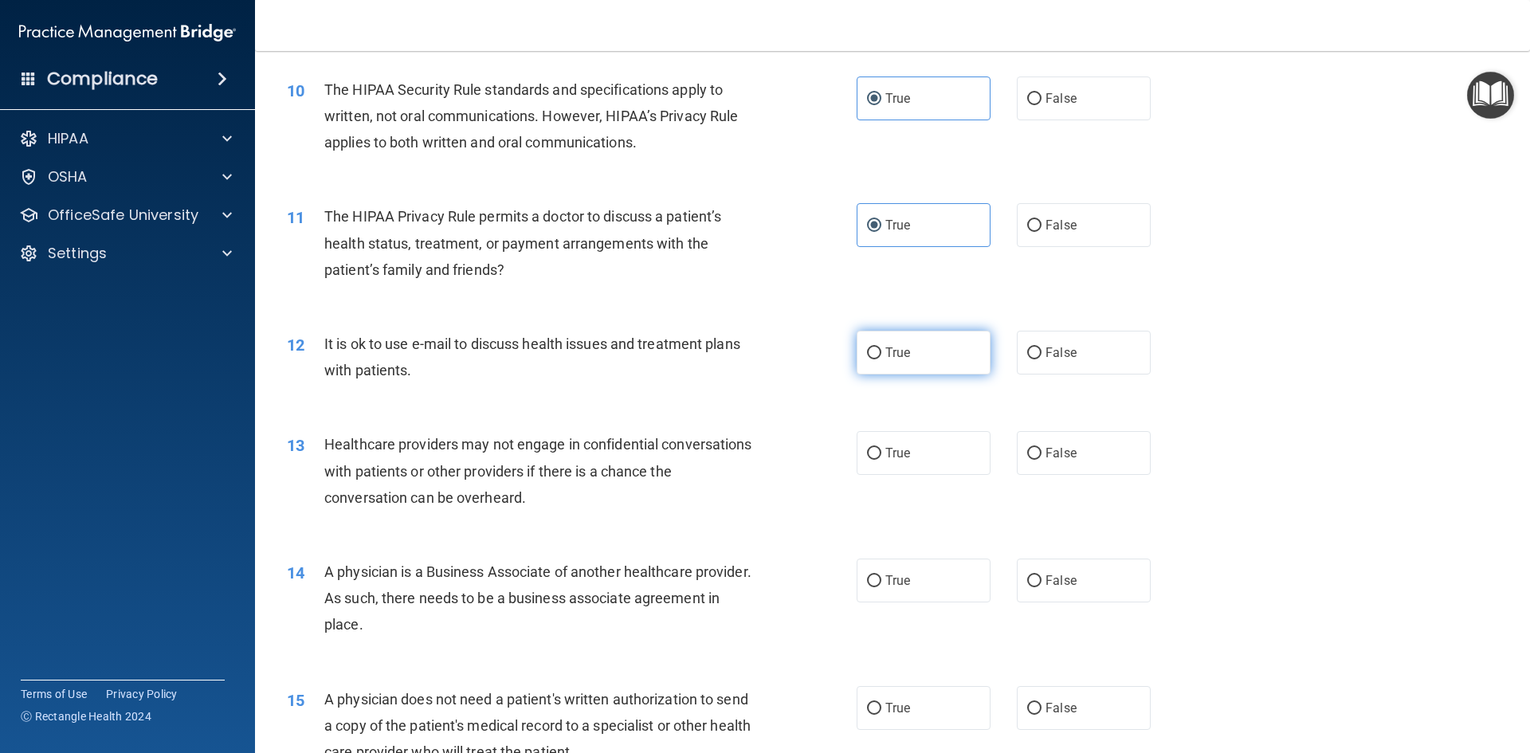
click at [912, 351] on label "True" at bounding box center [924, 353] width 134 height 44
click at [881, 351] on input "True" at bounding box center [874, 353] width 14 height 12
radio input "true"
click at [1073, 446] on label "False" at bounding box center [1084, 453] width 134 height 44
click at [1041, 448] on input "False" at bounding box center [1034, 454] width 14 height 12
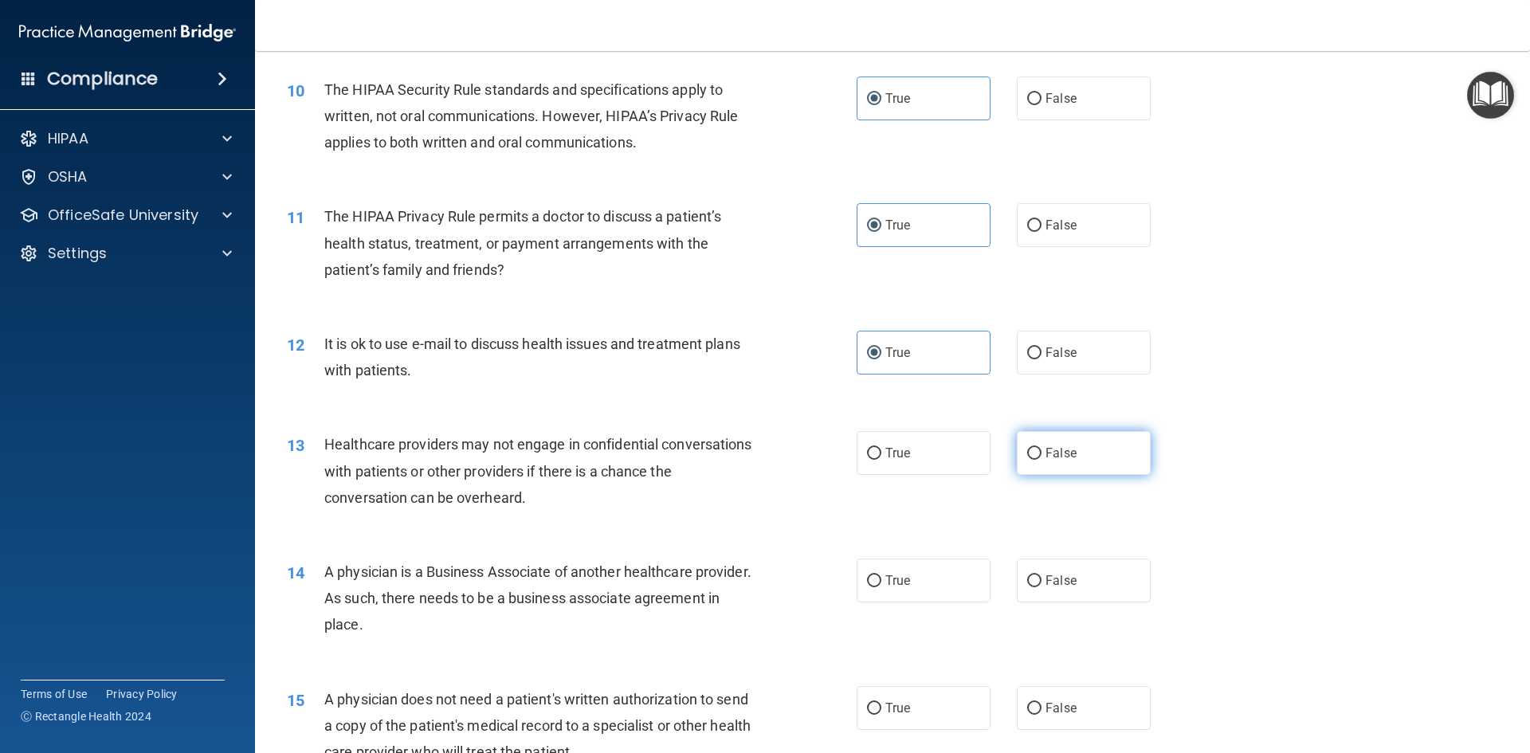
radio input "true"
click at [1058, 562] on label "False" at bounding box center [1084, 581] width 134 height 44
click at [1041, 575] on input "False" at bounding box center [1034, 581] width 14 height 12
radio input "true"
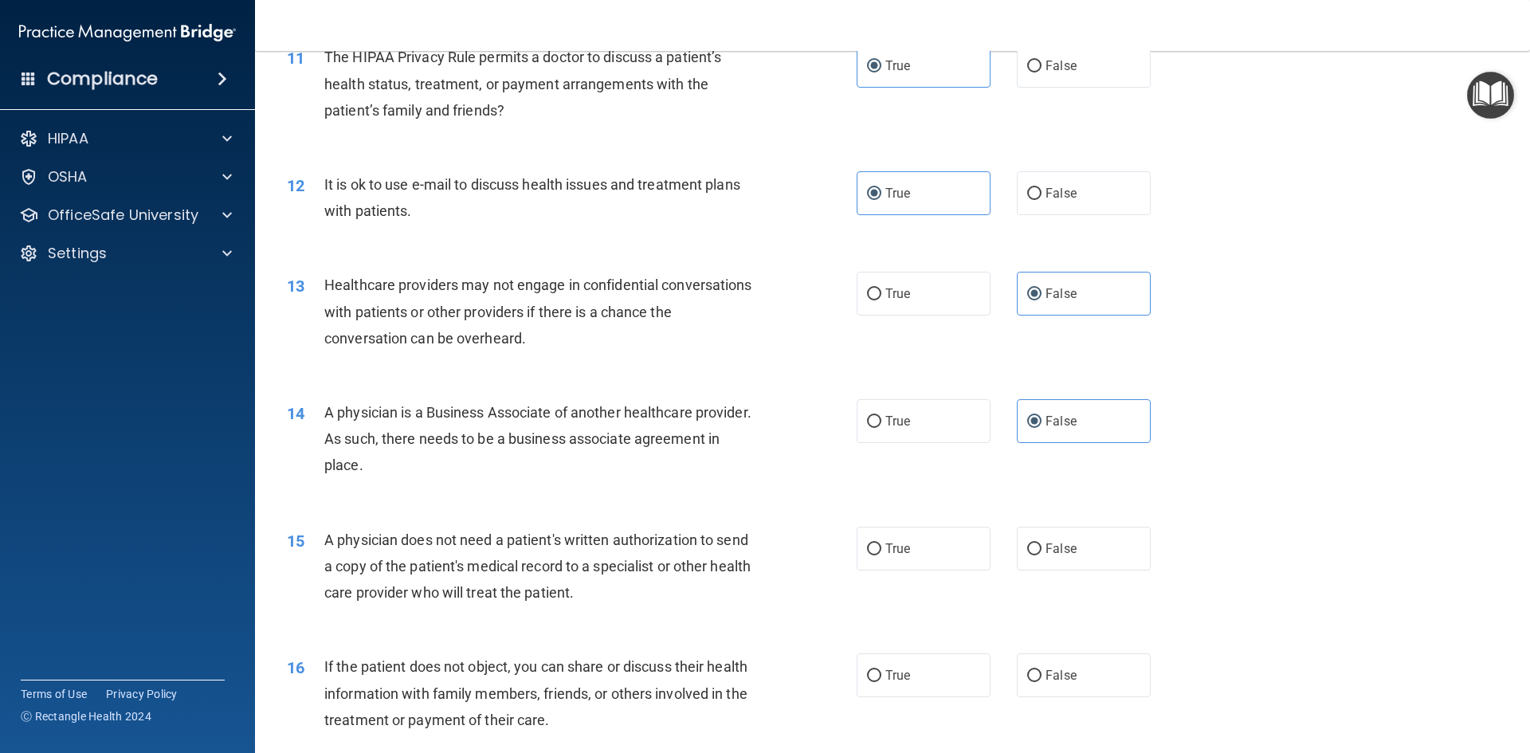
scroll to position [1514, 0]
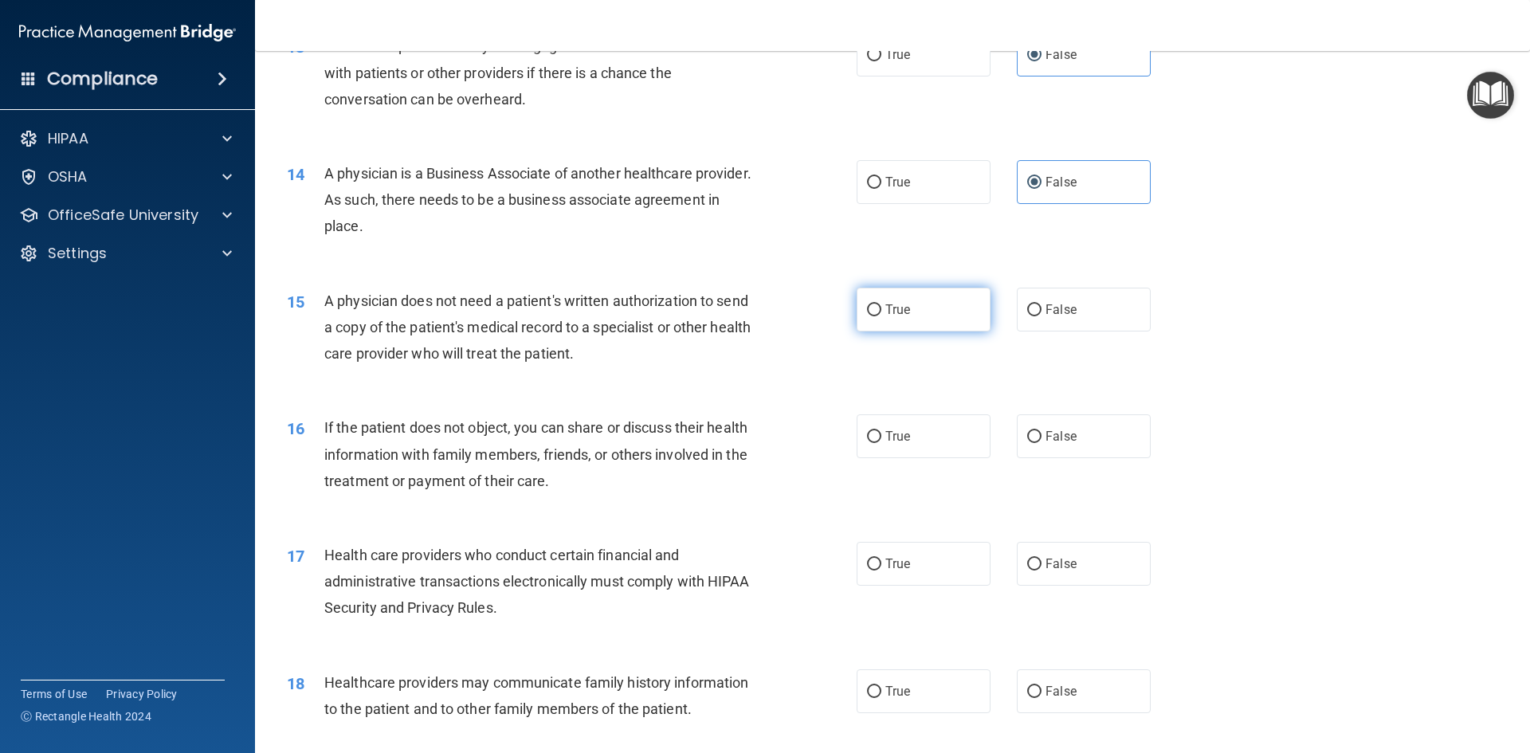
click at [893, 312] on span "True" at bounding box center [897, 309] width 25 height 15
click at [881, 312] on input "True" at bounding box center [874, 310] width 14 height 12
radio input "true"
click at [940, 441] on label "True" at bounding box center [924, 436] width 134 height 44
click at [881, 441] on input "True" at bounding box center [874, 437] width 14 height 12
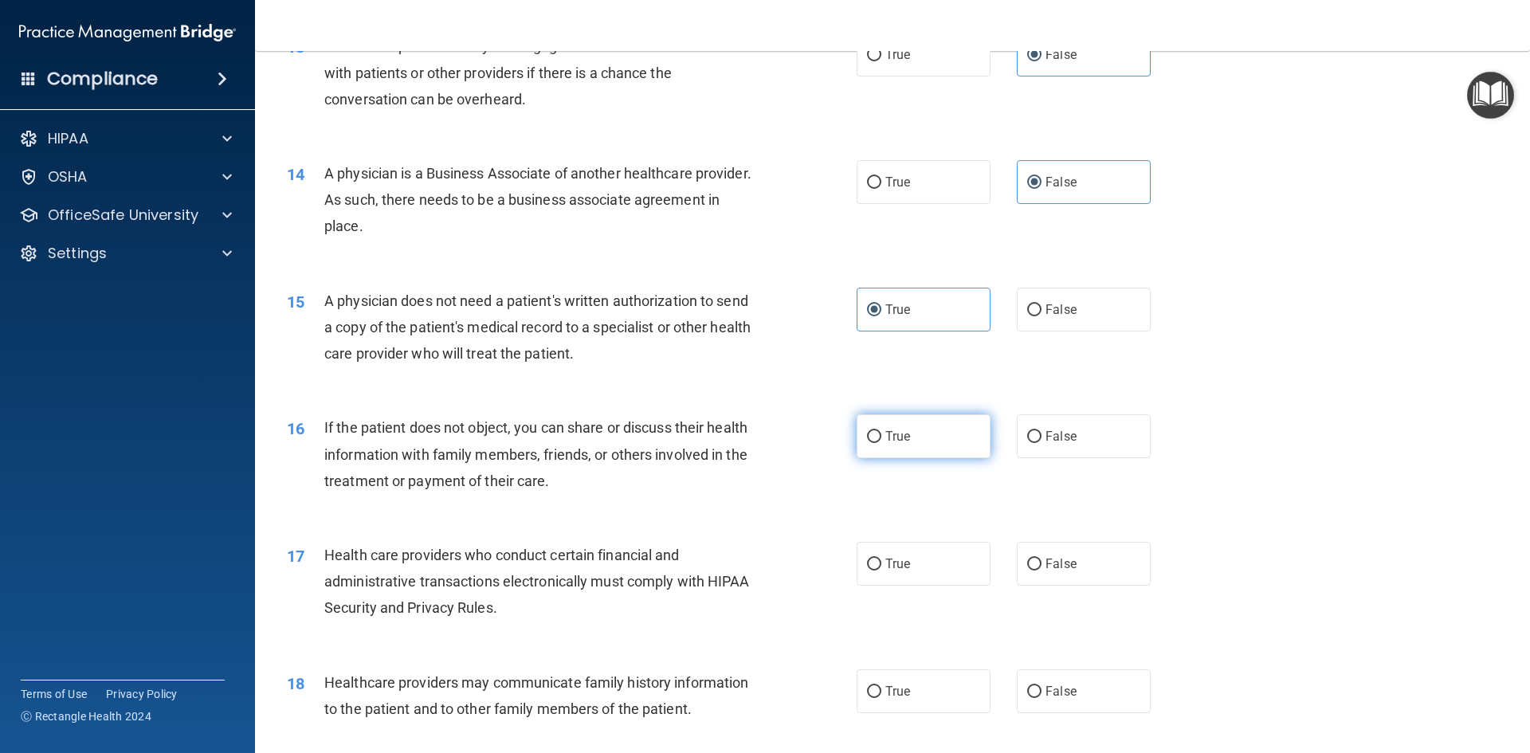
radio input "true"
click at [945, 551] on label "True" at bounding box center [924, 564] width 134 height 44
click at [881, 559] on input "True" at bounding box center [874, 565] width 14 height 12
radio input "true"
click at [1041, 684] on label "False" at bounding box center [1084, 691] width 134 height 44
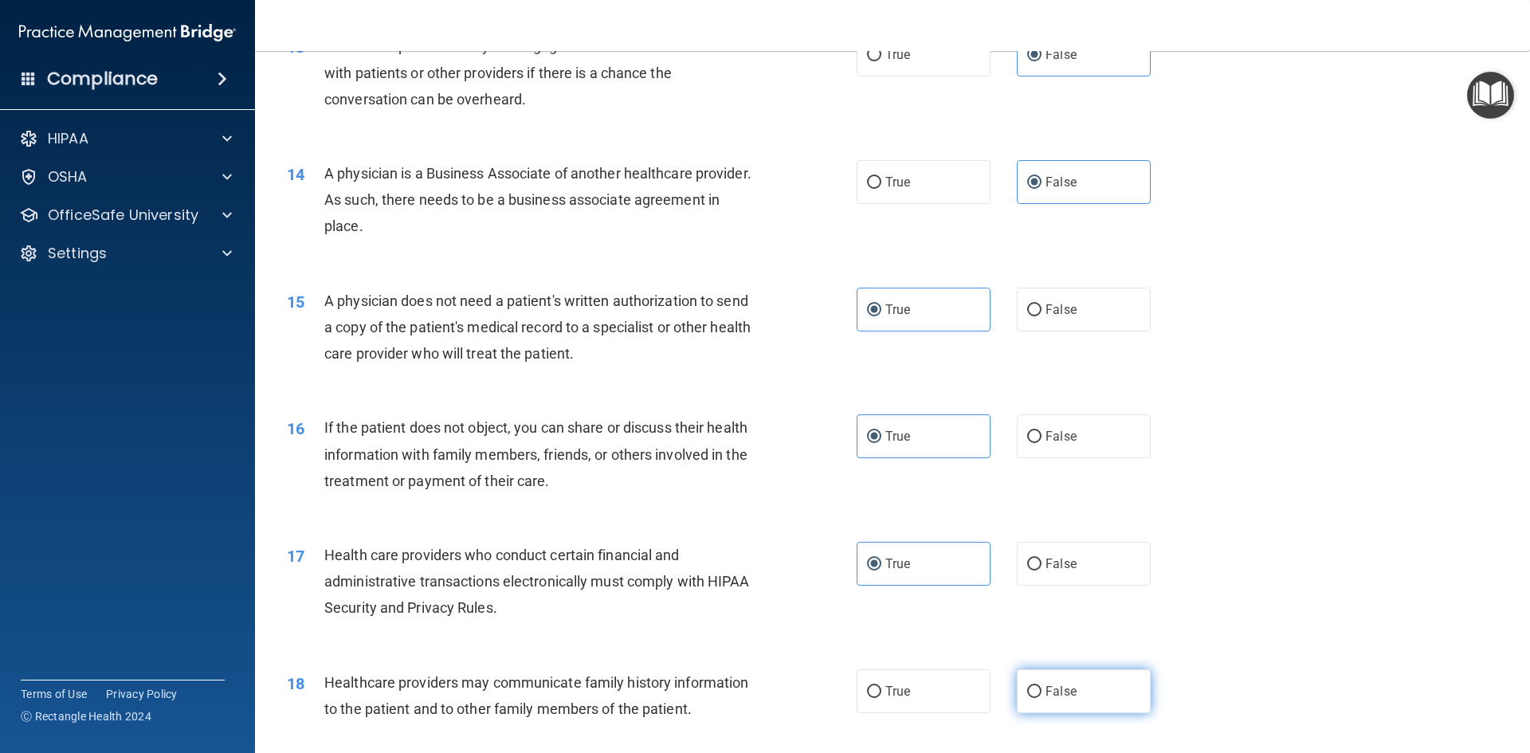
click at [1041, 686] on input "False" at bounding box center [1034, 692] width 14 height 12
radio input "true"
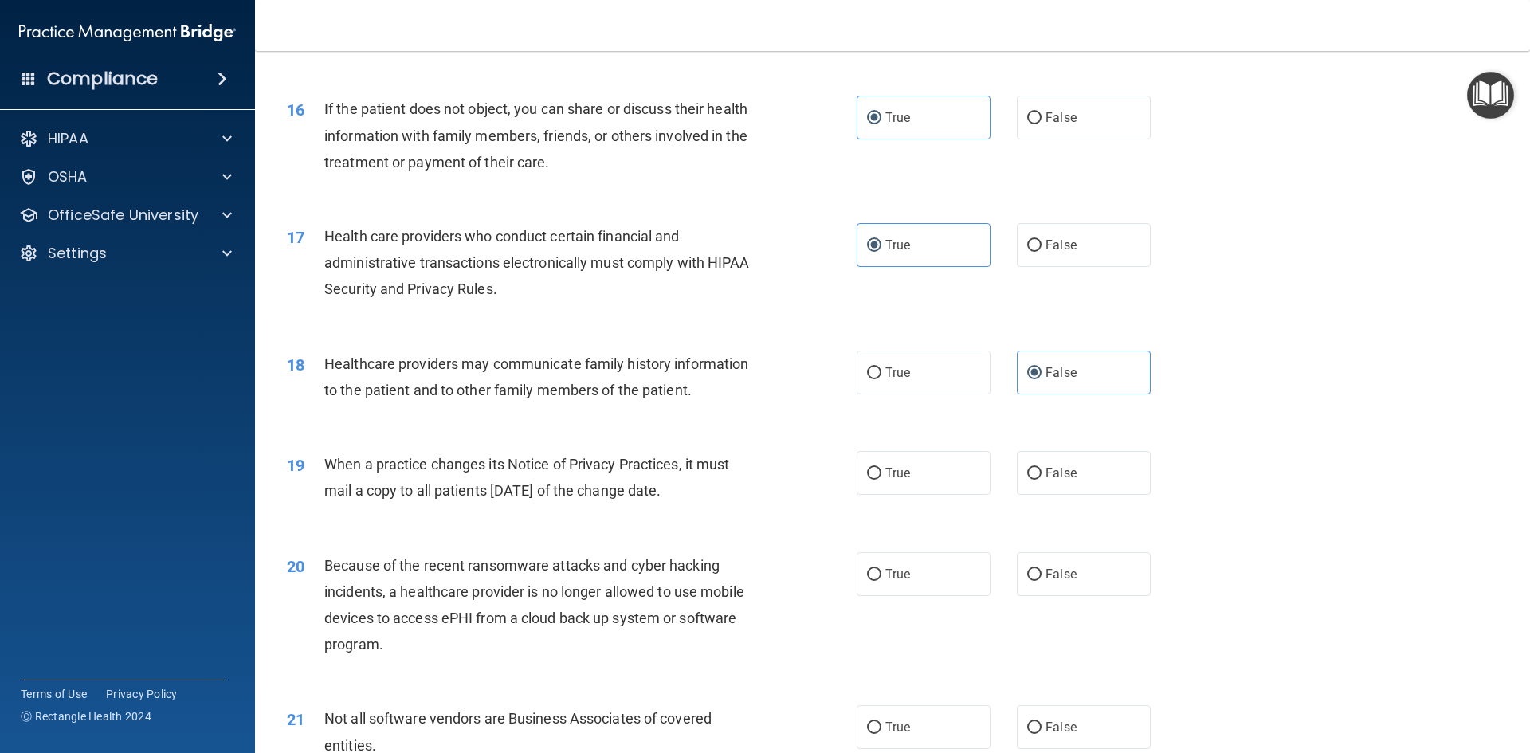
scroll to position [1912, 0]
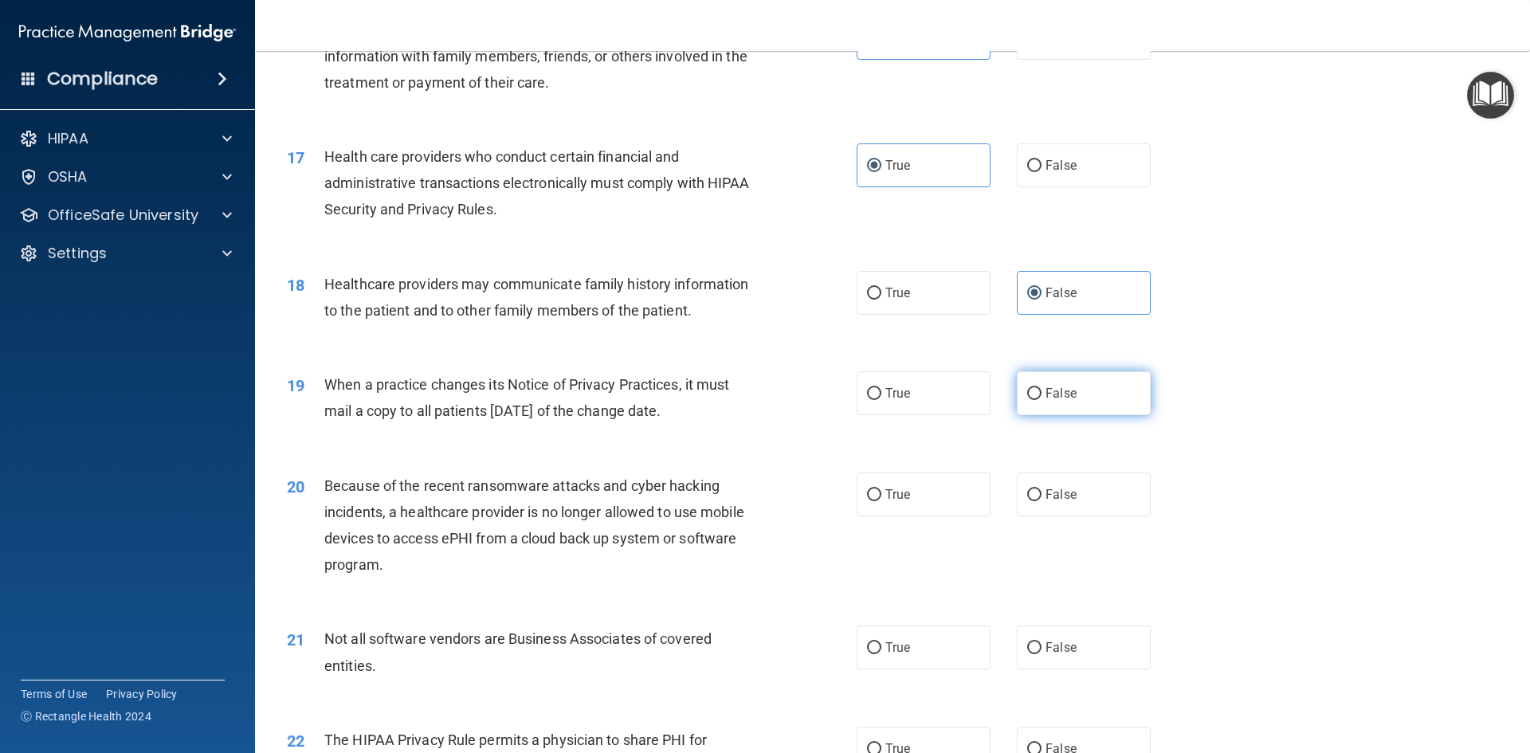
click at [1075, 394] on label "False" at bounding box center [1084, 393] width 134 height 44
click at [1041, 394] on input "False" at bounding box center [1034, 394] width 14 height 12
radio input "true"
click at [1063, 503] on label "False" at bounding box center [1084, 495] width 134 height 44
click at [1041, 501] on input "False" at bounding box center [1034, 495] width 14 height 12
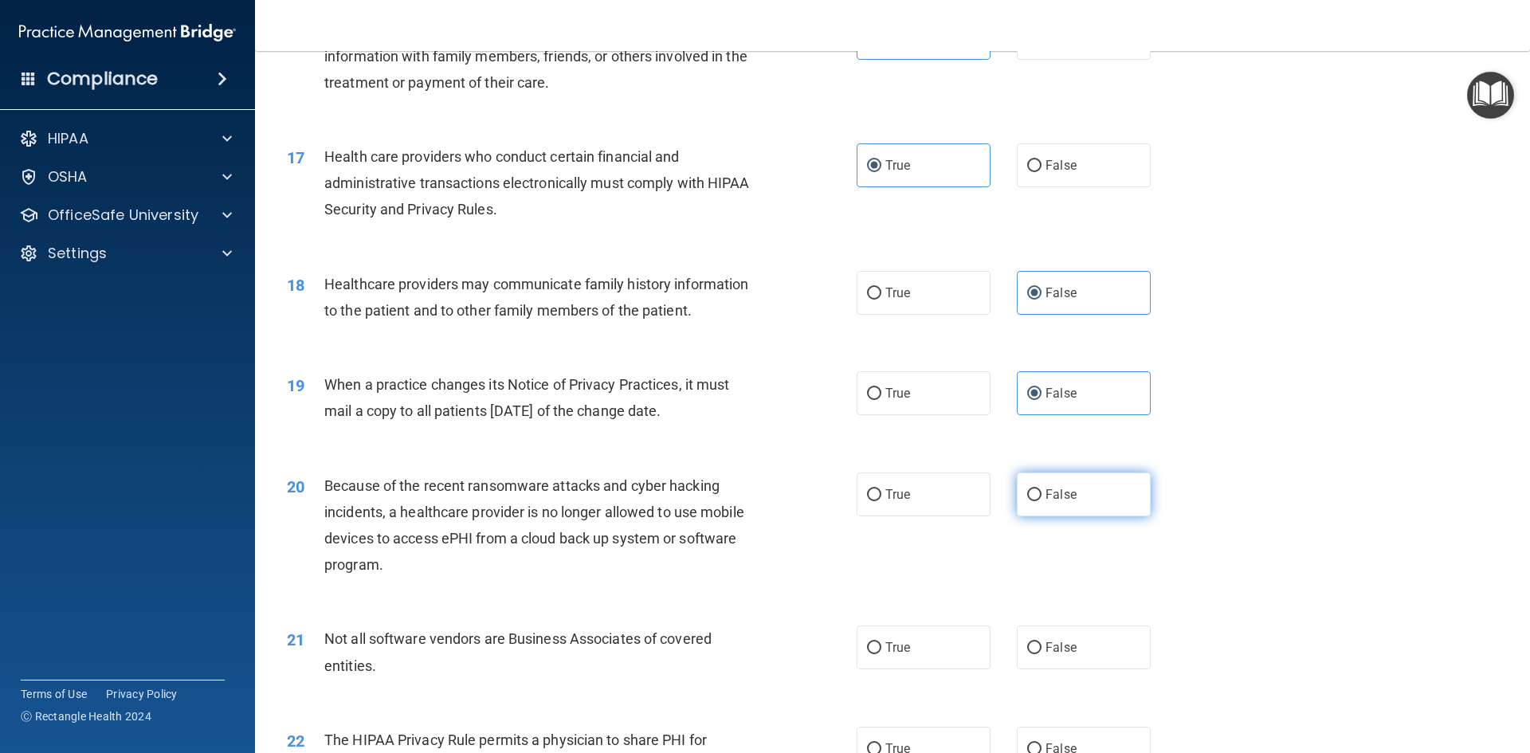
radio input "true"
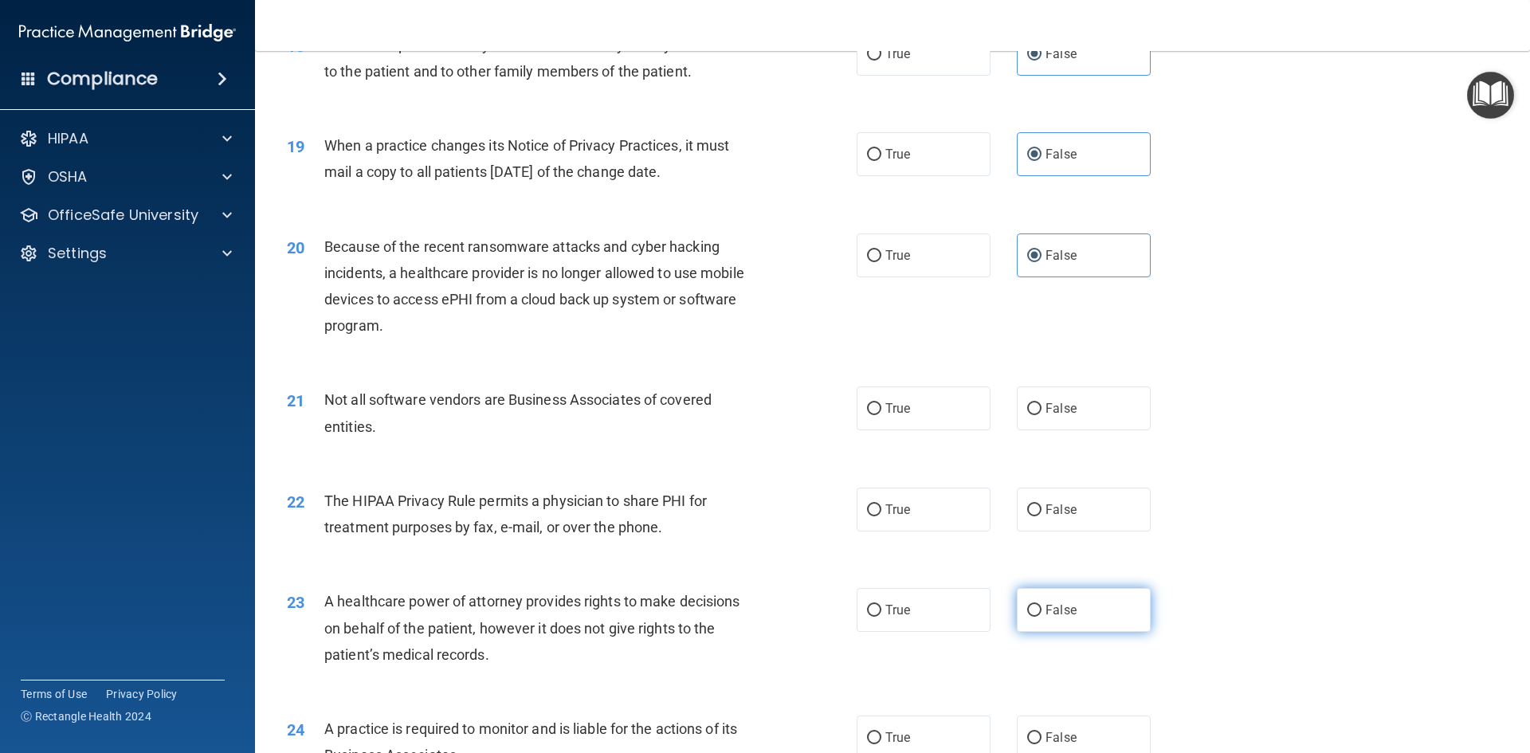
click at [1045, 598] on label "False" at bounding box center [1084, 610] width 134 height 44
click at [1041, 605] on input "False" at bounding box center [1034, 611] width 14 height 12
radio input "true"
click at [906, 411] on label "True" at bounding box center [924, 408] width 134 height 44
click at [881, 411] on input "True" at bounding box center [874, 409] width 14 height 12
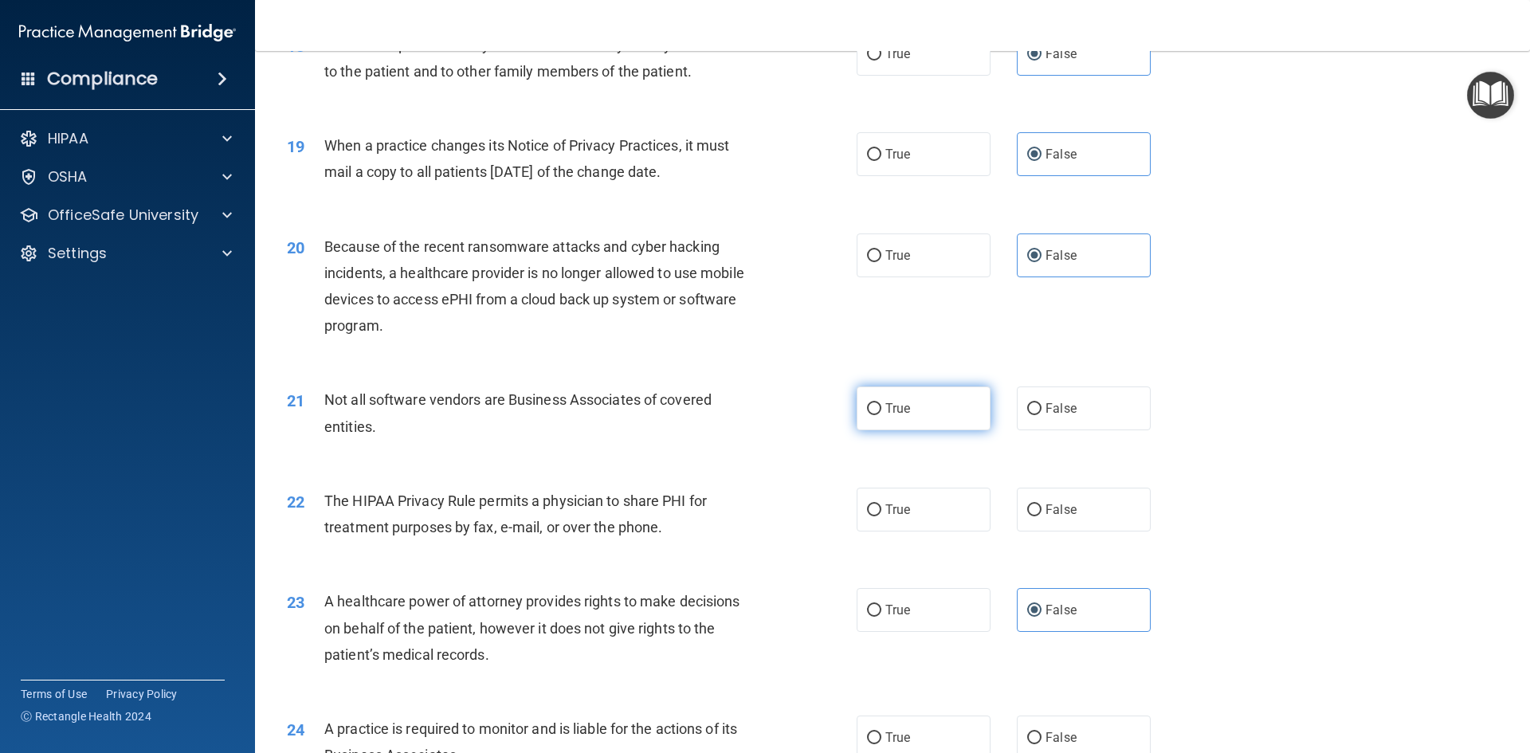
radio input "true"
drag, startPoint x: 925, startPoint y: 516, endPoint x: 929, endPoint y: 496, distance: 20.3
click at [925, 517] on label "True" at bounding box center [924, 510] width 134 height 44
click at [881, 516] on input "True" at bounding box center [874, 510] width 14 height 12
radio input "true"
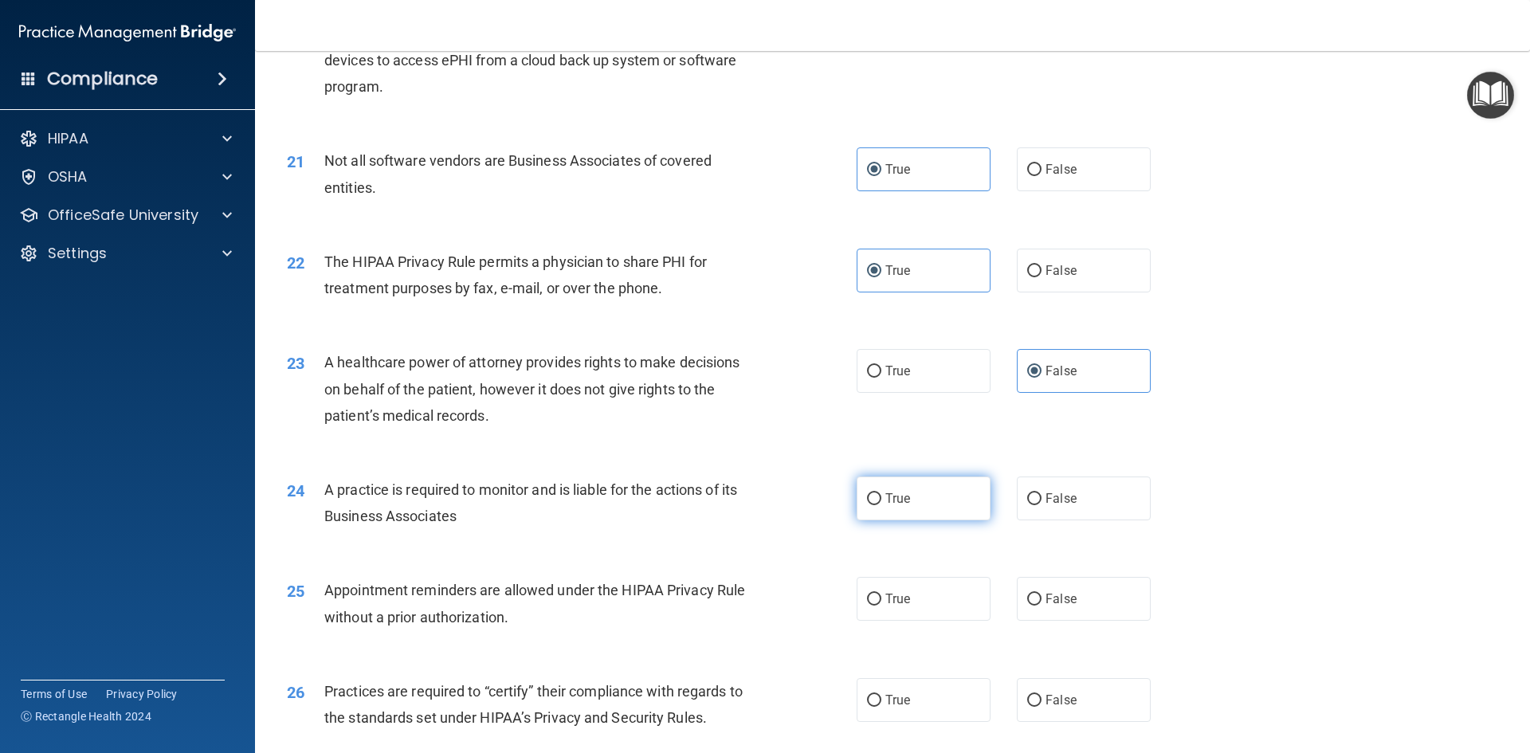
scroll to position [2470, 0]
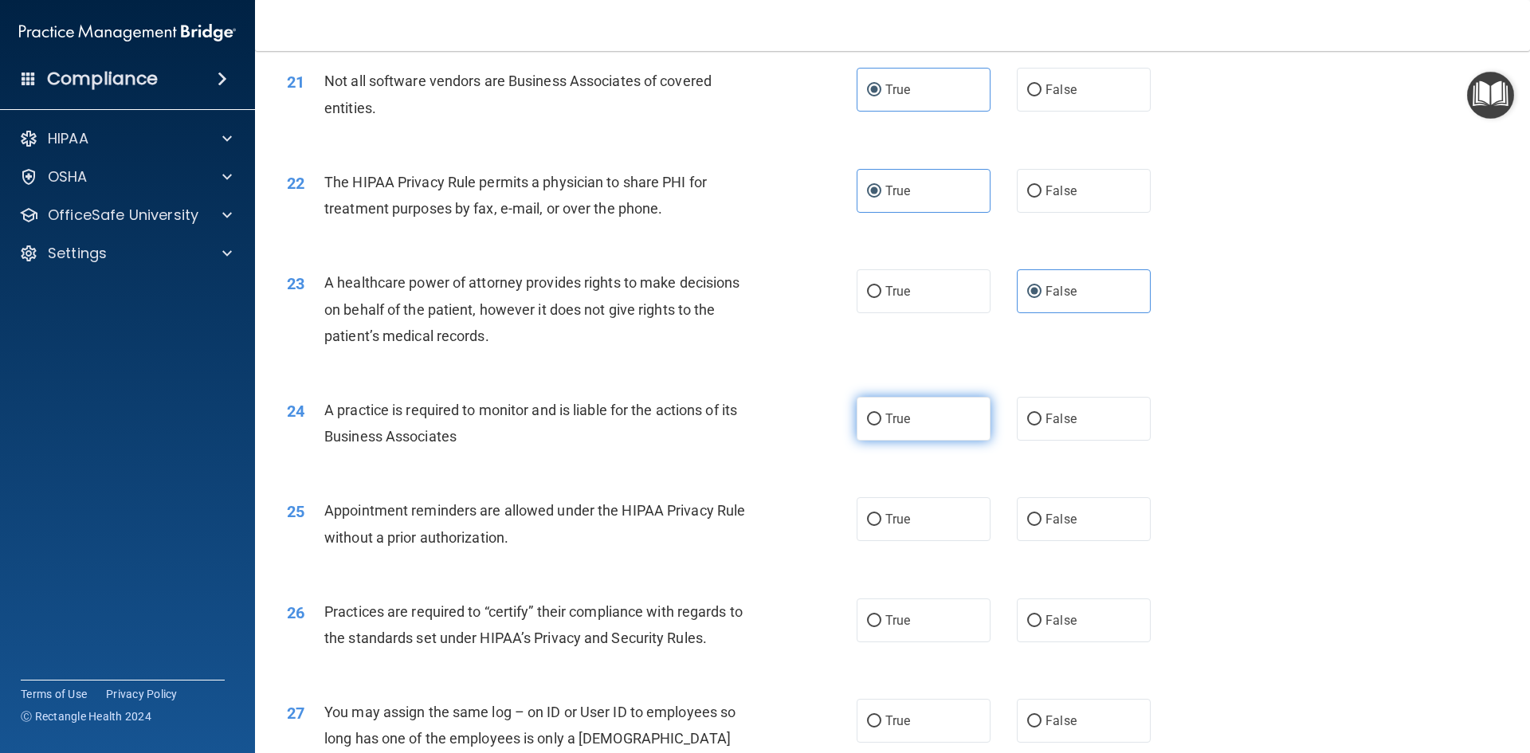
click at [916, 427] on label "True" at bounding box center [924, 419] width 134 height 44
click at [881, 426] on input "True" at bounding box center [874, 420] width 14 height 12
radio input "true"
click at [911, 511] on label "True" at bounding box center [924, 519] width 134 height 44
click at [881, 514] on input "True" at bounding box center [874, 520] width 14 height 12
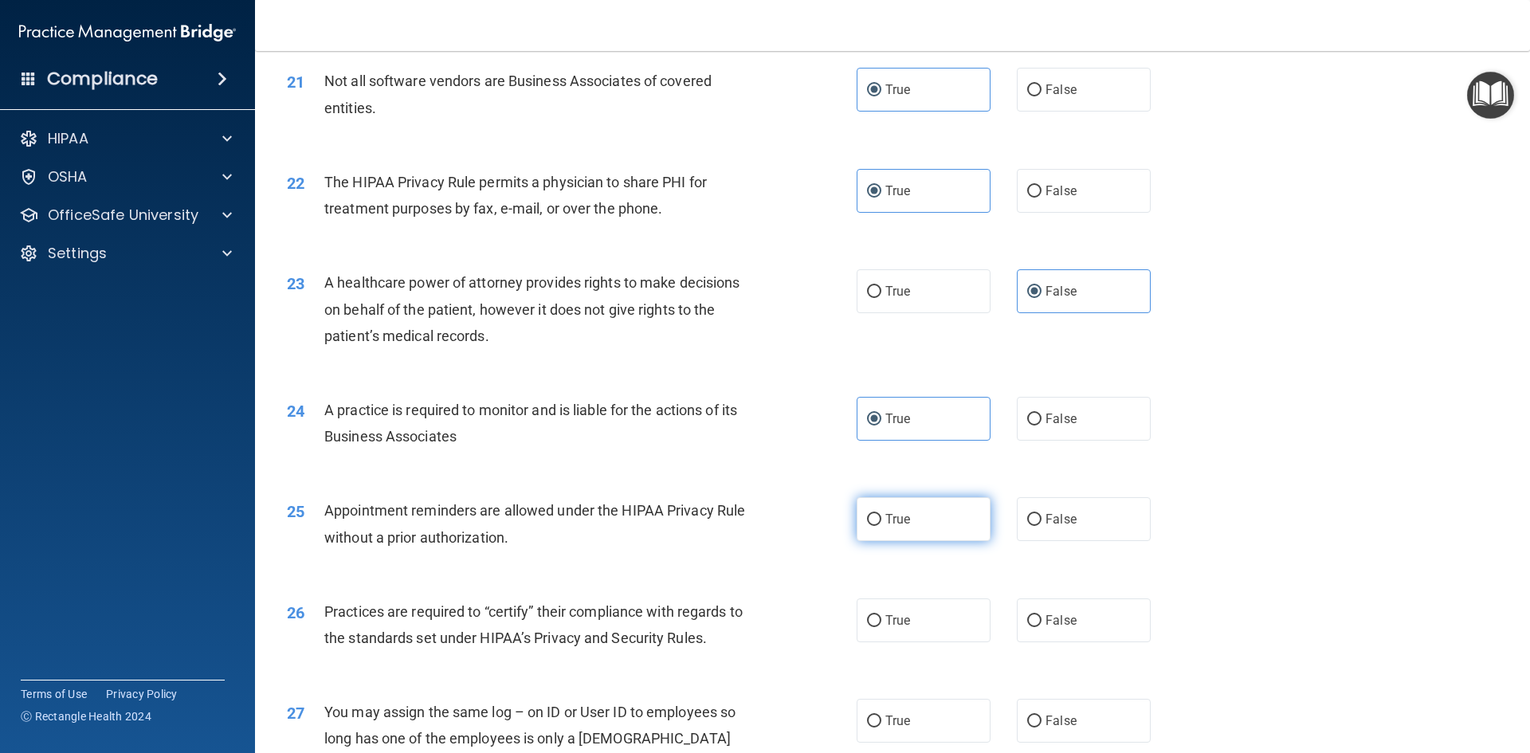
radio input "true"
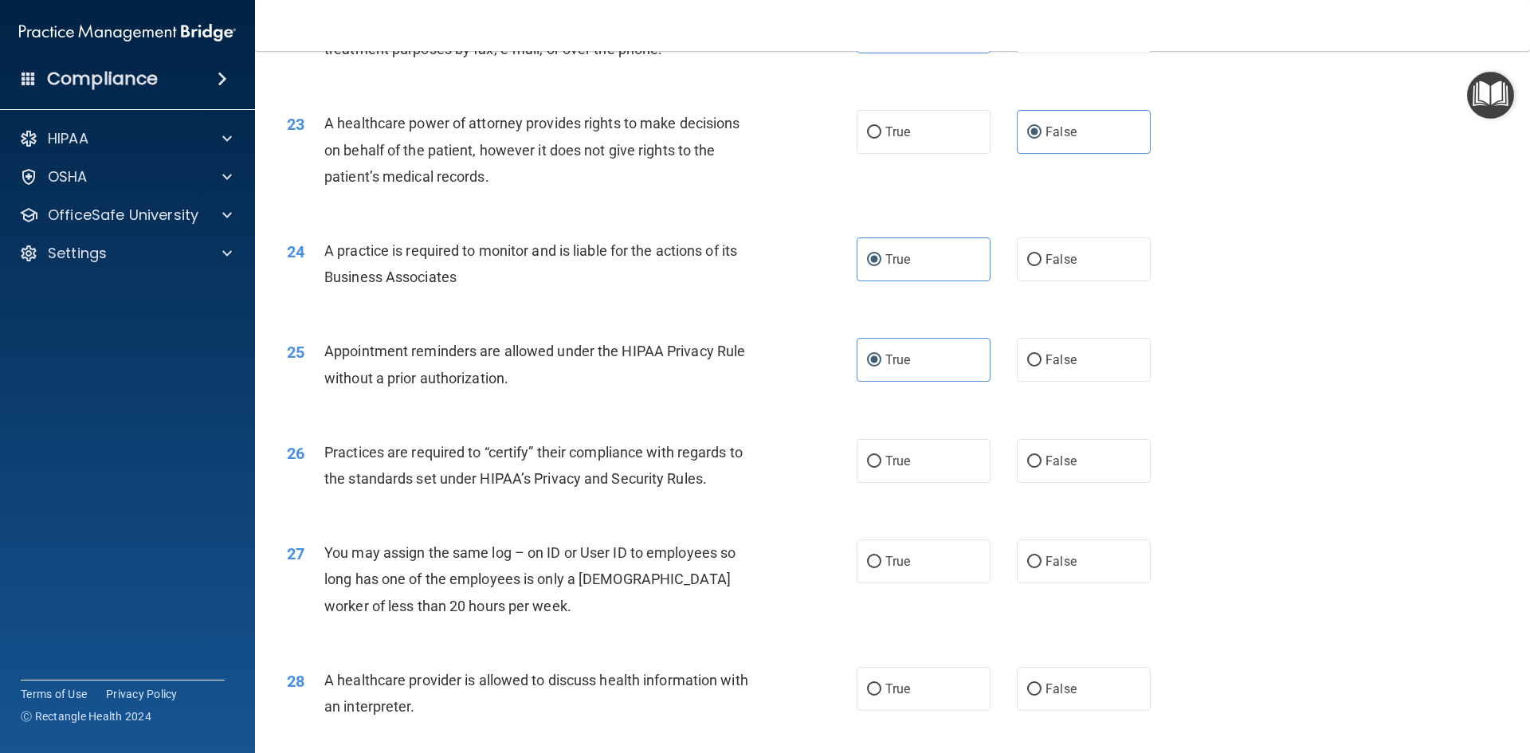
scroll to position [2709, 0]
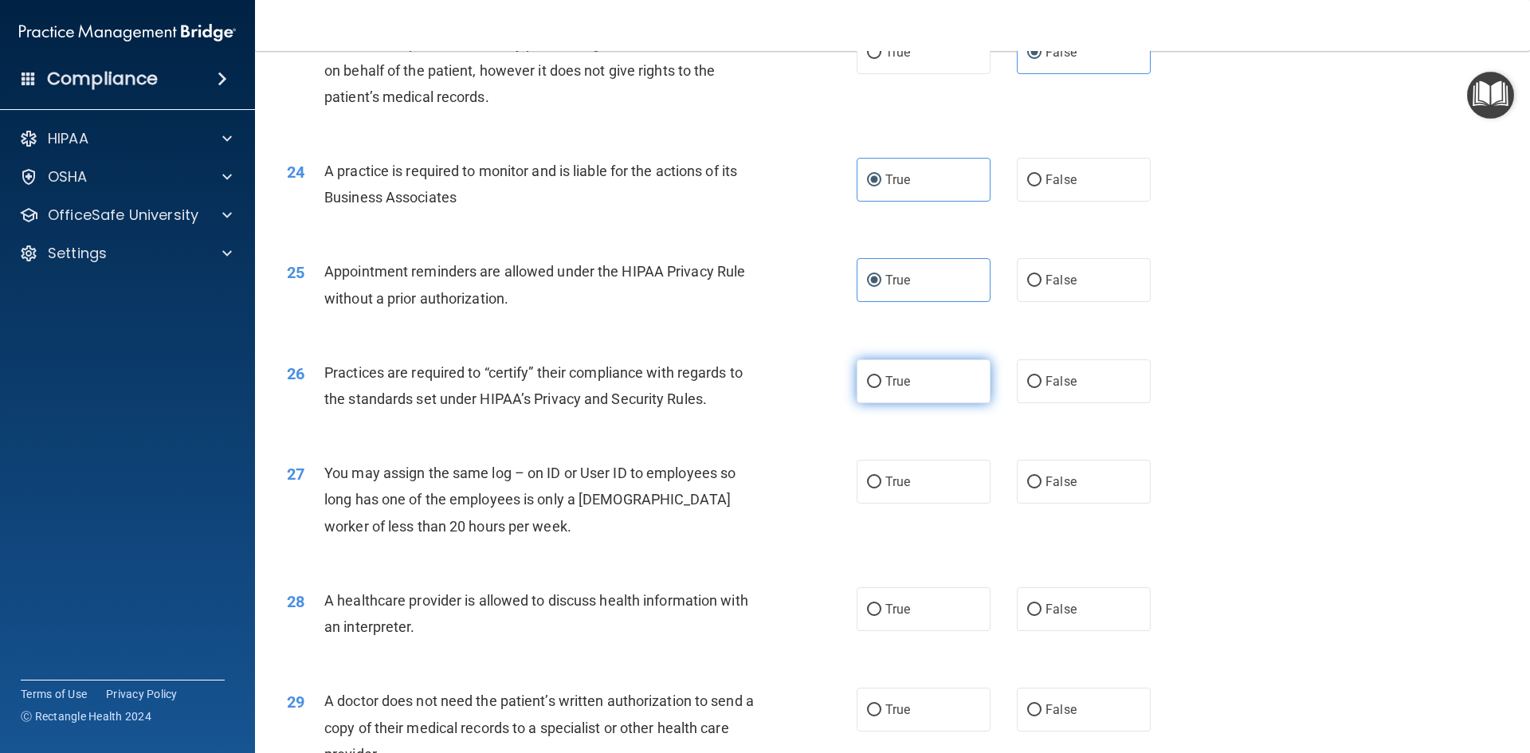
click at [947, 399] on label "True" at bounding box center [924, 381] width 134 height 44
click at [881, 388] on input "True" at bounding box center [874, 382] width 14 height 12
radio input "true"
click at [1067, 488] on span "False" at bounding box center [1060, 481] width 31 height 15
click at [1041, 488] on input "False" at bounding box center [1034, 483] width 14 height 12
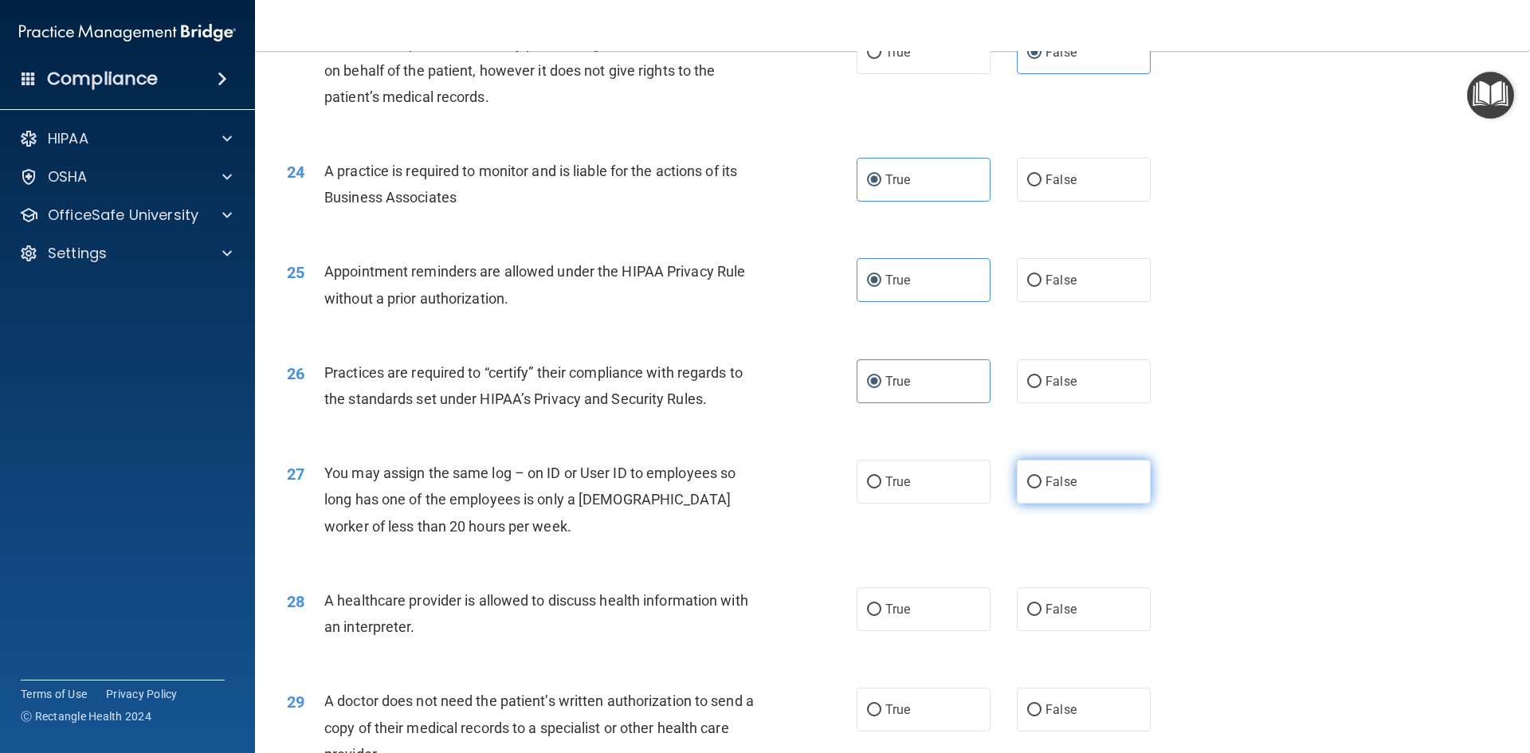
radio input "true"
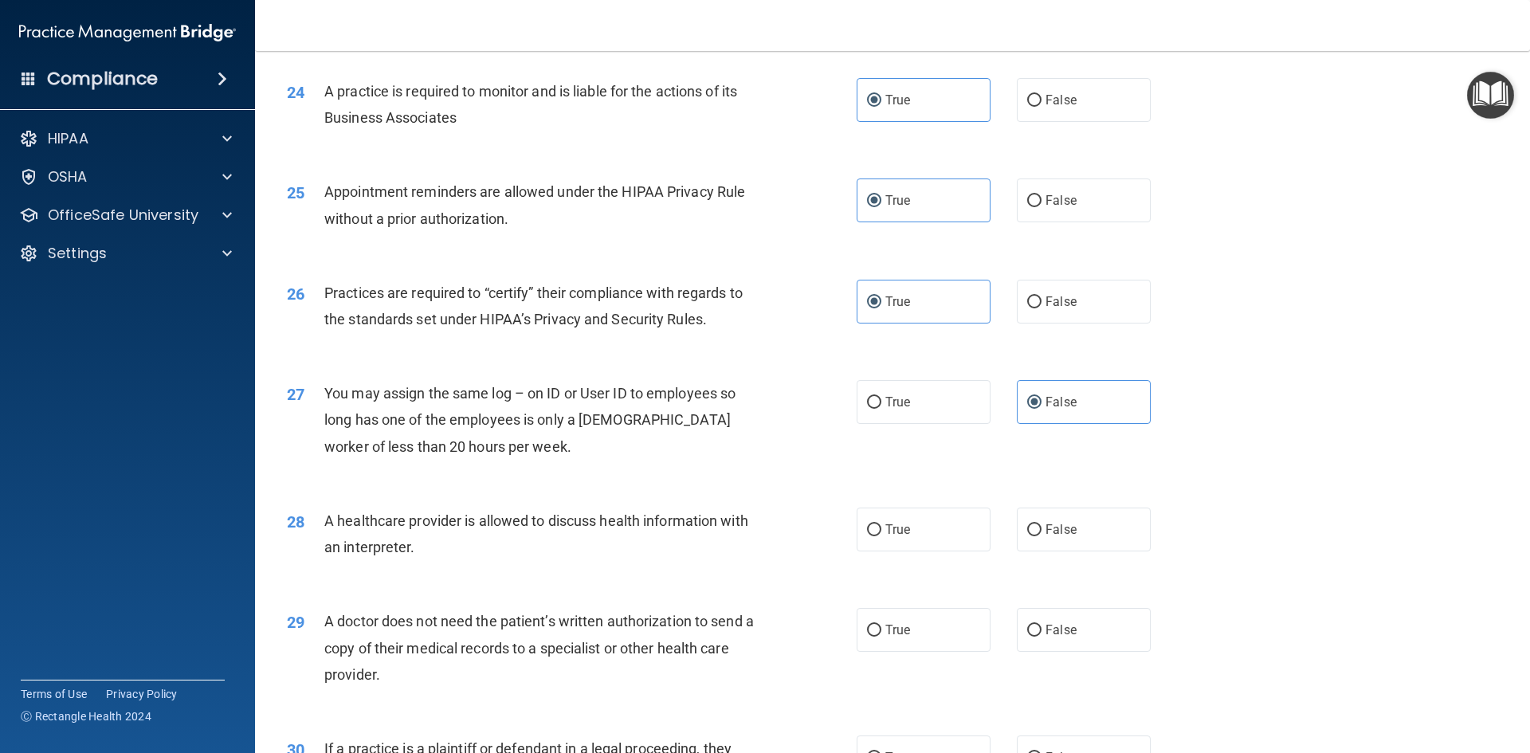
scroll to position [2869, 0]
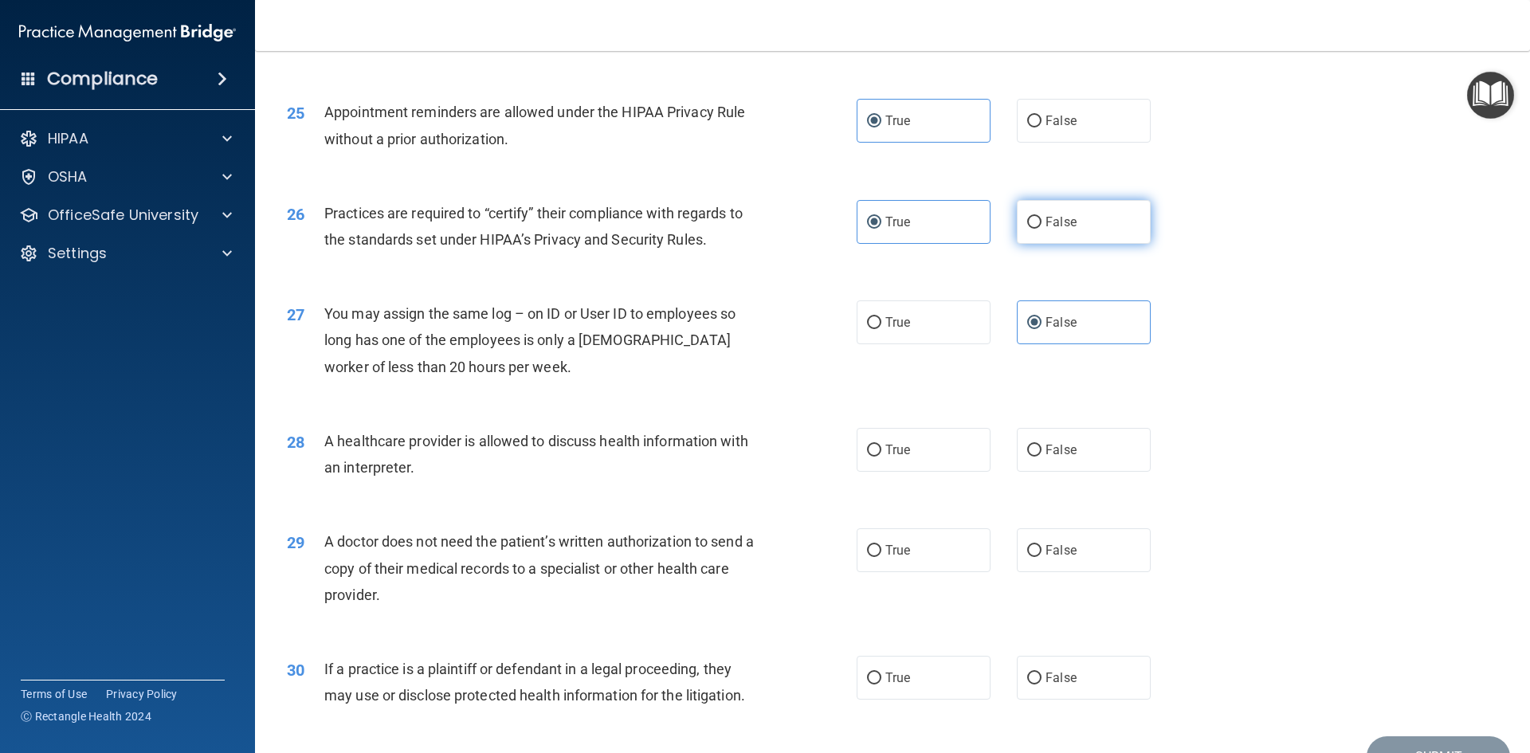
click at [1067, 235] on label "False" at bounding box center [1084, 222] width 134 height 44
click at [1041, 229] on input "False" at bounding box center [1034, 223] width 14 height 12
radio input "true"
radio input "false"
click at [942, 457] on label "True" at bounding box center [924, 450] width 134 height 44
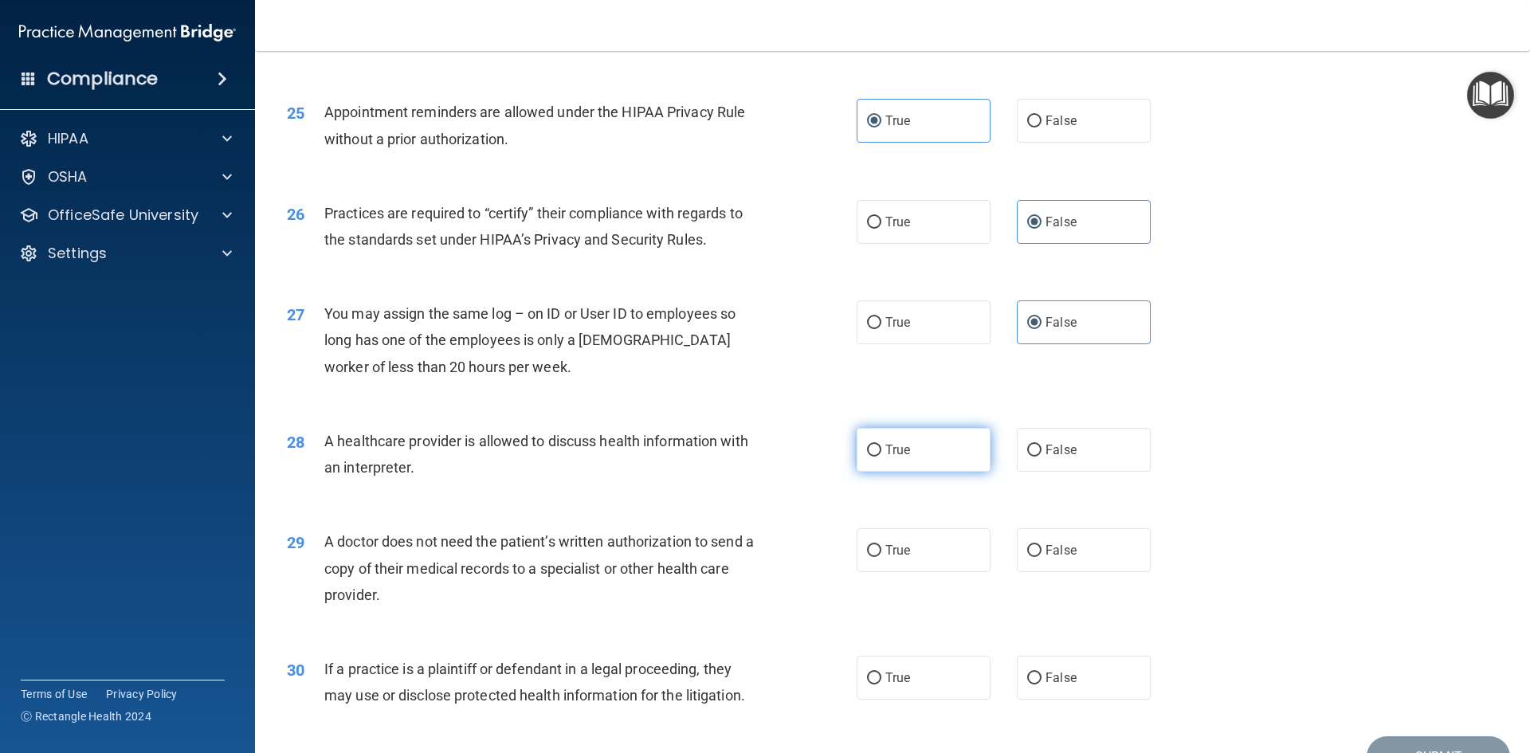
click at [881, 457] on input "True" at bounding box center [874, 451] width 14 height 12
radio input "true"
click at [915, 543] on label "True" at bounding box center [924, 550] width 134 height 44
click at [881, 545] on input "True" at bounding box center [874, 551] width 14 height 12
radio input "true"
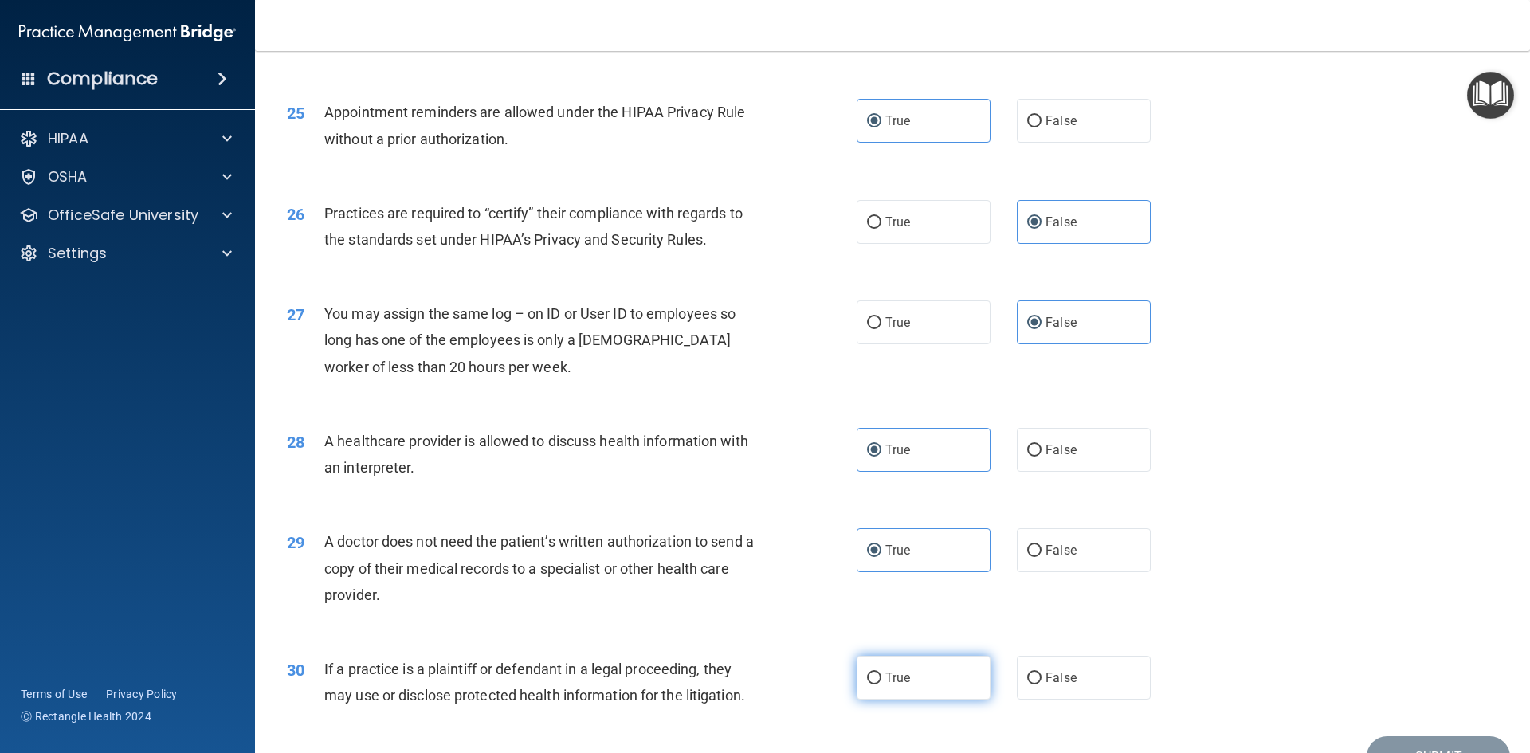
click at [896, 673] on span "True" at bounding box center [897, 677] width 25 height 15
click at [881, 673] on input "True" at bounding box center [874, 679] width 14 height 12
radio input "true"
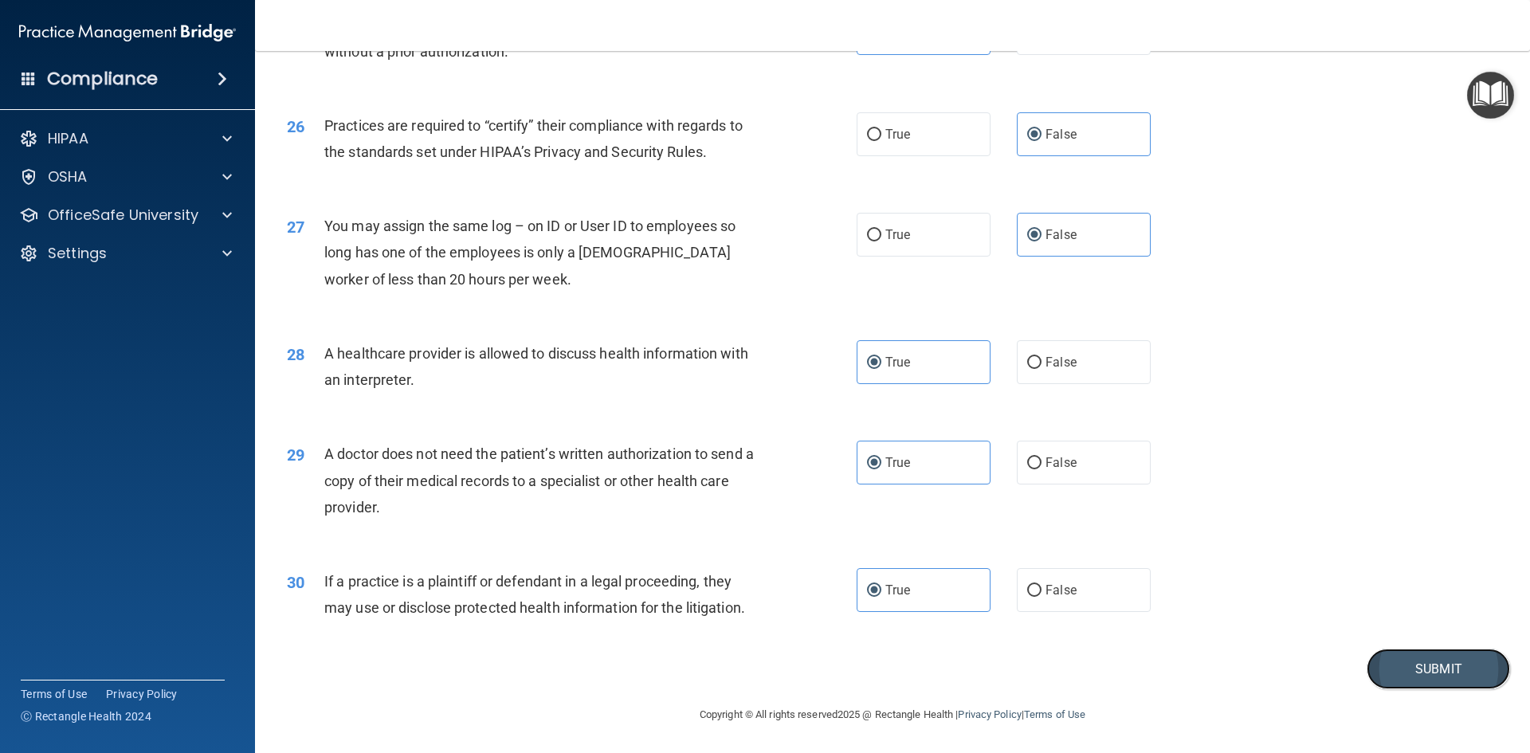
click at [1398, 653] on button "Submit" at bounding box center [1438, 669] width 143 height 41
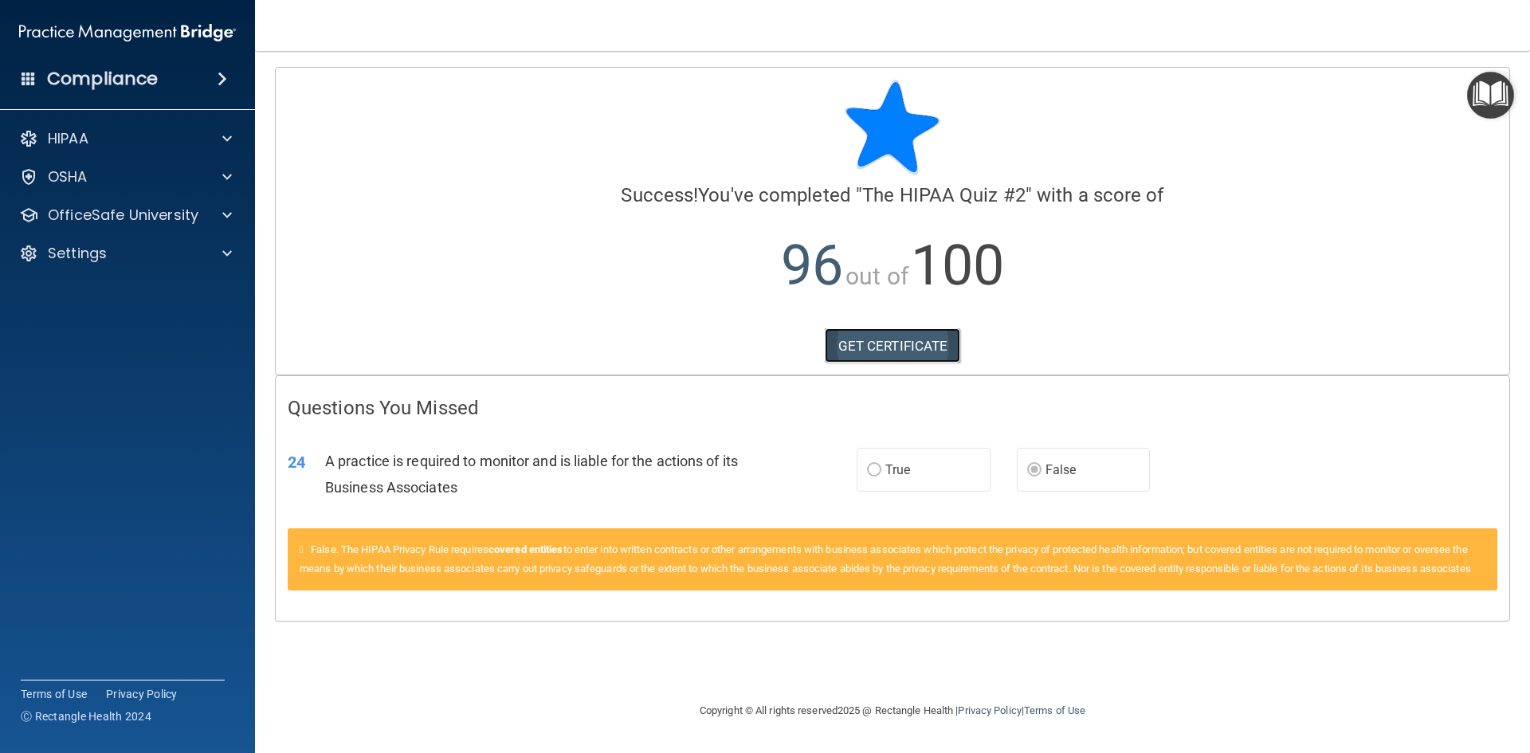
click at [920, 343] on link "GET CERTIFICATE" at bounding box center [893, 345] width 136 height 35
click at [226, 210] on span at bounding box center [227, 215] width 10 height 19
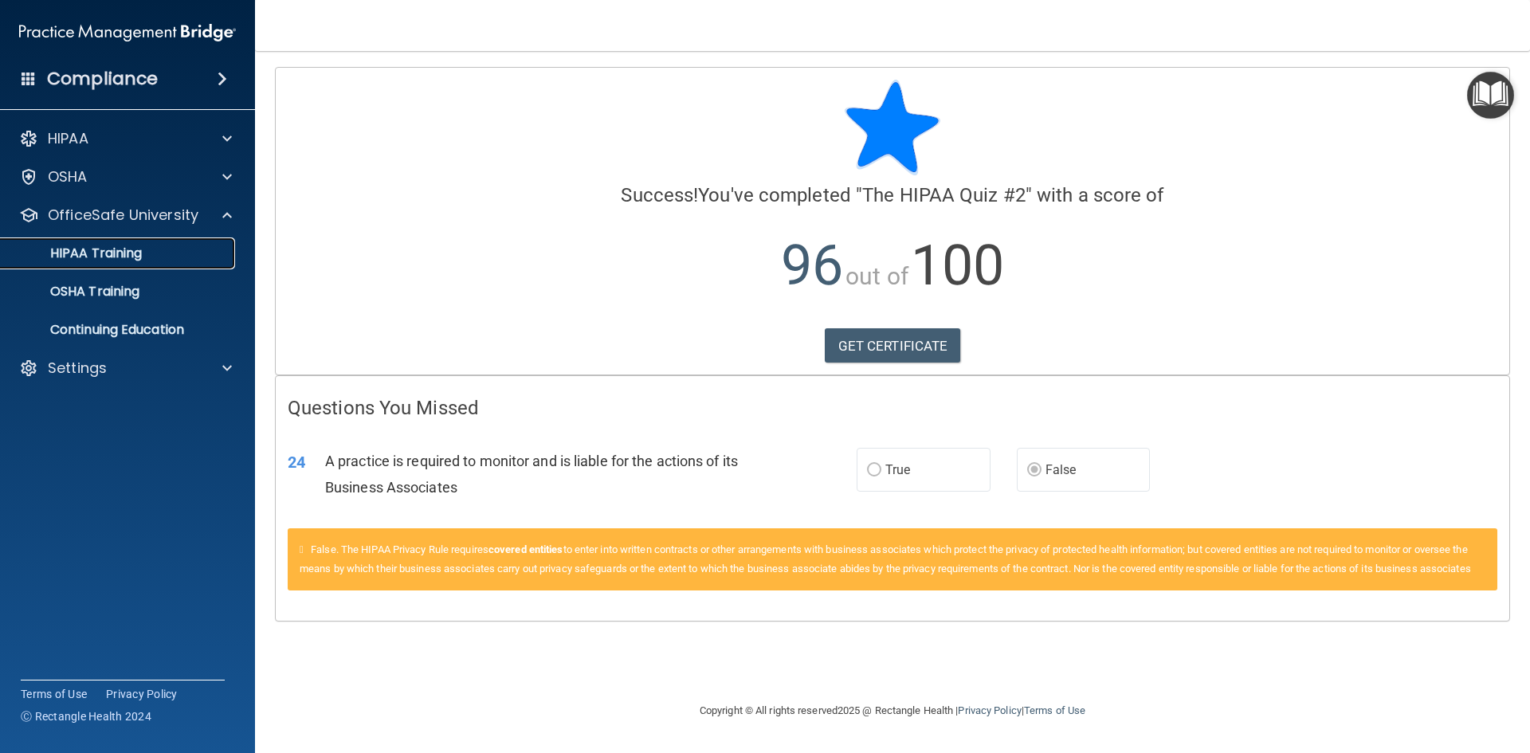
click at [180, 253] on div "HIPAA Training" at bounding box center [119, 253] width 218 height 16
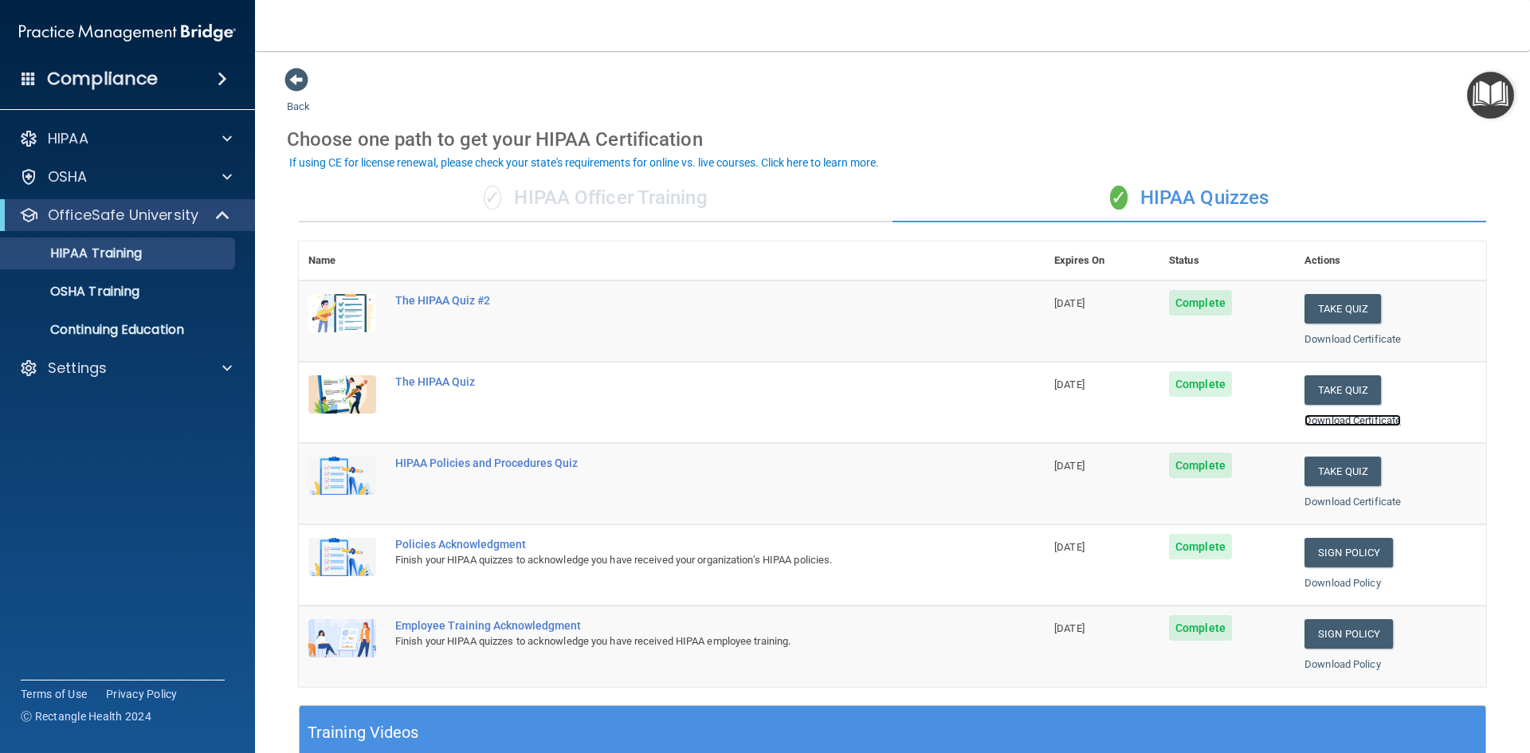
click at [1318, 422] on link "Download Certificate" at bounding box center [1352, 420] width 96 height 12
click at [1327, 504] on link "Download Certificate" at bounding box center [1352, 502] width 96 height 12
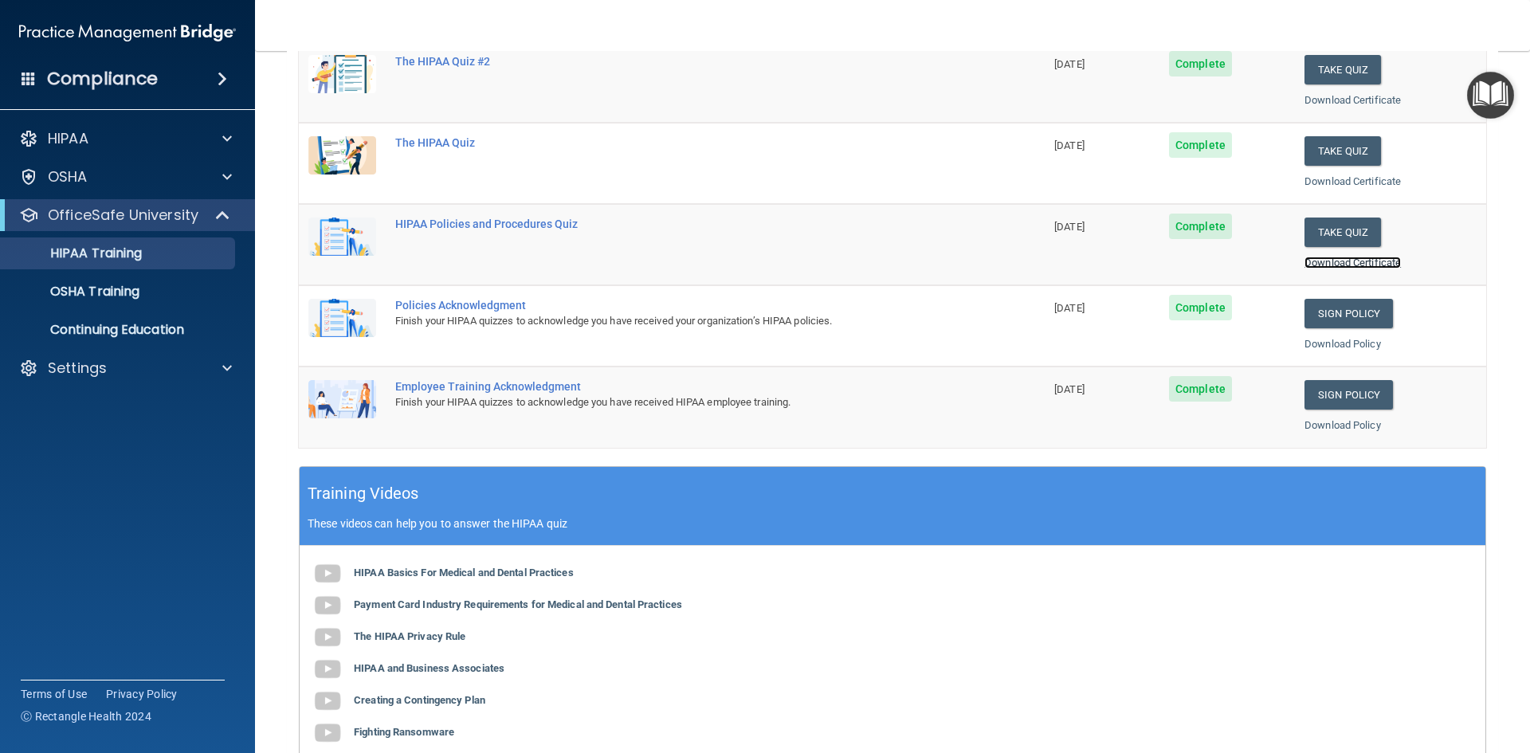
scroll to position [159, 0]
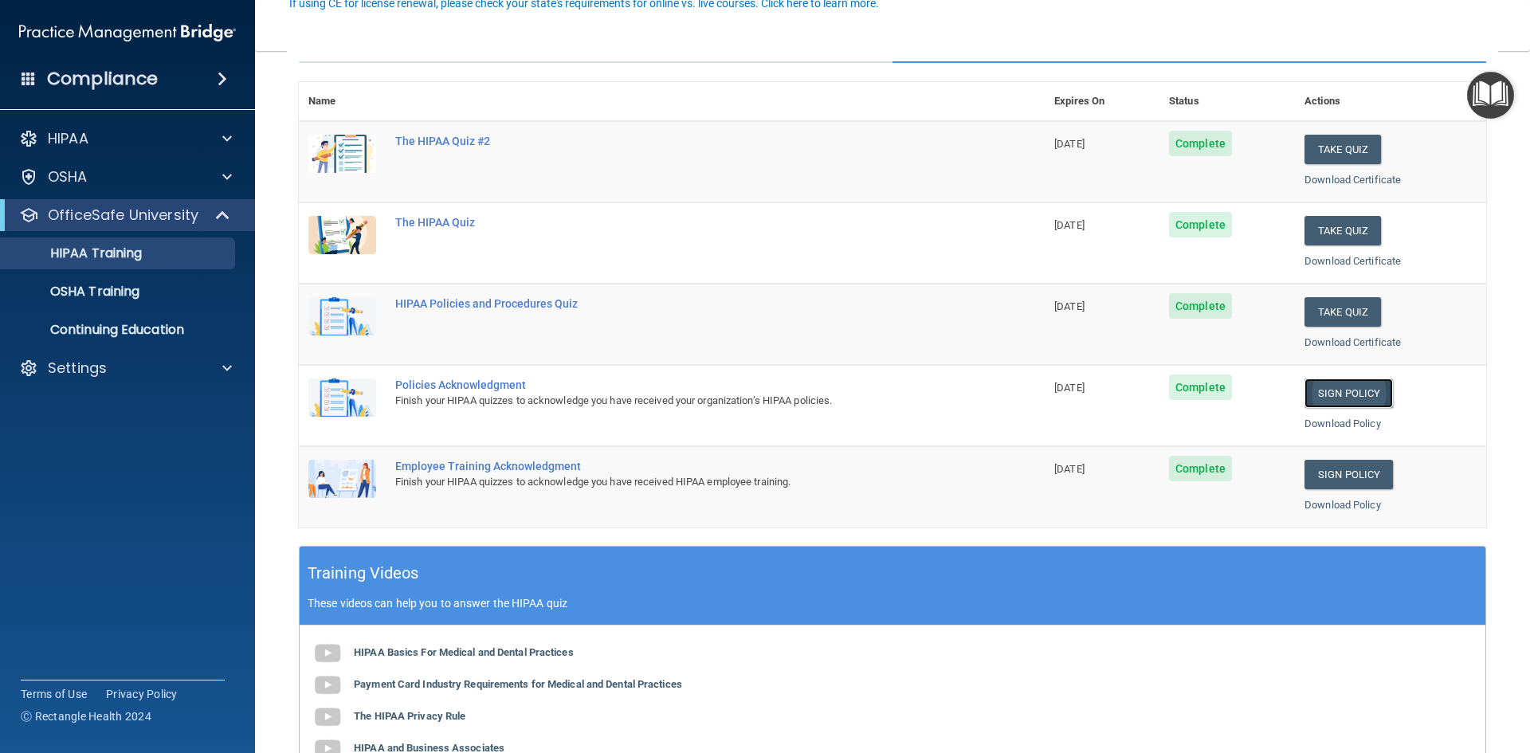
click at [1355, 389] on link "Sign Policy" at bounding box center [1348, 393] width 88 height 29
click at [1327, 473] on link "Sign Policy" at bounding box center [1348, 474] width 88 height 29
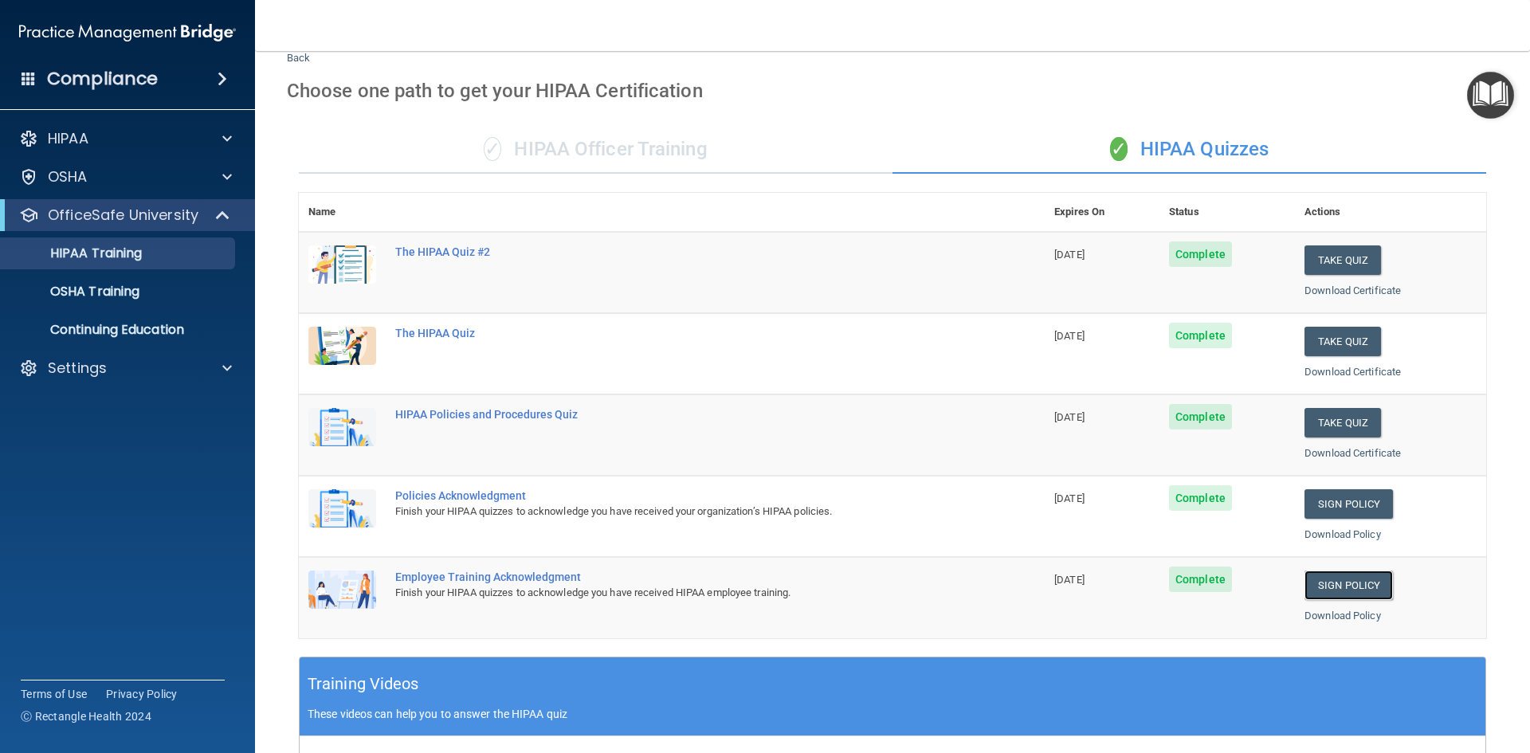
scroll to position [0, 0]
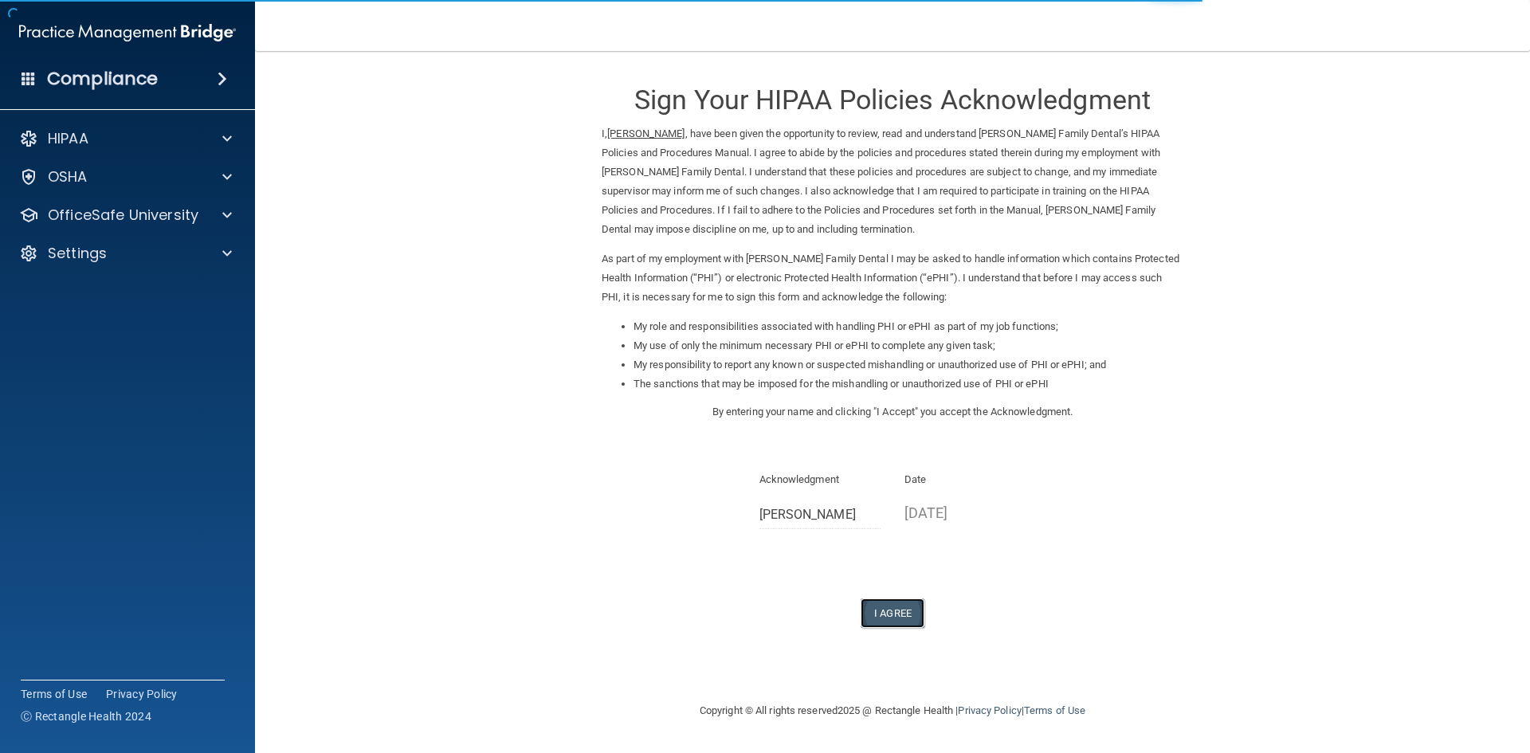
click at [890, 613] on button "I Agree" at bounding box center [893, 612] width 64 height 29
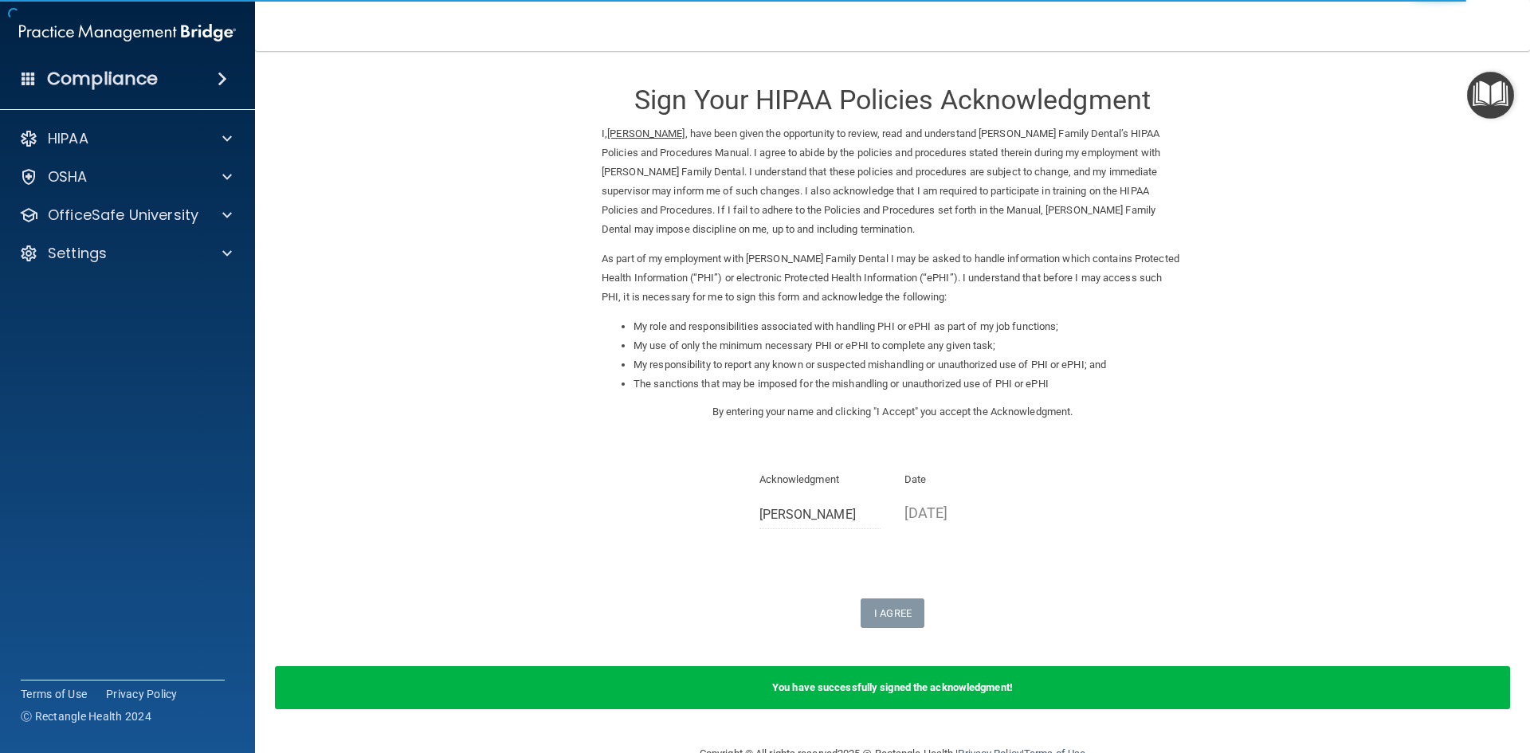
scroll to position [39, 0]
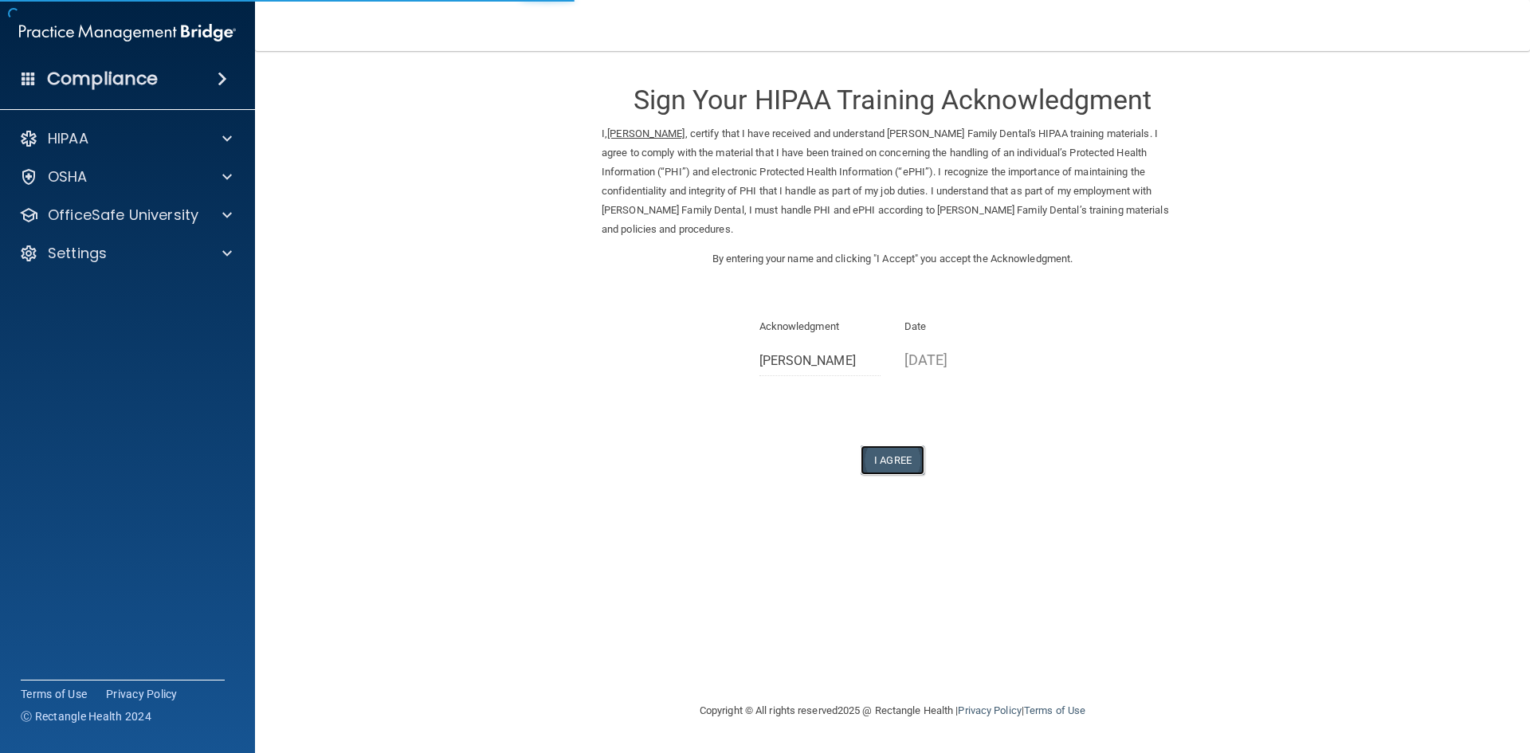
click at [903, 445] on button "I Agree" at bounding box center [893, 459] width 64 height 29
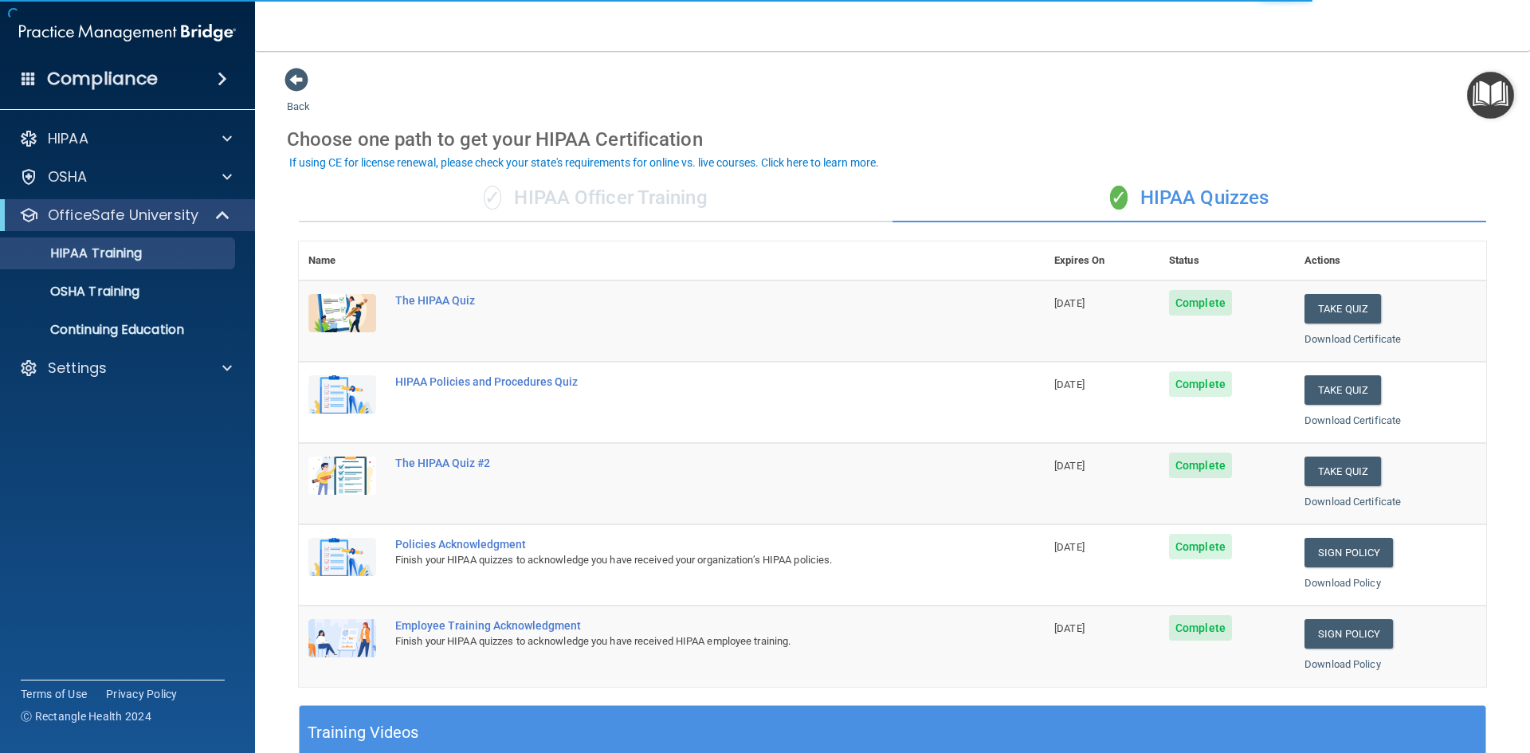
scroll to position [239, 0]
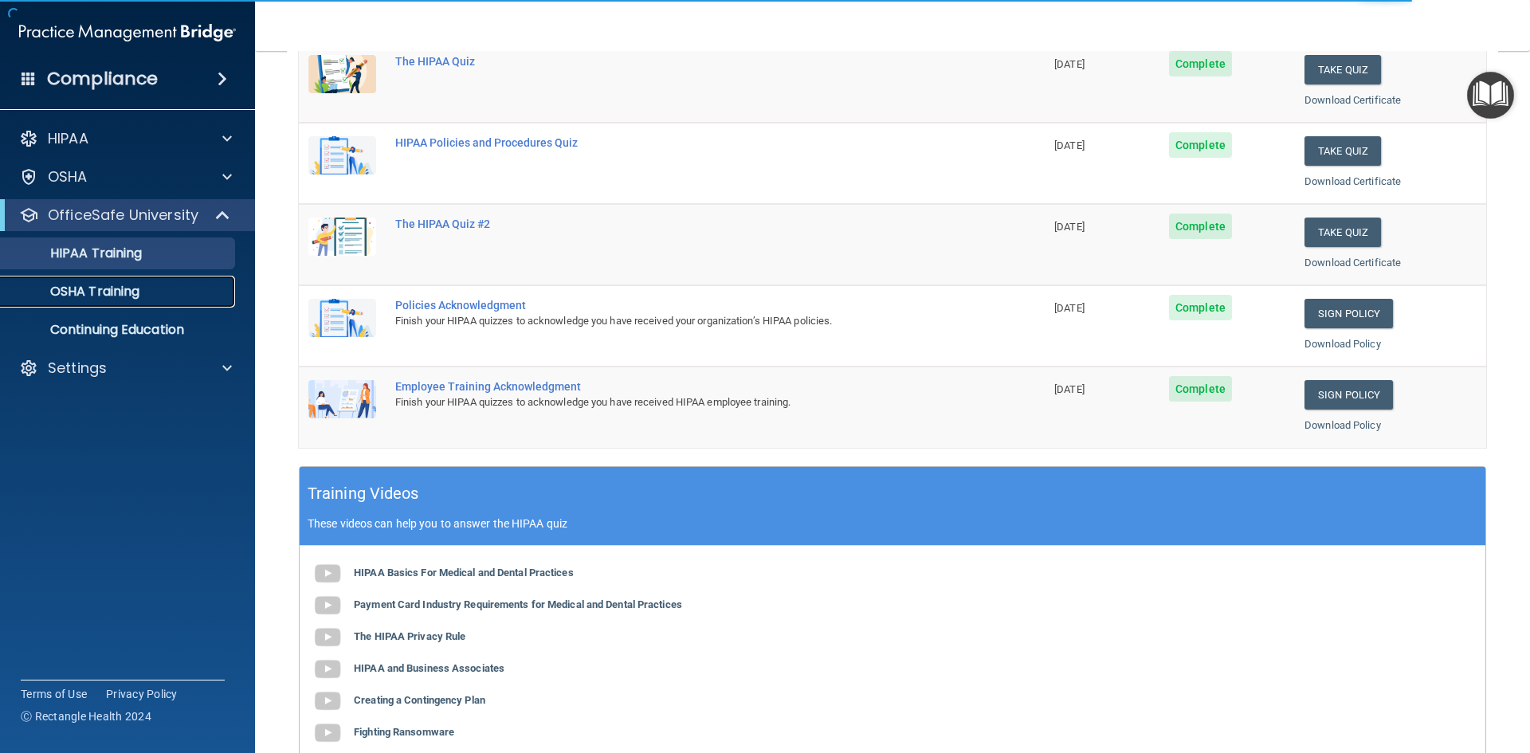
click at [122, 286] on p "OSHA Training" at bounding box center [74, 292] width 129 height 16
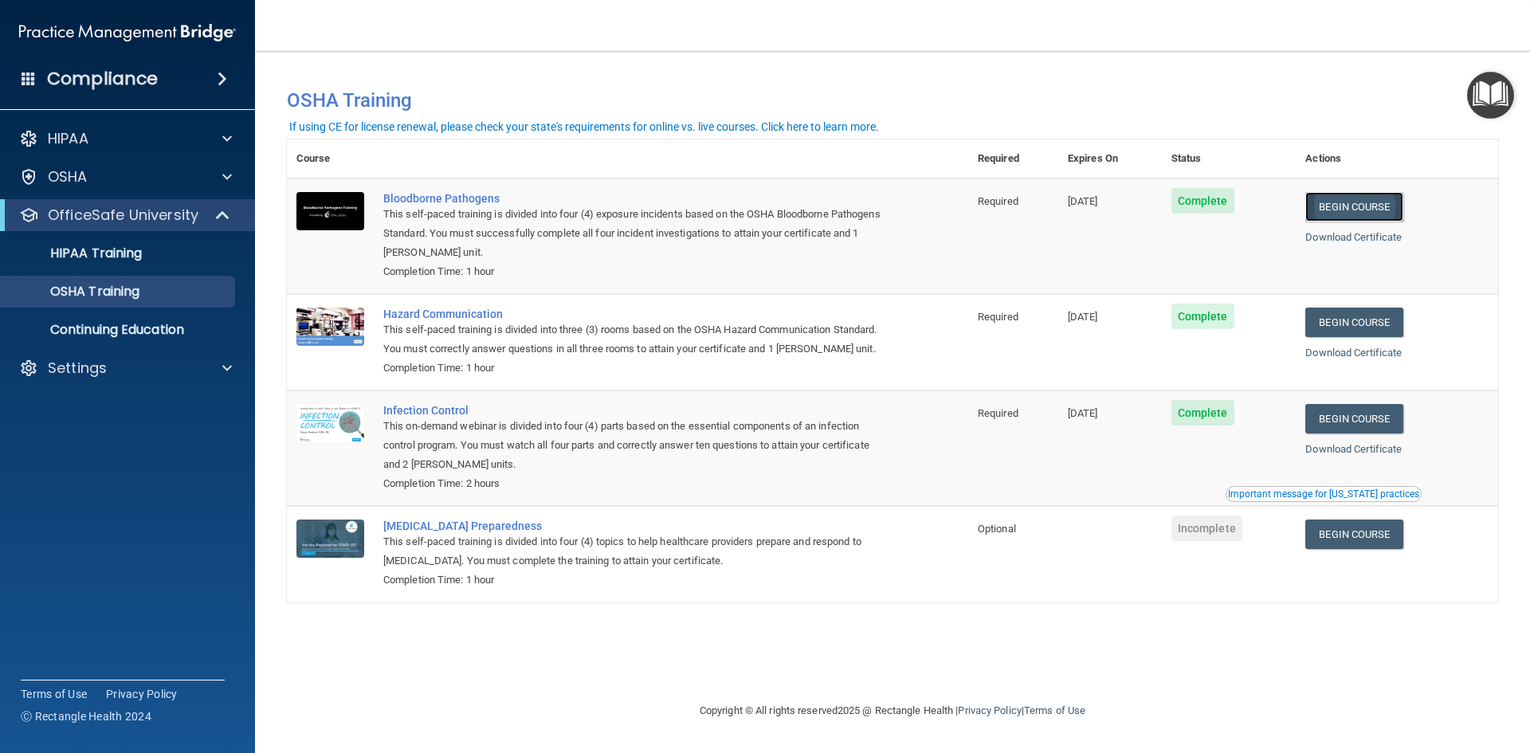
click at [1361, 207] on link "Begin Course" at bounding box center [1353, 206] width 97 height 29
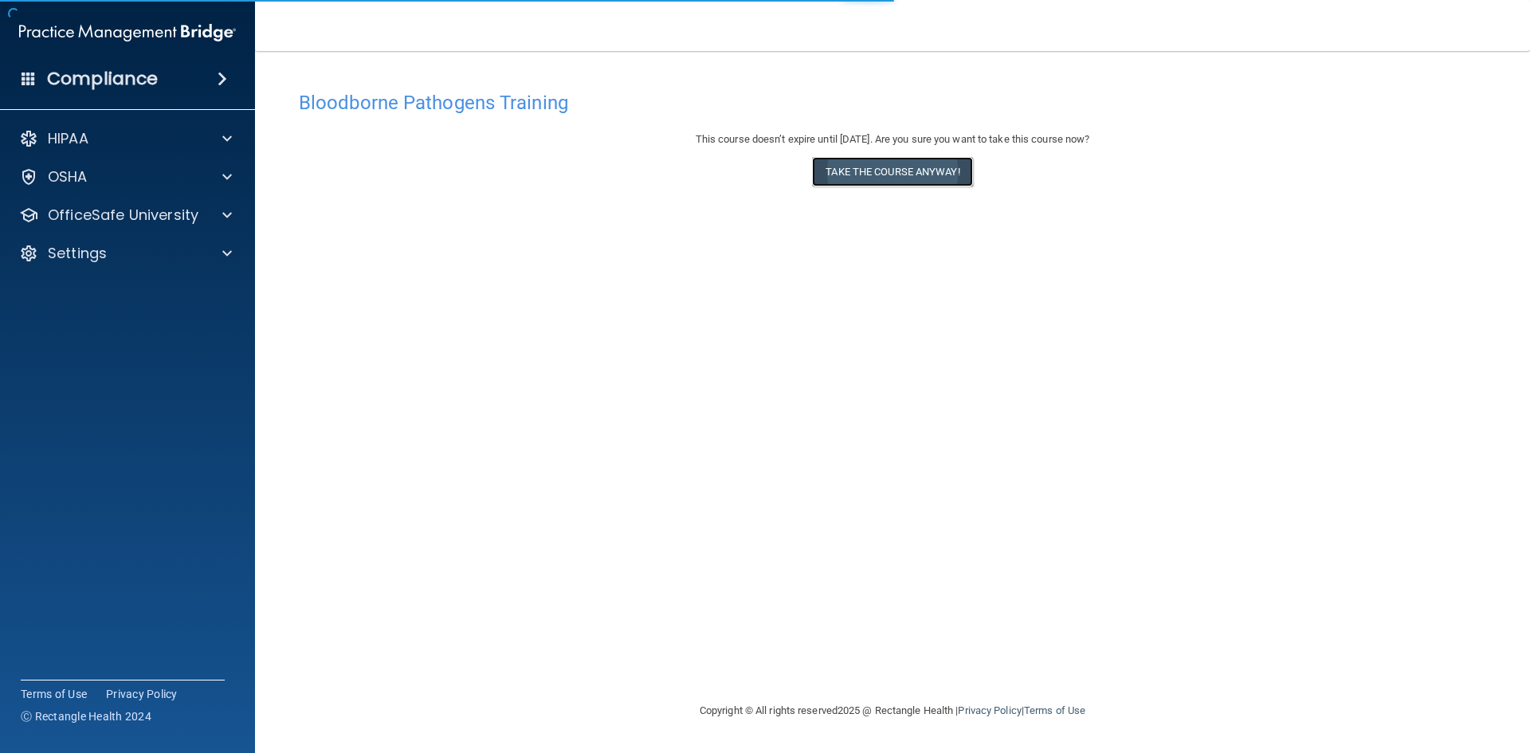
click at [916, 175] on button "Take the course anyway!" at bounding box center [892, 171] width 160 height 29
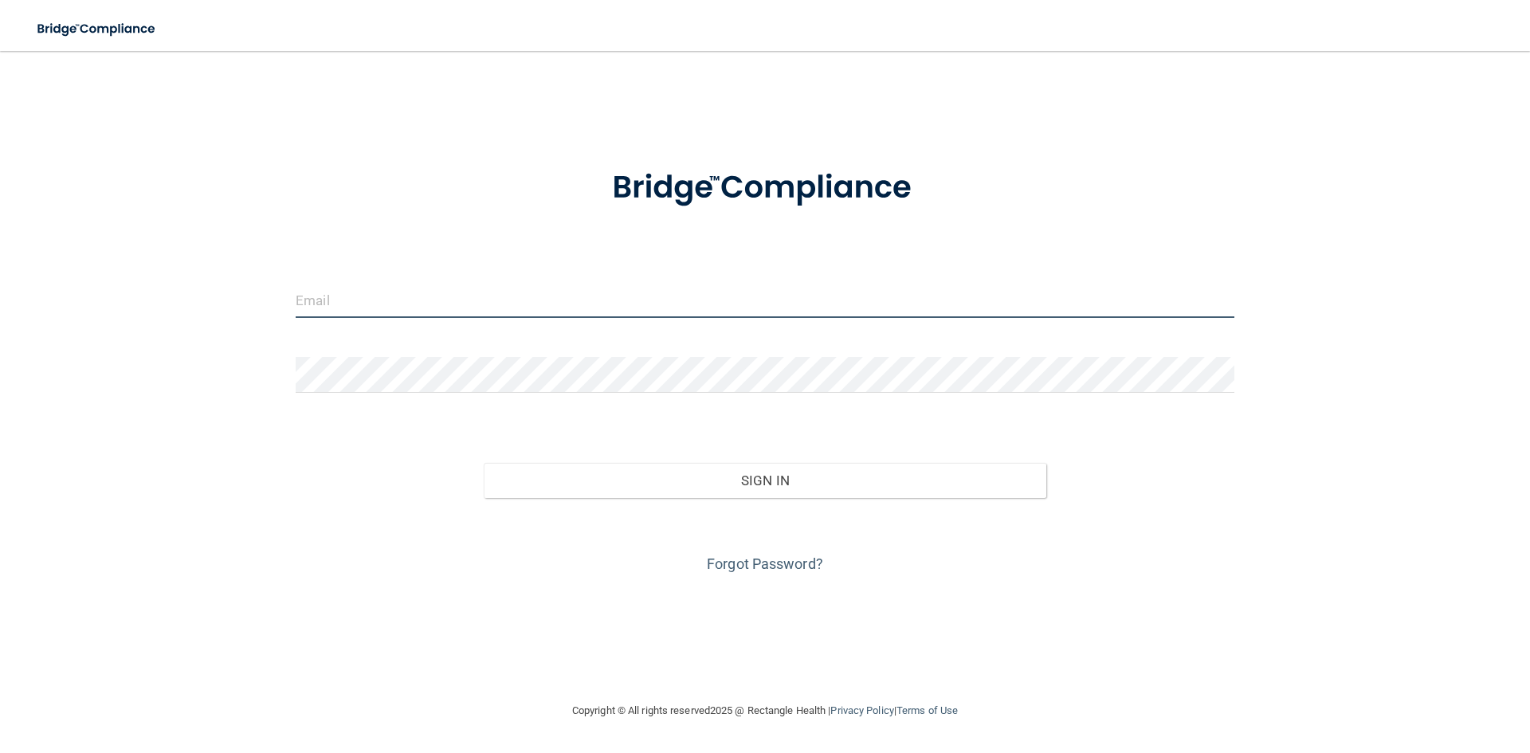
click at [425, 316] on input "email" at bounding box center [765, 300] width 939 height 36
type input "[PERSON_NAME][EMAIL_ADDRESS][DOMAIN_NAME]"
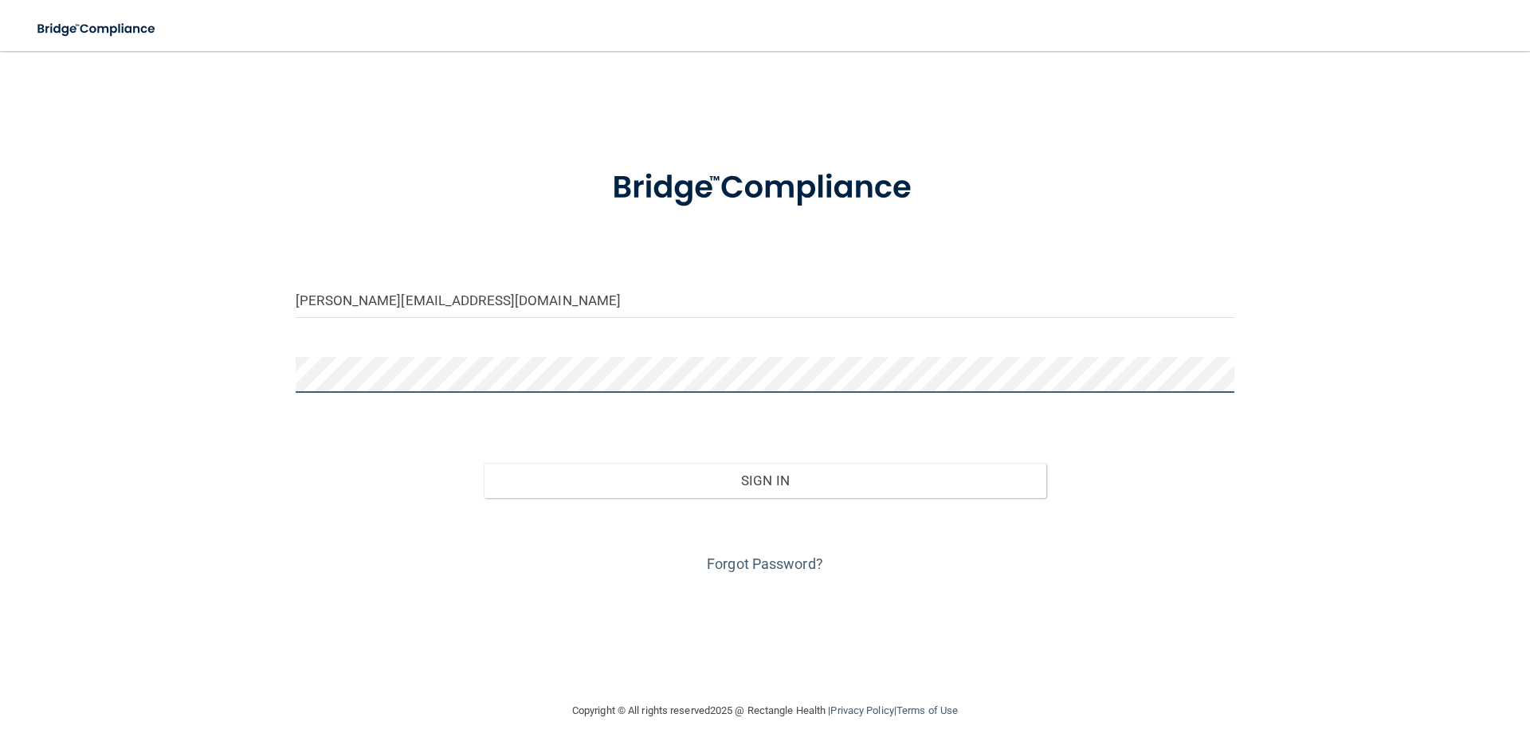
click at [484, 463] on button "Sign In" at bounding box center [765, 480] width 563 height 35
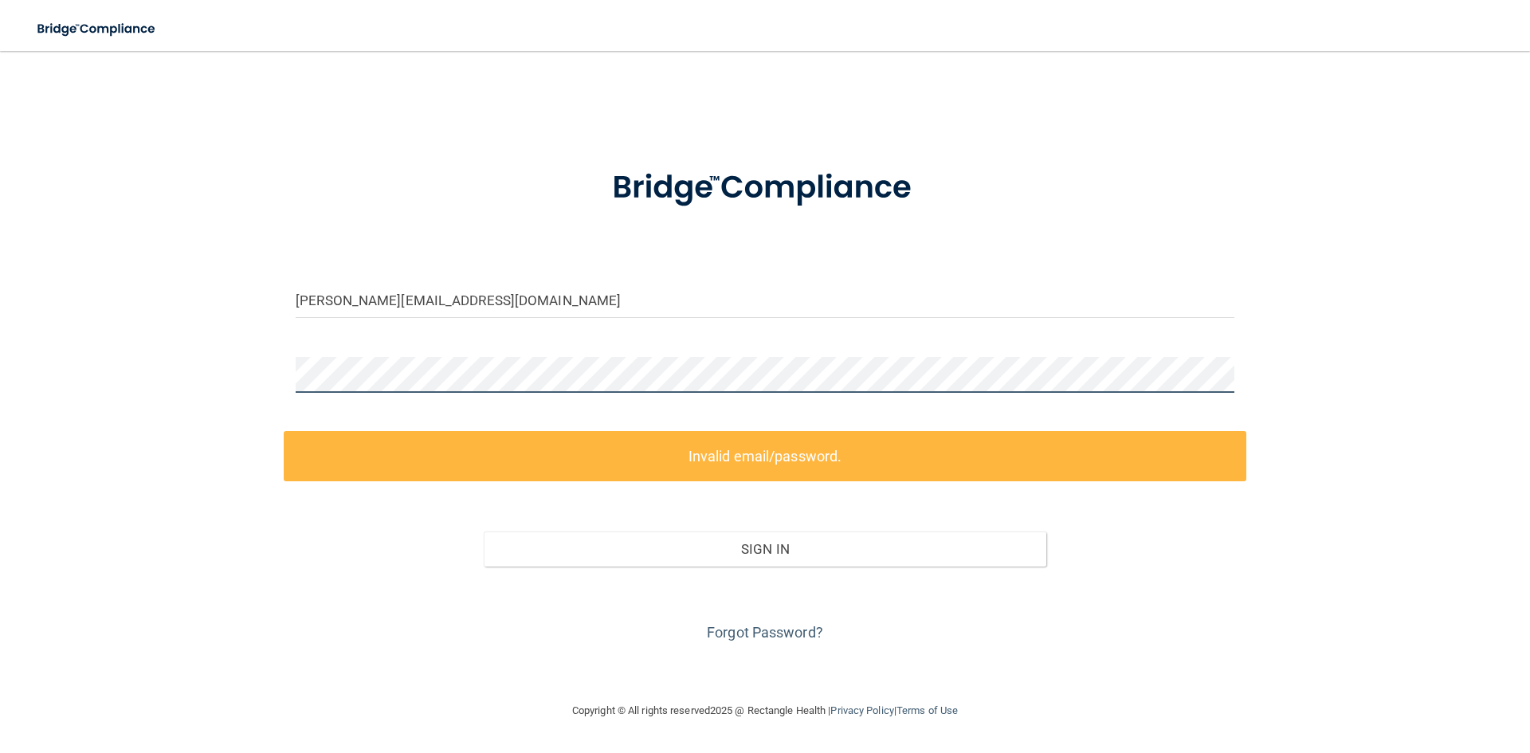
click at [228, 393] on div "[PERSON_NAME][EMAIL_ADDRESS][DOMAIN_NAME] Invalid email/password. You don't hav…" at bounding box center [765, 376] width 1466 height 618
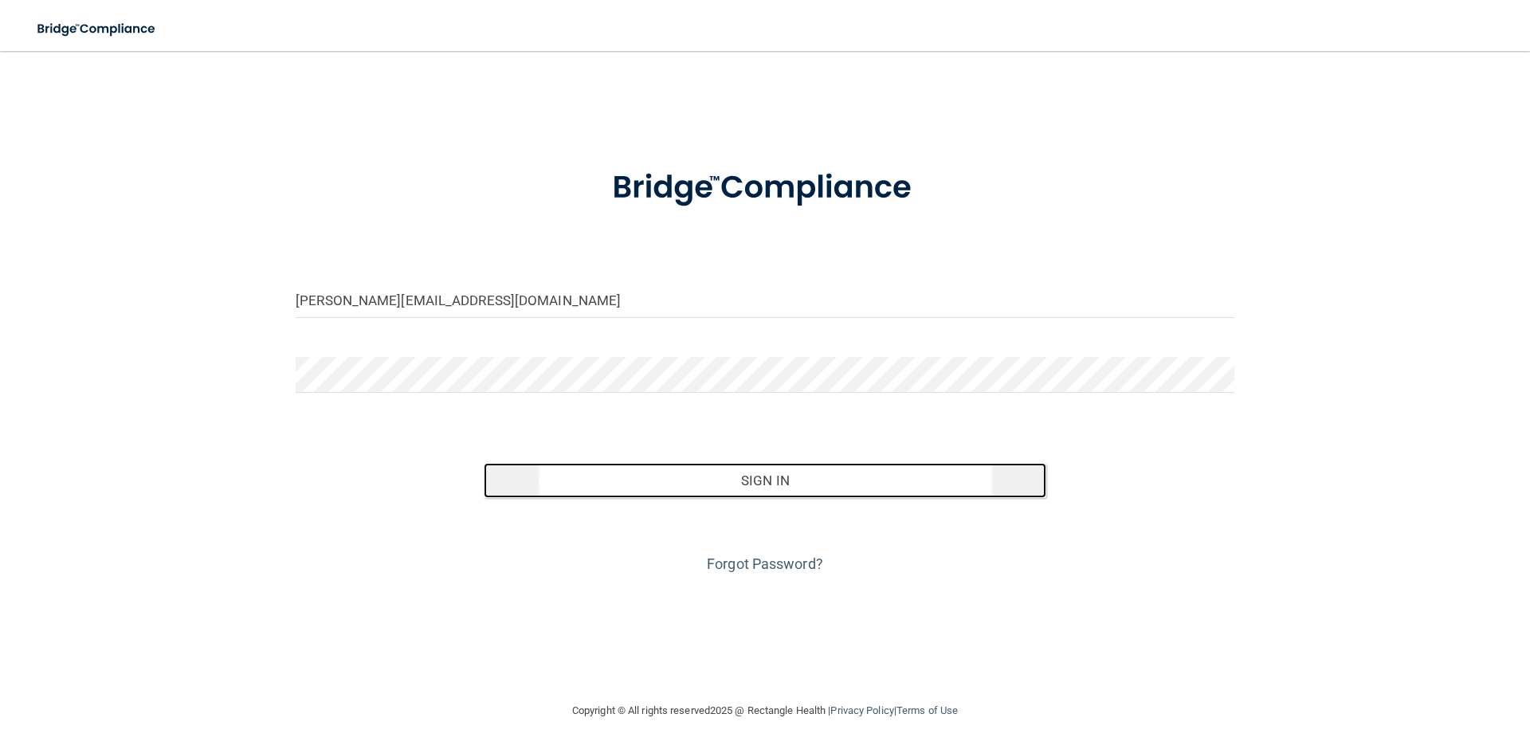
click at [773, 489] on button "Sign In" at bounding box center [765, 480] width 563 height 35
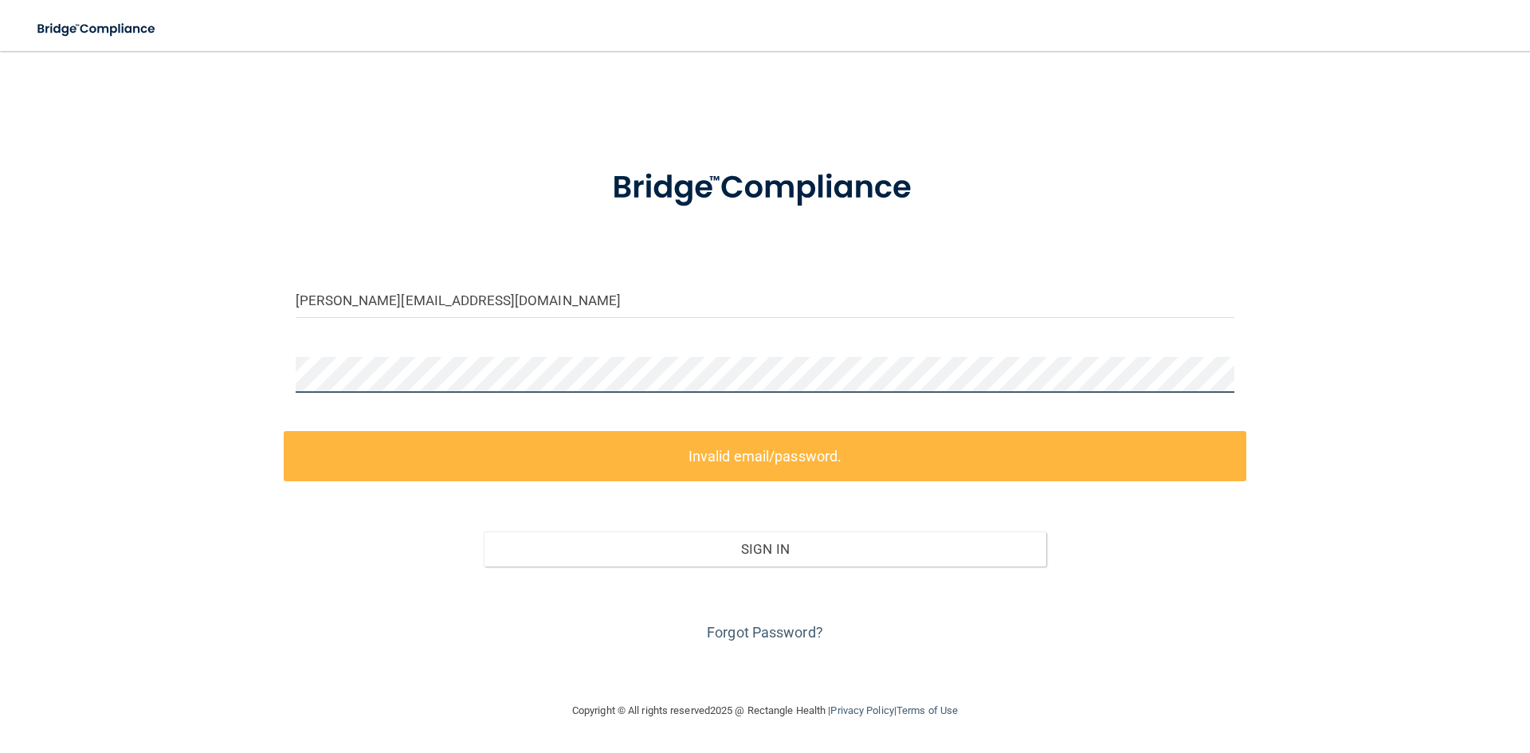
click at [224, 397] on div "[PERSON_NAME][EMAIL_ADDRESS][DOMAIN_NAME] Invalid email/password. You don't hav…" at bounding box center [765, 376] width 1466 height 618
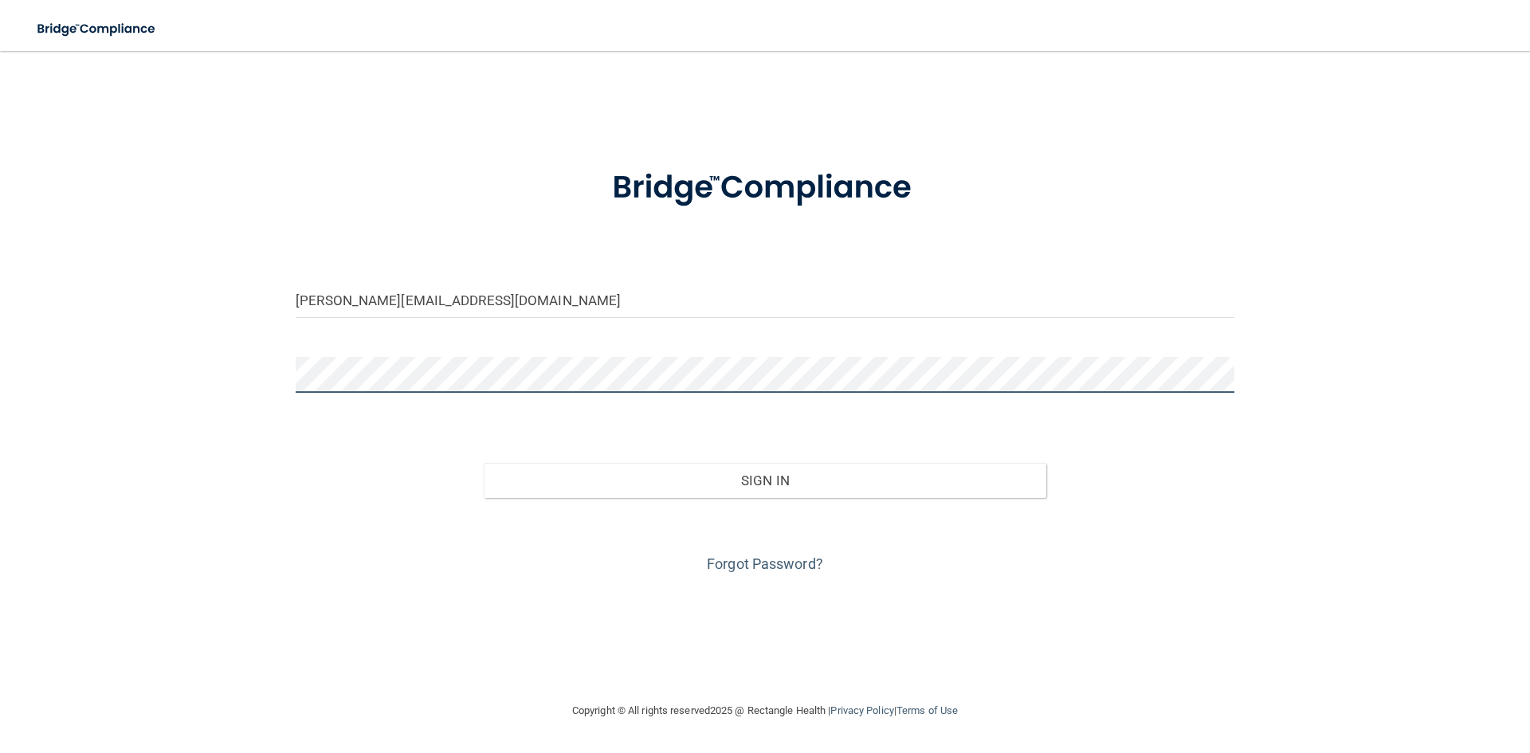
click at [484, 463] on button "Sign In" at bounding box center [765, 480] width 563 height 35
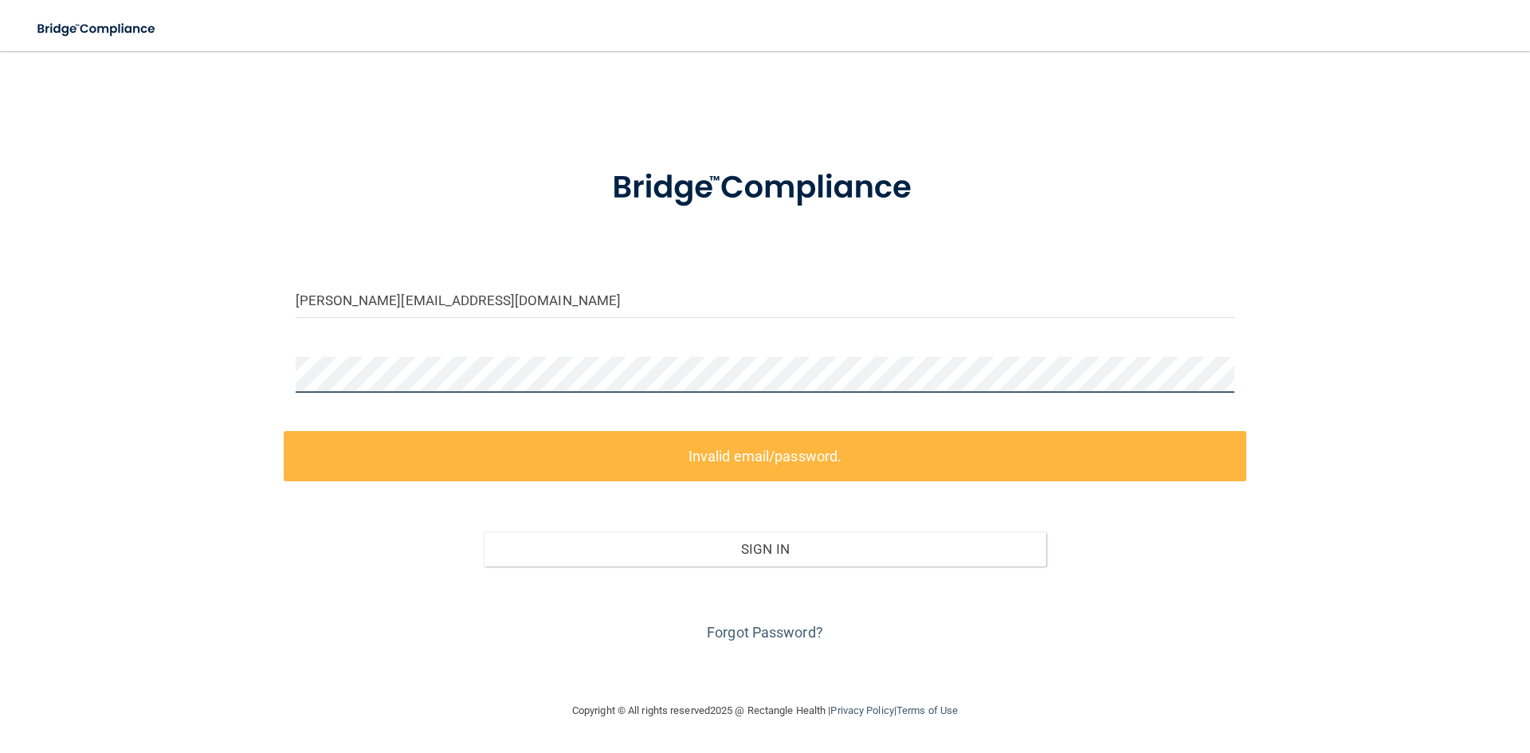
click at [228, 382] on div "[PERSON_NAME][EMAIL_ADDRESS][DOMAIN_NAME] Invalid email/password. You don't hav…" at bounding box center [765, 376] width 1466 height 618
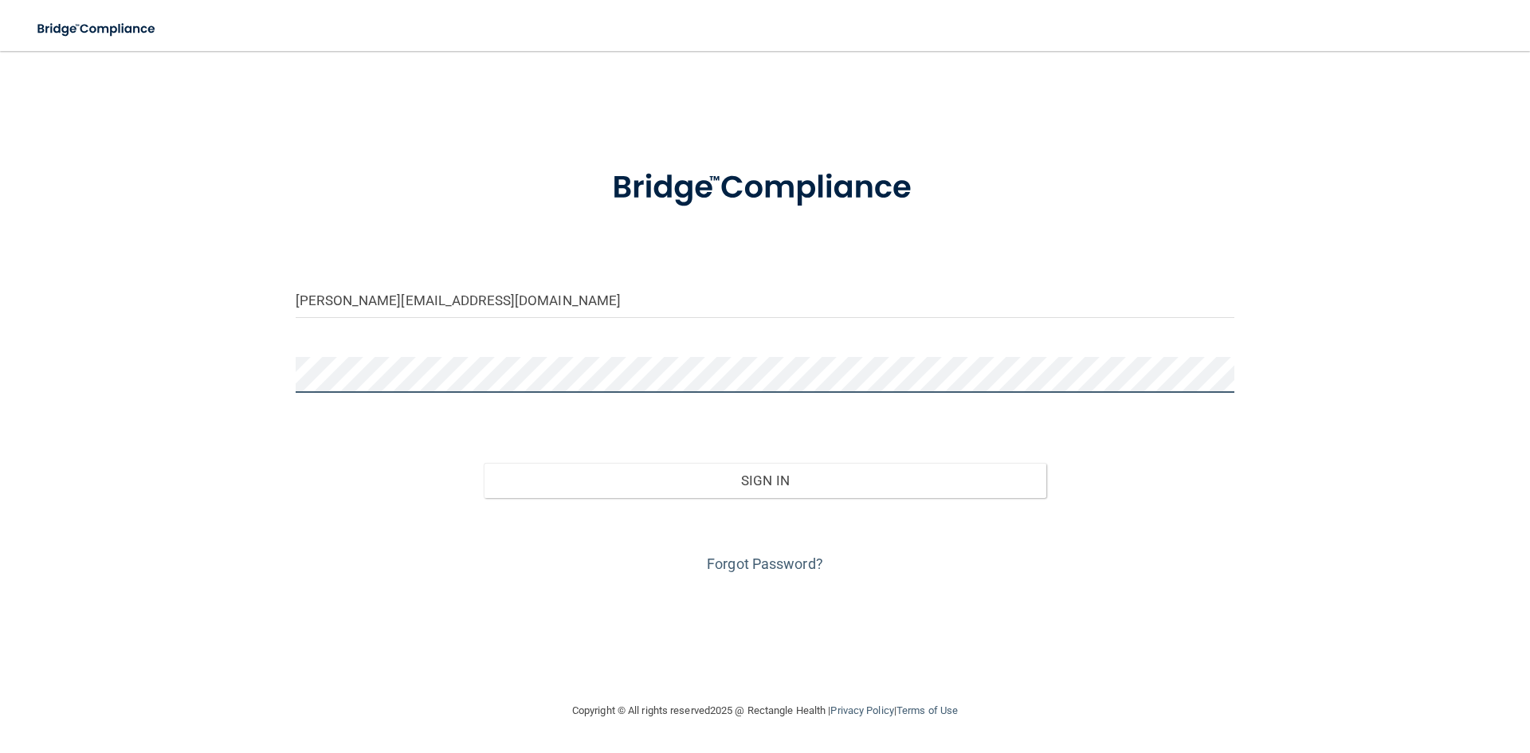
click at [484, 463] on button "Sign In" at bounding box center [765, 480] width 563 height 35
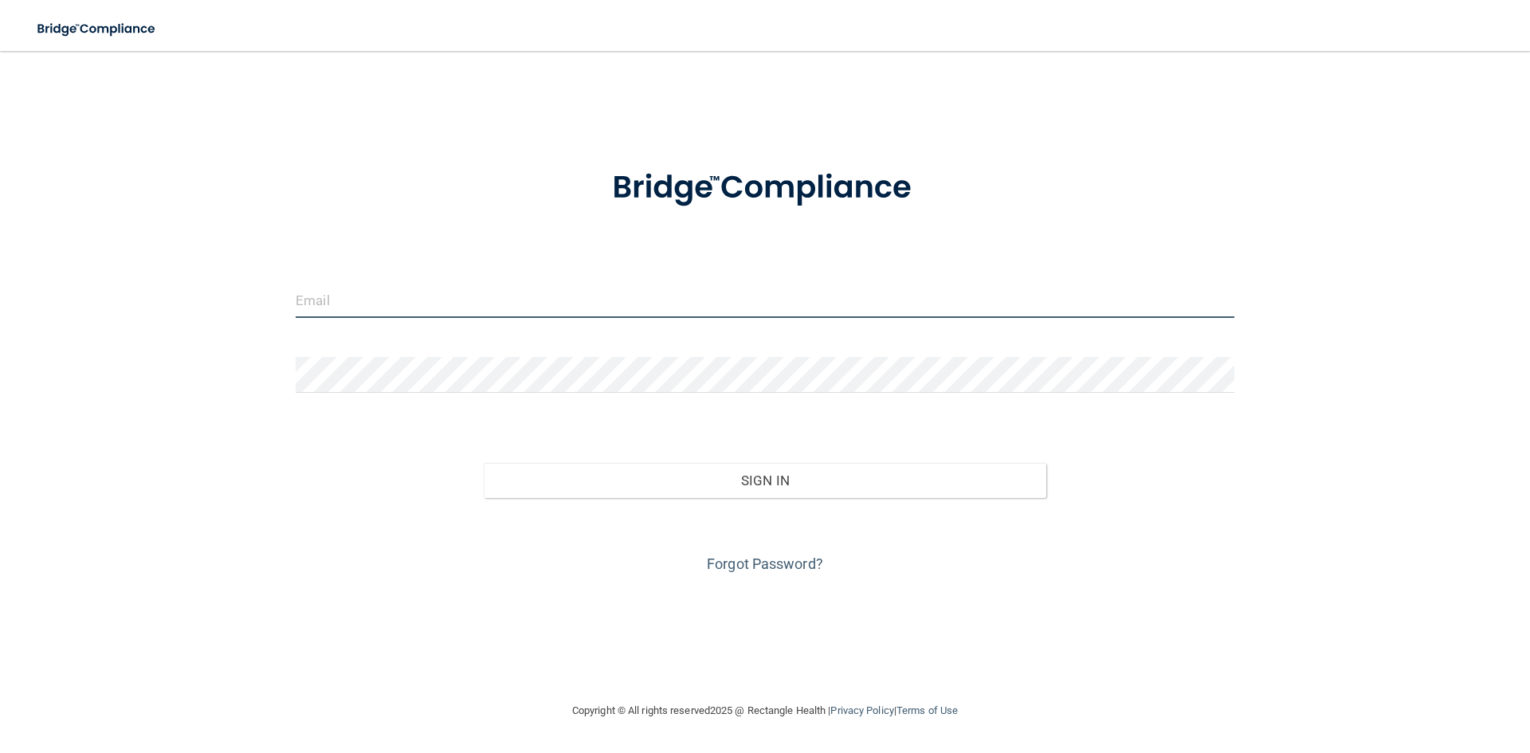
click at [533, 301] on input "email" at bounding box center [765, 300] width 939 height 36
type input "[PERSON_NAME][EMAIL_ADDRESS][DOMAIN_NAME]"
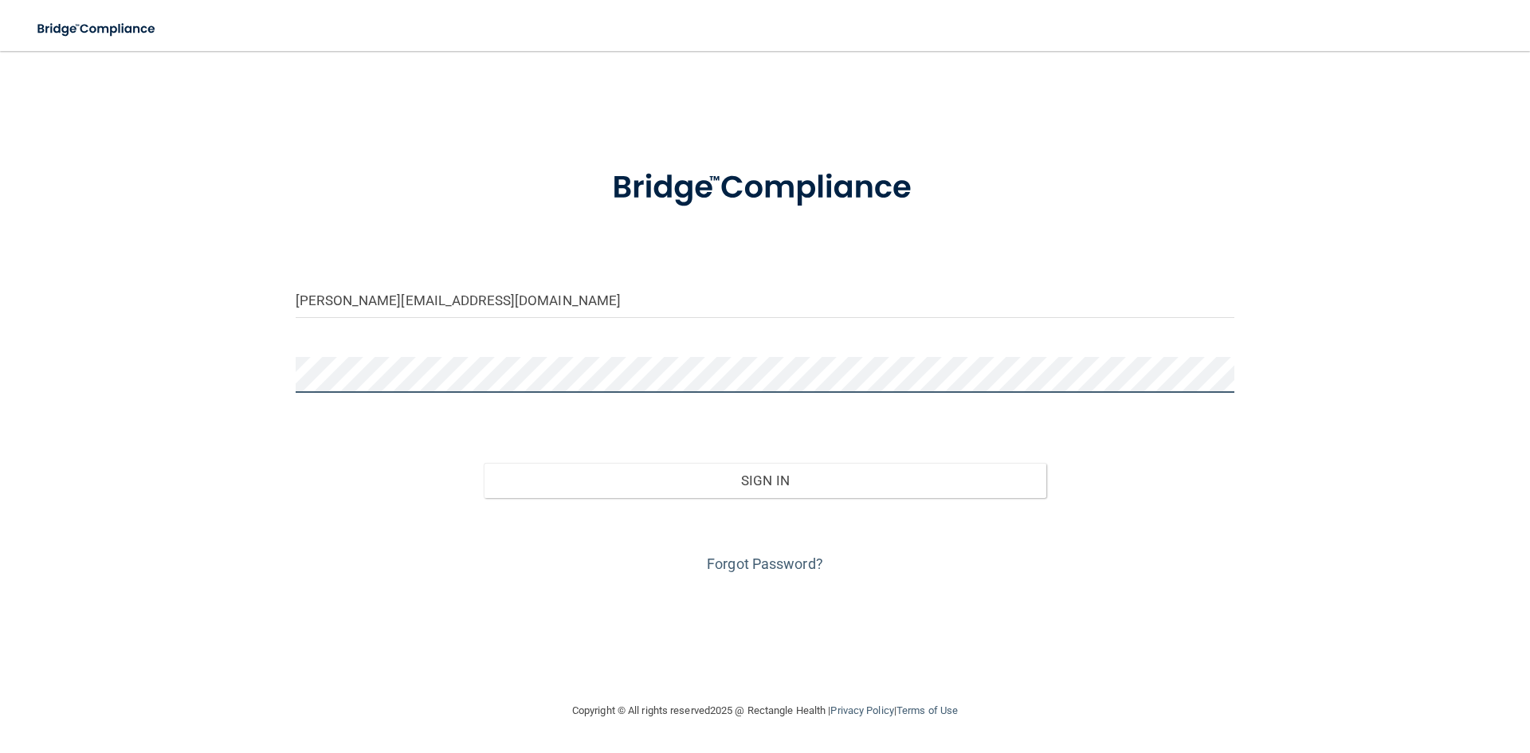
click at [484, 463] on button "Sign In" at bounding box center [765, 480] width 563 height 35
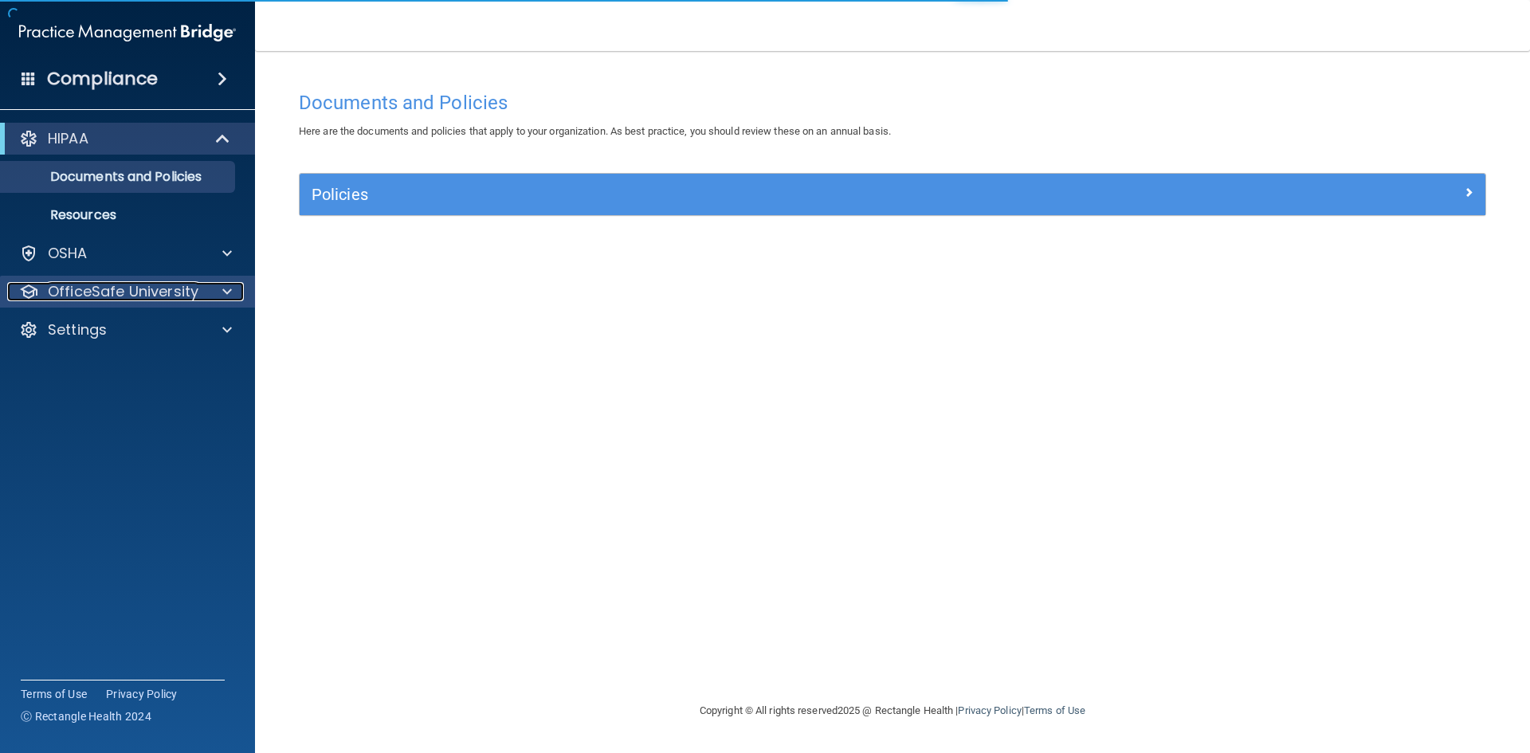
click at [175, 294] on p "OfficeSafe University" at bounding box center [123, 291] width 151 height 19
click at [262, 299] on main "Documents and Policies Here are the documents and policies that apply to your o…" at bounding box center [892, 402] width 1275 height 702
click at [213, 295] on div at bounding box center [225, 291] width 40 height 19
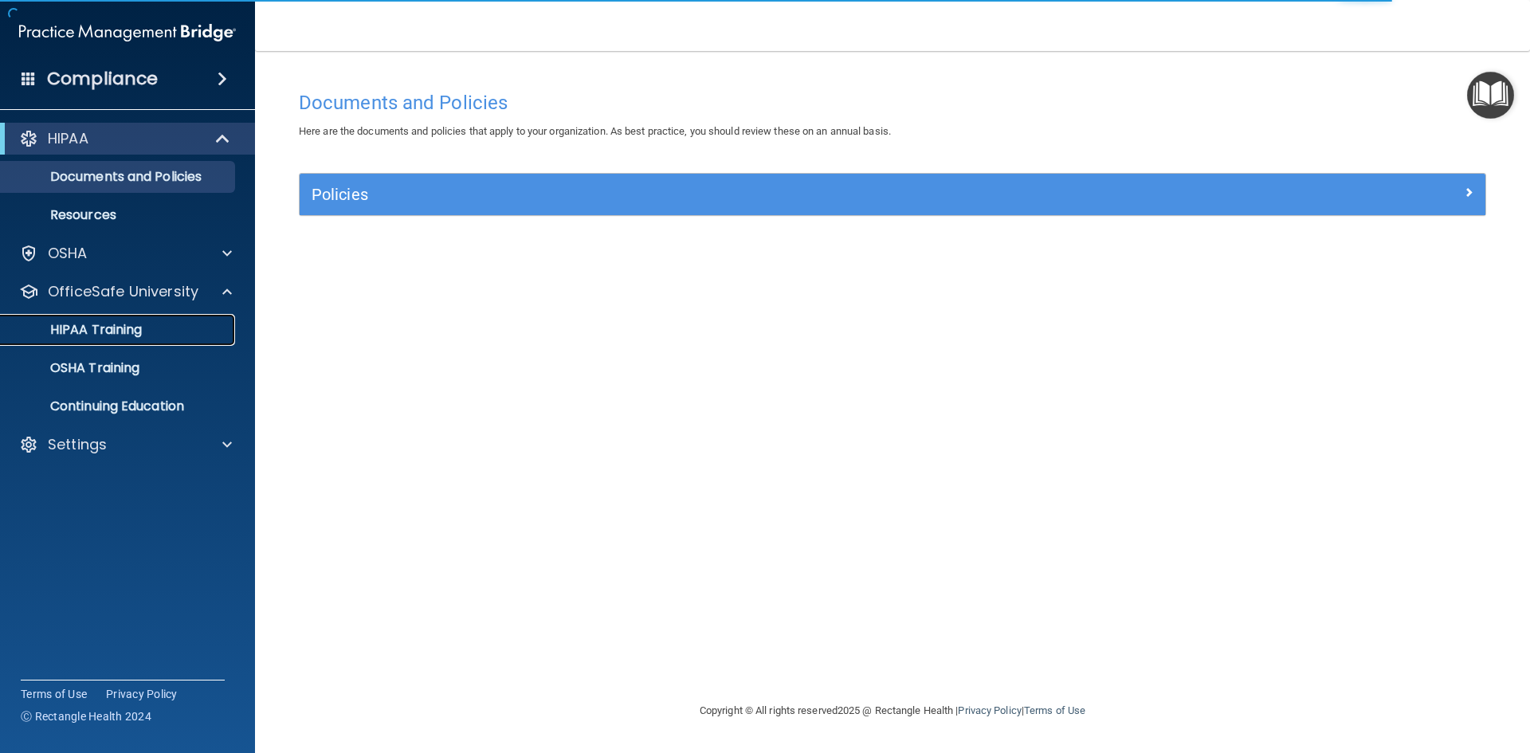
click at [139, 337] on p "HIPAA Training" at bounding box center [75, 330] width 131 height 16
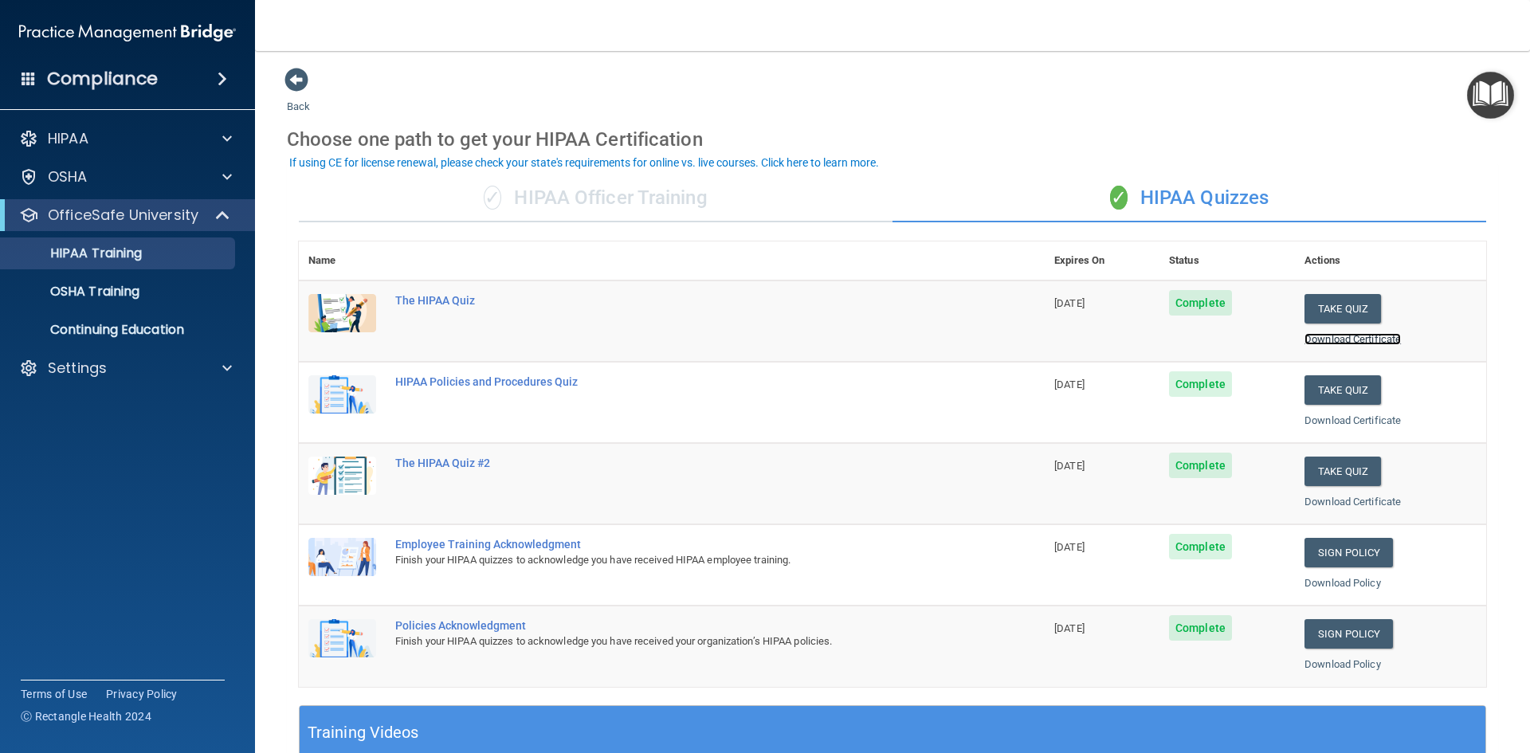
click at [1310, 337] on link "Download Certificate" at bounding box center [1352, 339] width 96 height 12
click at [1313, 420] on link "Download Certificate" at bounding box center [1352, 420] width 96 height 12
click at [1351, 339] on link "Download Certificate" at bounding box center [1352, 339] width 96 height 12
